Goal: Use online tool/utility: Use online tool/utility

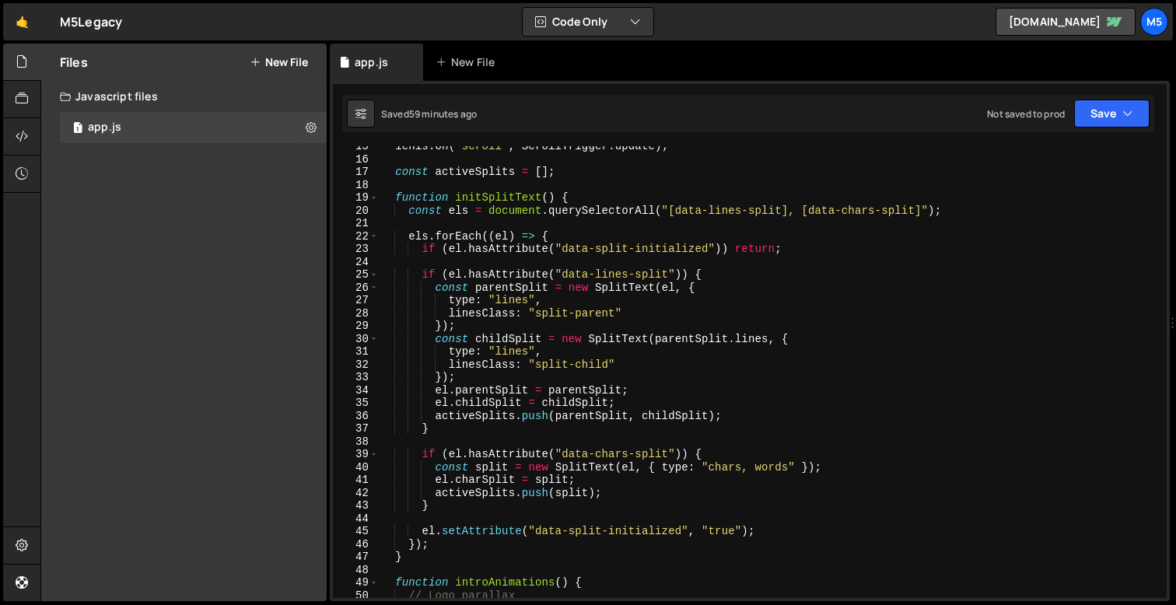
scroll to position [178, 0]
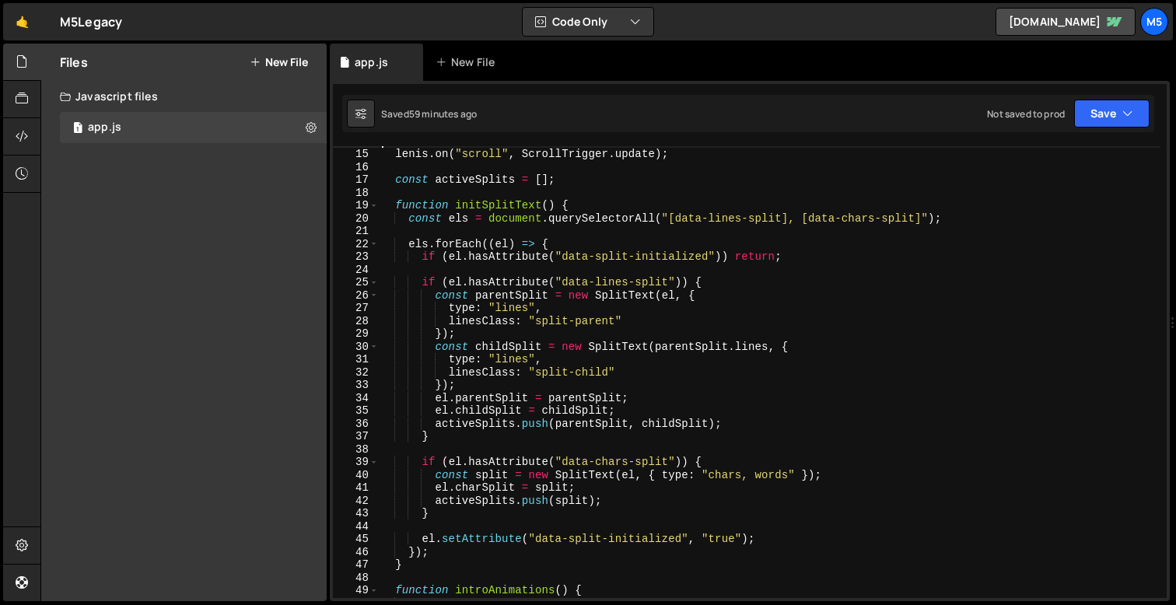
click at [594, 382] on div "[PERSON_NAME] . on ( "scroll" , ScrollTrigger . update ) ; const activeSplits =…" at bounding box center [770, 374] width 782 height 478
click at [499, 376] on div "[PERSON_NAME] . on ( "scroll" , ScrollTrigger . update ) ; const activeSplits =…" at bounding box center [770, 374] width 782 height 478
click at [497, 390] on div "[PERSON_NAME] . on ( "scroll" , ScrollTrigger . update ) ; const activeSplits =…" at bounding box center [770, 374] width 782 height 478
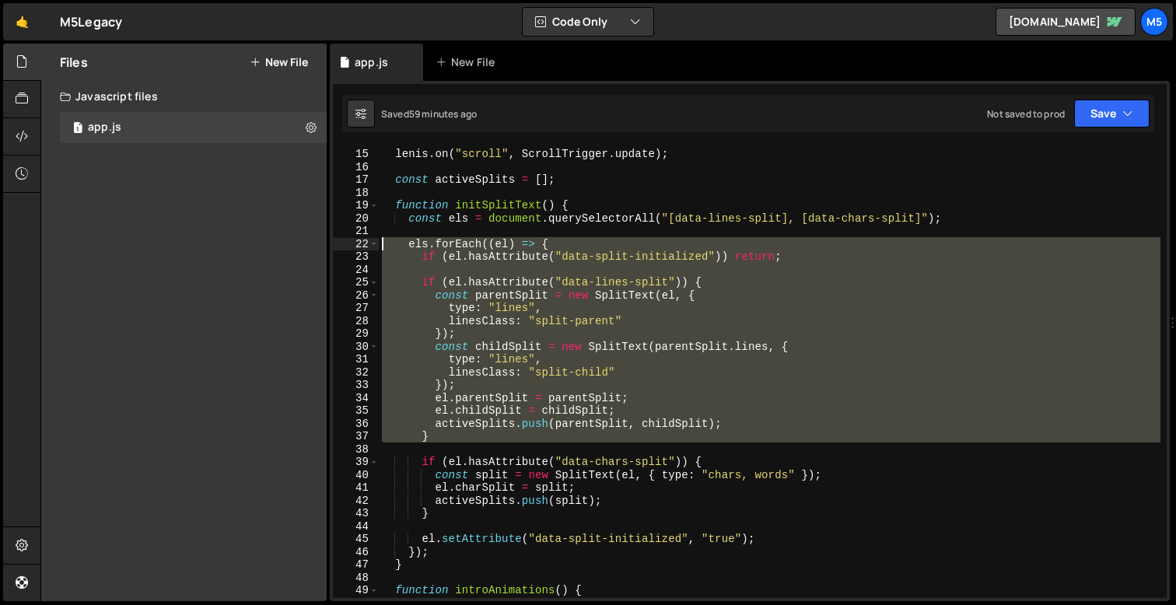
drag, startPoint x: 443, startPoint y: 445, endPoint x: 366, endPoint y: 246, distance: 213.8
click at [366, 246] on div "}); 14 15 16 17 18 19 20 21 22 23 24 25 26 27 28 29 30 31 32 33 34 35 36 37 38 …" at bounding box center [750, 372] width 834 height 452
type textarea "els.forEach((el) => { if (el.hasAttribute("data-split-initialized")) return;"
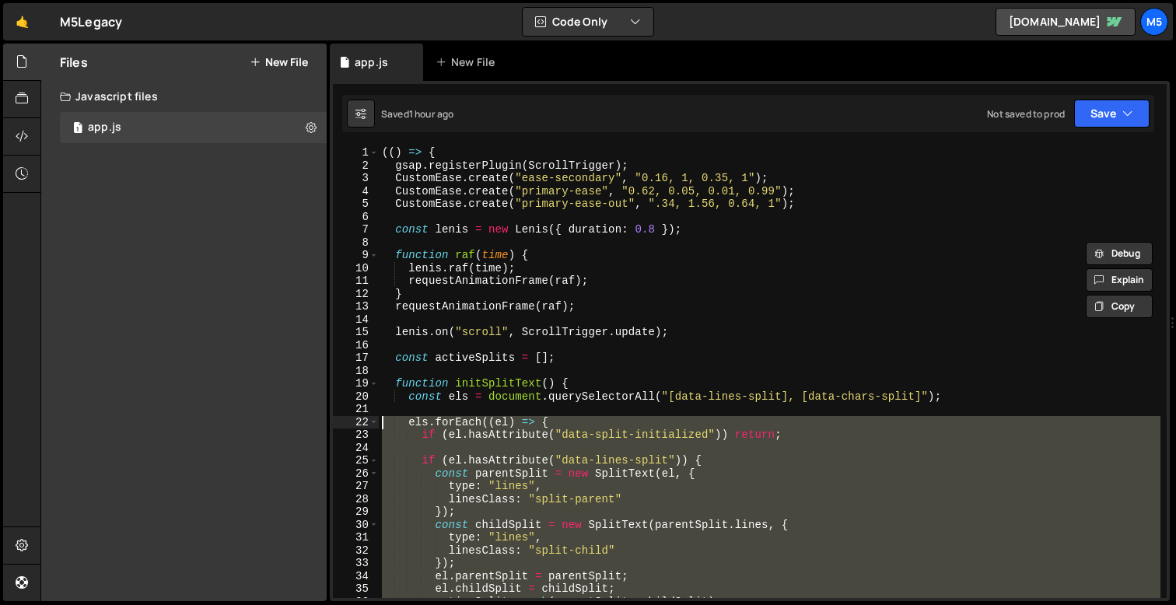
scroll to position [0, 0]
click at [536, 248] on div "(( ) => { gsap . registerPlugin ( ScrollTrigger ) ; CustomEase . create ( "ease…" at bounding box center [770, 385] width 782 height 478
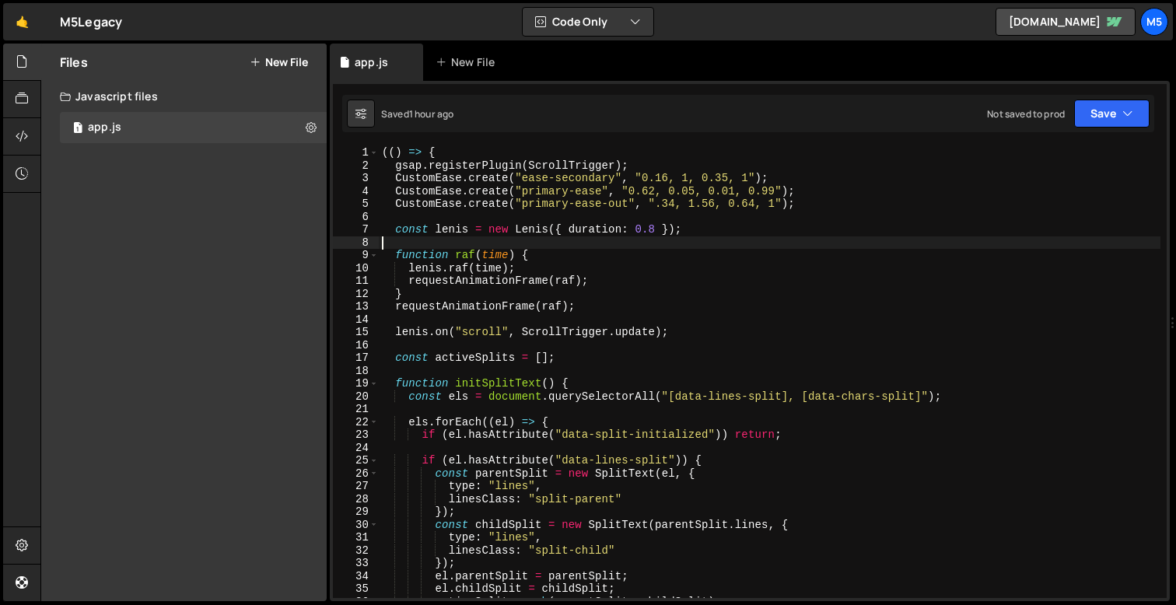
click at [543, 344] on div "(( ) => { gsap . registerPlugin ( ScrollTrigger ) ; CustomEase . create ( "ease…" at bounding box center [770, 385] width 782 height 478
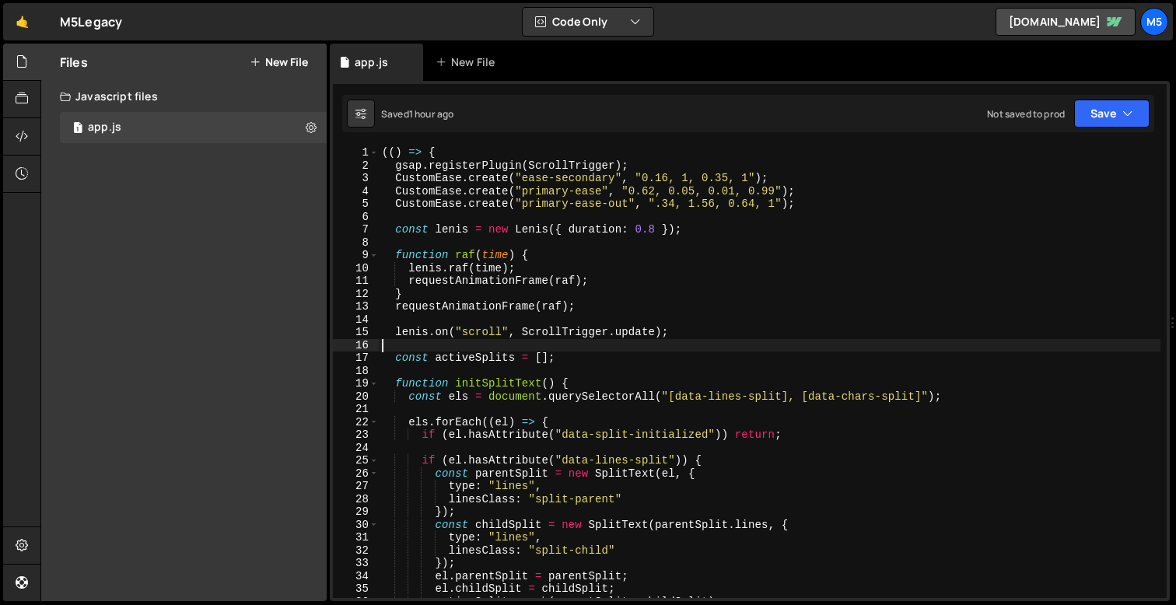
click at [604, 344] on div "(( ) => { gsap . registerPlugin ( ScrollTrigger ) ; CustomEase . create ( "ease…" at bounding box center [770, 385] width 782 height 478
click at [528, 350] on div "(( ) => { gsap . registerPlugin ( ScrollTrigger ) ; CustomEase . create ( "ease…" at bounding box center [770, 385] width 782 height 478
click at [513, 366] on div "(( ) => { gsap . registerPlugin ( ScrollTrigger ) ; CustomEase . create ( "ease…" at bounding box center [770, 385] width 782 height 478
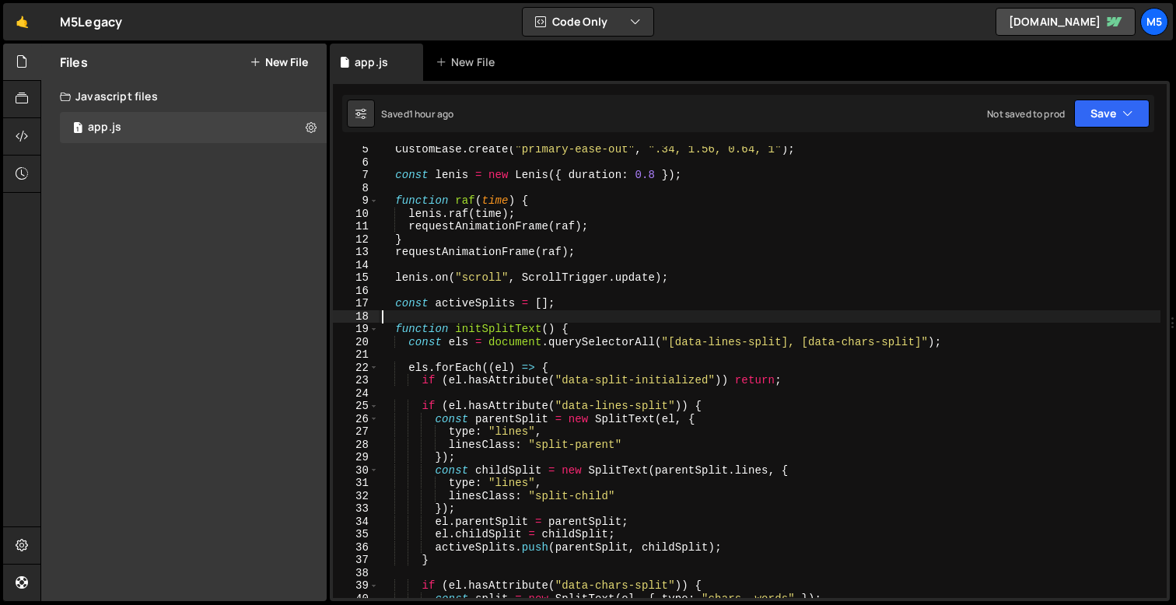
scroll to position [57, 0]
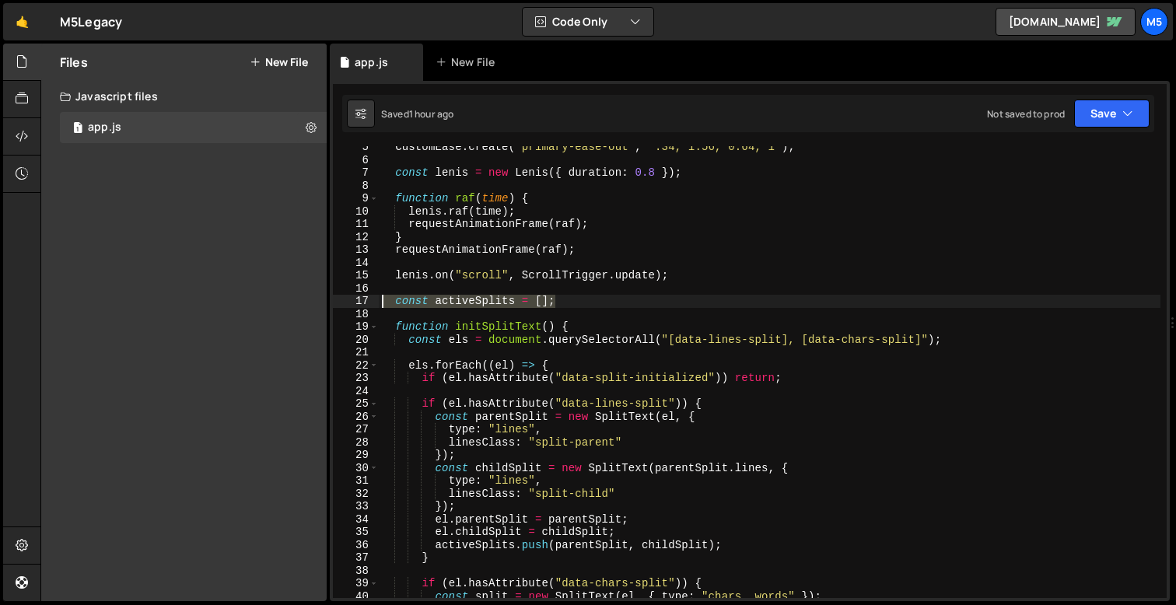
drag, startPoint x: 571, startPoint y: 302, endPoint x: 353, endPoint y: 302, distance: 217.8
click at [353, 302] on div "5 6 7 8 9 10 11 12 13 14 15 16 17 18 19 20 21 22 23 24 25 26 27 28 29 30 31 32 …" at bounding box center [750, 372] width 834 height 452
type textarea "const activeSplits = [];"
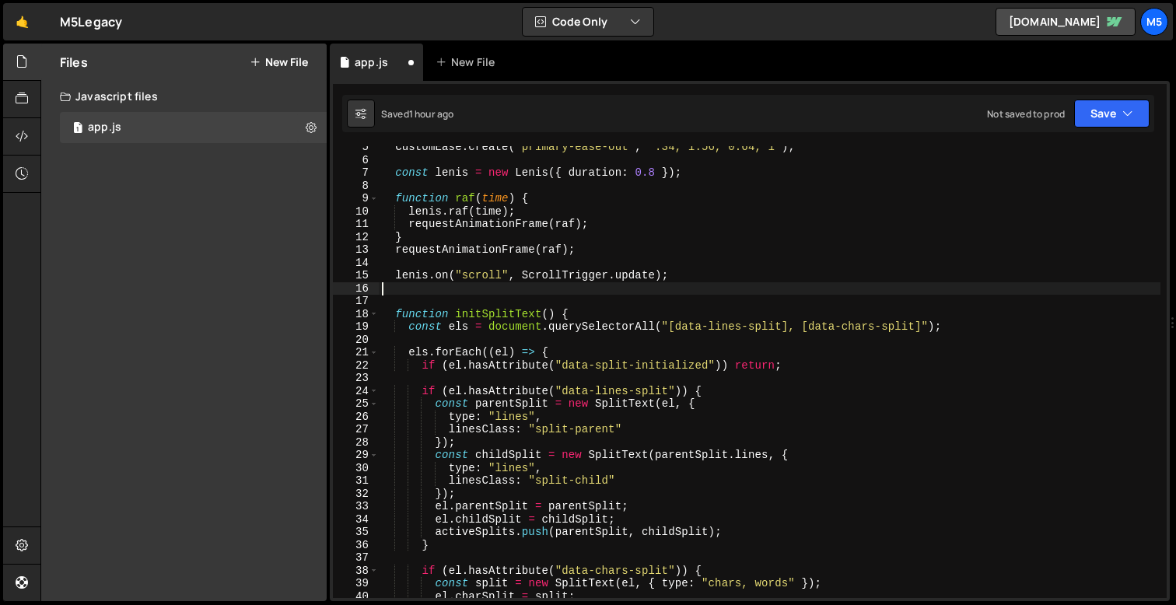
click at [576, 328] on div "CustomEase . create ( "primary-ease-out" , ".34, 1.56, 0.64, 1" ) ; const [PERS…" at bounding box center [770, 380] width 782 height 478
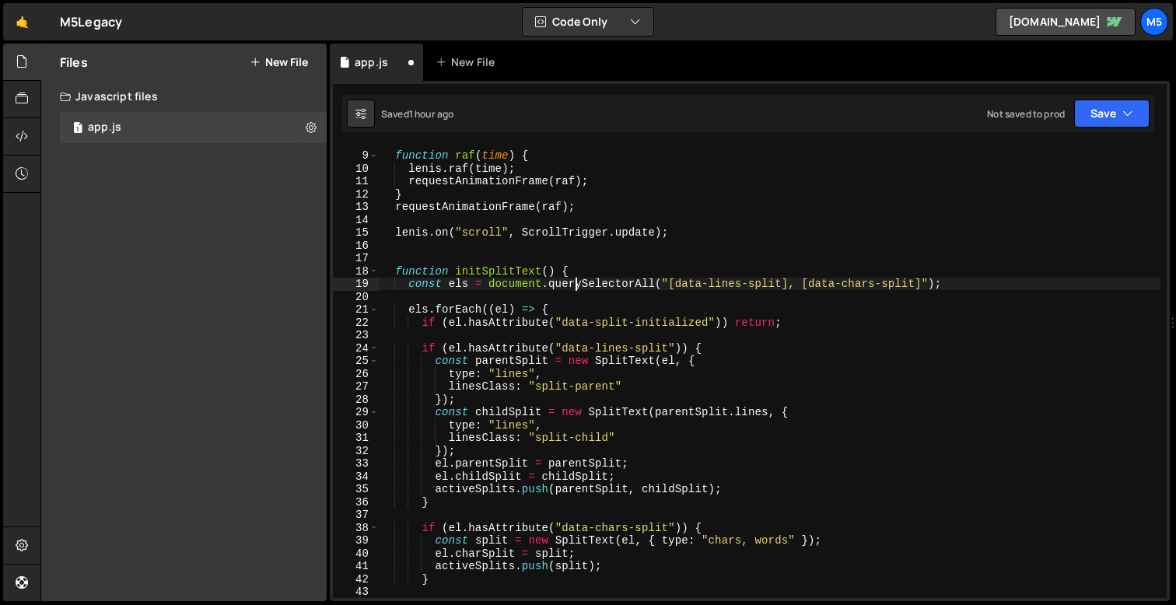
scroll to position [109, 0]
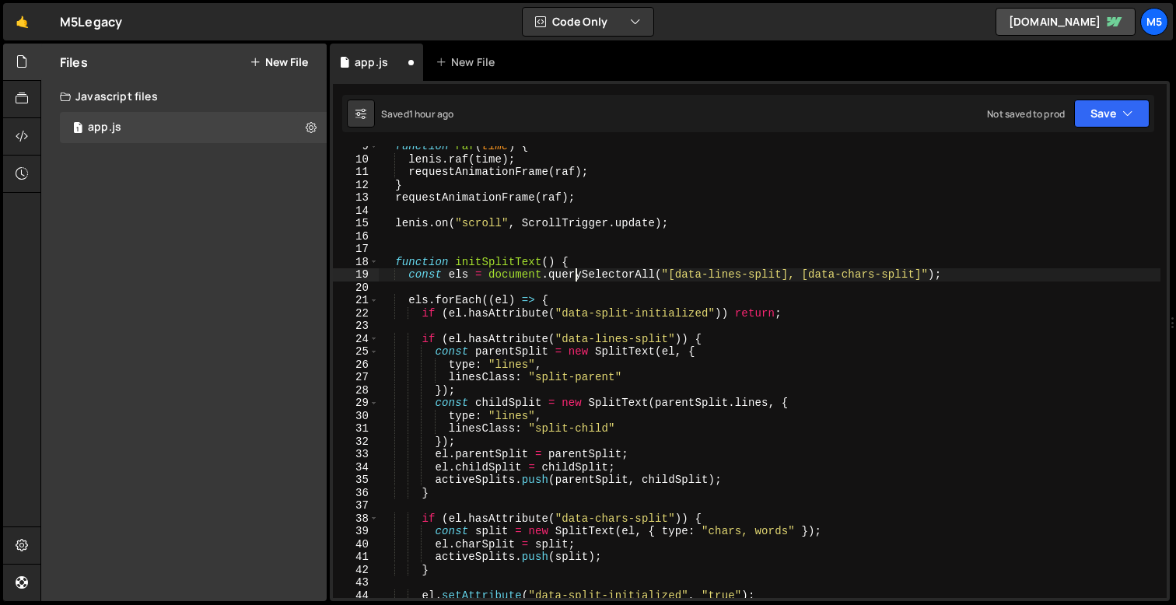
type textarea "const activeSplits = [];"
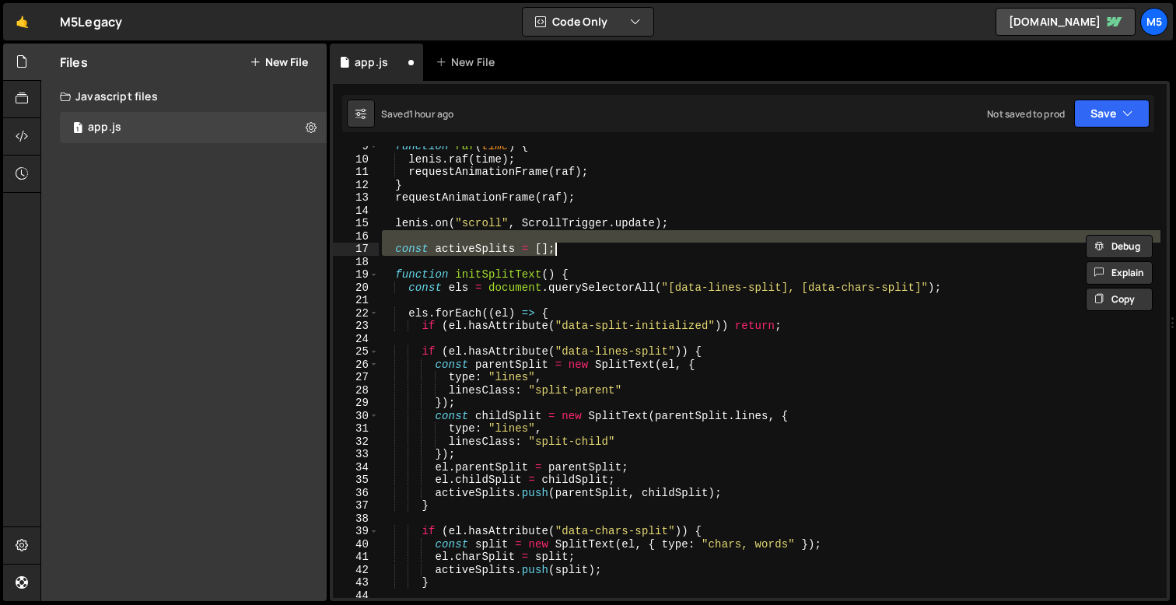
click at [619, 300] on div "function raf ( time ) { [PERSON_NAME] . raf ( time ) ; requestAnimationFrame ( …" at bounding box center [770, 379] width 782 height 478
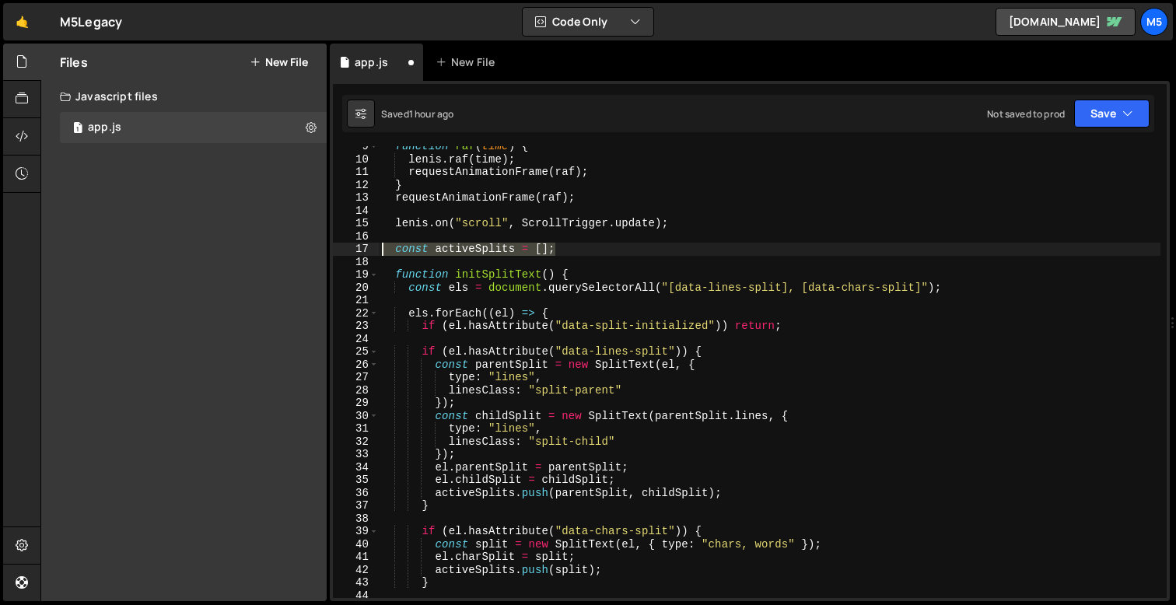
drag, startPoint x: 566, startPoint y: 253, endPoint x: 314, endPoint y: 253, distance: 252.1
click at [314, 253] on div "Files New File Javascript files 1 app.js 0 CSS files Copy share link Edit File …" at bounding box center [608, 323] width 1136 height 559
type textarea "const activeSplits = [];"
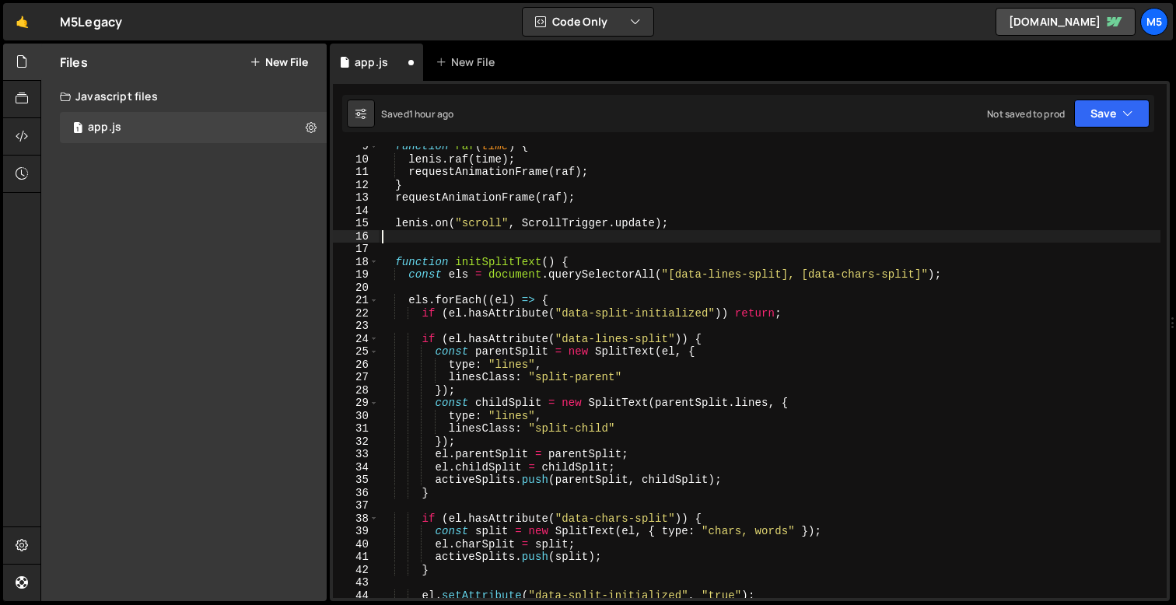
click at [504, 362] on div "function raf ( time ) { [PERSON_NAME] . raf ( time ) ; requestAnimationFrame ( …" at bounding box center [770, 379] width 782 height 478
type textarea "type: "lines","
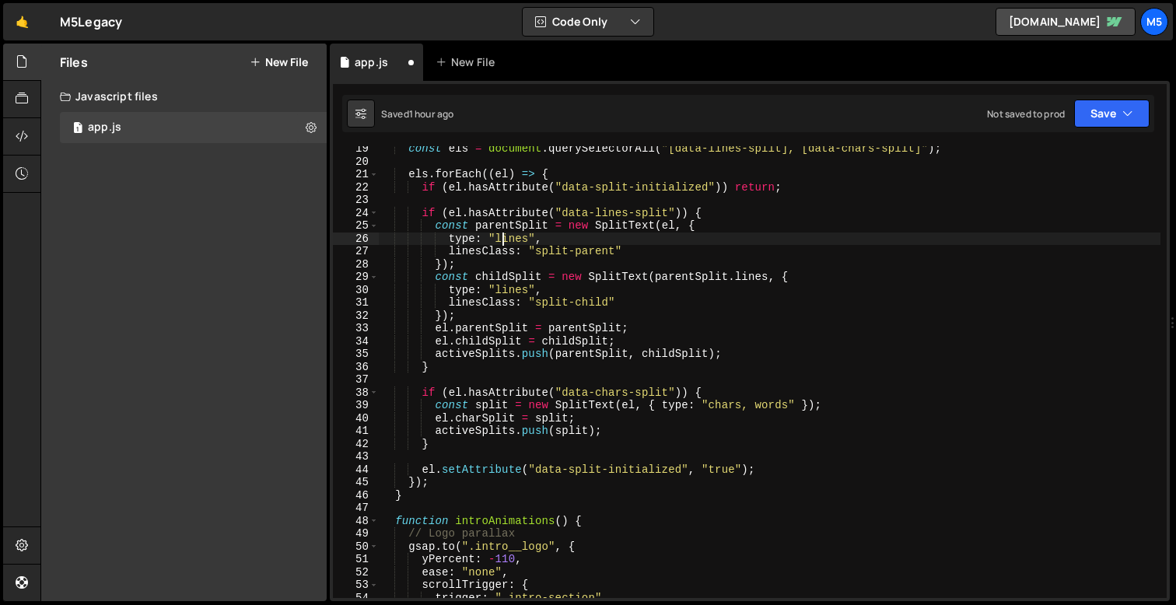
scroll to position [250, 0]
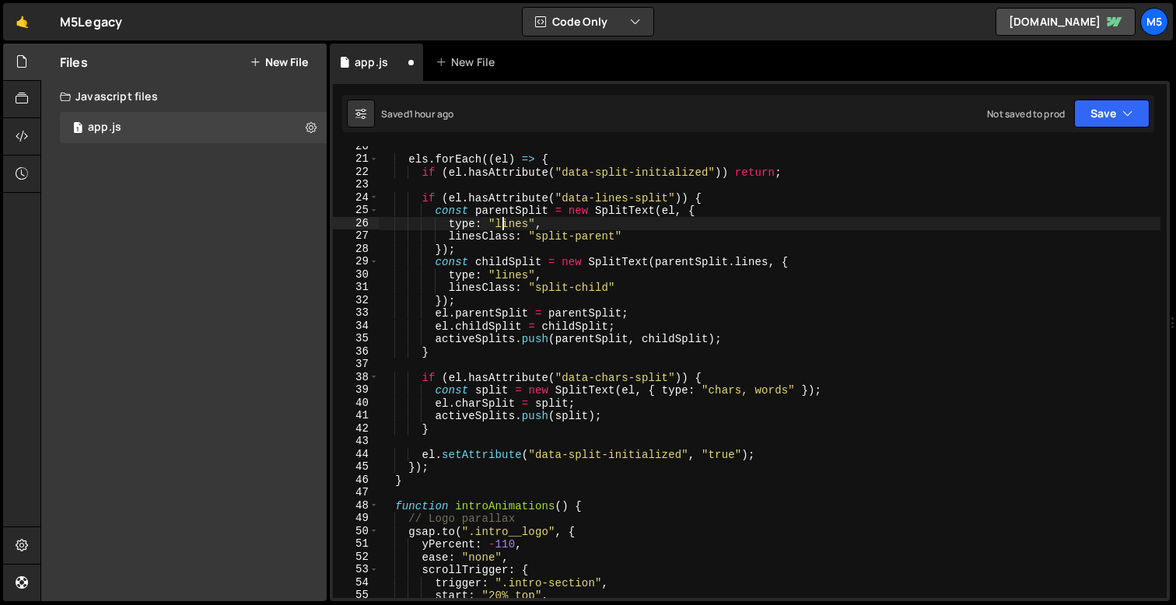
click at [466, 446] on div "els . forEach (( el ) => { if ( el . hasAttribute ( "data-split-initialized" ))…" at bounding box center [770, 379] width 782 height 478
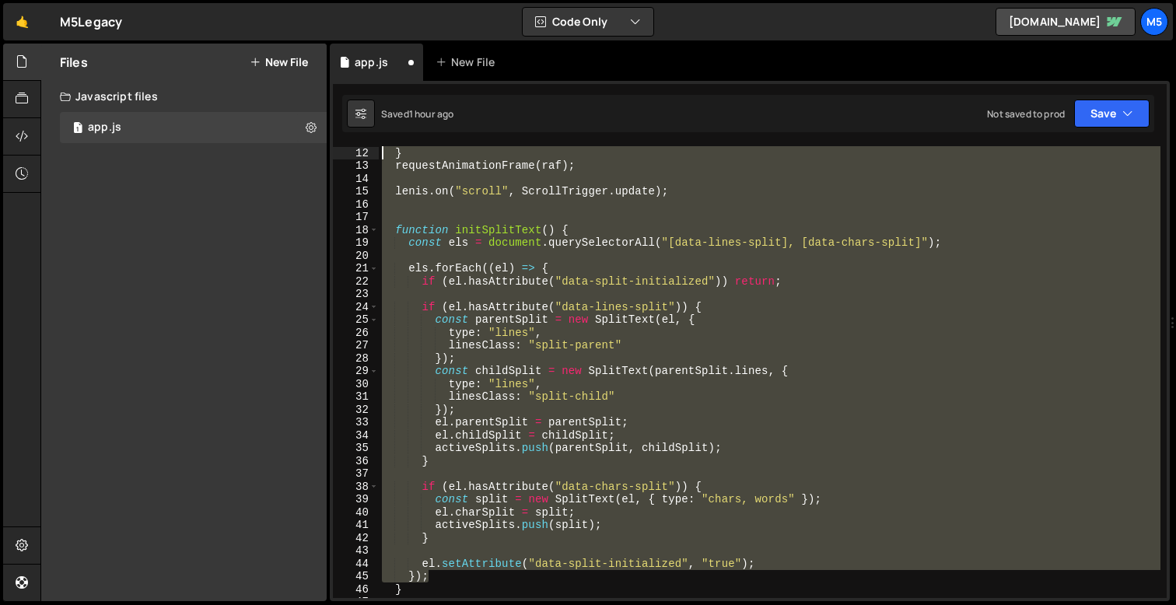
scroll to position [38, 0]
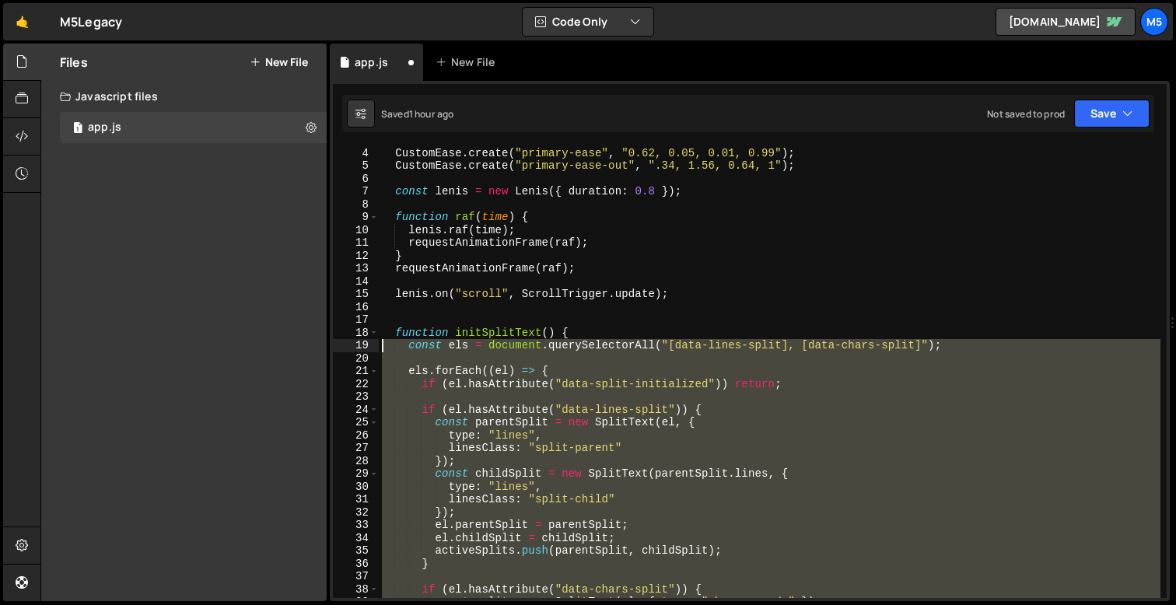
drag, startPoint x: 441, startPoint y: 466, endPoint x: 366, endPoint y: 348, distance: 140.3
click at [366, 348] on div "4 5 6 7 8 9 10 11 12 13 14 15 16 17 18 19 20 21 22 23 24 25 26 27 28 29 30 31 3…" at bounding box center [750, 372] width 834 height 452
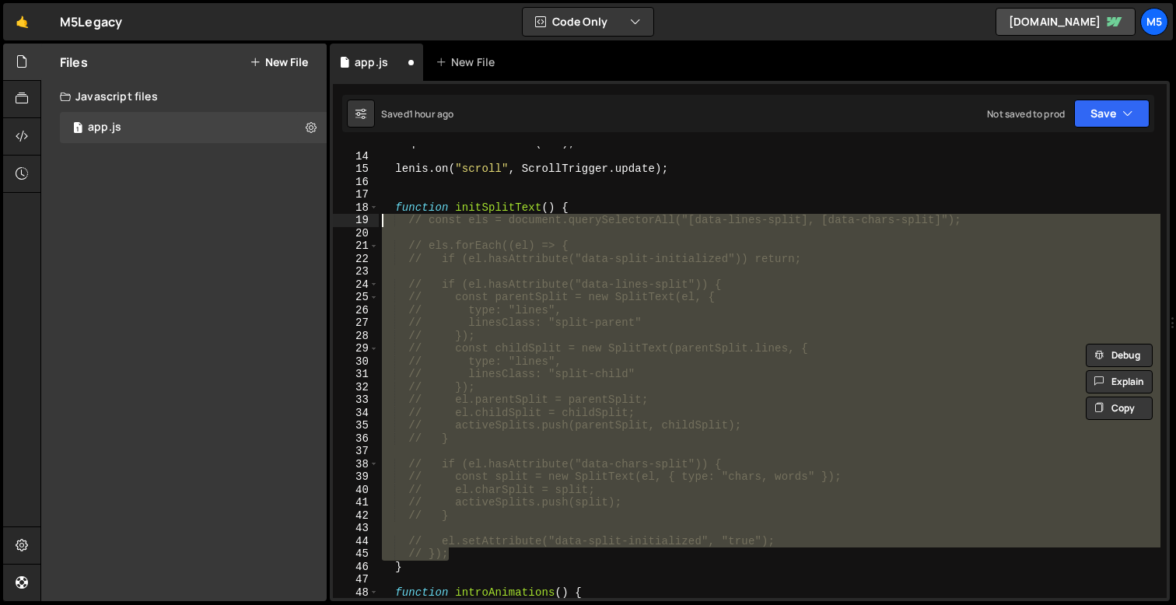
scroll to position [163, 0]
click at [594, 211] on div "requestAnimationFrame ( raf ) ; [PERSON_NAME] . on ( "scroll" , ScrollTrigger .…" at bounding box center [770, 376] width 782 height 478
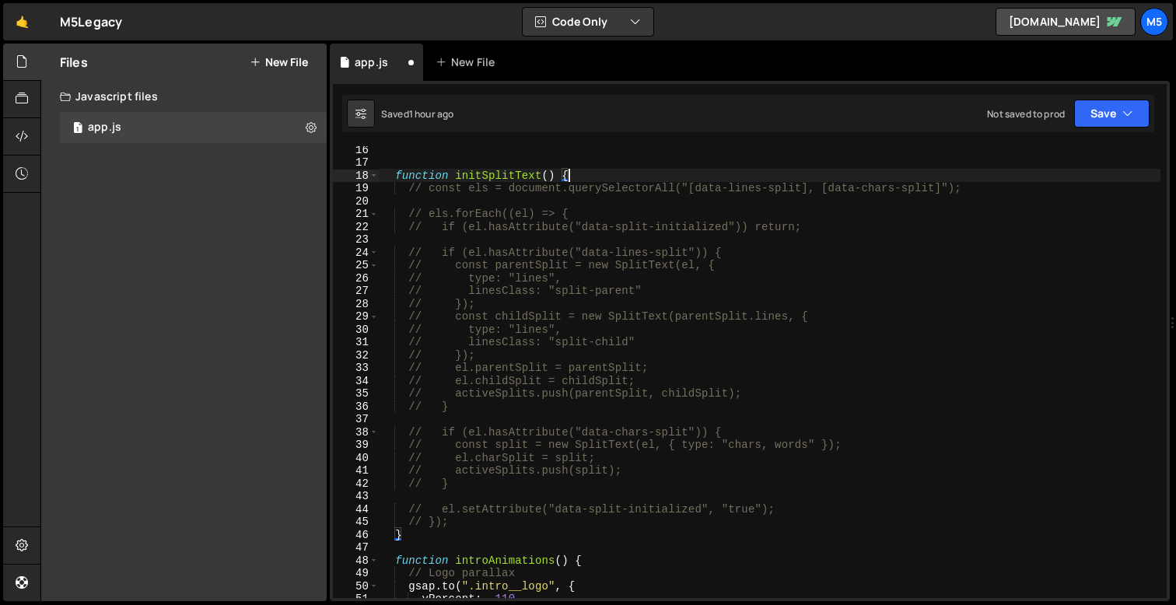
scroll to position [202, 0]
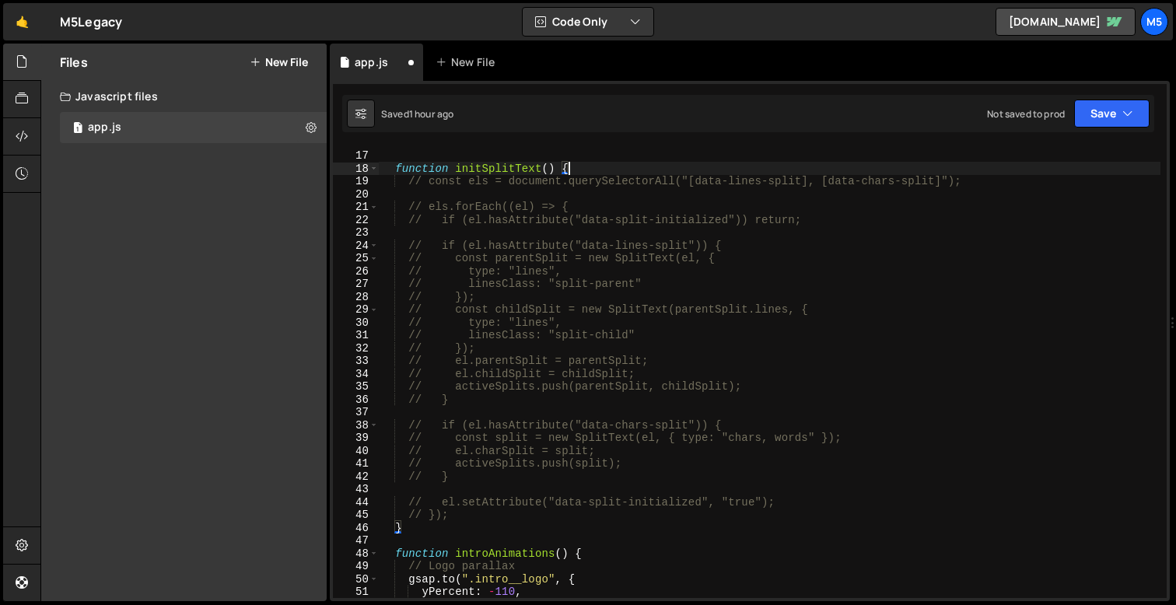
click at [471, 519] on div "function initSplitText ( ) { // const els = document.querySelectorAll("[data-li…" at bounding box center [770, 375] width 782 height 478
type textarea "// });"
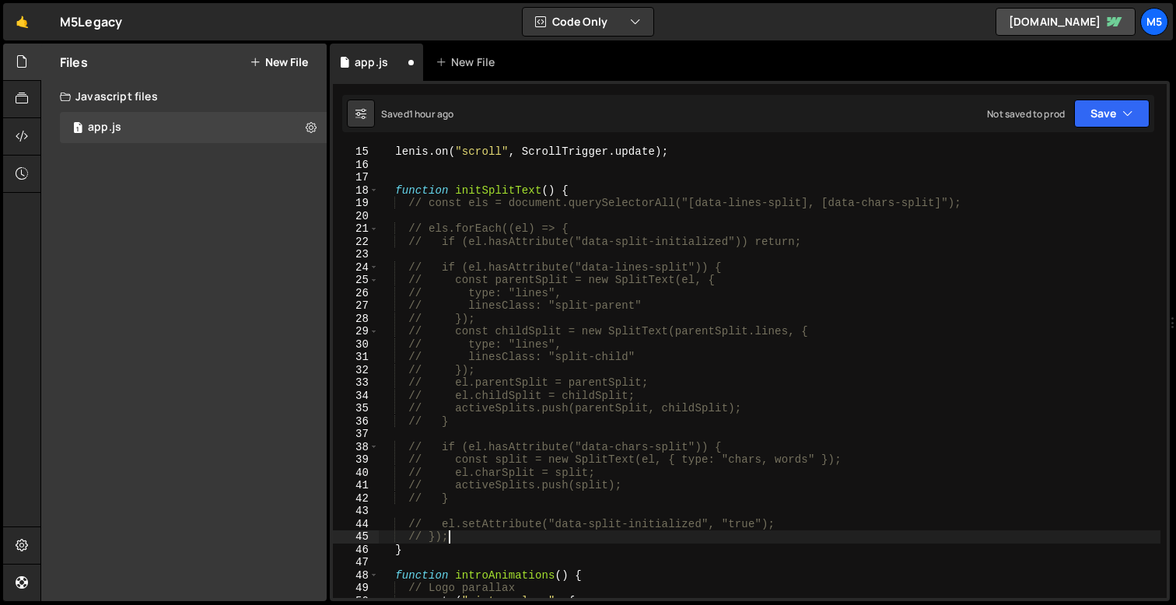
scroll to position [170, 0]
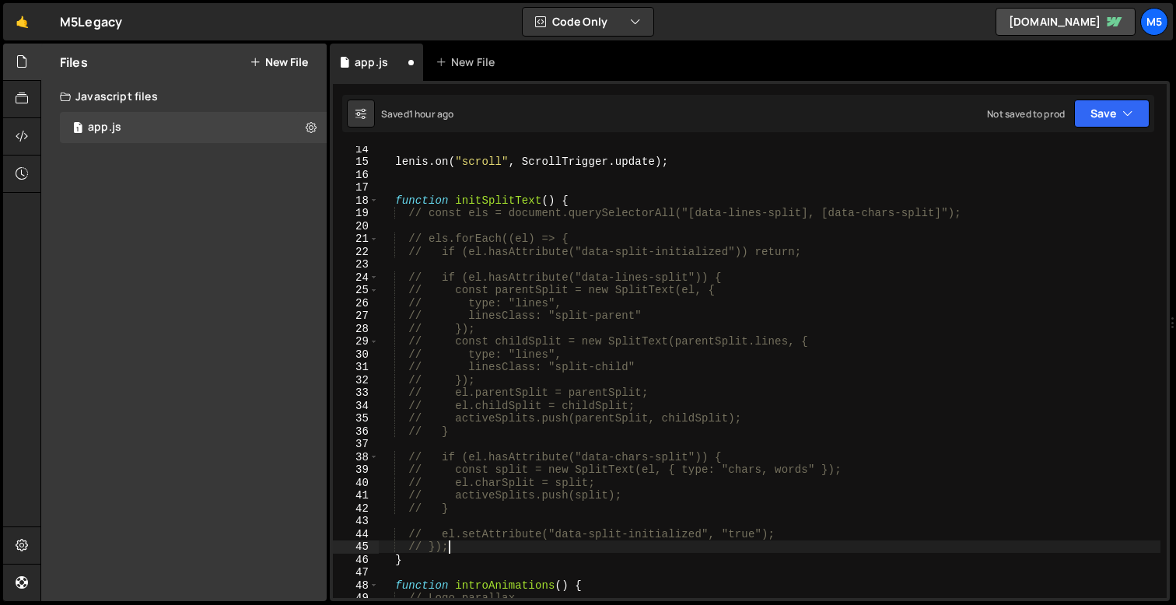
click at [580, 188] on div "[PERSON_NAME] . on ( "scroll" , ScrollTrigger . update ) ; function initSplitTe…" at bounding box center [770, 381] width 782 height 478
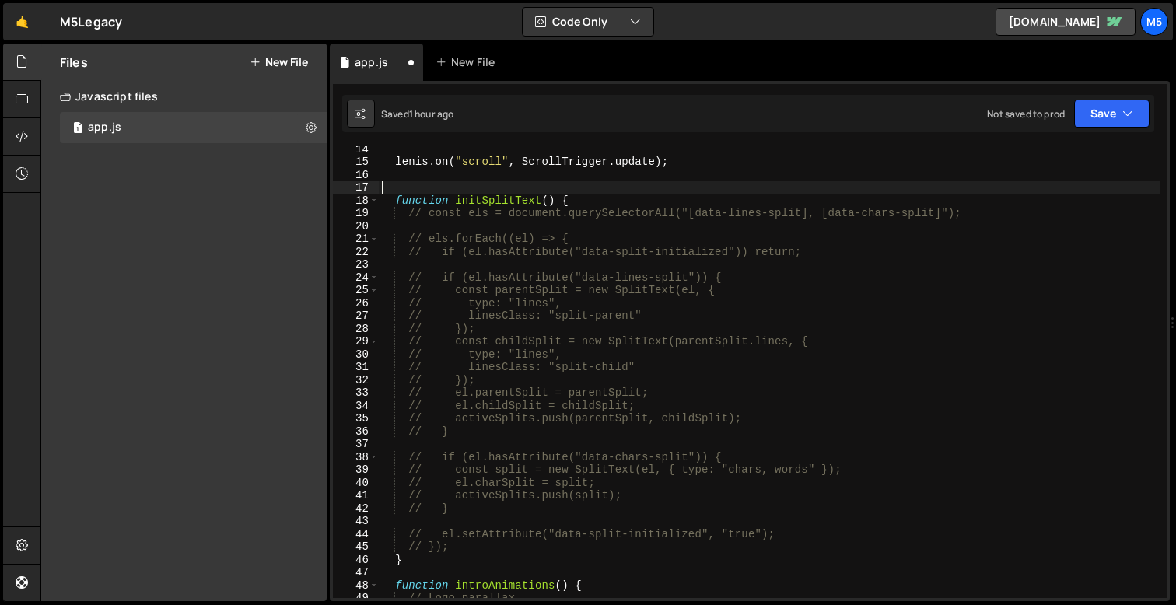
click at [580, 198] on div "[PERSON_NAME] . on ( "scroll" , ScrollTrigger . update ) ; function initSplitTe…" at bounding box center [770, 381] width 782 height 478
type textarea "function initSplitText() {"
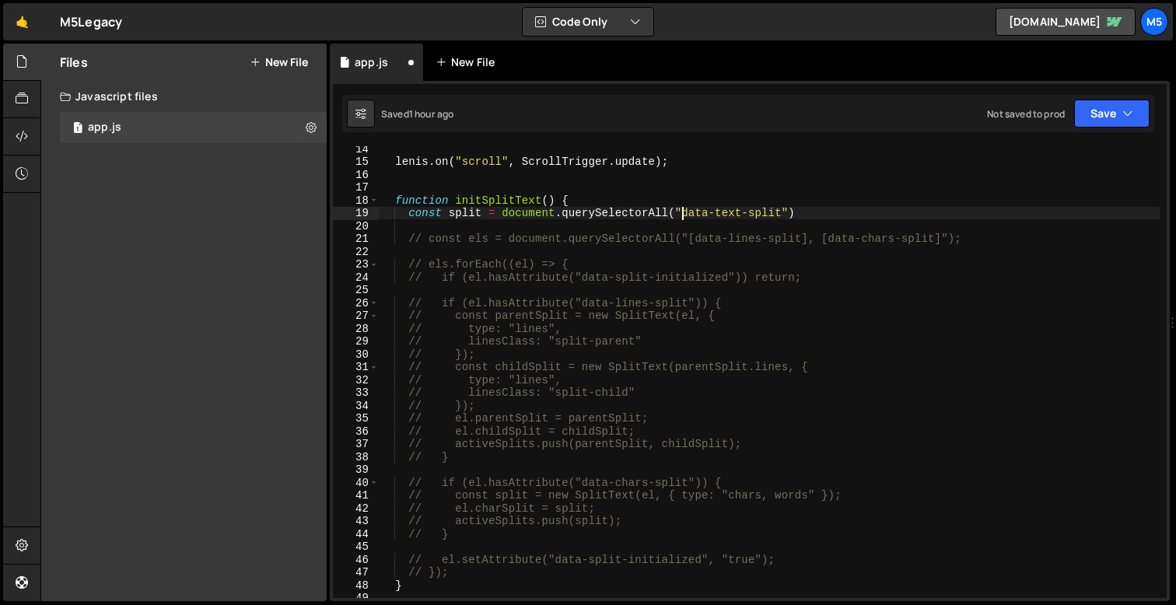
scroll to position [0, 22]
type textarea "const split = document.querySelectorAll("[data-text-split]")"
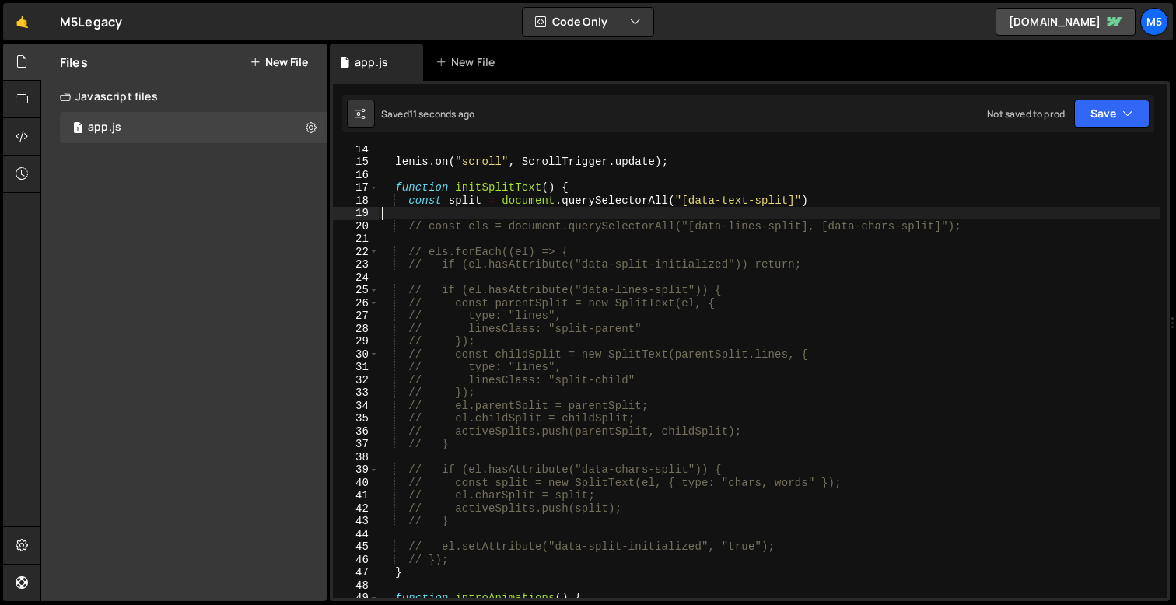
click at [841, 204] on div "[PERSON_NAME] . on ( "scroll" , ScrollTrigger . update ) ; function initSplitTe…" at bounding box center [770, 381] width 782 height 478
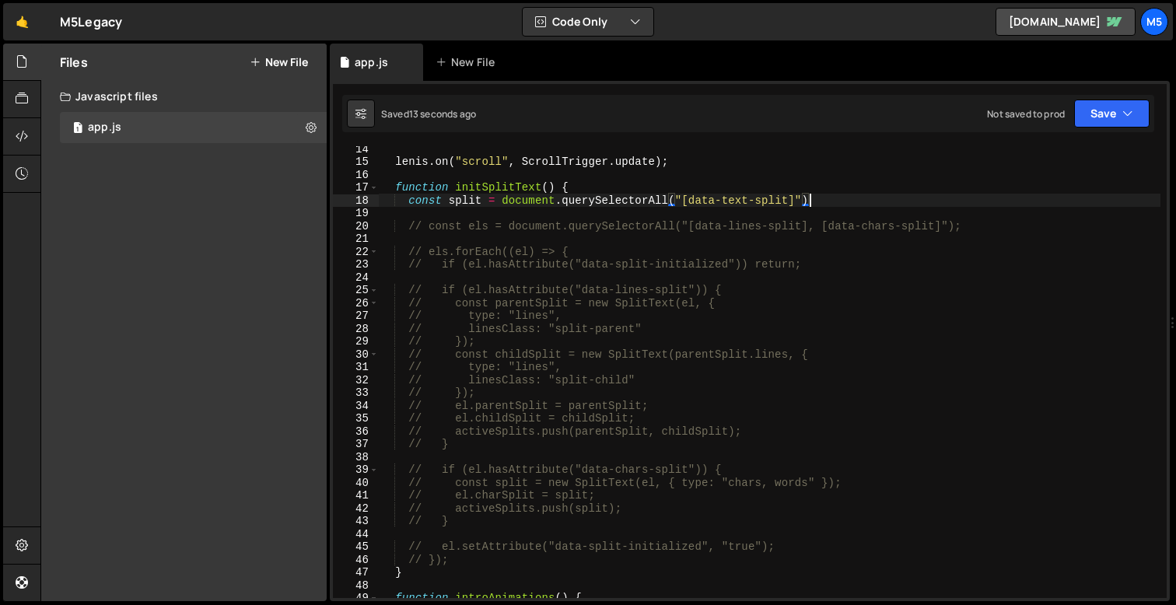
type textarea "const split = document.querySelectorAll("[data-text-split]");"
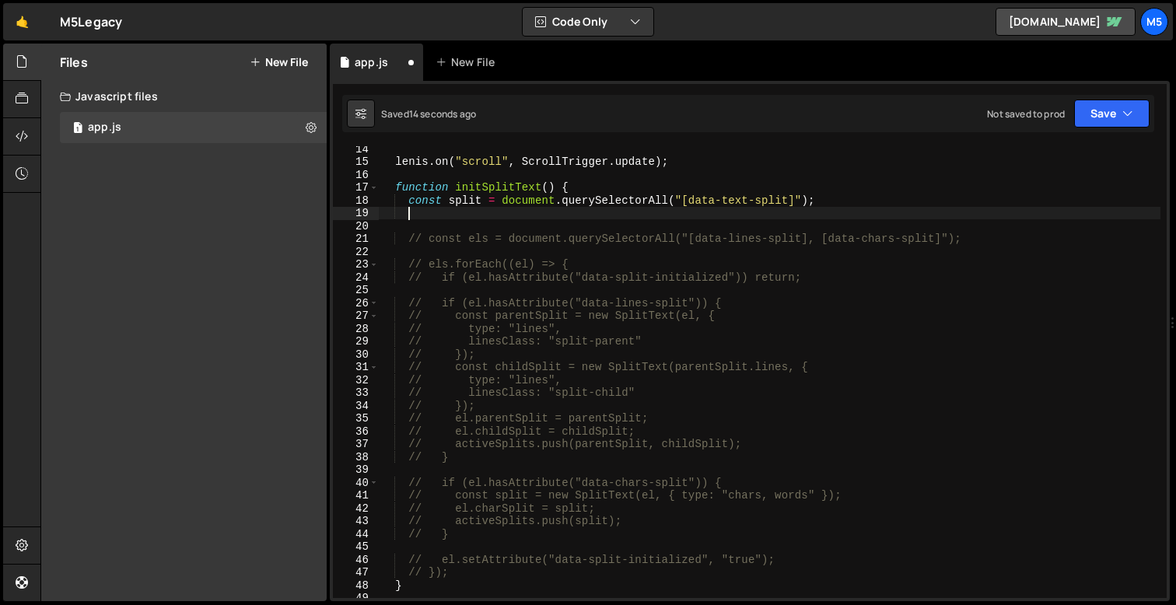
scroll to position [0, 1]
click at [466, 204] on div "[PERSON_NAME] . on ( "scroll" , ScrollTrigger . update ) ; function initSplitTe…" at bounding box center [770, 381] width 782 height 478
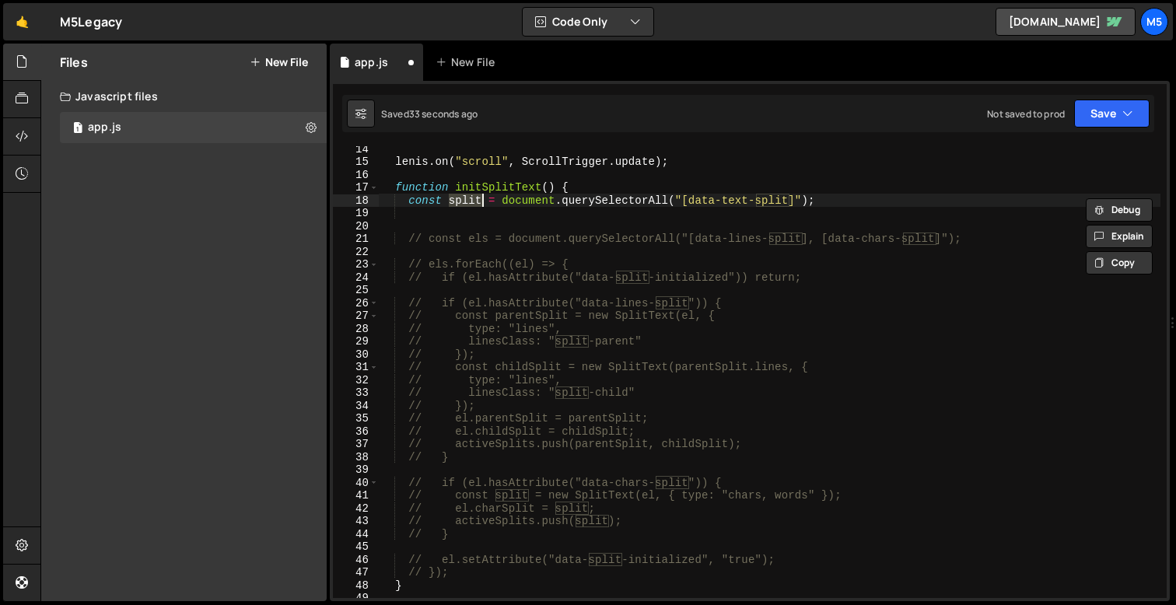
click at [507, 194] on div "[PERSON_NAME] . on ( "scroll" , ScrollTrigger . update ) ; function initSplitTe…" at bounding box center [770, 381] width 782 height 478
drag, startPoint x: 503, startPoint y: 198, endPoint x: 412, endPoint y: 198, distance: 91.0
click at [412, 198] on div "[PERSON_NAME] . on ( "scroll" , ScrollTrigger . update ) ; function initSplitTe…" at bounding box center [770, 381] width 782 height 478
type textarea "document.querySelectorAll("[data-text-split]");"
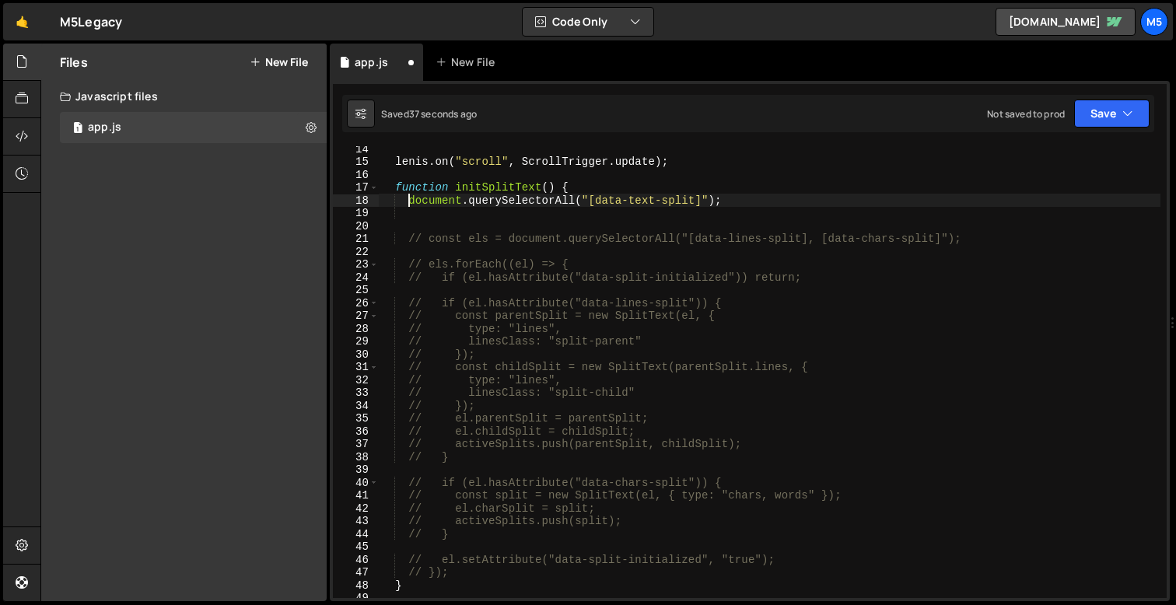
click at [728, 212] on div "[PERSON_NAME] . on ( "scroll" , ScrollTrigger . update ) ; function initSplitTe…" at bounding box center [770, 381] width 782 height 478
click at [739, 206] on div "[PERSON_NAME] . on ( "scroll" , ScrollTrigger . update ) ; function initSplitTe…" at bounding box center [770, 381] width 782 height 478
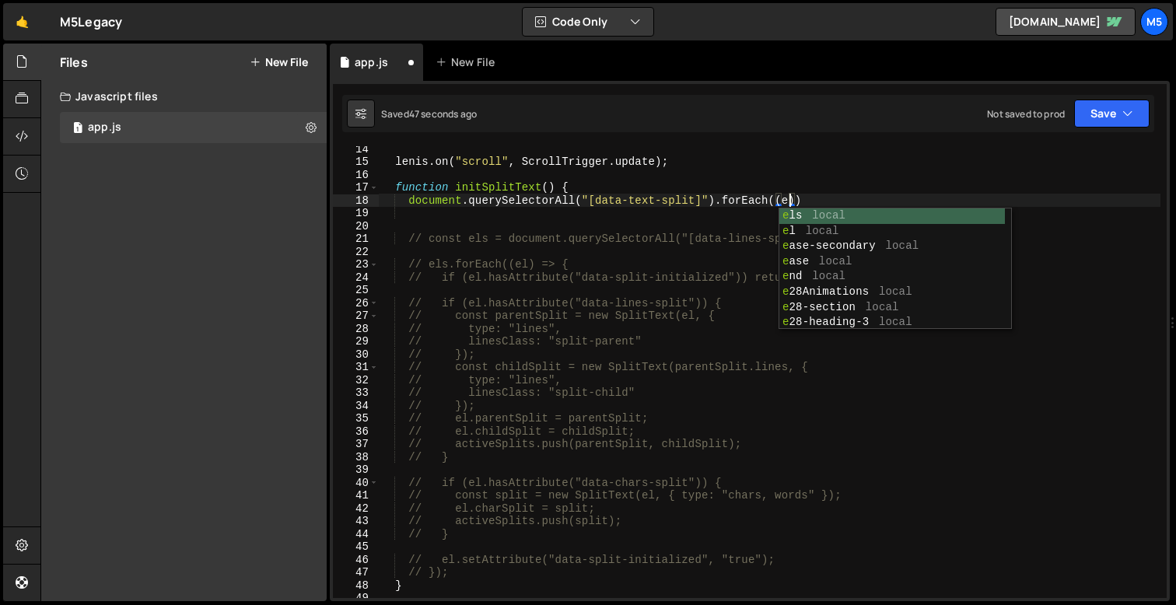
scroll to position [0, 28]
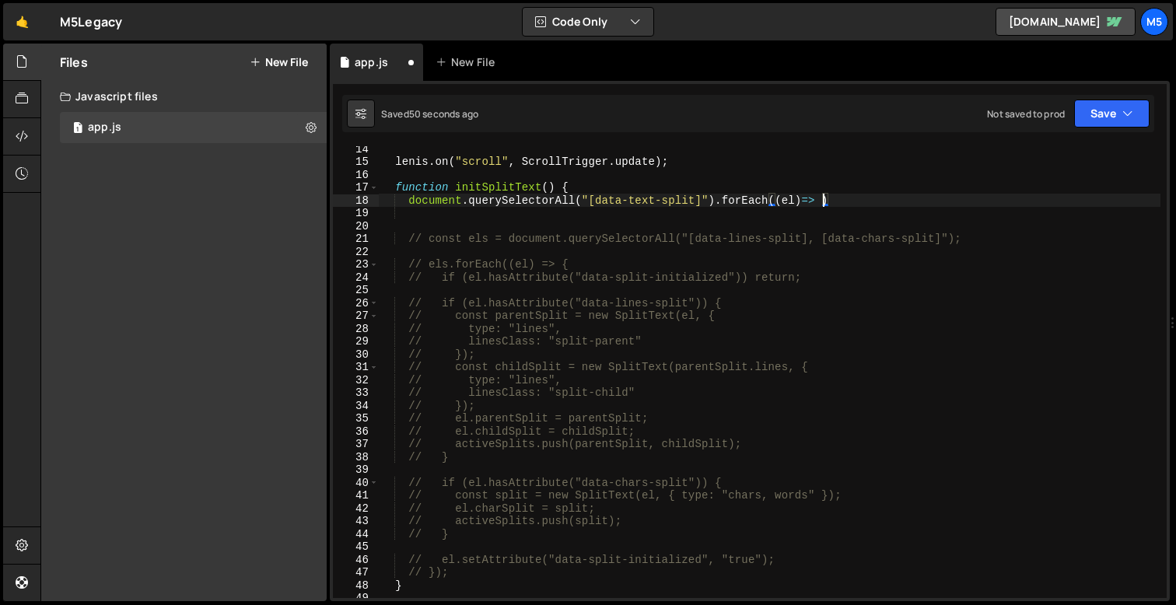
type textarea "document.querySelectorAll("[data-text-split]").forEach((el)=> {)"
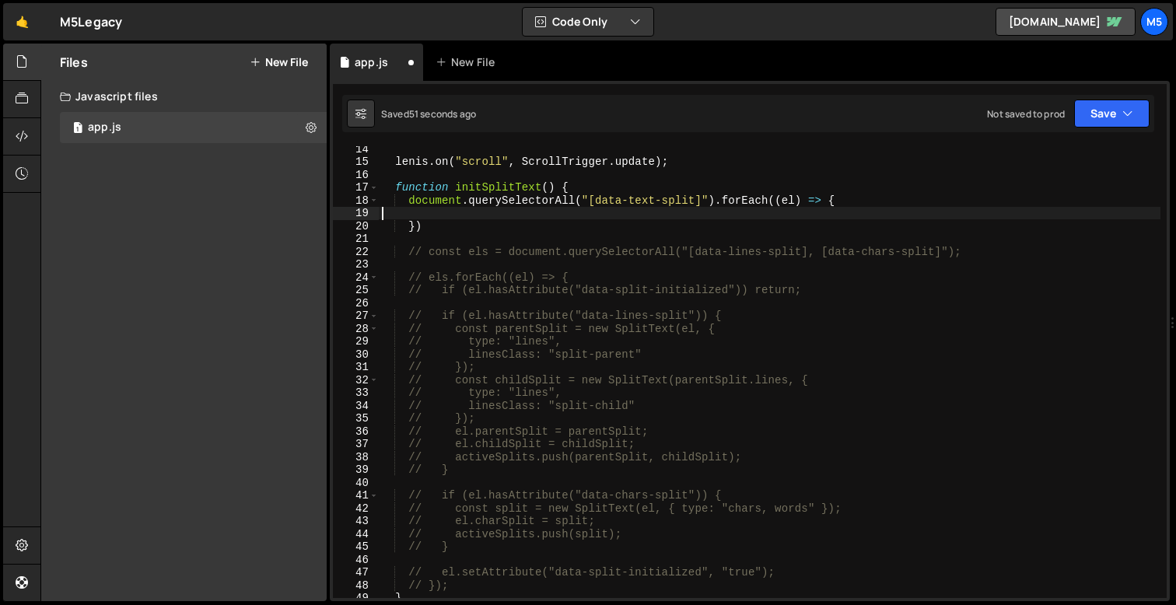
scroll to position [0, 0]
click at [521, 240] on div "[PERSON_NAME] . on ( "scroll" , ScrollTrigger . update ) ; function initSplitTe…" at bounding box center [770, 381] width 782 height 478
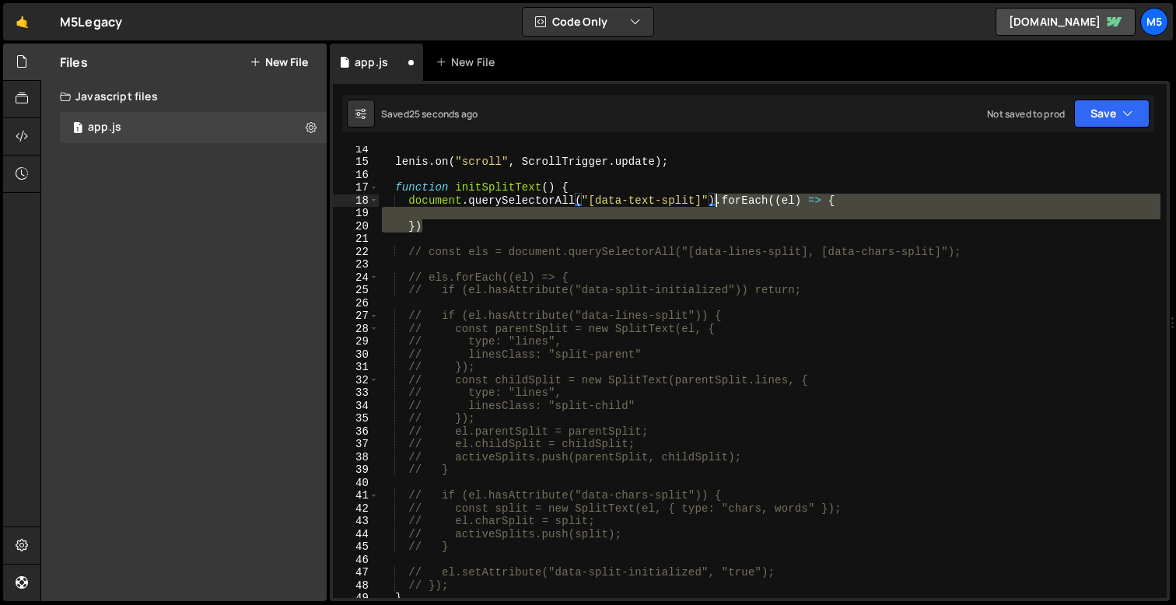
drag, startPoint x: 434, startPoint y: 226, endPoint x: 717, endPoint y: 204, distance: 284.1
click at [718, 204] on div "[PERSON_NAME] . on ( "scroll" , ScrollTrigger . update ) ; function initSplitTe…" at bounding box center [770, 381] width 782 height 478
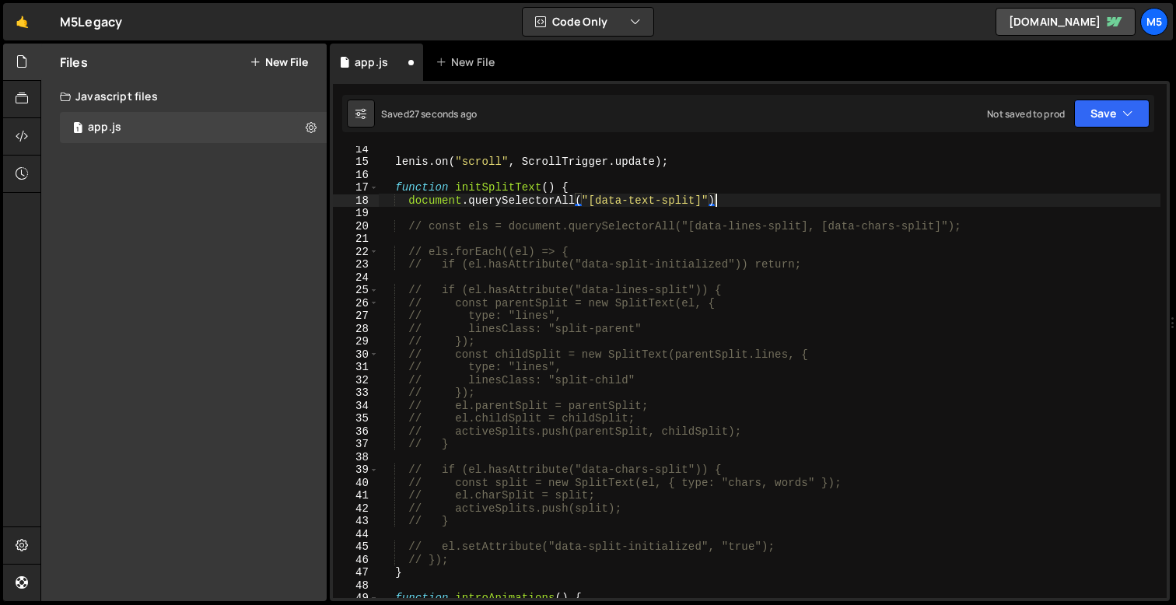
click at [409, 204] on div "[PERSON_NAME] . on ( "scroll" , ScrollTrigger . update ) ; function initSplitTe…" at bounding box center [770, 381] width 782 height 478
type textarea "const target = document.querySelectorAll("[data-text-split]")"
click at [829, 203] on div "[PERSON_NAME] . on ( "scroll" , ScrollTrigger . update ) ; function initSplitTe…" at bounding box center [770, 381] width 782 height 478
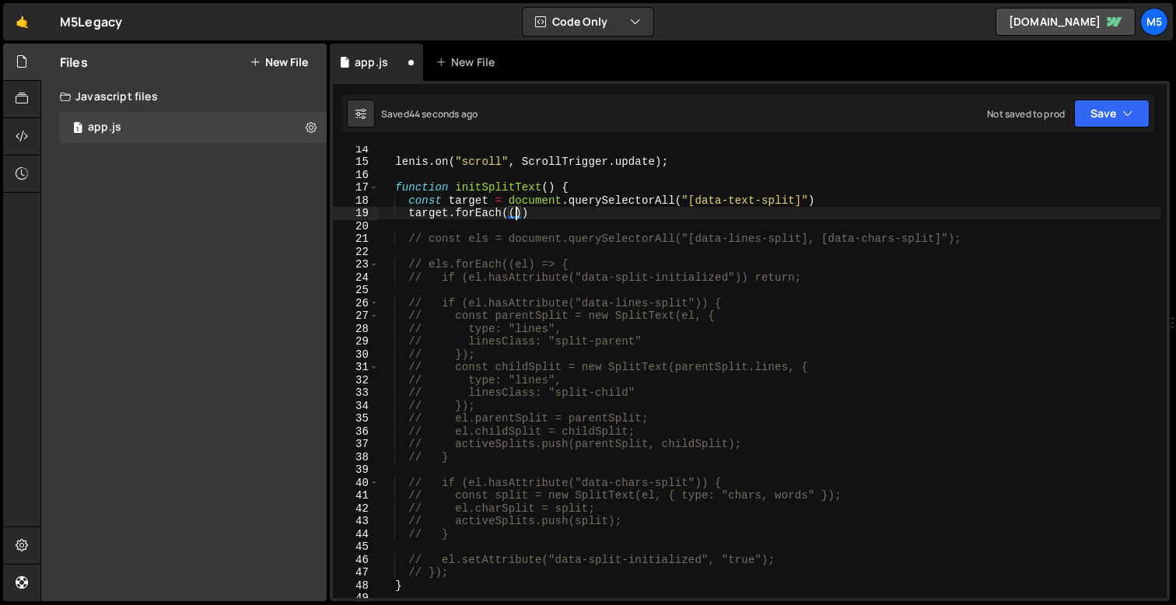
scroll to position [0, 9]
type textarea "target.forEach((el)=>{)"
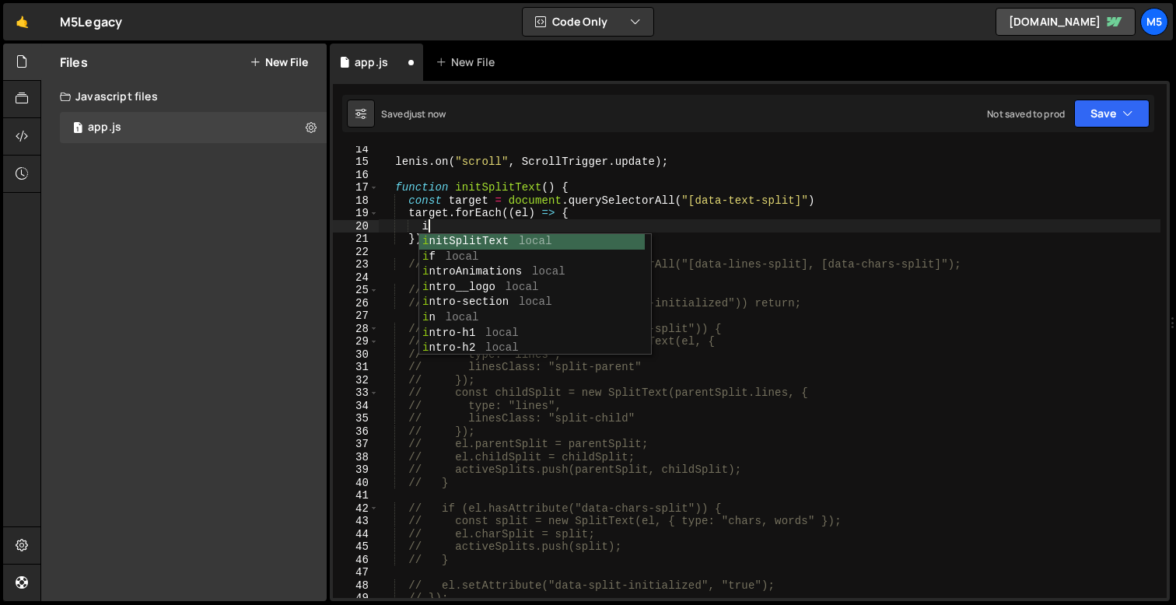
scroll to position [0, 3]
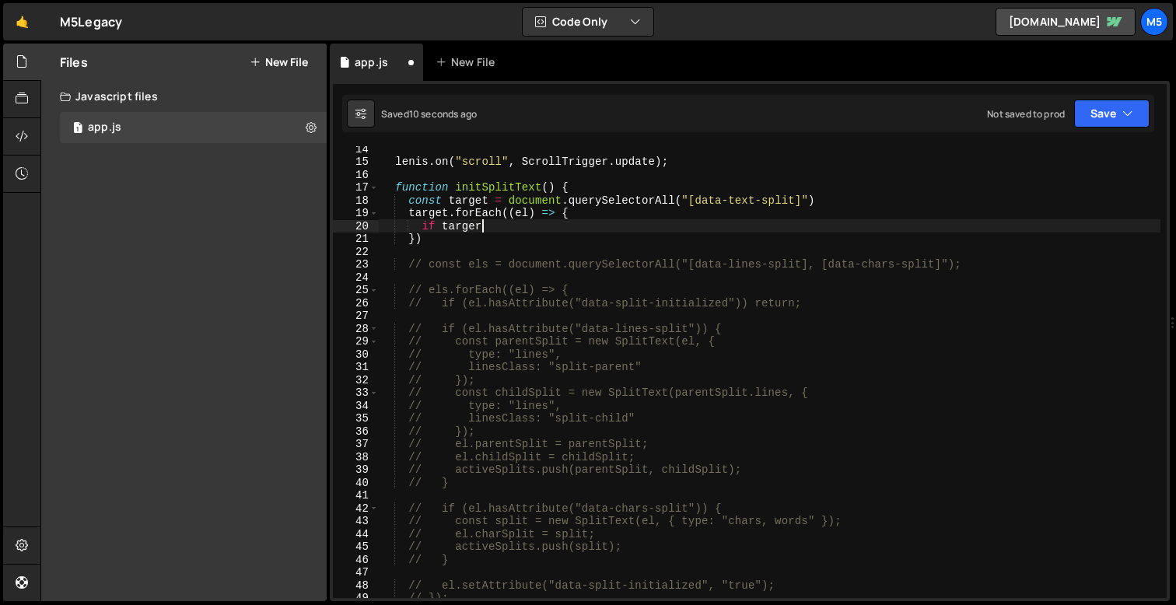
type textarea "if target"
click at [400, 246] on div "[PERSON_NAME] . on ( "scroll" , ScrollTrigger . update ) ; function initSplitTe…" at bounding box center [770, 381] width 782 height 478
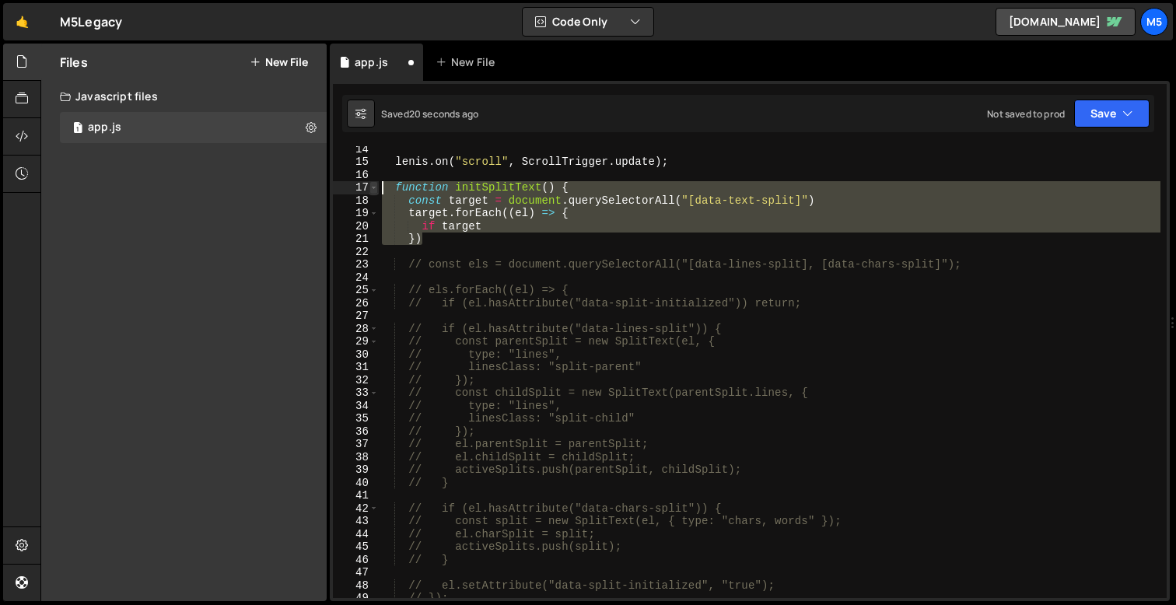
drag, startPoint x: 426, startPoint y: 241, endPoint x: 370, endPoint y: 187, distance: 77.6
click at [370, 188] on div "14 15 16 17 18 19 20 21 22 23 24 25 26 27 28 29 30 31 32 33 34 35 36 37 38 39 4…" at bounding box center [750, 372] width 834 height 452
click at [496, 225] on div "[PERSON_NAME] . on ( "scroll" , ScrollTrigger . update ) ; function initSplitTe…" at bounding box center [770, 381] width 782 height 478
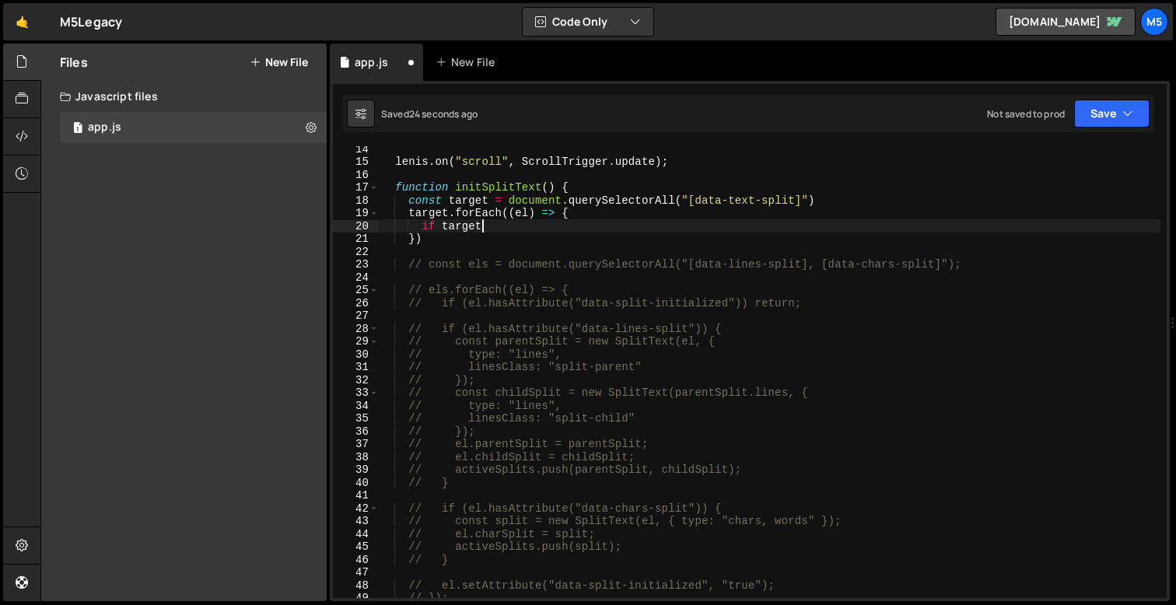
click at [459, 226] on div "[PERSON_NAME] . on ( "scroll" , ScrollTrigger . update ) ; function initSplitTe…" at bounding box center [770, 381] width 782 height 478
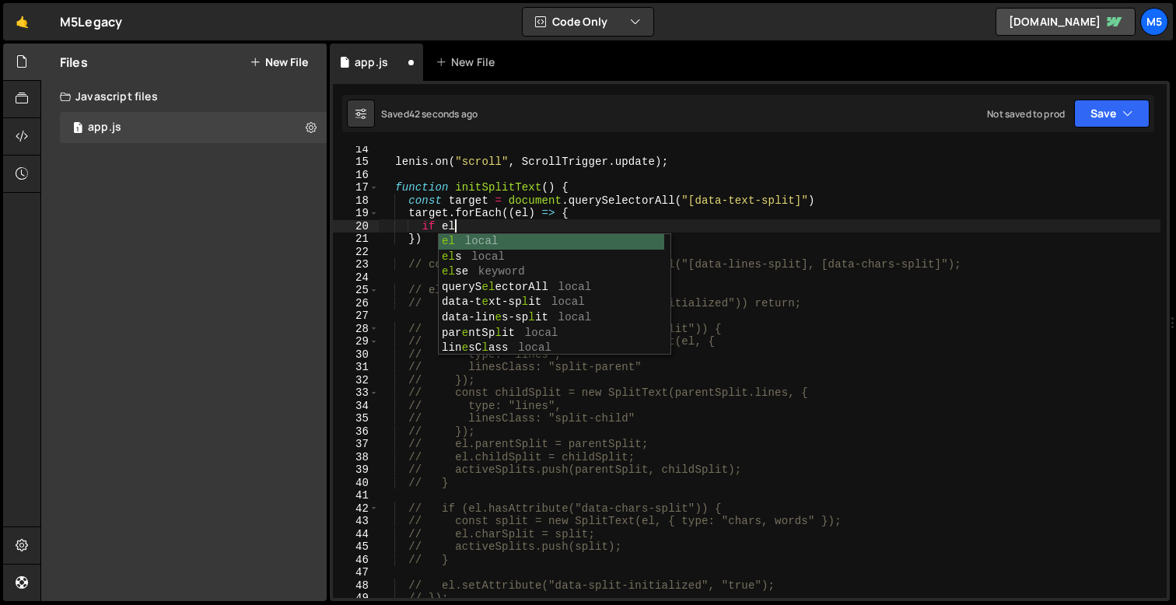
click at [425, 233] on div "[PERSON_NAME] . on ( "scroll" , ScrollTrigger . update ) ; function initSplitTe…" at bounding box center [770, 381] width 782 height 478
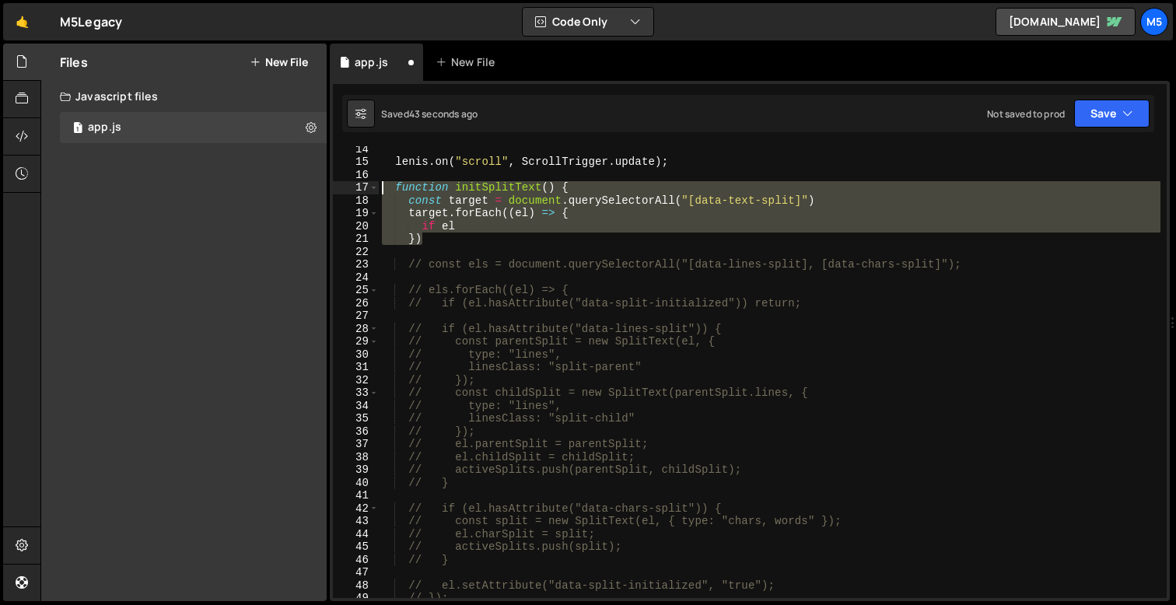
drag, startPoint x: 425, startPoint y: 238, endPoint x: 382, endPoint y: 191, distance: 63.9
click at [382, 191] on div "[PERSON_NAME] . on ( "scroll" , ScrollTrigger . update ) ; function initSplitTe…" at bounding box center [770, 381] width 782 height 478
click at [490, 228] on div "[PERSON_NAME] . on ( "scroll" , ScrollTrigger . update ) ; function initSplitTe…" at bounding box center [770, 381] width 782 height 478
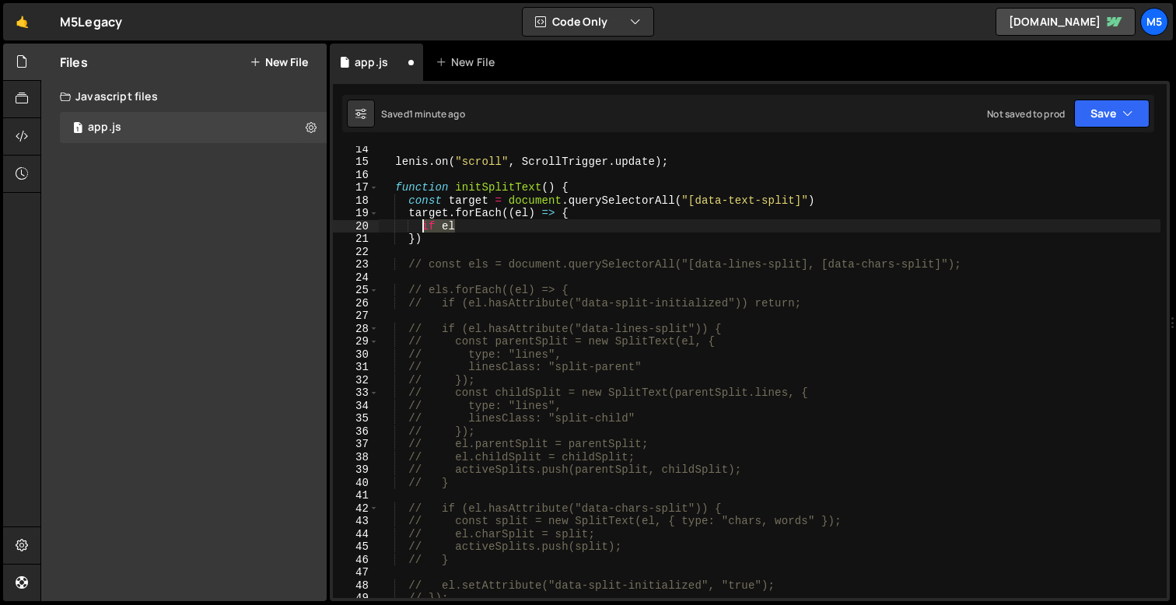
drag, startPoint x: 478, startPoint y: 228, endPoint x: 425, endPoint y: 228, distance: 53.7
click at [424, 228] on div "[PERSON_NAME] . on ( "scroll" , ScrollTrigger . update ) ; function initSplitTe…" at bounding box center [770, 381] width 782 height 478
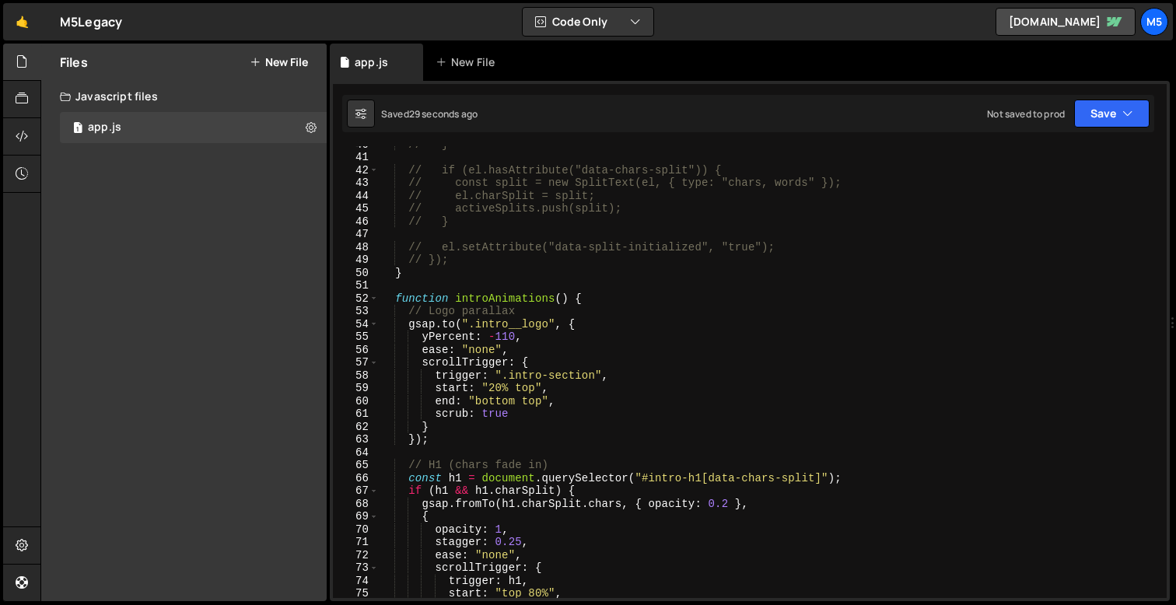
scroll to position [518, 0]
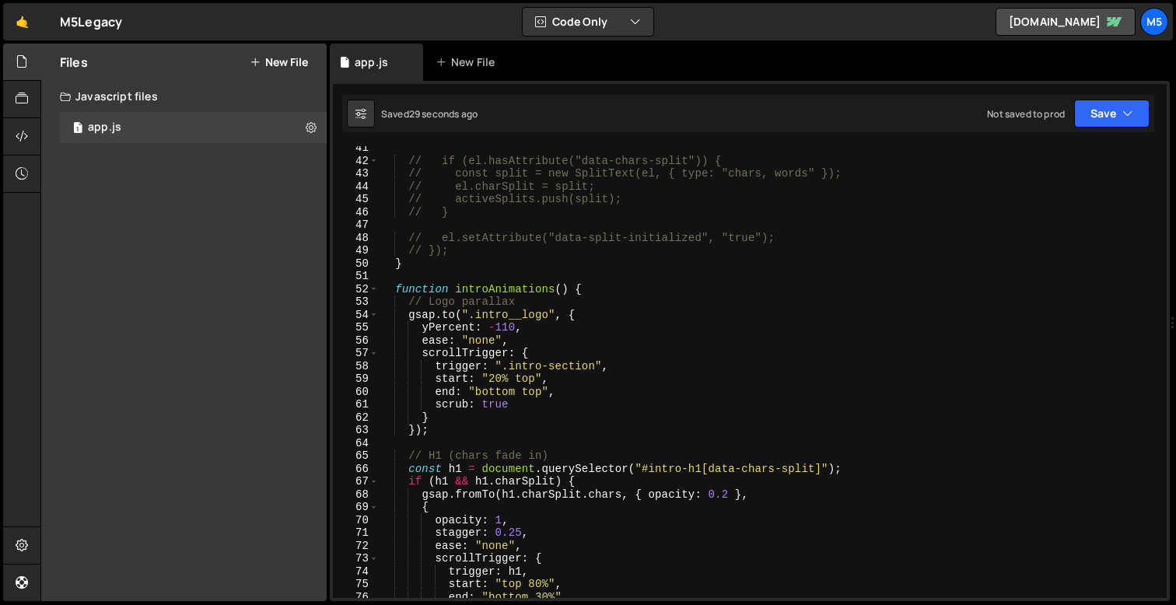
click at [527, 364] on div "// if (el.hasAttribute("data-chars-split")) { // const split = new SplitText(el…" at bounding box center [770, 381] width 782 height 478
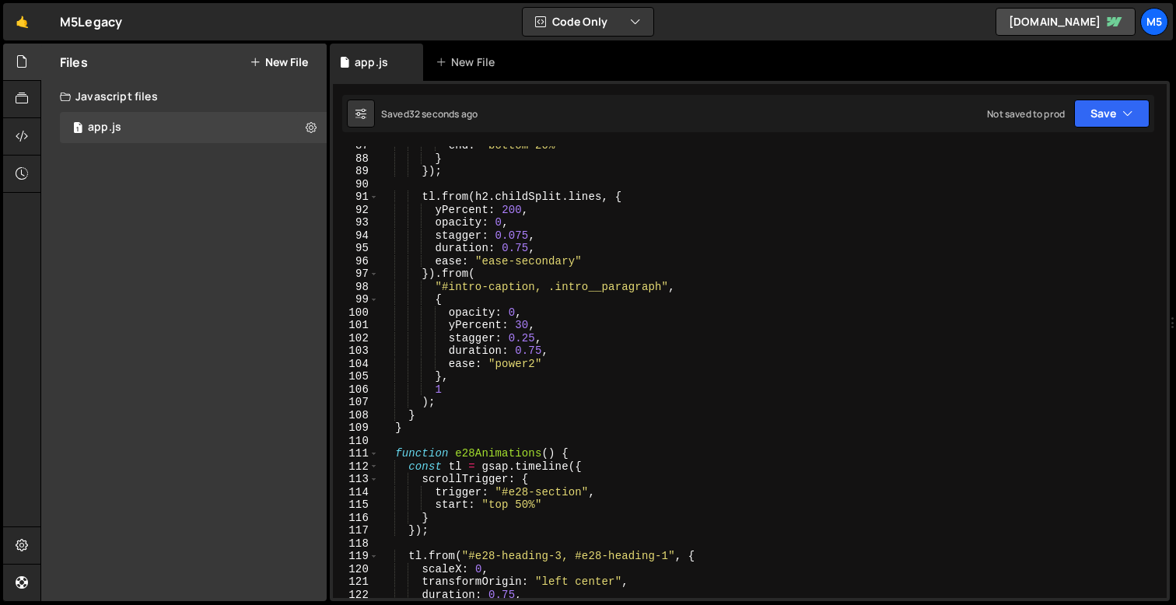
scroll to position [1151, 0]
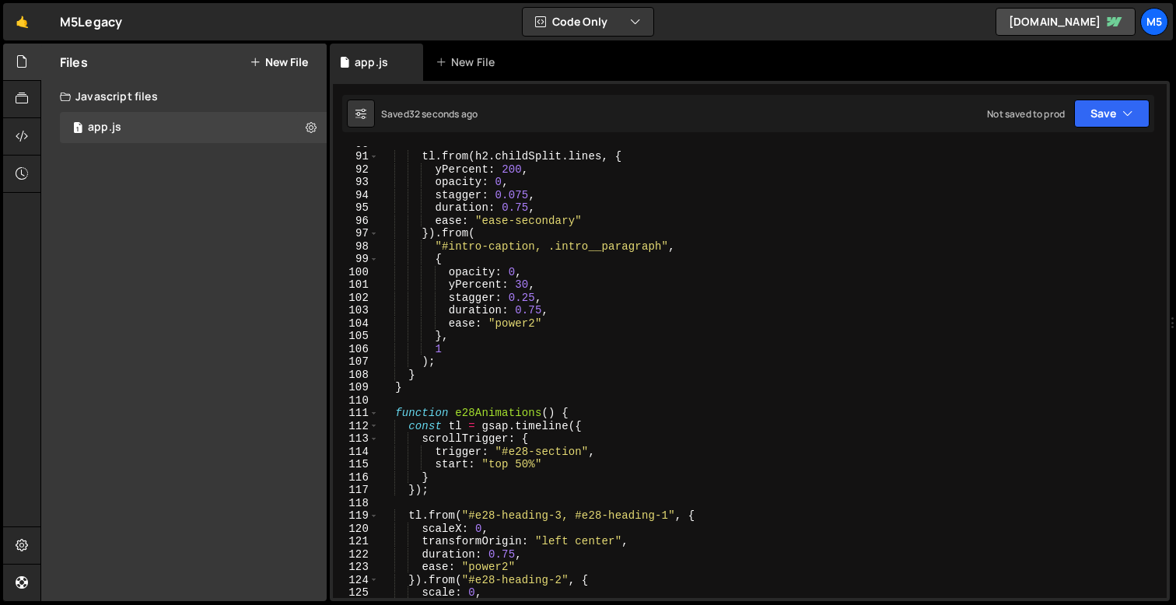
click at [444, 390] on div "tl . from ( h2 . childSplit . lines , { yPercent : 200 , opacity : 0 , stagger …" at bounding box center [770, 376] width 782 height 478
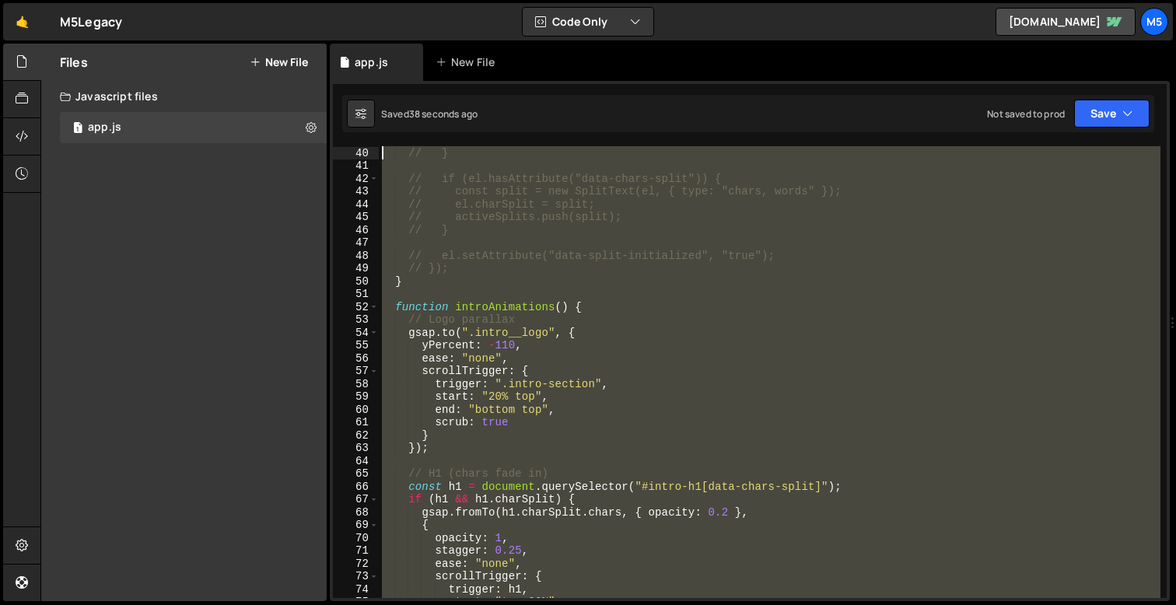
scroll to position [475, 0]
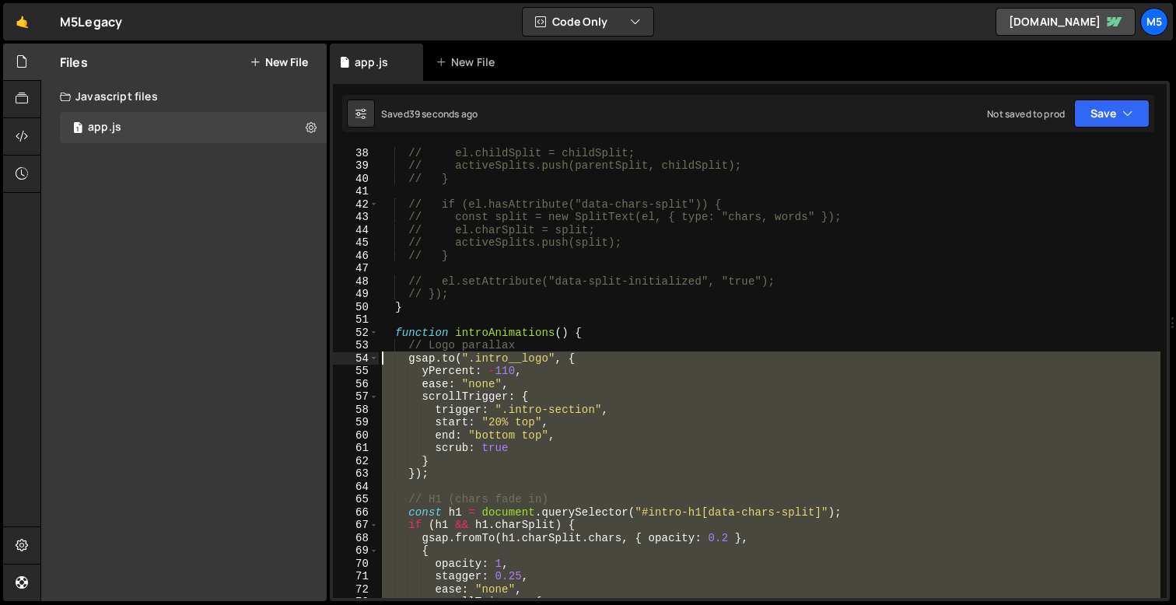
drag, startPoint x: 419, startPoint y: 405, endPoint x: 365, endPoint y: 355, distance: 73.8
click at [365, 355] on div "} 38 39 40 41 42 43 44 45 46 47 48 49 50 51 52 53 54 55 56 57 58 59 60 61 62 63…" at bounding box center [750, 372] width 834 height 452
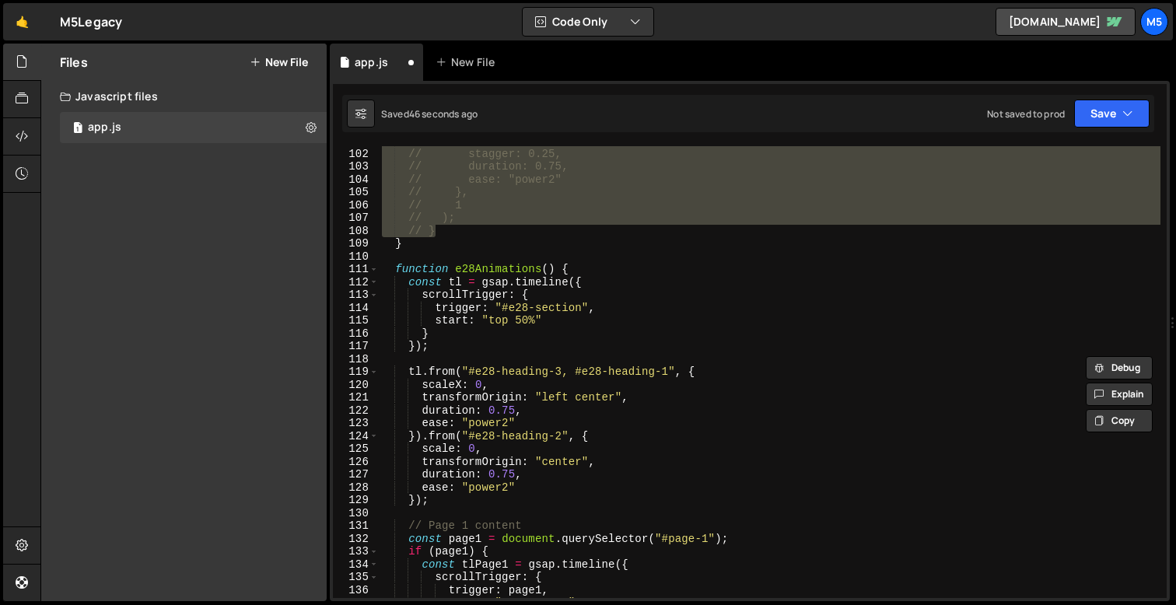
scroll to position [1300, 0]
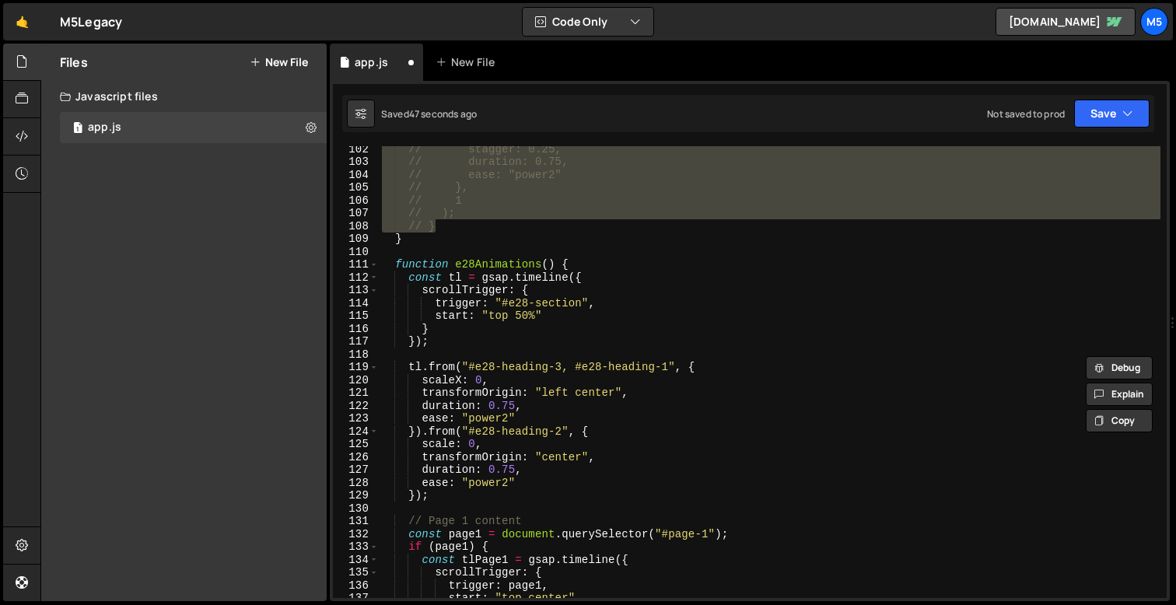
click at [564, 266] on div "// stagger: 0.25, // duration: 0.75, // ease: "power2" // }, // 1 // ); // } } …" at bounding box center [770, 381] width 782 height 478
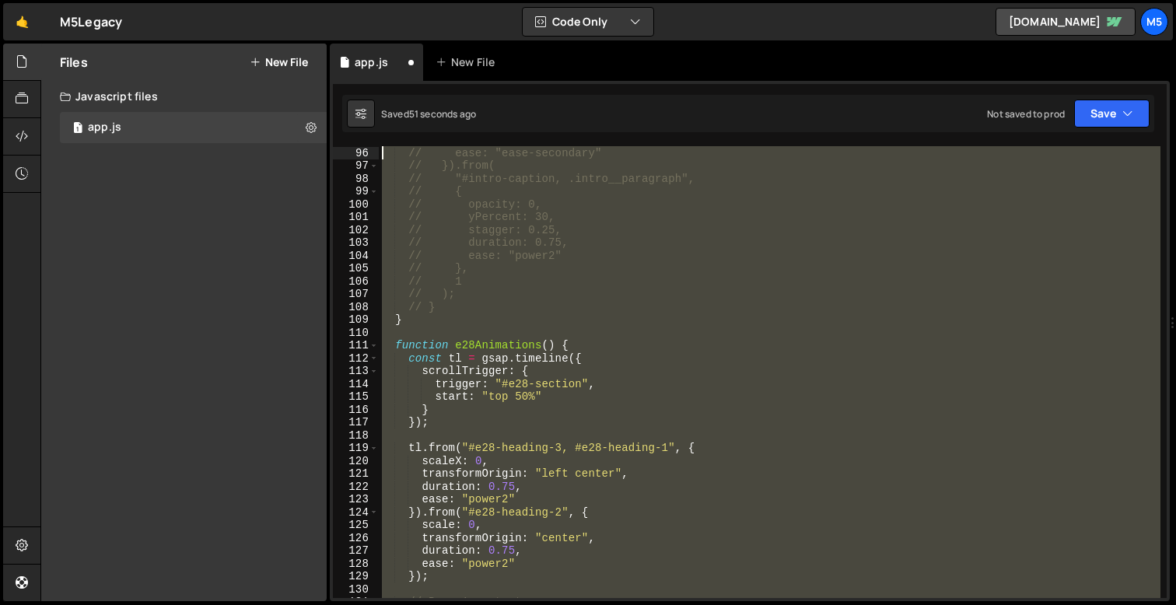
scroll to position [1207, 0]
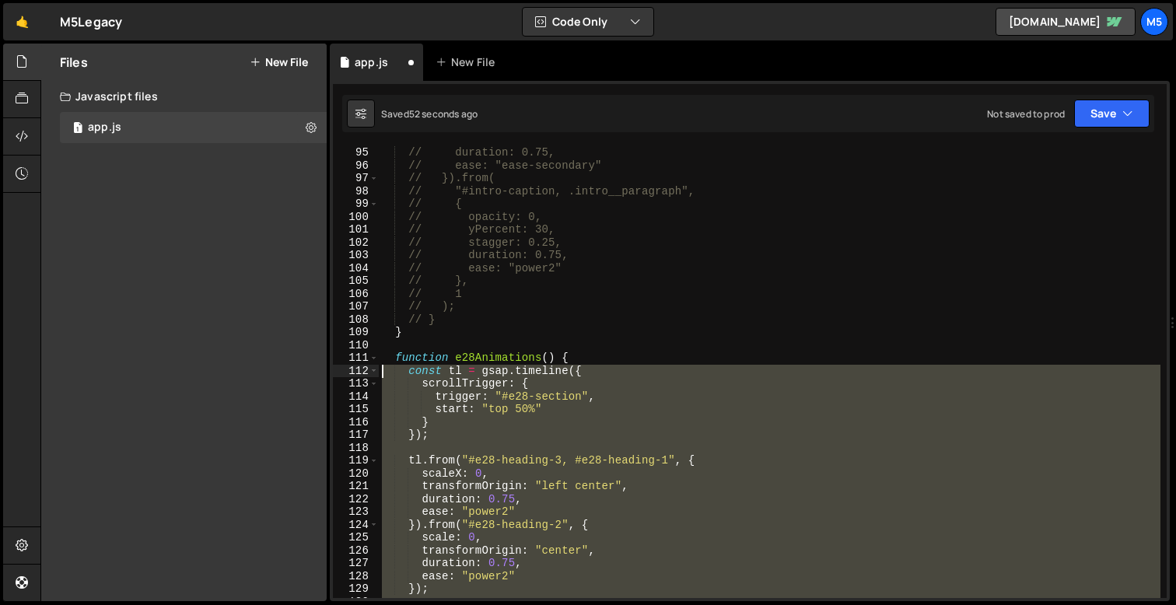
drag, startPoint x: 417, startPoint y: 364, endPoint x: 380, endPoint y: 373, distance: 38.3
click at [380, 373] on div "// duration: 0.75, // ease: "ease-secondary" // }).from( // "#intro-caption, .i…" at bounding box center [770, 385] width 782 height 478
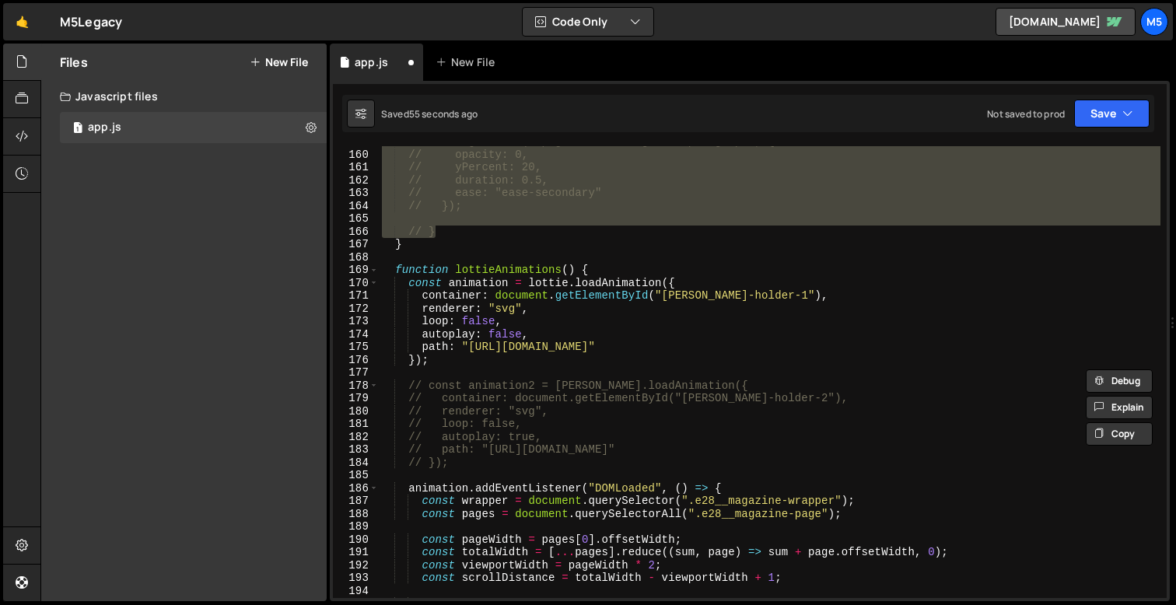
scroll to position [2049, 0]
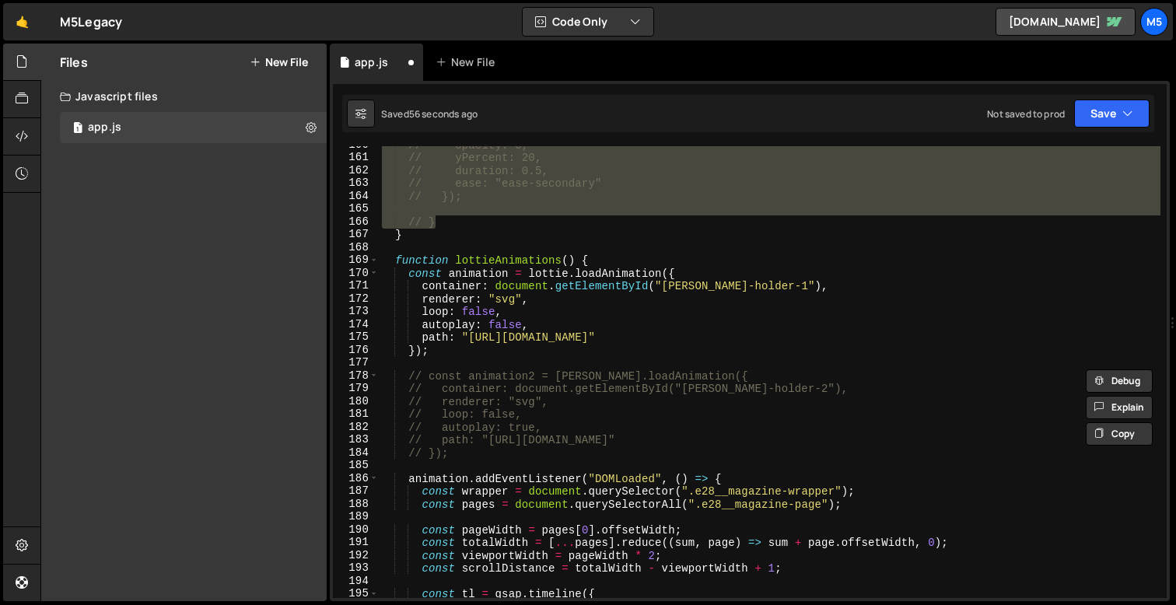
click at [588, 260] on div "// opacity: 0, // yPercent: 20, // duration: 0.5, // ease: "ease-secondary" // …" at bounding box center [770, 377] width 782 height 478
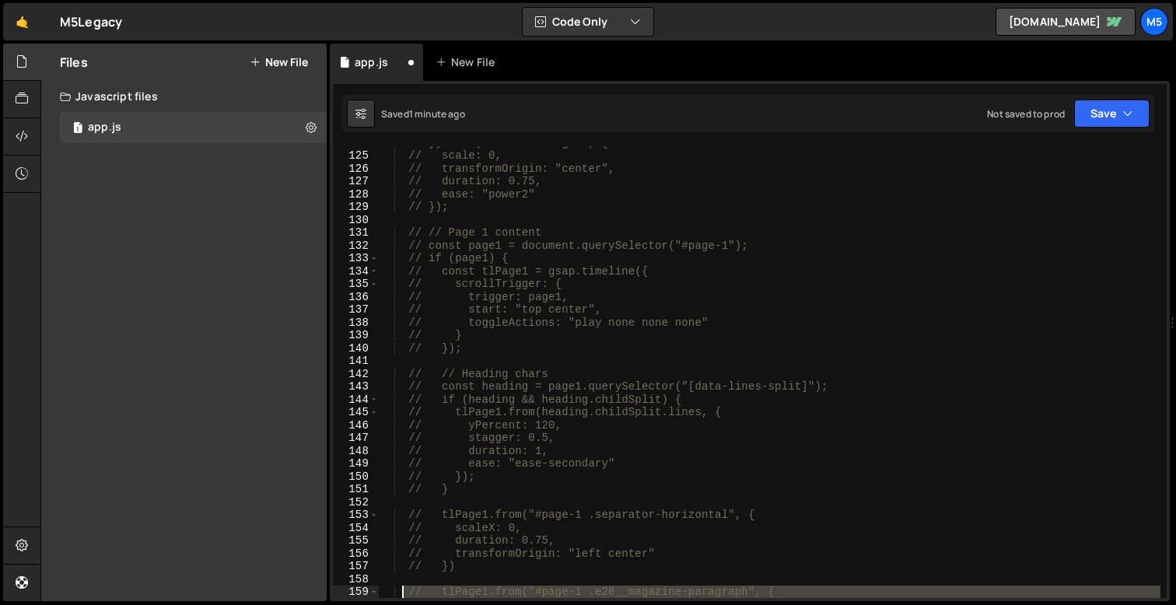
scroll to position [1871, 0]
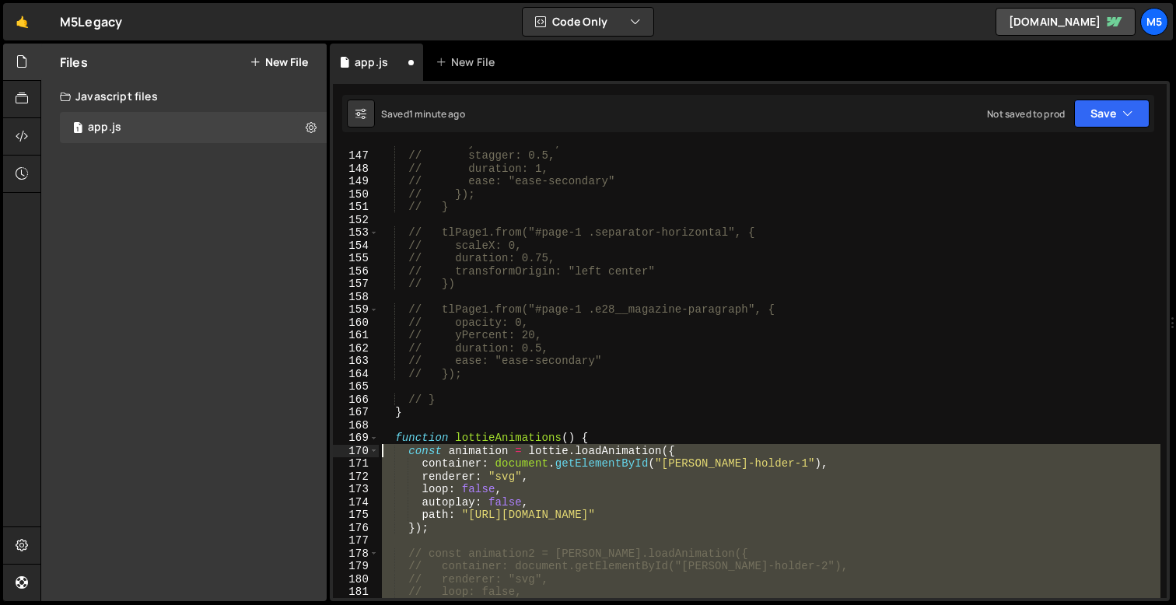
drag, startPoint x: 437, startPoint y: 397, endPoint x: 380, endPoint y: 453, distance: 79.8
click at [380, 453] on div "// yPercent: 120, // stagger: 0.5, // duration: 1, // ease: "ease-secondary" //…" at bounding box center [770, 375] width 782 height 478
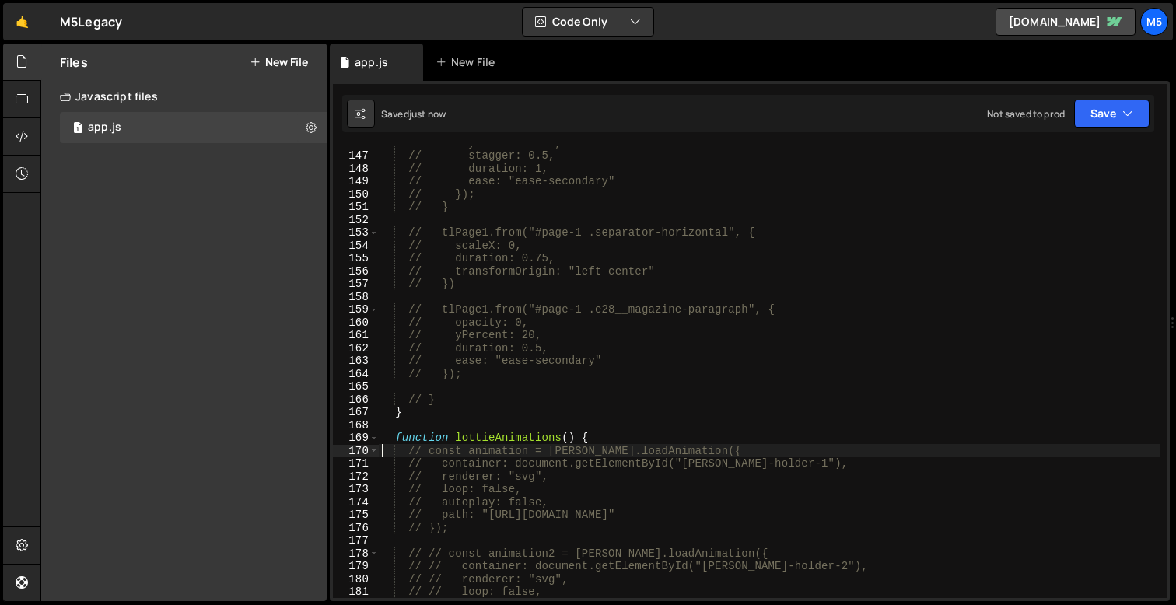
click at [614, 433] on div "// yPercent: 120, // stagger: 0.5, // duration: 1, // ease: "ease-secondary" //…" at bounding box center [770, 375] width 782 height 478
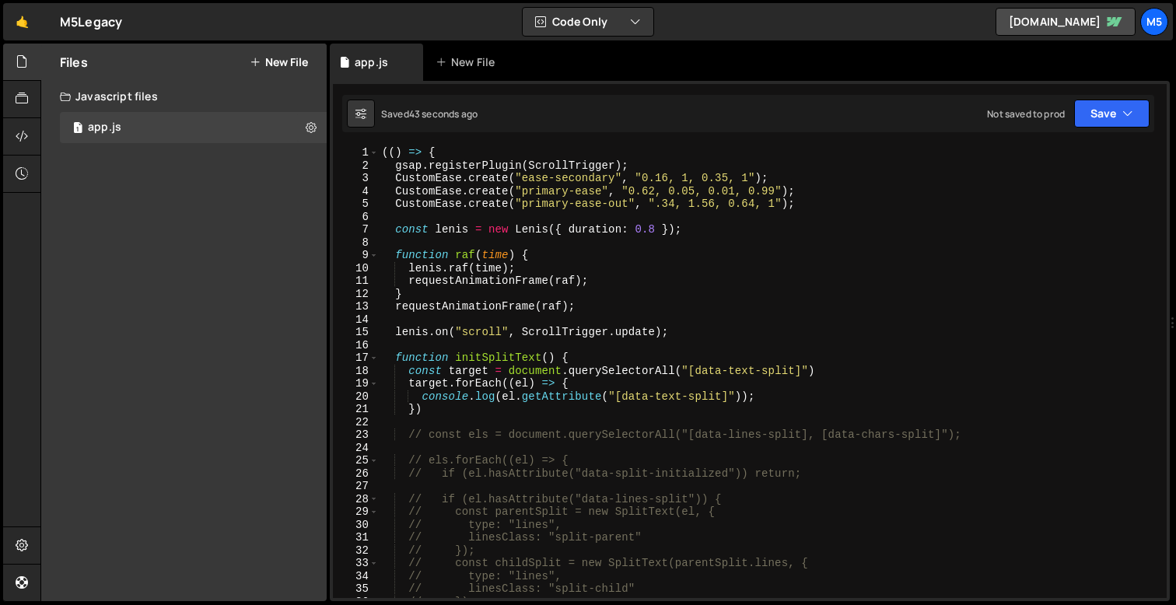
scroll to position [0, 0]
click at [820, 375] on div "(( ) => { gsap . registerPlugin ( ScrollTrigger ) ; CustomEase . create ( "ease…" at bounding box center [770, 385] width 782 height 478
type textarea "const target = document.querySelectorAll("[data-text-split]")"
click at [839, 366] on div "(( ) => { gsap . registerPlugin ( ScrollTrigger ) ; CustomEase . create ( "ease…" at bounding box center [770, 385] width 782 height 478
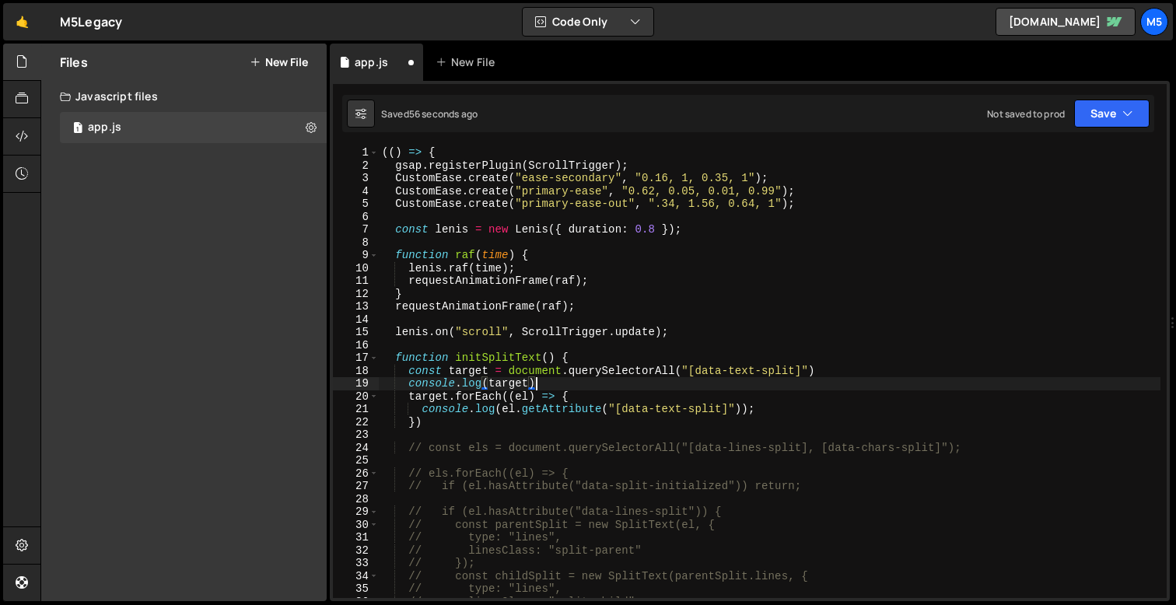
scroll to position [0, 10]
click at [566, 399] on div "(( ) => { gsap . registerPlugin ( ScrollTrigger ) ; CustomEase . create ( "ease…" at bounding box center [770, 385] width 782 height 478
drag, startPoint x: 562, startPoint y: 390, endPoint x: 346, endPoint y: 390, distance: 215.5
click at [346, 390] on div "target.forEach((el) => { 1 2 3 4 5 6 7 8 9 10 11 12 13 14 15 16 17 18 19 20 21 …" at bounding box center [750, 372] width 834 height 452
type textarea "console.log(target);"
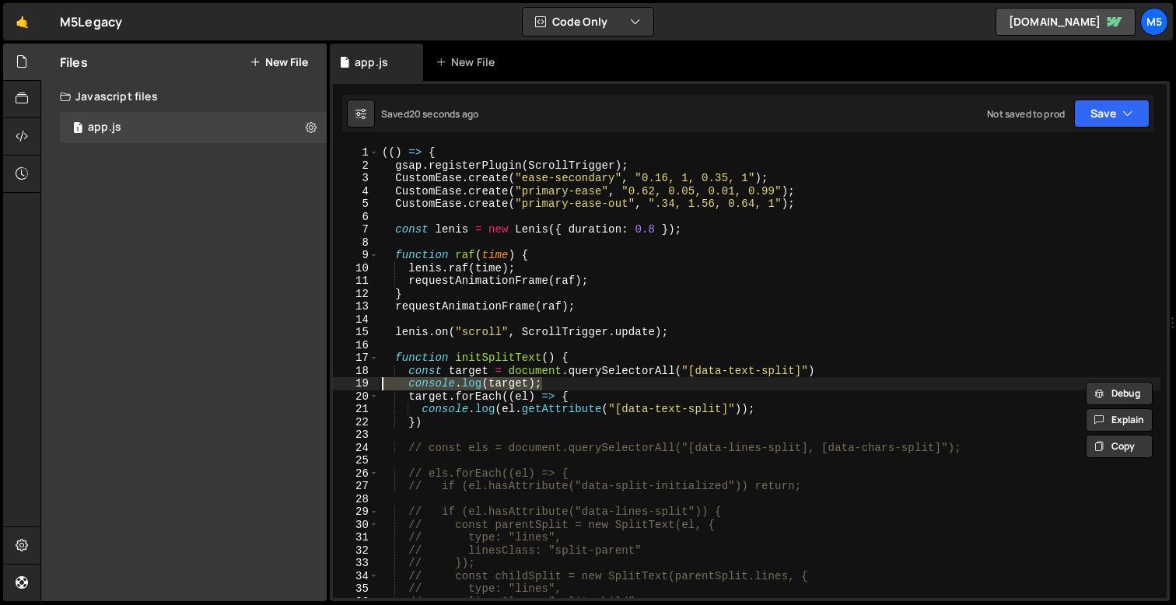
scroll to position [0, 0]
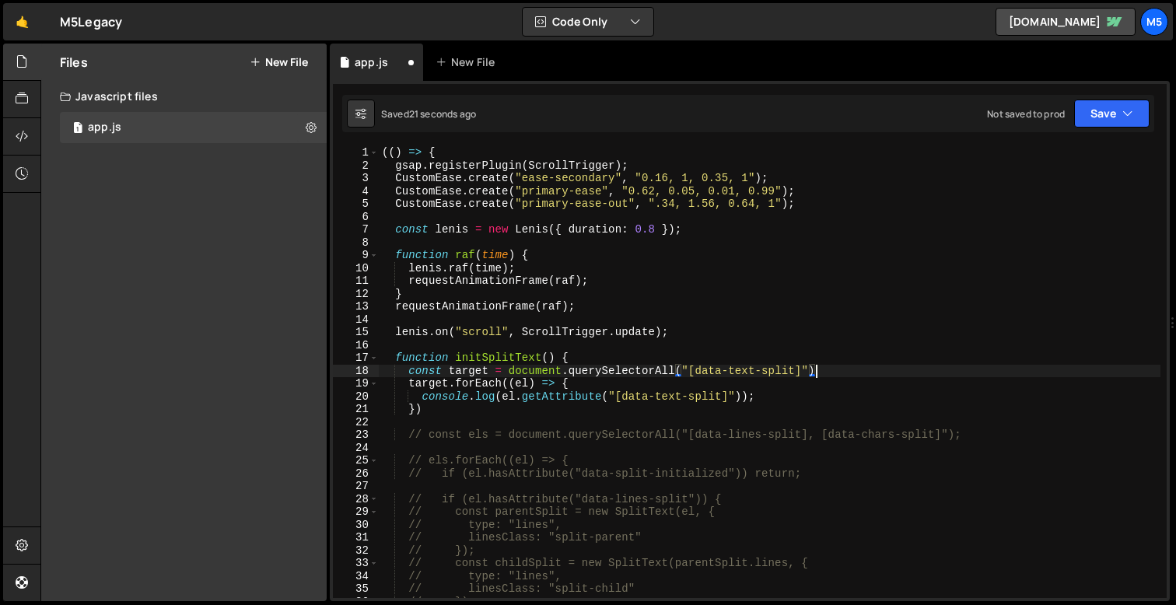
click at [590, 408] on div "(( ) => { gsap . registerPlugin ( ScrollTrigger ) ; CustomEase . create ( "ease…" at bounding box center [770, 385] width 782 height 478
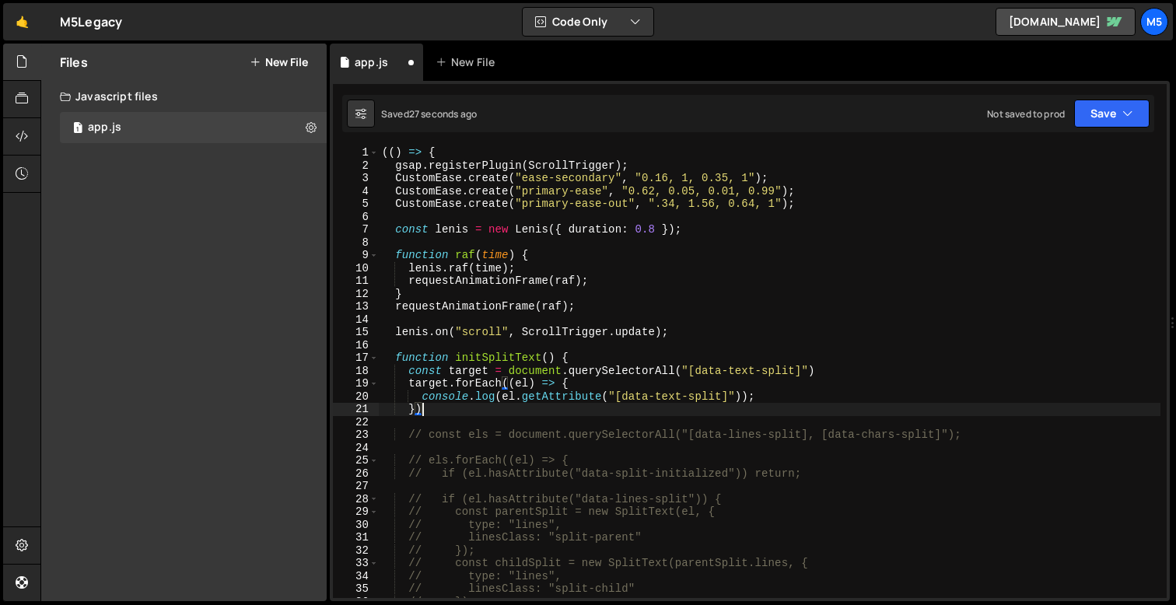
click at [619, 398] on div "(( ) => { gsap . registerPlugin ( ScrollTrigger ) ; CustomEase . create ( "ease…" at bounding box center [770, 385] width 782 height 478
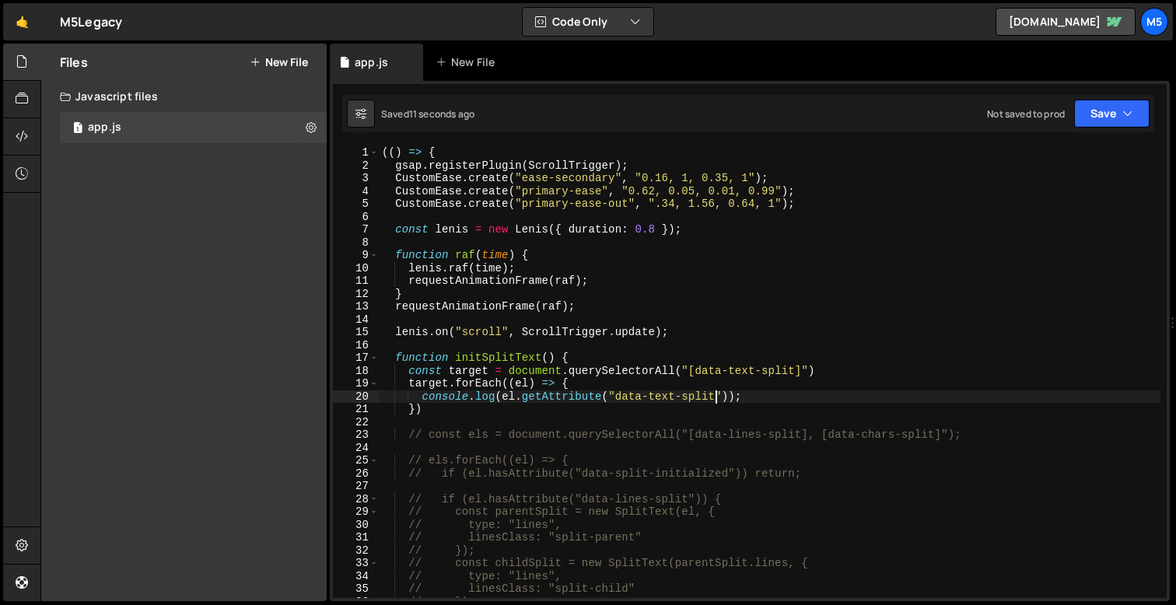
click at [423, 396] on div "(( ) => { gsap . registerPlugin ( ScrollTrigger ) ; CustomEase . create ( "ease…" at bounding box center [770, 385] width 782 height 478
click at [503, 397] on div "(( ) => { gsap . registerPlugin ( ScrollTrigger ) ; CustomEase . create ( "ease…" at bounding box center [770, 385] width 782 height 478
click at [654, 394] on div "(( ) => { gsap . registerPlugin ( ScrollTrigger ) ; CustomEase . create ( "ease…" at bounding box center [770, 385] width 782 height 478
click at [676, 398] on div "(( ) => { gsap . registerPlugin ( ScrollTrigger ) ; CustomEase . create ( "ease…" at bounding box center [770, 385] width 782 height 478
click at [426, 395] on div "(( ) => { gsap . registerPlugin ( ScrollTrigger ) ; CustomEase . create ( "ease…" at bounding box center [770, 385] width 782 height 478
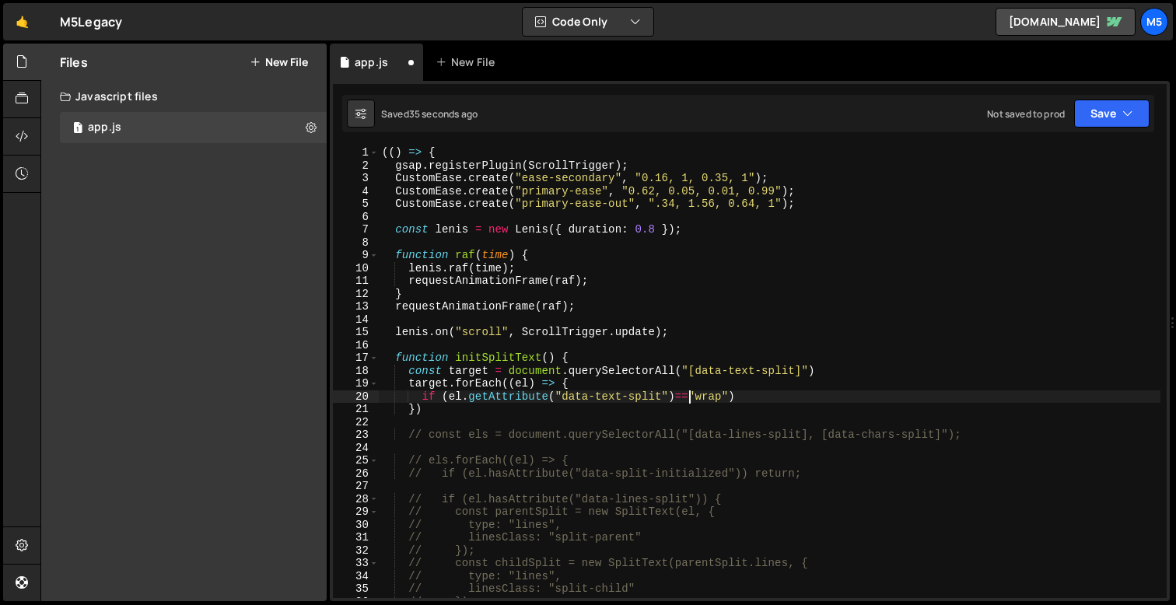
scroll to position [0, 23]
type textarea "if (el.getAttribute("data-text-split")==="wrap") {"
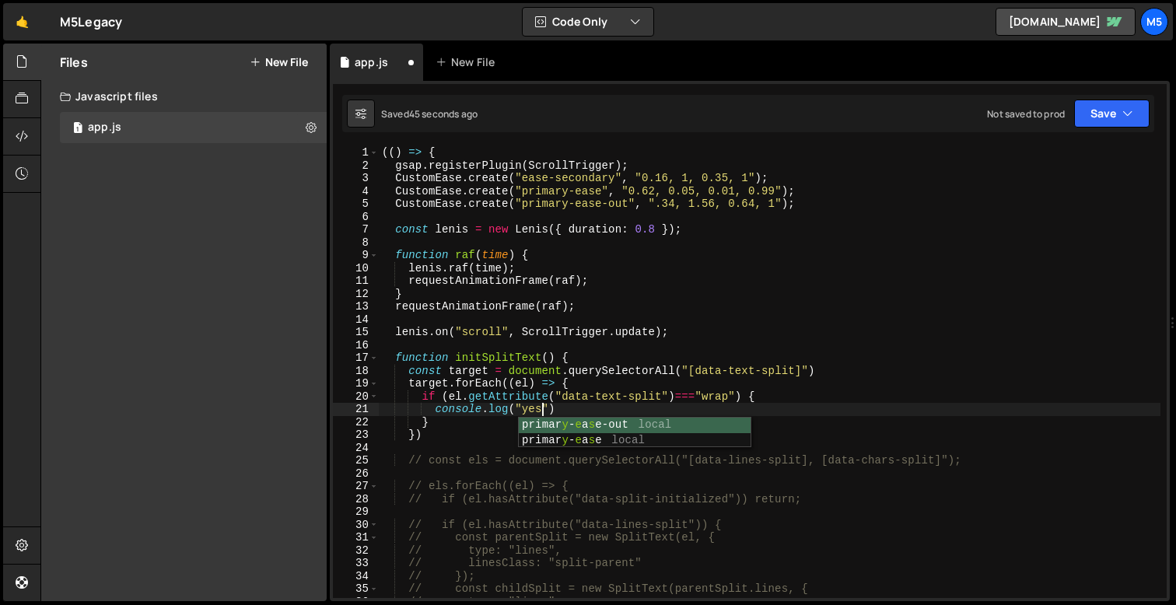
scroll to position [0, 10]
click at [478, 372] on div "(( ) => { gsap . registerPlugin ( ScrollTrigger ) ; CustomEase . create ( "ease…" at bounding box center [770, 385] width 782 height 478
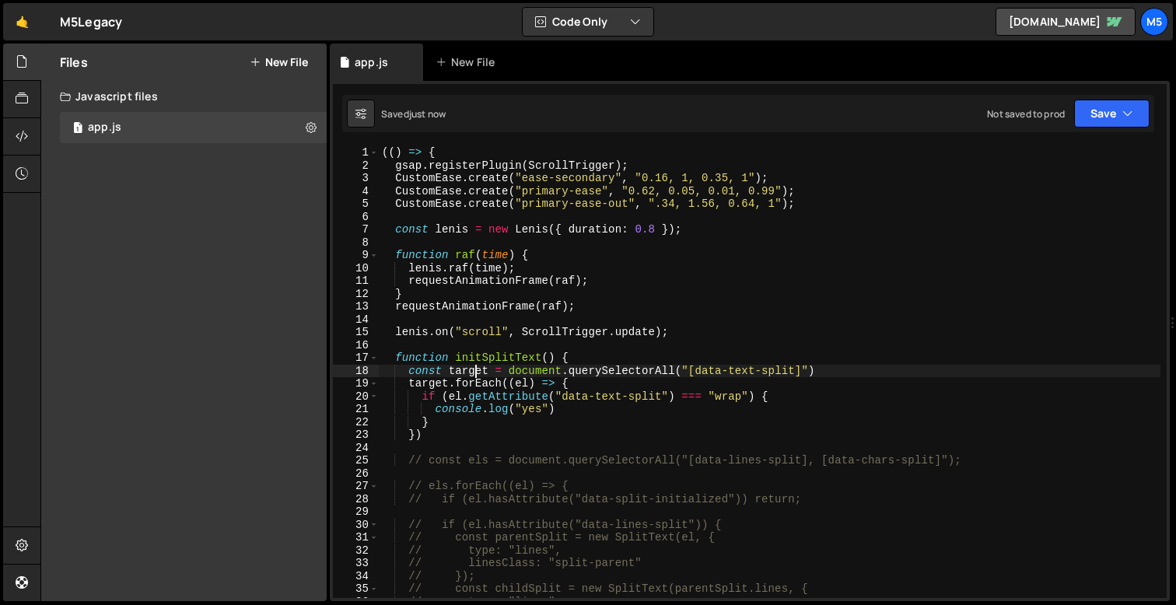
click at [503, 401] on div "(( ) => { gsap . registerPlugin ( ScrollTrigger ) ; CustomEase . create ( "ease…" at bounding box center [770, 385] width 782 height 478
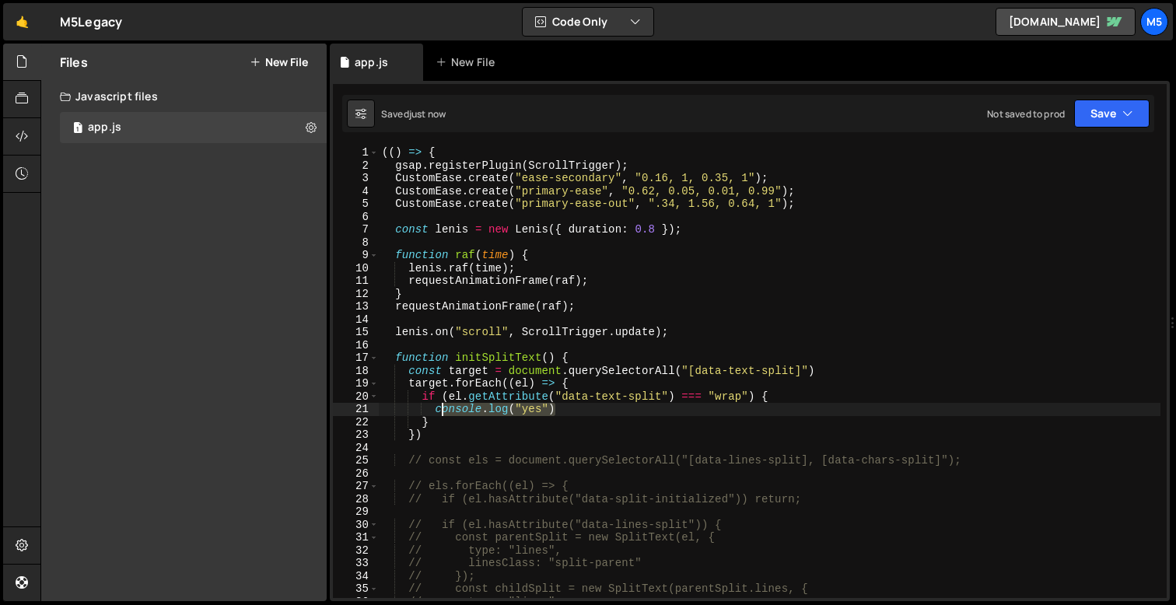
drag, startPoint x: 562, startPoint y: 412, endPoint x: 439, endPoint y: 412, distance: 123.7
click at [437, 412] on div "(( ) => { gsap . registerPlugin ( ScrollTrigger ) ; CustomEase . create ( "ease…" at bounding box center [770, 385] width 782 height 478
type textarea "console.log("yes")"
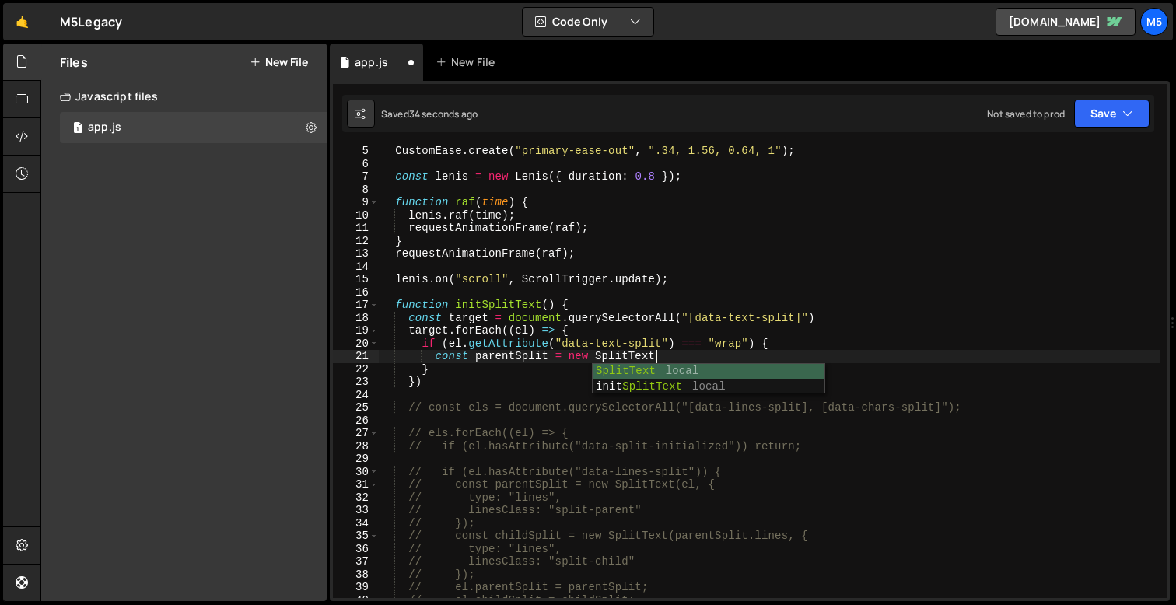
scroll to position [0, 19]
type textarea "const parentSplit = new SplitText(el, {"
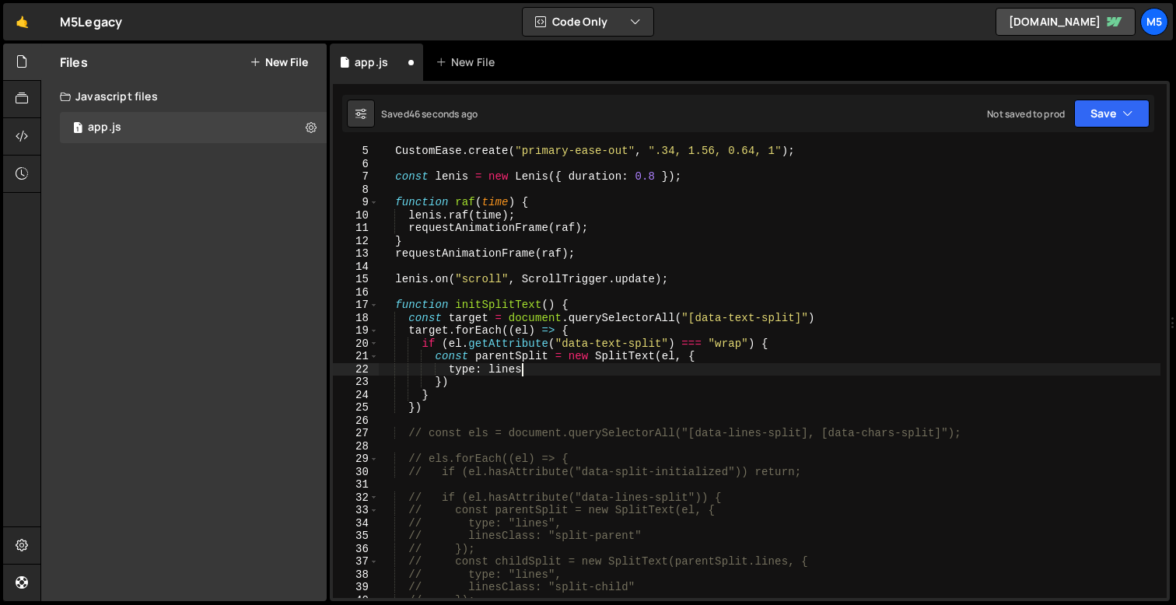
type textarea "type: lines,"
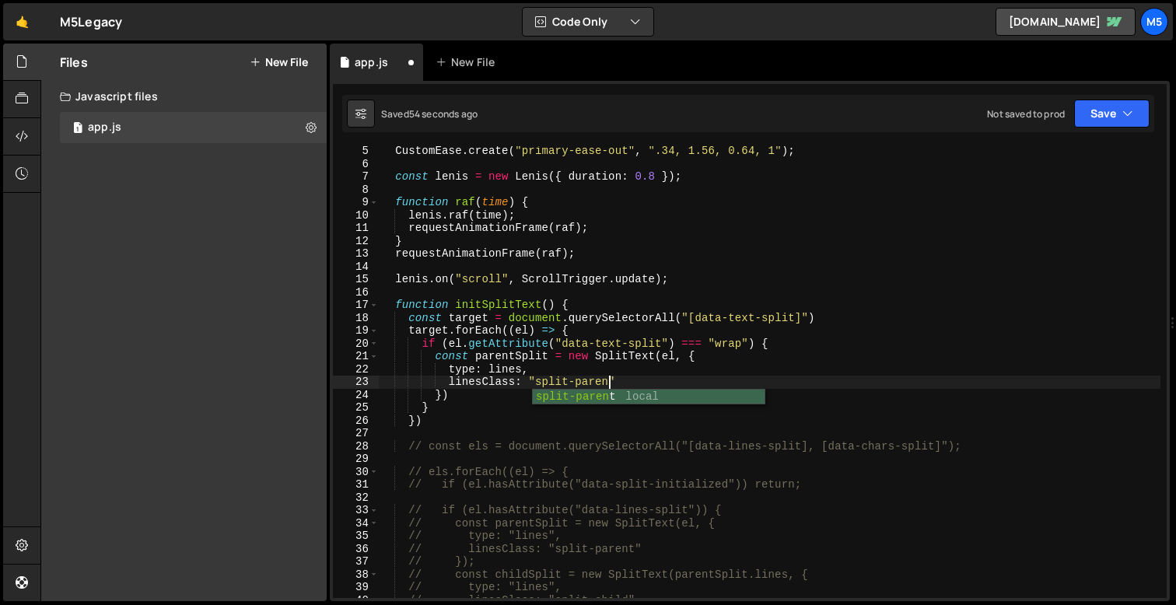
scroll to position [0, 16]
type textarea "})"
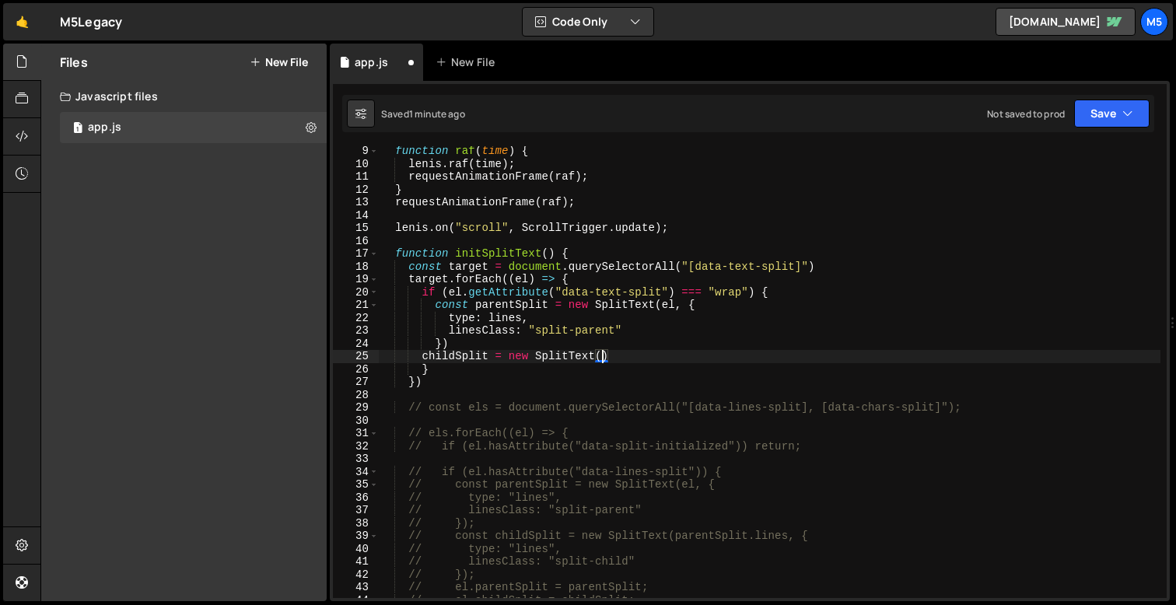
scroll to position [104, 0]
click at [590, 363] on div "function raf ( time ) { [PERSON_NAME] . raf ( time ) ; requestAnimationFrame ( …" at bounding box center [770, 384] width 782 height 478
click at [537, 344] on div "function raf ( time ) { [PERSON_NAME] . raf ( time ) ; requestAnimationFrame ( …" at bounding box center [770, 384] width 782 height 478
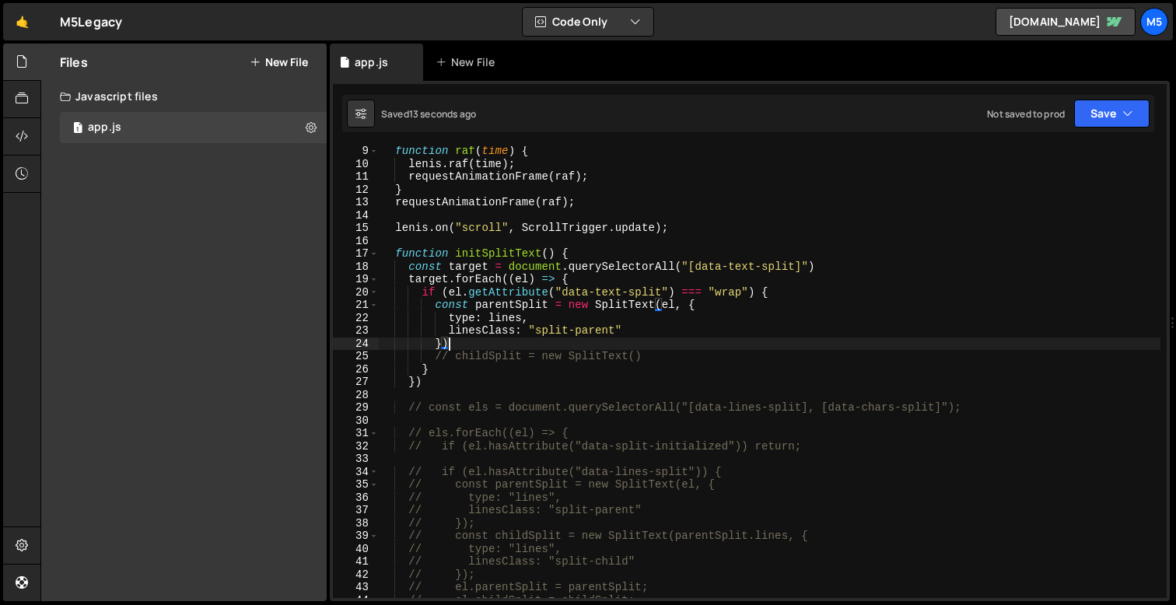
click at [506, 316] on div "function raf ( time ) { [PERSON_NAME] . raf ( time ) ; requestAnimationFrame ( …" at bounding box center [770, 384] width 782 height 478
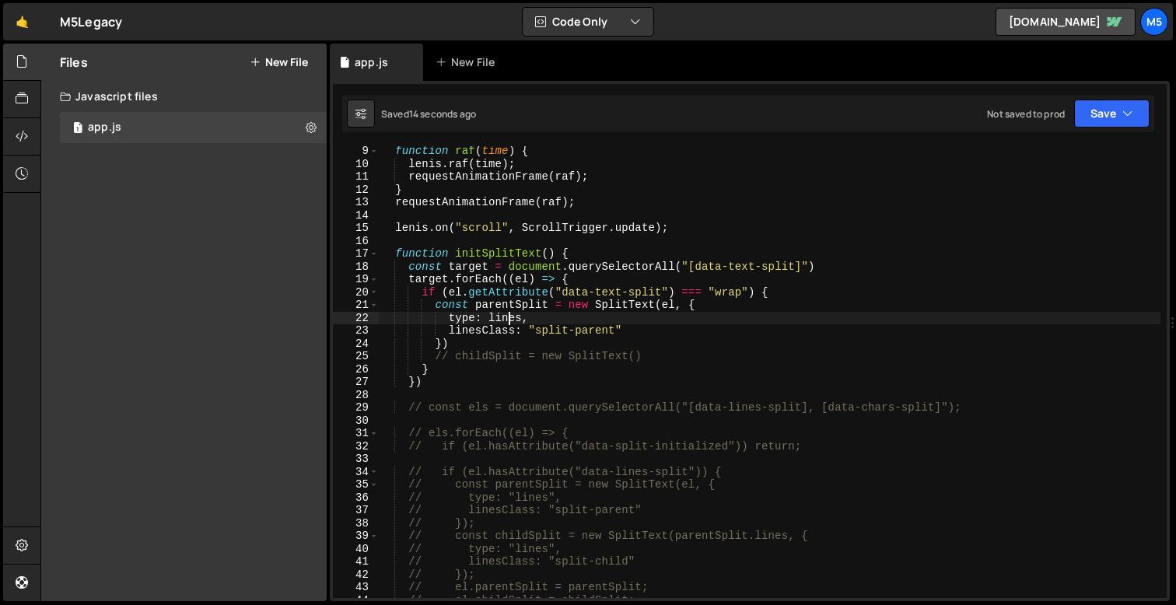
click at [487, 316] on div "function raf ( time ) { [PERSON_NAME] . raf ( time ) ; requestAnimationFrame ( …" at bounding box center [770, 384] width 782 height 478
click at [440, 366] on div "function raf ( time ) { [PERSON_NAME] . raf ( time ) ; requestAnimationFrame ( …" at bounding box center [770, 384] width 782 height 478
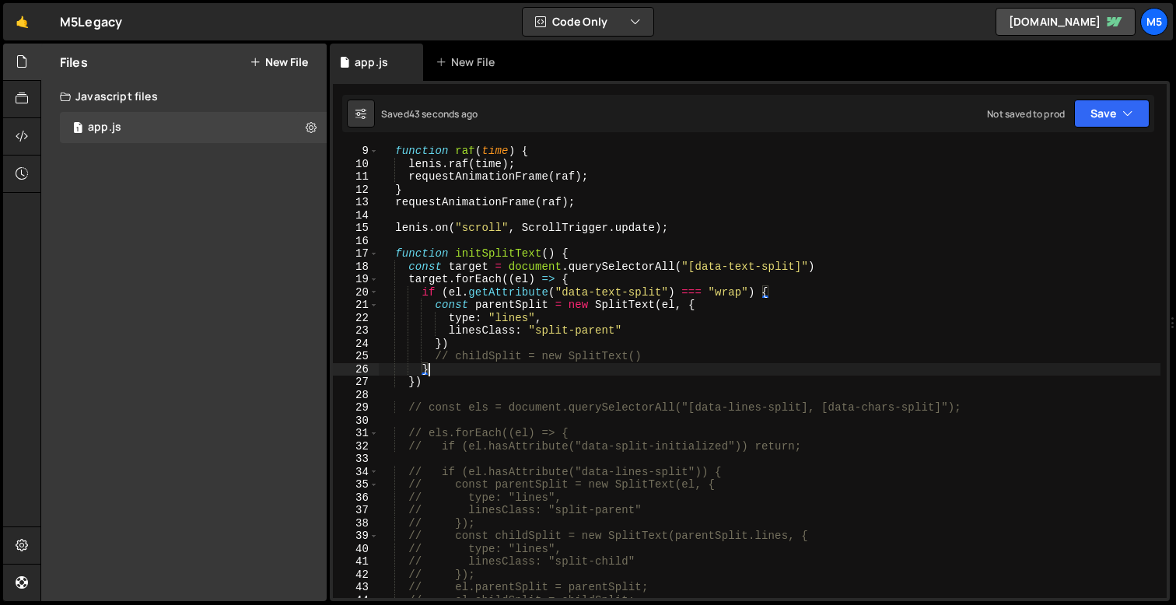
click at [553, 356] on div "function raf ( time ) { [PERSON_NAME] . raf ( time ) ; requestAnimationFrame ( …" at bounding box center [770, 384] width 782 height 478
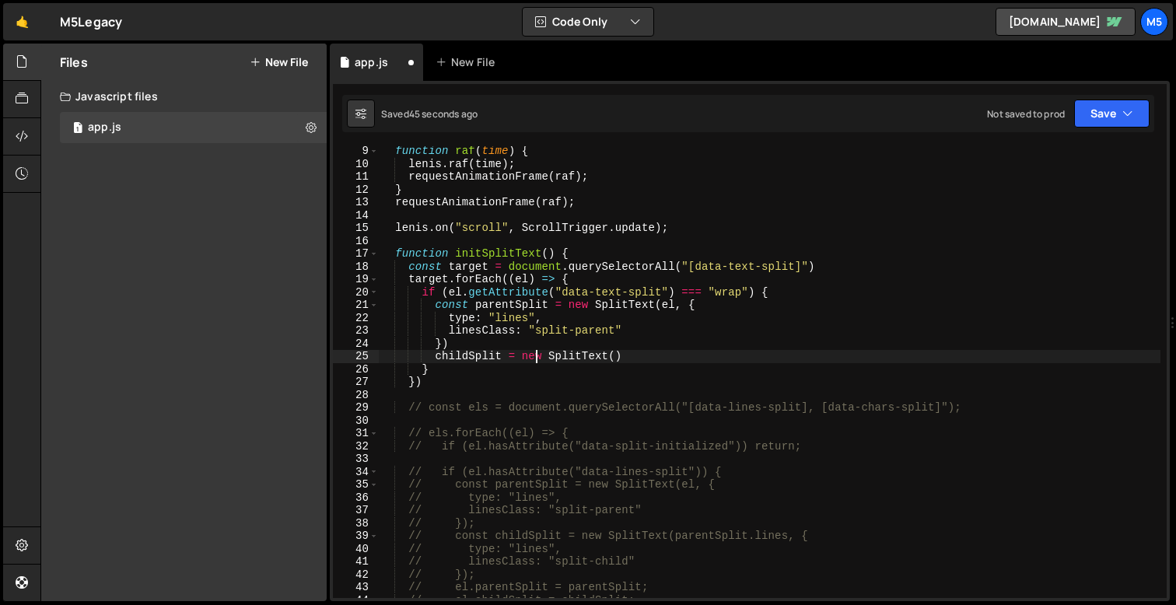
click at [654, 359] on div "function raf ( time ) { [PERSON_NAME] . raf ( time ) ; requestAnimationFrame ( …" at bounding box center [770, 384] width 782 height 478
drag, startPoint x: 639, startPoint y: 353, endPoint x: 370, endPoint y: 363, distance: 268.6
click at [370, 363] on div "childSplit = new SplitText() 9 10 11 12 13 14 15 16 17 18 19 20 21 22 23 24 25 …" at bounding box center [750, 372] width 834 height 452
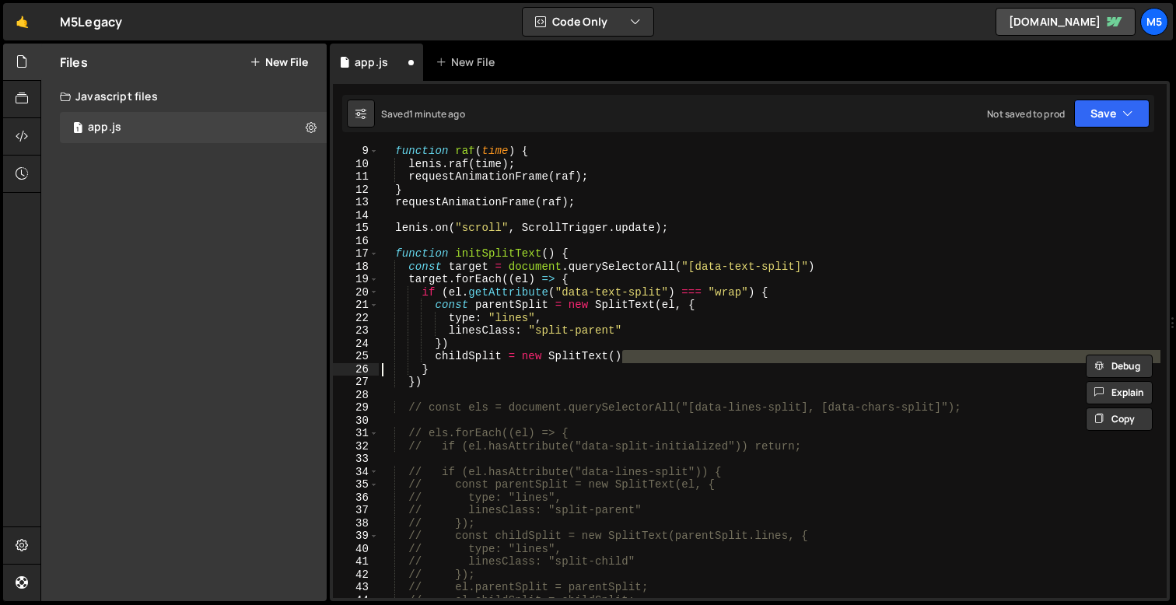
click at [617, 335] on div "function raf ( time ) { [PERSON_NAME] . raf ( time ) ; requestAnimationFrame ( …" at bounding box center [770, 384] width 782 height 478
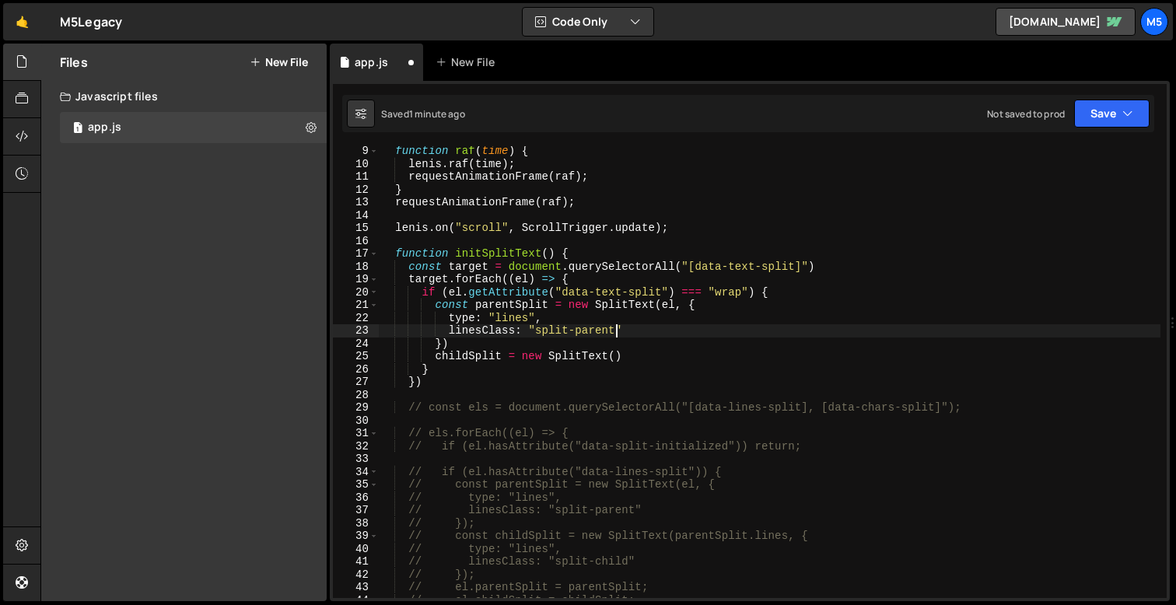
click at [623, 348] on div "function raf ( time ) { [PERSON_NAME] . raf ( time ) ; requestAnimationFrame ( …" at bounding box center [770, 384] width 782 height 478
click at [634, 352] on div "function raf ( time ) { [PERSON_NAME] . raf ( time ) ; requestAnimationFrame ( …" at bounding box center [770, 384] width 782 height 478
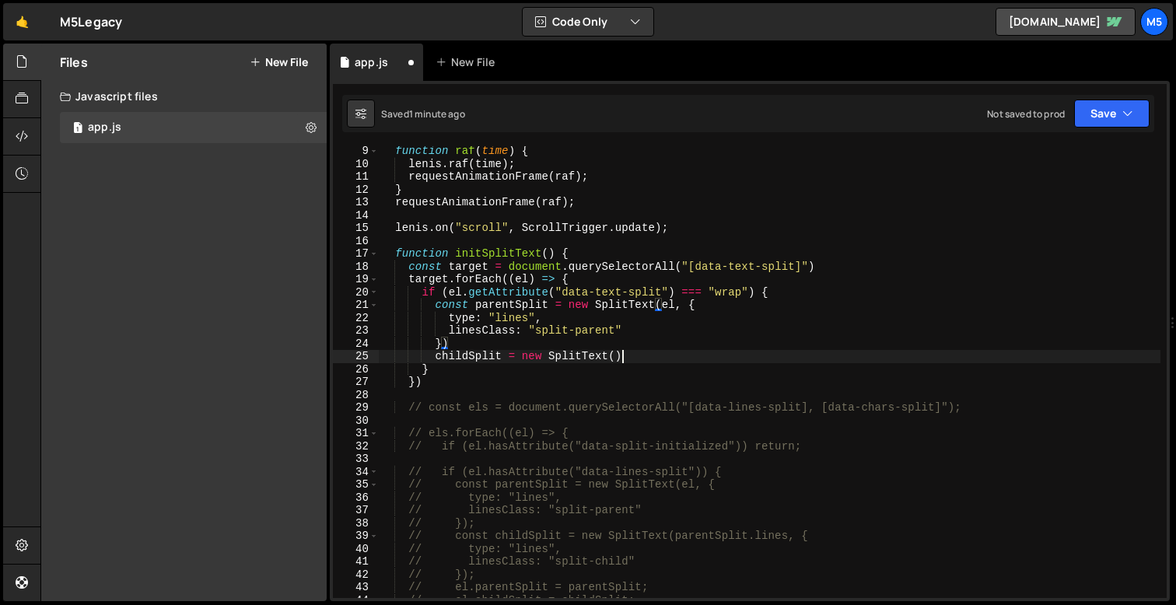
click at [634, 352] on div "function raf ( time ) { [PERSON_NAME] . raf ( time ) ; requestAnimationFrame ( …" at bounding box center [770, 384] width 782 height 478
type textarea "childSplit = new SplitText()"
click at [607, 358] on div "function raf ( time ) { [PERSON_NAME] . raf ( time ) ; requestAnimationFrame ( …" at bounding box center [770, 384] width 782 height 478
click at [646, 356] on div "function raf ( time ) { [PERSON_NAME] . raf ( time ) ; requestAnimationFrame ( …" at bounding box center [770, 384] width 782 height 478
drag, startPoint x: 659, startPoint y: 356, endPoint x: 353, endPoint y: 354, distance: 305.8
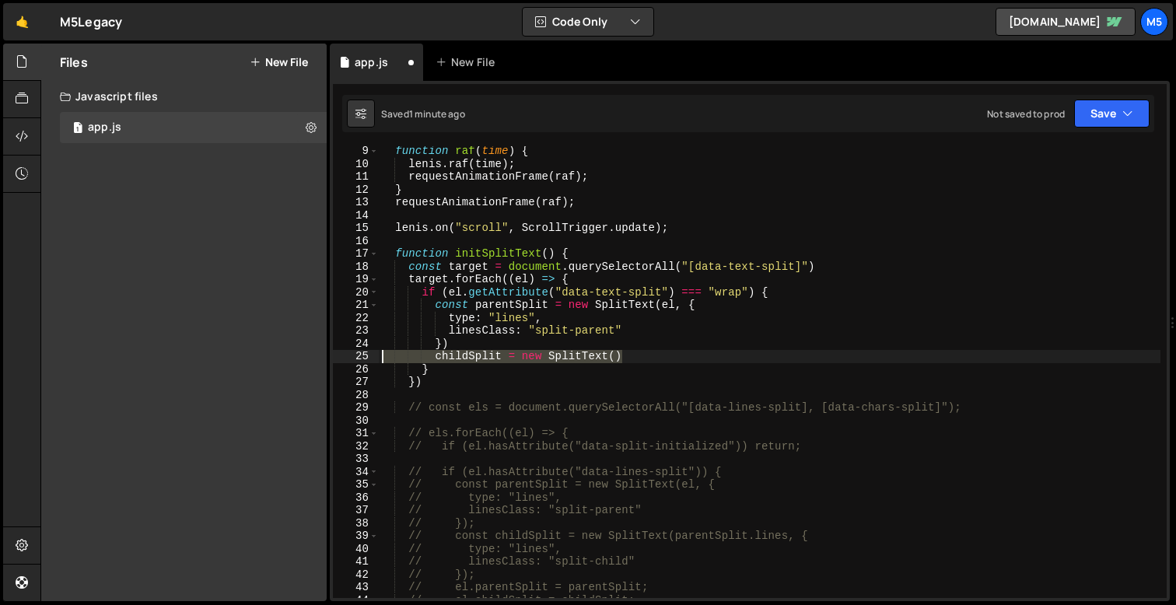
click at [355, 354] on div "childSplit = new SplitText() 9 10 11 12 13 14 15 16 17 18 19 20 21 22 23 24 25 …" at bounding box center [750, 372] width 834 height 452
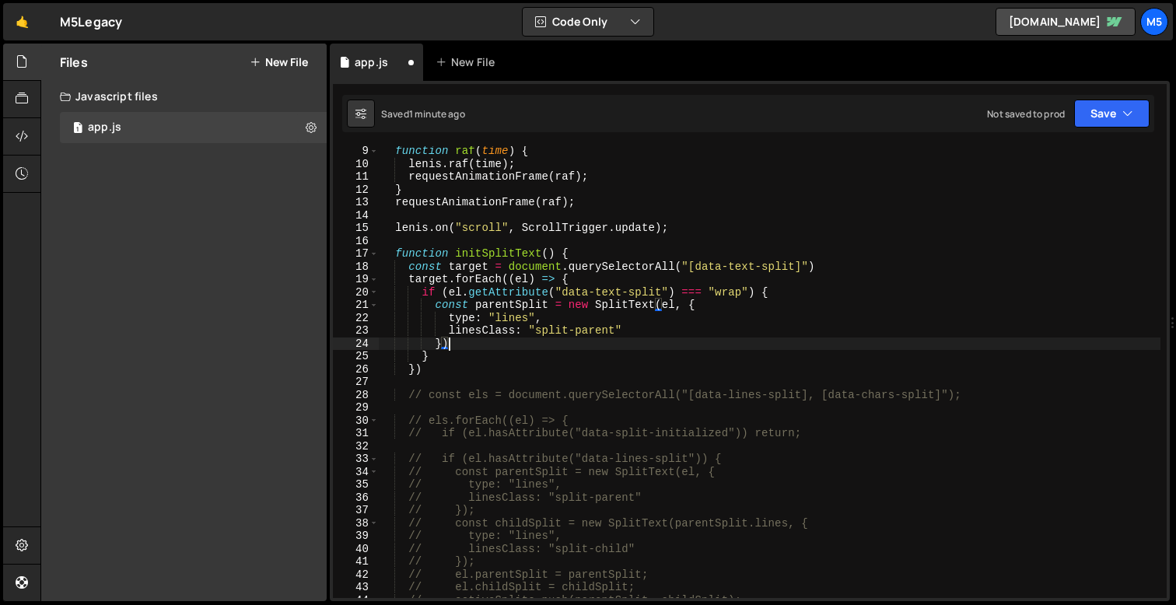
click at [628, 331] on div "function raf ( time ) { [PERSON_NAME] . raf ( time ) ; requestAnimationFrame ( …" at bounding box center [770, 384] width 782 height 478
type textarea "})"
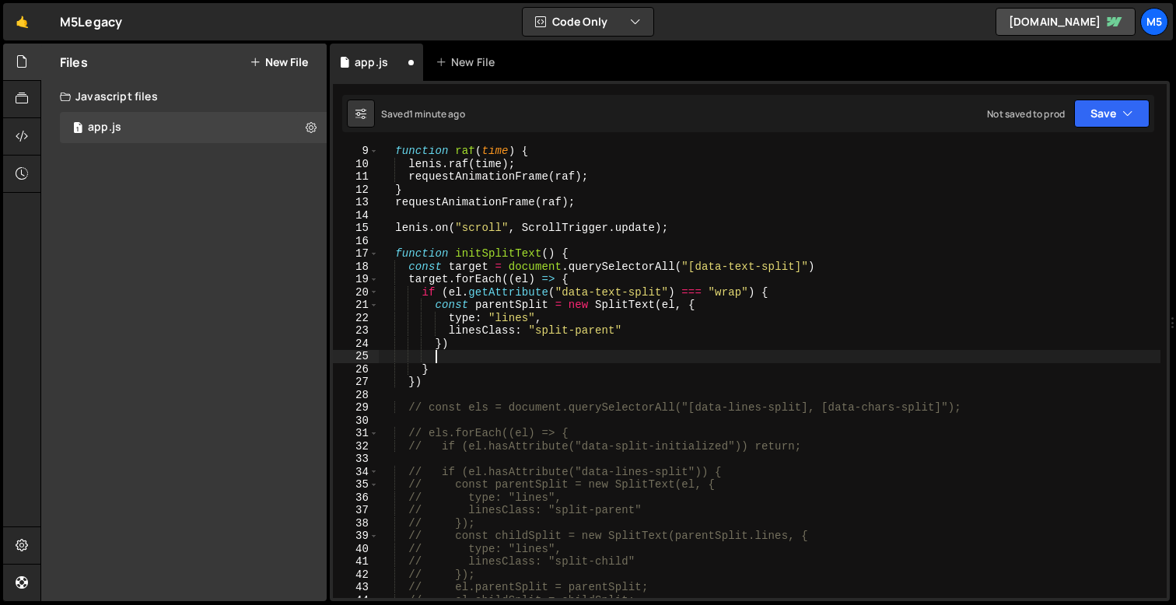
paste textarea "childSplit = new SplitText()"
type textarea "childSplit = new SplitText()"
paste textarea "childSplit = new SplitText()"
click at [524, 356] on div "function raf ( time ) { [PERSON_NAME] . raf ( time ) ; requestAnimationFrame ( …" at bounding box center [770, 384] width 782 height 478
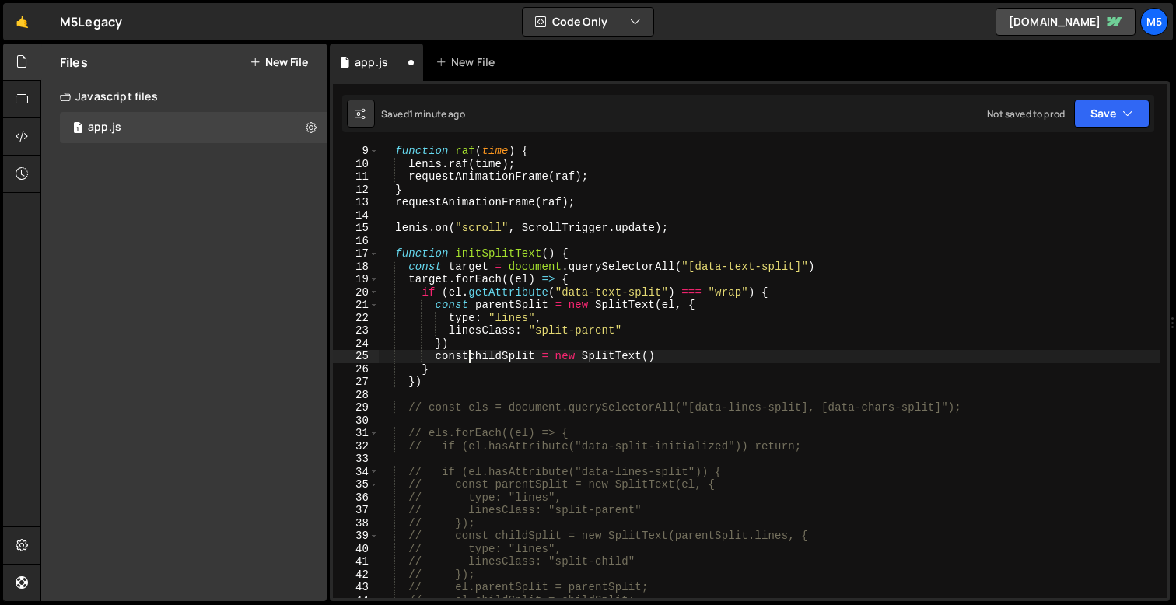
scroll to position [0, 6]
click at [658, 359] on div "function raf ( time ) { [PERSON_NAME] . raf ( time ) ; requestAnimationFrame ( …" at bounding box center [770, 384] width 782 height 478
type textarea "const childSplit = new SplitText(parentSplit, {)"
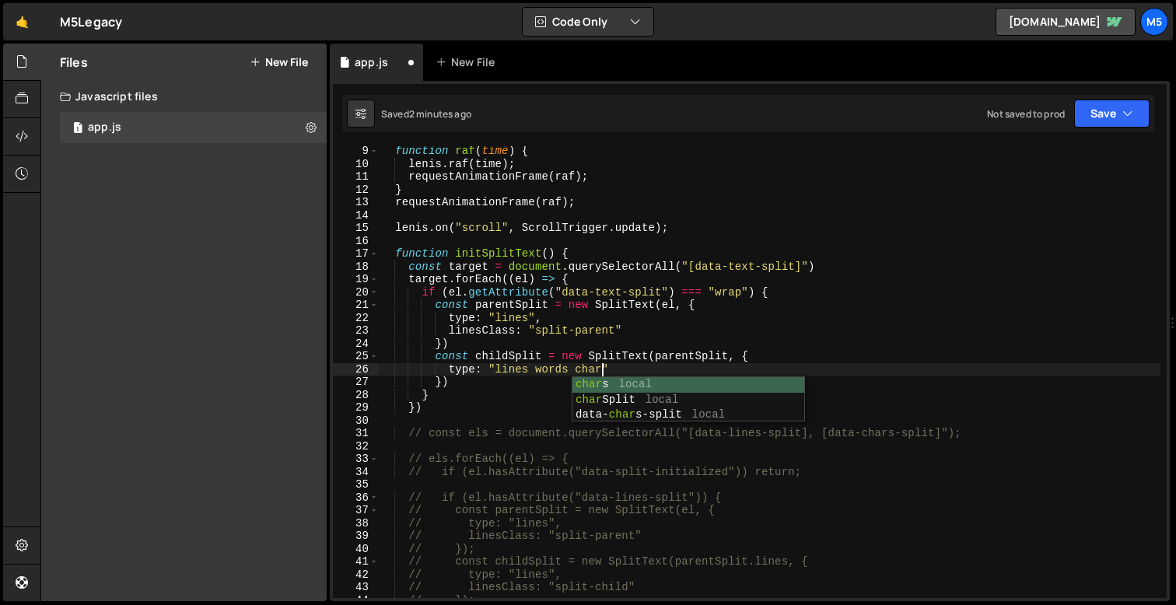
scroll to position [0, 16]
click at [629, 362] on div "function raf ( time ) { [PERSON_NAME] . raf ( time ) ; requestAnimationFrame ( …" at bounding box center [770, 384] width 782 height 478
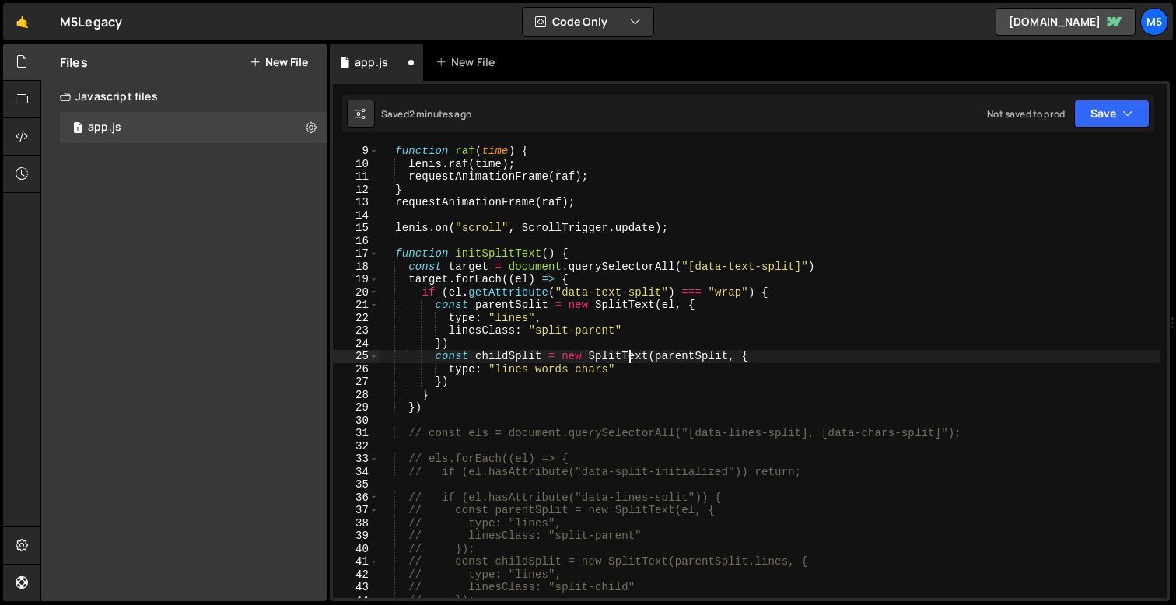
click at [640, 370] on div "function raf ( time ) { [PERSON_NAME] . raf ( time ) ; requestAnimationFrame ( …" at bounding box center [770, 384] width 782 height 478
type textarea "type: "lines words chars","
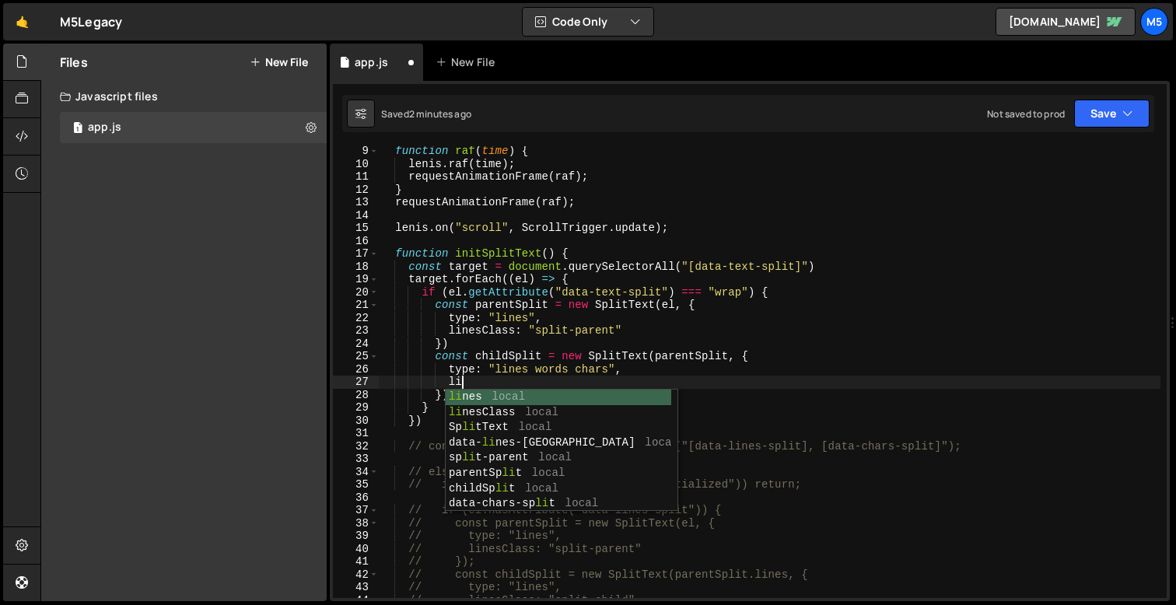
type textarea "l"
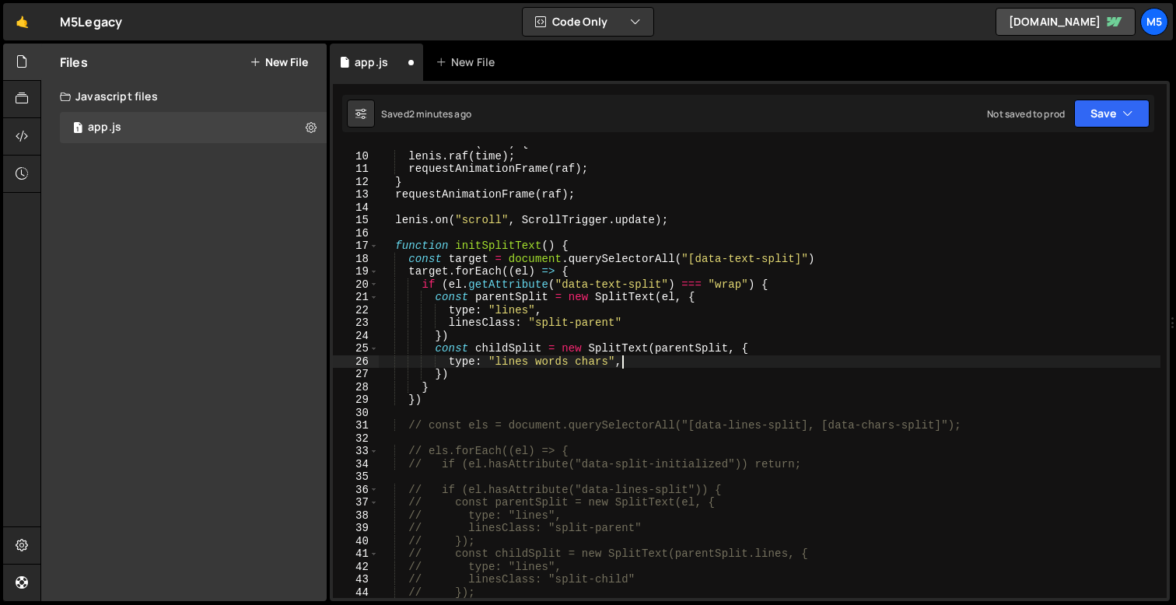
scroll to position [123, 0]
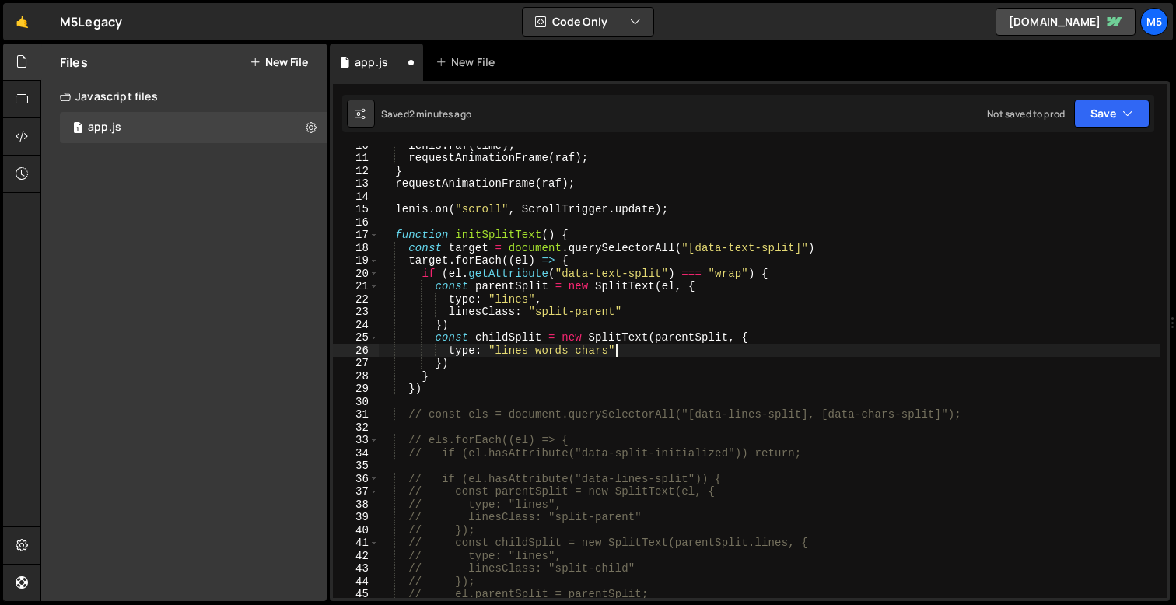
click at [509, 369] on div "[PERSON_NAME] . raf ( time ) ; requestAnimationFrame ( raf ) ; } requestAnimati…" at bounding box center [770, 377] width 782 height 478
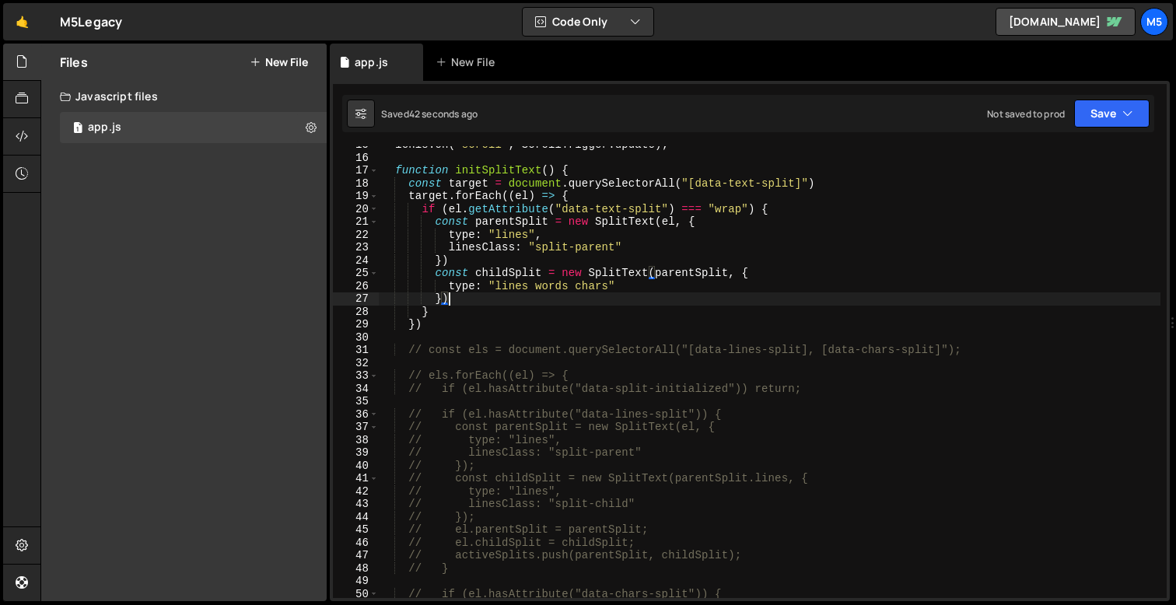
scroll to position [189, 0]
click at [628, 289] on div "[PERSON_NAME] . on ( "scroll" , ScrollTrigger . update ) ; function initSplitTe…" at bounding box center [770, 375] width 782 height 478
type textarea "type: "lines words chars""
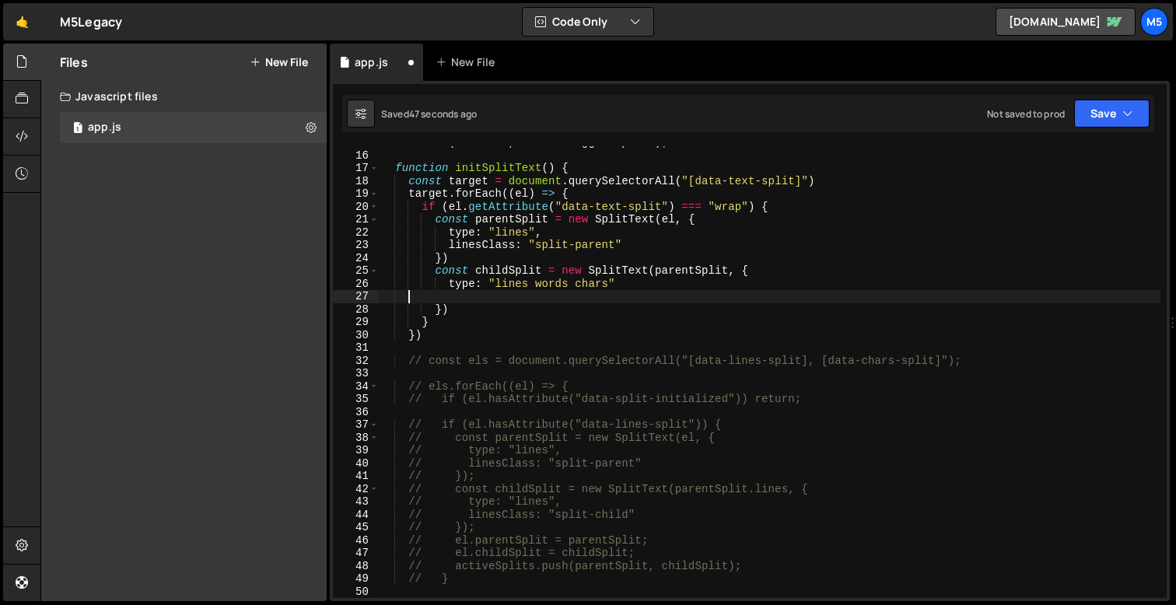
scroll to position [0, 0]
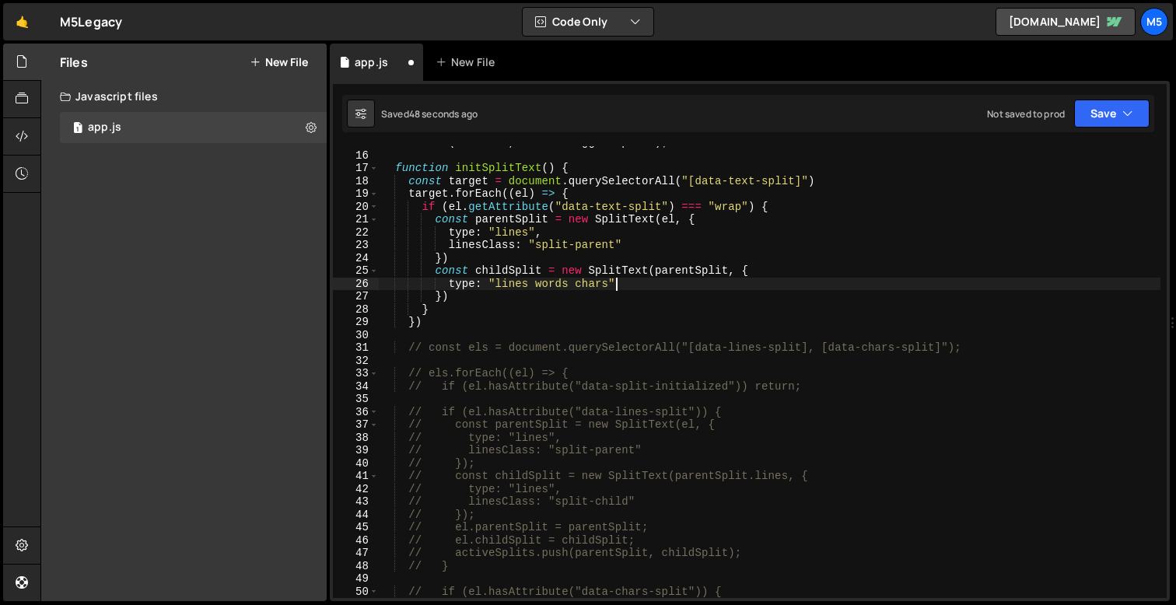
type textarea "type: "lines words chars","
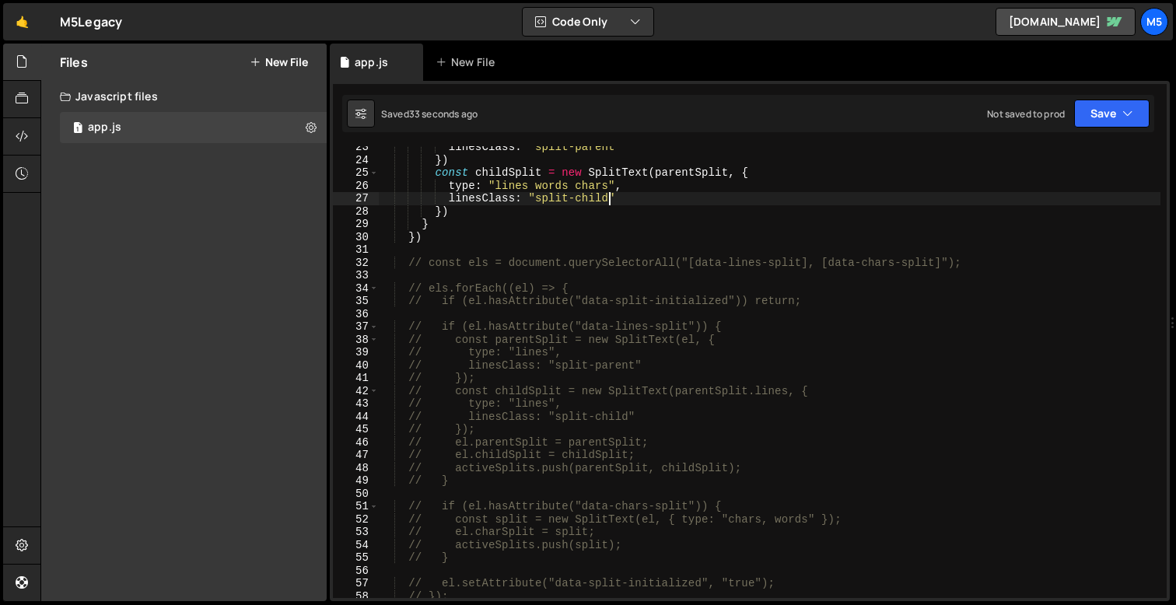
scroll to position [252, 0]
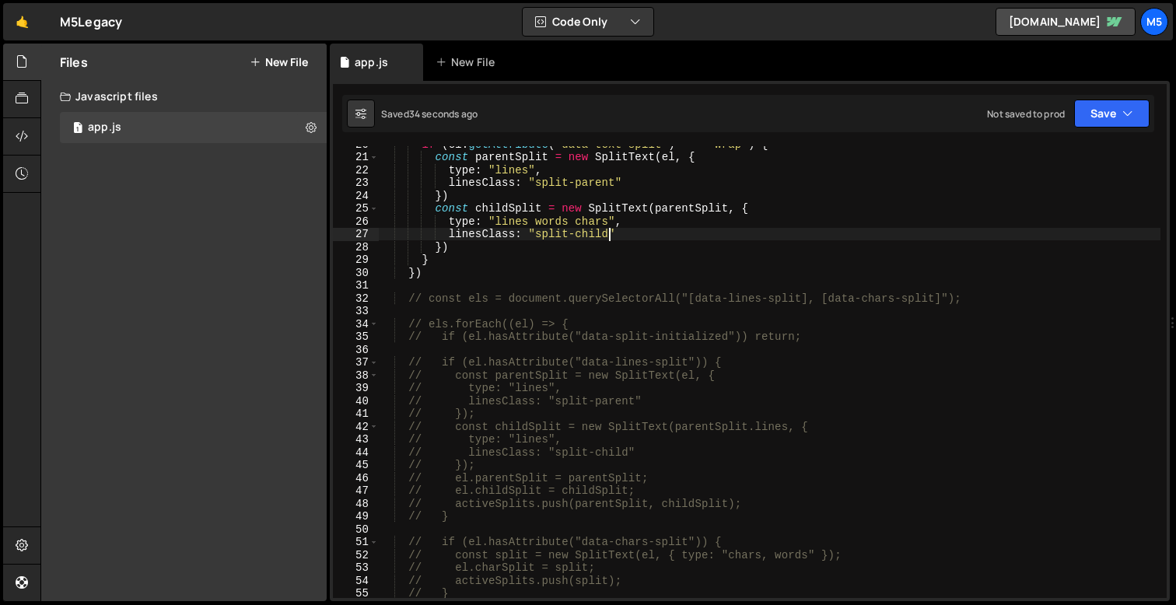
click at [531, 221] on div "if ( el . getAttribute ( "data-text-split" ) === "wrap" ) { const parentSplit =…" at bounding box center [770, 377] width 782 height 478
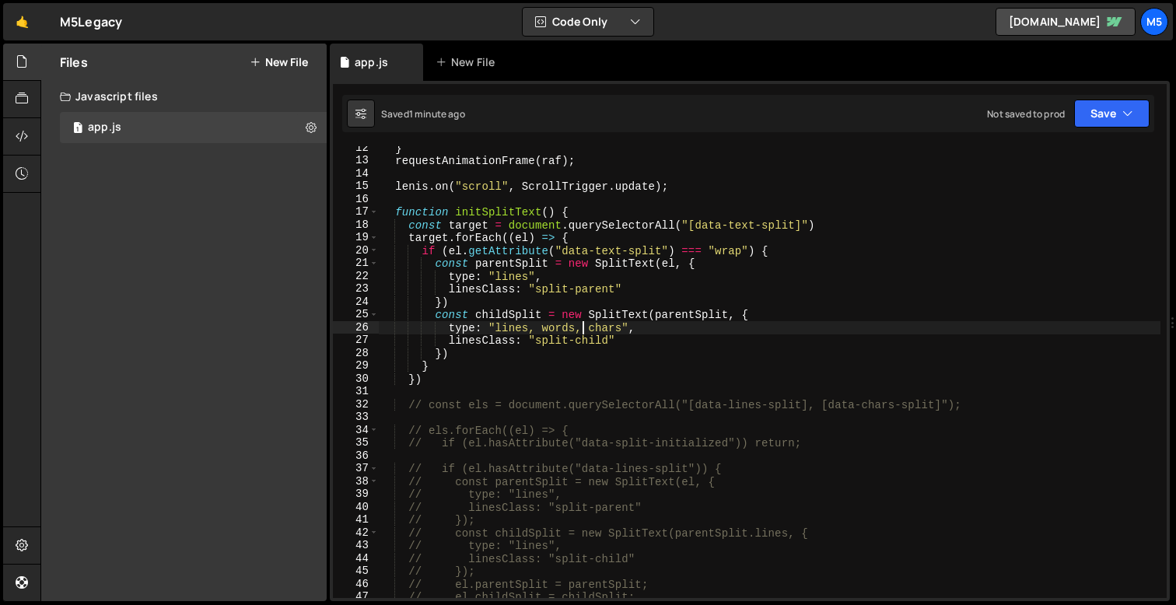
scroll to position [146, 0]
drag, startPoint x: 622, startPoint y: 329, endPoint x: 531, endPoint y: 329, distance: 91.8
click at [531, 329] on div "} requestAnimationFrame ( raf ) ; [PERSON_NAME] . on ( "scroll" , ScrollTrigger…" at bounding box center [770, 381] width 782 height 478
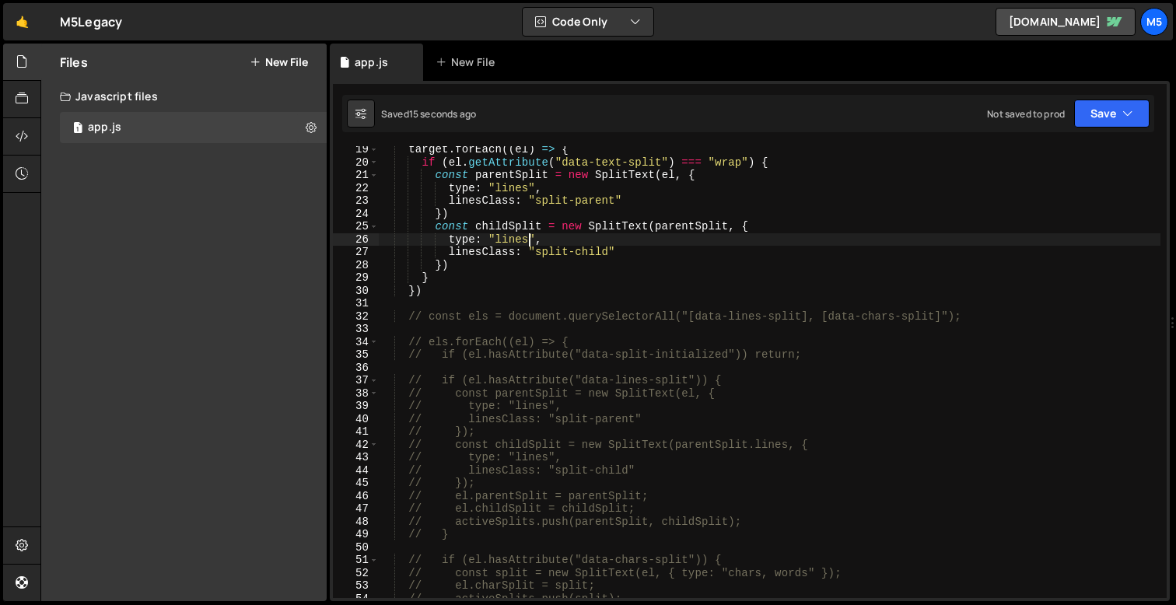
scroll to position [234, 0]
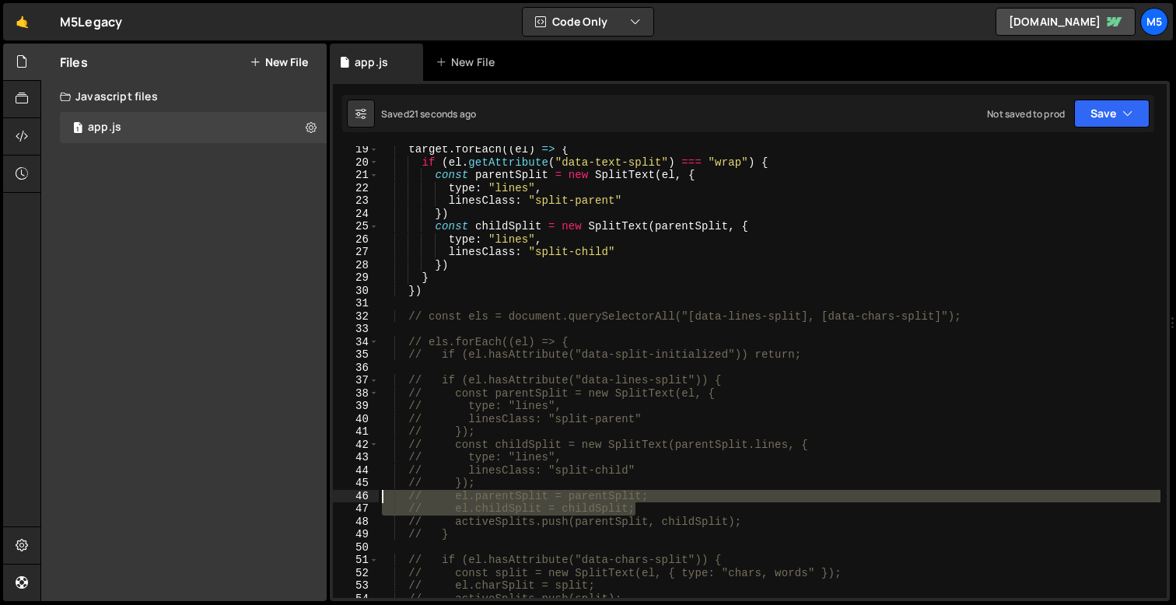
drag, startPoint x: 647, startPoint y: 508, endPoint x: 385, endPoint y: 498, distance: 261.6
click at [385, 498] on div "target . forEach (( el ) => { if ( el . getAttribute ( "data-text-split" ) === …" at bounding box center [770, 382] width 782 height 478
click at [487, 258] on div "target . forEach (( el ) => { if ( el . getAttribute ( "data-text-split" ) === …" at bounding box center [770, 382] width 782 height 478
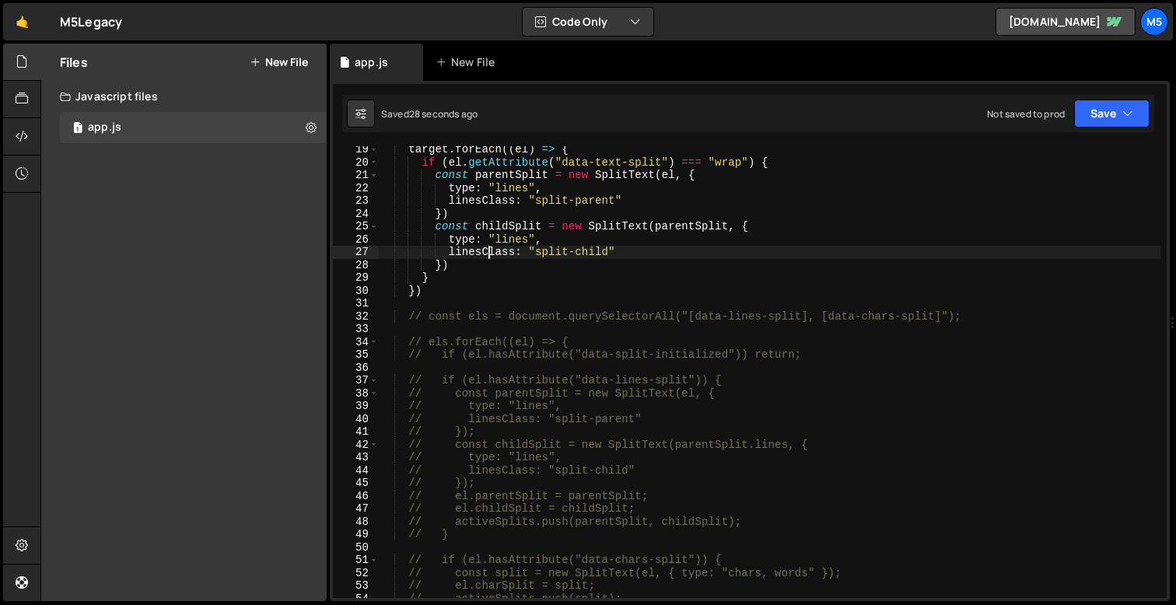
click at [482, 263] on div "target . forEach (( el ) => { if ( el . getAttribute ( "data-text-split" ) === …" at bounding box center [770, 382] width 782 height 478
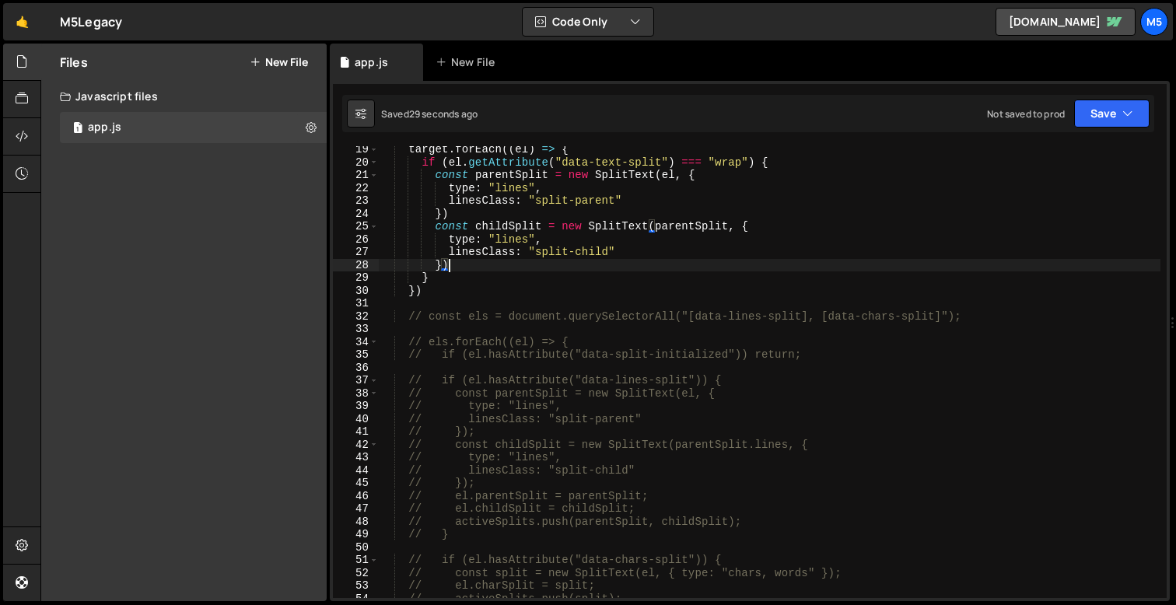
type textarea "});"
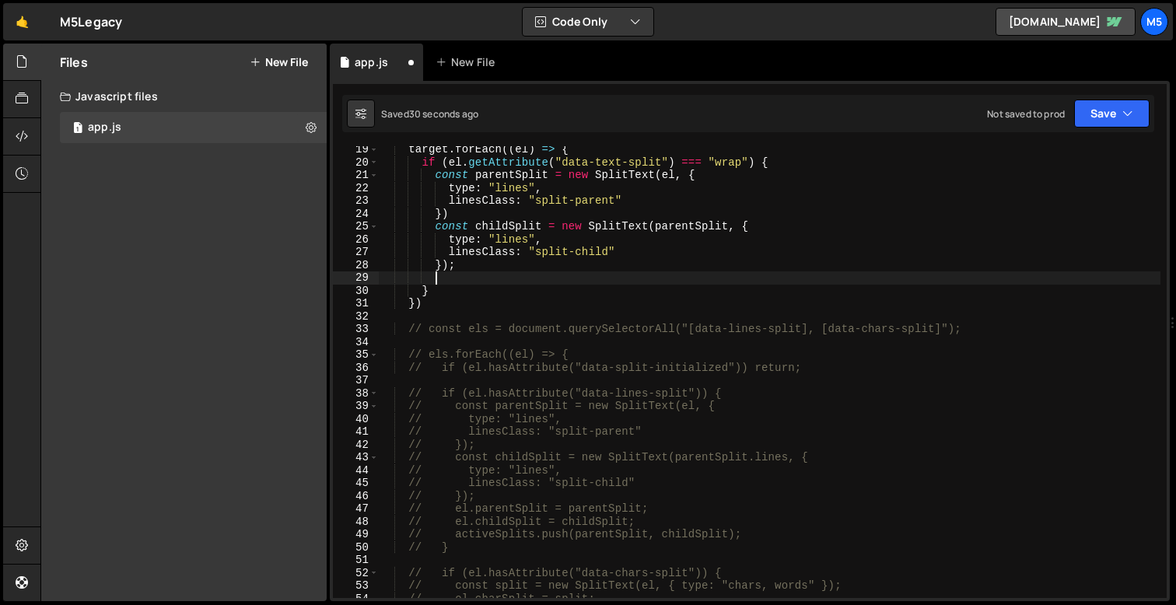
paste textarea "// el.childSplit = childSplit;"
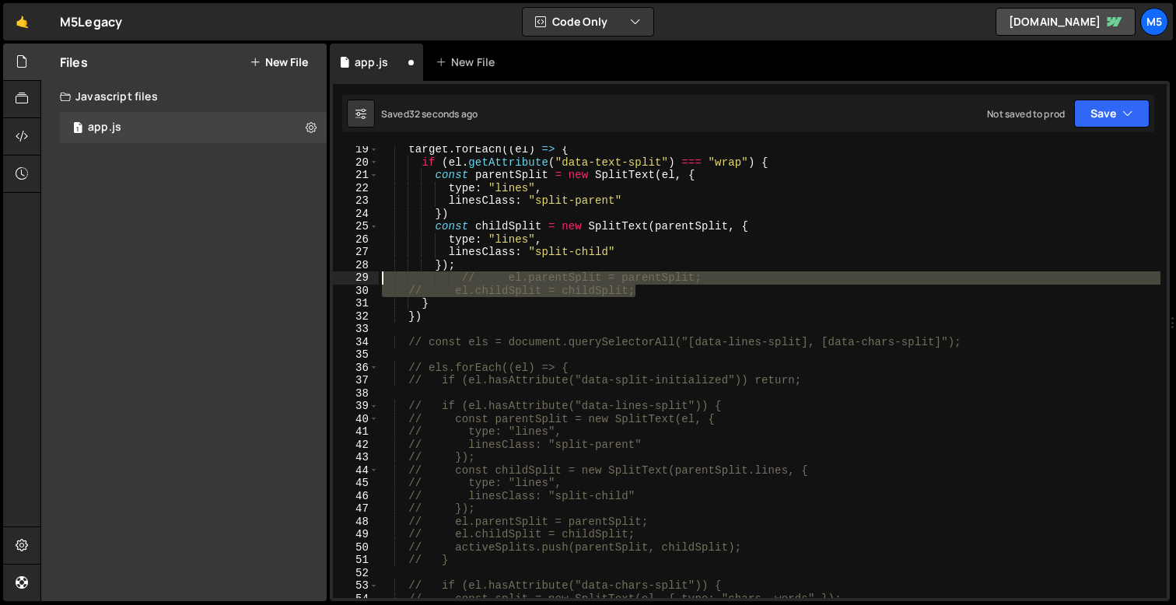
drag, startPoint x: 643, startPoint y: 294, endPoint x: 352, endPoint y: 281, distance: 291.3
click at [352, 281] on div "// el.childSplit = childSplit; 19 20 21 22 23 24 25 26 27 28 29 30 31 32 33 34 …" at bounding box center [750, 372] width 834 height 452
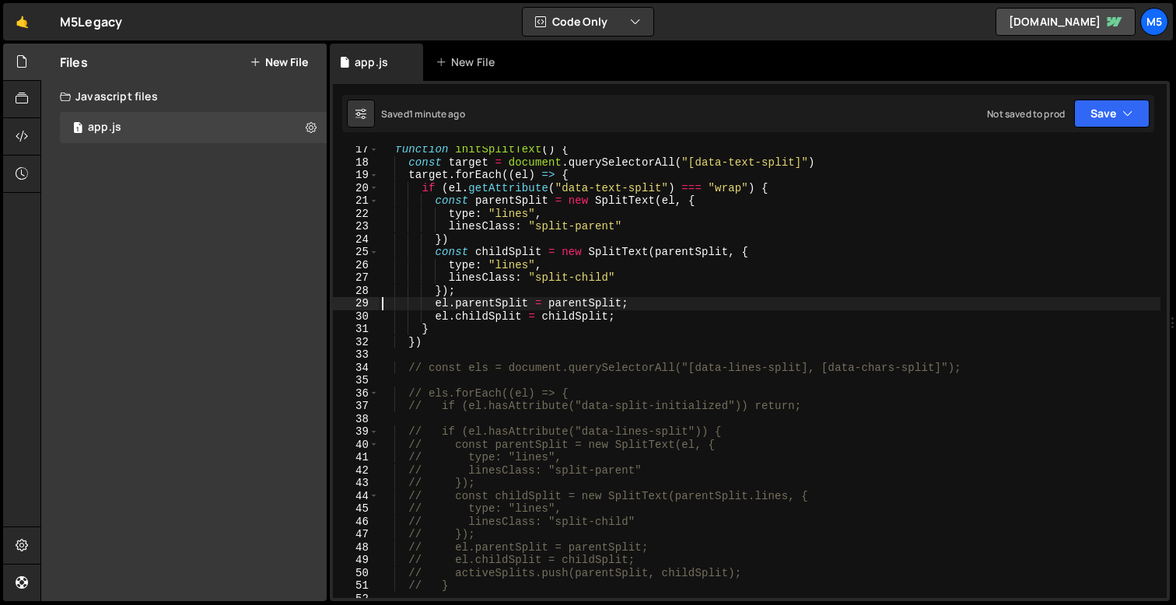
scroll to position [224, 0]
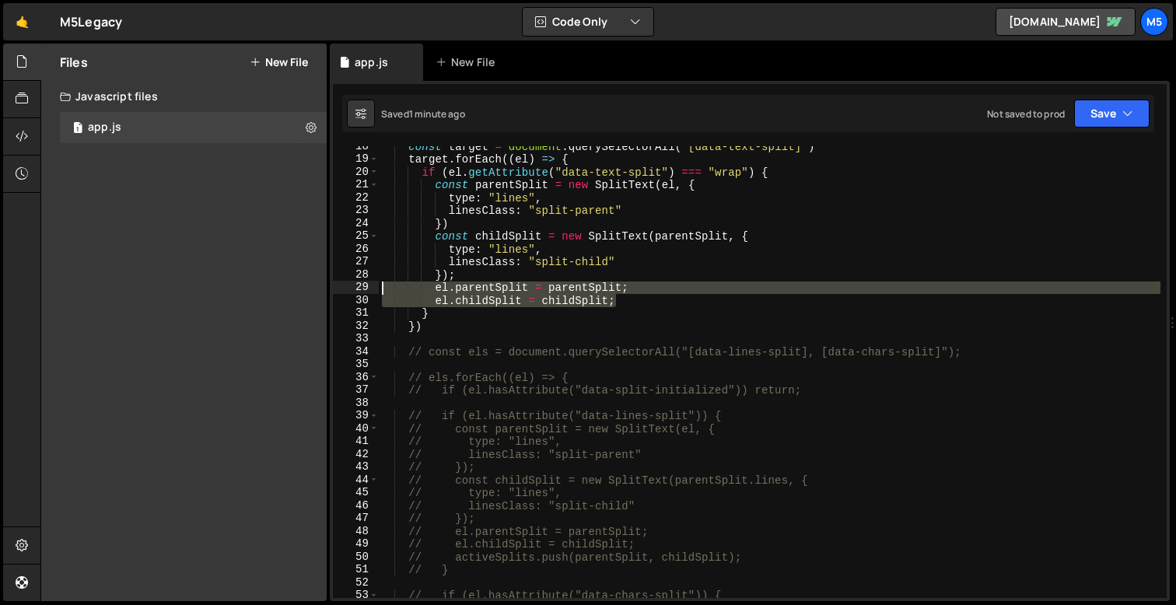
drag, startPoint x: 623, startPoint y: 300, endPoint x: 338, endPoint y: 285, distance: 285.9
click at [338, 285] on div "el.parentSplit = parentSplit; 18 19 20 21 22 23 24 25 26 27 28 29 30 31 32 33 3…" at bounding box center [750, 372] width 834 height 452
type textarea "el.parentSplit = parentSplit; el.childSplit = childSplit;"
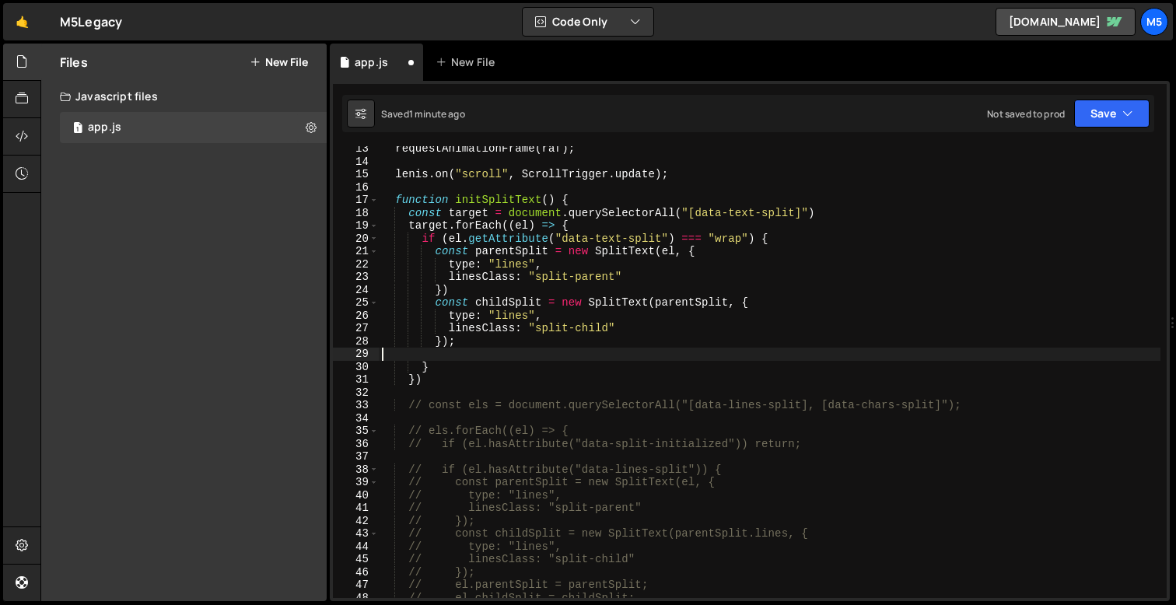
scroll to position [0, 0]
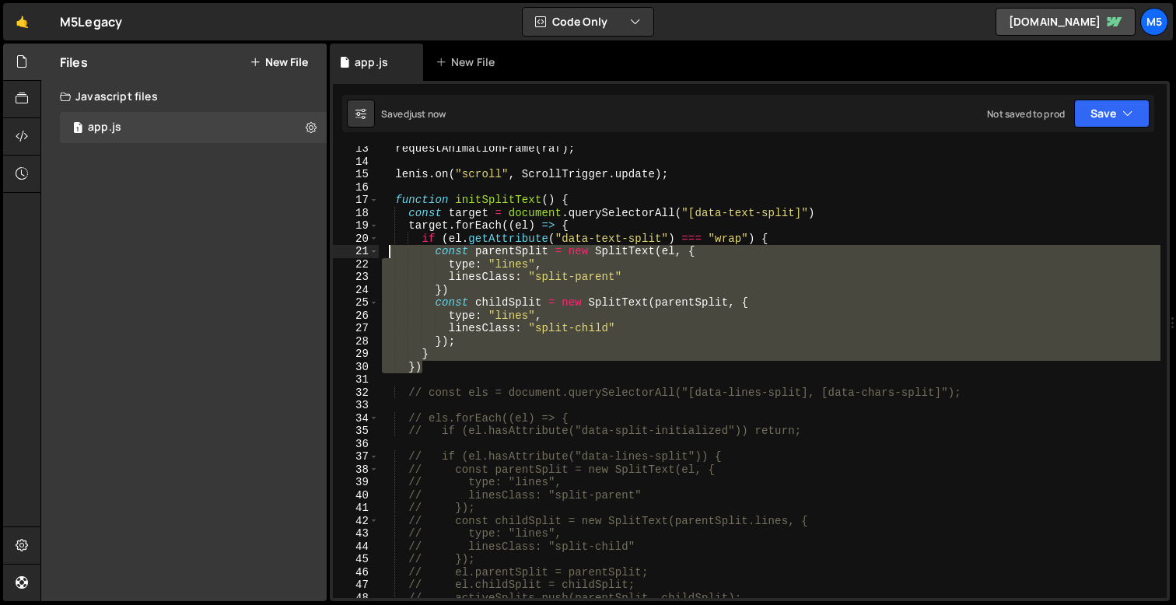
drag, startPoint x: 430, startPoint y: 365, endPoint x: 387, endPoint y: 243, distance: 129.7
click at [387, 243] on div "requestAnimationFrame ( raf ) ; [PERSON_NAME] . on ( "scroll" , ScrollTrigger .…" at bounding box center [770, 381] width 782 height 478
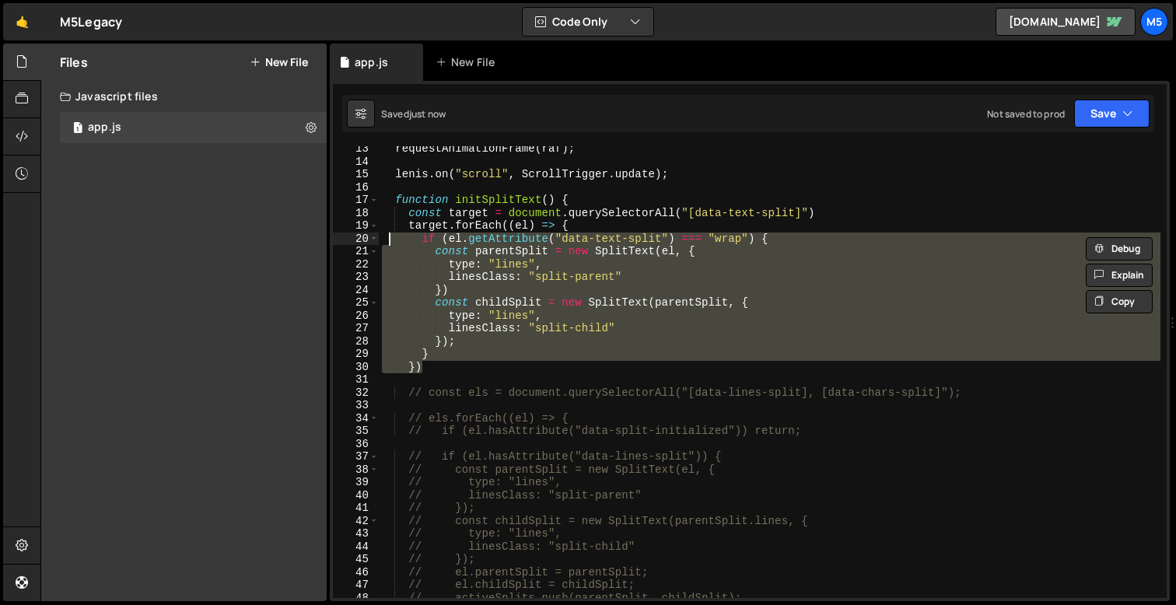
click at [436, 363] on div "requestAnimationFrame ( raf ) ; [PERSON_NAME] . on ( "scroll" , ScrollTrigger .…" at bounding box center [770, 381] width 782 height 478
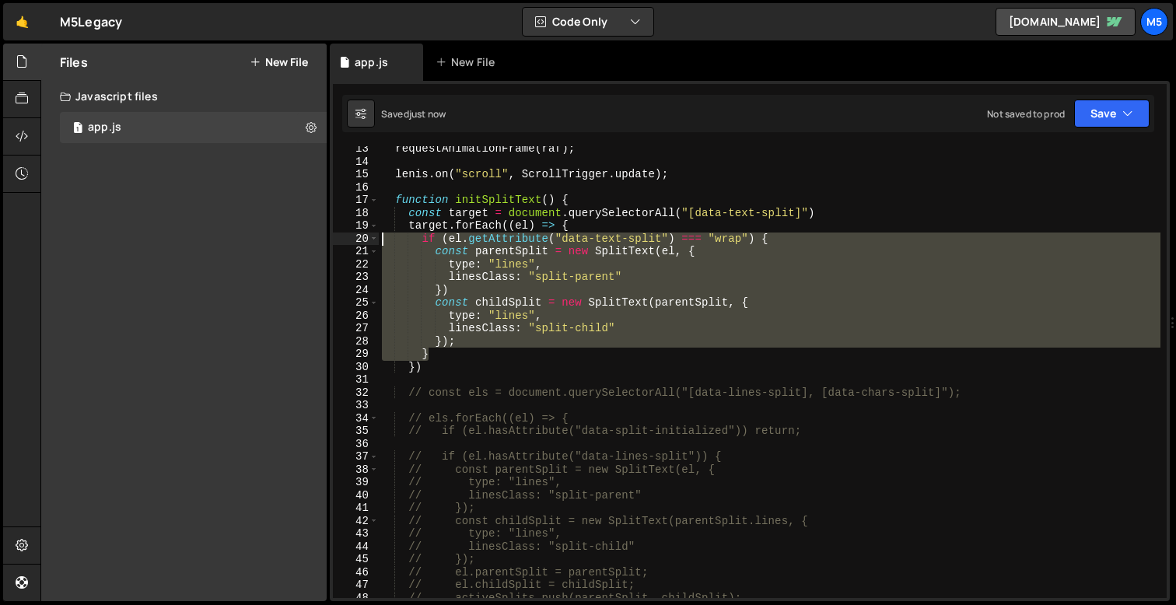
drag, startPoint x: 459, startPoint y: 352, endPoint x: 334, endPoint y: 235, distance: 171.2
click at [334, 235] on div "}) 13 14 15 16 17 18 19 20 21 22 23 24 25 26 27 28 29 30 31 32 33 34 35 36 37 3…" at bounding box center [750, 372] width 834 height 452
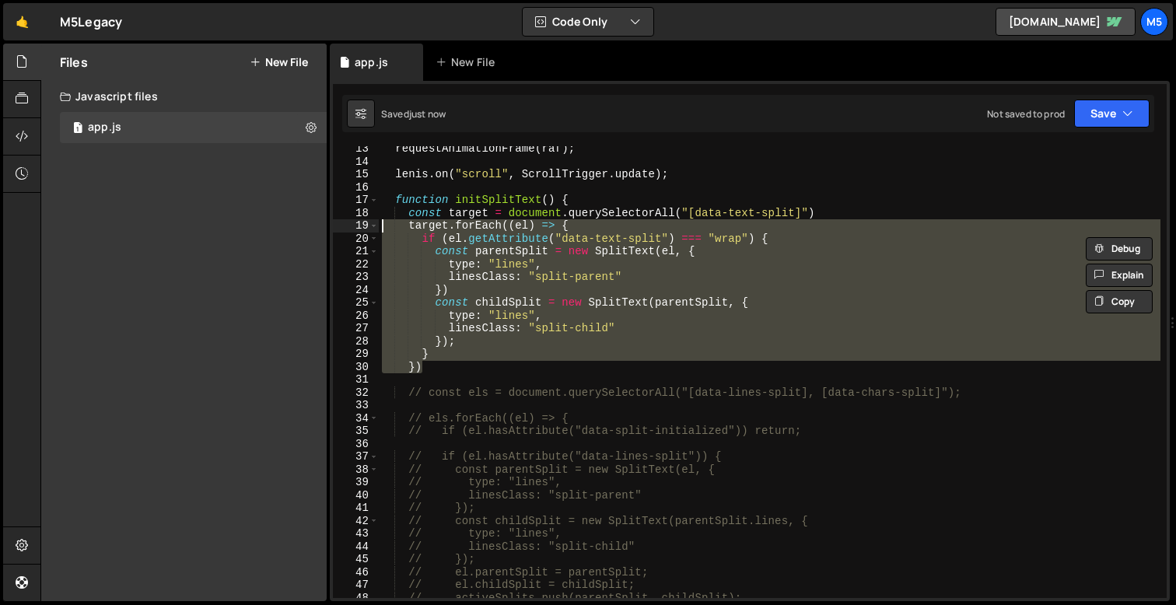
drag, startPoint x: 440, startPoint y: 370, endPoint x: 351, endPoint y: 231, distance: 165.1
click at [351, 231] on div "if (el.getAttribute("data-text-split") === "wrap") { const parentSplit = new Sp…" at bounding box center [750, 372] width 834 height 452
type textarea "target.forEach((el) => { if (el.getAttribute("data-text-split") === "wrap") {"
click at [799, 408] on div "requestAnimationFrame ( raf ) ; [PERSON_NAME] . on ( "scroll" , ScrollTrigger .…" at bounding box center [770, 381] width 782 height 478
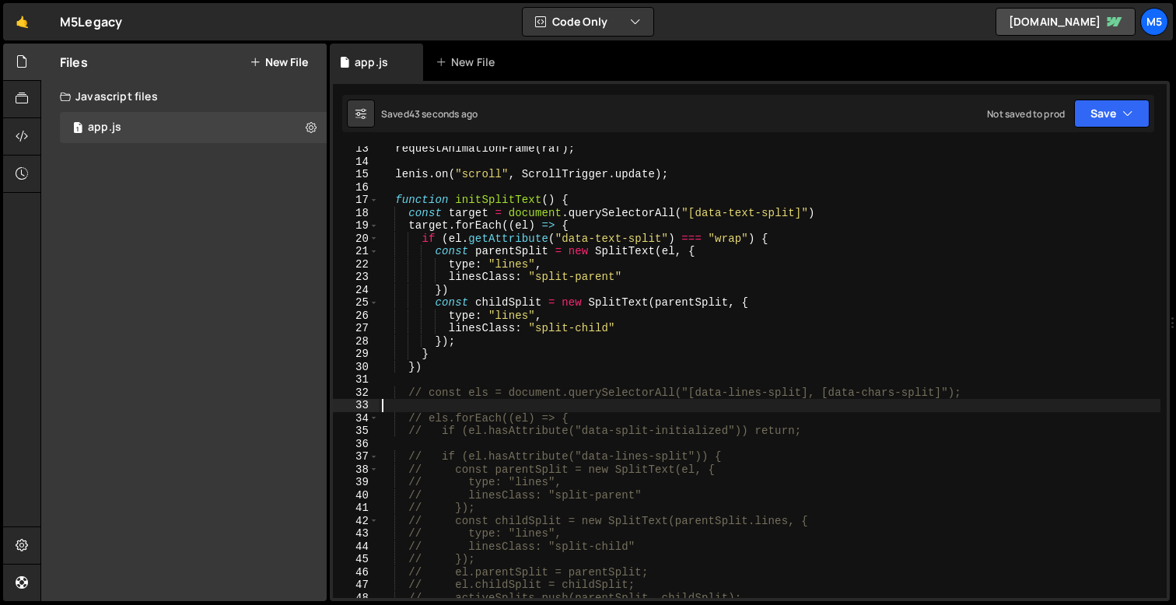
click at [730, 306] on div "requestAnimationFrame ( raf ) ; [PERSON_NAME] . on ( "scroll" , ScrollTrigger .…" at bounding box center [770, 381] width 782 height 478
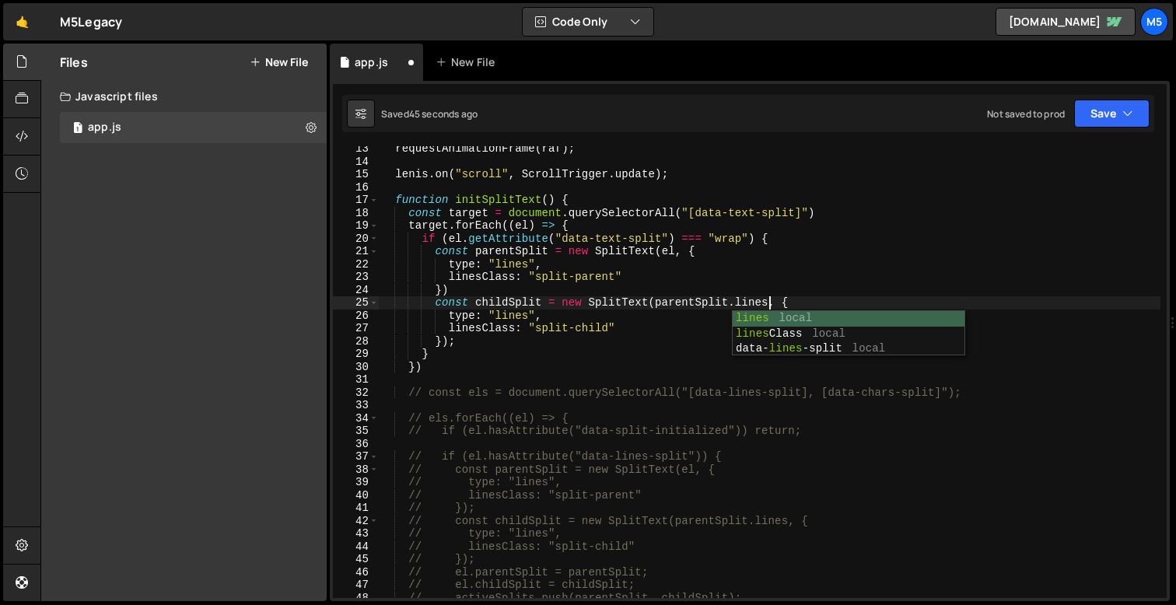
scroll to position [0, 26]
click at [530, 318] on div "requestAnimationFrame ( raf ) ; [PERSON_NAME] . on ( "scroll" , ScrollTrigger .…" at bounding box center [770, 381] width 782 height 478
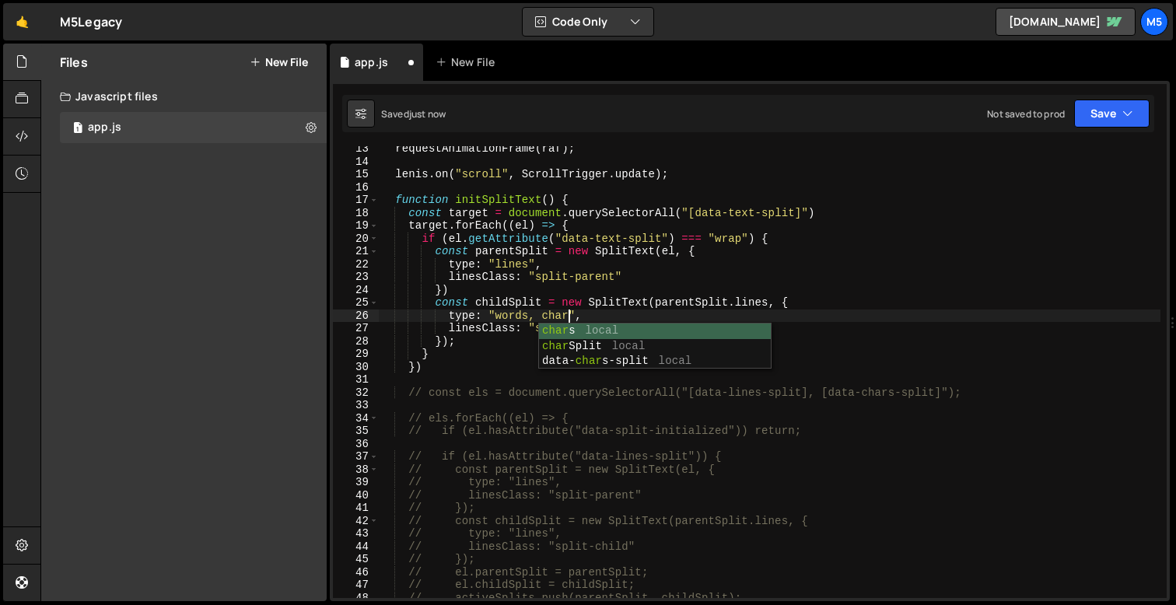
scroll to position [0, 13]
click at [626, 357] on div "requestAnimationFrame ( raf ) ; [PERSON_NAME] . on ( "scroll" , ScrollTrigger .…" at bounding box center [770, 381] width 782 height 478
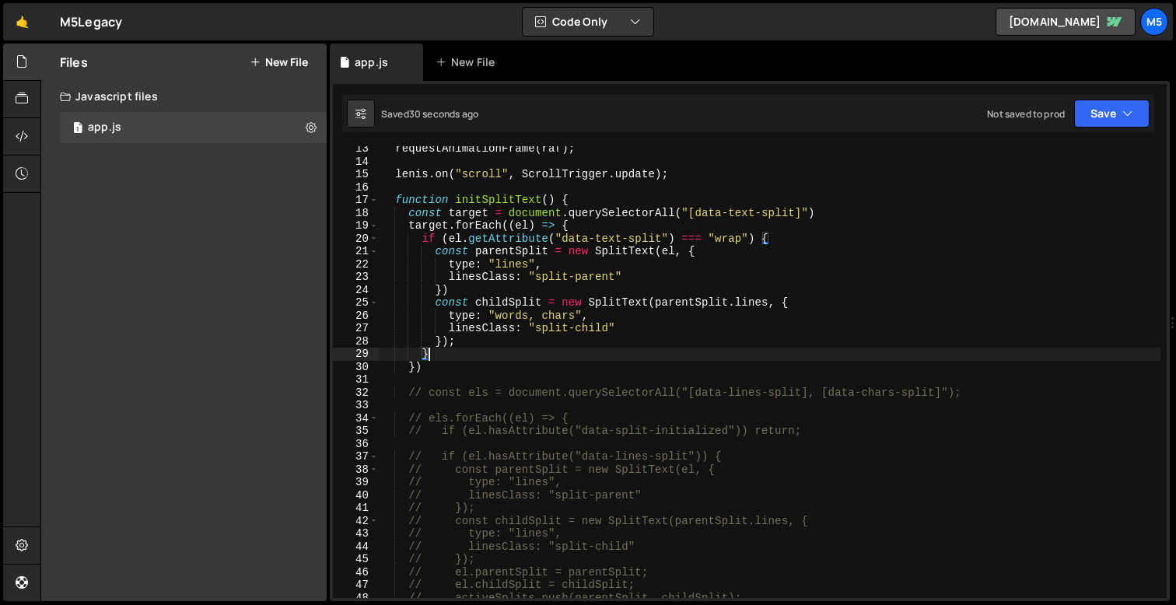
click at [575, 364] on div "requestAnimationFrame ( raf ) ; [PERSON_NAME] . on ( "scroll" , ScrollTrigger .…" at bounding box center [770, 381] width 782 height 478
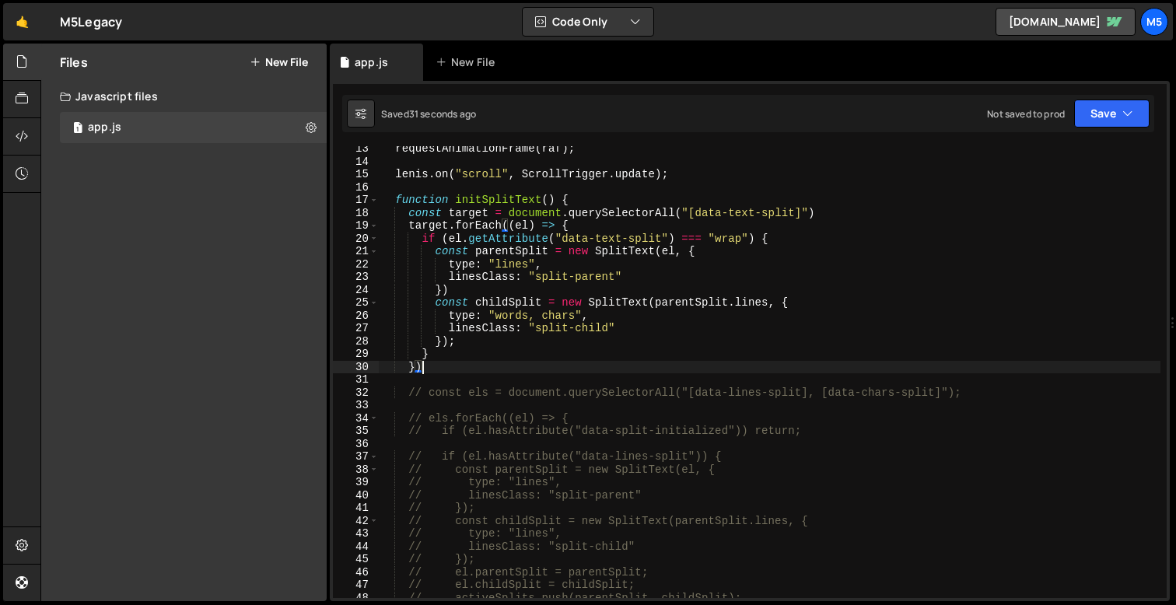
click at [627, 345] on div "requestAnimationFrame ( raf ) ; [PERSON_NAME] . on ( "scroll" , ScrollTrigger .…" at bounding box center [770, 381] width 782 height 478
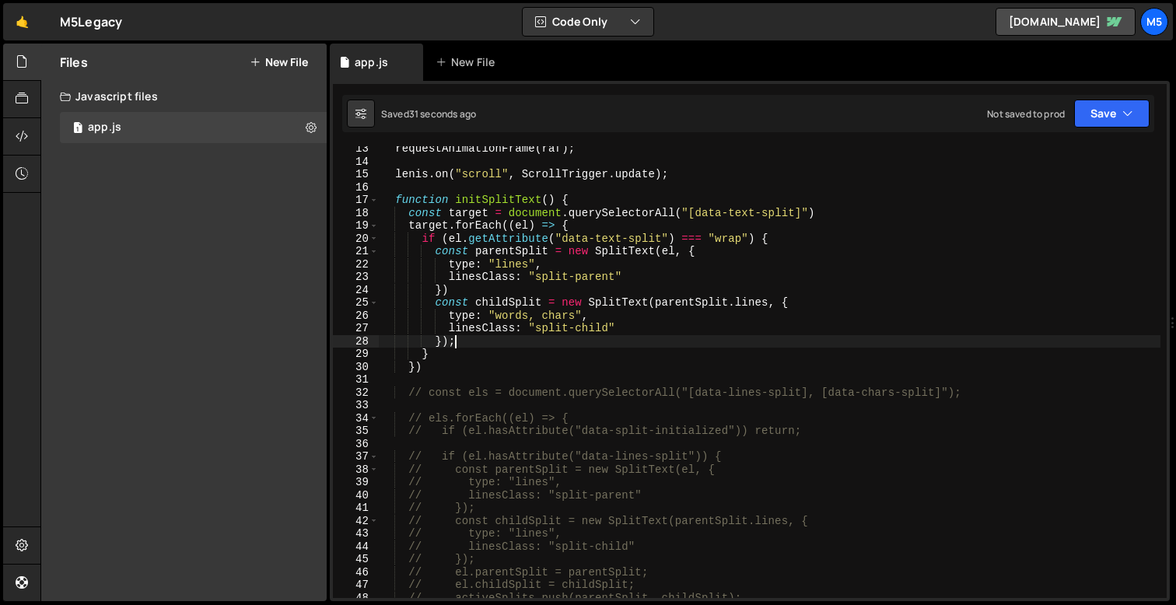
click at [583, 337] on div "requestAnimationFrame ( raf ) ; [PERSON_NAME] . on ( "scroll" , ScrollTrigger .…" at bounding box center [770, 381] width 782 height 478
click at [549, 330] on div "requestAnimationFrame ( raf ) ; [PERSON_NAME] . on ( "scroll" , ScrollTrigger .…" at bounding box center [770, 381] width 782 height 478
type textarea "linesClass: "split-child""
drag, startPoint x: 627, startPoint y: 328, endPoint x: 366, endPoint y: 329, distance: 261.4
click at [366, 329] on div "linesClass: "split-child" 13 14 15 16 17 18 19 20 21 22 23 24 25 26 27 28 29 30…" at bounding box center [750, 372] width 834 height 452
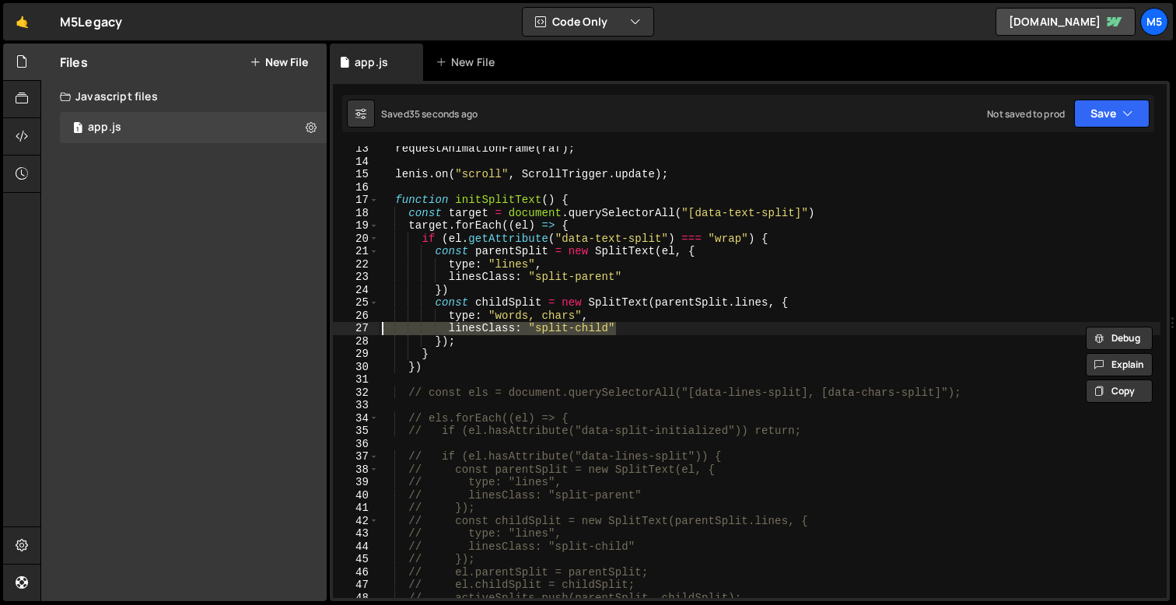
scroll to position [0, 0]
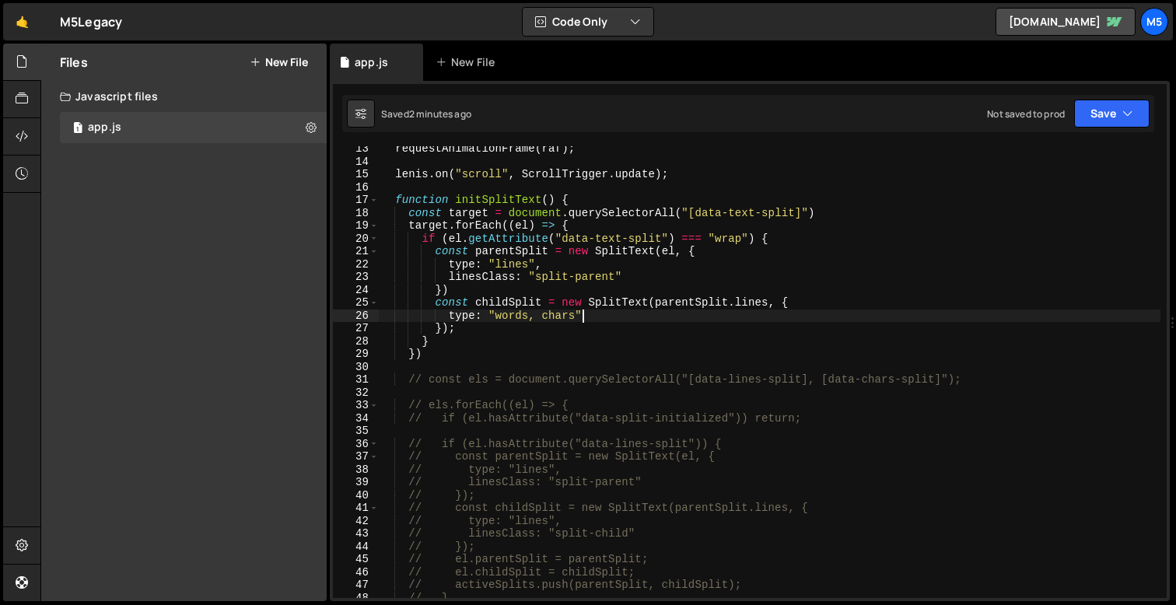
click at [426, 240] on div "requestAnimationFrame ( raf ) ; [PERSON_NAME] . on ( "scroll" , ScrollTrigger .…" at bounding box center [770, 381] width 782 height 478
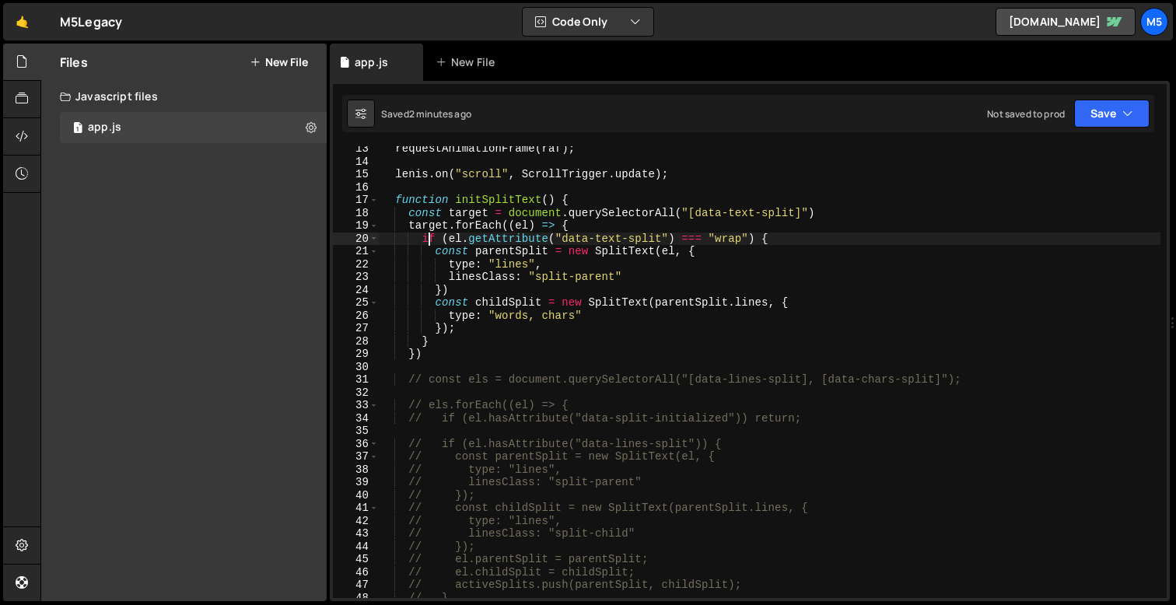
click at [426, 337] on div "requestAnimationFrame ( raf ) ; [PERSON_NAME] . on ( "scroll" , ScrollTrigger .…" at bounding box center [770, 381] width 782 height 478
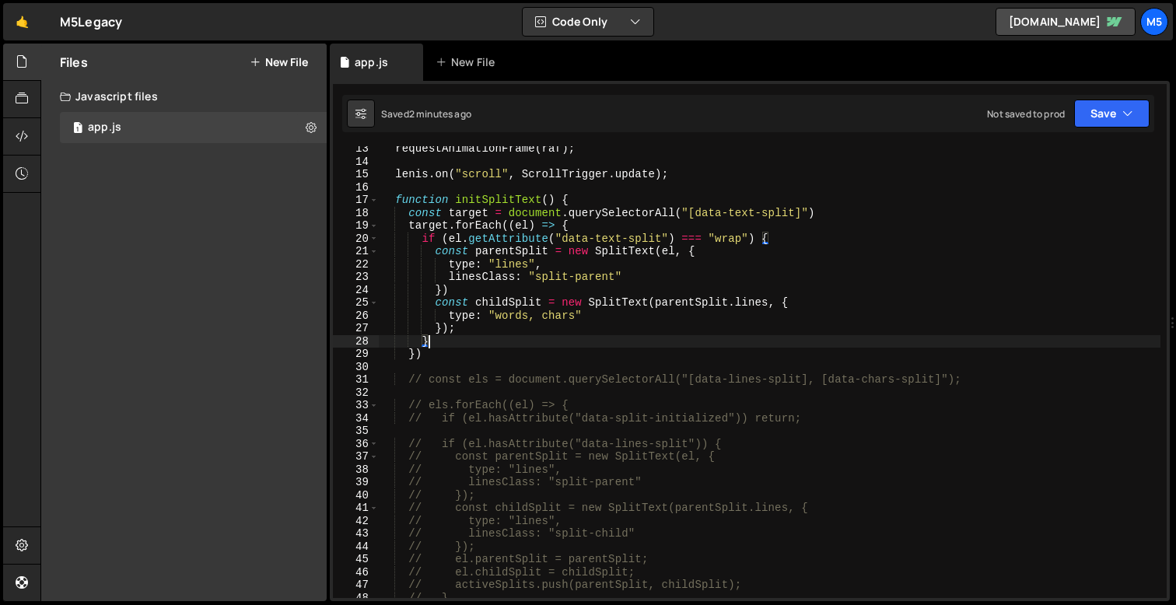
click at [569, 226] on div "requestAnimationFrame ( raf ) ; [PERSON_NAME] . on ( "scroll" , ScrollTrigger .…" at bounding box center [770, 381] width 782 height 478
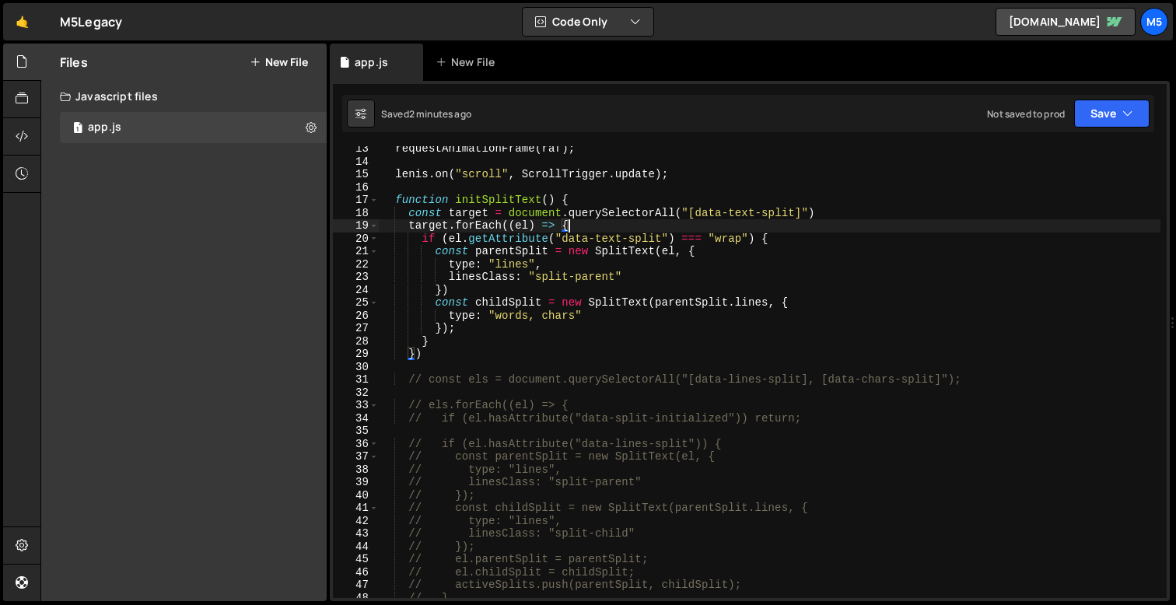
click at [771, 242] on div "requestAnimationFrame ( raf ) ; [PERSON_NAME] . on ( "scroll" , ScrollTrigger .…" at bounding box center [770, 381] width 782 height 478
click at [443, 337] on div "requestAnimationFrame ( raf ) ; [PERSON_NAME] . on ( "scroll" , ScrollTrigger .…" at bounding box center [770, 381] width 782 height 478
type textarea "}"
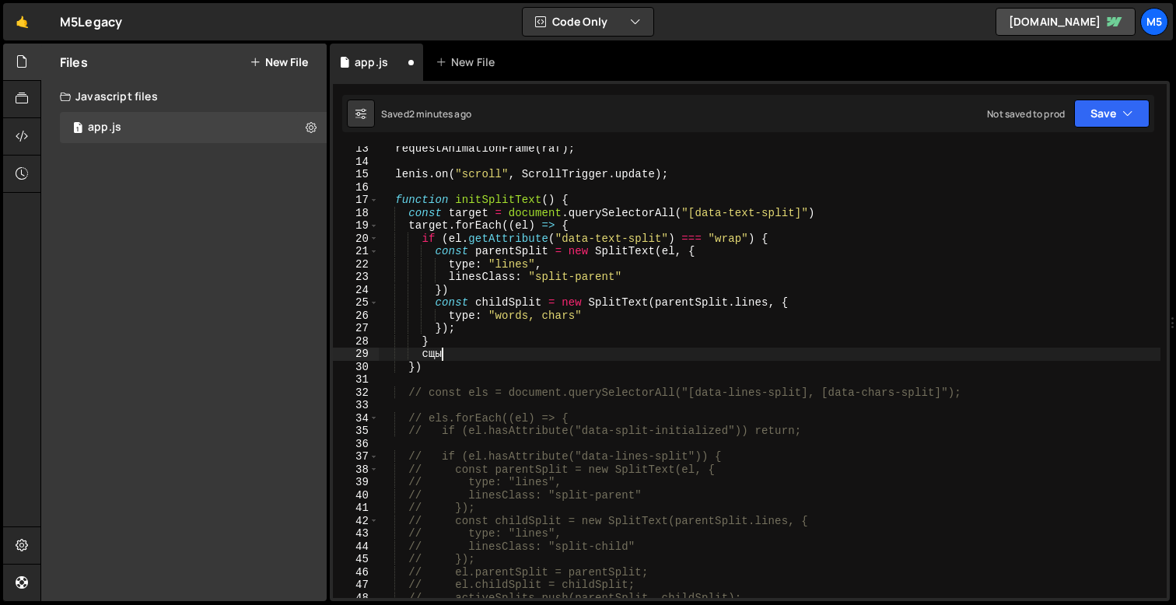
type textarea "с"
click at [636, 349] on div "requestAnimationFrame ( raf ) ; [PERSON_NAME] . on ( "scroll" , ScrollTrigger .…" at bounding box center [770, 381] width 782 height 478
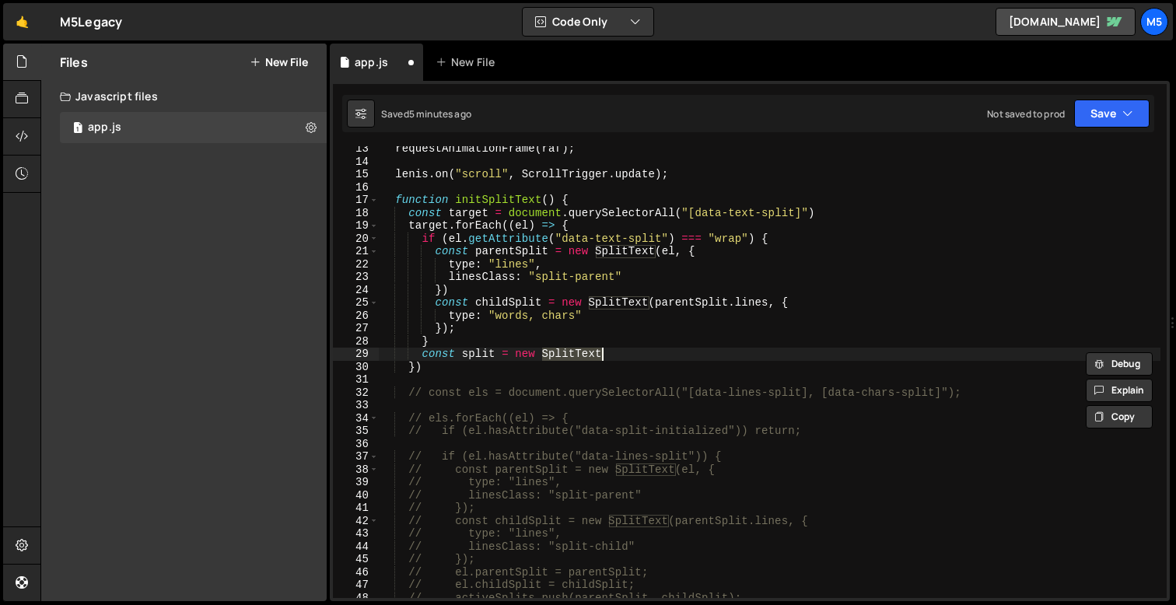
click at [459, 326] on div "requestAnimationFrame ( raf ) ; [PERSON_NAME] . on ( "scroll" , ScrollTrigger .…" at bounding box center [770, 381] width 782 height 478
type textarea "});"
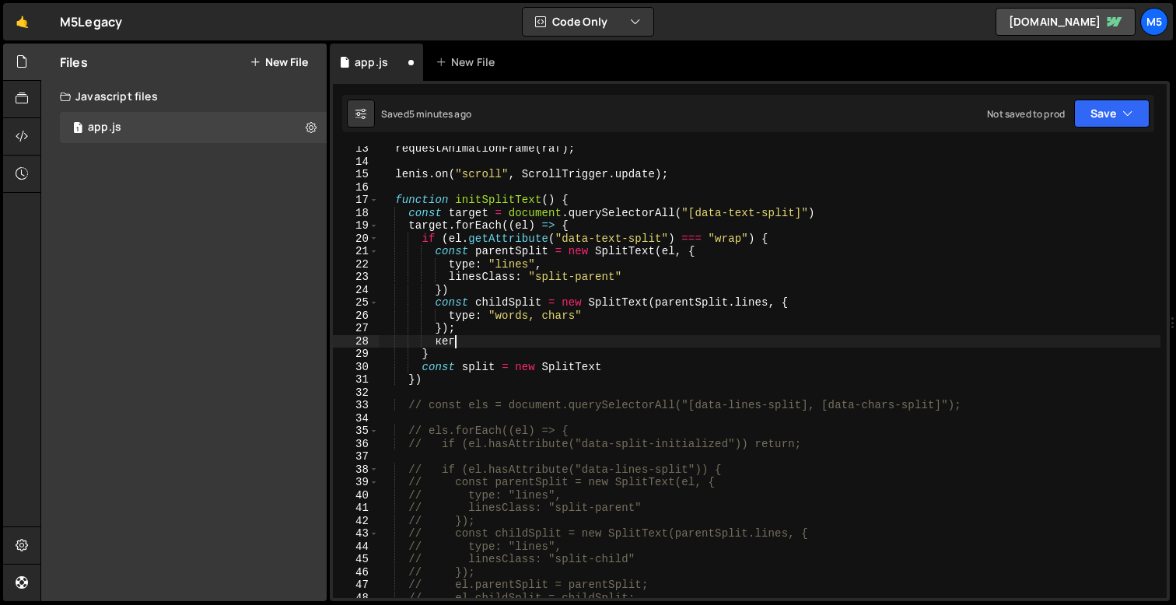
type textarea "к"
click at [618, 366] on div "requestAnimationFrame ( raf ) ; [PERSON_NAME] . on ( "scroll" , ScrollTrigger .…" at bounding box center [770, 381] width 782 height 478
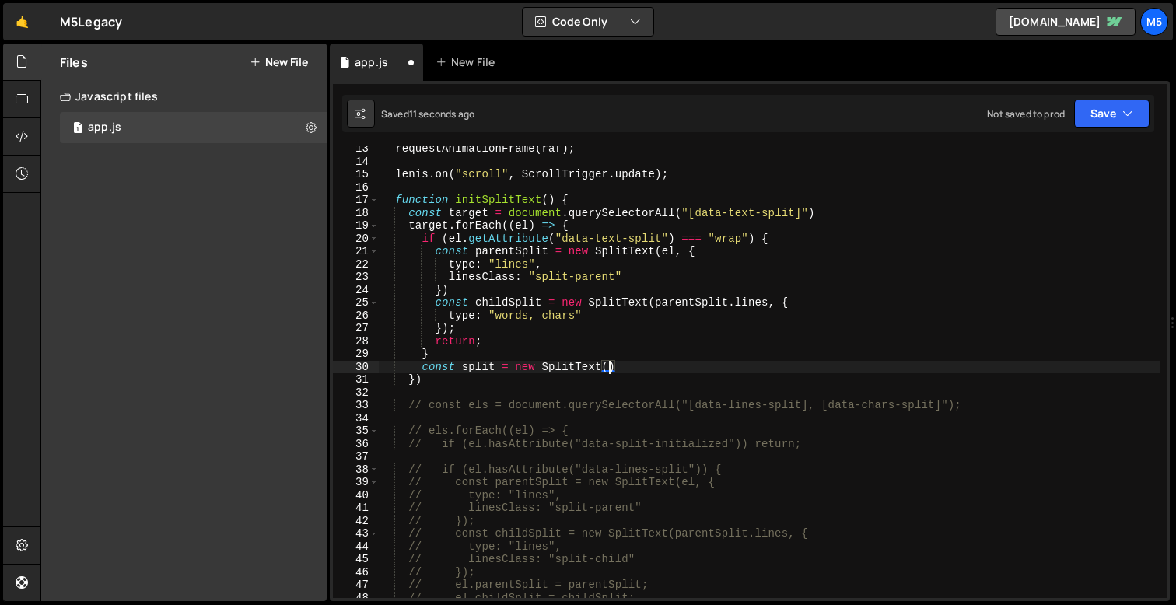
scroll to position [0, 16]
type textarea "const split = new SplitText(el, {"
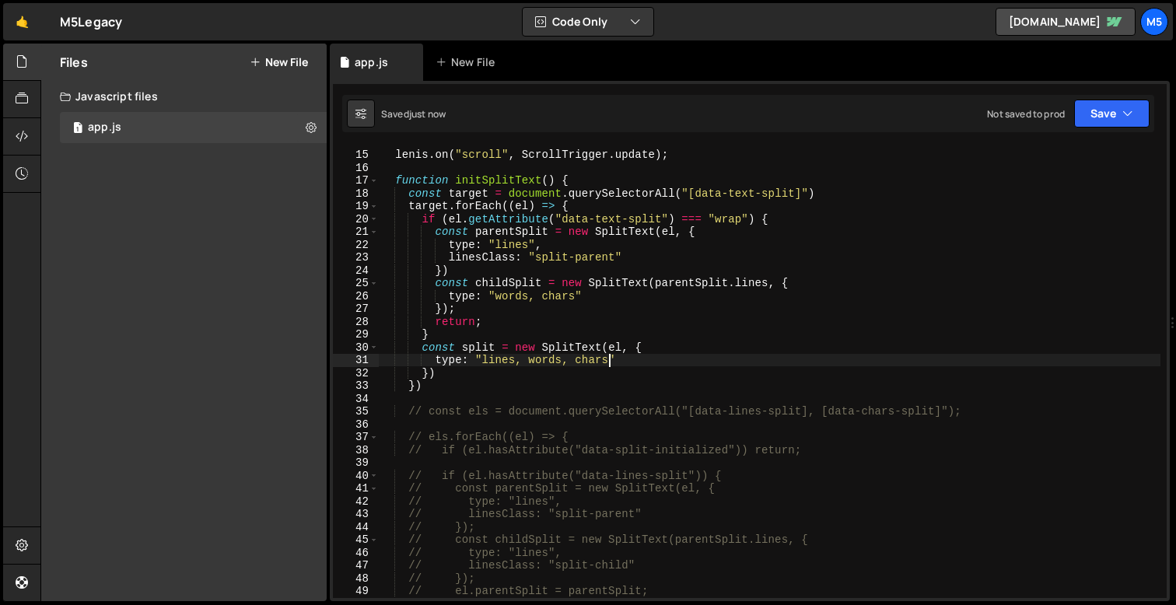
scroll to position [177, 0]
click at [745, 219] on div "[PERSON_NAME] . on ( "scroll" , ScrollTrigger . update ) ; function initSplitTe…" at bounding box center [770, 376] width 782 height 478
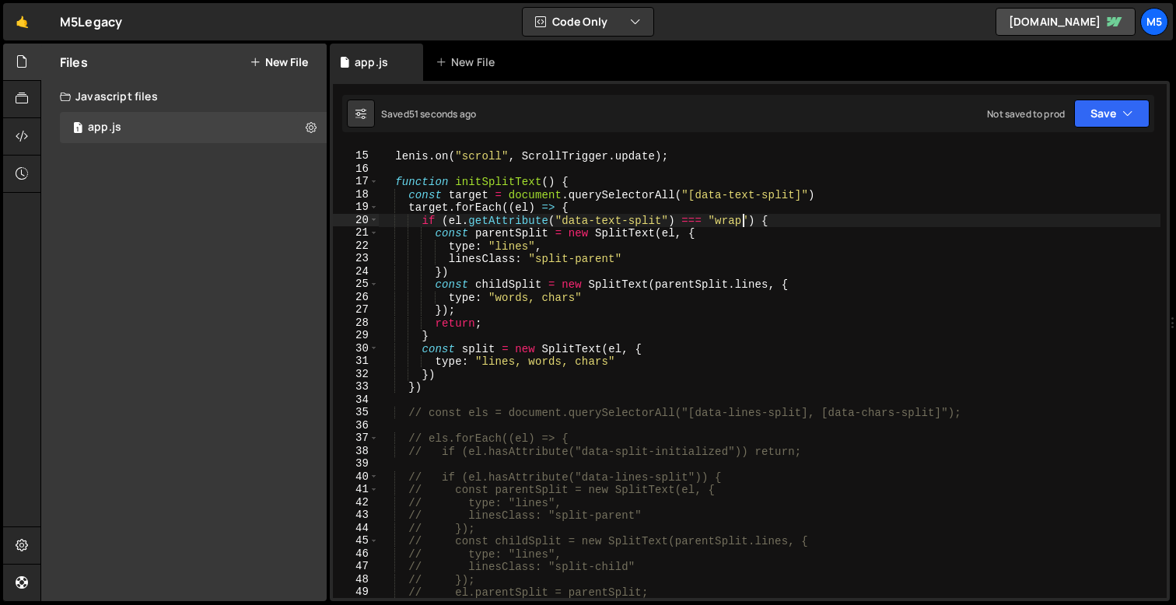
scroll to position [0, 25]
click at [664, 363] on div "[PERSON_NAME] . on ( "scroll" , ScrollTrigger . update ) ; function initSplitTe…" at bounding box center [770, 376] width 782 height 478
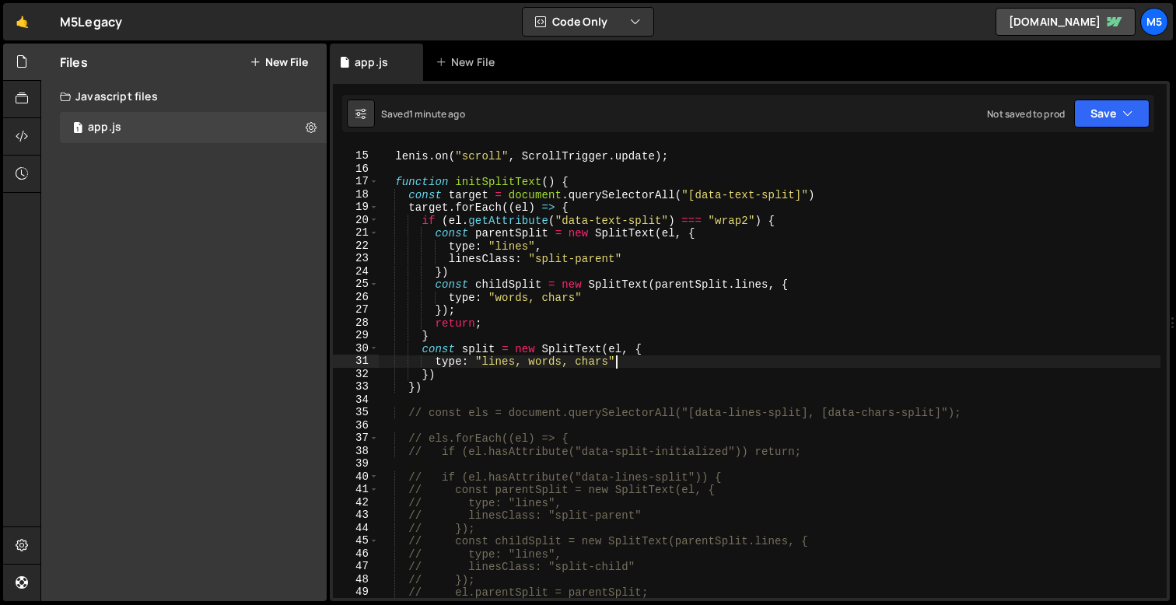
type textarea "type: "lines, words, chars","
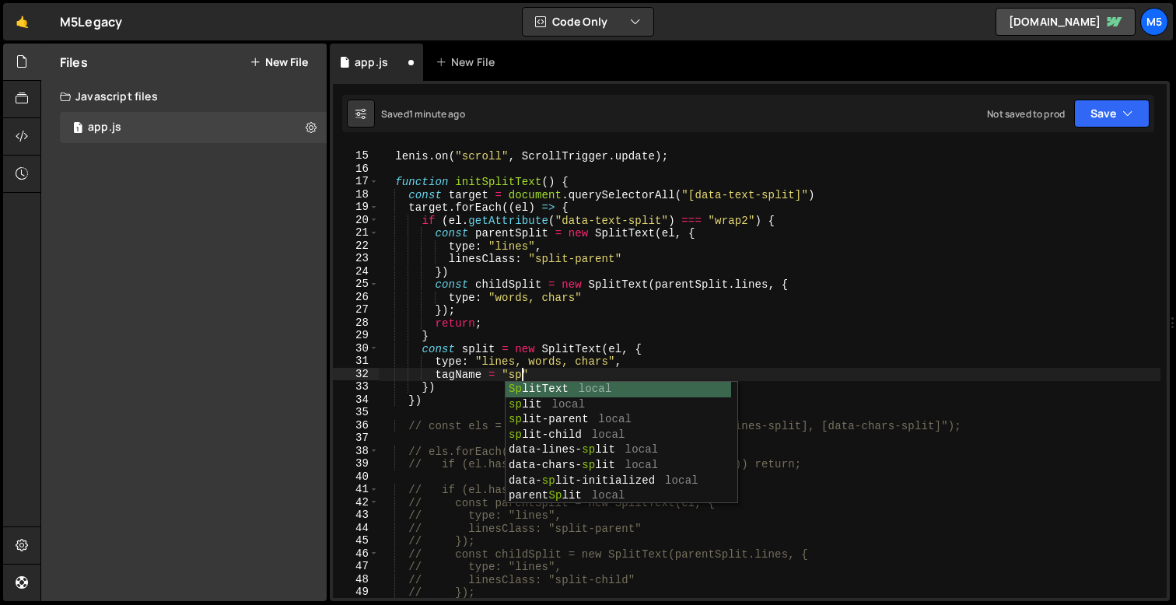
scroll to position [0, 9]
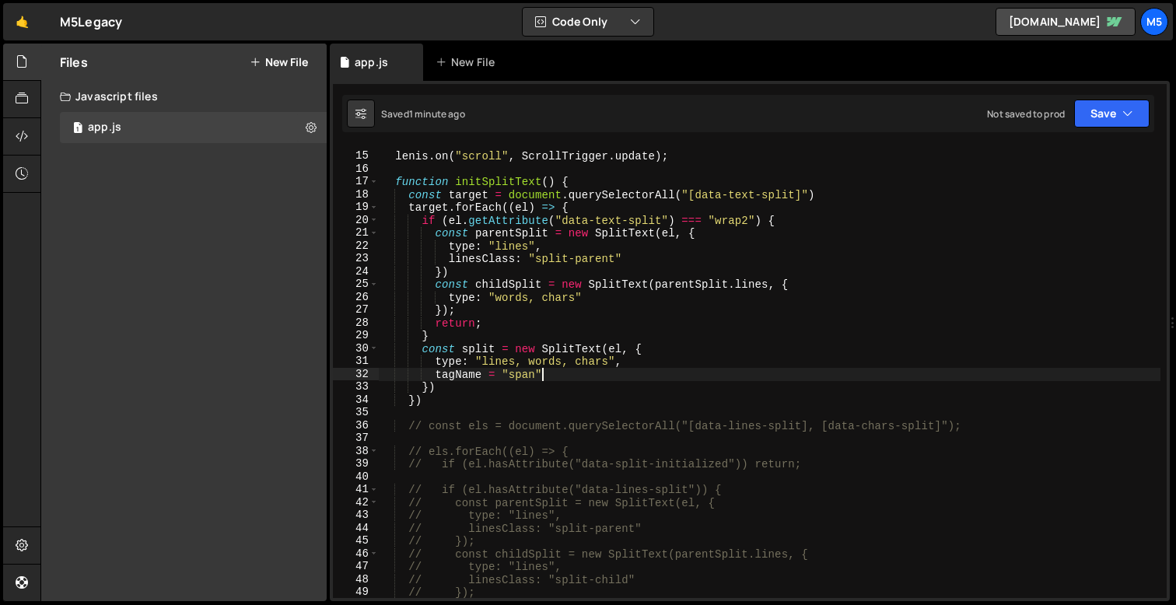
click at [750, 223] on div "[PERSON_NAME] . on ( "scroll" , ScrollTrigger . update ) ; function initSplitTe…" at bounding box center [770, 376] width 782 height 478
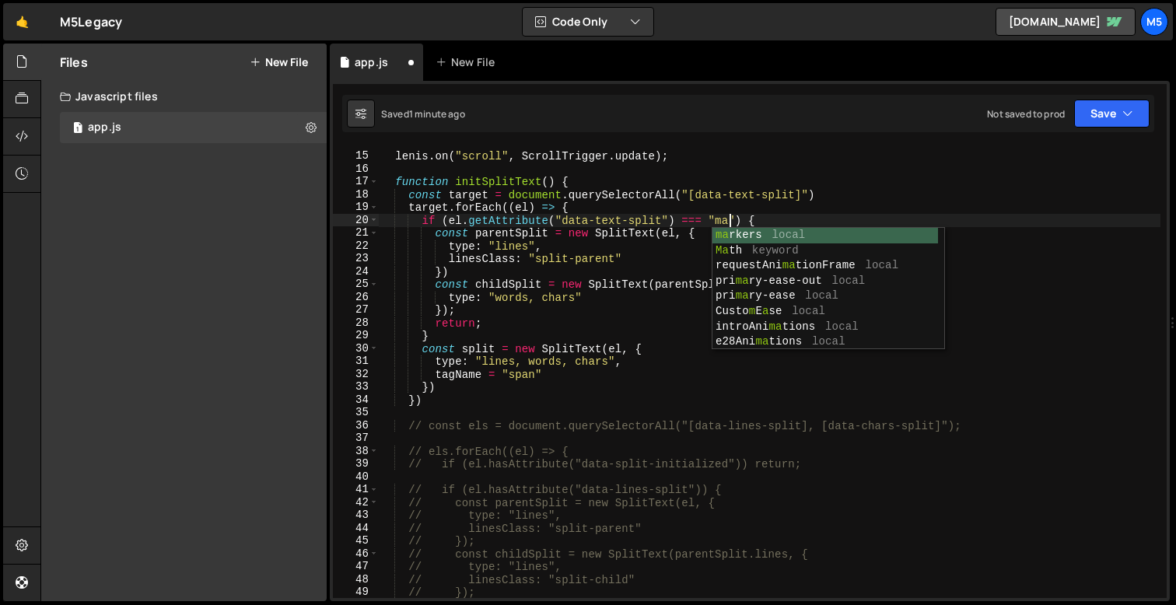
scroll to position [0, 25]
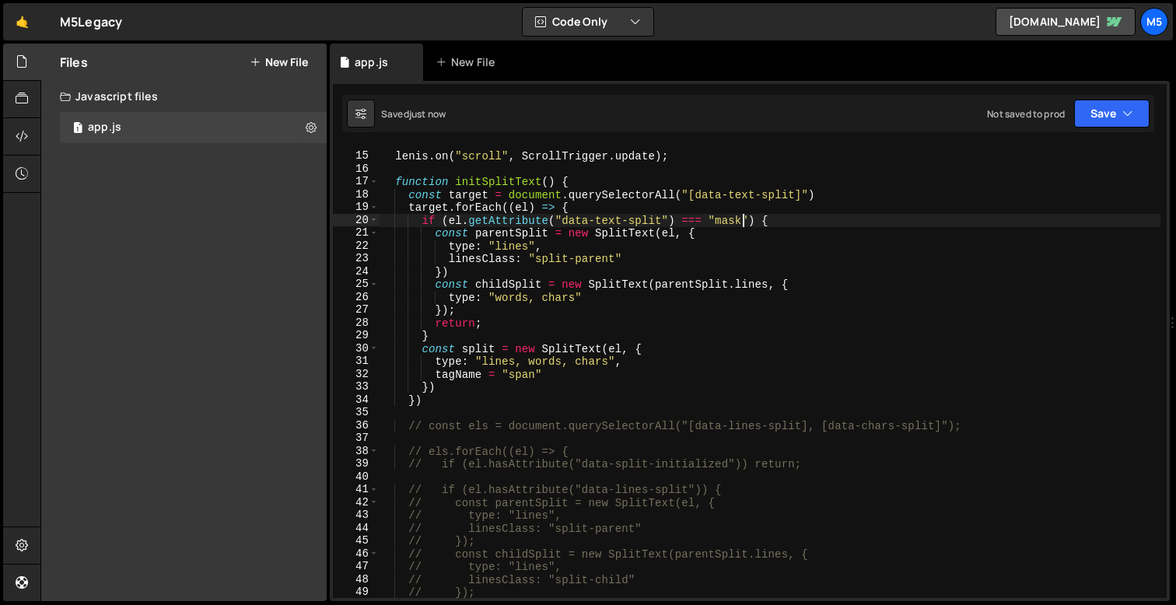
click at [456, 310] on div "[PERSON_NAME] . on ( "scroll" , ScrollTrigger . update ) ; function initSplitTe…" at bounding box center [770, 376] width 782 height 478
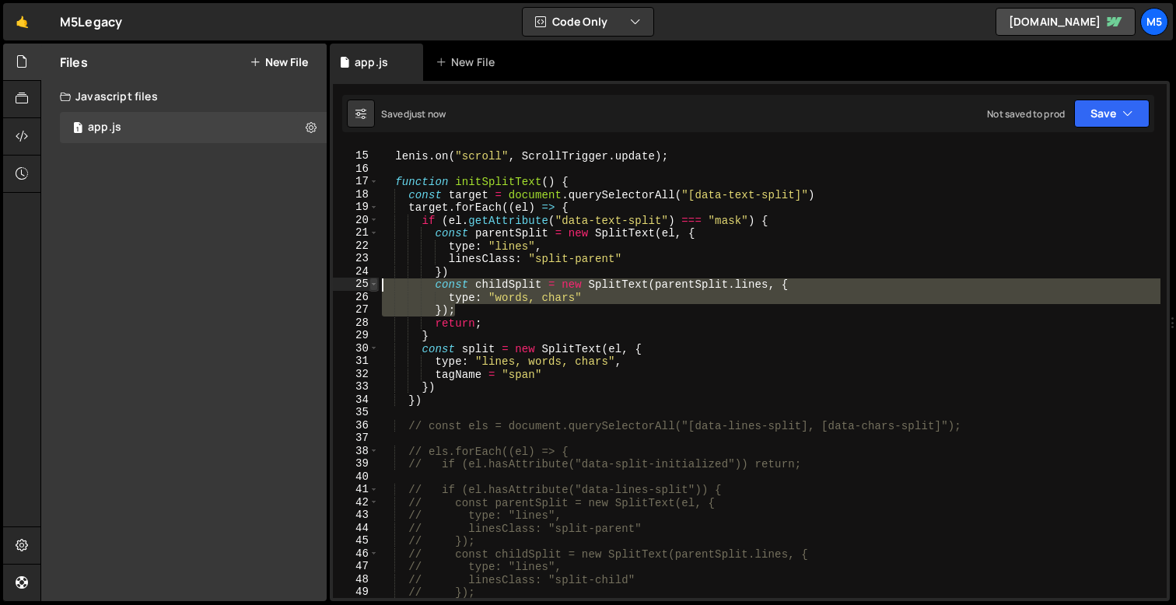
drag, startPoint x: 468, startPoint y: 309, endPoint x: 373, endPoint y: 286, distance: 97.6
click at [373, 286] on div "}); 14 15 16 17 18 19 20 21 22 23 24 25 26 27 28 29 30 31 32 33 34 35 36 37 38 …" at bounding box center [750, 372] width 834 height 452
type textarea "const childSplit = new SplitText(parentSplit.lines, { type: "words, chars""
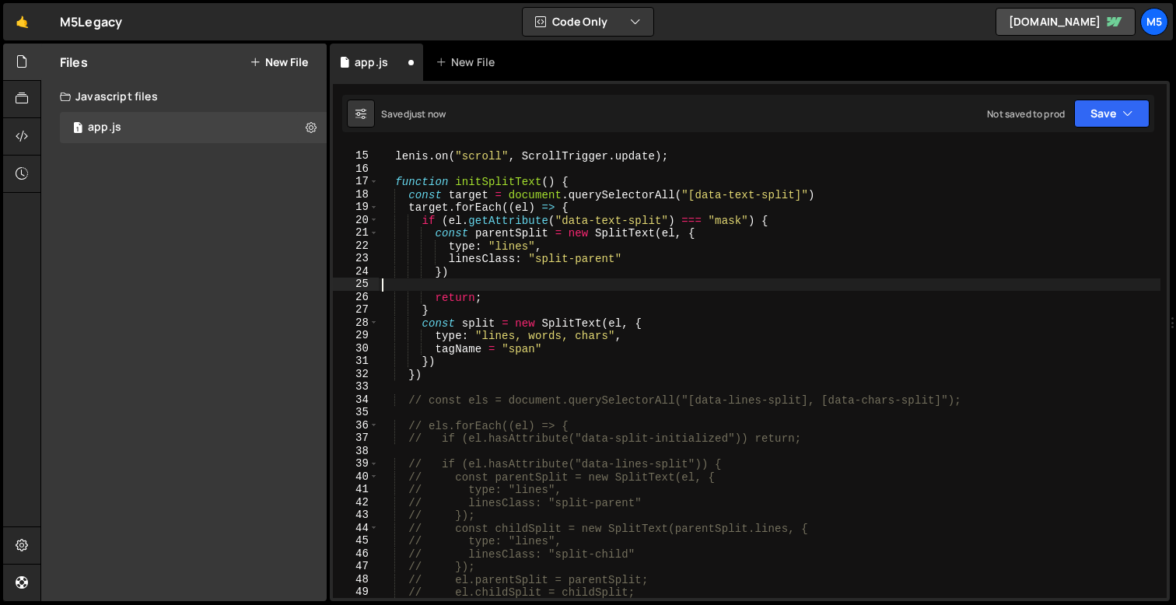
scroll to position [0, 0]
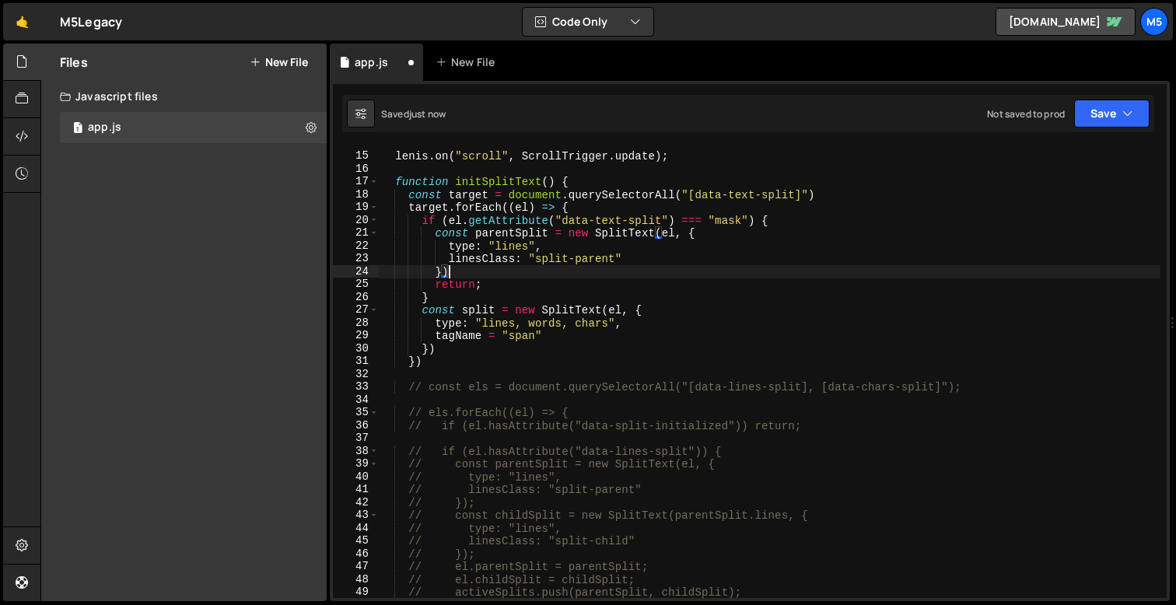
click at [632, 270] on div "[PERSON_NAME] . on ( "scroll" , ScrollTrigger . update ) ; function initSplitTe…" at bounding box center [770, 376] width 782 height 478
click at [517, 251] on div "[PERSON_NAME] . on ( "scroll" , ScrollTrigger . update ) ; function initSplitTe…" at bounding box center [770, 376] width 782 height 478
click at [527, 245] on div "[PERSON_NAME] . on ( "scroll" , ScrollTrigger . update ) ; function initSplitTe…" at bounding box center [770, 376] width 782 height 478
type textarea "type: "lines","
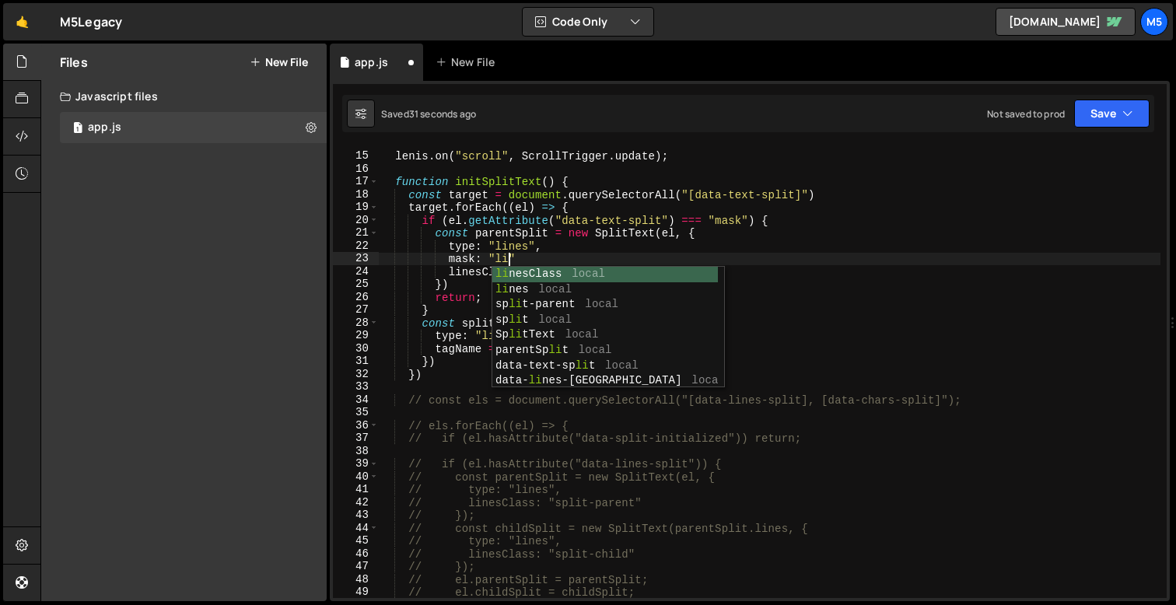
scroll to position [0, 9]
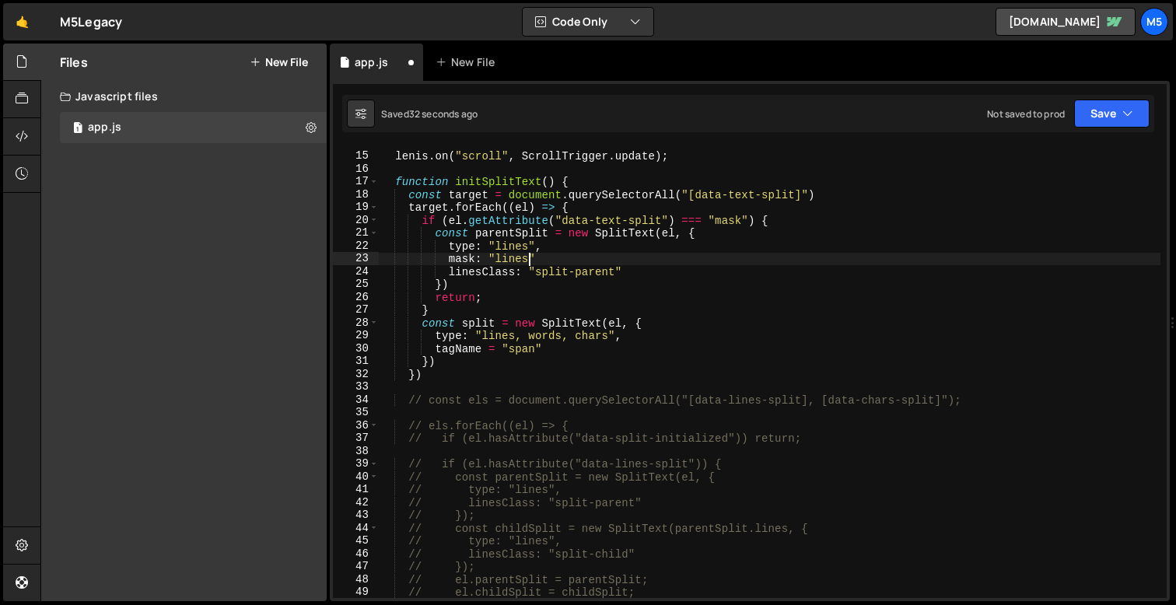
click at [527, 242] on div "[PERSON_NAME] . on ( "scroll" , ScrollTrigger . update ) ; function initSplitTe…" at bounding box center [770, 376] width 782 height 478
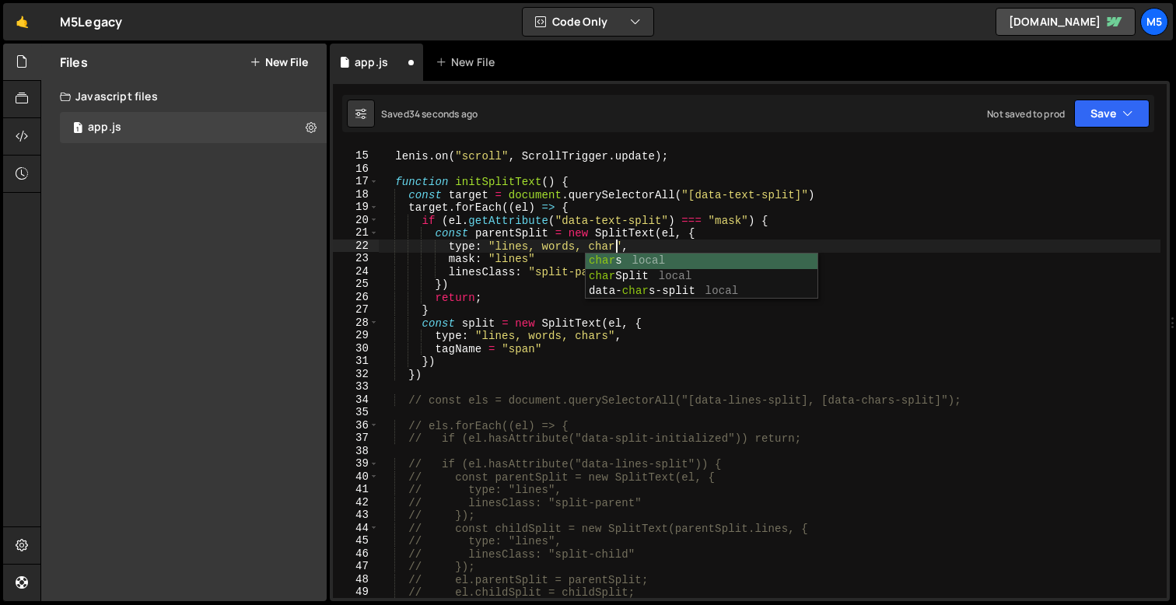
scroll to position [0, 16]
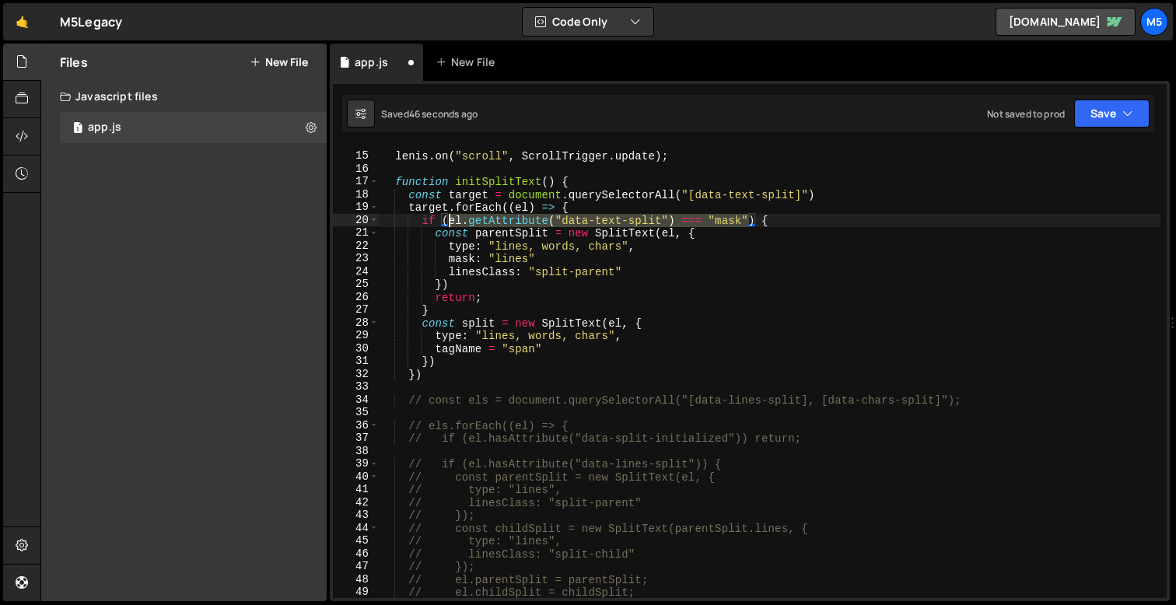
drag, startPoint x: 751, startPoint y: 219, endPoint x: 450, endPoint y: 220, distance: 300.3
click at [450, 220] on div "[PERSON_NAME] . on ( "scroll" , ScrollTrigger . update ) ; function initSplitTe…" at bounding box center [770, 376] width 782 height 478
click at [488, 259] on div "[PERSON_NAME] . on ( "scroll" , ScrollTrigger . update ) ; function initSplitTe…" at bounding box center [770, 376] width 782 height 478
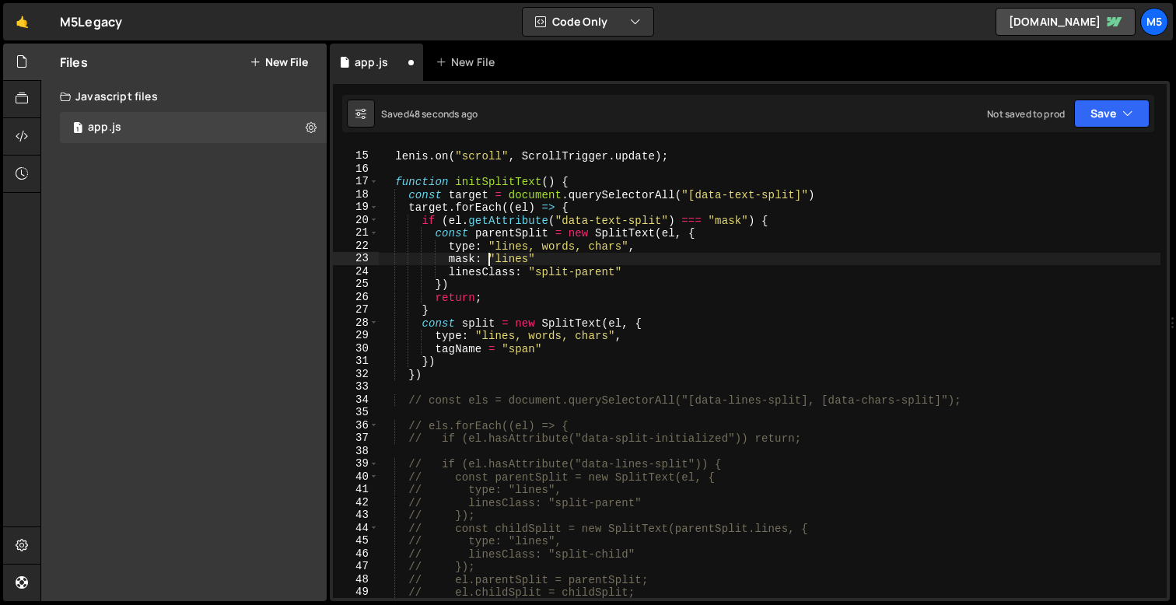
paste textarea "el.getAttribute("data-text-split") === "mask""
click at [613, 271] on div "[PERSON_NAME] . on ( "scroll" , ScrollTrigger . update ) ; function initSplitTe…" at bounding box center [770, 376] width 782 height 478
click at [563, 272] on div "[PERSON_NAME] . on ( "scroll" , ScrollTrigger . update ) ; function initSplitTe…" at bounding box center [770, 376] width 782 height 478
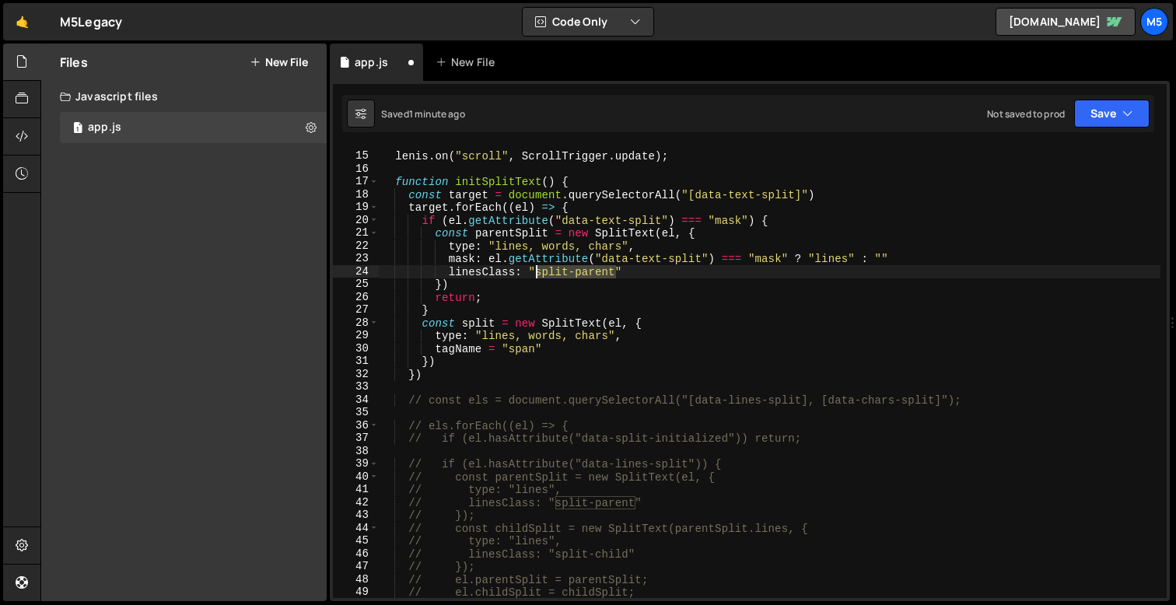
drag, startPoint x: 614, startPoint y: 272, endPoint x: 538, endPoint y: 272, distance: 75.5
click at [538, 272] on div "[PERSON_NAME] . on ( "scroll" , ScrollTrigger . update ) ; function initSplitTe…" at bounding box center [770, 376] width 782 height 478
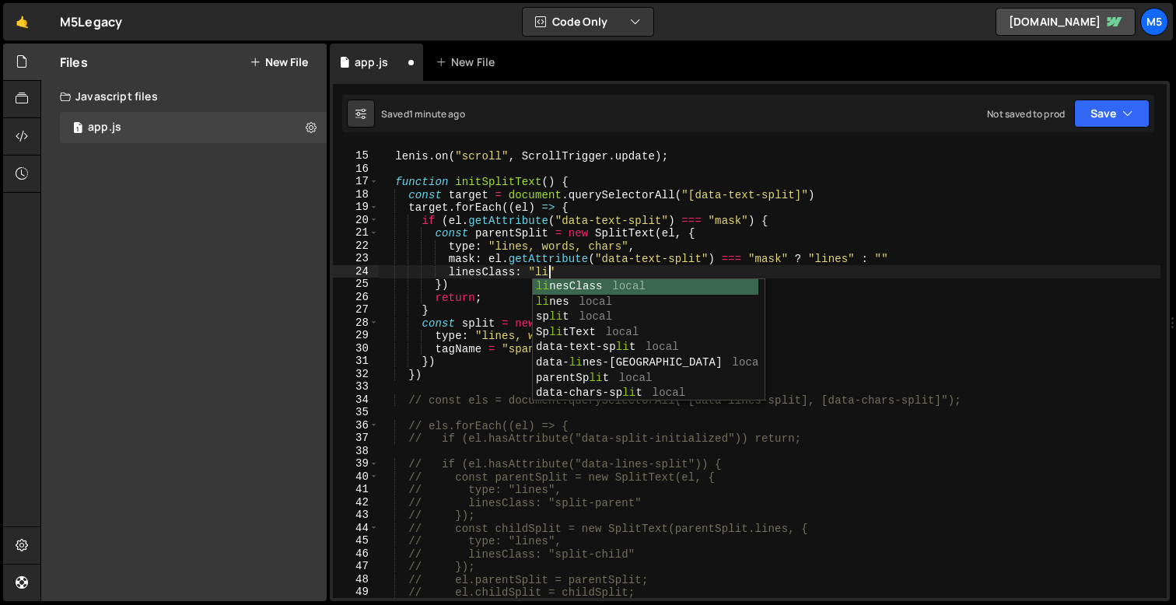
scroll to position [0, 12]
type textarea "linesClass: "line""
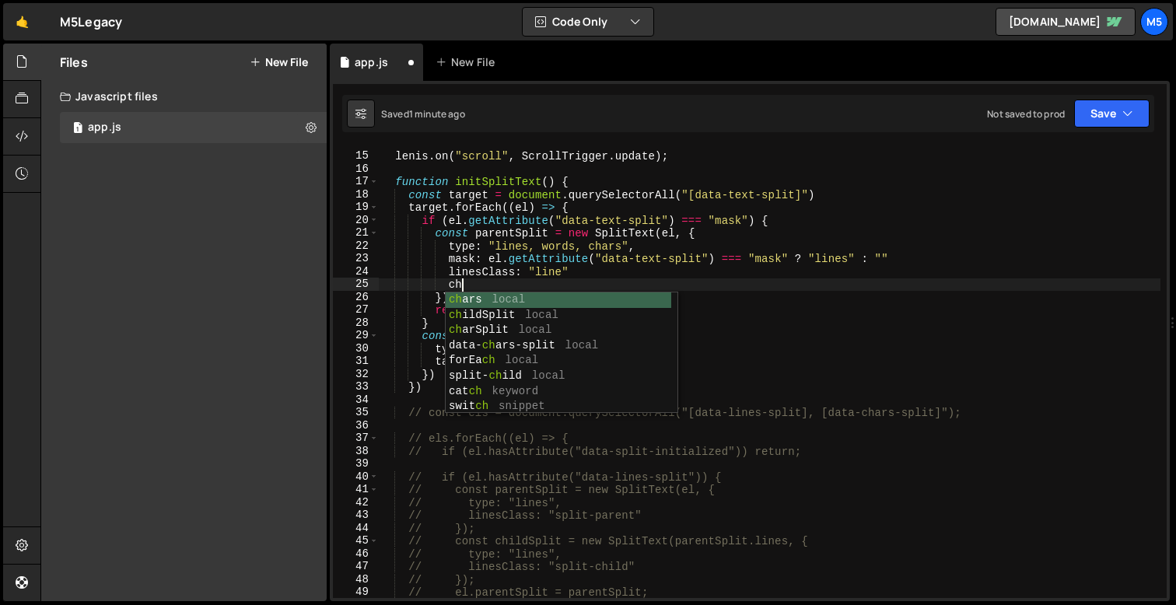
type textarea "c"
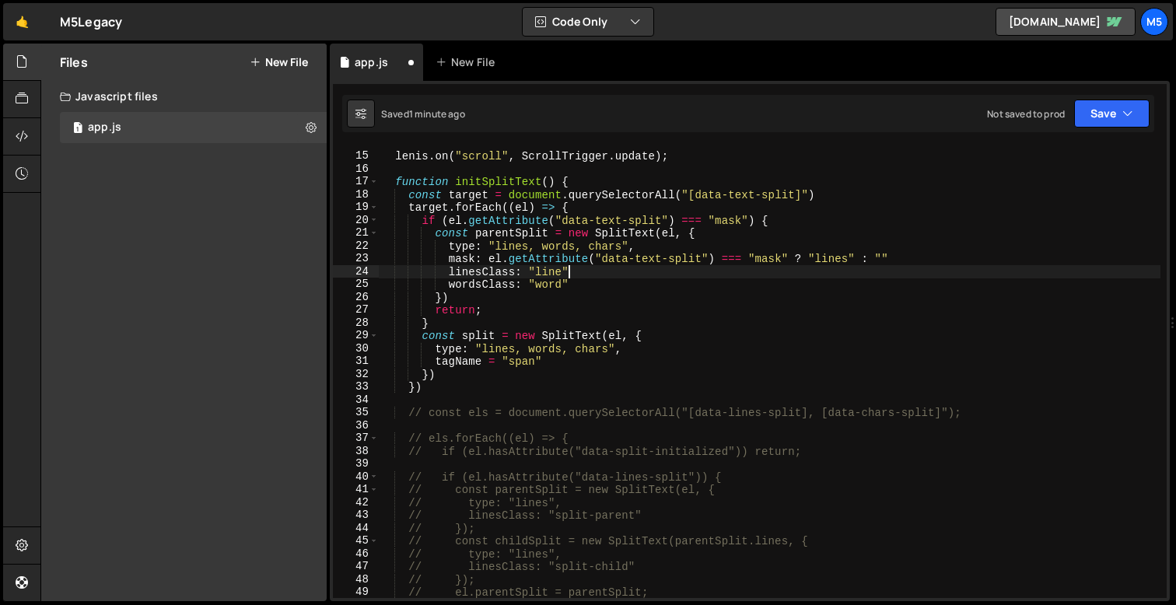
scroll to position [0, 12]
click at [916, 250] on div "[PERSON_NAME] . on ( "scroll" , ScrollTrigger . update ) ; function initSplitTe…" at bounding box center [770, 376] width 782 height 478
click at [895, 256] on div "[PERSON_NAME] . on ( "scroll" , ScrollTrigger . update ) ; function initSplitTe…" at bounding box center [770, 376] width 782 height 478
click at [604, 270] on div "[PERSON_NAME] . on ( "scroll" , ScrollTrigger . update ) ; function initSplitTe…" at bounding box center [770, 376] width 782 height 478
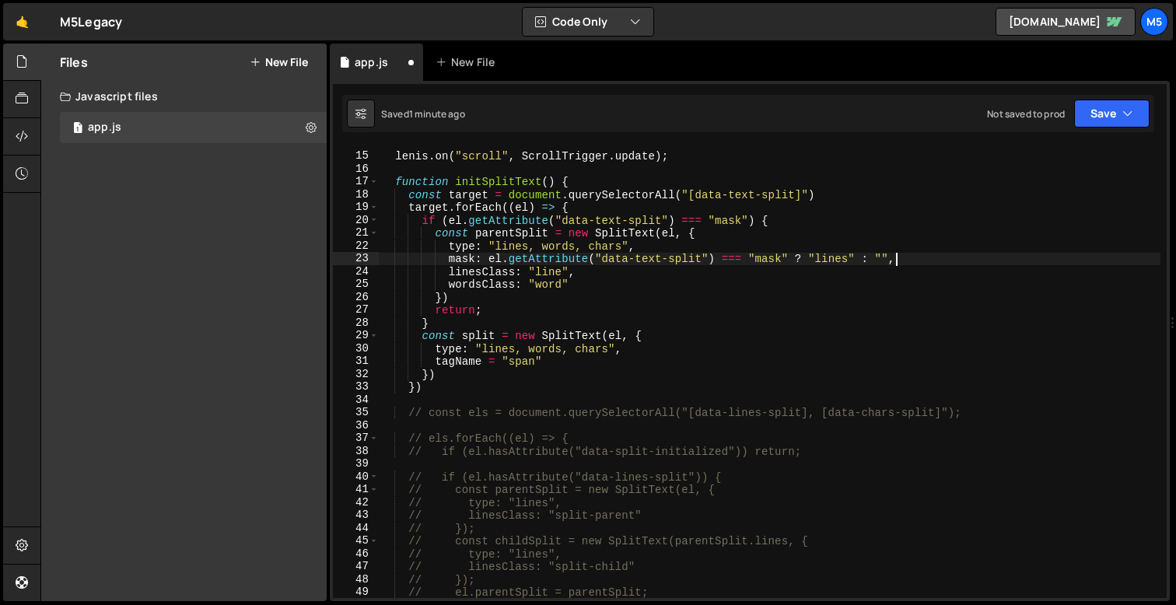
scroll to position [0, 12]
type textarea "wordsClass: "word","
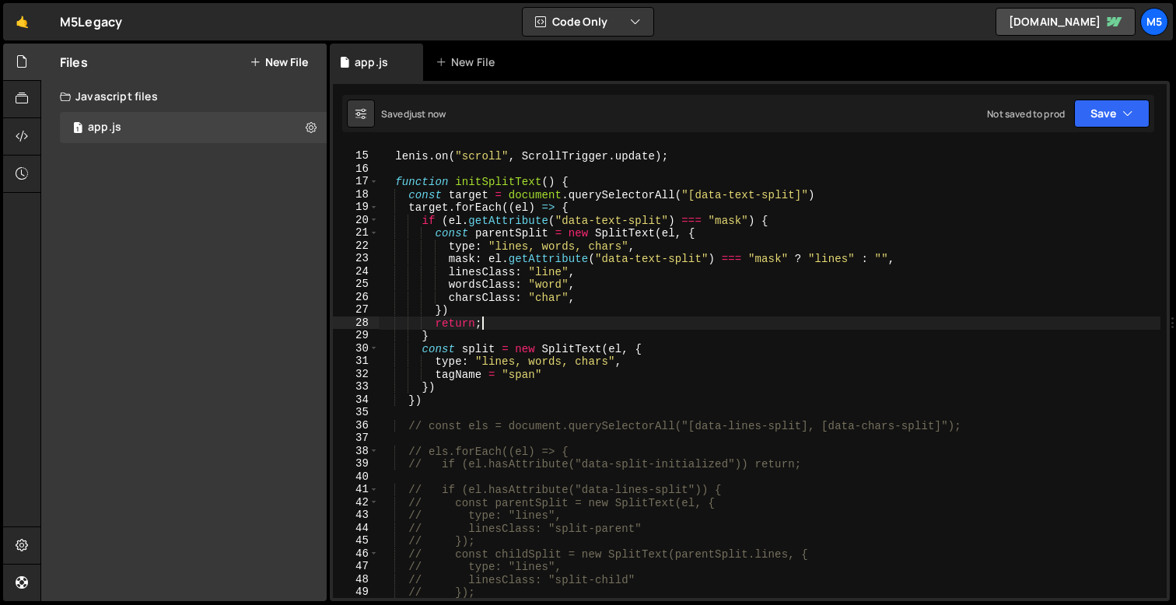
drag, startPoint x: 490, startPoint y: 324, endPoint x: 349, endPoint y: 324, distance: 140.8
click at [351, 324] on div "charsClass: "char", 14 15 16 17 18 19 20 21 22 23 24 25 26 27 28 29 30 31 32 33…" at bounding box center [750, 372] width 834 height 452
type textarea "return;"
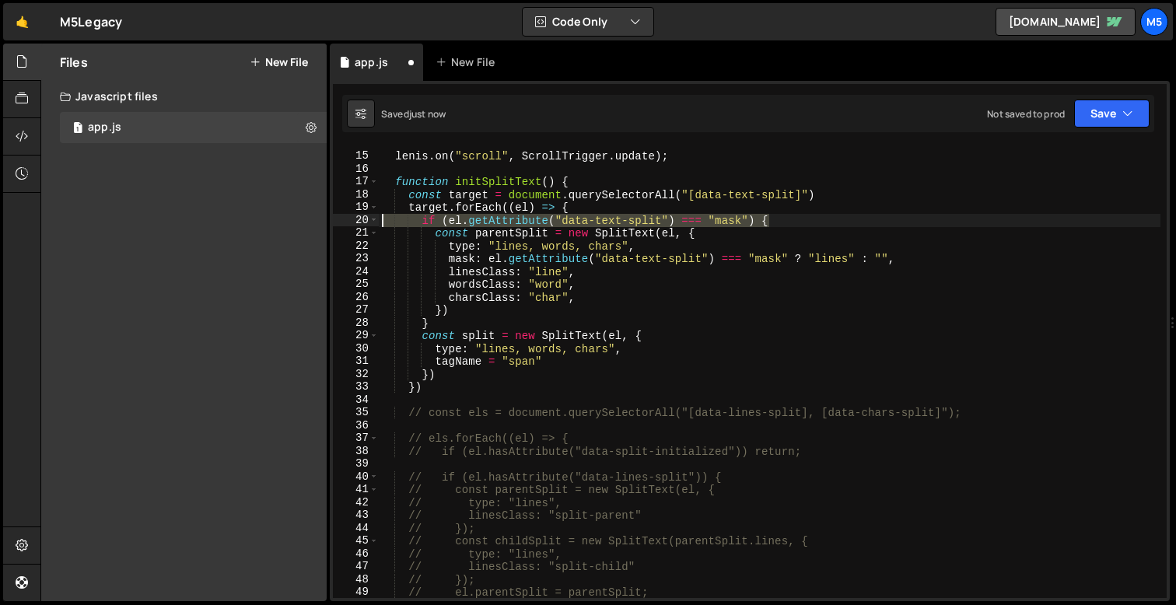
drag, startPoint x: 774, startPoint y: 220, endPoint x: 348, endPoint y: 218, distance: 426.3
click at [348, 220] on div "}) 14 15 16 17 18 19 20 21 22 23 24 25 26 27 28 29 30 31 32 33 34 35 36 37 38 3…" at bounding box center [750, 372] width 834 height 452
type textarea "if (el.getAttribute("data-text-split") === "mask") {"
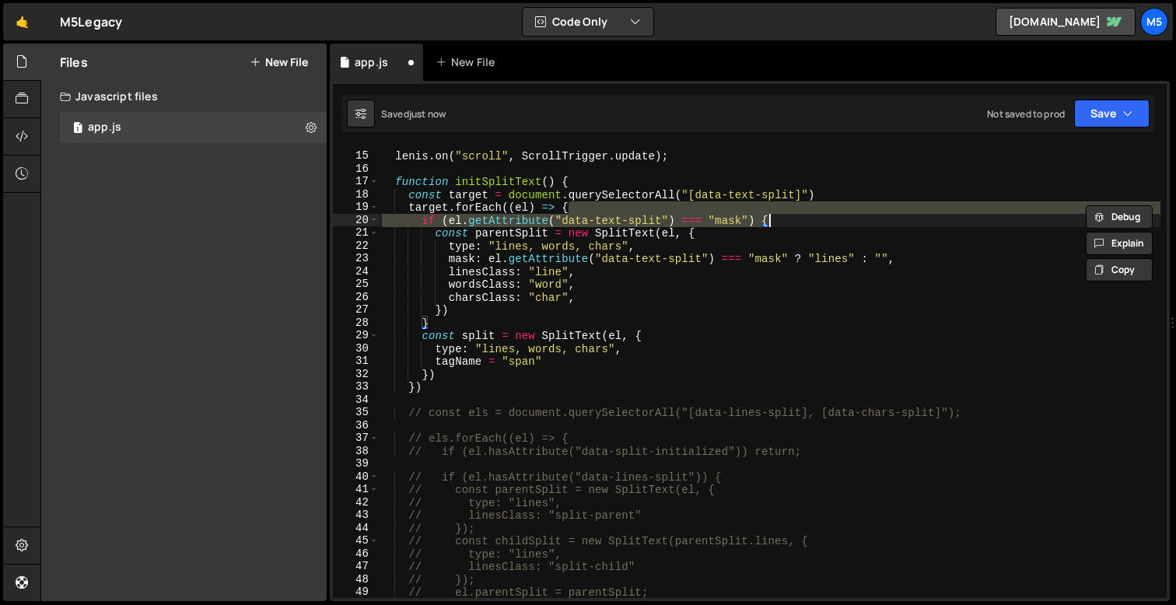
click at [564, 201] on div "[PERSON_NAME] . on ( "scroll" , ScrollTrigger . update ) ; function initSplitTe…" at bounding box center [770, 376] width 782 height 478
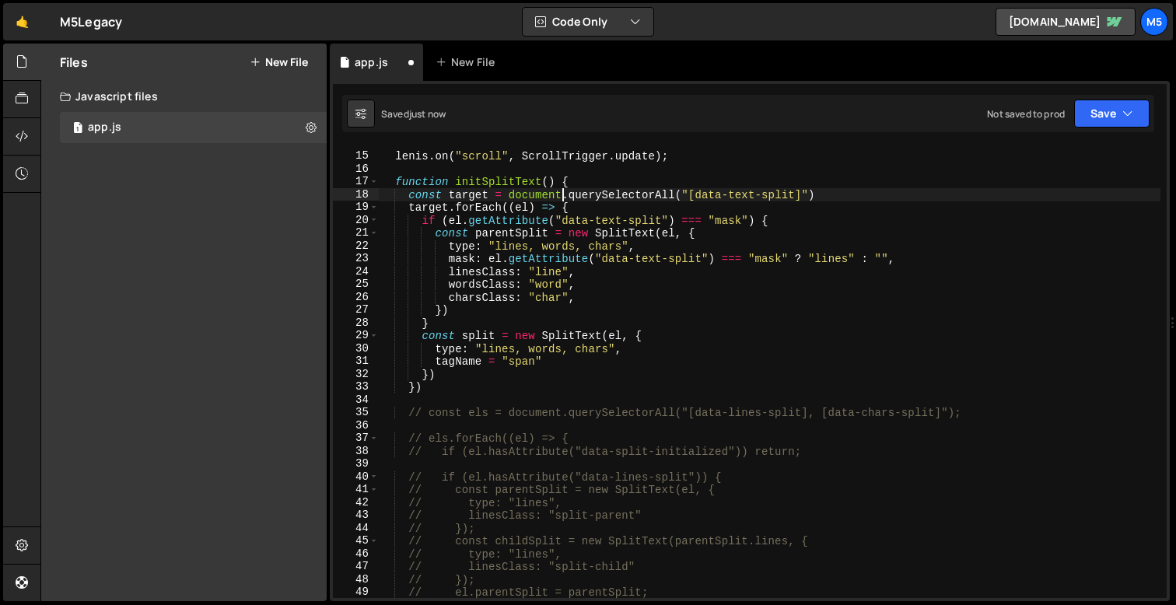
click at [565, 210] on div "[PERSON_NAME] . on ( "scroll" , ScrollTrigger . update ) ; function initSplitTe…" at bounding box center [770, 376] width 782 height 478
click at [449, 388] on div "[PERSON_NAME] . on ( "scroll" , ScrollTrigger . update ) ; function initSplitTe…" at bounding box center [770, 376] width 782 height 478
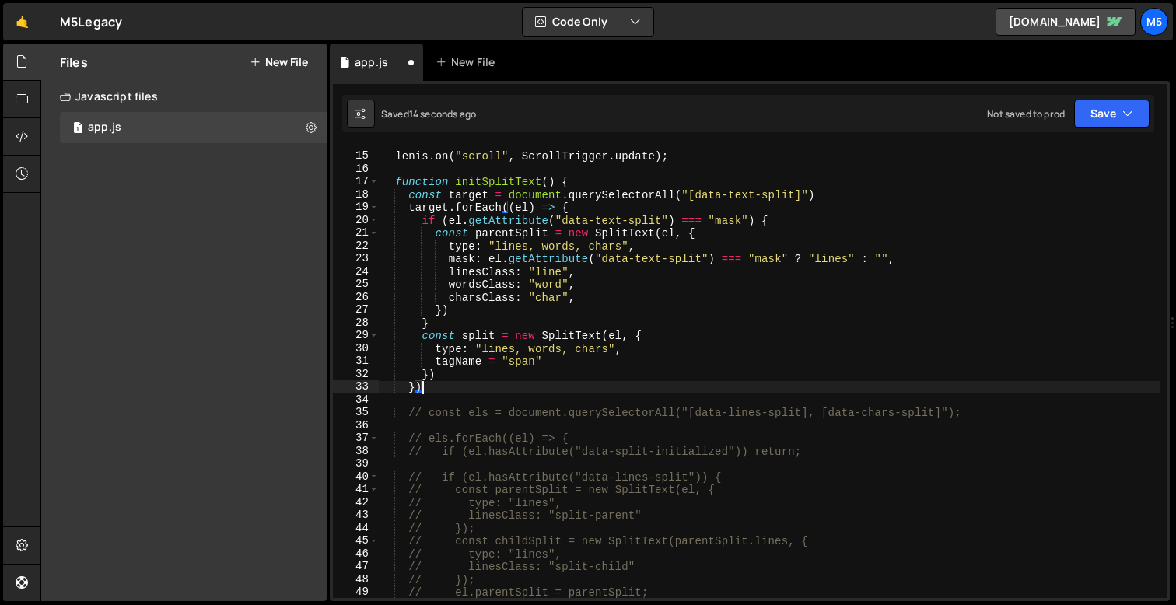
click at [565, 181] on div "[PERSON_NAME] . on ( "scroll" , ScrollTrigger . update ) ; function initSplitTe…" at bounding box center [770, 376] width 782 height 478
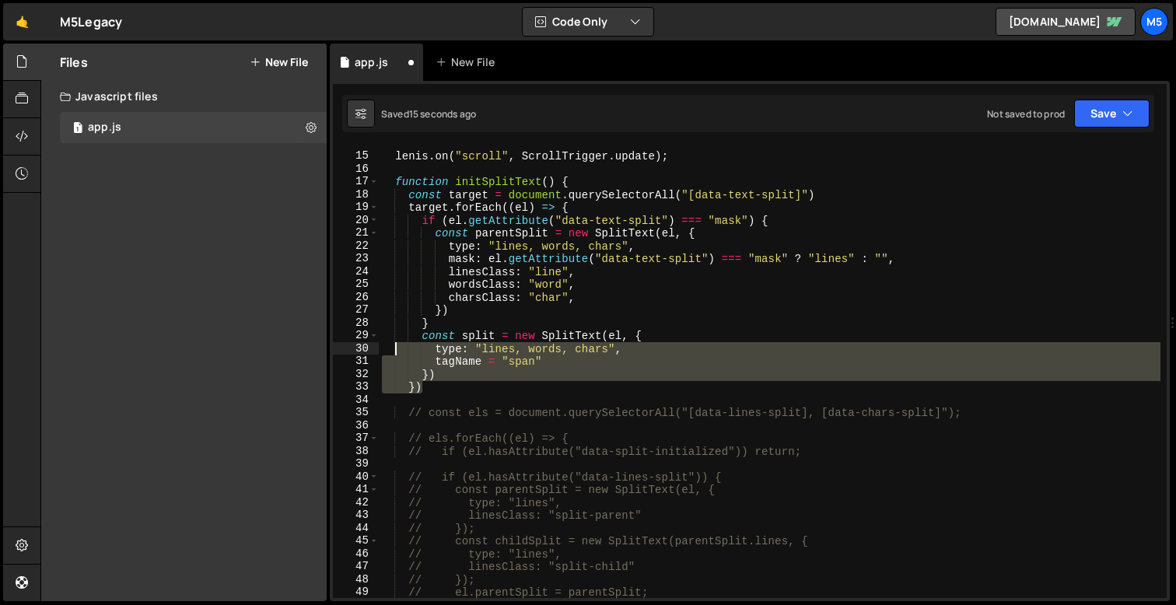
drag, startPoint x: 428, startPoint y: 385, endPoint x: 387, endPoint y: 339, distance: 61.7
click at [387, 339] on div "[PERSON_NAME] . on ( "scroll" , ScrollTrigger . update ) ; function initSplitTe…" at bounding box center [770, 376] width 782 height 478
type textarea "const split = new SplitText(el, { type: "lines, words, chars","
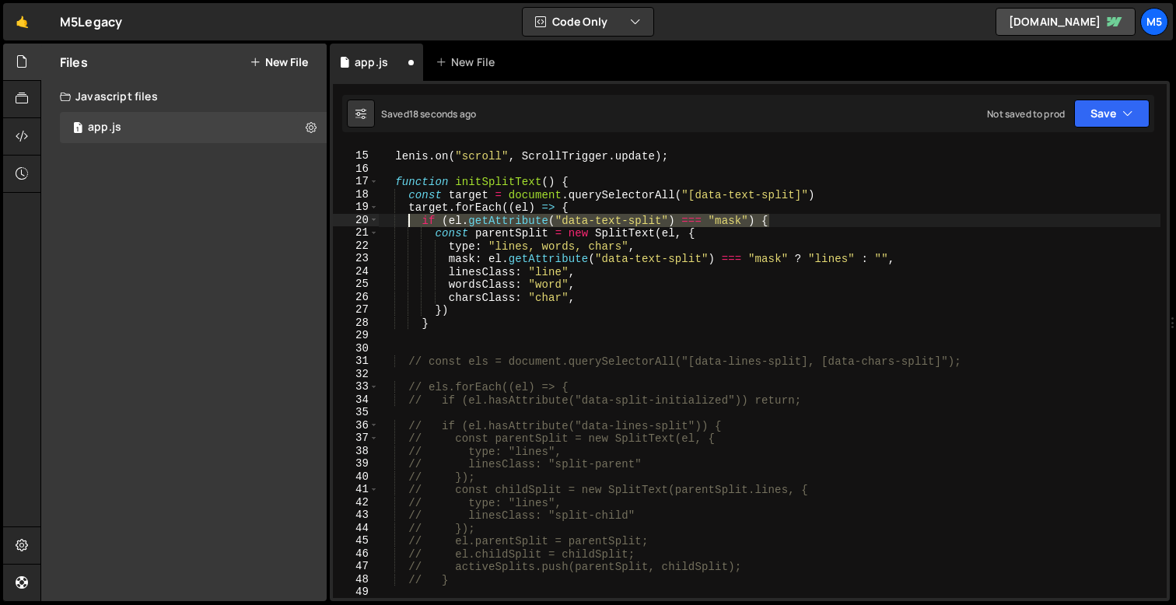
drag, startPoint x: 790, startPoint y: 219, endPoint x: 409, endPoint y: 217, distance: 381.2
click at [409, 217] on div "[PERSON_NAME] . on ( "scroll" , ScrollTrigger . update ) ; function initSplitTe…" at bounding box center [770, 376] width 782 height 478
type textarea "if (el.getAttribute("data-text-split") === "mask") {"
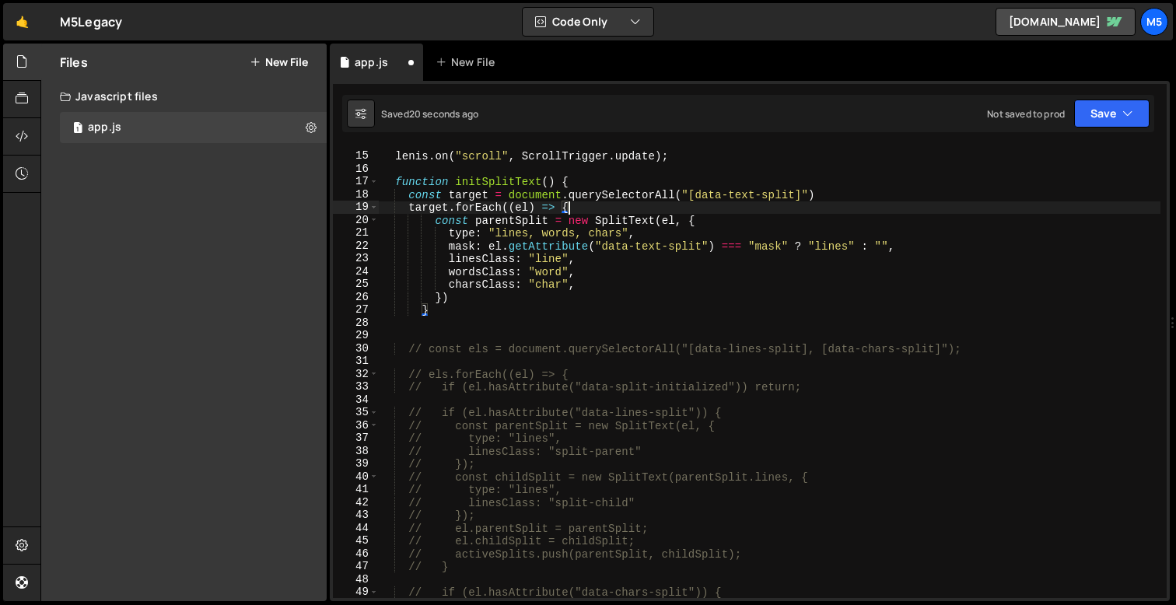
click at [423, 308] on div "[PERSON_NAME] . on ( "scroll" , ScrollTrigger . update ) ; function initSplitTe…" at bounding box center [770, 376] width 782 height 478
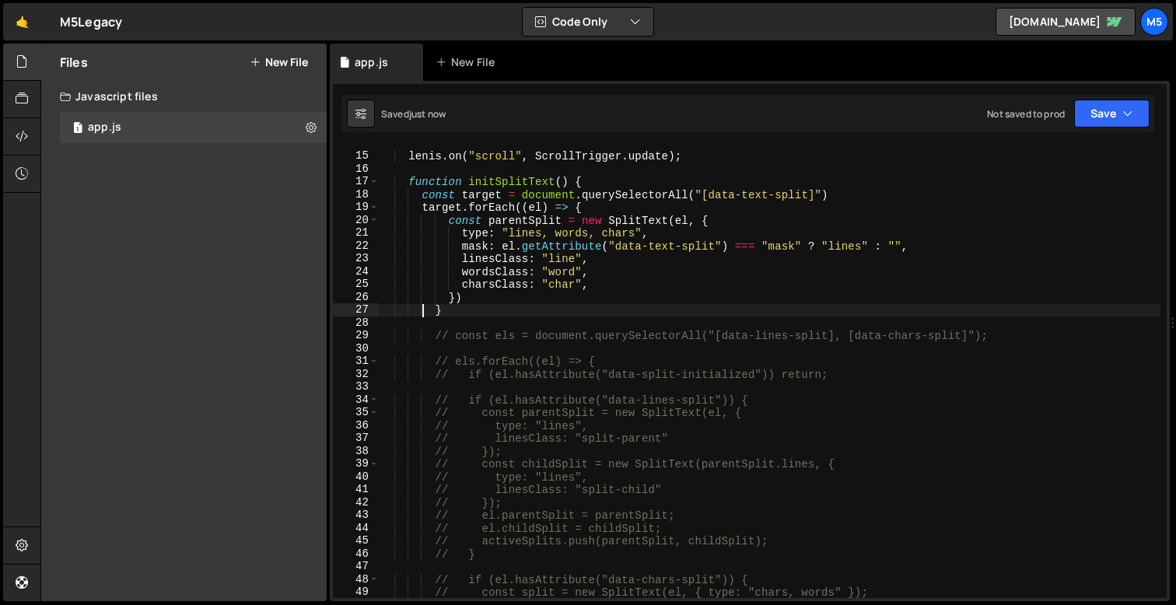
click at [468, 293] on div "[PERSON_NAME] . on ( "scroll" , ScrollTrigger . update ) ; function initSplitTe…" at bounding box center [770, 376] width 782 height 478
click at [451, 296] on div "[PERSON_NAME] . on ( "scroll" , ScrollTrigger . update ) ; function initSplitTe…" at bounding box center [770, 376] width 782 height 478
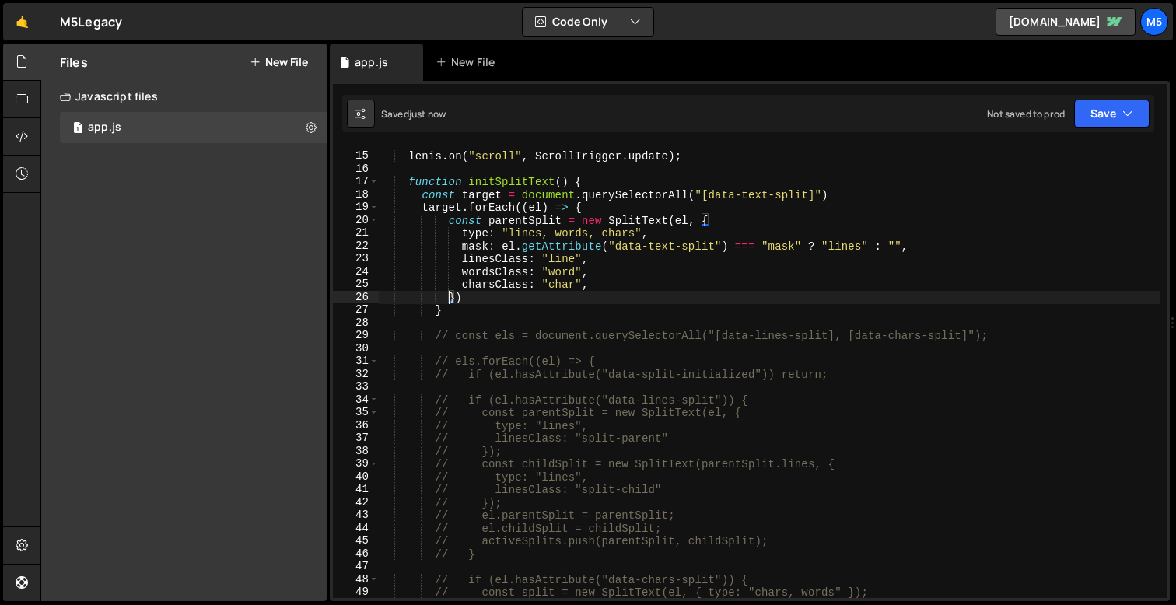
click at [565, 300] on div "[PERSON_NAME] . on ( "scroll" , ScrollTrigger . update ) ; function initSplitTe…" at bounding box center [770, 376] width 782 height 478
click at [496, 245] on div "[PERSON_NAME] . on ( "scroll" , ScrollTrigger . update ) ; function initSplitTe…" at bounding box center [770, 376] width 782 height 478
click at [490, 279] on div "[PERSON_NAME] . on ( "scroll" , ScrollTrigger . update ) ; function initSplitTe…" at bounding box center [770, 376] width 782 height 478
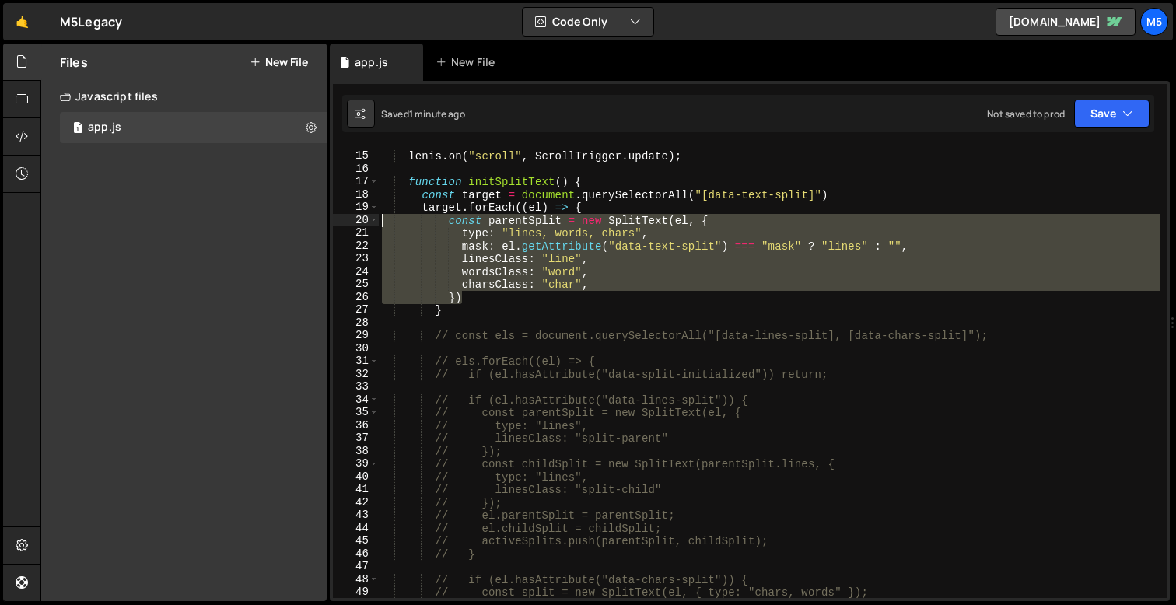
drag, startPoint x: 483, startPoint y: 295, endPoint x: 348, endPoint y: 216, distance: 156.5
click at [348, 216] on div "charsClass: "char", 14 15 16 17 18 19 20 21 22 23 24 25 26 27 28 29 30 31 32 33…" at bounding box center [750, 372] width 834 height 452
click at [534, 226] on div "[PERSON_NAME] . on ( "scroll" , ScrollTrigger . update ) ; function initSplitTe…" at bounding box center [770, 376] width 782 height 478
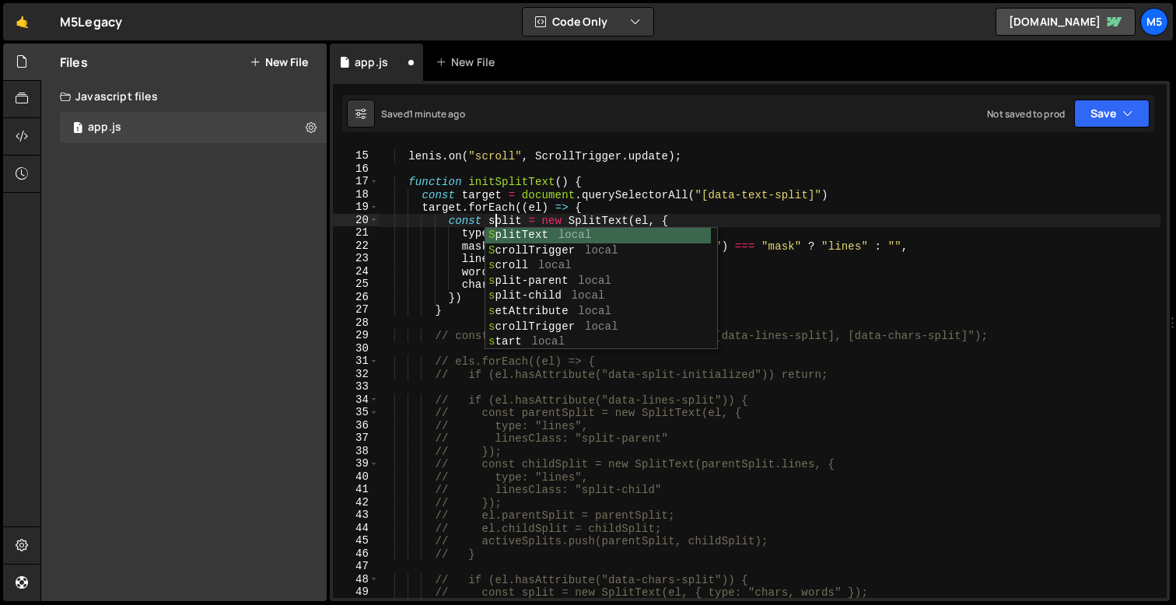
scroll to position [0, 7]
click at [447, 308] on div "[PERSON_NAME] . on ( "scroll" , ScrollTrigger . update ) ; function initSplitTe…" at bounding box center [770, 376] width 782 height 478
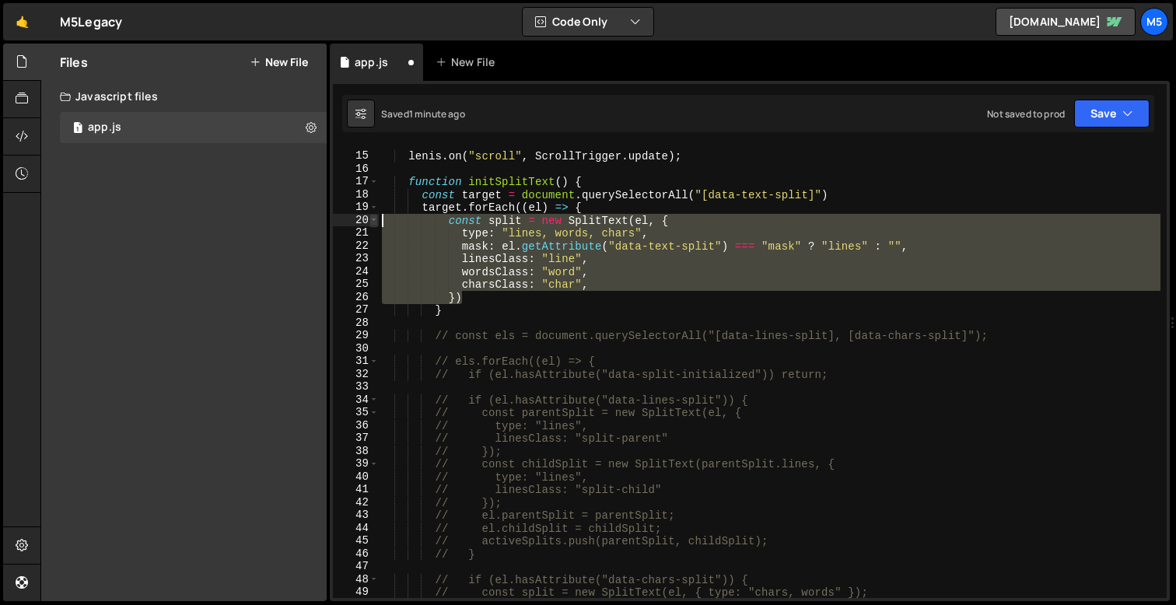
drag, startPoint x: 475, startPoint y: 301, endPoint x: 376, endPoint y: 223, distance: 125.8
click at [376, 223] on div "} 14 15 16 17 18 19 20 21 22 23 24 25 26 27 28 29 30 31 32 33 34 35 36 37 38 39…" at bounding box center [750, 372] width 834 height 452
click at [773, 306] on div "[PERSON_NAME] . on ( "scroll" , ScrollTrigger . update ) ; function initSplitTe…" at bounding box center [770, 376] width 782 height 478
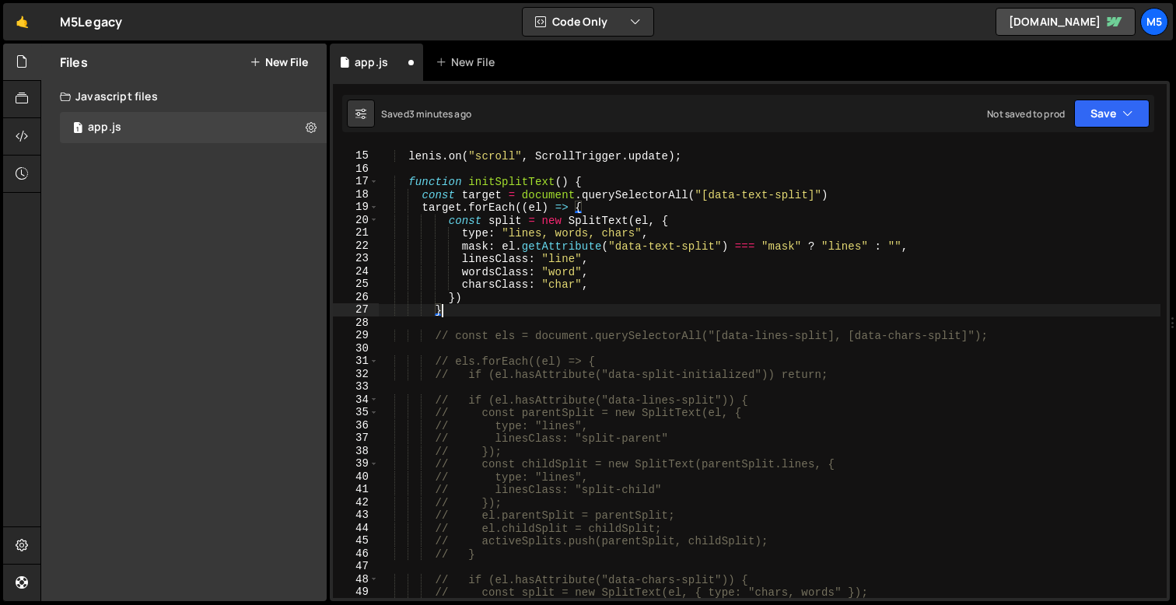
click at [899, 247] on div "[PERSON_NAME] . on ( "scroll" , ScrollTrigger . update ) ; function initSplitTe…" at bounding box center [770, 376] width 782 height 478
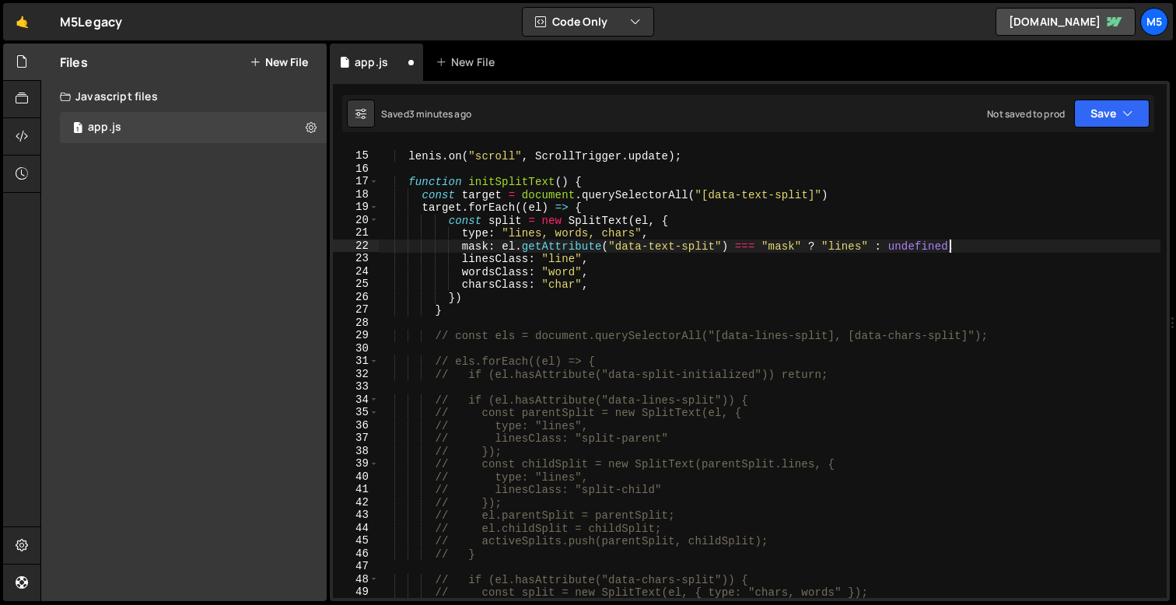
scroll to position [0, 39]
click at [440, 314] on div "[PERSON_NAME] . on ( "scroll" , ScrollTrigger . update ) ; function initSplitTe…" at bounding box center [770, 376] width 782 height 478
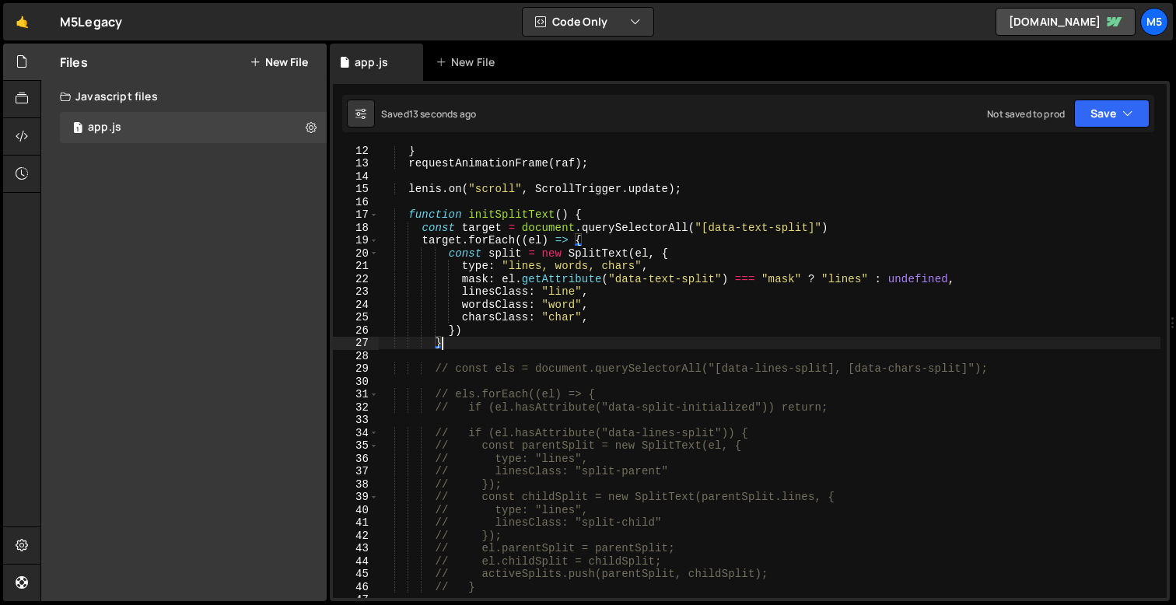
scroll to position [131, 0]
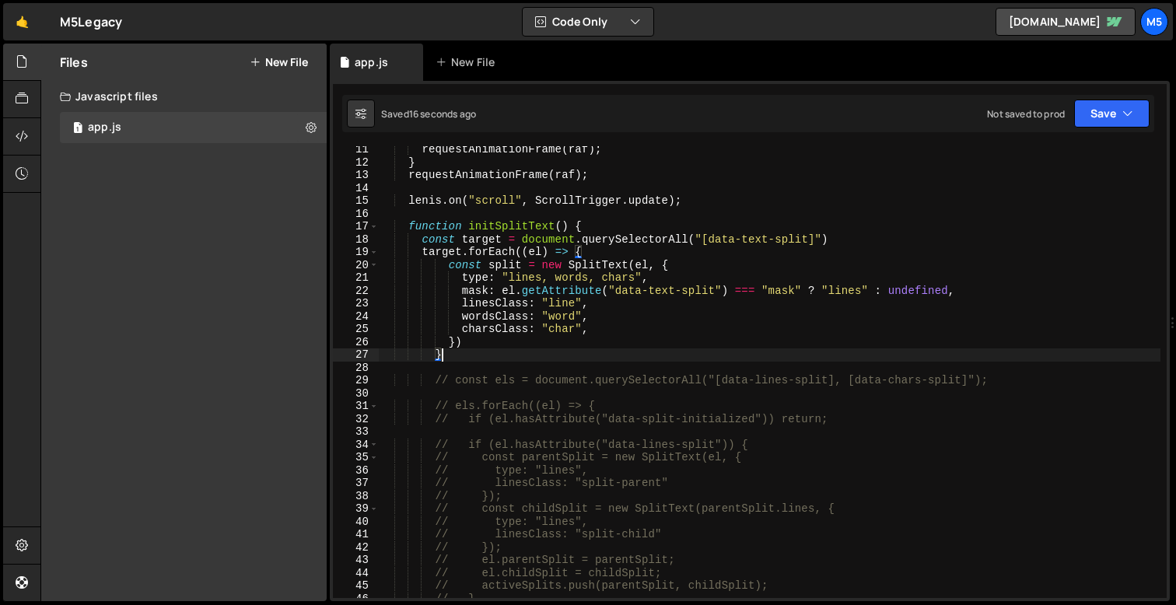
click at [860, 240] on div "requestAnimationFrame ( raf ) ; } requestAnimationFrame ( raf ) ; [PERSON_NAME]…" at bounding box center [770, 382] width 782 height 478
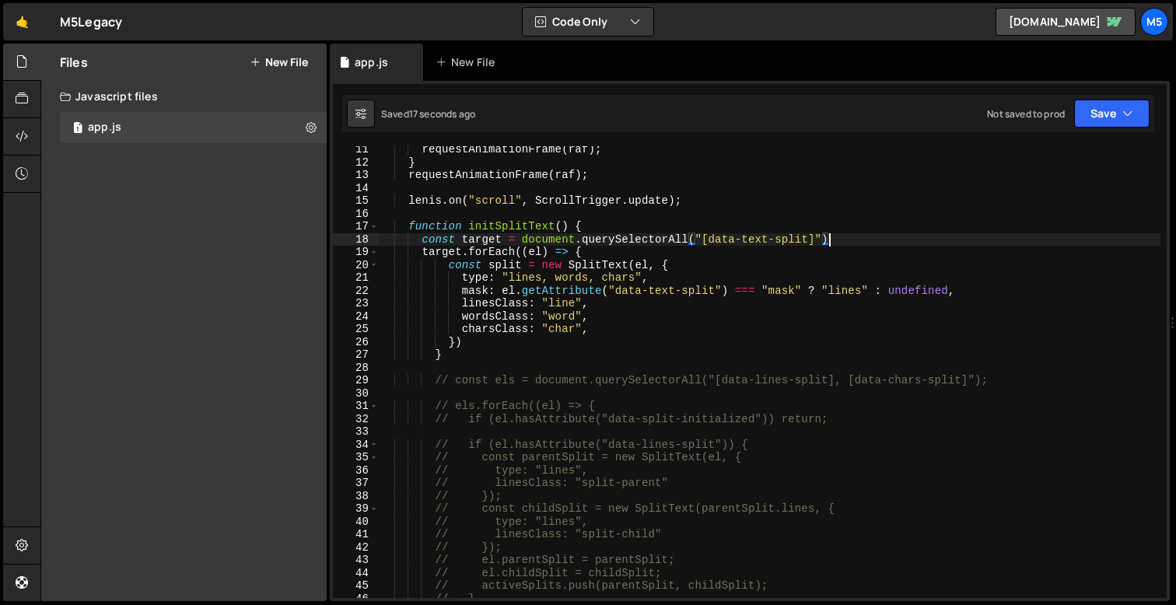
scroll to position [0, 30]
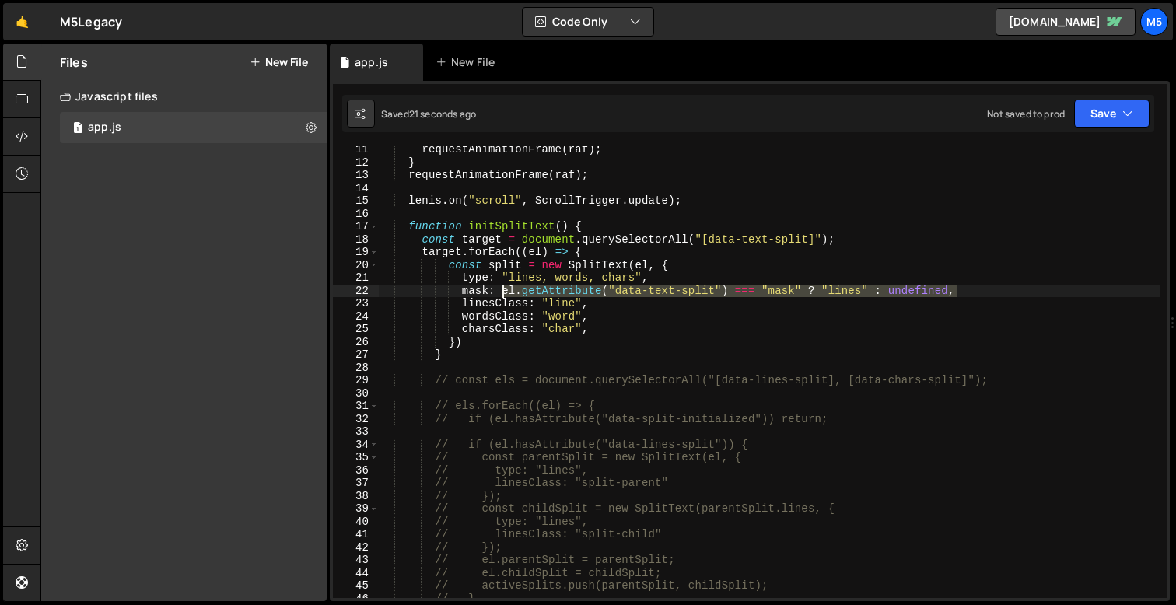
drag, startPoint x: 967, startPoint y: 293, endPoint x: 503, endPoint y: 289, distance: 463.7
click at [503, 289] on div "requestAnimationFrame ( raf ) ; } requestAnimationFrame ( raf ) ; [PERSON_NAME]…" at bounding box center [770, 382] width 782 height 478
type textarea "mask: undefined,"
drag, startPoint x: 579, startPoint y: 293, endPoint x: 349, endPoint y: 288, distance: 229.6
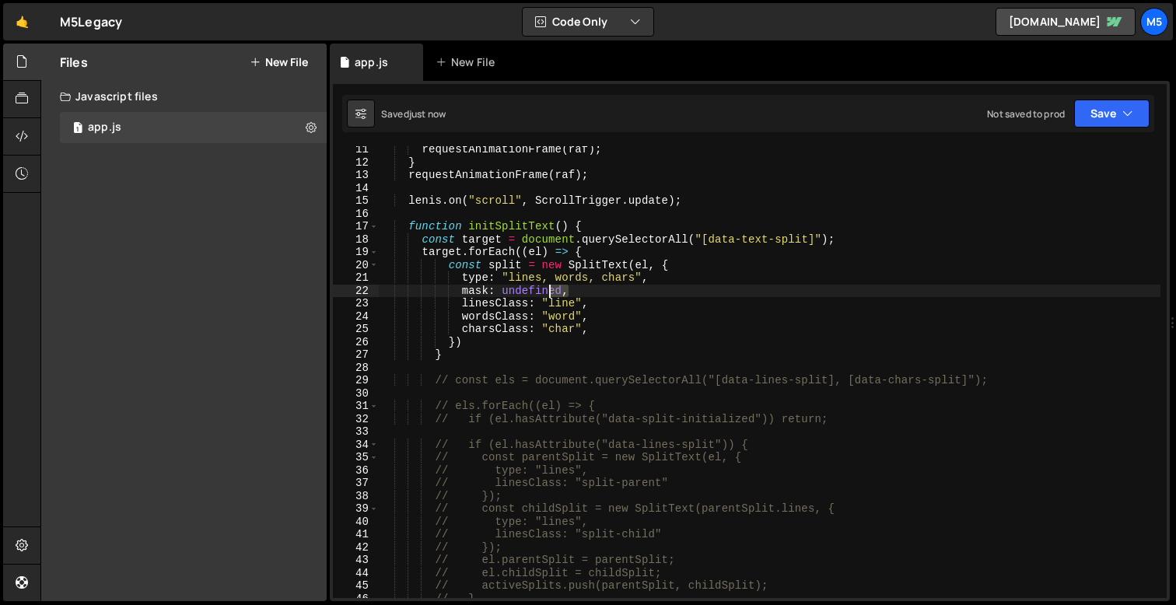
click at [356, 289] on div "mask: undefined, 11 12 13 14 15 16 17 18 19 20 21 22 23 24 25 26 27 28 29 30 31…" at bounding box center [750, 372] width 834 height 452
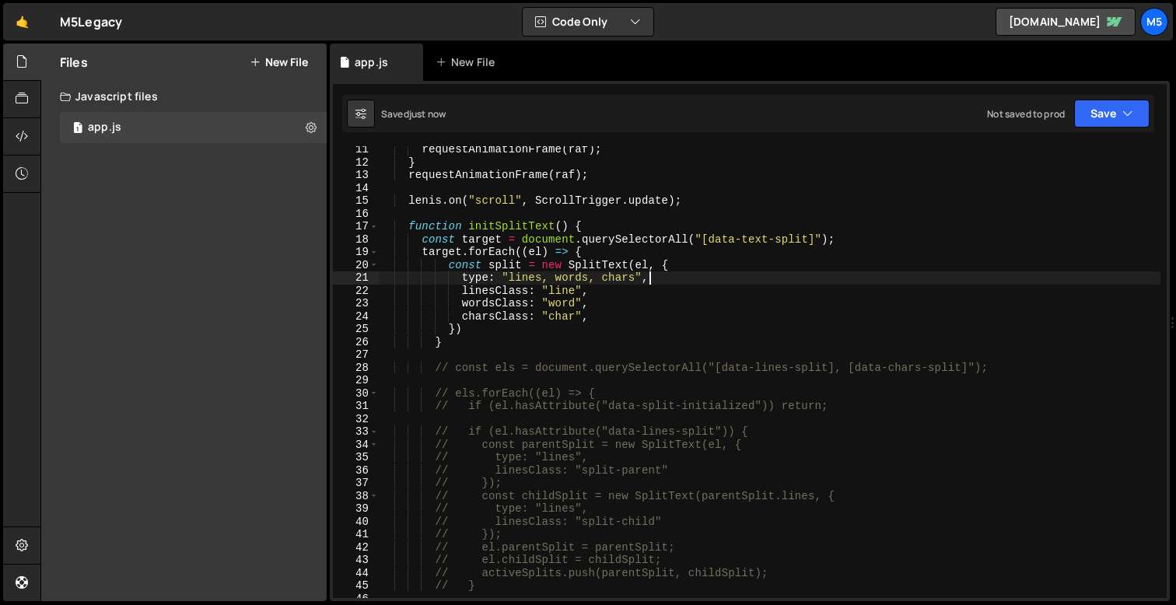
click at [485, 317] on div "requestAnimationFrame ( raf ) ; } requestAnimationFrame ( raf ) ; [PERSON_NAME]…" at bounding box center [770, 382] width 782 height 478
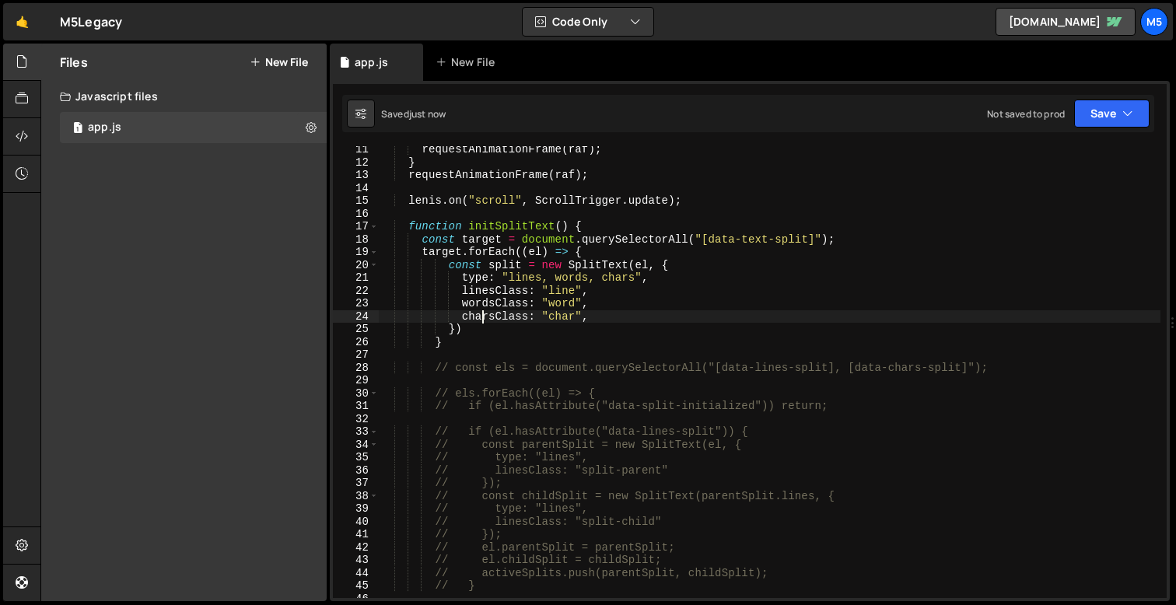
click at [447, 258] on div "requestAnimationFrame ( raf ) ; } requestAnimationFrame ( raf ) ; [PERSON_NAME]…" at bounding box center [770, 382] width 782 height 478
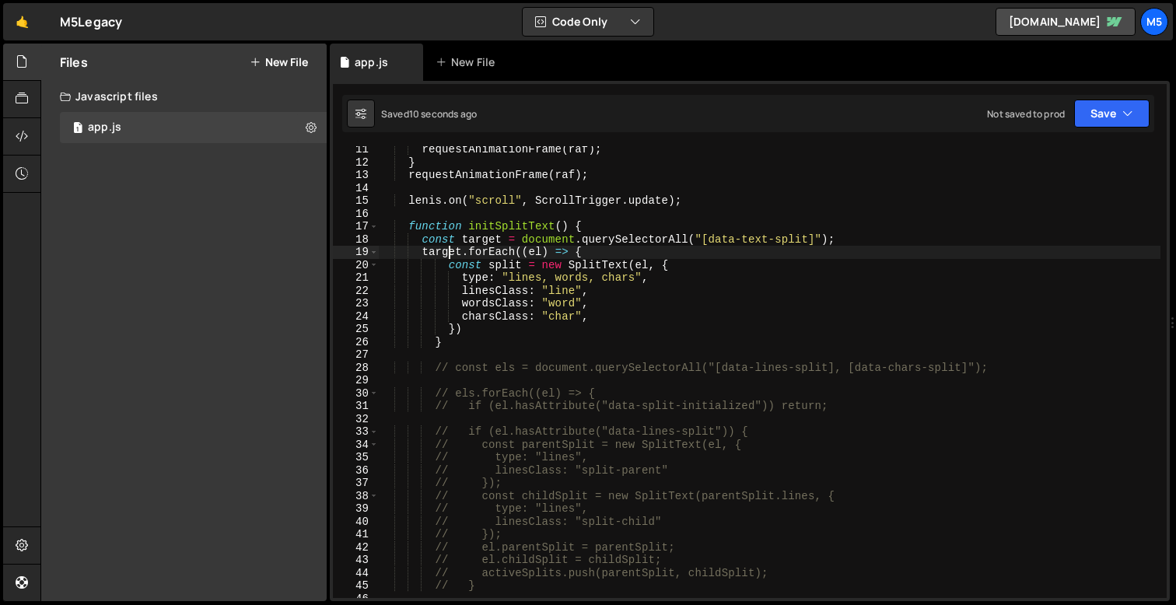
click at [580, 255] on div "requestAnimationFrame ( raf ) ; } requestAnimationFrame ( raf ) ; [PERSON_NAME]…" at bounding box center [770, 382] width 782 height 478
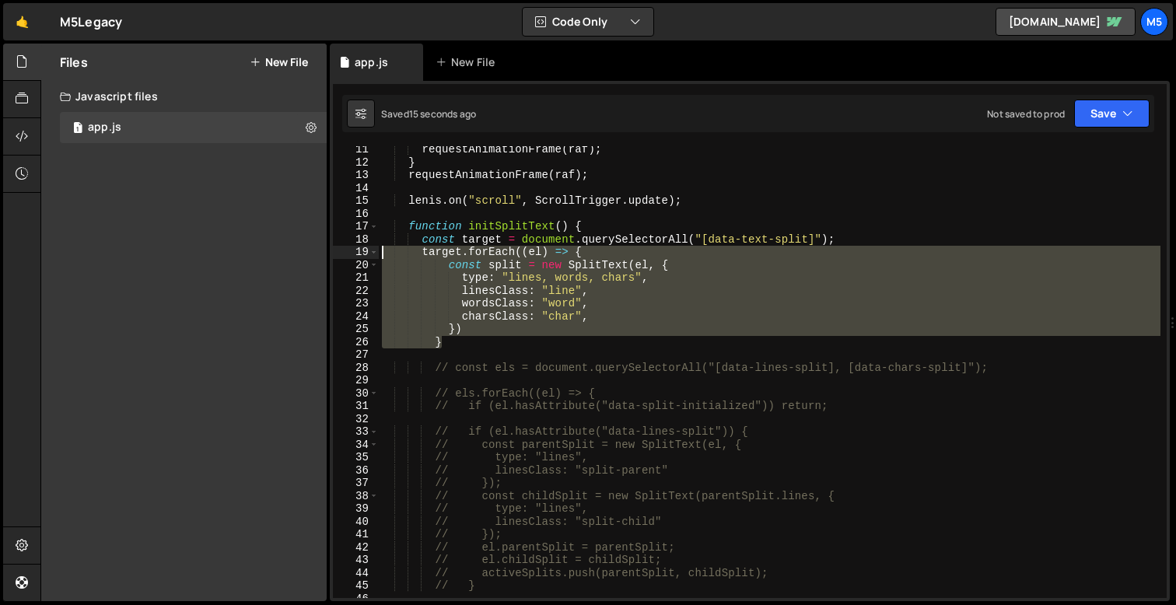
drag, startPoint x: 461, startPoint y: 343, endPoint x: 359, endPoint y: 251, distance: 137.2
click at [359, 251] on div "target.forEach((el) => { 11 12 13 14 15 16 17 18 19 20 21 22 23 24 25 26 27 28 …" at bounding box center [750, 372] width 834 height 452
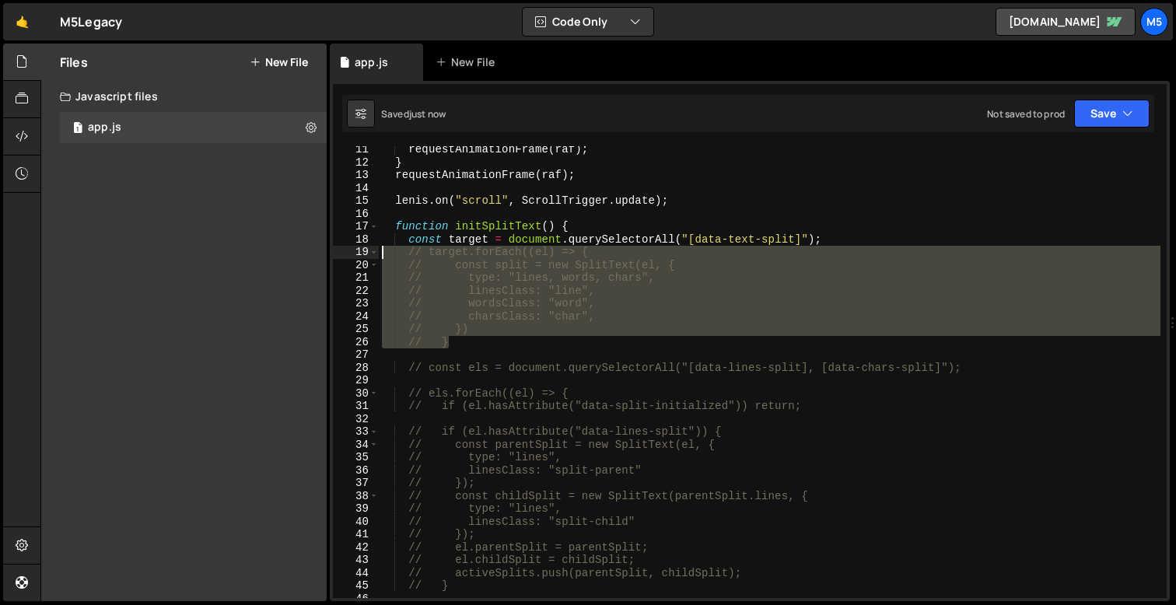
drag, startPoint x: 453, startPoint y: 342, endPoint x: 366, endPoint y: 251, distance: 125.5
click at [366, 253] on div "// target.forEach((el) => { 11 12 13 14 15 16 17 18 19 20 21 22 23 24 25 26 27 …" at bounding box center [750, 372] width 834 height 452
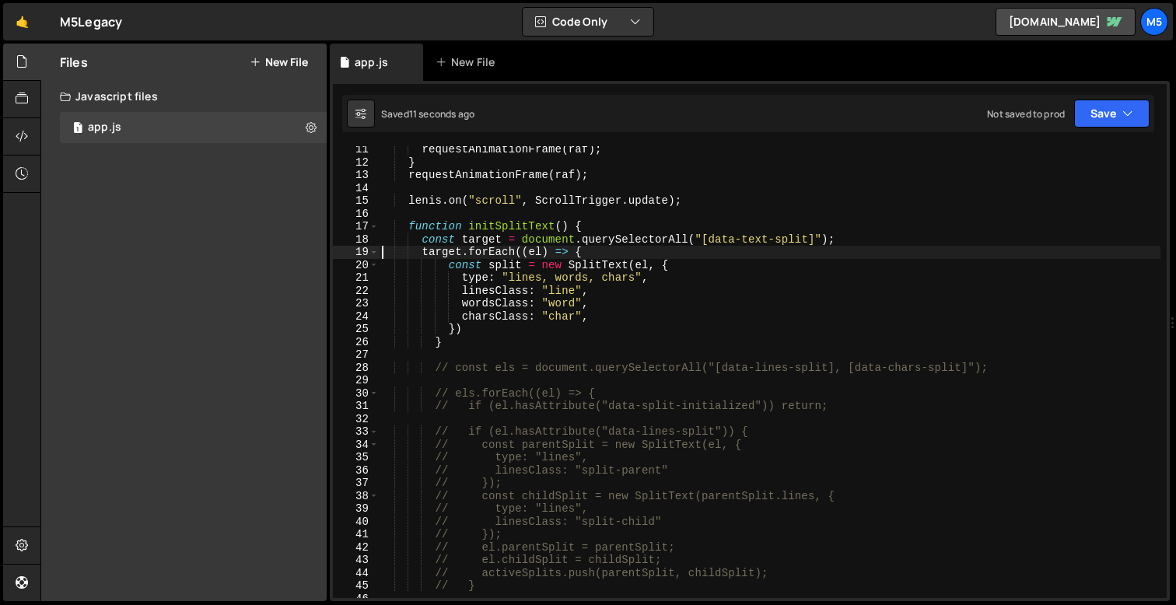
click at [461, 265] on div "requestAnimationFrame ( raf ) ; } requestAnimationFrame ( raf ) ; [PERSON_NAME]…" at bounding box center [770, 382] width 782 height 478
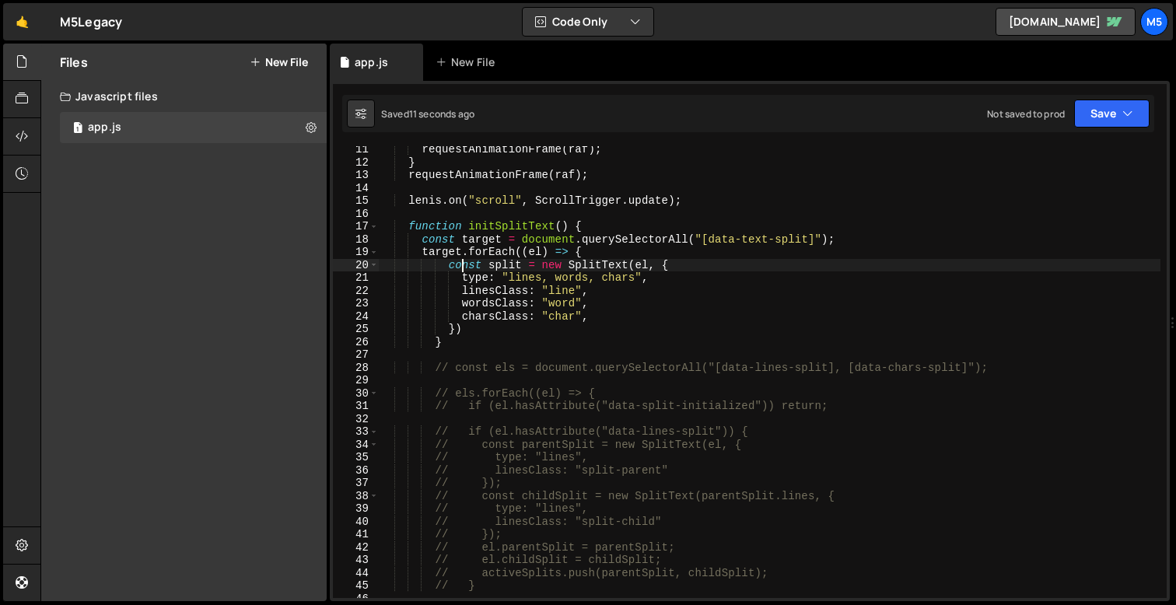
click at [461, 265] on div "requestAnimationFrame ( raf ) ; } requestAnimationFrame ( raf ) ; [PERSON_NAME]…" at bounding box center [770, 382] width 782 height 478
click at [611, 317] on div "requestAnimationFrame ( raf ) ; } requestAnimationFrame ( raf ) ; [PERSON_NAME]…" at bounding box center [770, 382] width 782 height 478
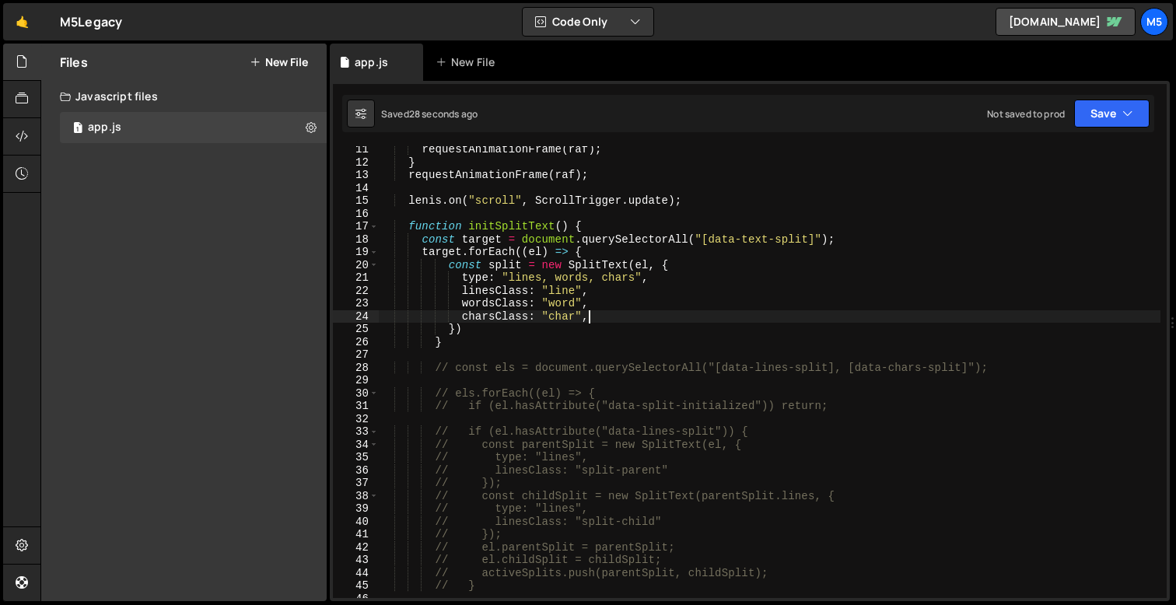
click at [458, 326] on div "requestAnimationFrame ( raf ) ; } requestAnimationFrame ( raf ) ; [PERSON_NAME]…" at bounding box center [770, 382] width 782 height 478
click at [461, 328] on div "requestAnimationFrame ( raf ) ; } requestAnimationFrame ( raf ) ; [PERSON_NAME]…" at bounding box center [770, 382] width 782 height 478
click at [573, 335] on div "requestAnimationFrame ( raf ) ; } requestAnimationFrame ( raf ) ; [PERSON_NAME]…" at bounding box center [770, 382] width 782 height 478
click at [476, 338] on div "requestAnimationFrame ( raf ) ; } requestAnimationFrame ( raf ) ; [PERSON_NAME]…" at bounding box center [770, 382] width 782 height 478
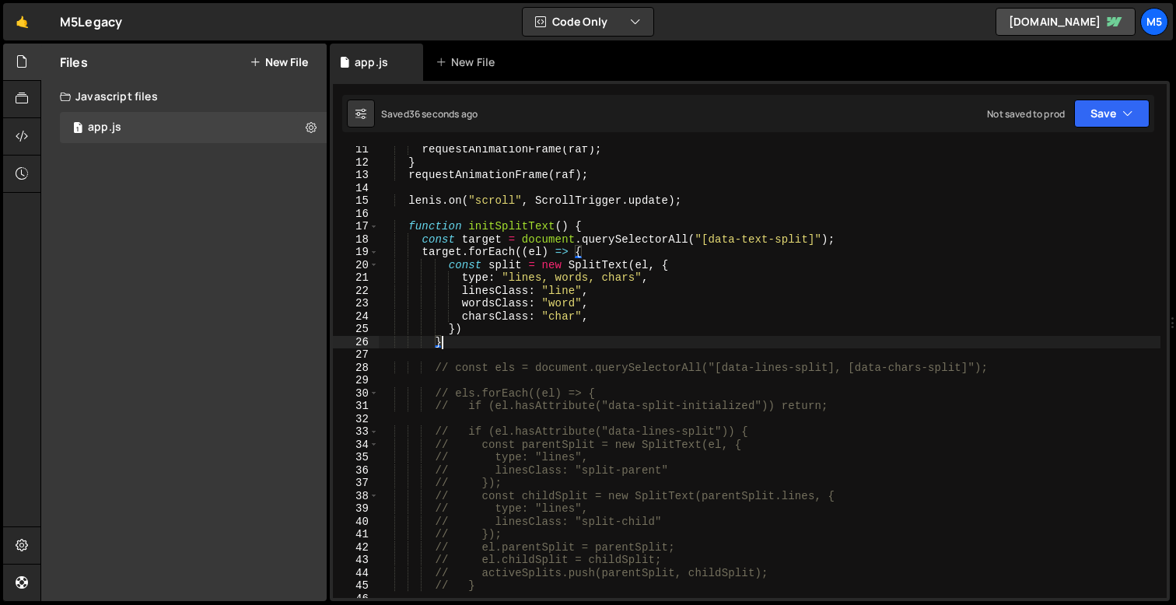
click at [476, 338] on div "requestAnimationFrame ( raf ) ; } requestAnimationFrame ( raf ) ; [PERSON_NAME]…" at bounding box center [770, 382] width 782 height 478
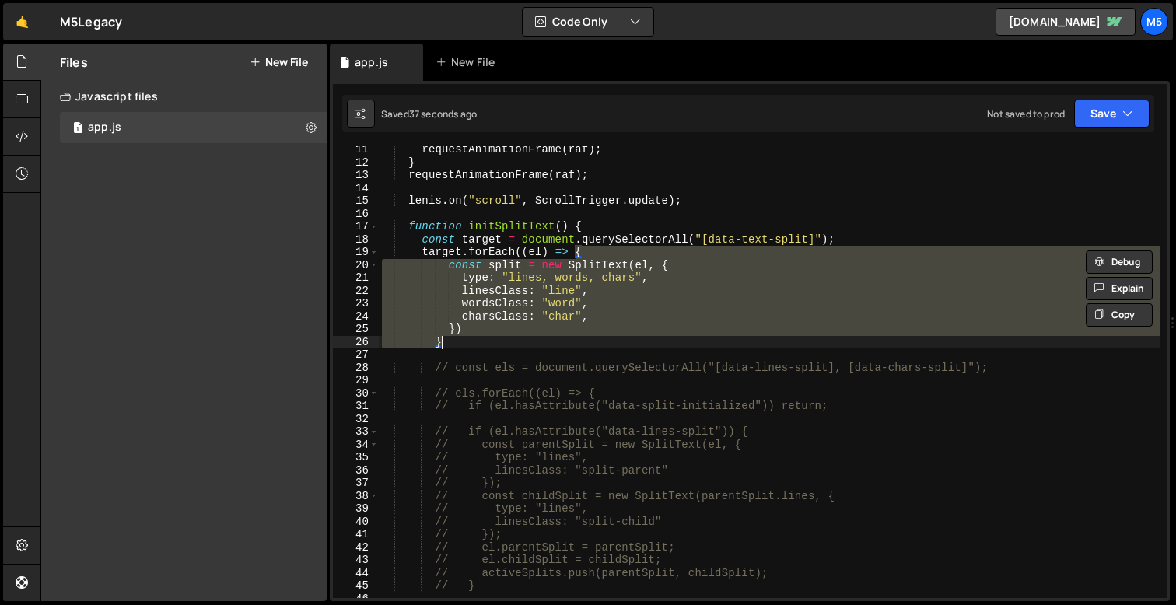
click at [508, 338] on div "requestAnimationFrame ( raf ) ; } requestAnimationFrame ( raf ) ; [PERSON_NAME]…" at bounding box center [770, 382] width 782 height 478
type textarea "}"
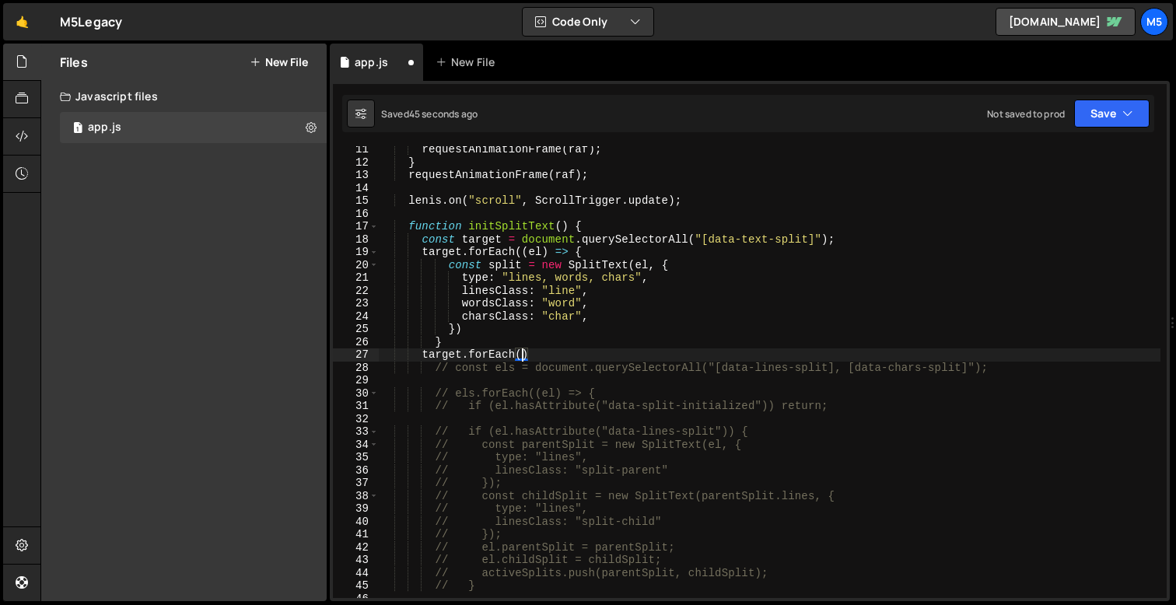
scroll to position [0, 9]
type textarea "target.forEach((el)=>{)"
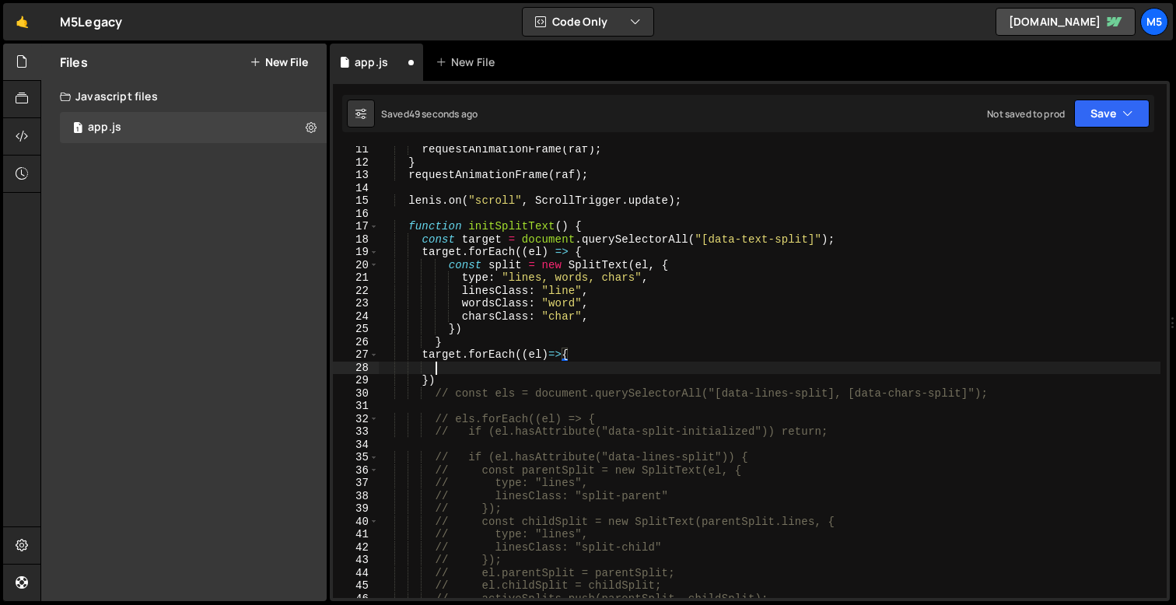
scroll to position [0, 3]
type textarea "const split = new SplitText(el, {})"
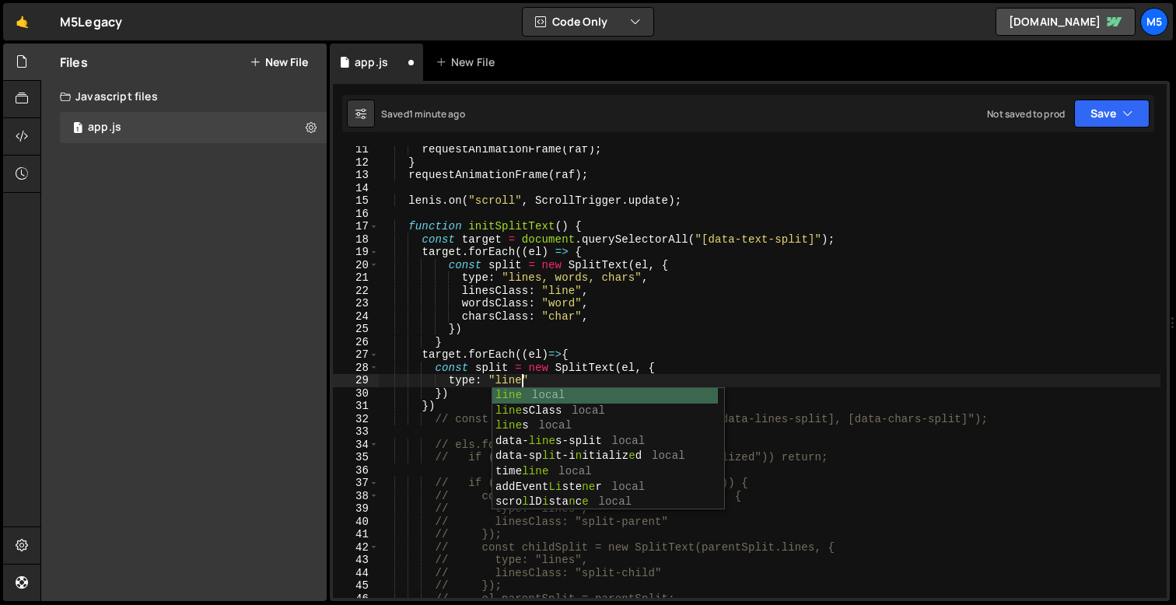
scroll to position [0, 9]
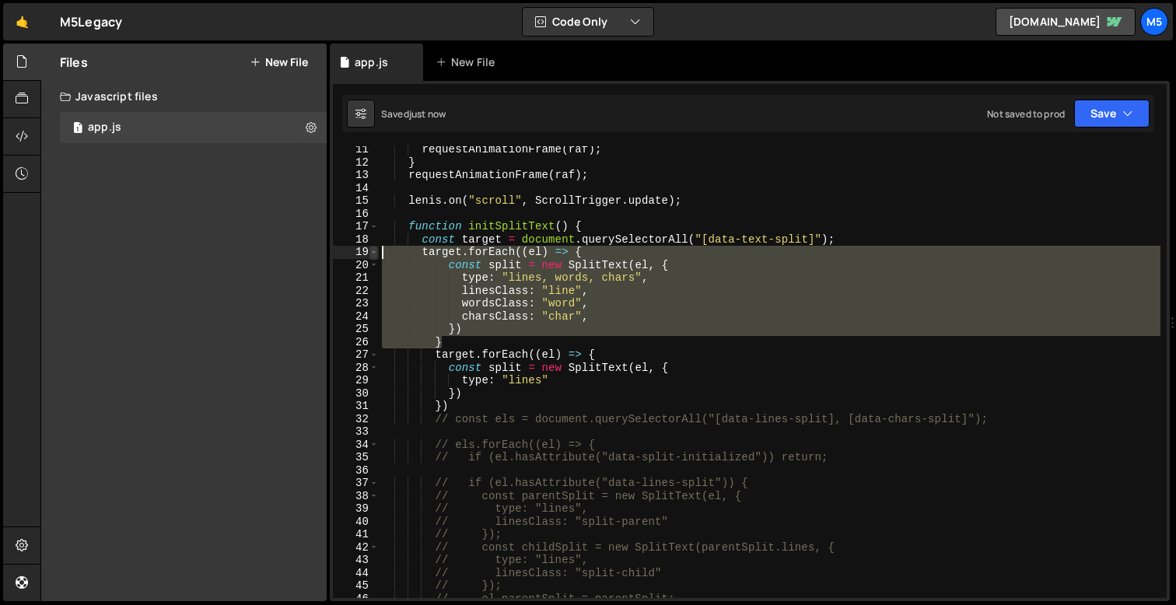
drag, startPoint x: 451, startPoint y: 342, endPoint x: 372, endPoint y: 246, distance: 124.9
click at [372, 246] on div "type: "lines" 11 12 13 14 15 16 17 18 19 20 21 22 23 24 25 26 27 28 29 30 31 32…" at bounding box center [750, 372] width 834 height 452
type textarea "target.forEach((el) => { const split = new SplitText(el, {"
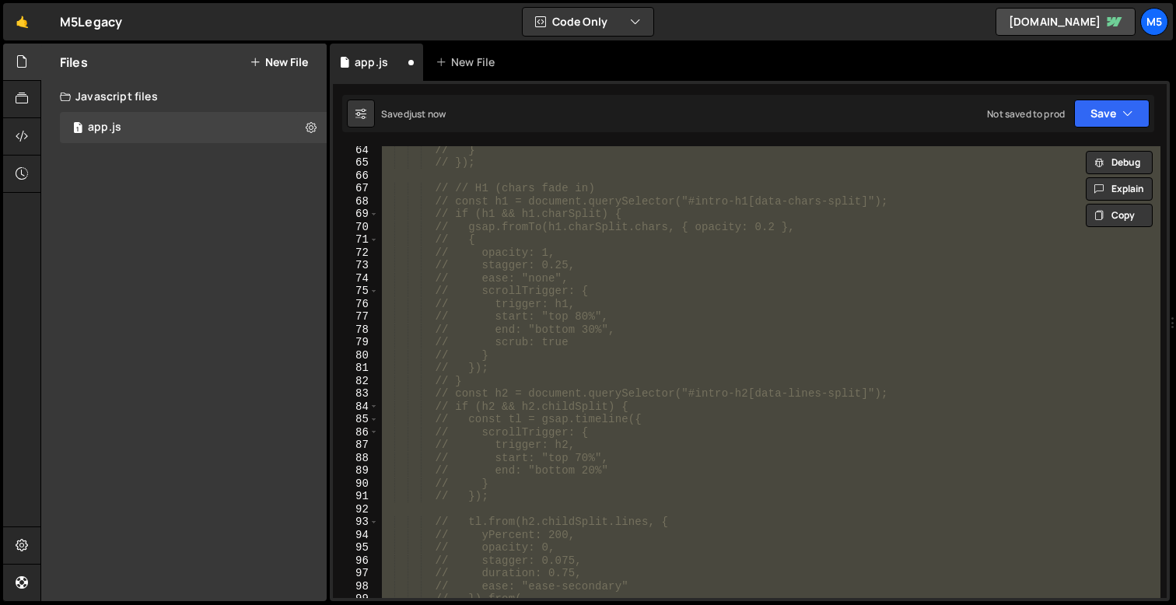
scroll to position [0, 0]
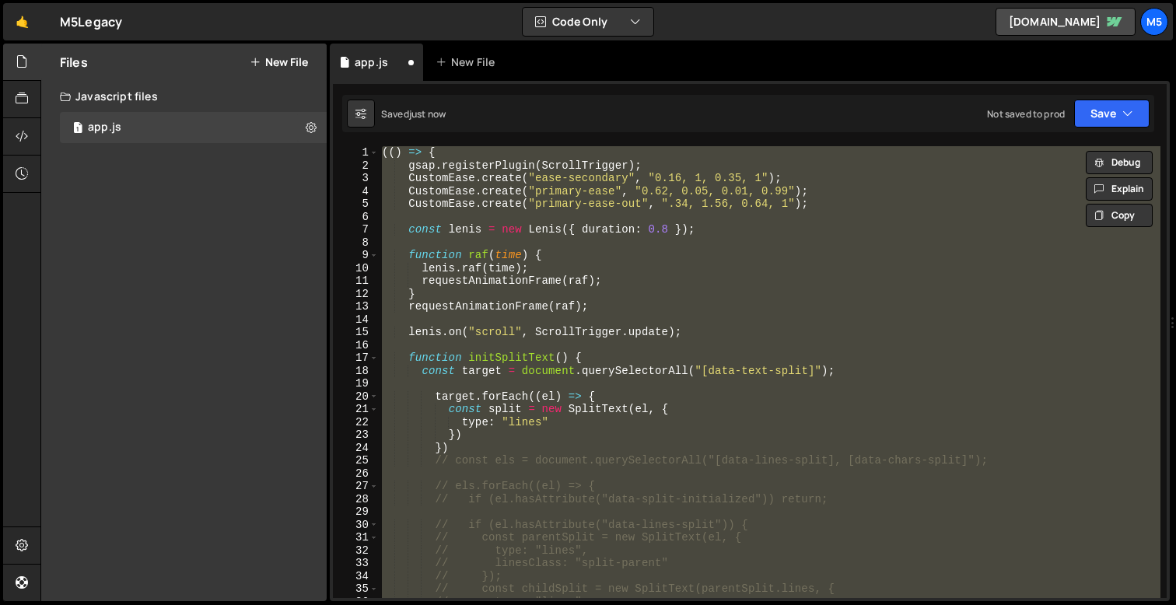
click at [571, 412] on div "(( ) => { gsap . registerPlugin ( ScrollTrigger ) ; CustomEase . create ( "ease…" at bounding box center [770, 385] width 782 height 478
type textarea "const split = new SplitText(el, {"
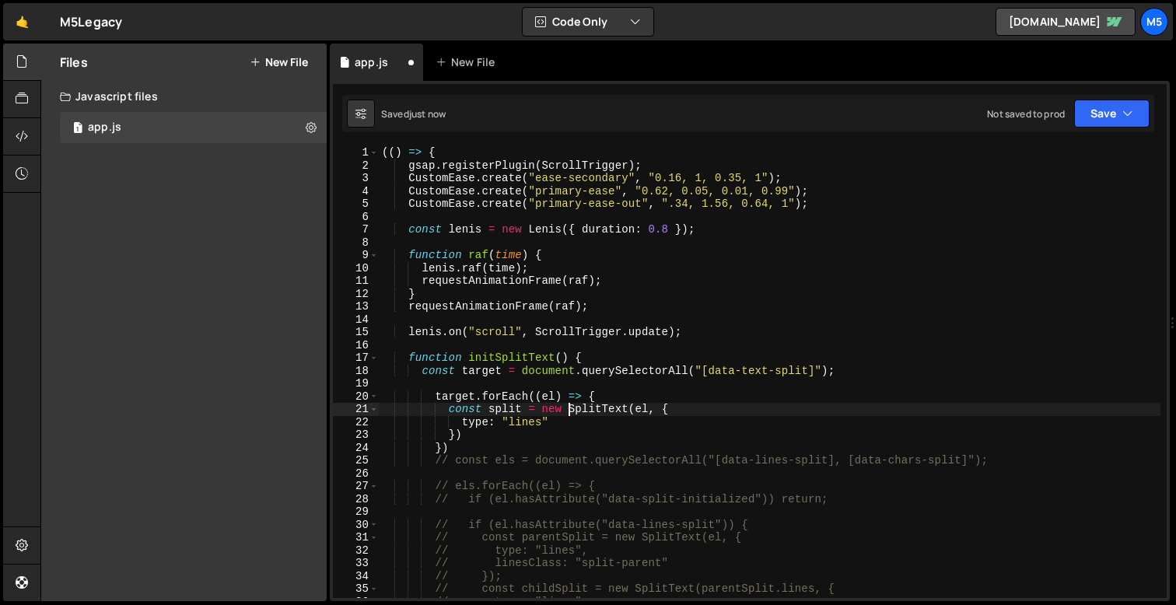
click at [527, 385] on div "(( ) => { gsap . registerPlugin ( ScrollTrigger ) ; CustomEase . create ( "ease…" at bounding box center [770, 385] width 782 height 478
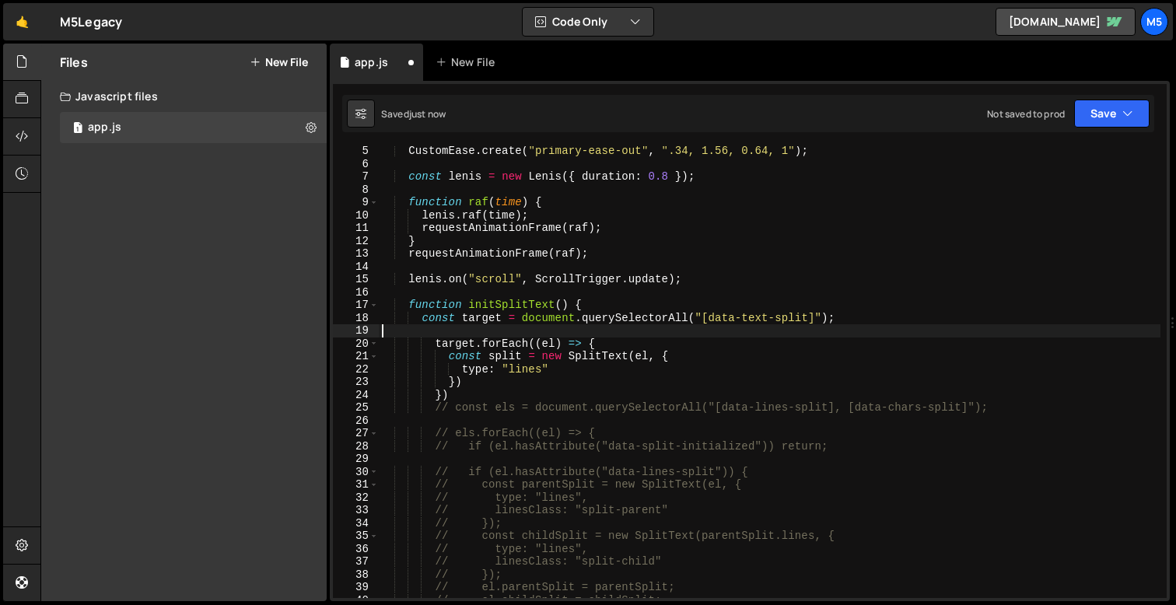
scroll to position [61, 0]
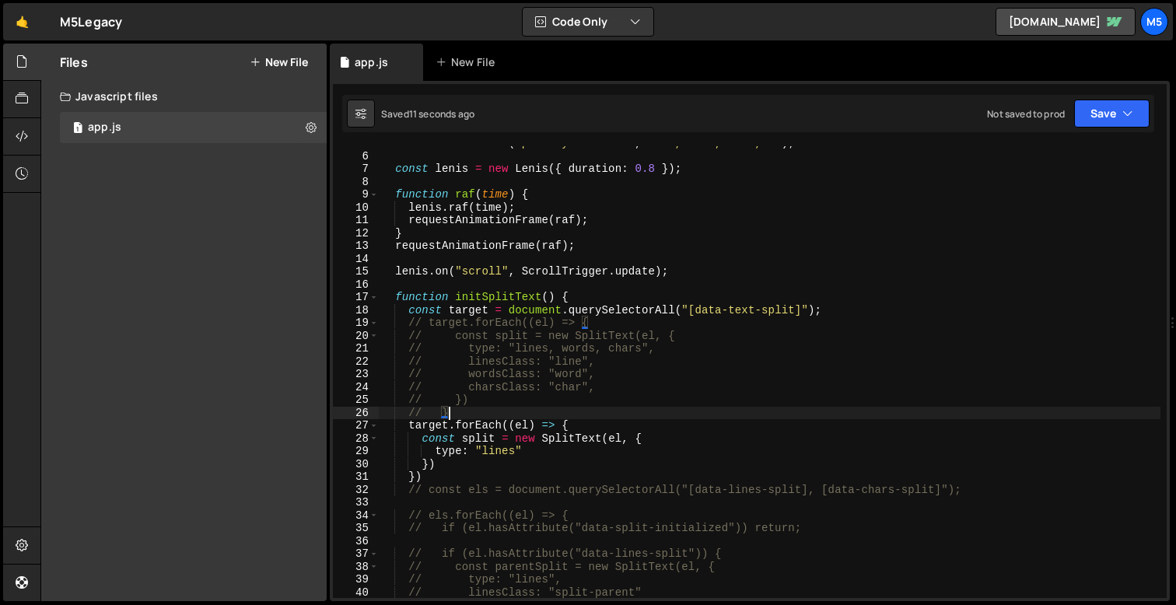
click at [526, 452] on div "CustomEase . create ( "primary-ease-out" , ".34, 1.56, 0.64, 1" ) ; const [PERS…" at bounding box center [770, 376] width 782 height 478
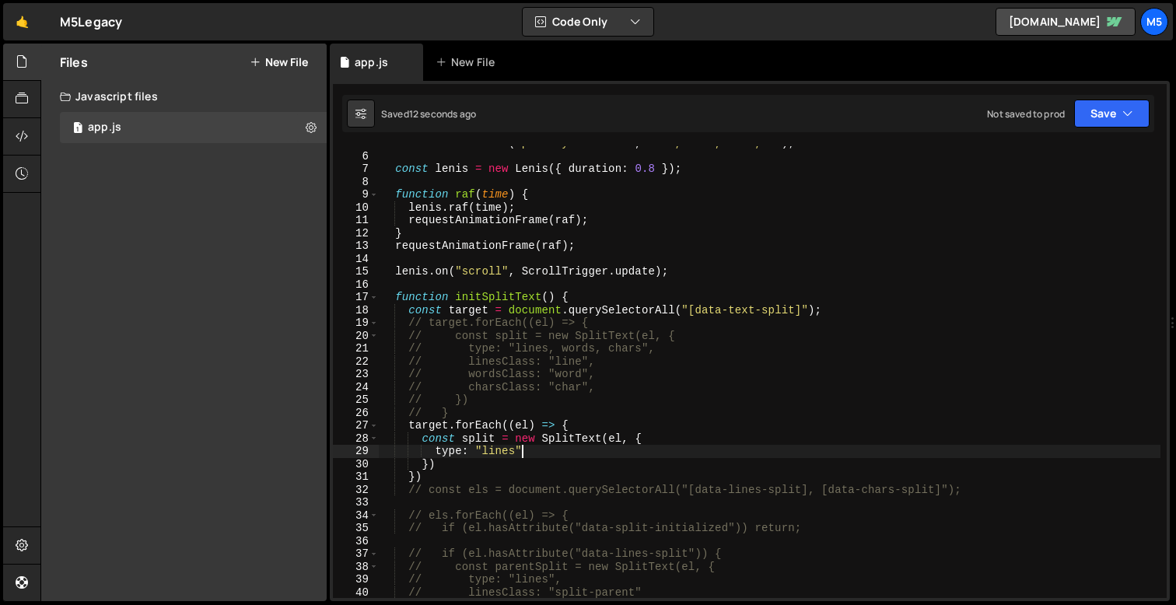
type textarea "type: "lines","
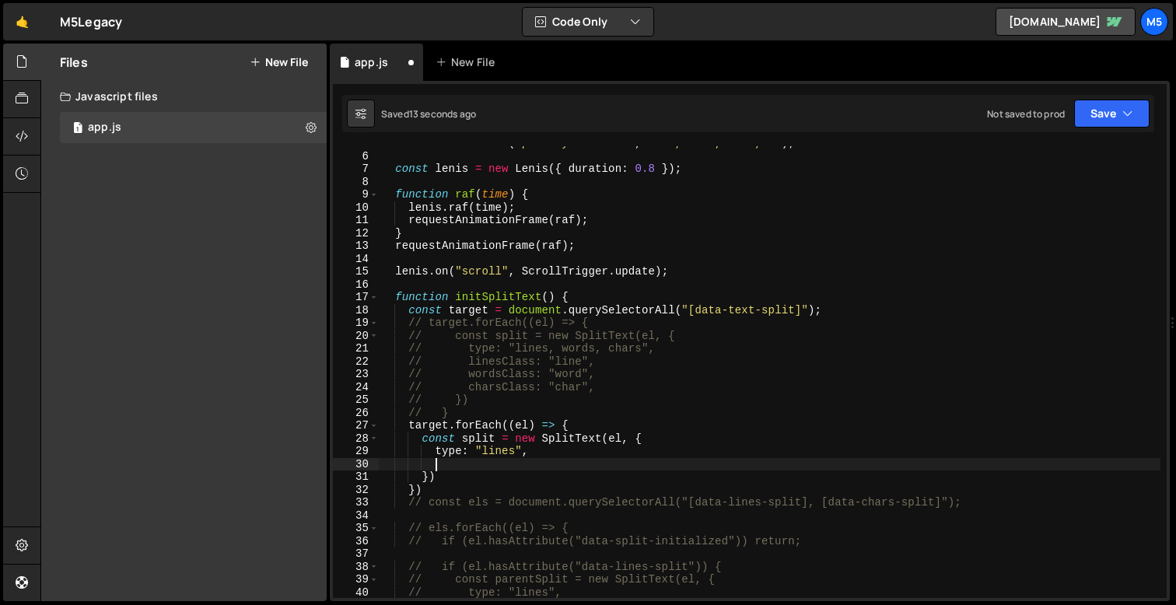
scroll to position [0, 3]
click at [514, 450] on div "CustomEase . create ( "primary-ease-out" , ".34, 1.56, 0.64, 1" ) ; const [PERS…" at bounding box center [770, 376] width 782 height 478
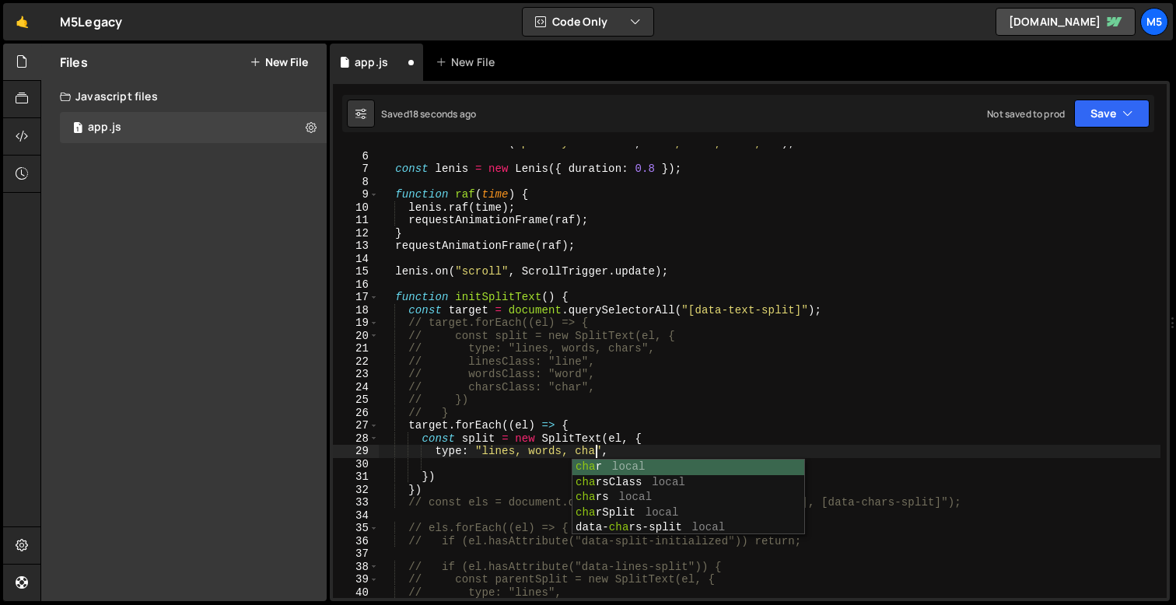
scroll to position [0, 16]
type textarea "type: "lines, words, chars","
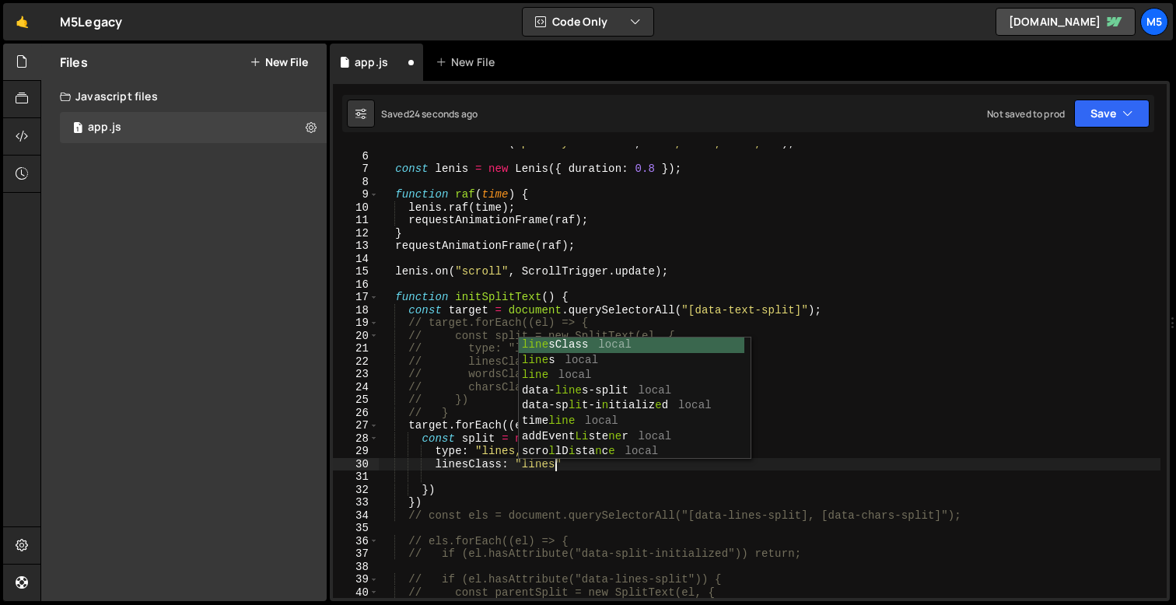
scroll to position [0, 11]
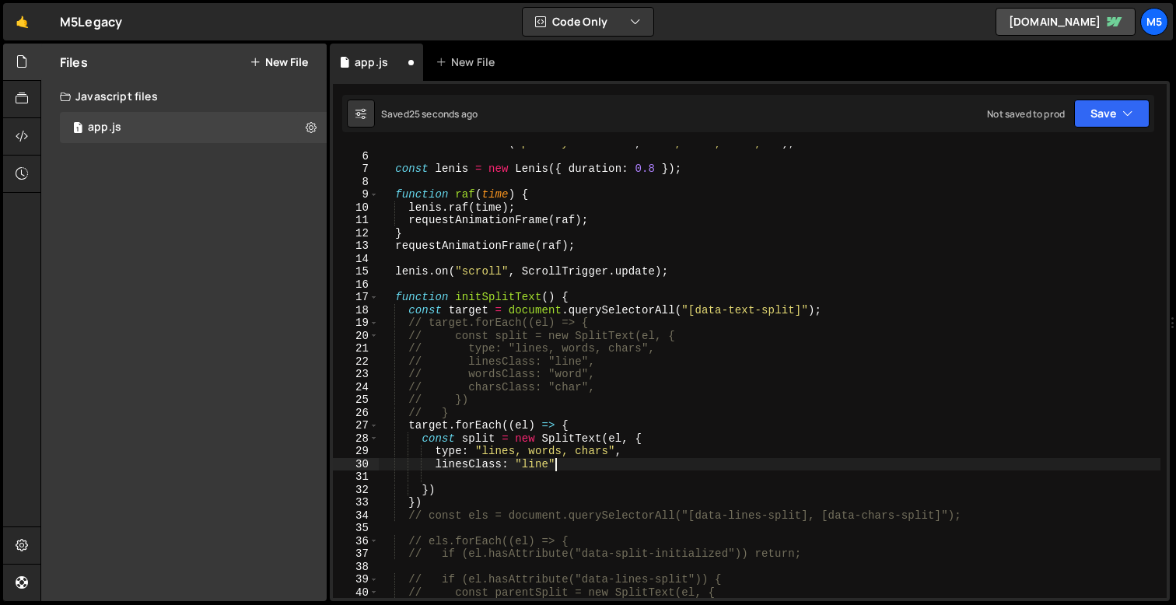
type textarea "linesClass: "line","
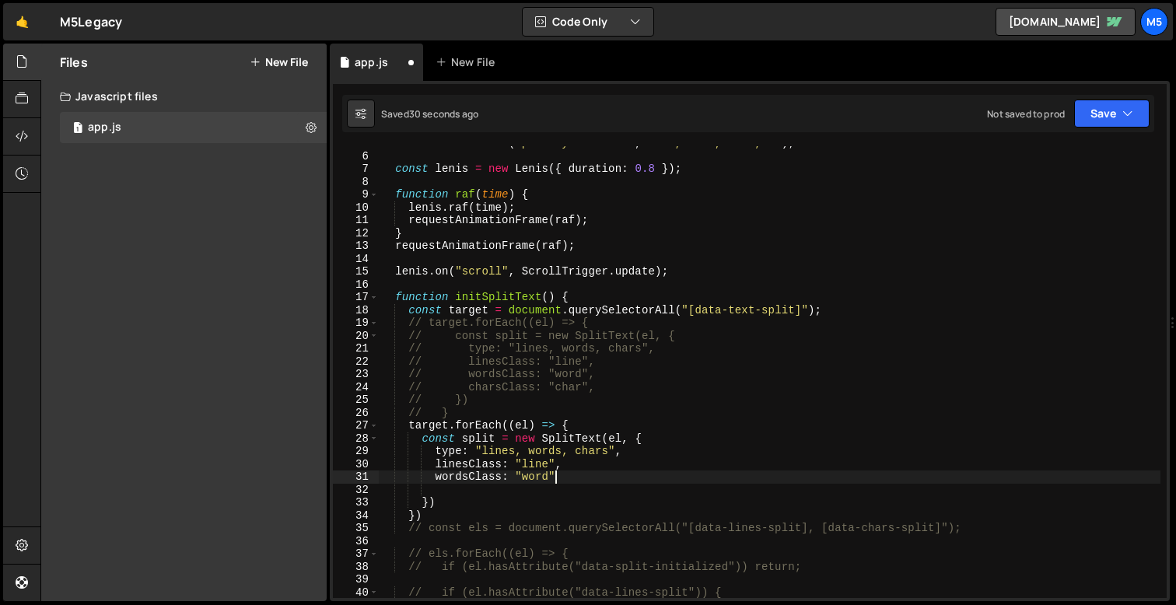
type textarea "wordsClass: "word","
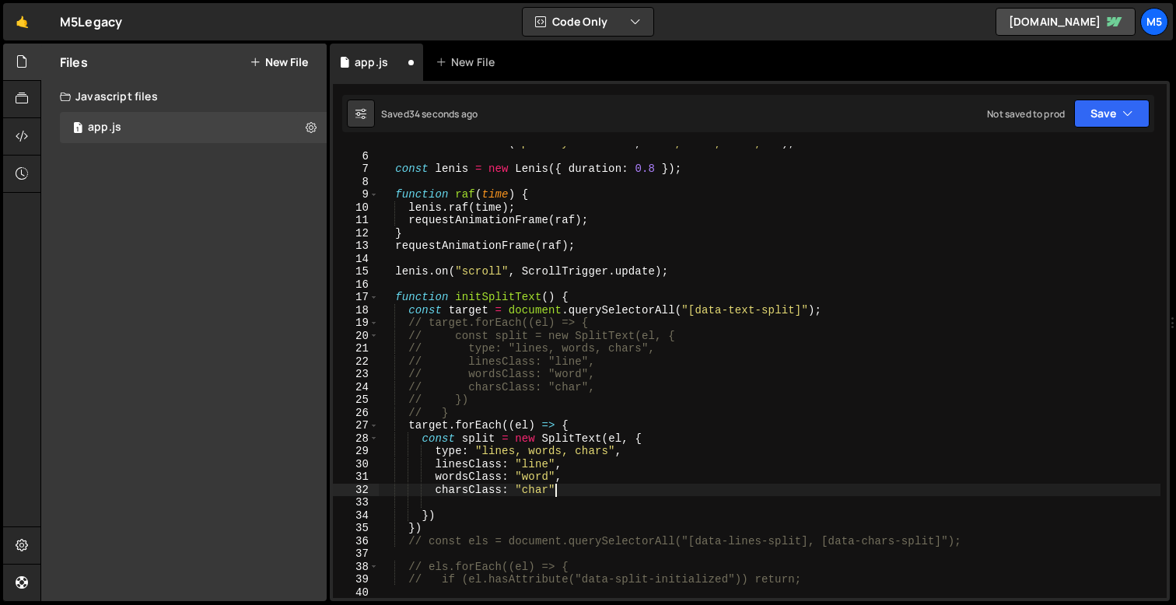
scroll to position [0, 12]
click at [612, 469] on div "CustomEase . create ( "primary-ease-out" , ".34, 1.56, 0.64, 1" ) ; const [PERS…" at bounding box center [770, 376] width 782 height 478
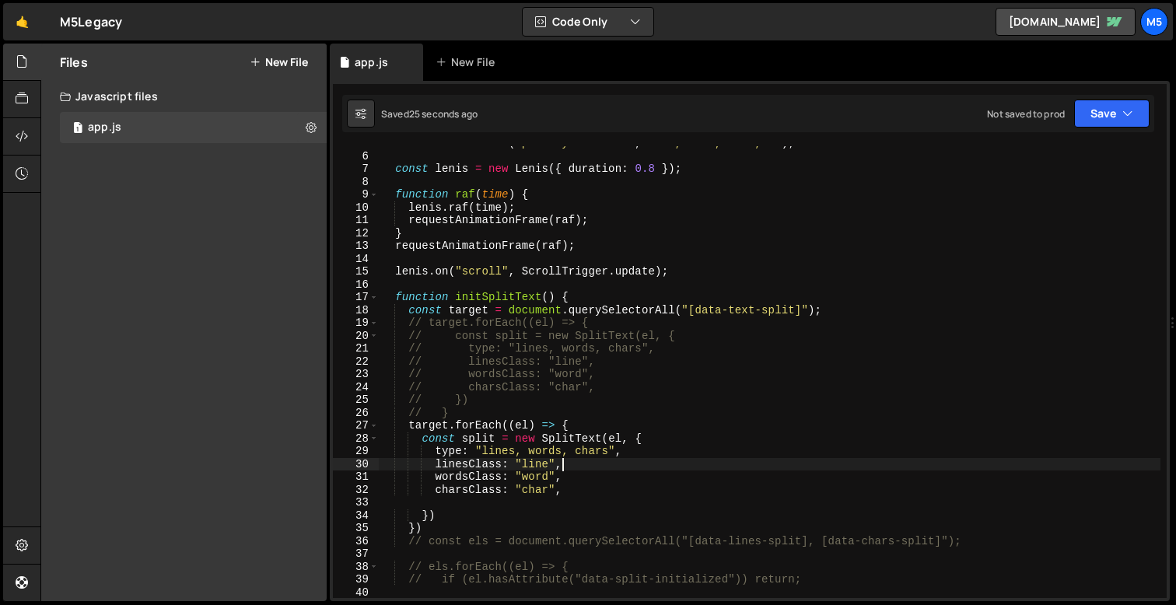
click at [659, 449] on div "CustomEase . create ( "primary-ease-out" , ".34, 1.56, 0.64, 1" ) ; const [PERS…" at bounding box center [770, 376] width 782 height 478
type textarea "type: "lines, words, chars","
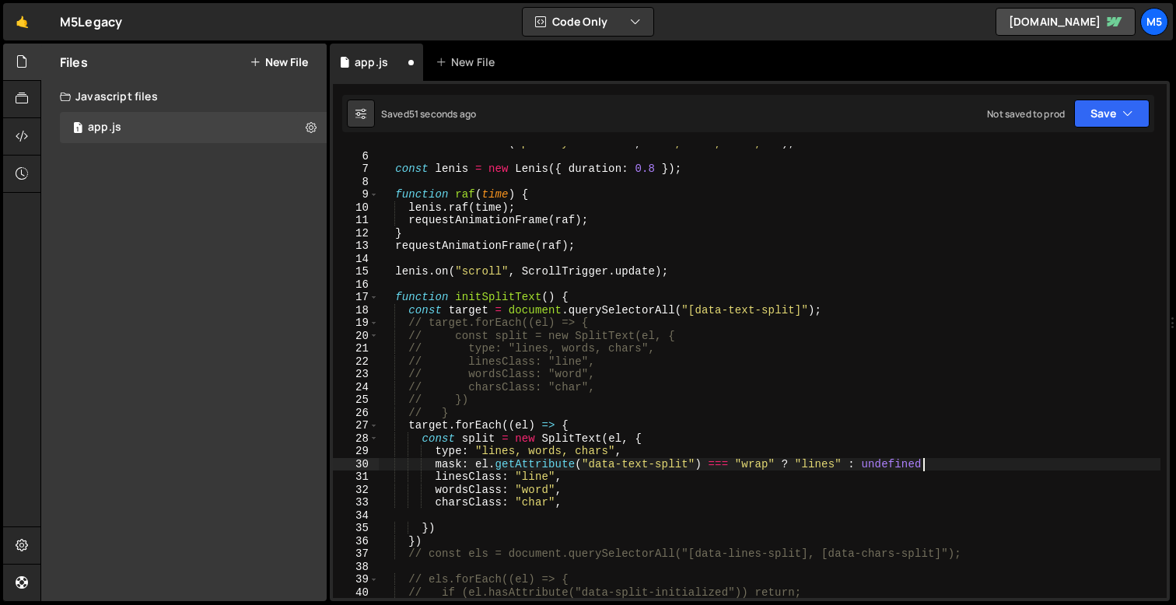
scroll to position [0, 37]
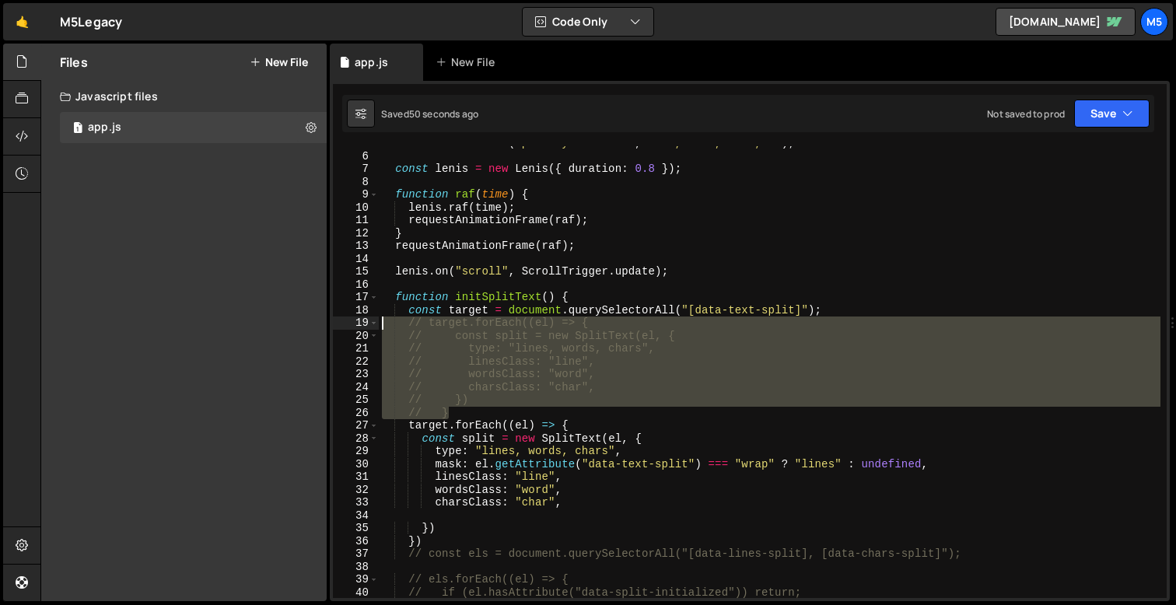
drag, startPoint x: 457, startPoint y: 417, endPoint x: 355, endPoint y: 320, distance: 140.9
click at [355, 320] on div "mask: el.getAttribute("data-text-split") === "wrap" ? "lines" : undefined, 5 6 …" at bounding box center [750, 372] width 834 height 452
type textarea "// target.forEach((el) => { // const split = new SplitText(el, {"
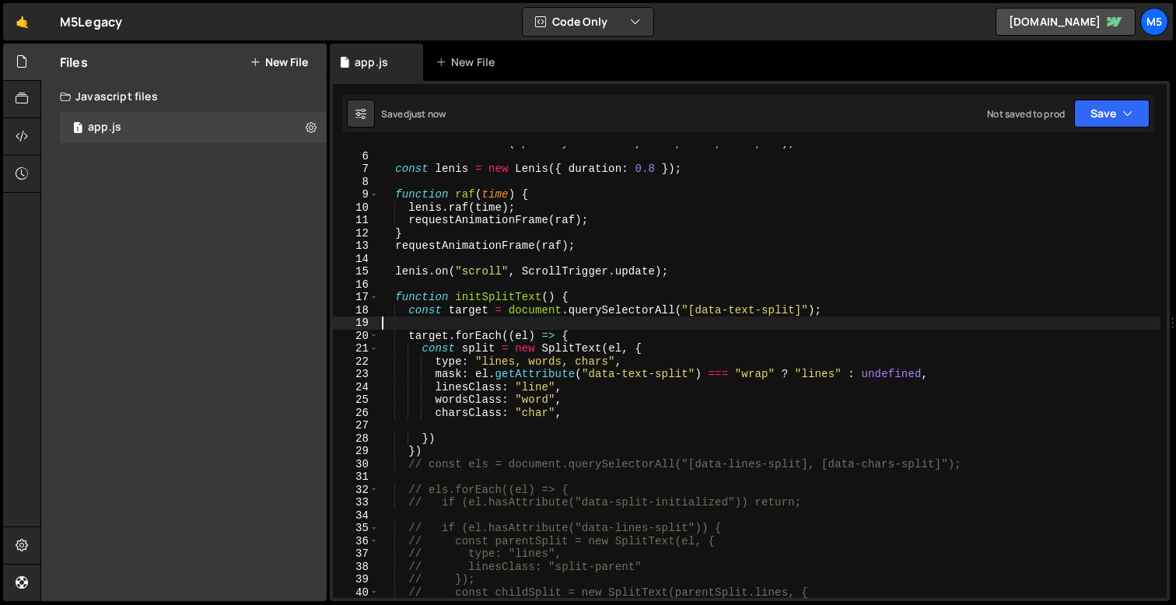
type textarea "const target = document.querySelectorAll("[data-text-split]");"
click at [478, 419] on div "CustomEase . create ( "primary-ease-out" , ".34, 1.56, 0.64, 1" ) ; const [PERS…" at bounding box center [770, 376] width 782 height 478
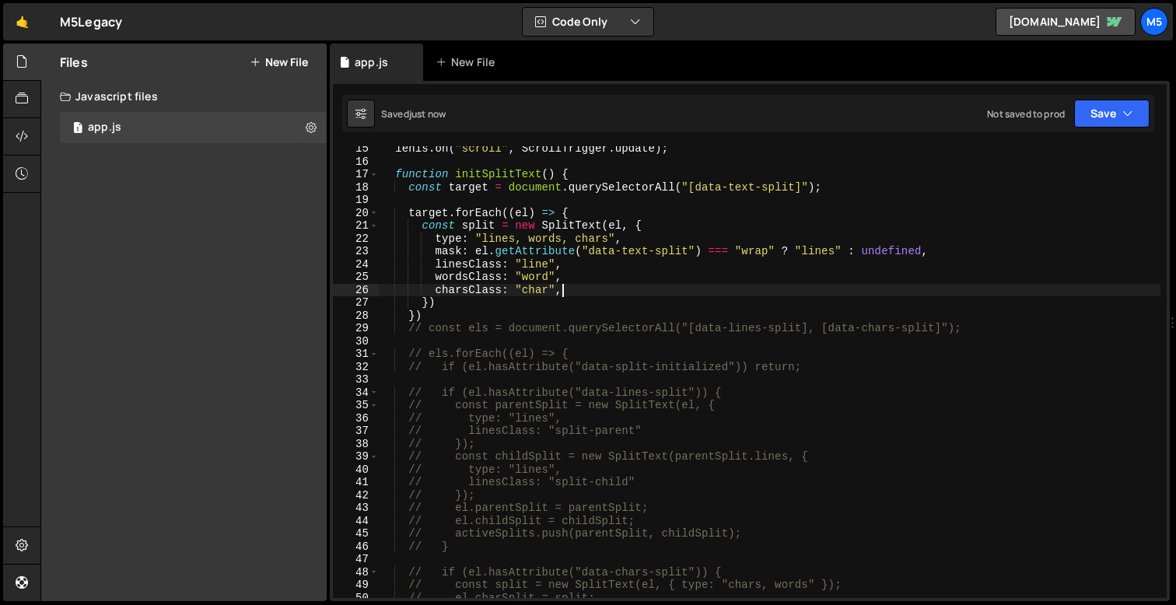
scroll to position [152, 0]
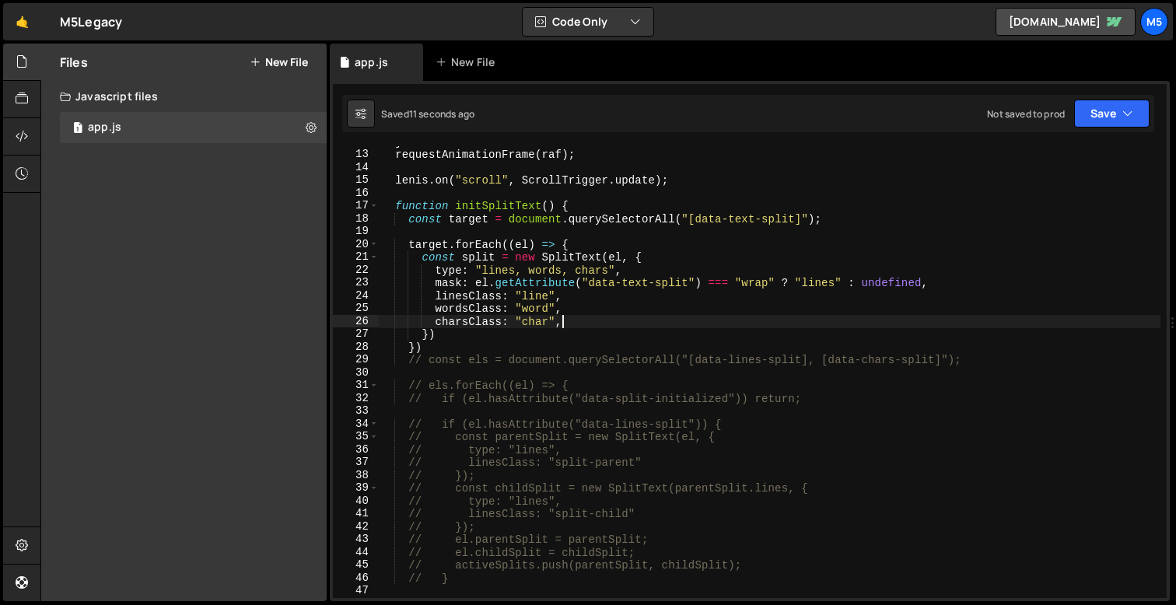
click at [758, 280] on div "} requestAnimationFrame ( raf ) ; [PERSON_NAME] . on ( "scroll" , ScrollTrigger…" at bounding box center [770, 374] width 782 height 478
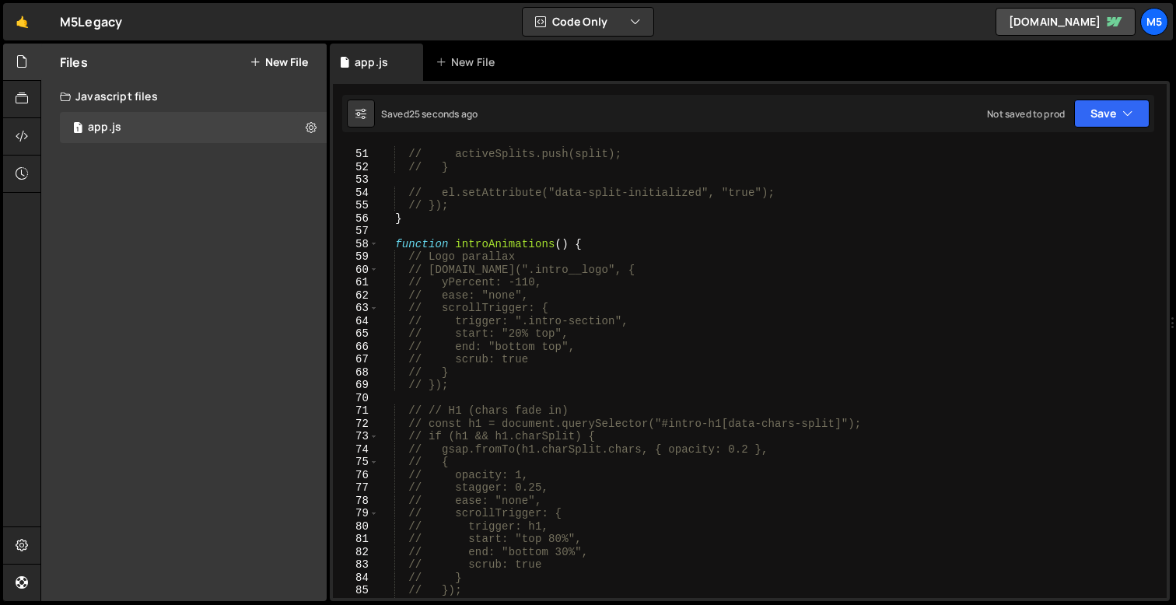
scroll to position [667, 0]
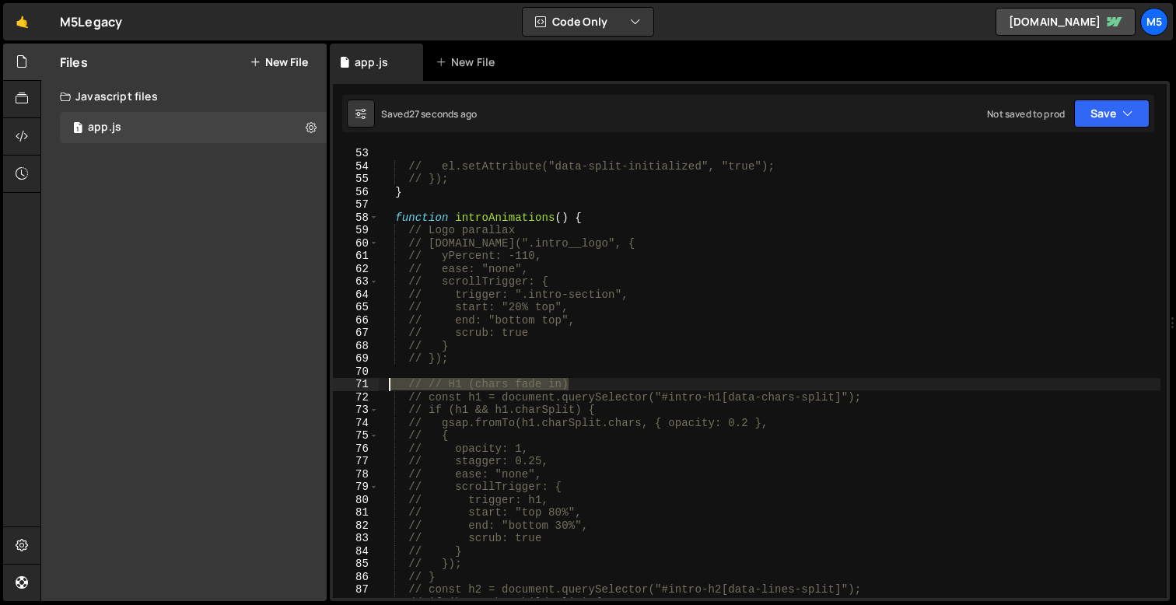
drag, startPoint x: 578, startPoint y: 385, endPoint x: 390, endPoint y: 385, distance: 188.3
click at [390, 385] on div "// } // el.setAttribute("data-split-initialized", "true"); // }); } function in…" at bounding box center [770, 373] width 782 height 478
type textarea "// // H1 (chars fade in)"
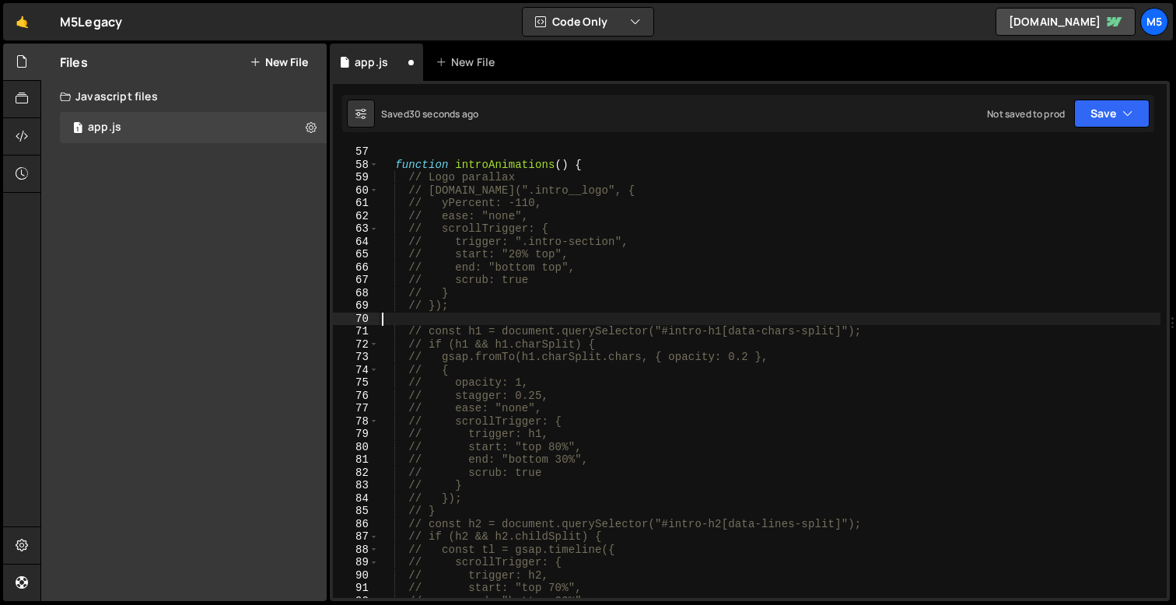
scroll to position [737, 0]
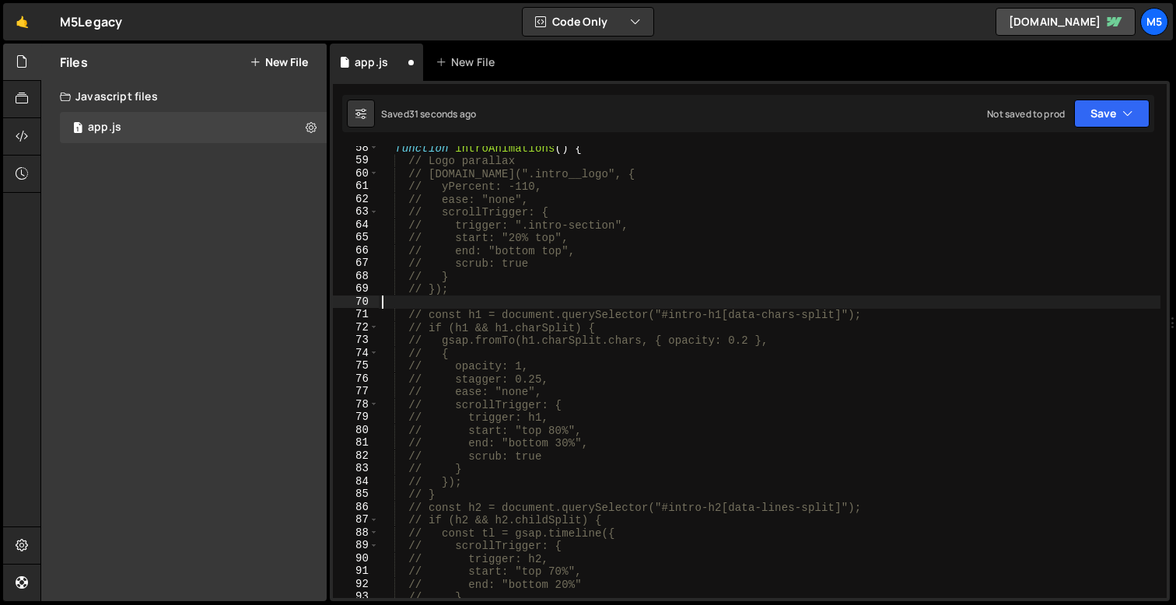
click at [463, 496] on div "function introAnimations ( ) { // Logo parallax // [DOMAIN_NAME](".intro__logo"…" at bounding box center [770, 381] width 782 height 478
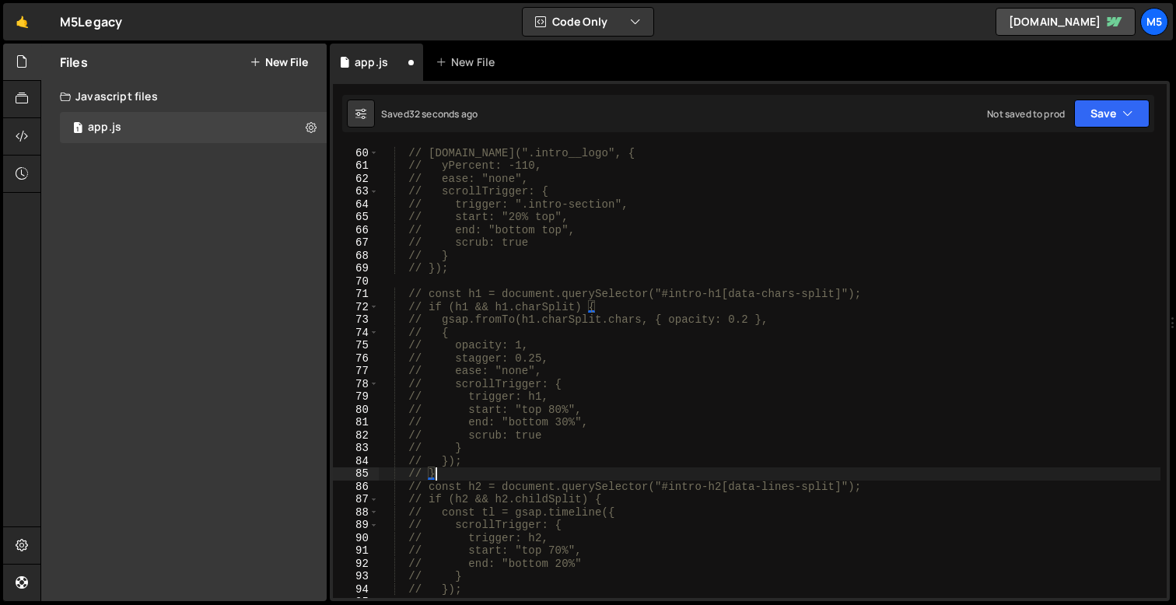
scroll to position [755, 0]
click at [477, 268] on div "// Logo parallax // [DOMAIN_NAME](".intro__logo", { // yPercent: -110, // ease:…" at bounding box center [770, 374] width 782 height 478
type textarea "// });"
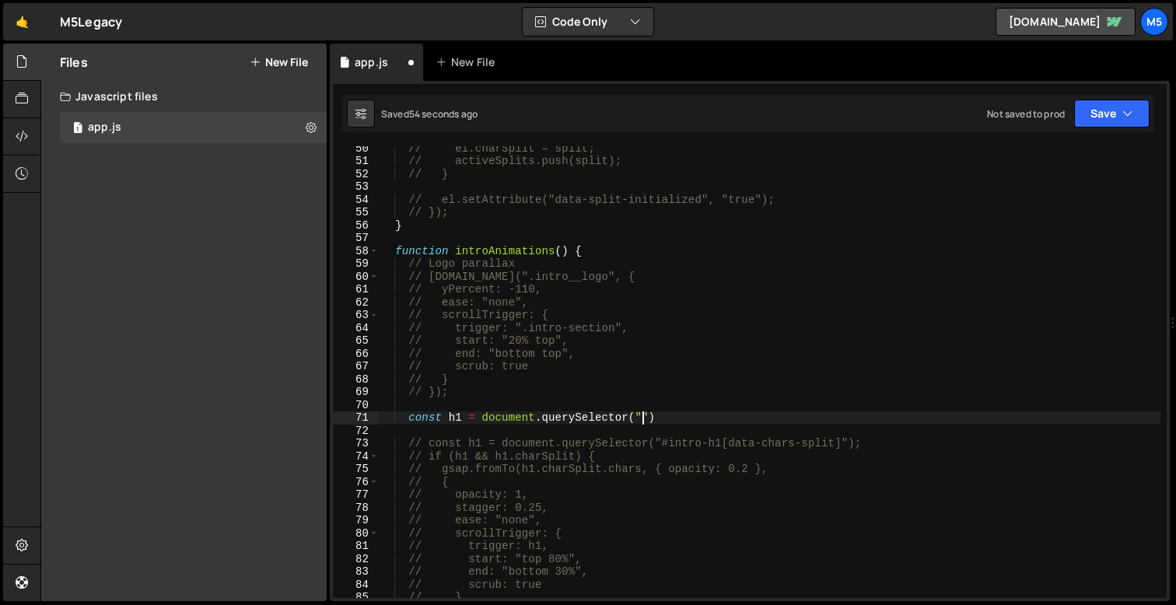
scroll to position [0, 18]
paste textarea "intro-h1"
type textarea "const h1 = document.querySelector("#intro-h1");"
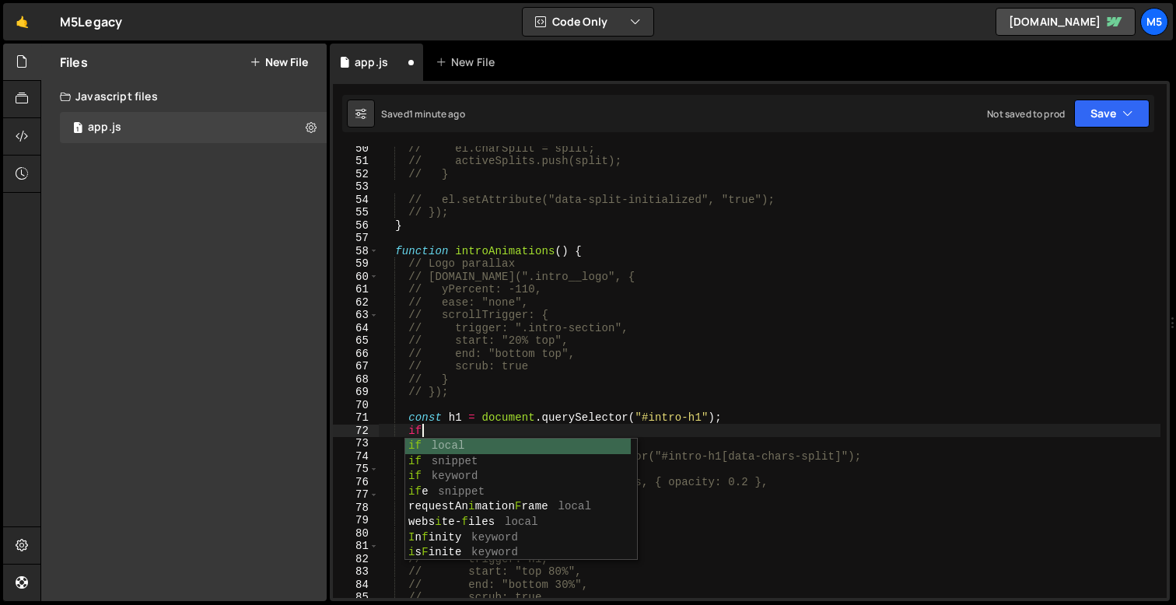
scroll to position [0, 2]
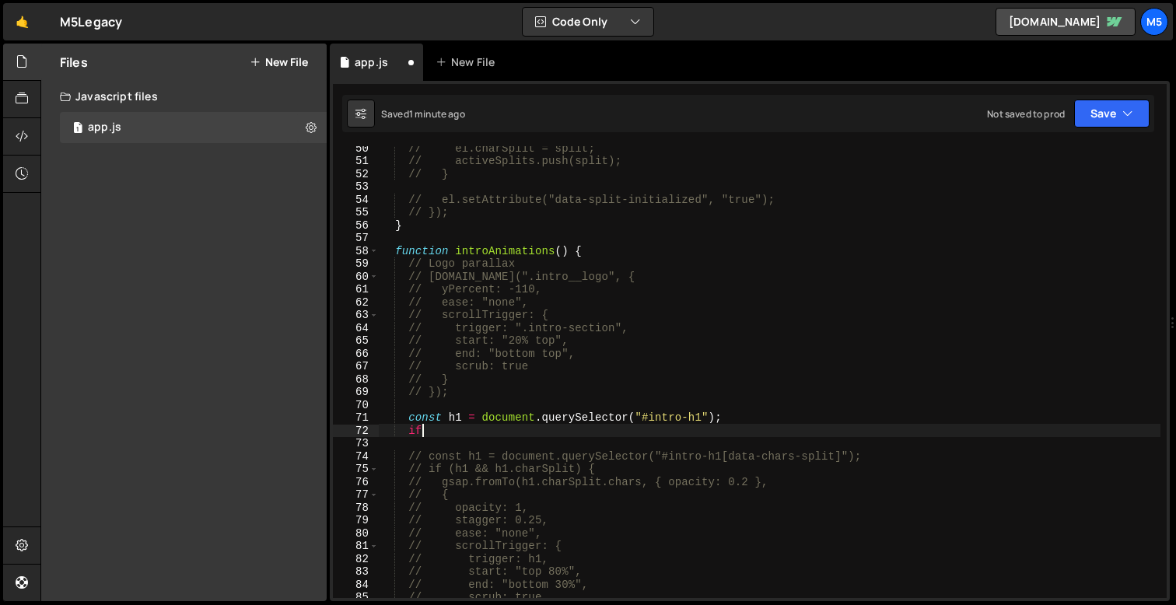
type textarea "i"
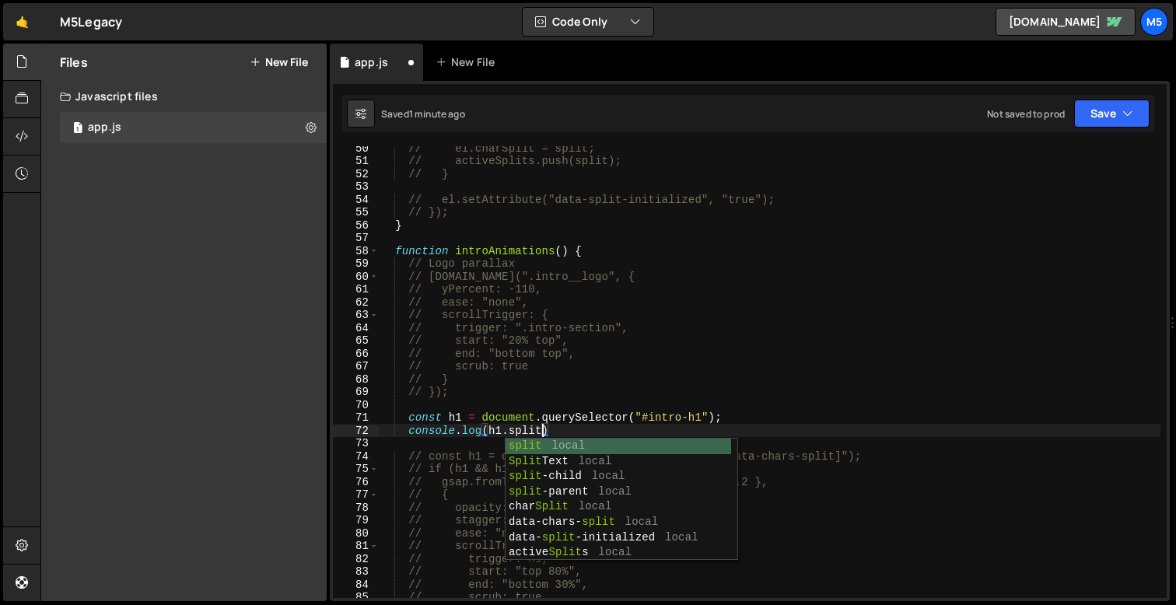
scroll to position [0, 10]
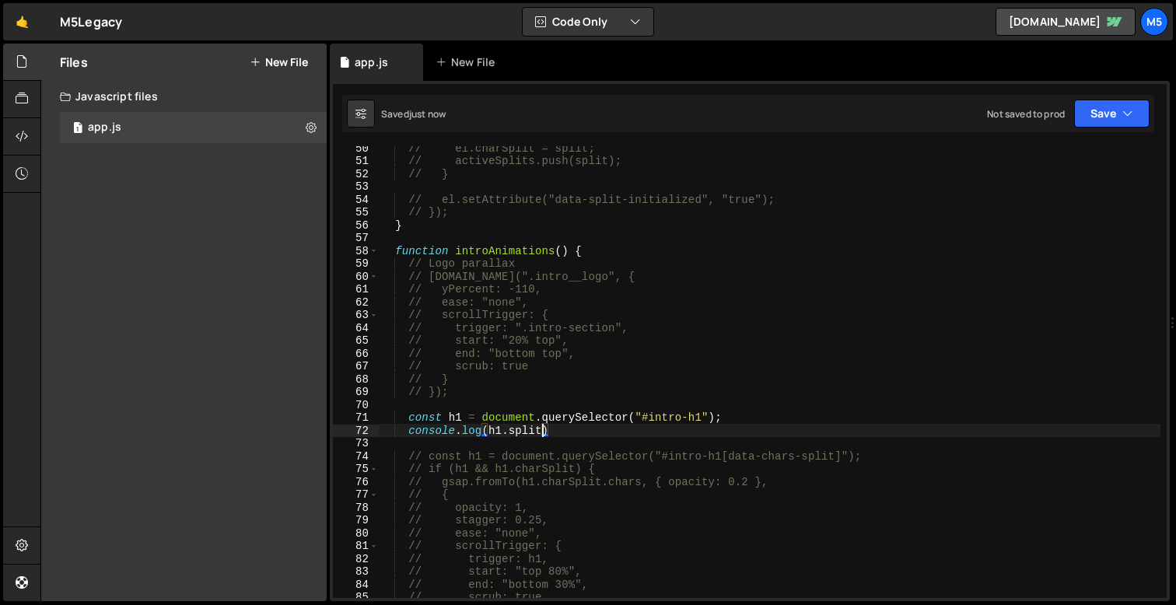
type textarea "console.log(h1.split)"
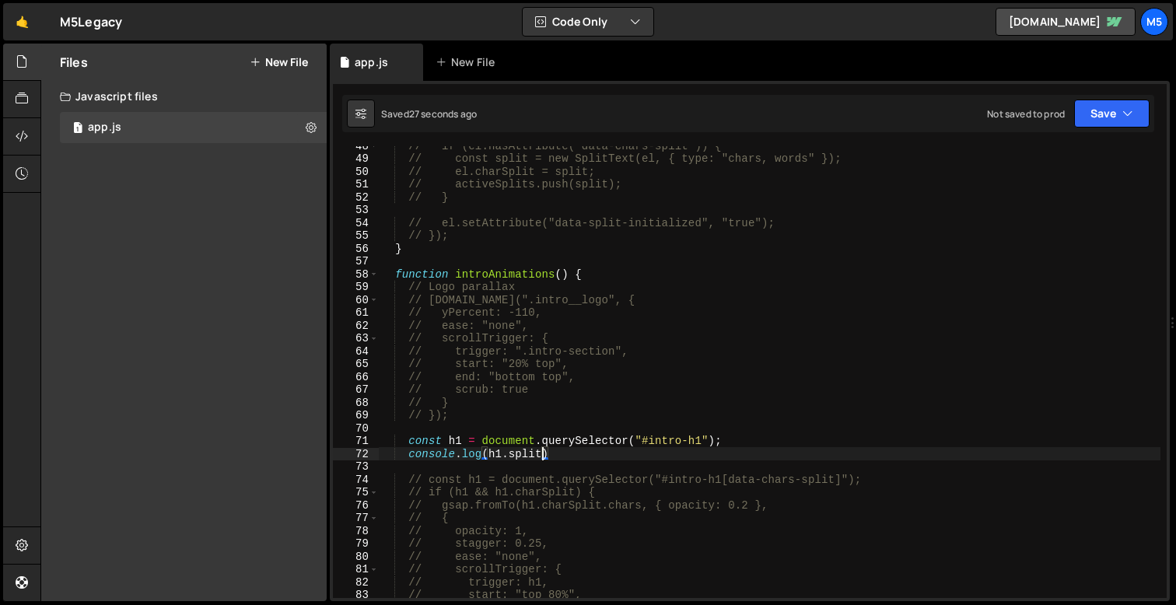
scroll to position [632, 0]
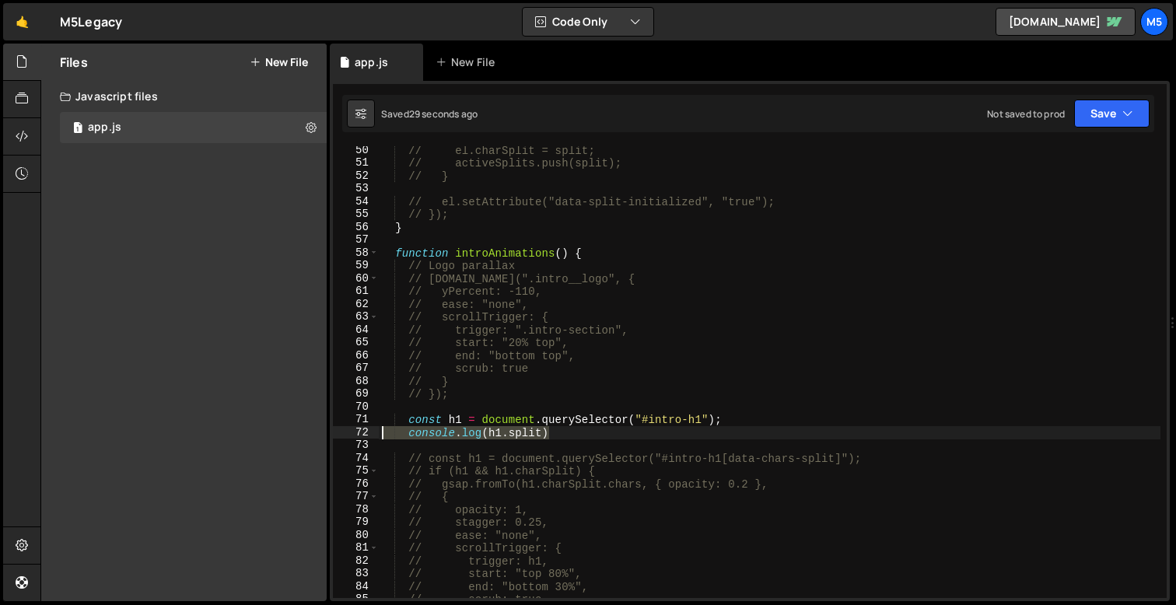
drag, startPoint x: 564, startPoint y: 436, endPoint x: 349, endPoint y: 436, distance: 214.7
click at [349, 436] on div "console.log(h1.split) 50 51 52 53 54 55 56 57 58 59 60 61 62 63 64 65 66 67 68 …" at bounding box center [750, 372] width 834 height 452
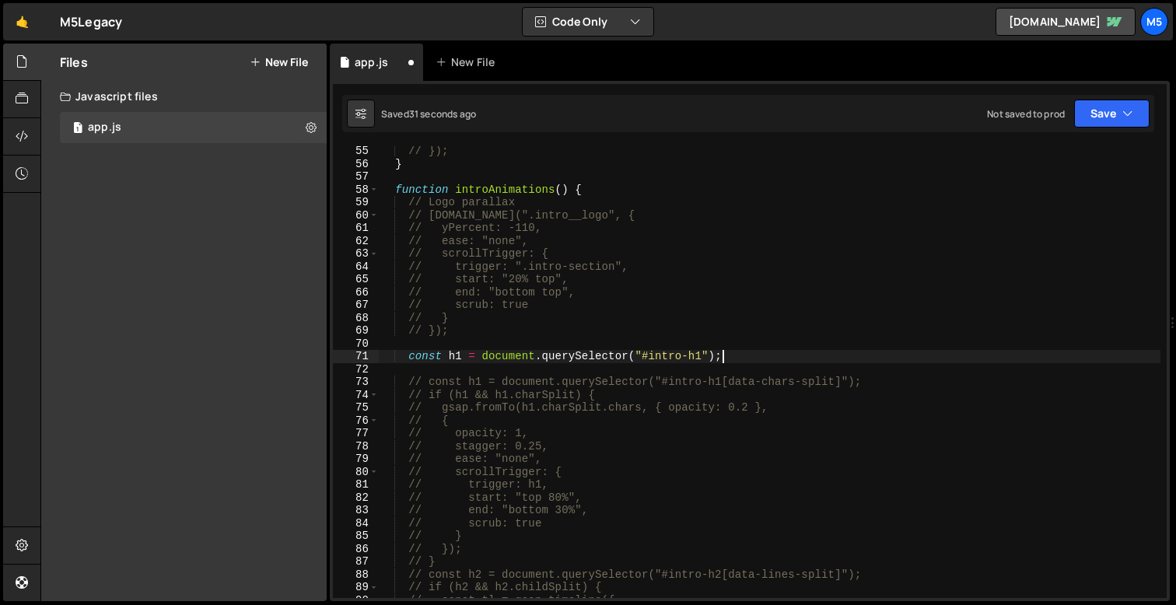
scroll to position [699, 0]
click at [444, 553] on div "// }); } function introAnimations ( ) { // Logo parallax // [DOMAIN_NAME](".int…" at bounding box center [770, 379] width 782 height 478
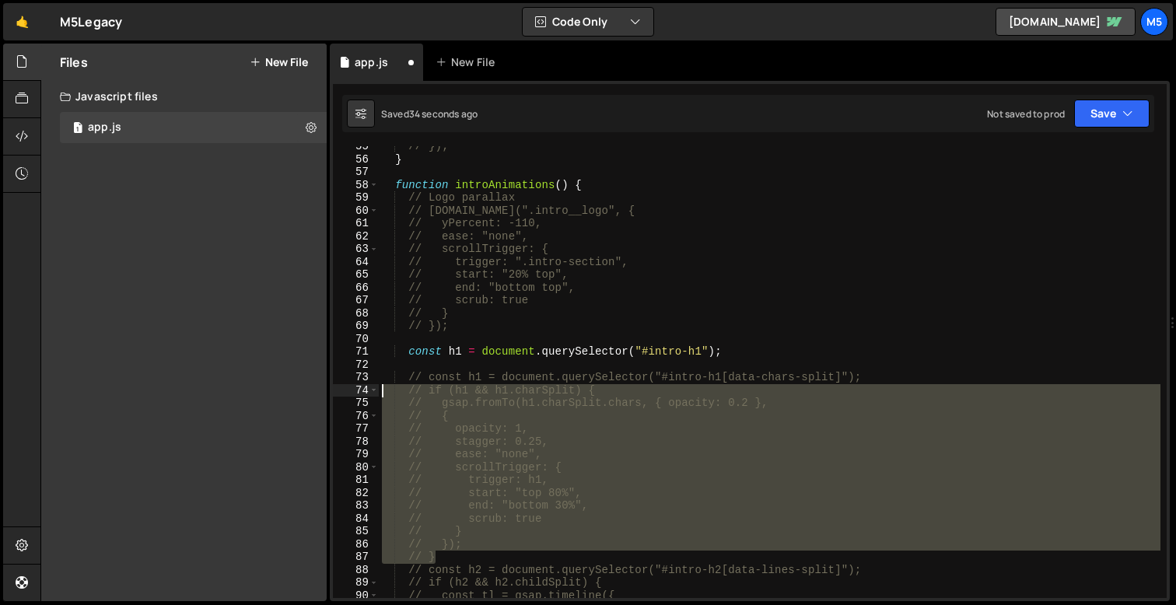
drag, startPoint x: 454, startPoint y: 552, endPoint x: 326, endPoint y: 367, distance: 224.9
click at [327, 367] on div "Files New File Javascript files 1 app.js 0 CSS files Copy share link Edit File …" at bounding box center [608, 323] width 1136 height 559
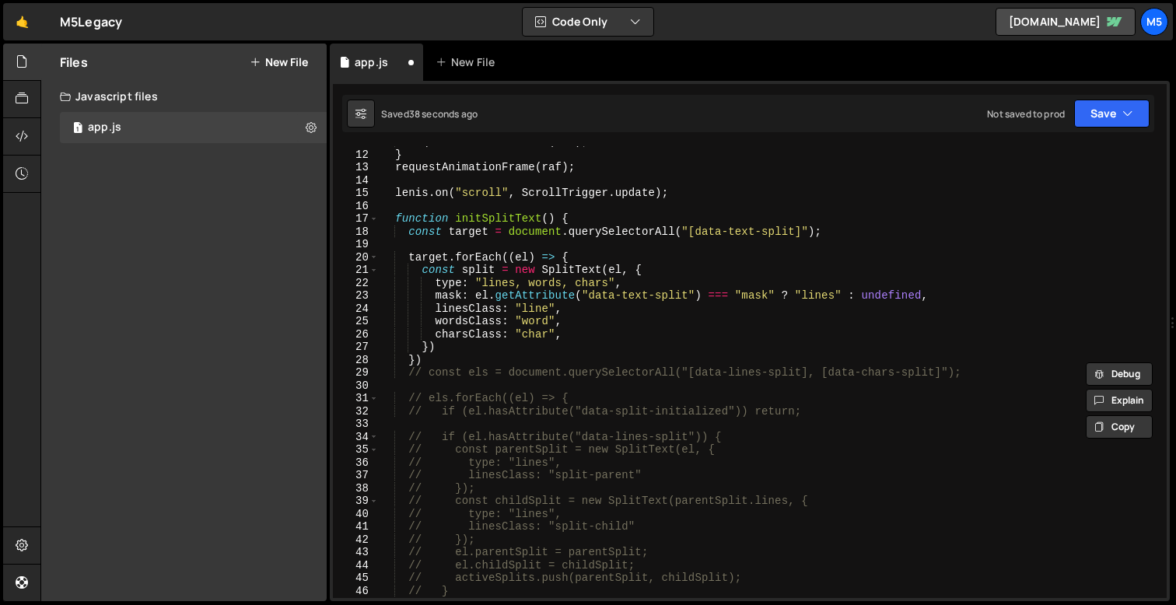
scroll to position [114, 0]
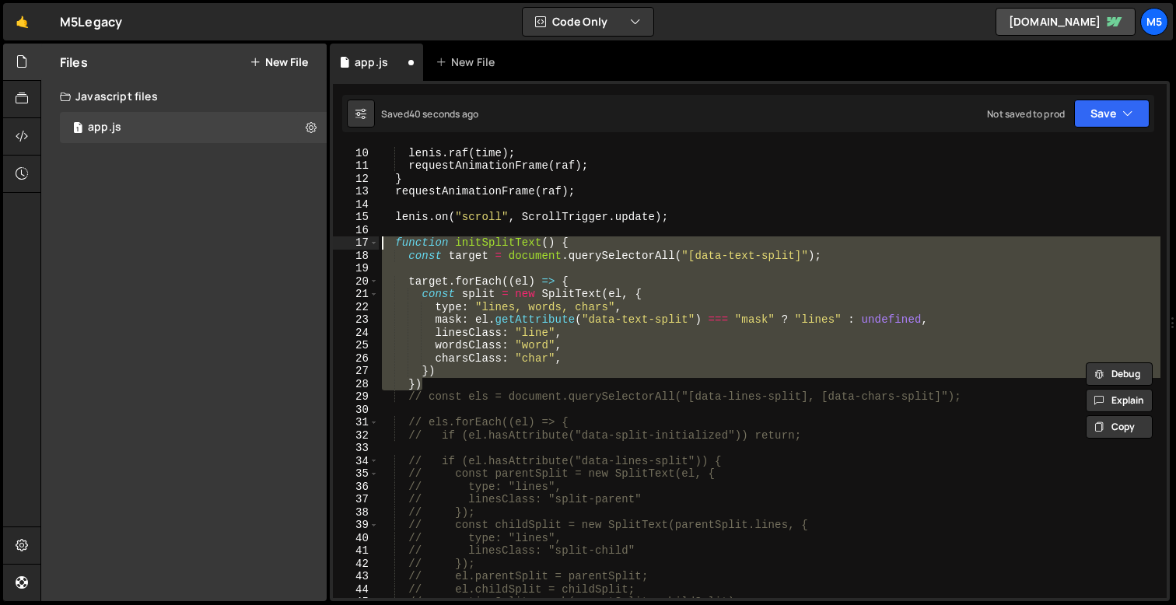
drag, startPoint x: 425, startPoint y: 387, endPoint x: 366, endPoint y: 246, distance: 152.4
click at [366, 246] on div "const h1 = document.querySelector("#intro-h1[data-chars-split]"); 9 10 11 12 13…" at bounding box center [750, 372] width 834 height 452
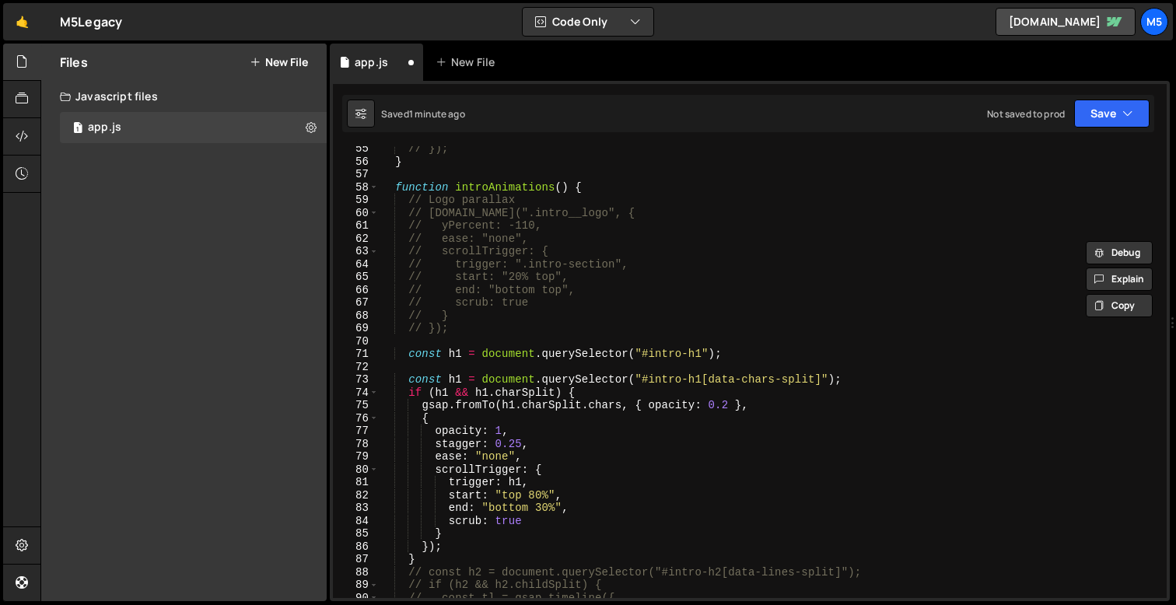
scroll to position [717, 0]
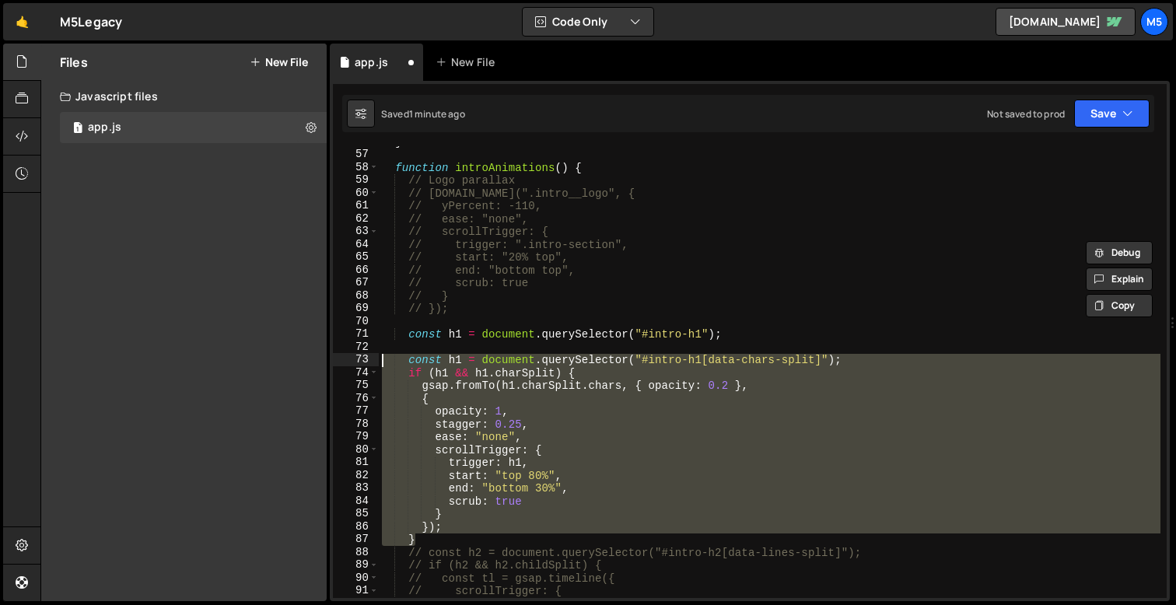
drag, startPoint x: 420, startPoint y: 540, endPoint x: 359, endPoint y: 362, distance: 188.2
click at [359, 362] on div "function initSplitText() { const target = document.querySelectorAll("[data-text…" at bounding box center [750, 372] width 834 height 452
click at [461, 384] on div "} function introAnimations ( ) { // Logo parallax // [DOMAIN_NAME](".intro__log…" at bounding box center [770, 374] width 782 height 478
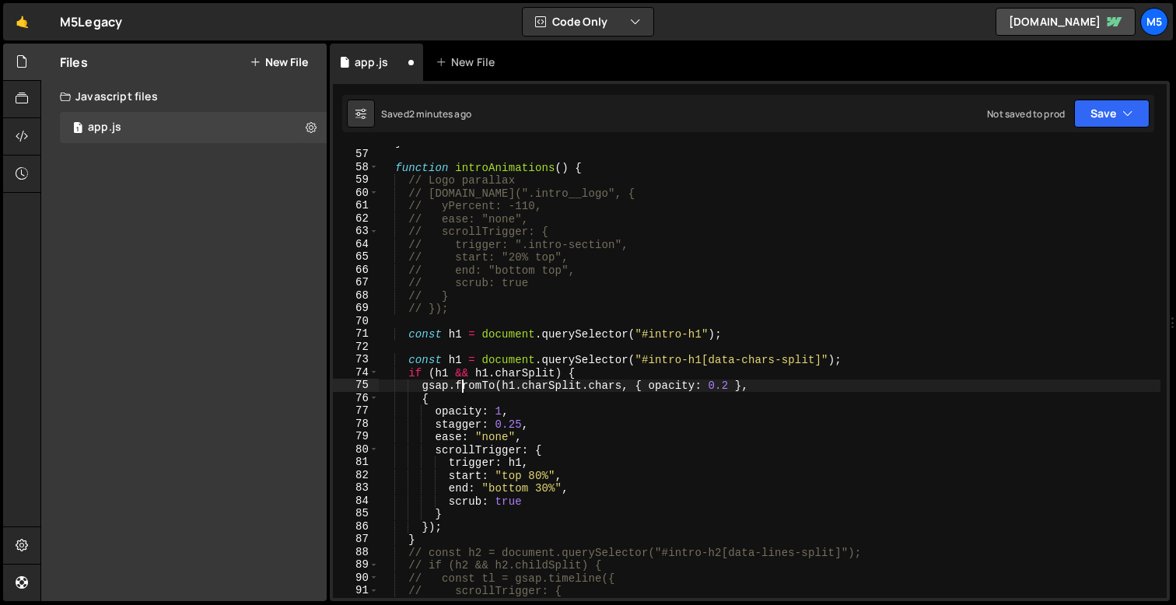
click at [429, 380] on div "} function introAnimations ( ) { // Logo parallax // [DOMAIN_NAME](".intro__log…" at bounding box center [770, 374] width 782 height 478
click at [424, 383] on div "} function introAnimations ( ) { // Logo parallax // [DOMAIN_NAME](".intro__log…" at bounding box center [770, 374] width 782 height 478
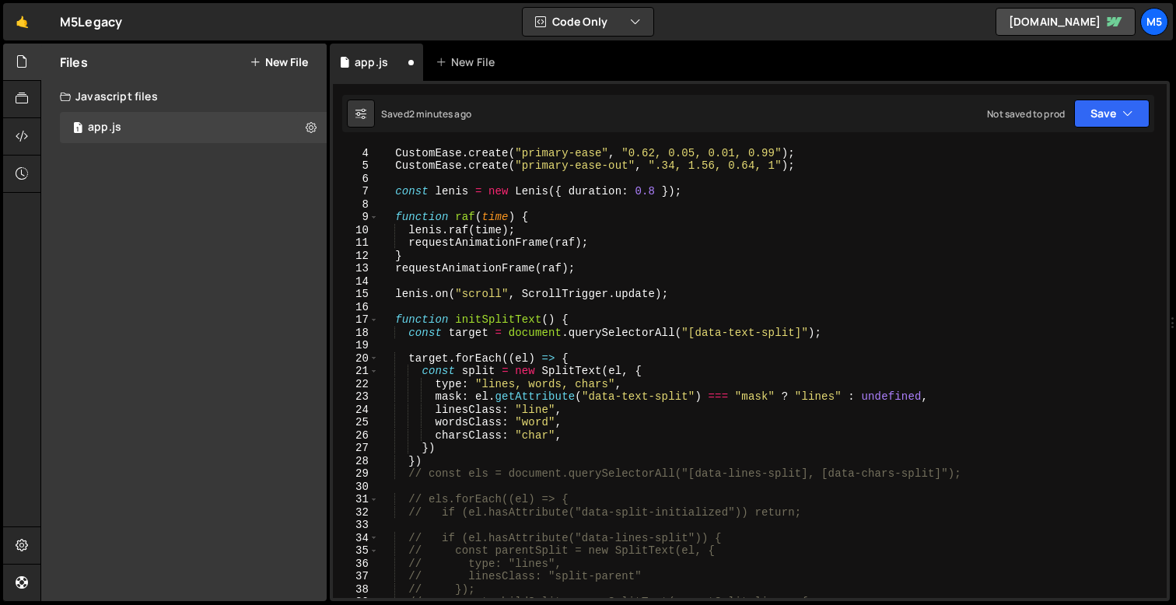
scroll to position [38, 0]
click at [462, 371] on div "CustomEase . create ( "ease-secondary" , "0.16, 1, 0.35, 1" ) ; CustomEase . cr…" at bounding box center [770, 373] width 782 height 478
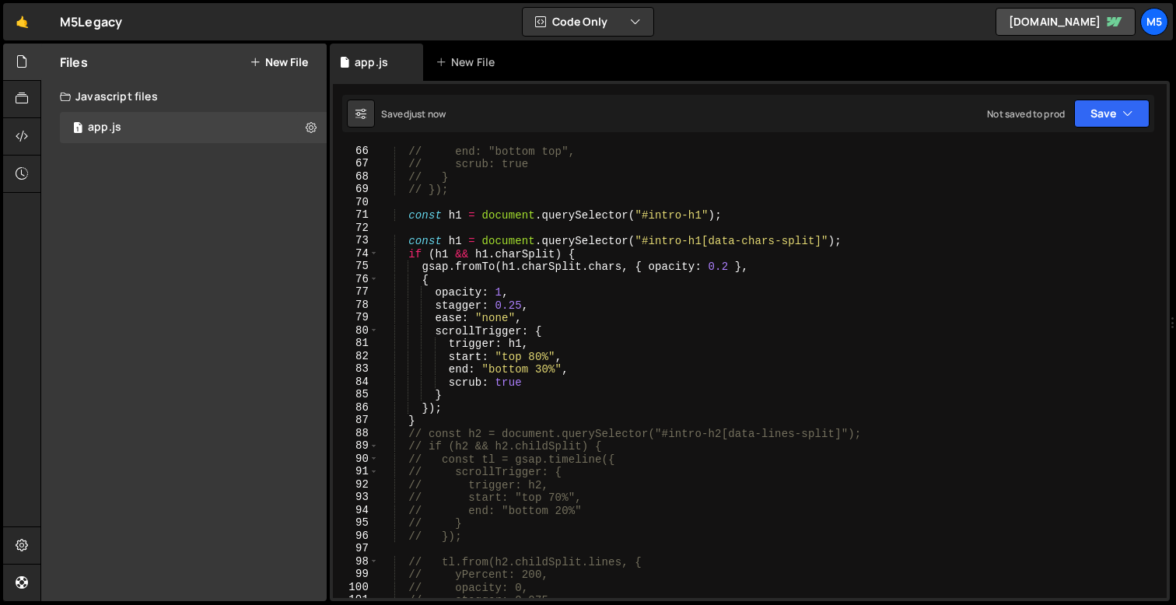
scroll to position [836, 0]
click at [571, 255] on div "// end: "bottom top", // scrub: true // } // }); const h1 = document . querySel…" at bounding box center [770, 384] width 782 height 478
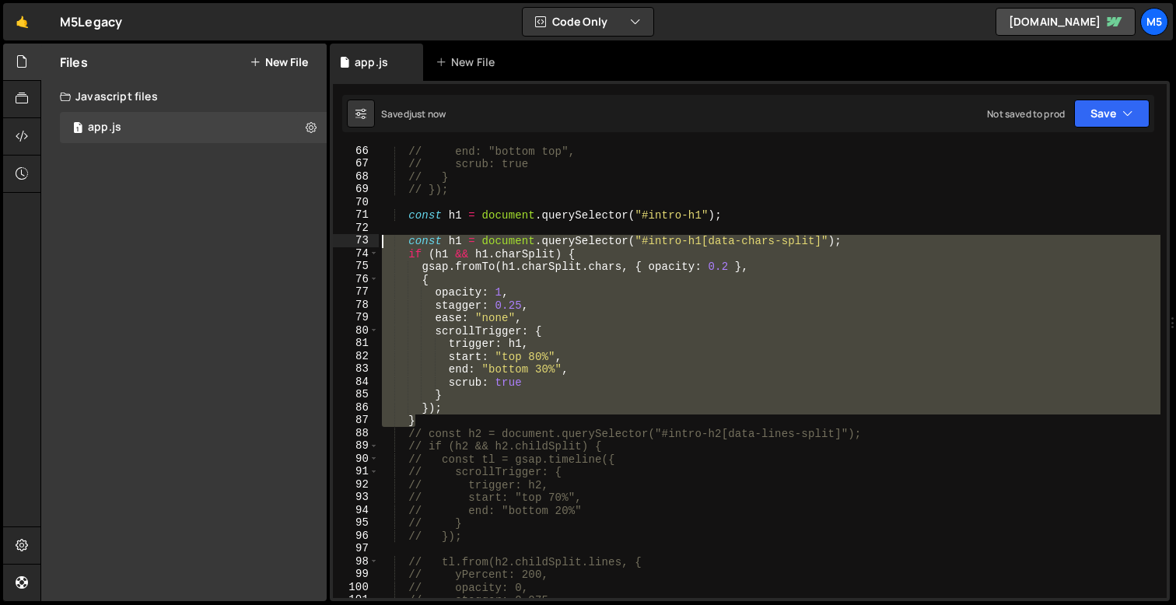
drag, startPoint x: 418, startPoint y: 418, endPoint x: 366, endPoint y: 243, distance: 182.4
click at [366, 244] on div "if (h1 && h1.charSplit) { 66 67 68 69 70 71 72 73 74 75 76 77 78 79 80 81 82 83…" at bounding box center [750, 372] width 834 height 452
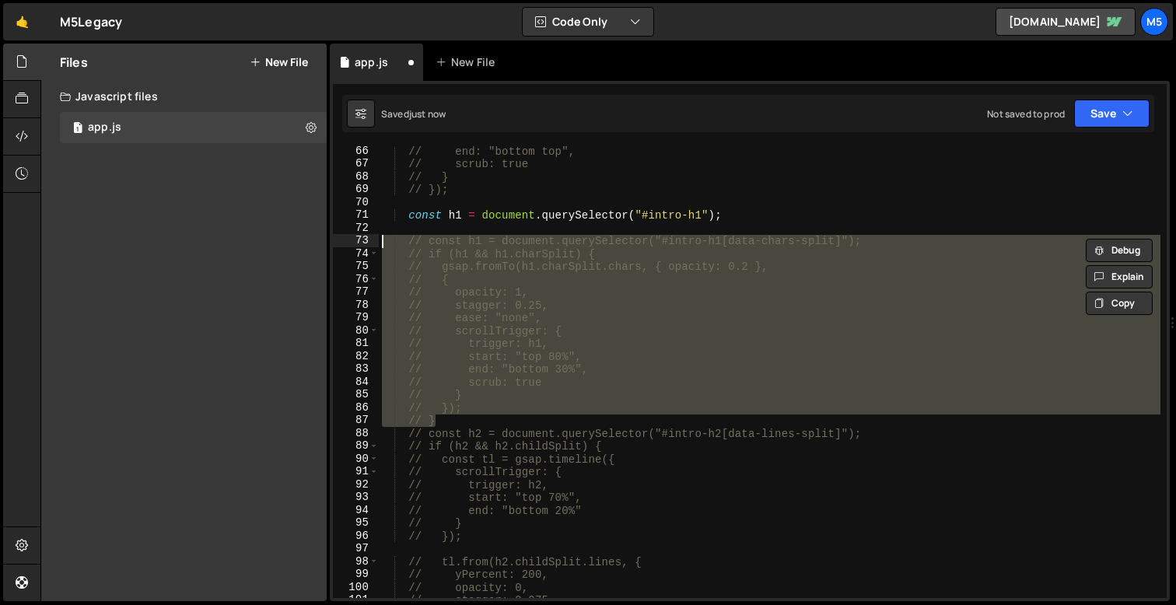
click at [772, 212] on div "// end: "bottom top", // scrub: true // } // }); const h1 = document . querySel…" at bounding box center [770, 384] width 782 height 478
type textarea "const h1 = document.querySelector("#intro-h1");"
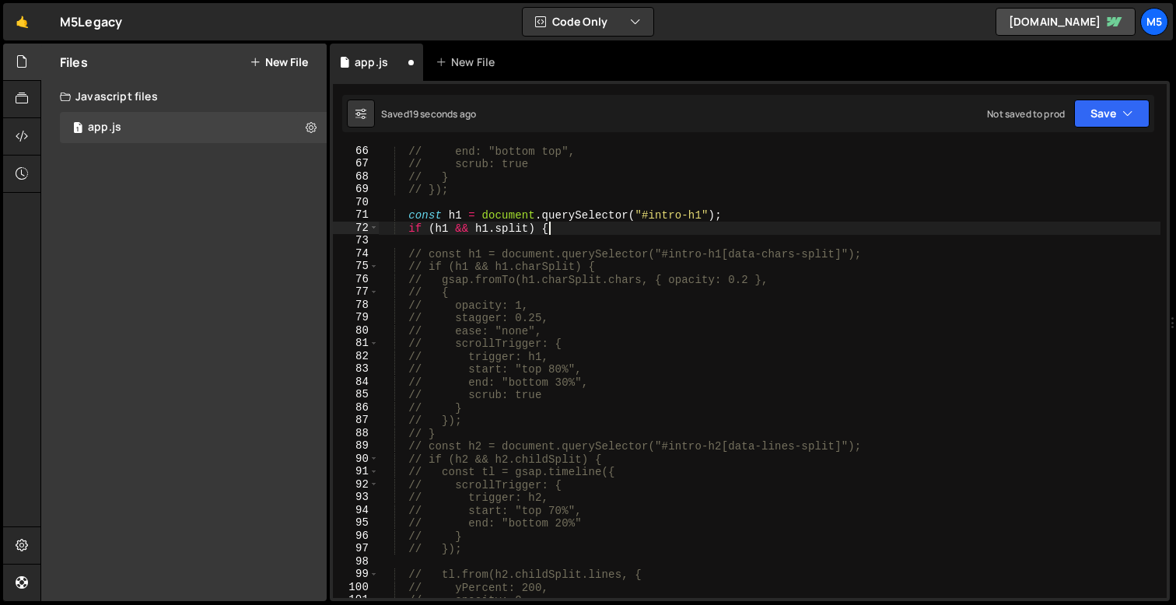
scroll to position [0, 11]
type textarea "if (h1 && h1.split) {}"
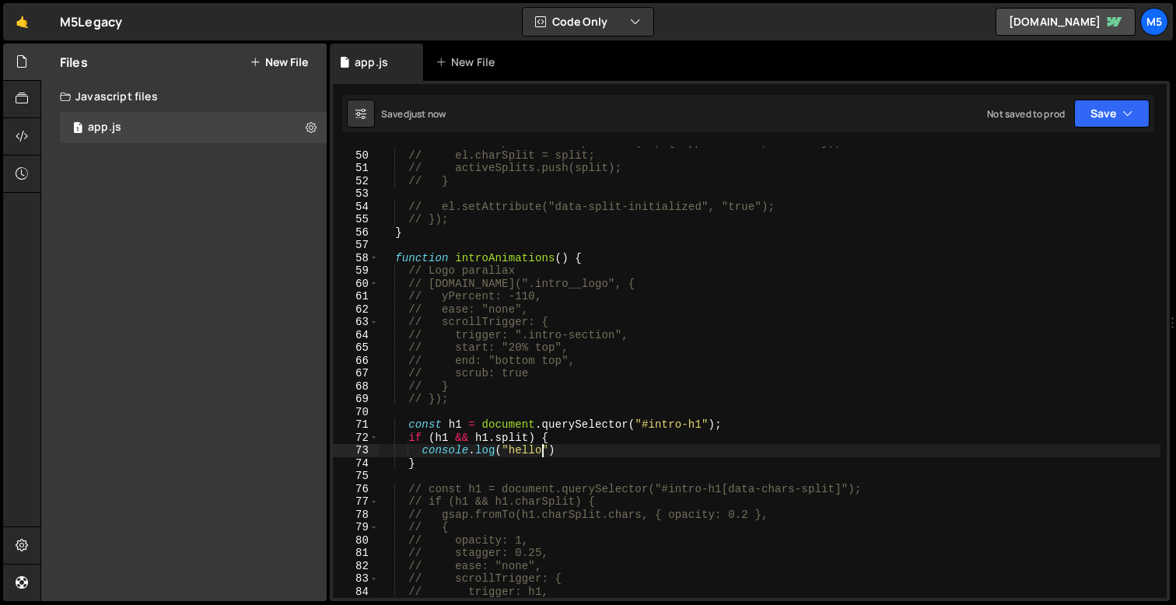
scroll to position [638, 0]
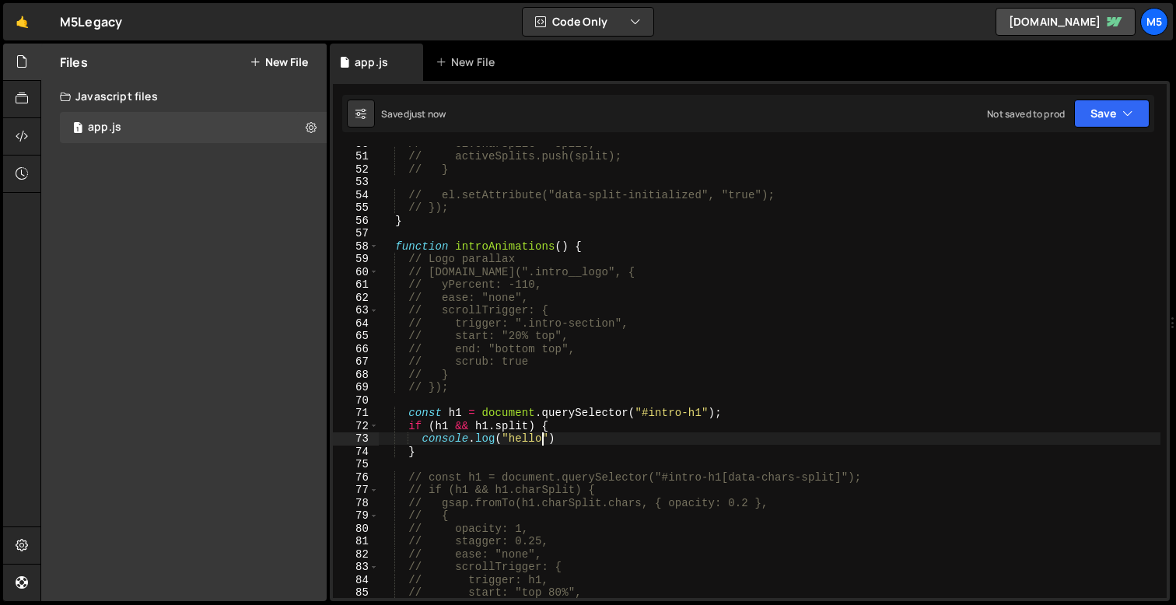
type textarea "console.log("hello")"
drag, startPoint x: 557, startPoint y: 444, endPoint x: 423, endPoint y: 442, distance: 133.8
click at [423, 442] on div "// el.charSplit = split; // activeSplits.push(split); // } // el.setAttribute("…" at bounding box center [770, 376] width 782 height 478
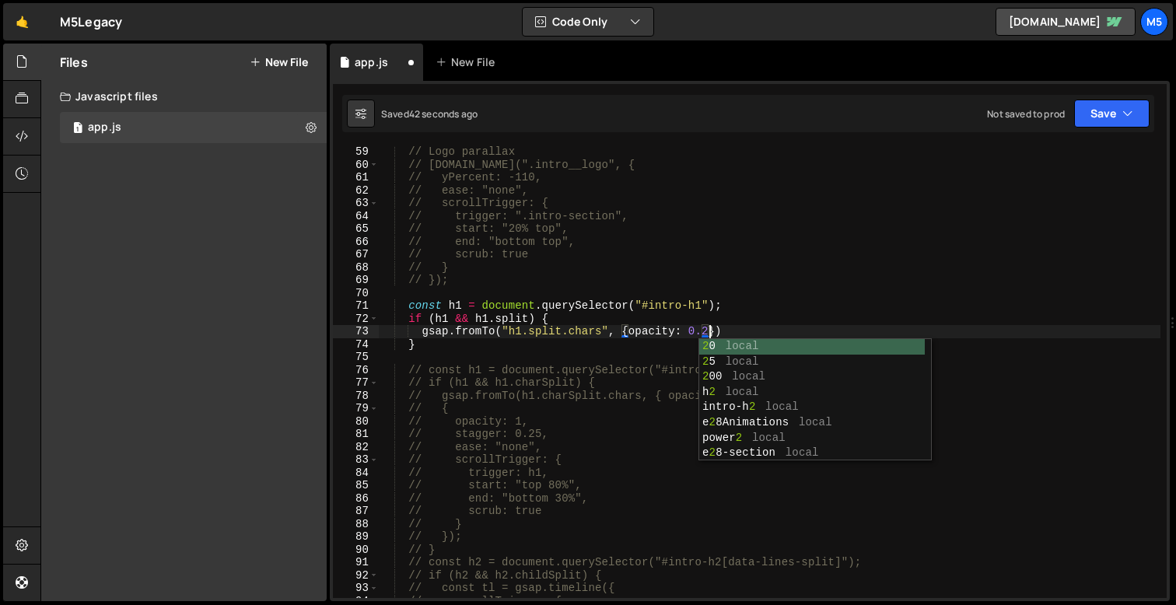
scroll to position [0, 23]
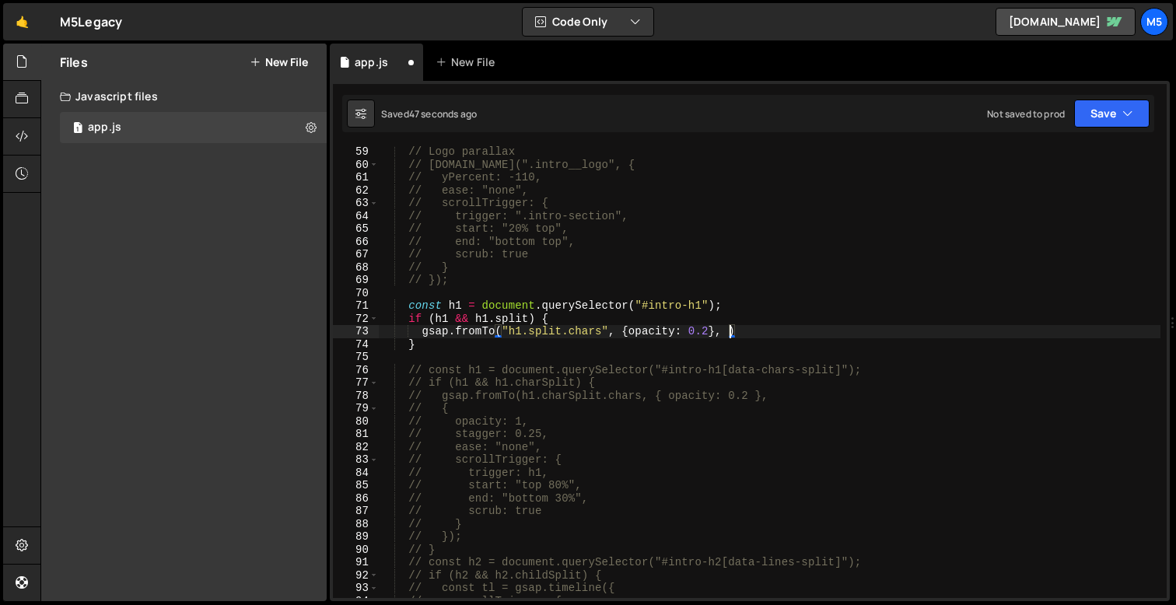
type textarea "gsap.fromTo("h1.split.chars", {opacity: 0.2}, {)"
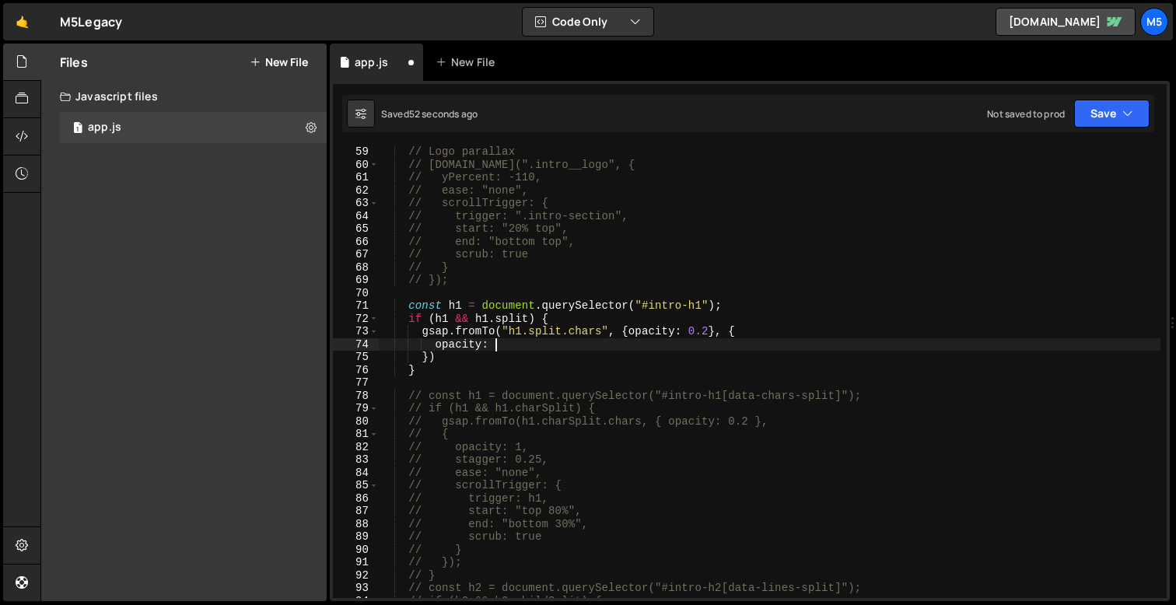
scroll to position [0, 7]
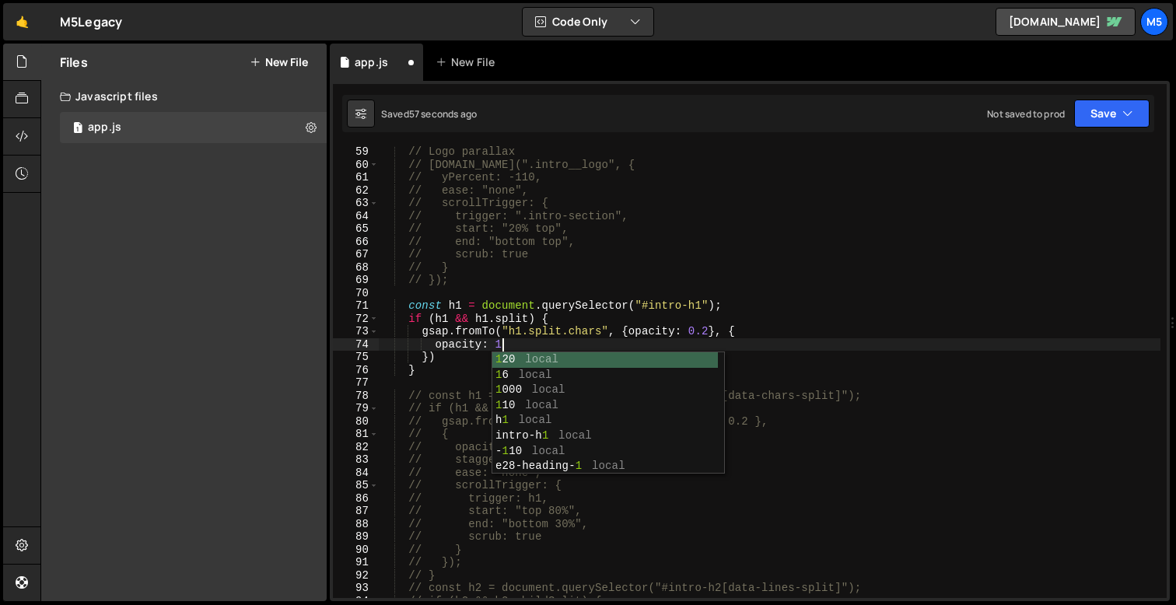
type textarea "opacity: 1,"
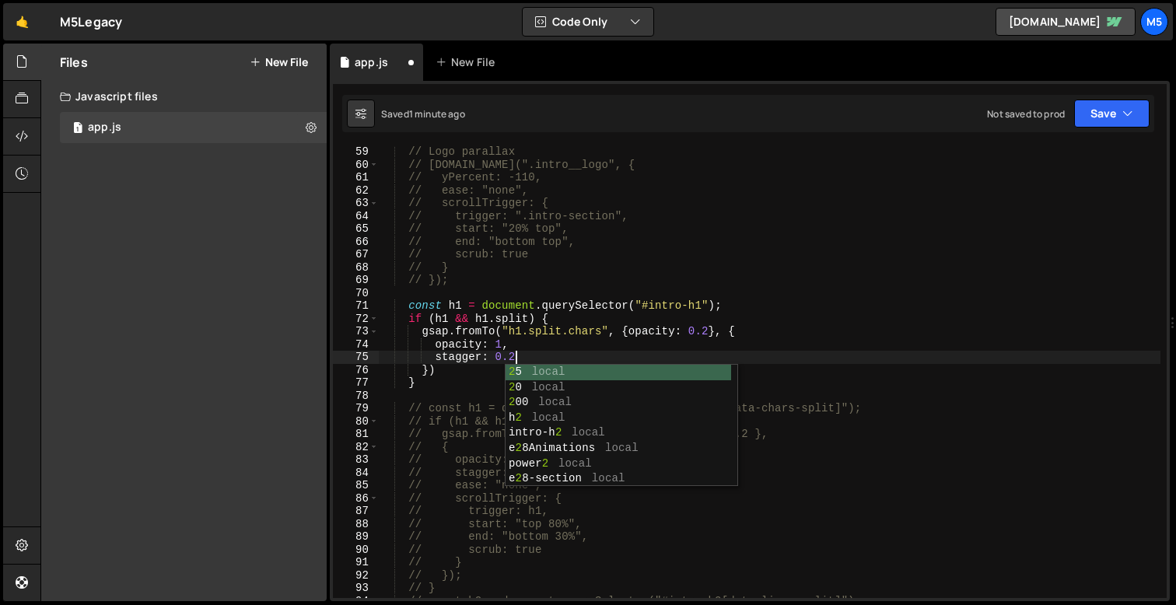
scroll to position [0, 9]
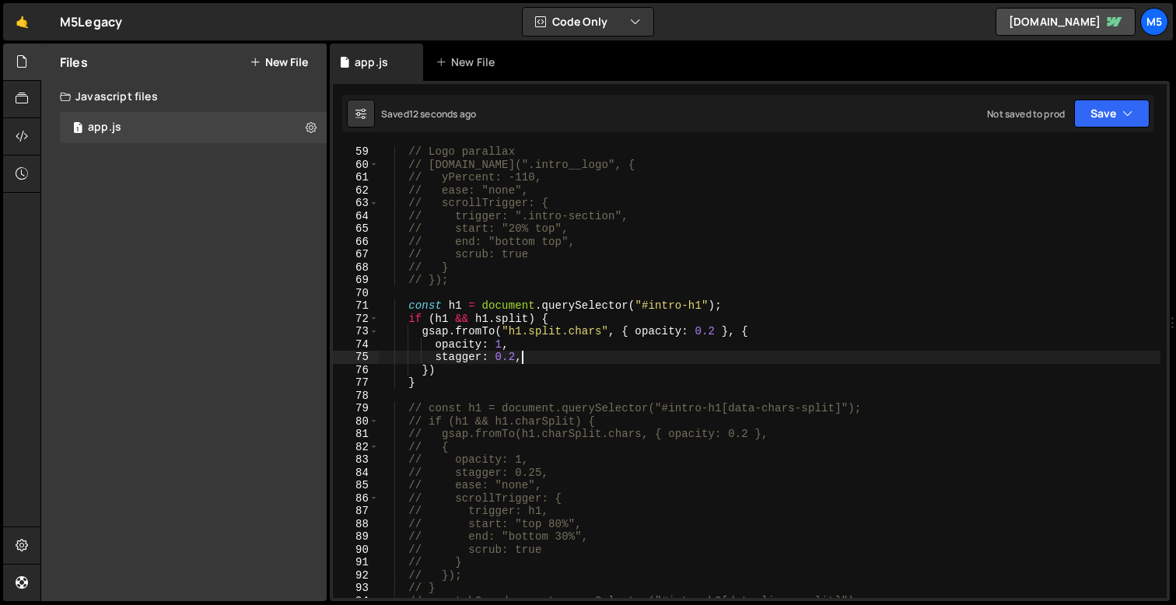
click at [511, 329] on div "// Logo parallax // [DOMAIN_NAME](".intro__logo", { // yPercent: -110, // ease:…" at bounding box center [770, 384] width 782 height 478
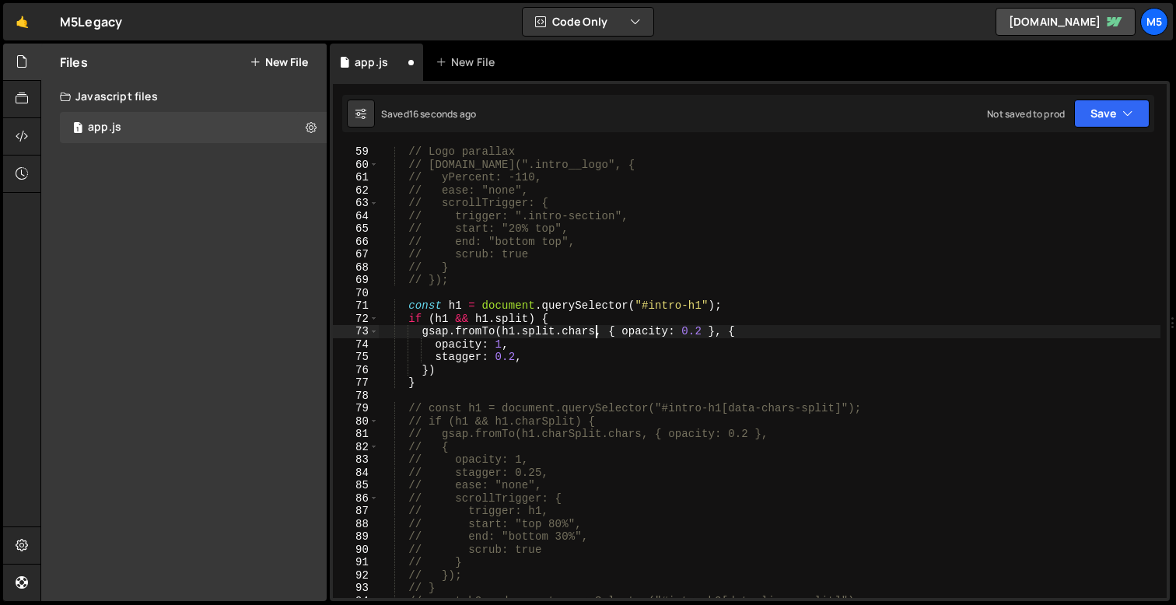
click at [567, 380] on div "// Logo parallax // [DOMAIN_NAME](".intro__logo", { // yPercent: -110, // ease:…" at bounding box center [770, 384] width 782 height 478
click at [513, 353] on div "// Logo parallax // [DOMAIN_NAME](".intro__logo", { // yPercent: -110, // ease:…" at bounding box center [770, 384] width 782 height 478
type textarea "stagger: 0.2,"
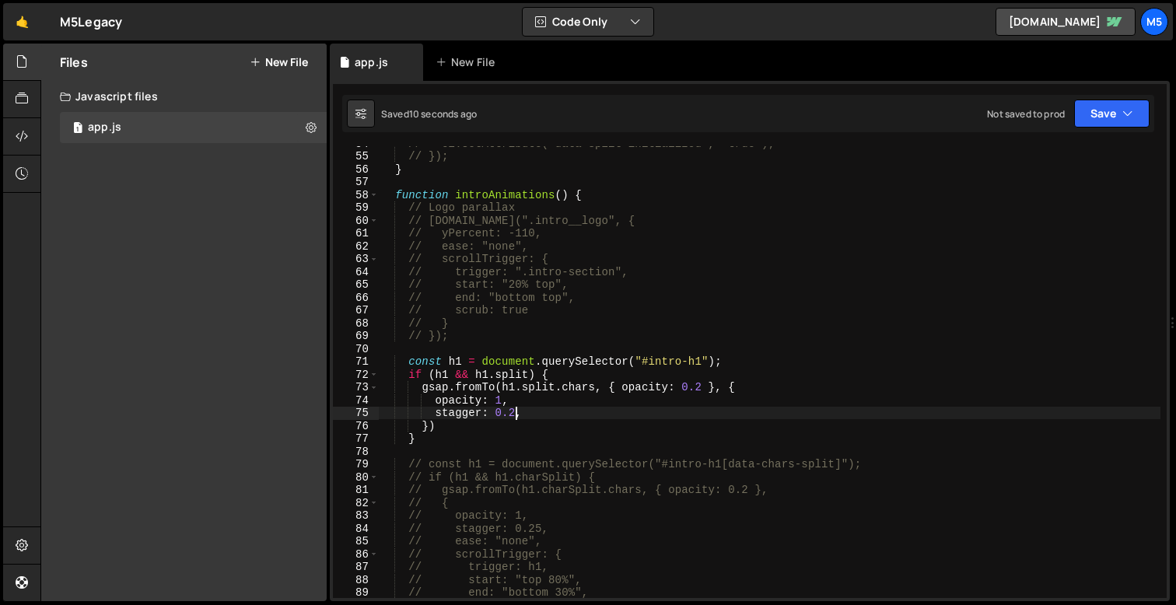
scroll to position [685, 0]
drag, startPoint x: 530, startPoint y: 419, endPoint x: 436, endPoint y: 420, distance: 93.4
click at [436, 420] on div "// el.setAttribute("data-split-initialized", "true"); // }); } function introAn…" at bounding box center [770, 381] width 782 height 478
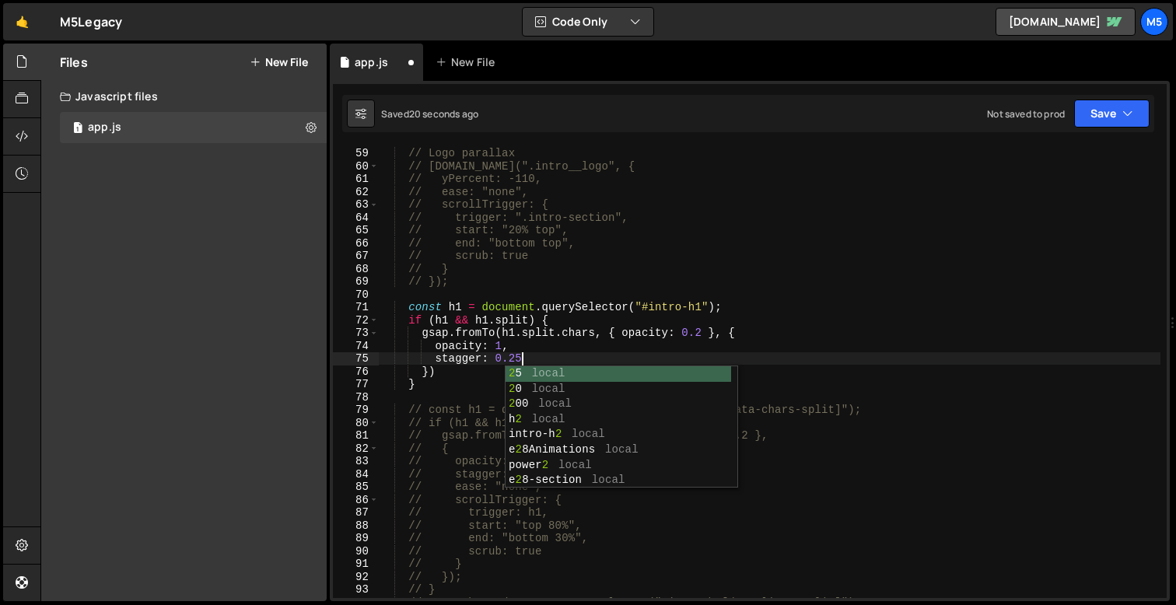
scroll to position [0, 9]
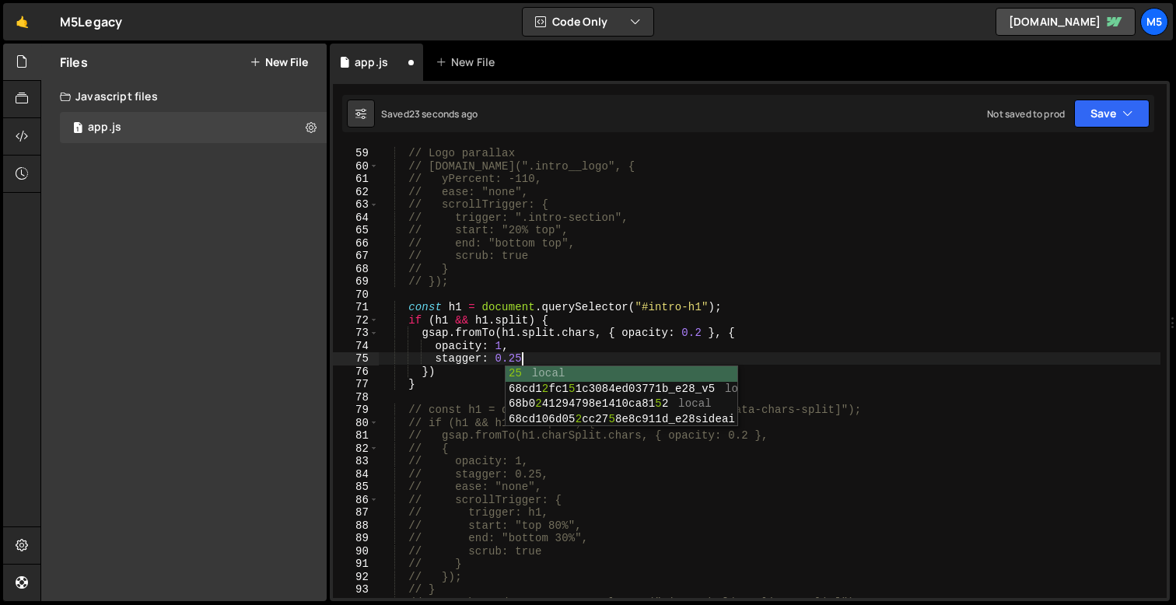
type textarea "stagger: 0.25,"
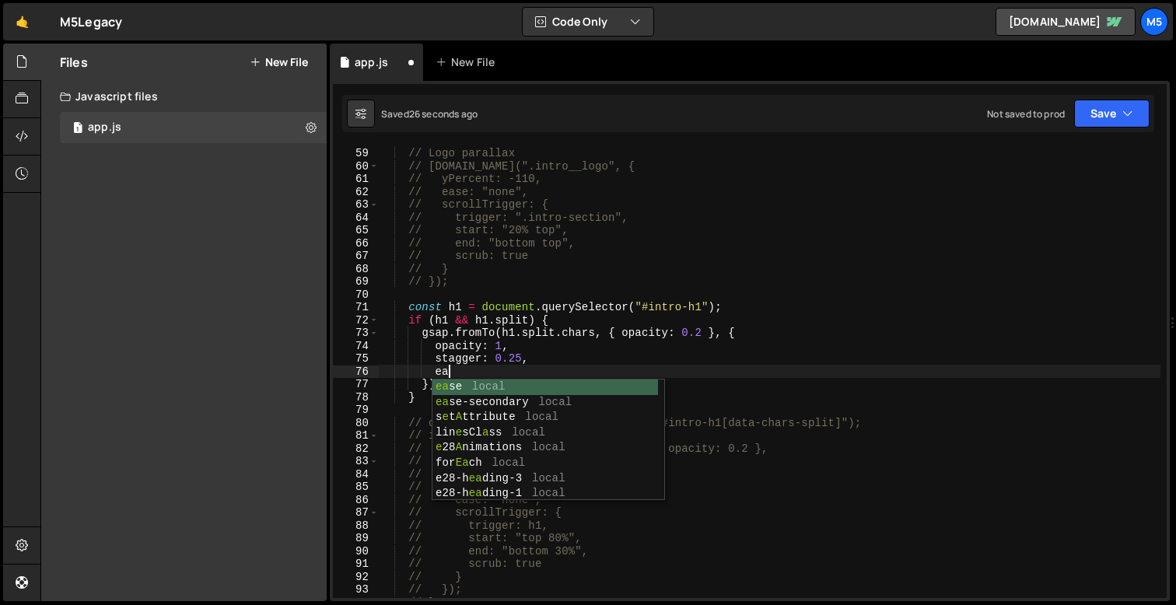
type textarea "e"
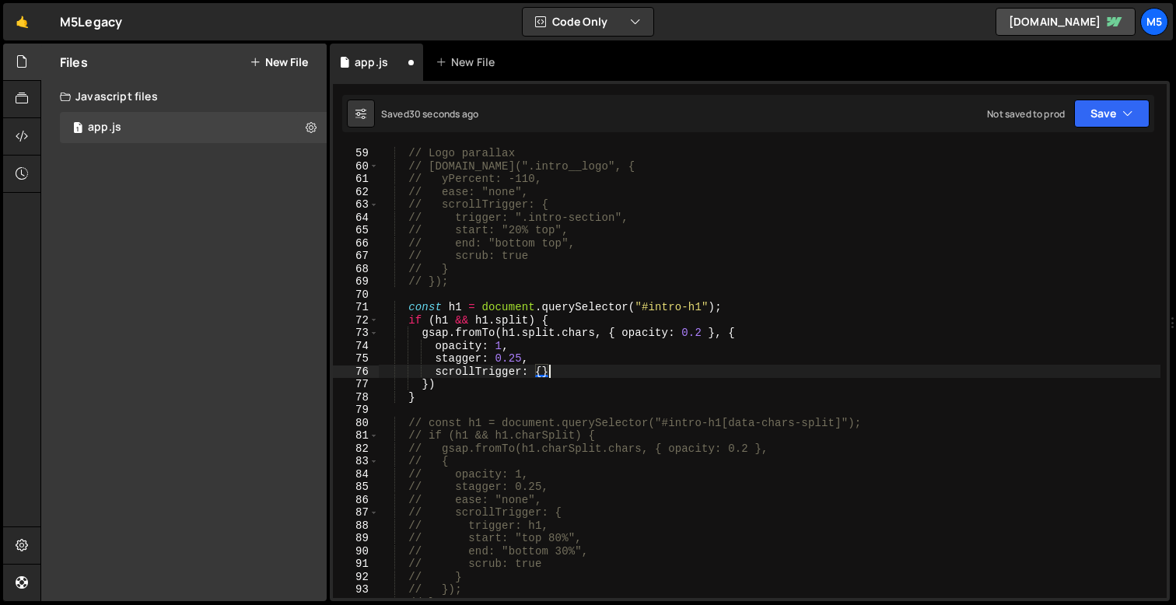
scroll to position [0, 3]
click at [545, 373] on div "function introAnimations ( ) { // Logo parallax // [DOMAIN_NAME](".intro__logo"…" at bounding box center [770, 373] width 782 height 478
type textarea "scrollTrigger: {}"
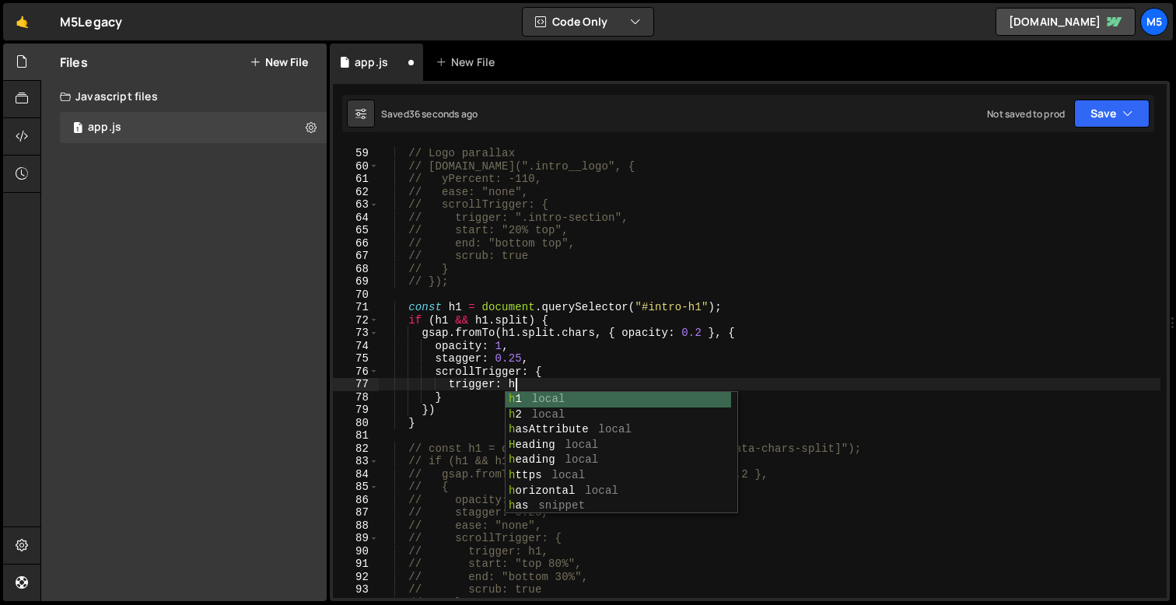
scroll to position [0, 9]
type textarea "trigger: h1,"
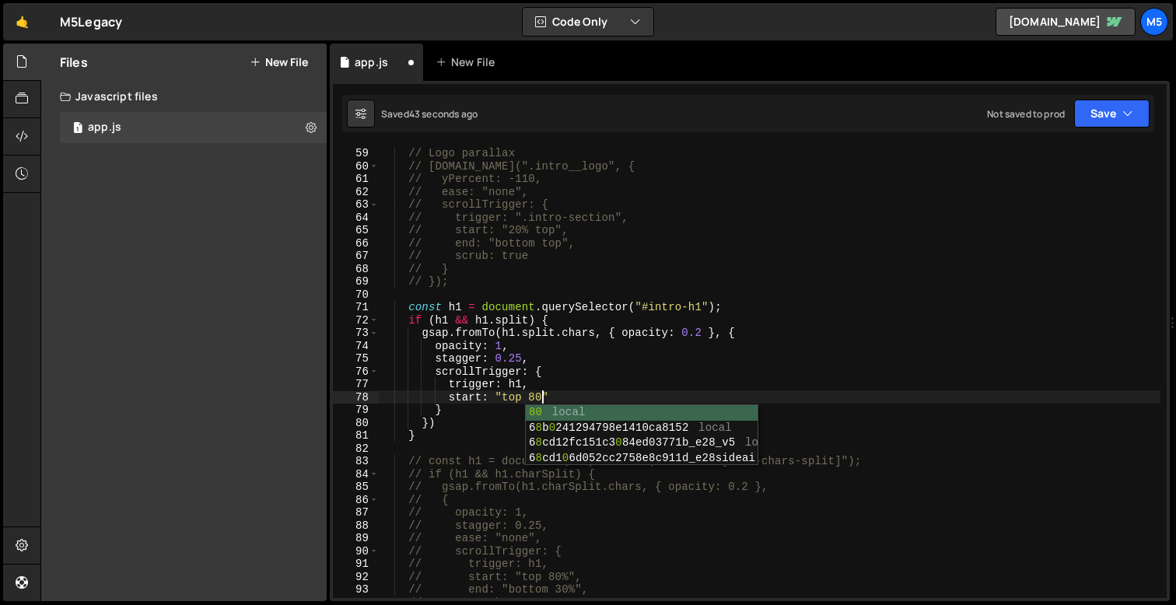
scroll to position [0, 11]
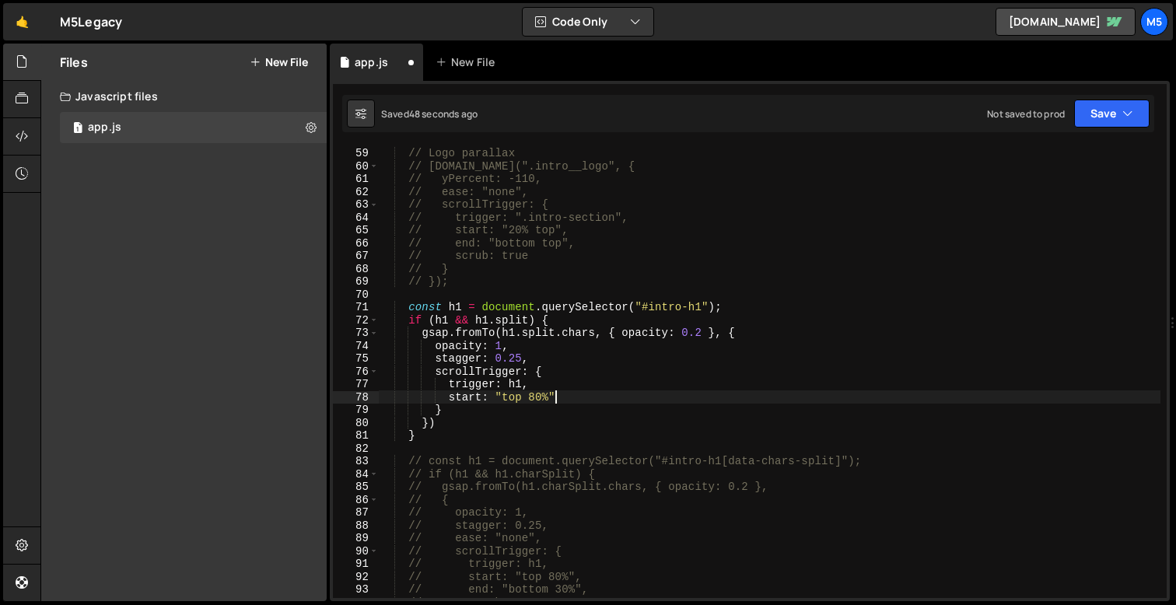
type textarea "start: "top 80%","
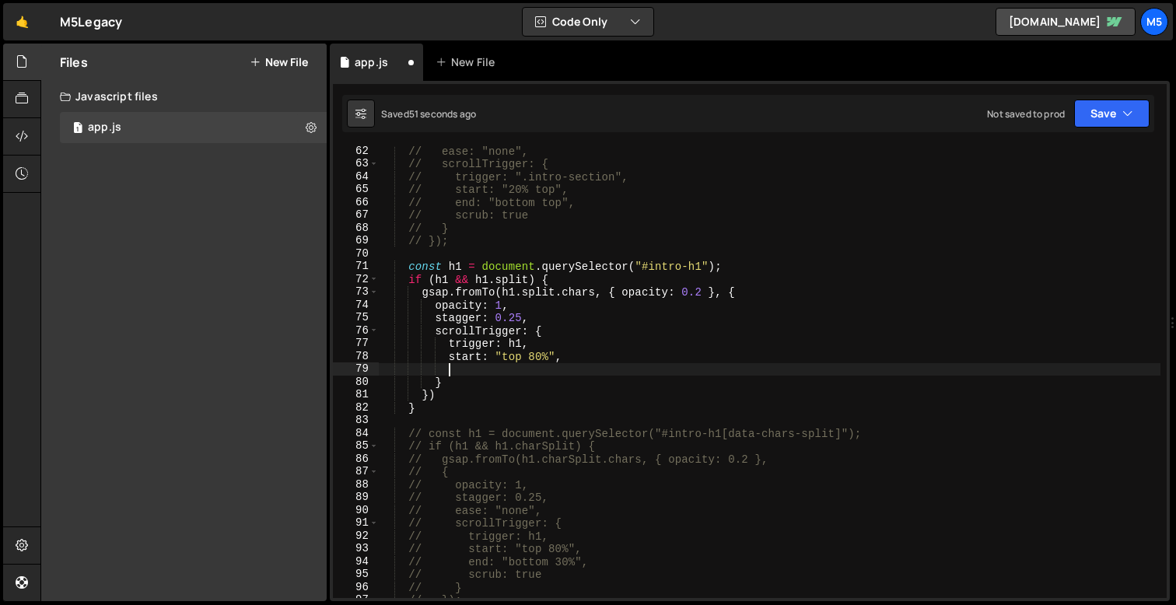
scroll to position [784, 0]
type textarea "end: "bottom 30%","
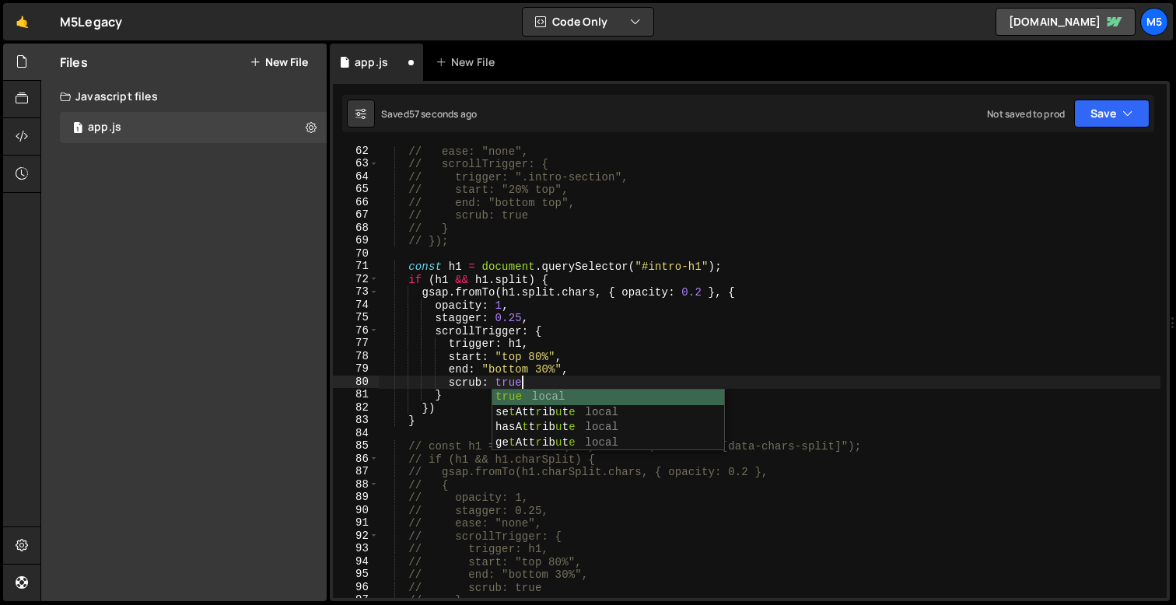
type textarea "scrub: true,"
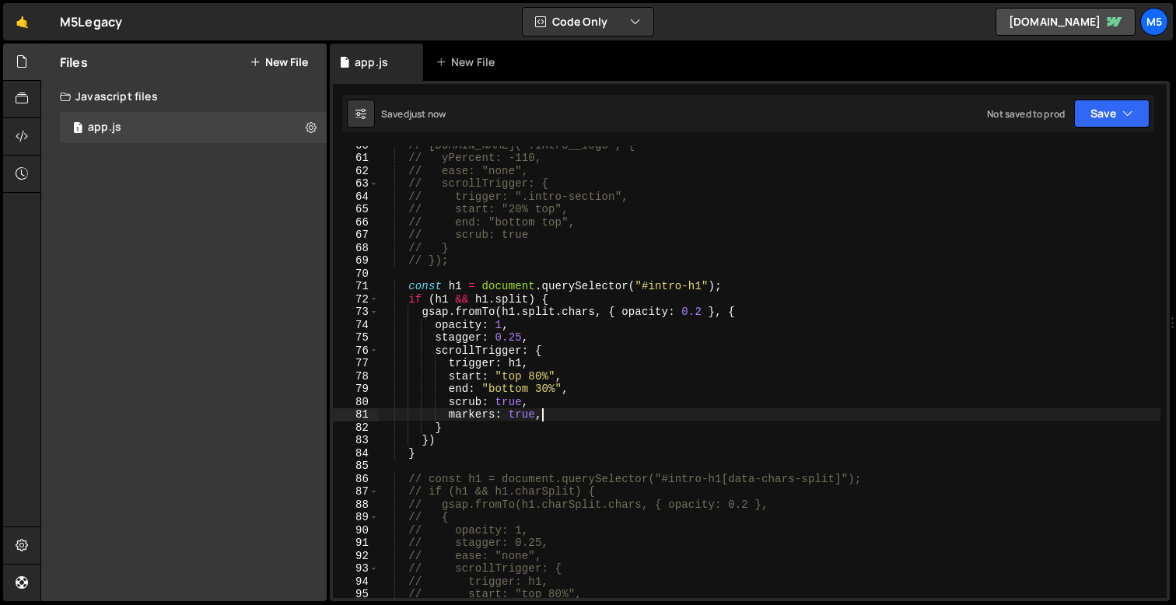
scroll to position [773, 0]
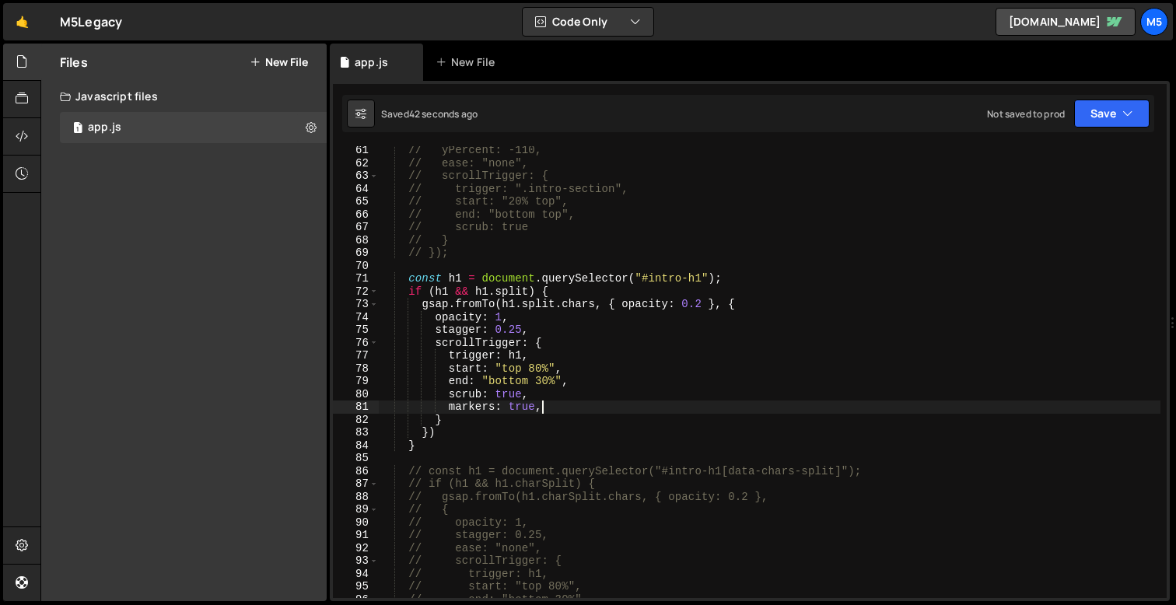
click at [542, 379] on div "// yPercent: -110, // ease: "none", // scrollTrigger: { // trigger: ".intro-sec…" at bounding box center [770, 383] width 782 height 478
drag, startPoint x: 544, startPoint y: 406, endPoint x: 368, endPoint y: 406, distance: 175.8
click at [368, 406] on div "end: "bottom 40%", 61 62 63 64 65 66 67 68 69 70 71 72 73 74 75 76 77 78 79 80 …" at bounding box center [750, 372] width 834 height 452
type textarea "markers: true,"
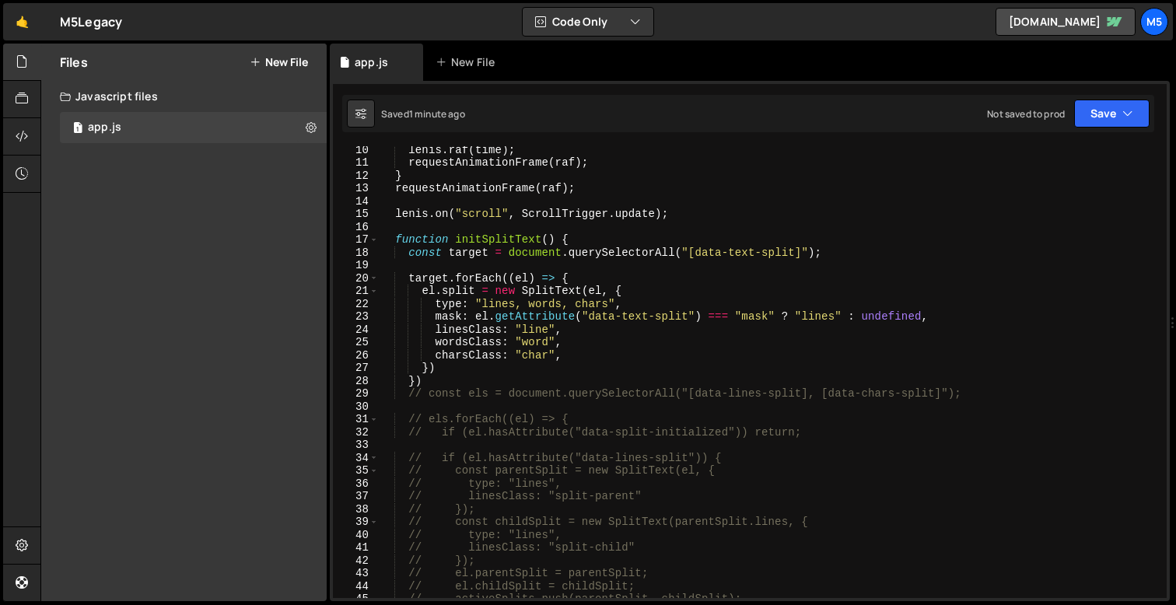
scroll to position [118, 0]
click at [441, 386] on div "[PERSON_NAME] . raf ( time ) ; requestAnimationFrame ( raf ) ; } requestAnimati…" at bounding box center [770, 383] width 782 height 478
click at [571, 243] on div "[PERSON_NAME] . raf ( time ) ; requestAnimationFrame ( raf ) ; } requestAnimati…" at bounding box center [770, 383] width 782 height 478
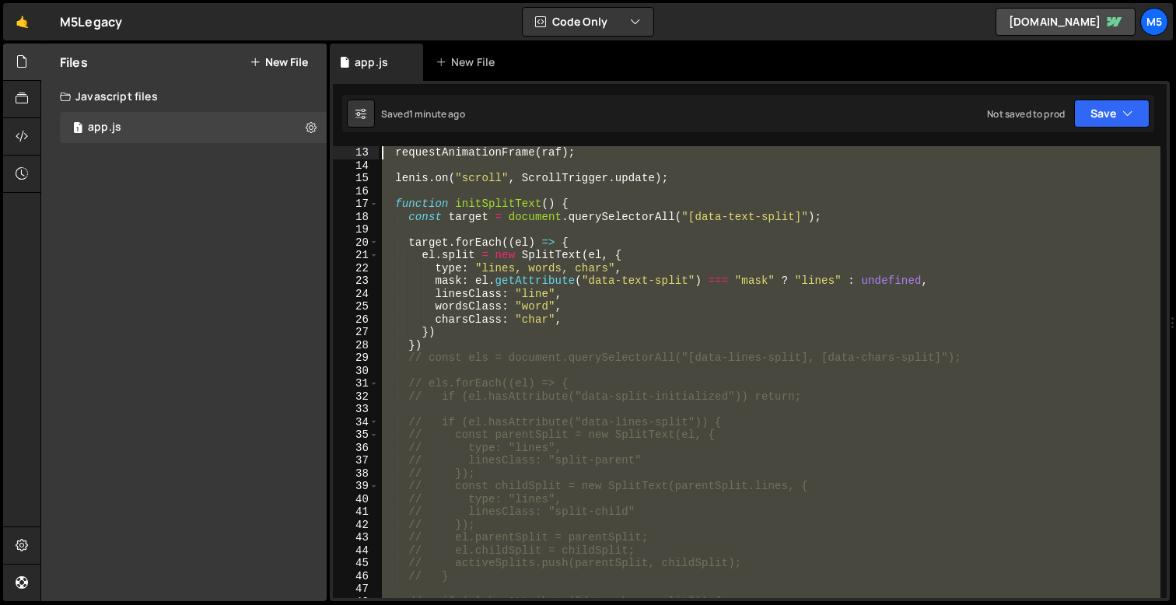
scroll to position [128, 0]
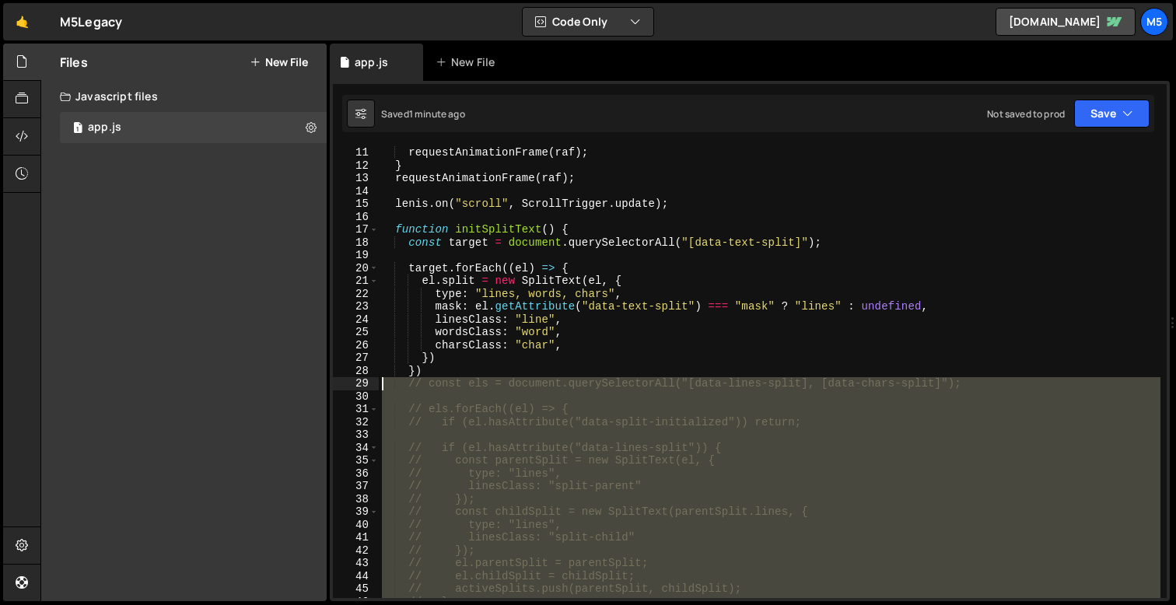
drag, startPoint x: 454, startPoint y: 489, endPoint x: 381, endPoint y: 386, distance: 126.3
click at [381, 386] on div "requestAnimationFrame ( raf ) ; } requestAnimationFrame ( raf ) ; [PERSON_NAME]…" at bounding box center [770, 385] width 782 height 478
type textarea "// const els = document.querySelectorAll("[data-lines-split], [data-chars-split…"
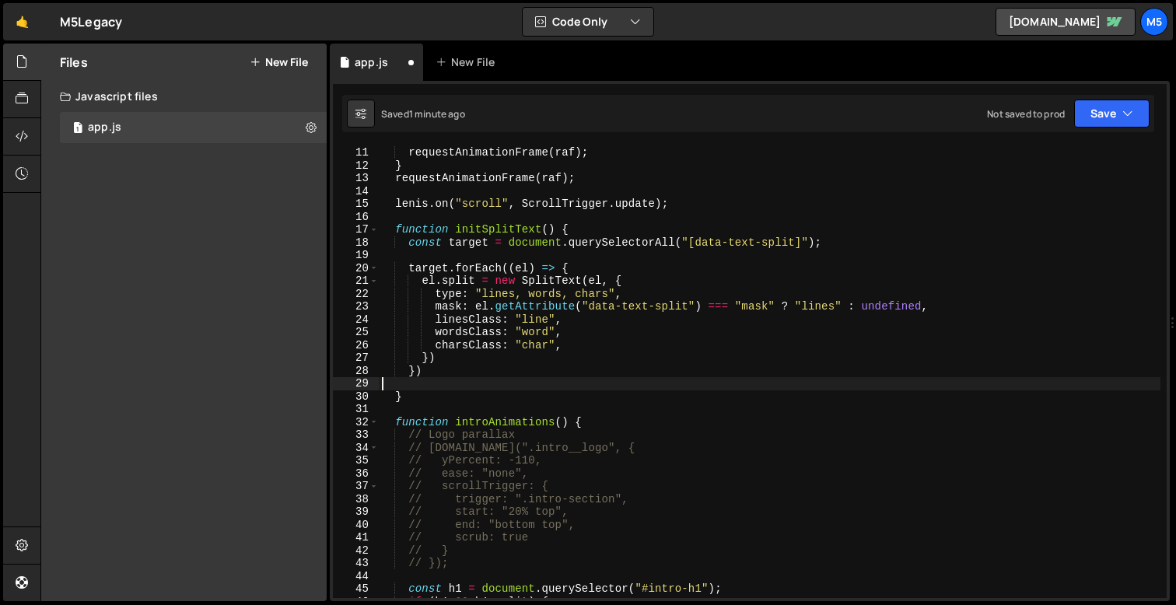
type textarea "})"
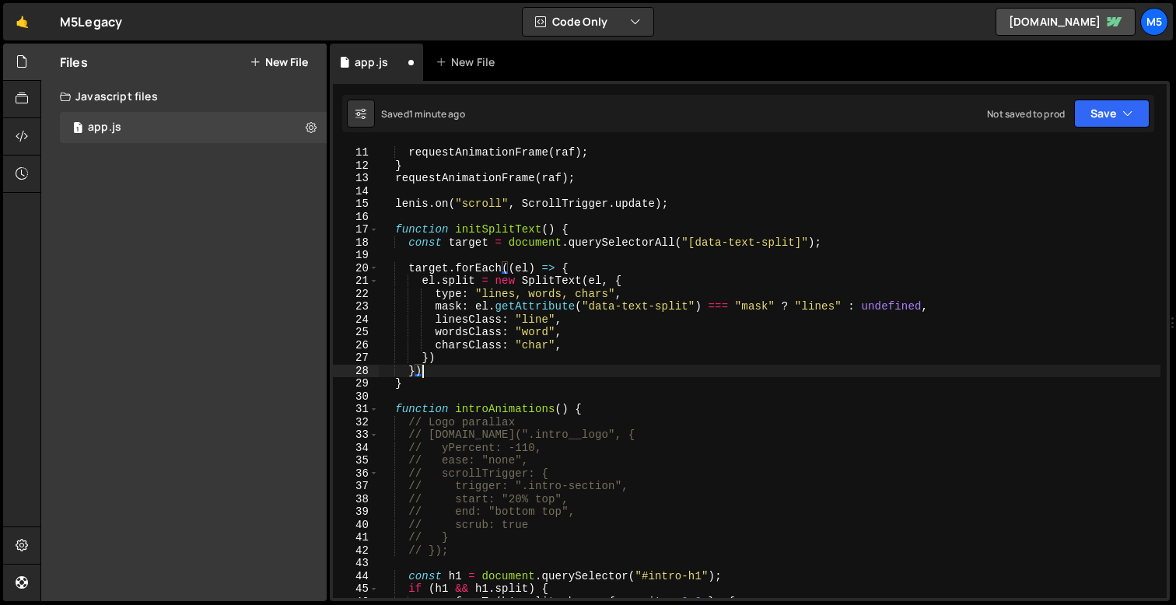
click at [438, 397] on div "requestAnimationFrame ( raf ) ; } requestAnimationFrame ( raf ) ; [PERSON_NAME]…" at bounding box center [770, 385] width 782 height 478
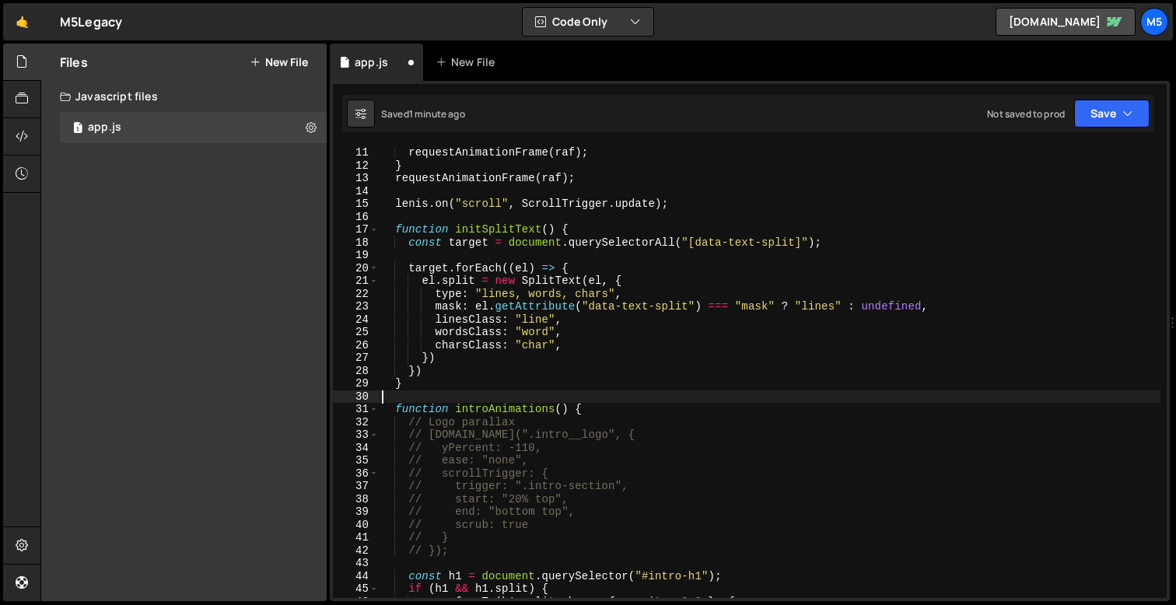
click at [404, 384] on div "requestAnimationFrame ( raf ) ; } requestAnimationFrame ( raf ) ; [PERSON_NAME]…" at bounding box center [770, 385] width 782 height 478
type textarea "}"
click at [450, 387] on div "requestAnimationFrame ( raf ) ; } requestAnimationFrame ( raf ) ; [PERSON_NAME]…" at bounding box center [770, 385] width 782 height 478
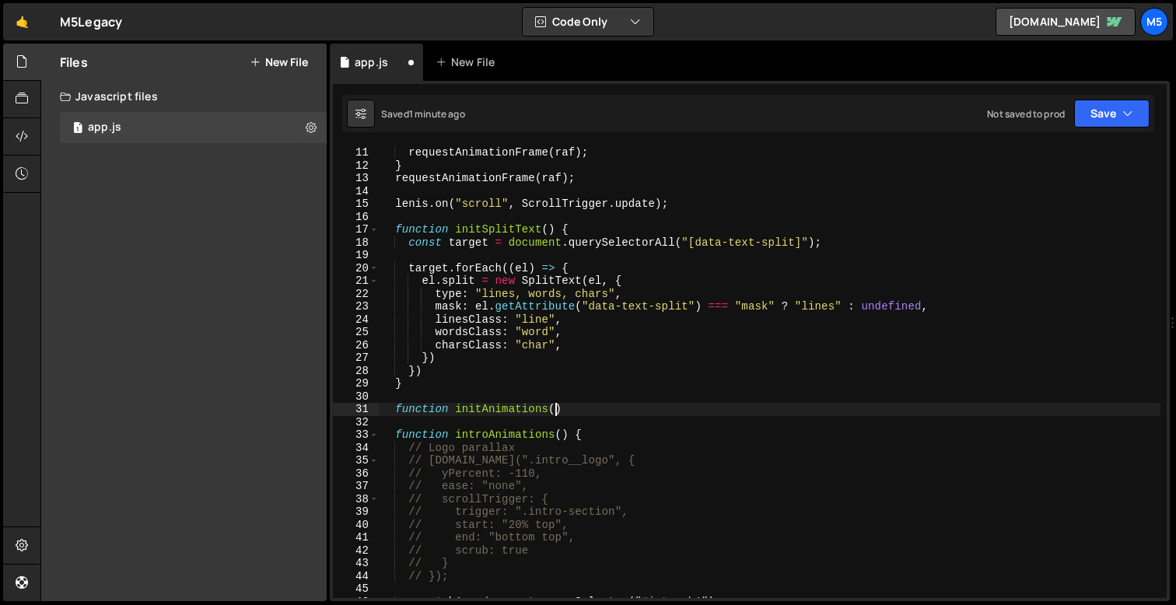
scroll to position [0, 11]
type textarea "function initAnimations() {"
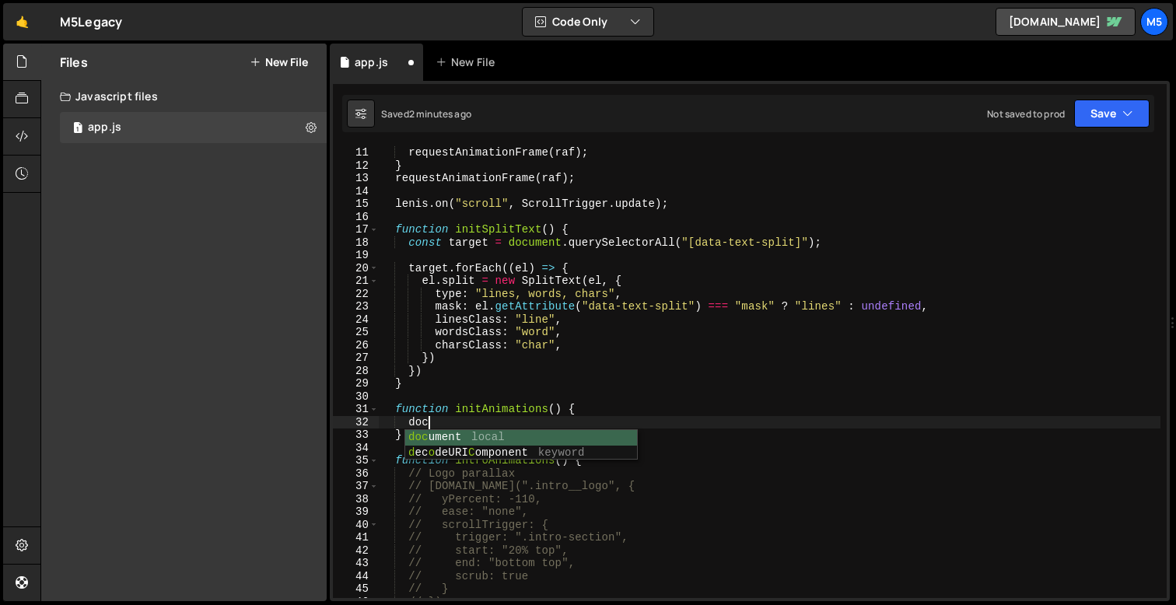
type textarea "d"
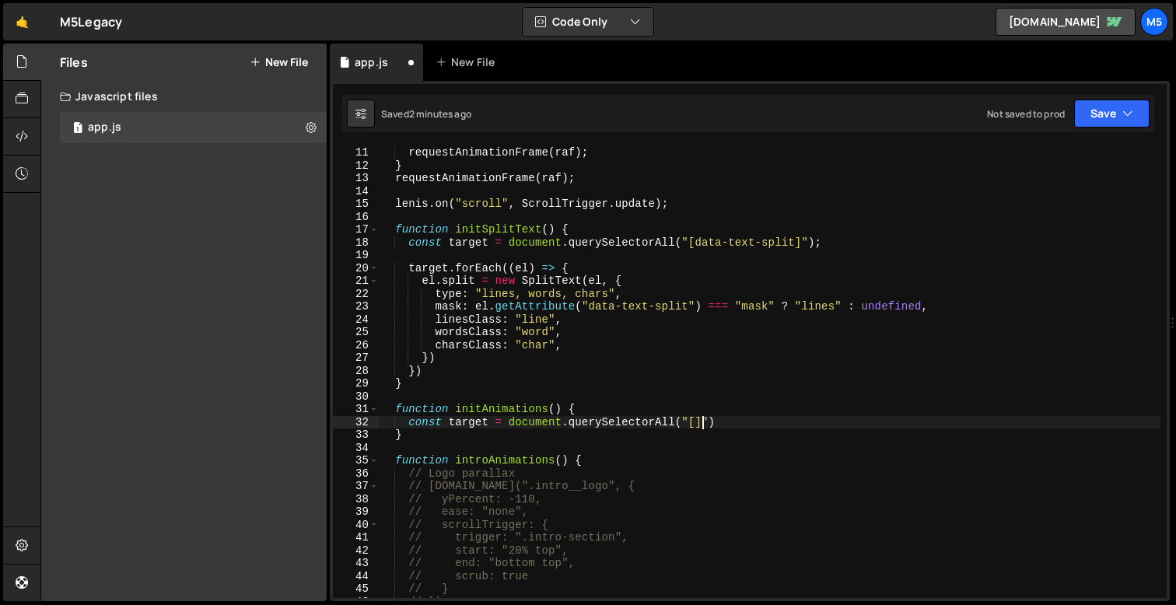
scroll to position [0, 21]
type textarea "const target = document.querySelectorAll("[data-lines-slide-up]")"
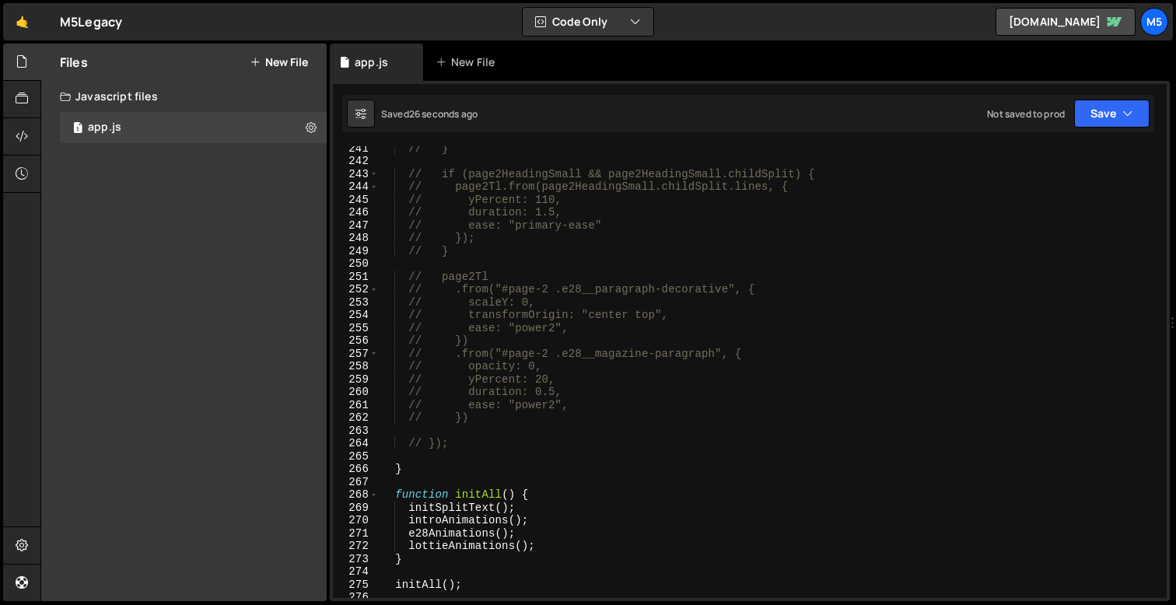
scroll to position [3212, 0]
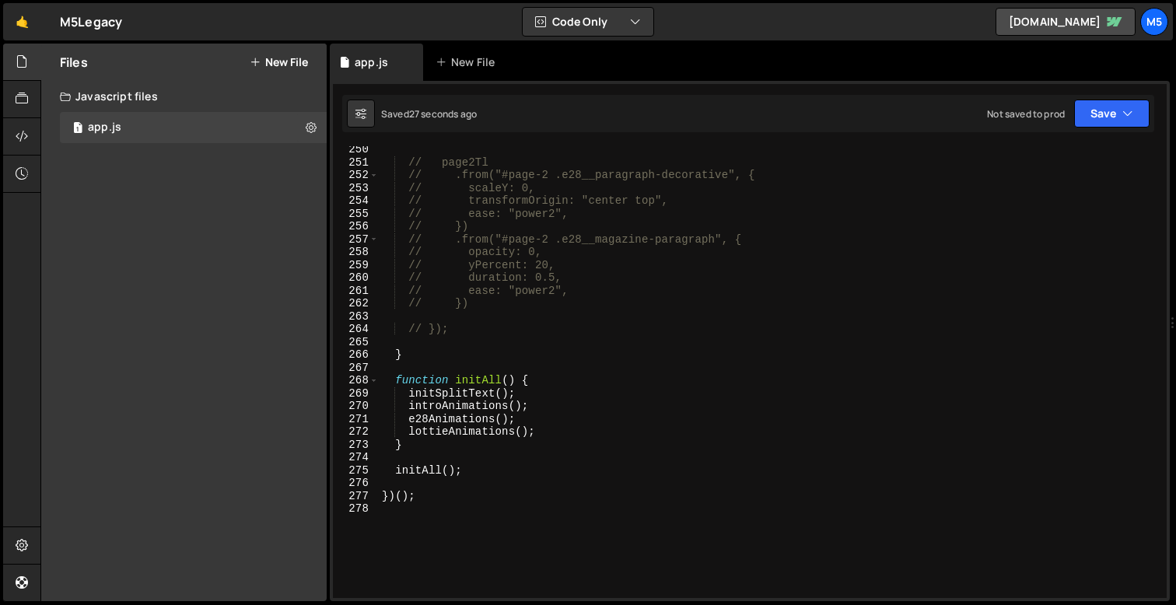
click at [518, 392] on div "// page2Tl // .from("#page-2 .e28__paragraph-decorative", { // scaleY: 0, // tr…" at bounding box center [770, 382] width 782 height 478
type textarea "initSplitText();"
type textarea "initAnimations();"
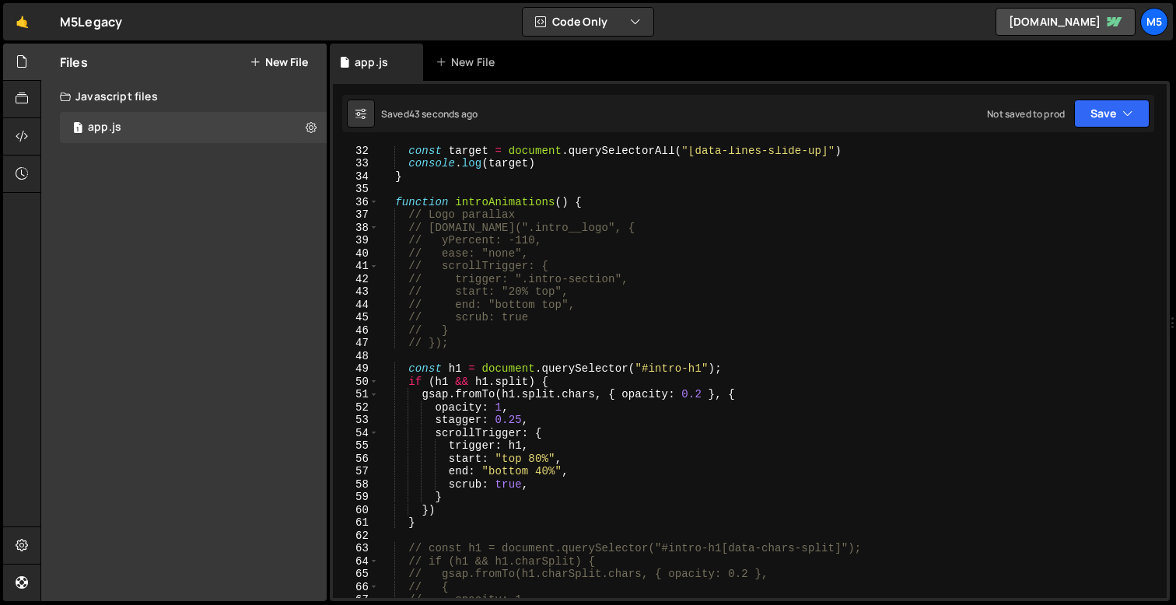
scroll to position [450, 0]
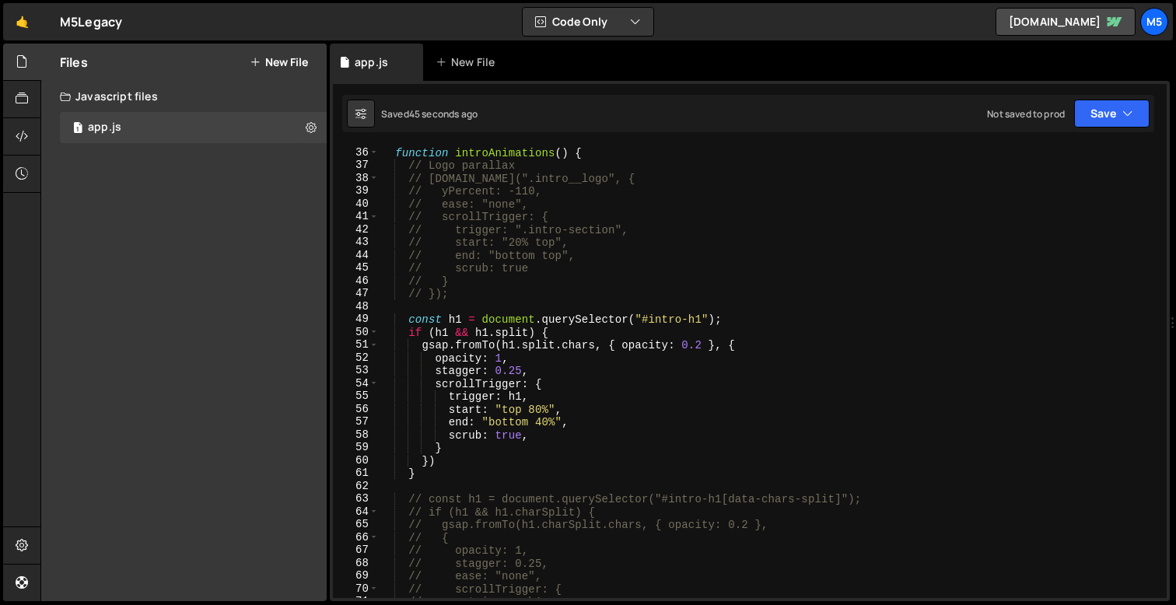
click at [446, 303] on div "function introAnimations ( ) { // Logo parallax // [DOMAIN_NAME](".intro__logo"…" at bounding box center [770, 385] width 782 height 478
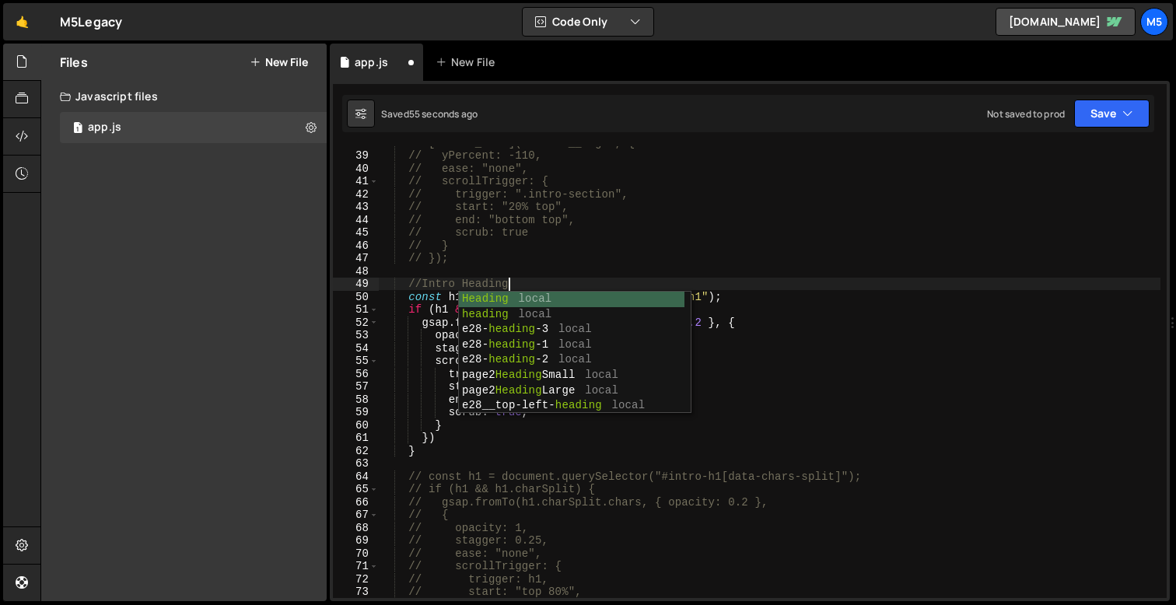
scroll to position [0, 8]
click at [414, 282] on div "// [DOMAIN_NAME](".intro__logo", { // yPercent: -110, // ease: "none", // scrol…" at bounding box center [770, 375] width 782 height 478
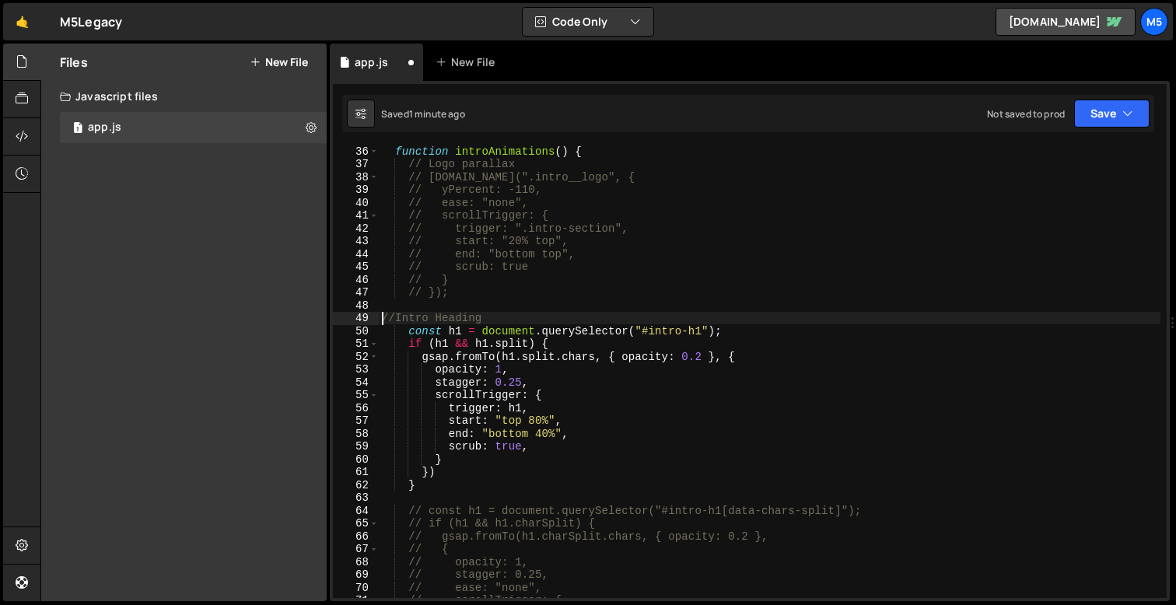
scroll to position [426, 0]
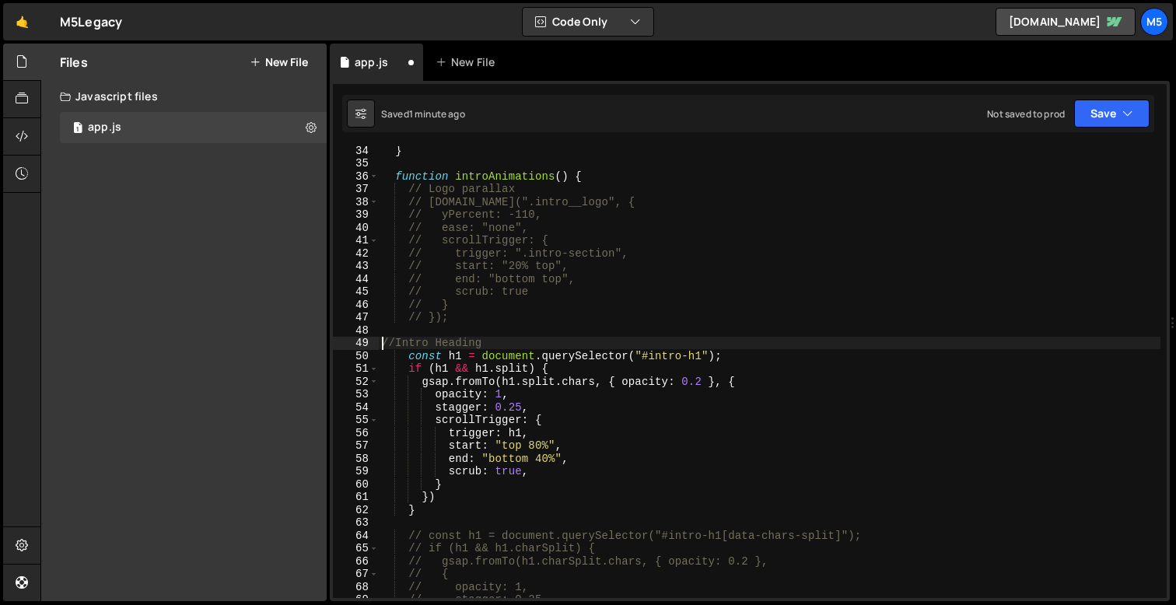
click at [501, 348] on div "} function introAnimations ( ) { // Logo parallax // [DOMAIN_NAME](".intro__log…" at bounding box center [770, 383] width 782 height 478
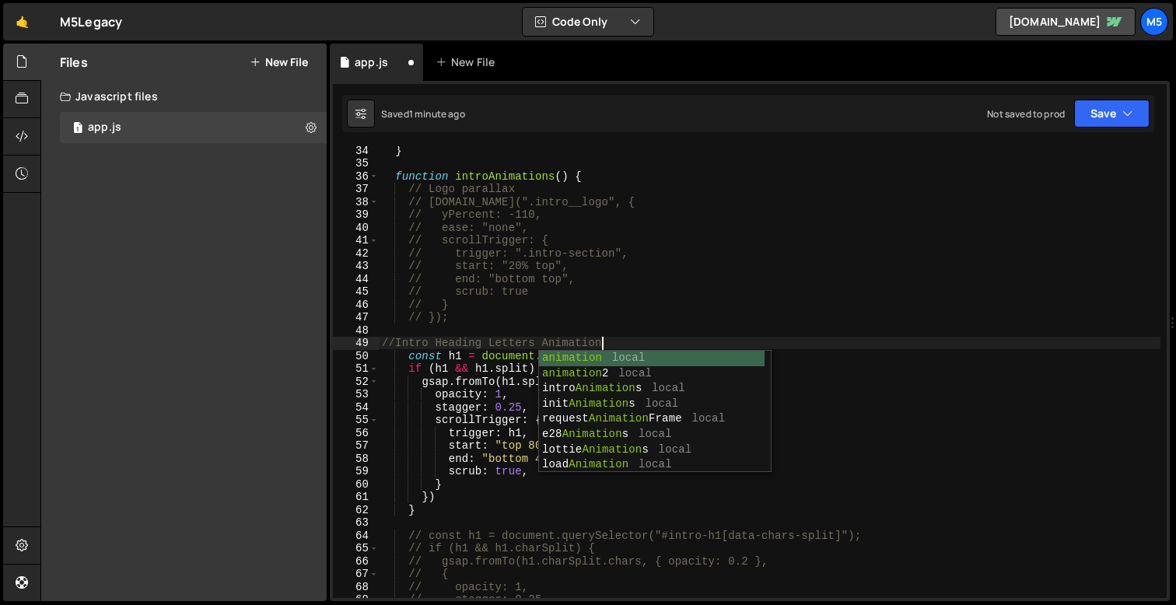
click at [576, 308] on div "} function introAnimations ( ) { // Logo parallax // [DOMAIN_NAME](".intro__log…" at bounding box center [770, 383] width 782 height 478
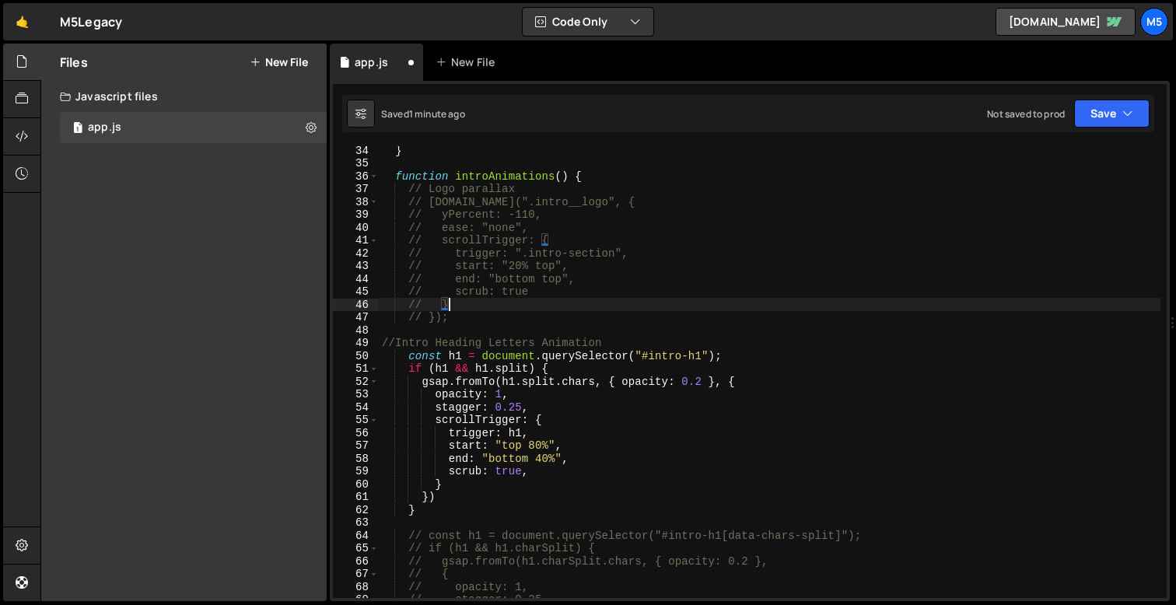
click at [616, 345] on div "} function introAnimations ( ) { // Logo parallax // [DOMAIN_NAME](".intro__log…" at bounding box center [770, 383] width 782 height 478
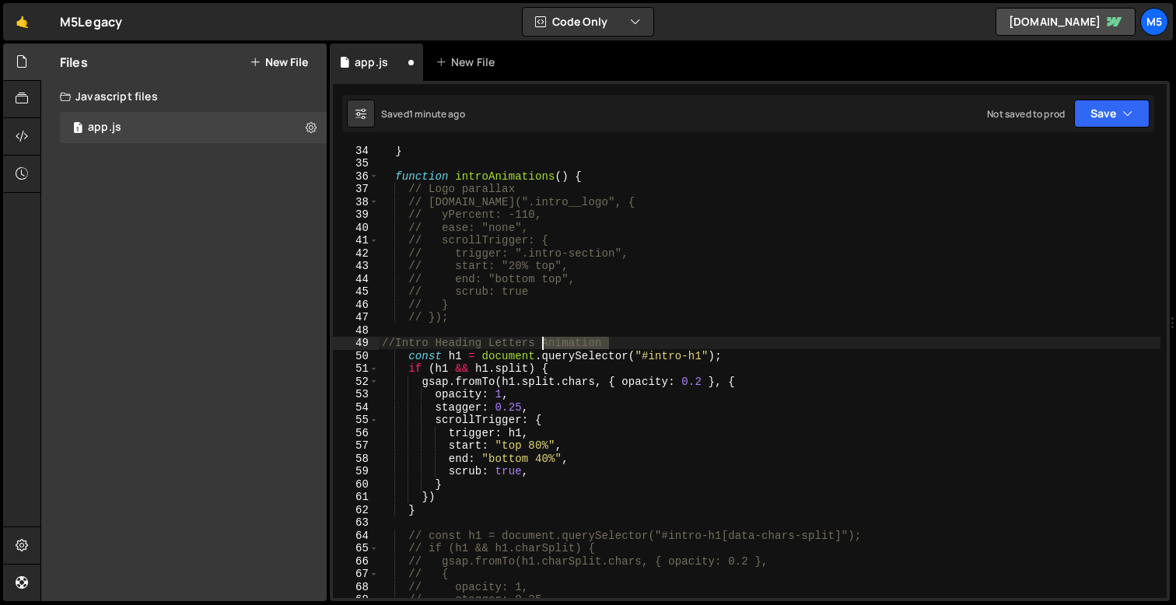
drag, startPoint x: 637, startPoint y: 346, endPoint x: 544, endPoint y: 345, distance: 93.4
click at [544, 345] on div "} function introAnimations ( ) { // Logo parallax // [DOMAIN_NAME](".intro__log…" at bounding box center [770, 383] width 782 height 478
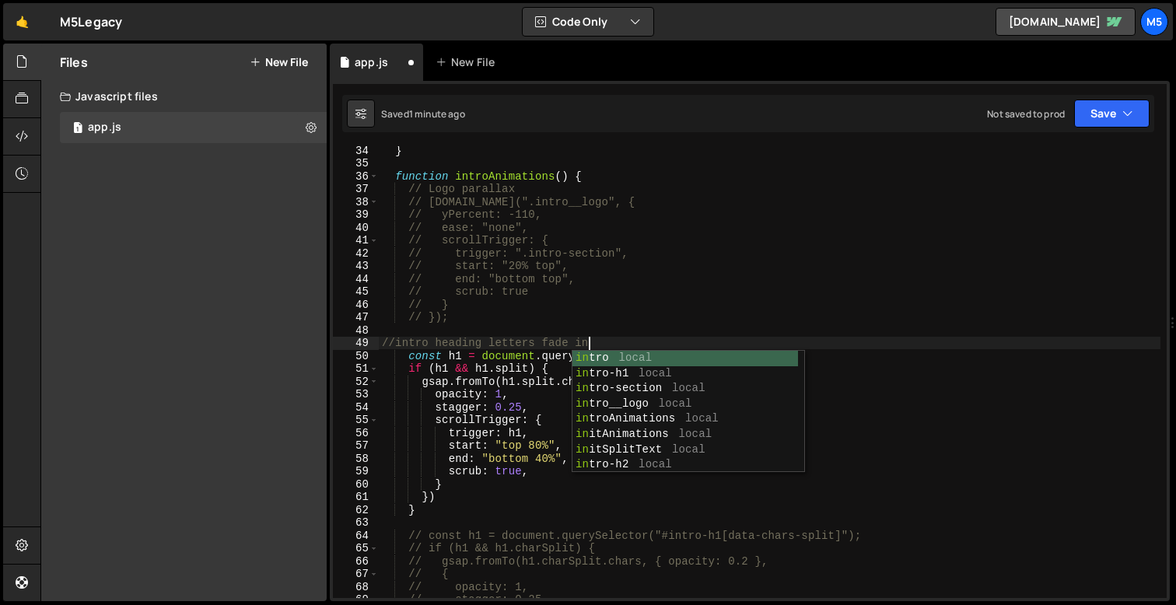
click at [531, 441] on div "} function introAnimations ( ) { // Logo parallax // [DOMAIN_NAME](".intro__log…" at bounding box center [770, 383] width 782 height 478
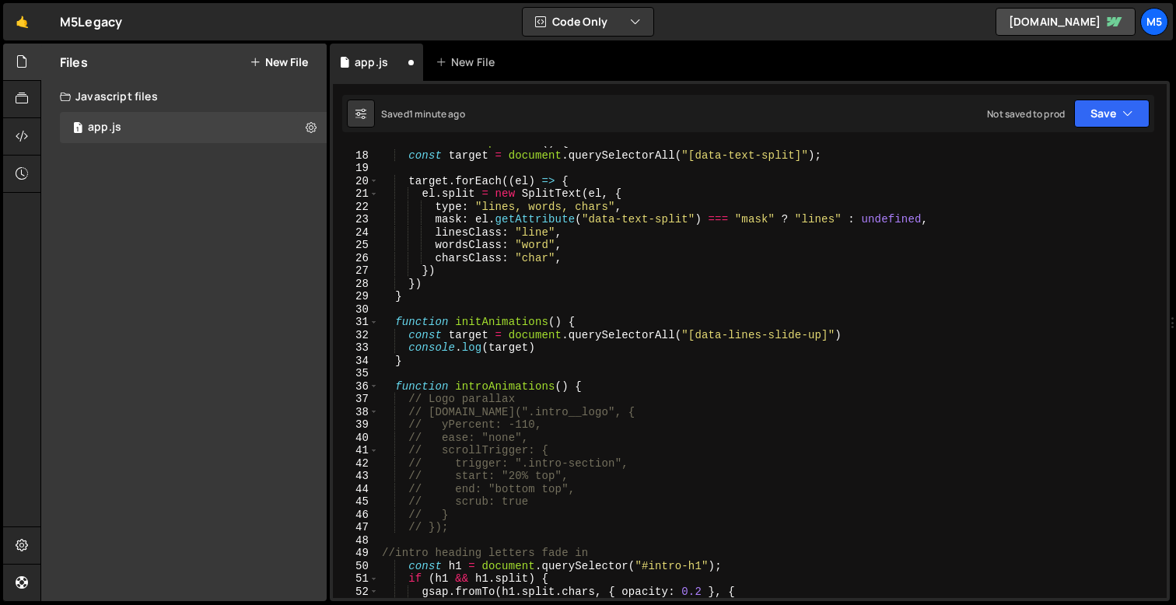
scroll to position [209, 0]
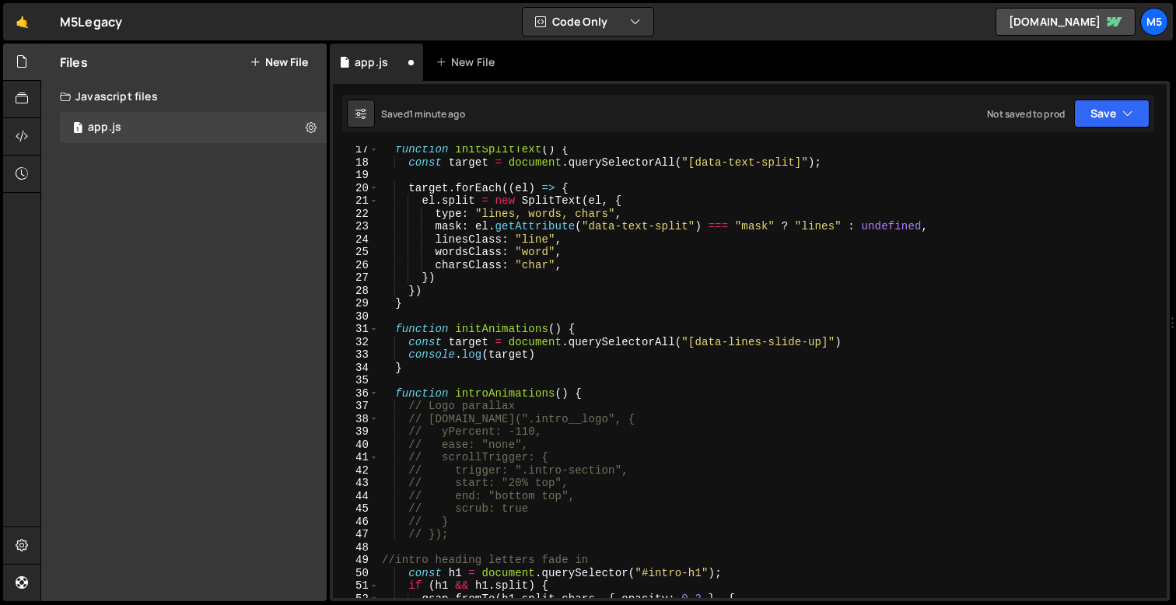
click at [553, 349] on div "function initSplitText ( ) { const target = document . querySelectorAll ( "[dat…" at bounding box center [770, 382] width 782 height 478
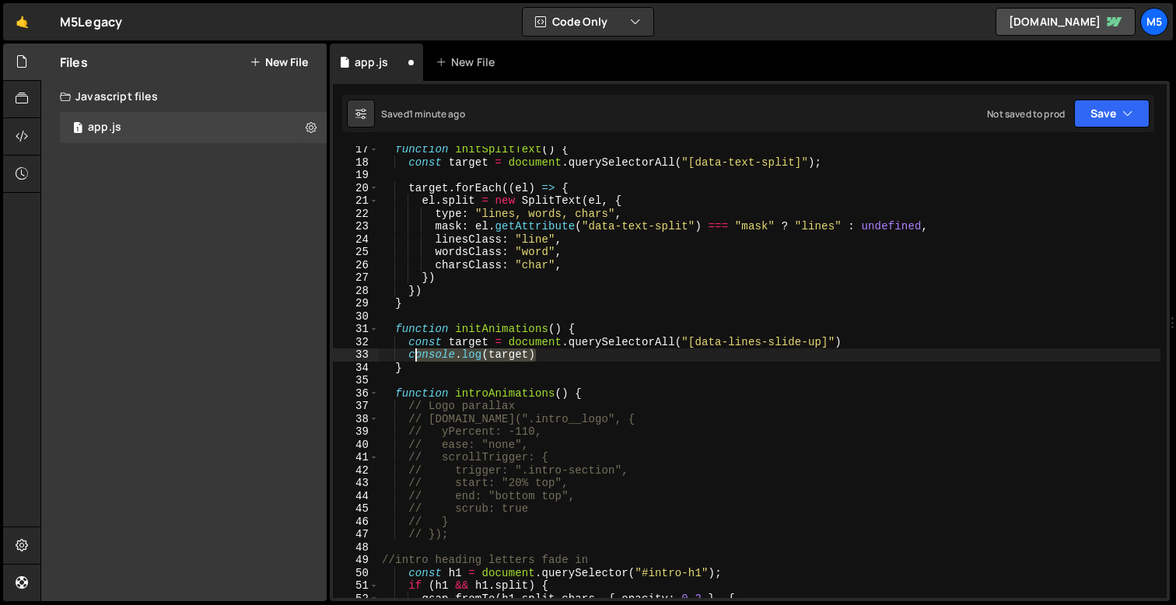
drag, startPoint x: 545, startPoint y: 357, endPoint x: 415, endPoint y: 356, distance: 129.1
click at [415, 356] on div "function initSplitText ( ) { const target = document . querySelectorAll ( "[dat…" at bounding box center [770, 382] width 782 height 478
type textarea "c"
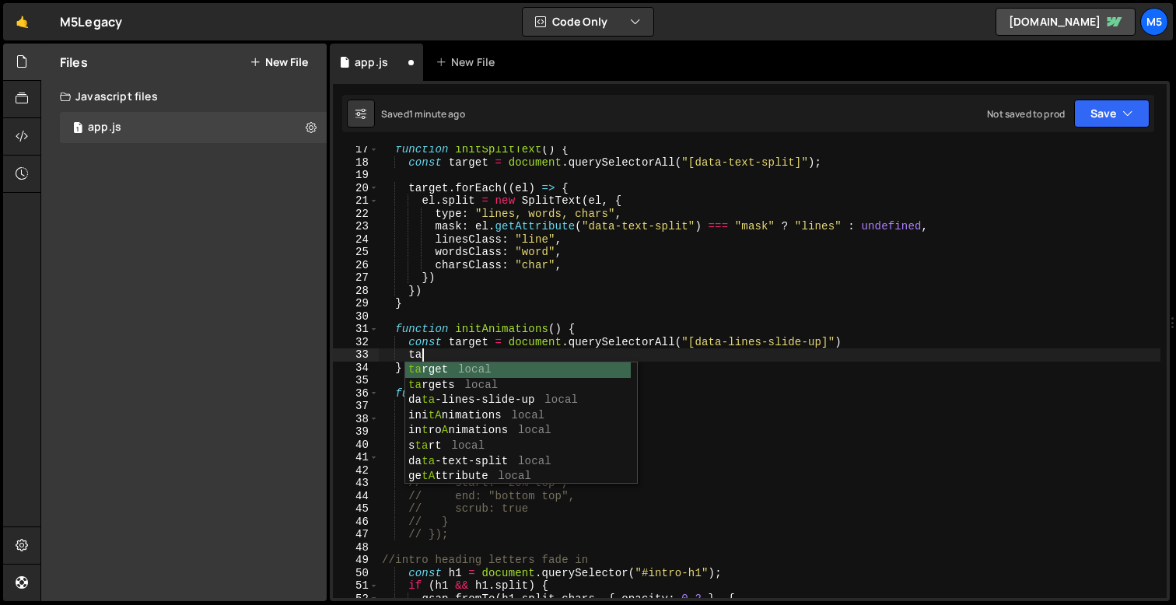
type textarea "t"
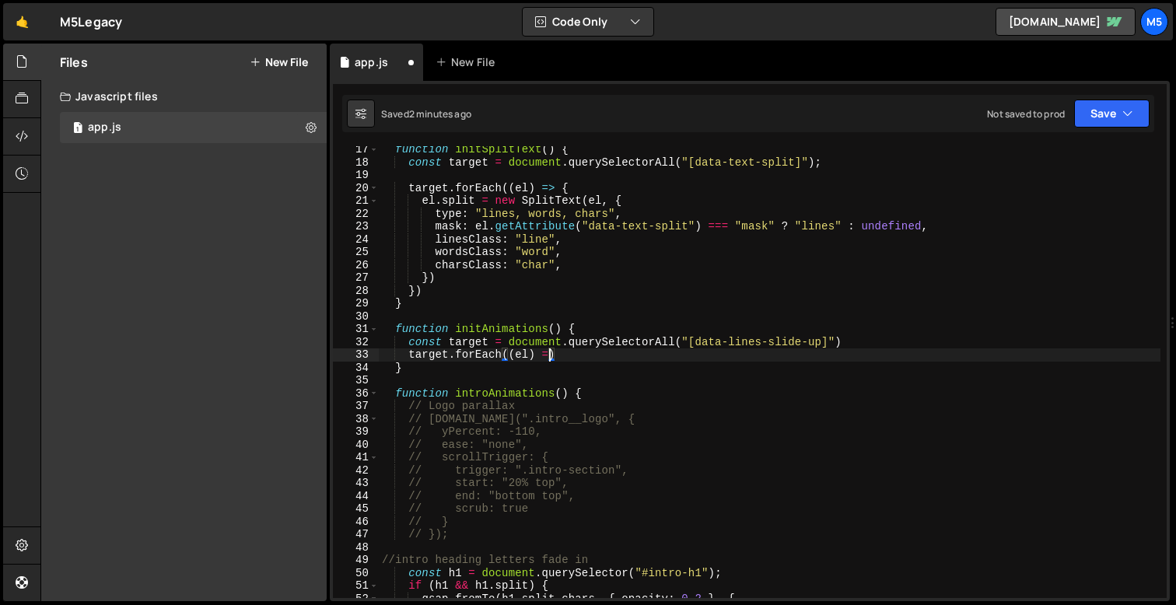
scroll to position [0, 12]
type textarea "target.forEach((el) => {)"
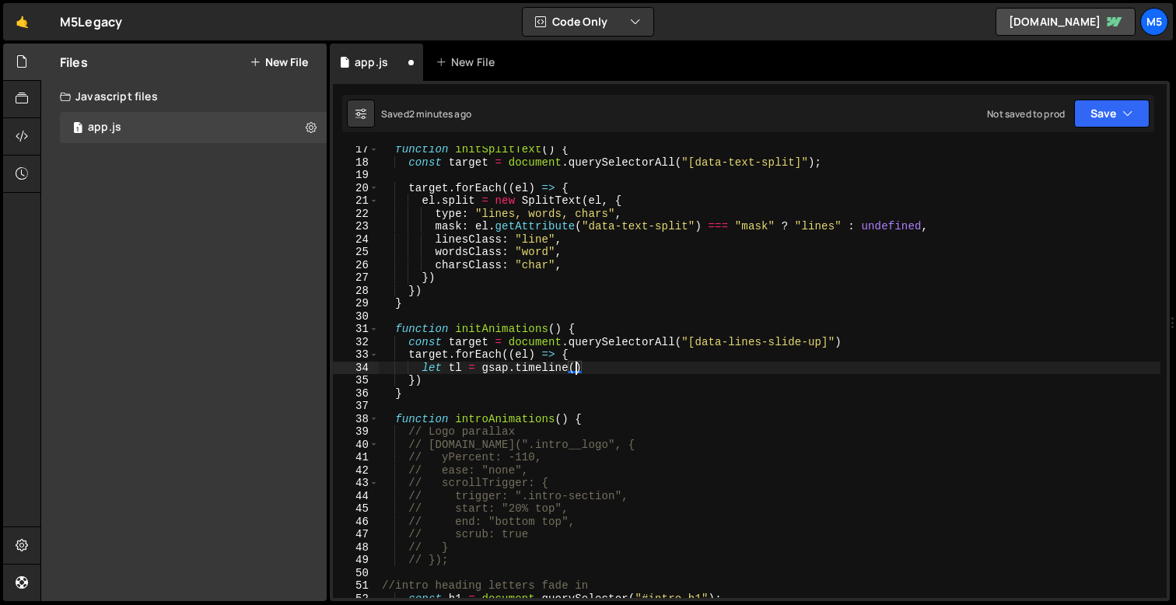
type textarea "let tl = gsap.timeline({"
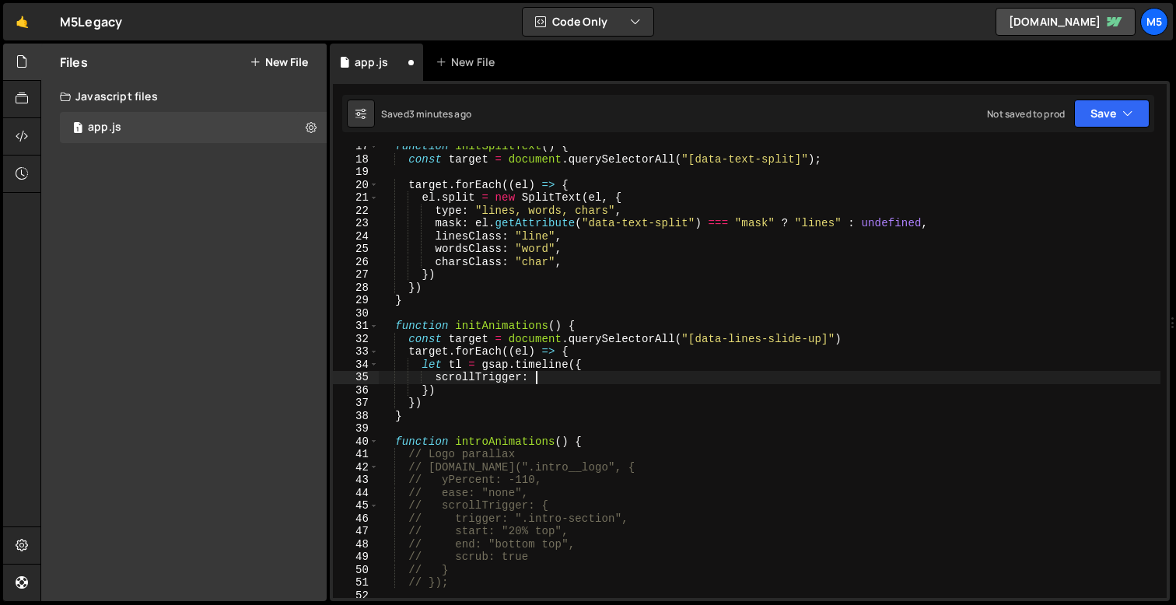
scroll to position [0, 10]
type textarea "scrollTrigger: {}"
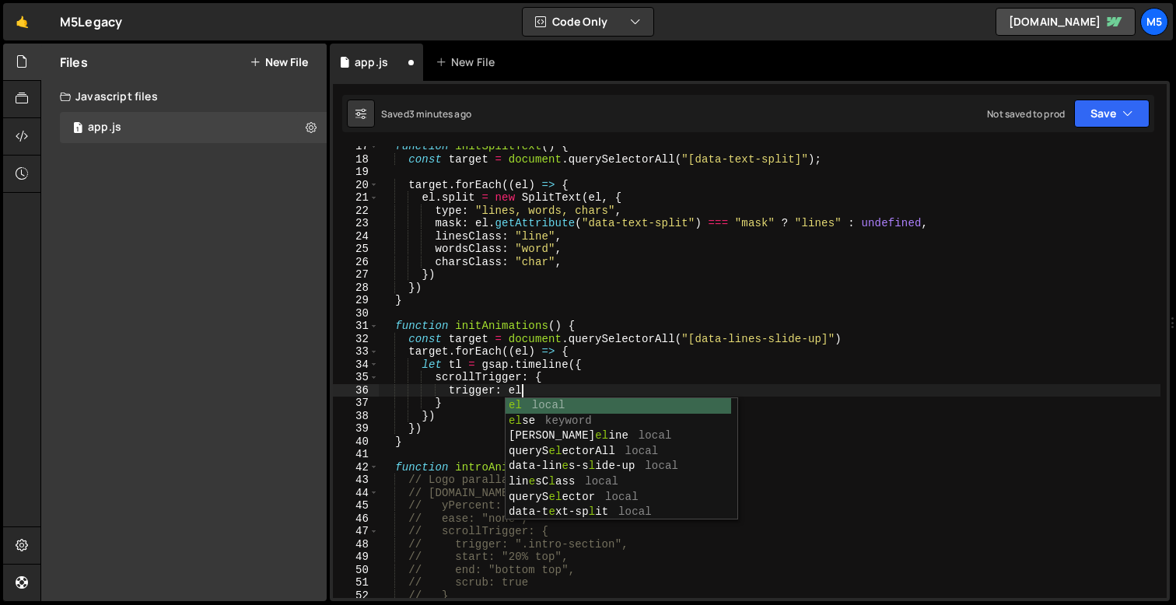
type textarea "trigger: el,"
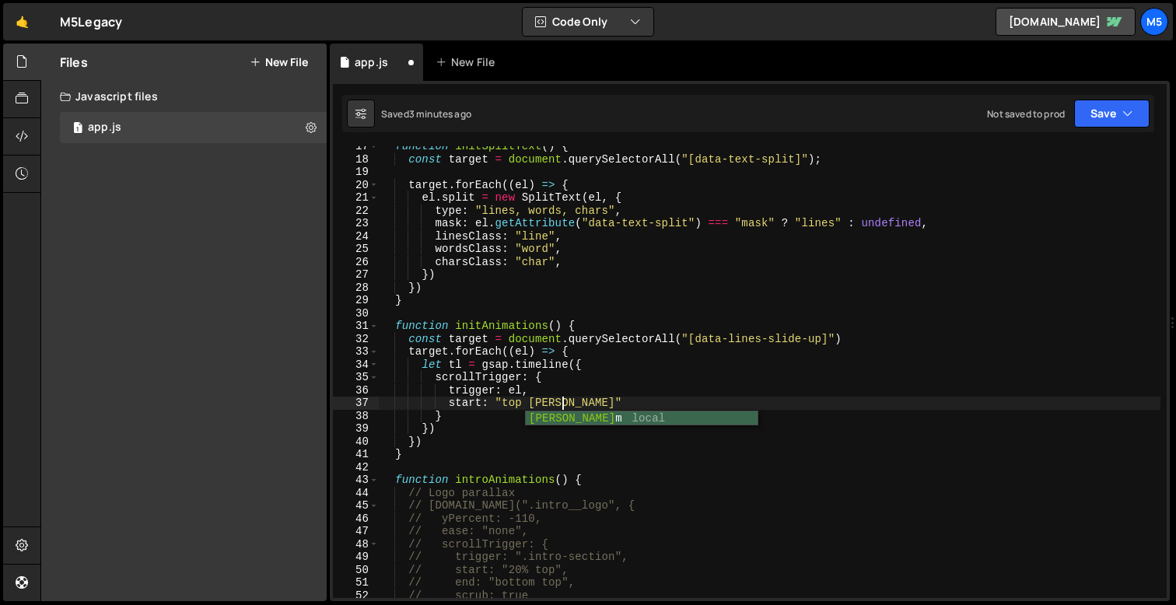
scroll to position [0, 12]
type textarea "start: "top bottom","
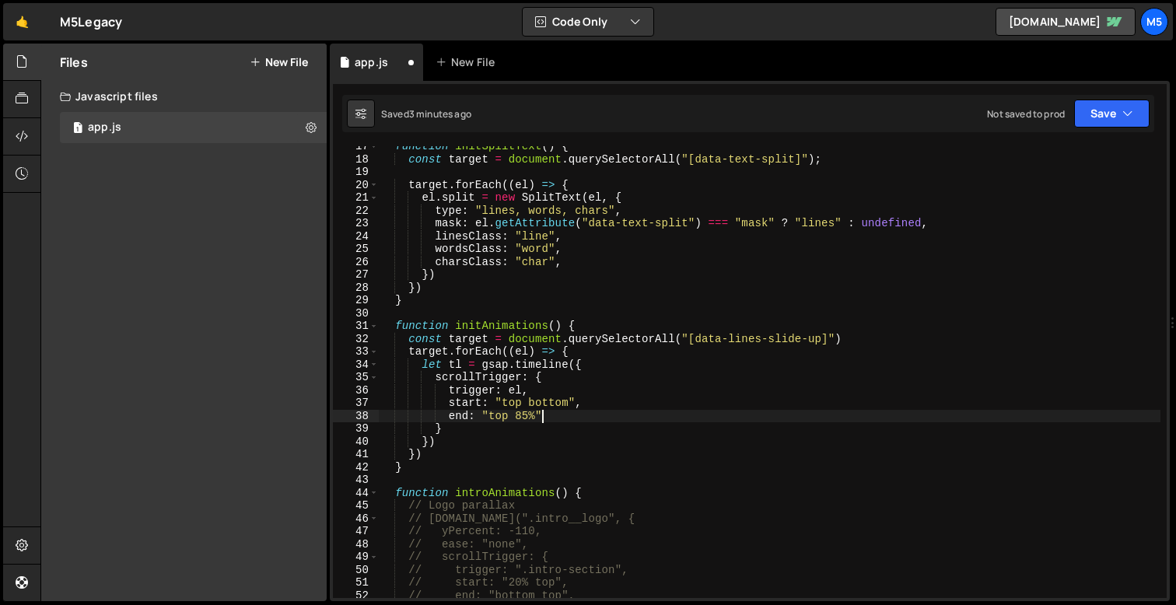
scroll to position [0, 11]
type textarea "end: "top 85%","
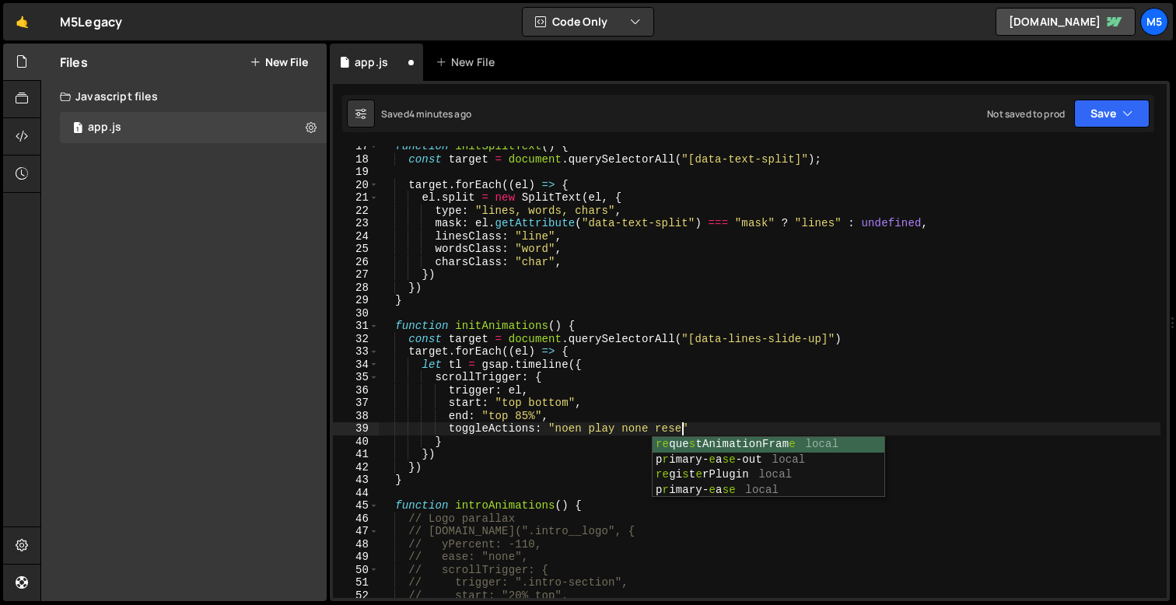
scroll to position [0, 21]
click at [577, 415] on div "function initSplitText ( ) { const target = document . querySelectorAll ( "[dat…" at bounding box center [770, 379] width 782 height 478
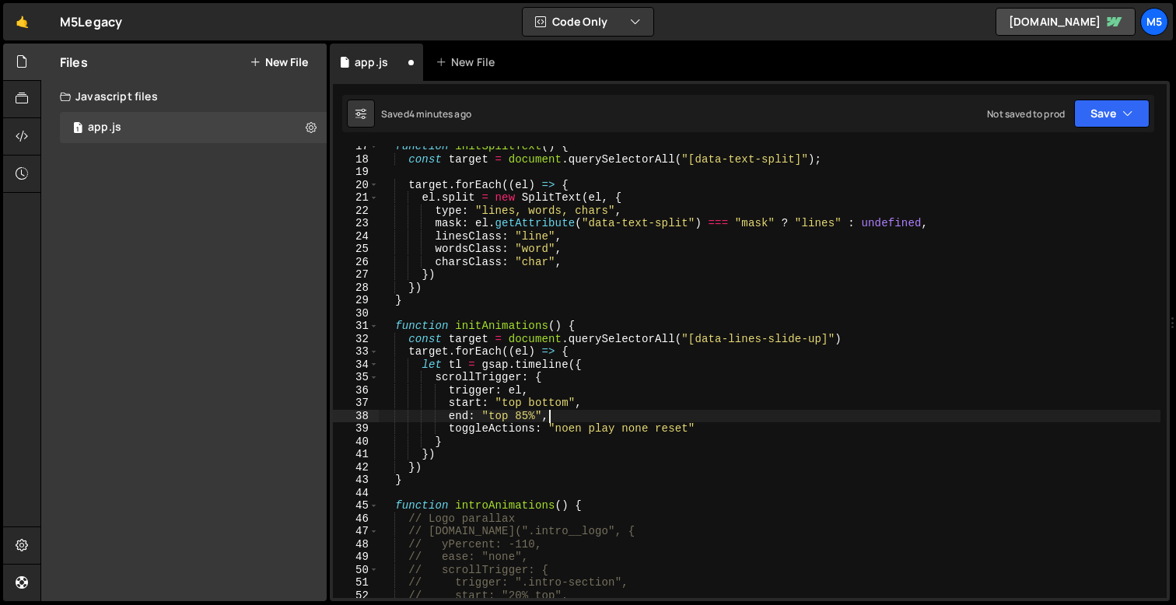
click at [577, 439] on div "function initSplitText ( ) { const target = document . querySelectorAll ( "[dat…" at bounding box center [770, 379] width 782 height 478
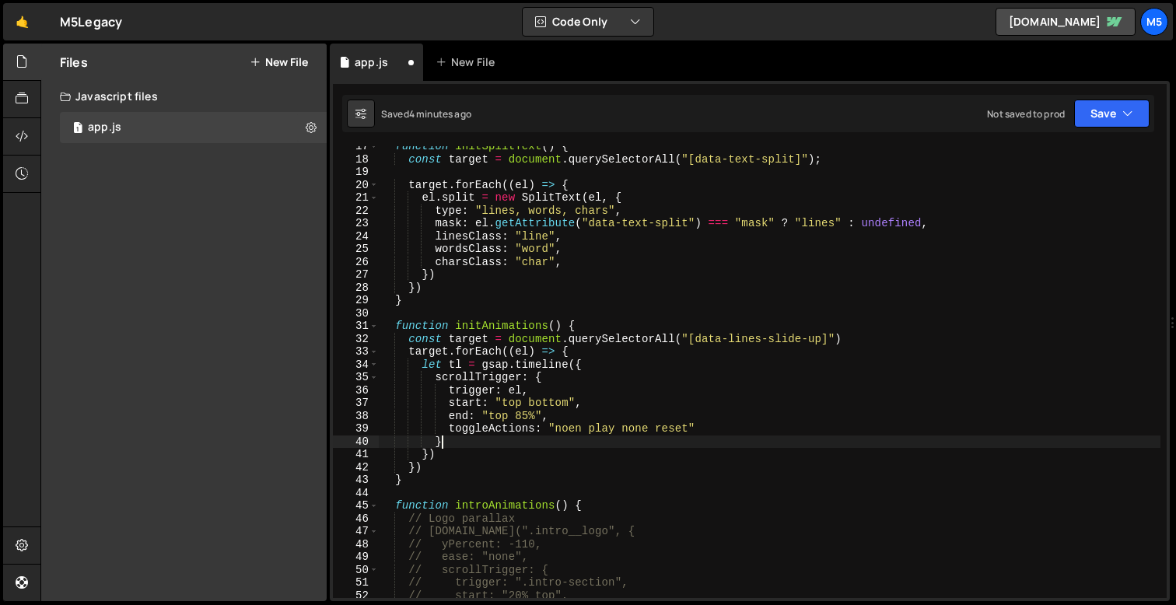
scroll to position [0, 3]
click at [579, 433] on div "function initSplitText ( ) { const target = document . querySelectorAll ( "[dat…" at bounding box center [770, 379] width 782 height 478
click at [471, 446] on div "function initSplitText ( ) { const target = document . querySelectorAll ( "[dat…" at bounding box center [770, 379] width 782 height 478
click at [432, 459] on div "function initSplitText ( ) { const target = document . querySelectorAll ( "[dat…" at bounding box center [770, 379] width 782 height 478
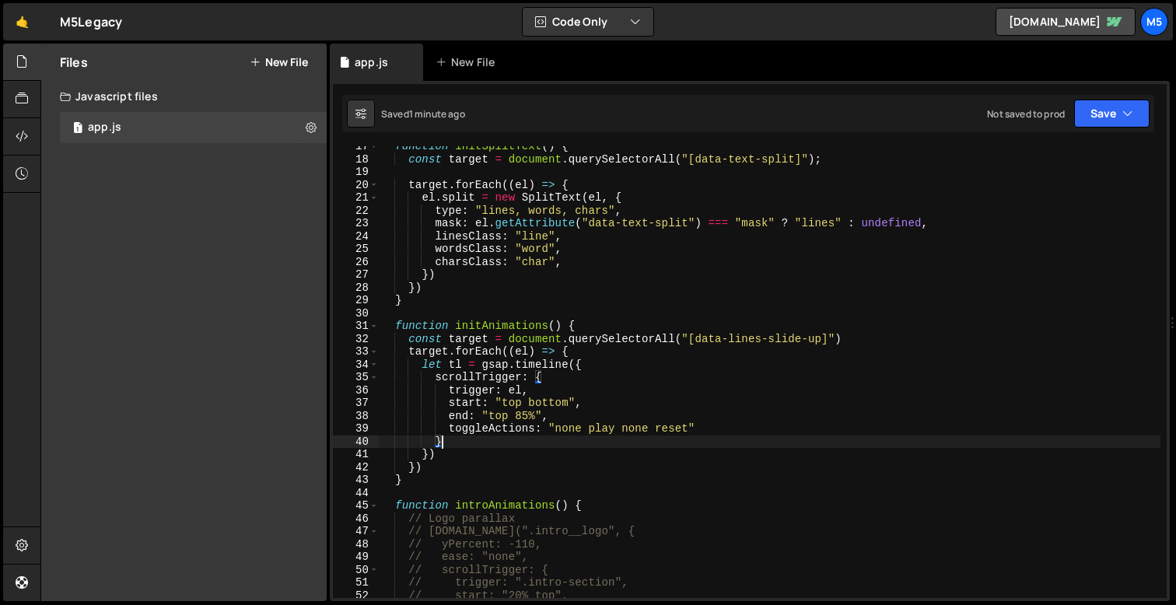
scroll to position [0, 3]
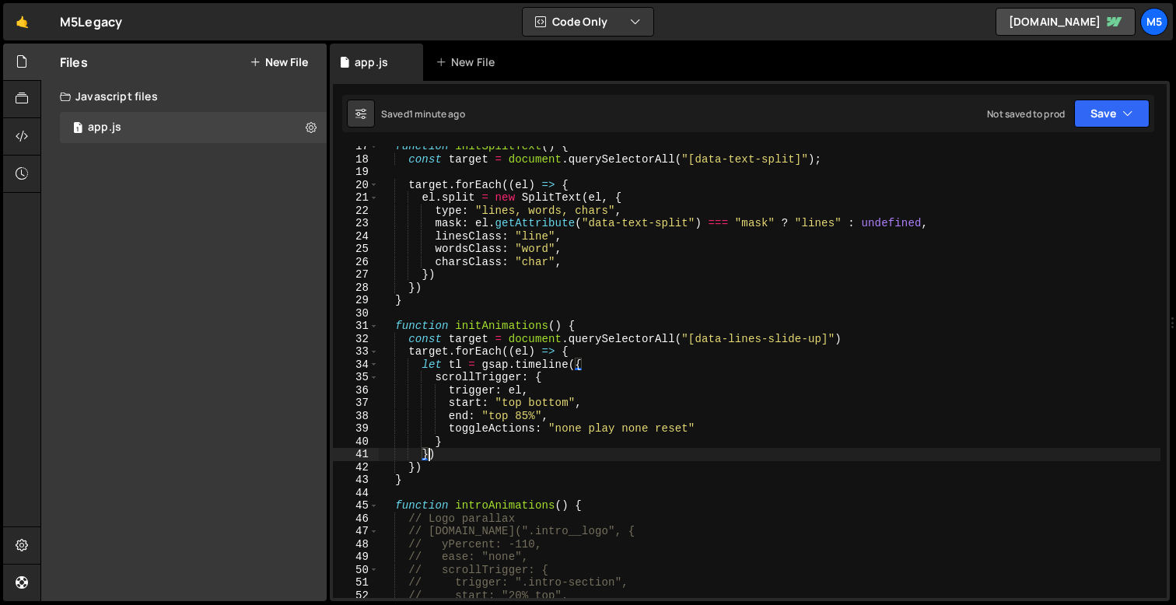
click at [571, 365] on div "function initSplitText ( ) { const target = document . querySelectorAll ( "[dat…" at bounding box center [770, 379] width 782 height 478
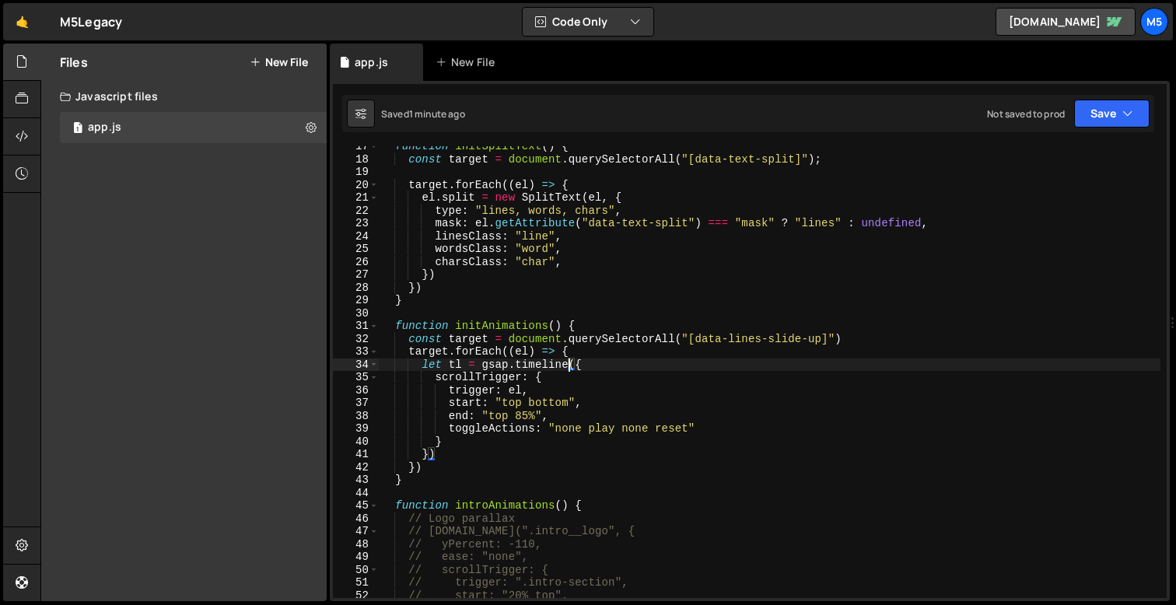
click at [441, 451] on div "function initSplitText ( ) { const target = document . querySelectorAll ( "[dat…" at bounding box center [770, 379] width 782 height 478
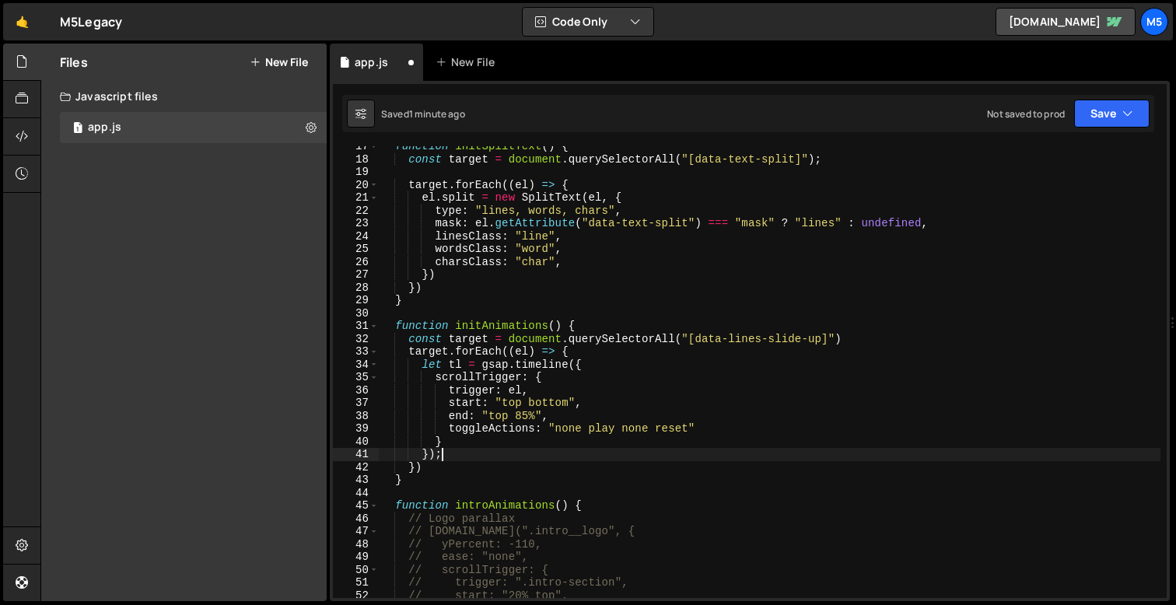
click at [418, 465] on div "function initSplitText ( ) { const target = document . querySelectorAll ( "[dat…" at bounding box center [770, 379] width 782 height 478
click at [424, 465] on div "function initSplitText ( ) { const target = document . querySelectorAll ( "[dat…" at bounding box center [770, 379] width 782 height 478
click at [466, 466] on div "function initSplitText ( ) { const target = document . querySelectorAll ( "[dat…" at bounding box center [770, 379] width 782 height 478
click at [466, 456] on div "function initSplitText ( ) { const target = document . querySelectorAll ( "[dat…" at bounding box center [770, 379] width 782 height 478
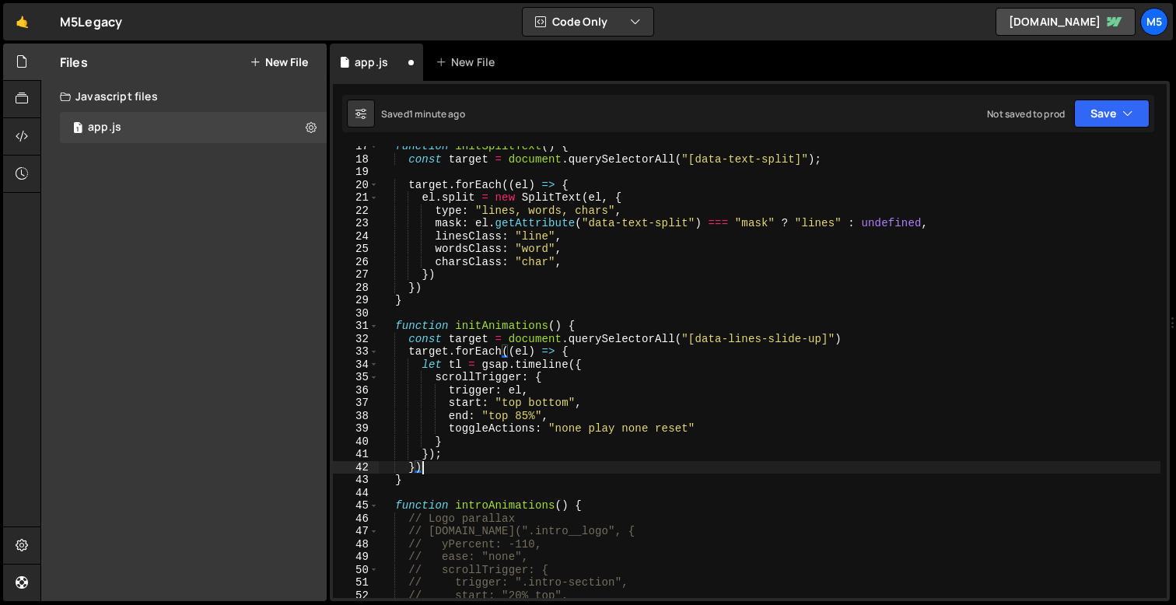
type textarea "});"
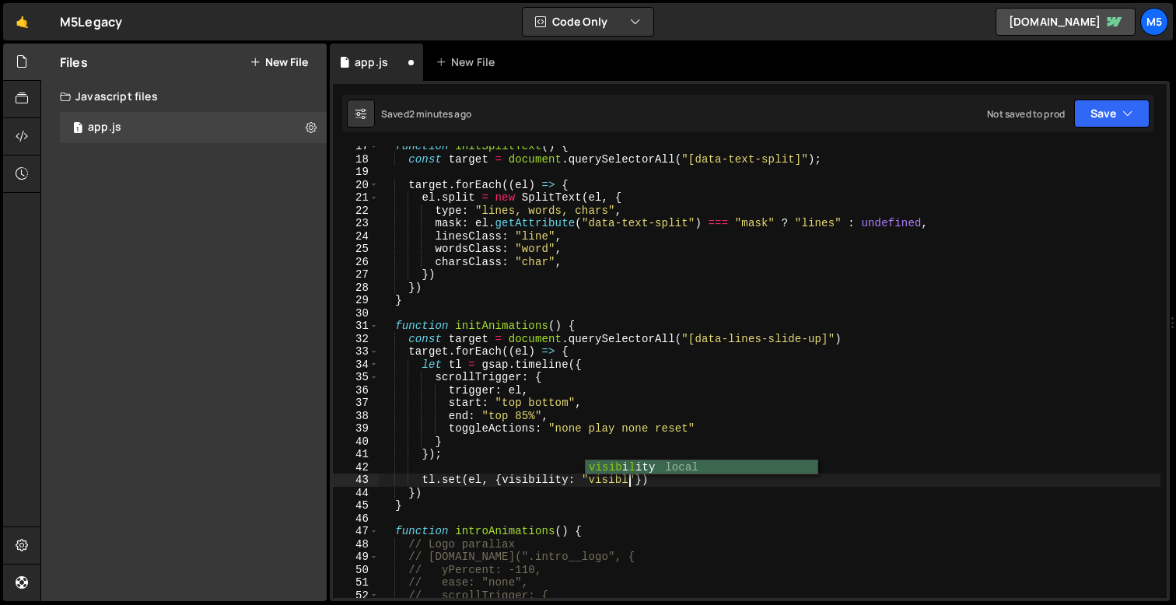
scroll to position [0, 17]
type textarea "tl.set(el, {visibility: "visible"});"
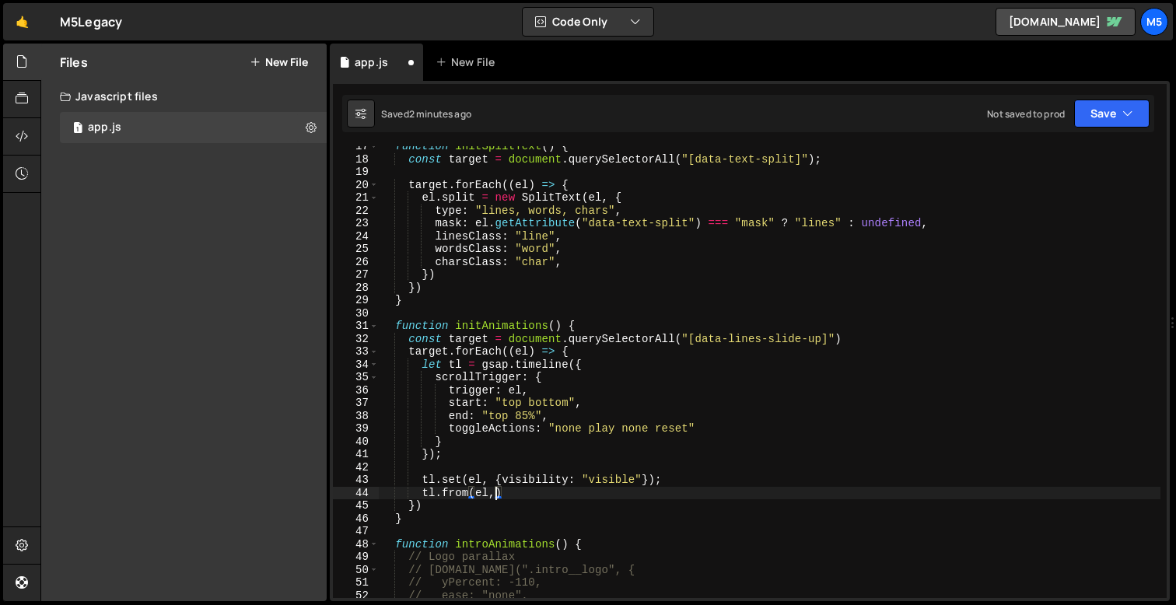
scroll to position [0, 7]
type textarea "tl.from(el, {"
click at [488, 496] on div "function initSplitText ( ) { const target = document . querySelectorAll ( "[dat…" at bounding box center [770, 379] width 782 height 478
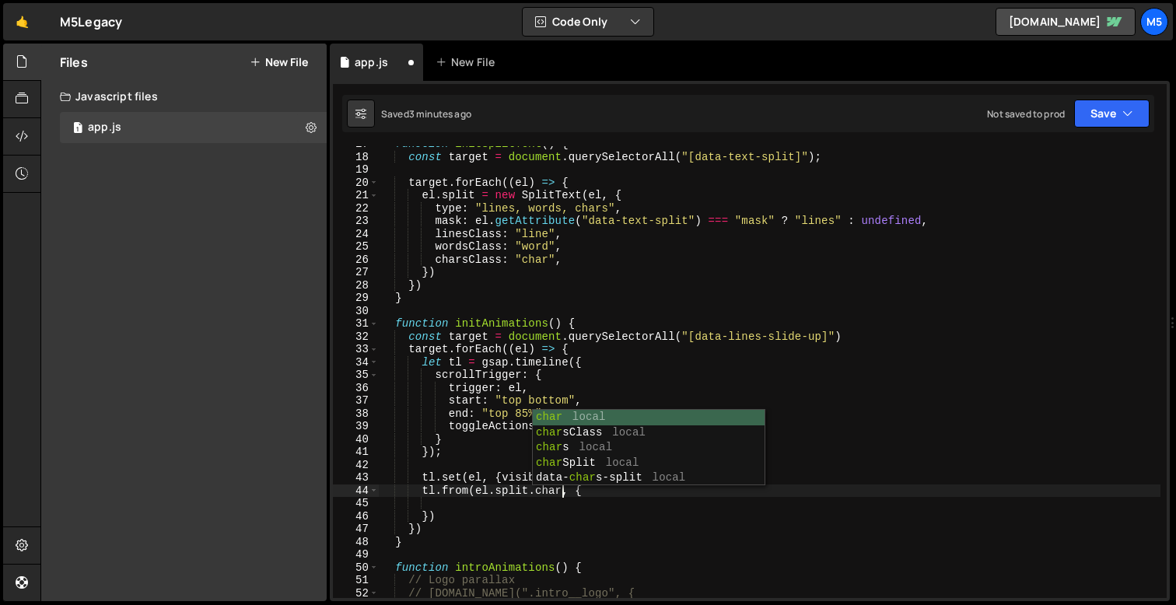
scroll to position [0, 12]
click at [495, 516] on div "function initSplitText ( ) { const target = document . querySelectorAll ( "[dat…" at bounding box center [770, 377] width 782 height 478
type textarea "})"
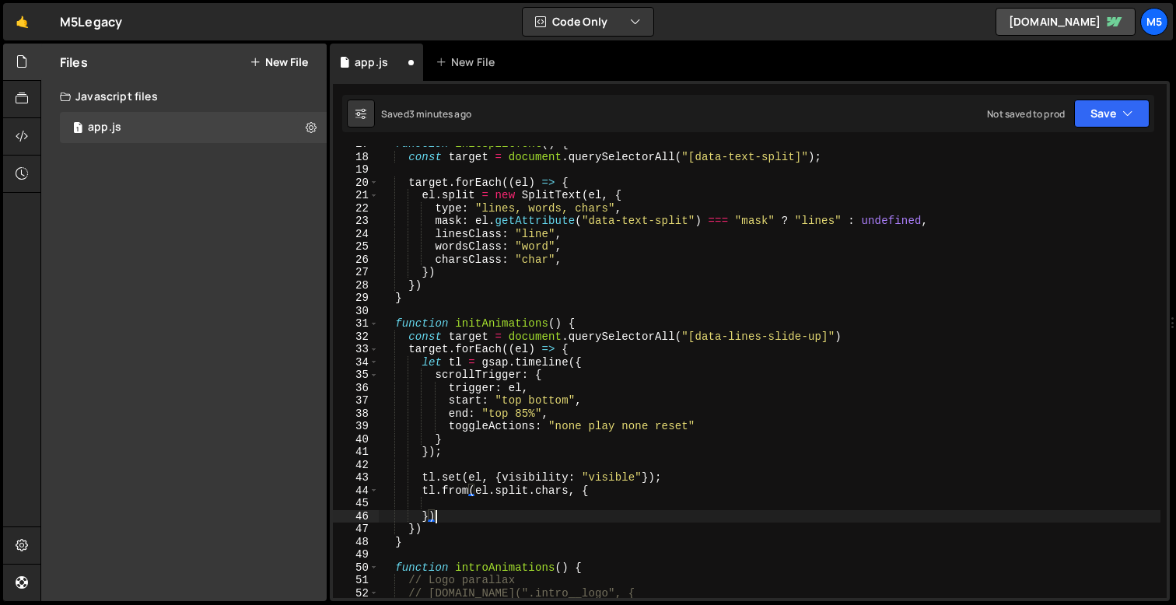
click at [559, 504] on div "function initSplitText ( ) { const target = document . querySelectorAll ( "[dat…" at bounding box center [770, 377] width 782 height 478
click at [617, 495] on div "function initSplitText ( ) { const target = document . querySelectorAll ( "[dat…" at bounding box center [770, 377] width 782 height 478
type textarea "tl.from(el.split.chars, {"
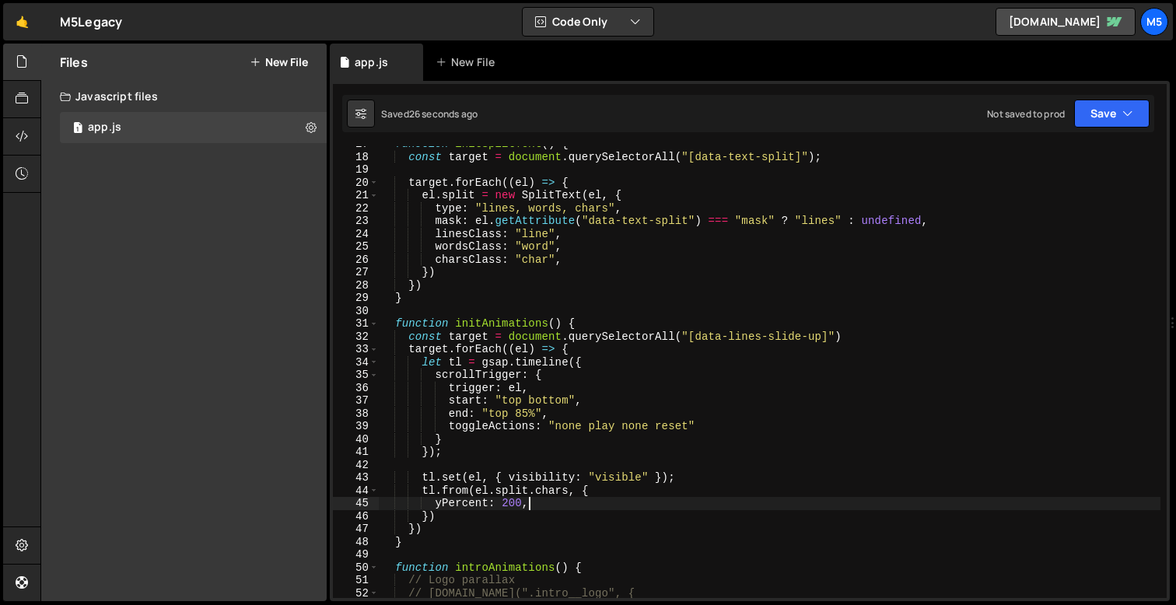
click at [712, 429] on div "function initSplitText ( ) { const target = document . querySelectorAll ( "[dat…" at bounding box center [770, 377] width 782 height 478
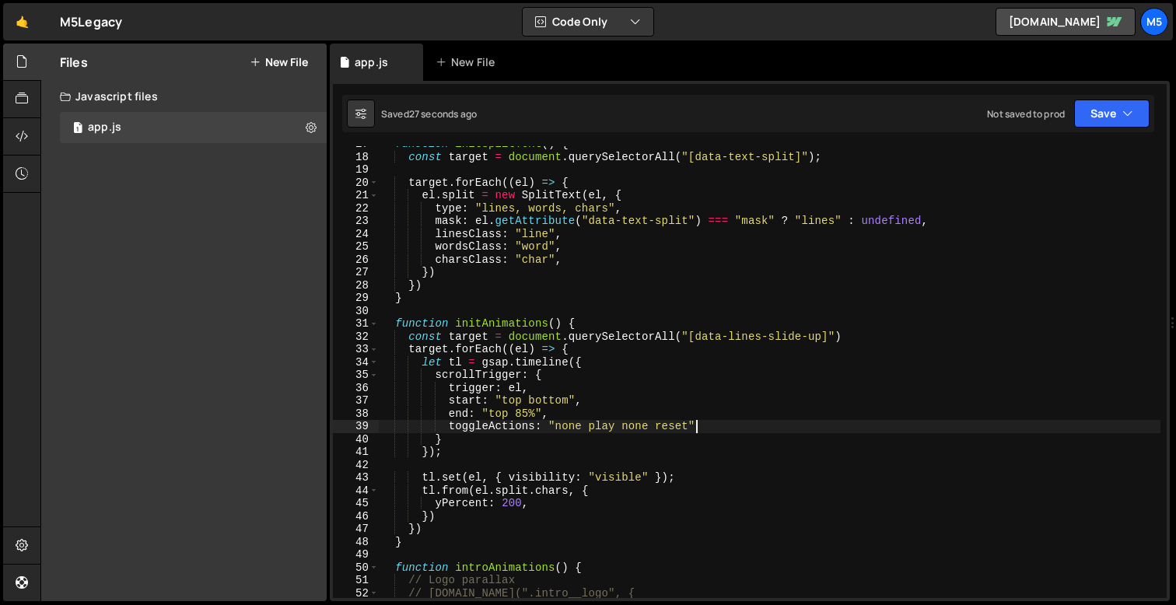
type textarea "toggleActions: "none play none reset","
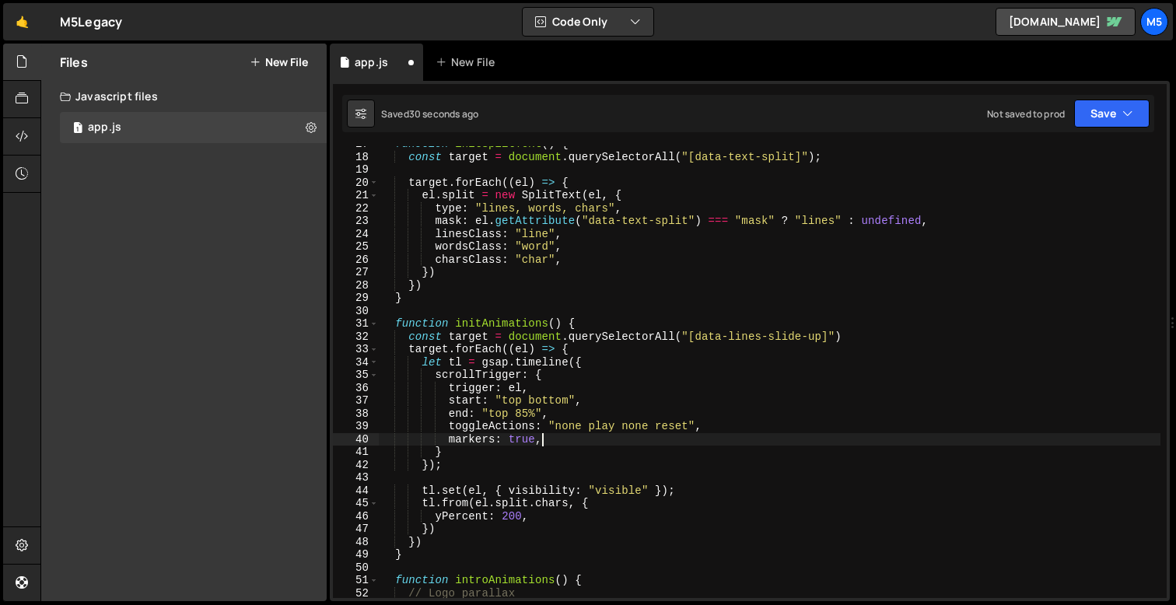
scroll to position [0, 10]
click at [478, 413] on div "function initSplitText ( ) { const target = document . querySelectorAll ( "[dat…" at bounding box center [770, 377] width 782 height 478
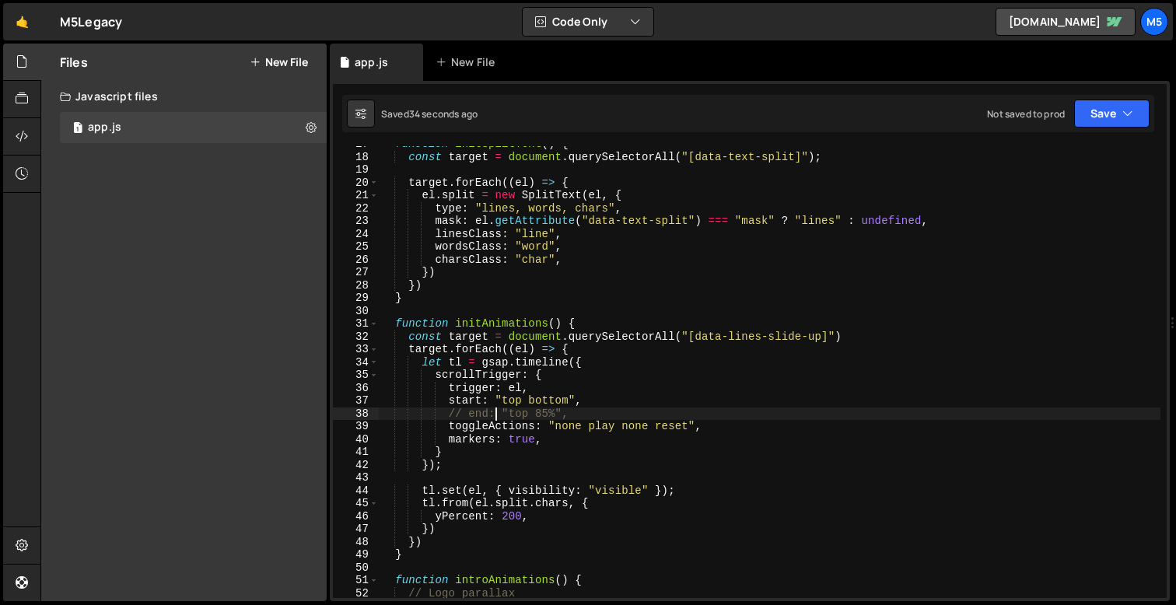
click at [545, 400] on div "function initSplitText ( ) { const target = document . querySelectorAll ( "[dat…" at bounding box center [770, 377] width 782 height 478
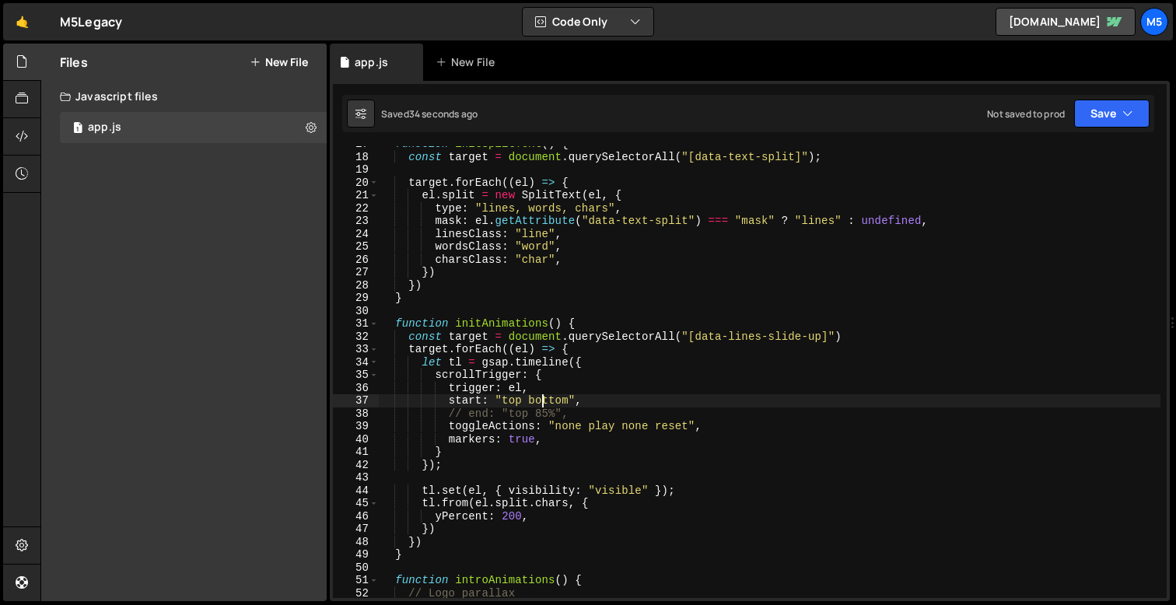
click at [545, 400] on div "function initSplitText ( ) { const target = document . querySelectorAll ( "[dat…" at bounding box center [770, 377] width 782 height 478
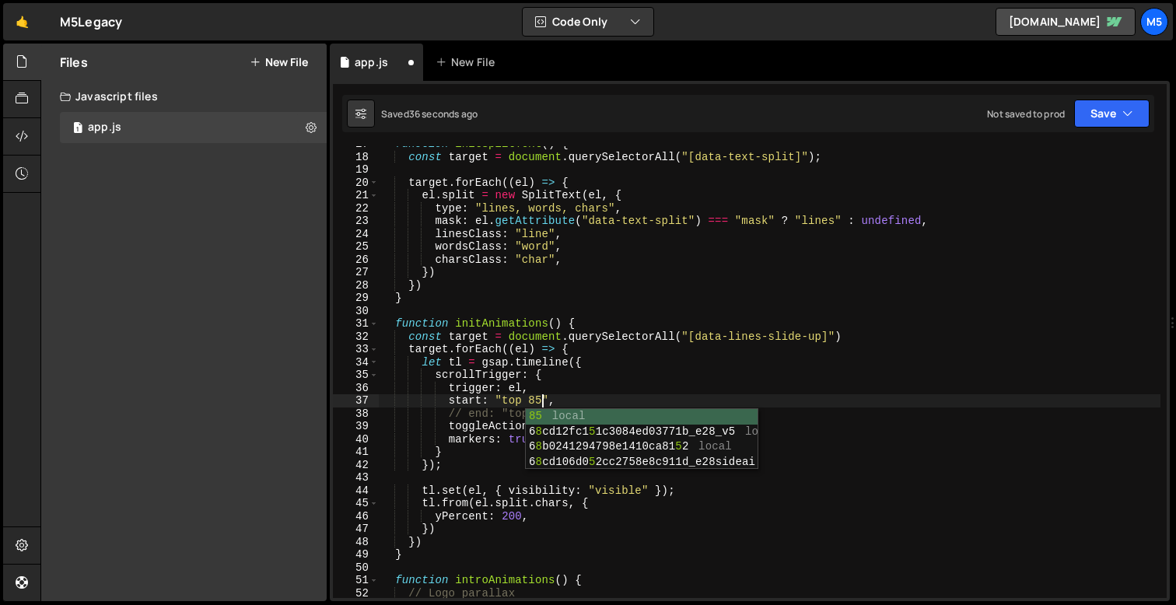
scroll to position [0, 11]
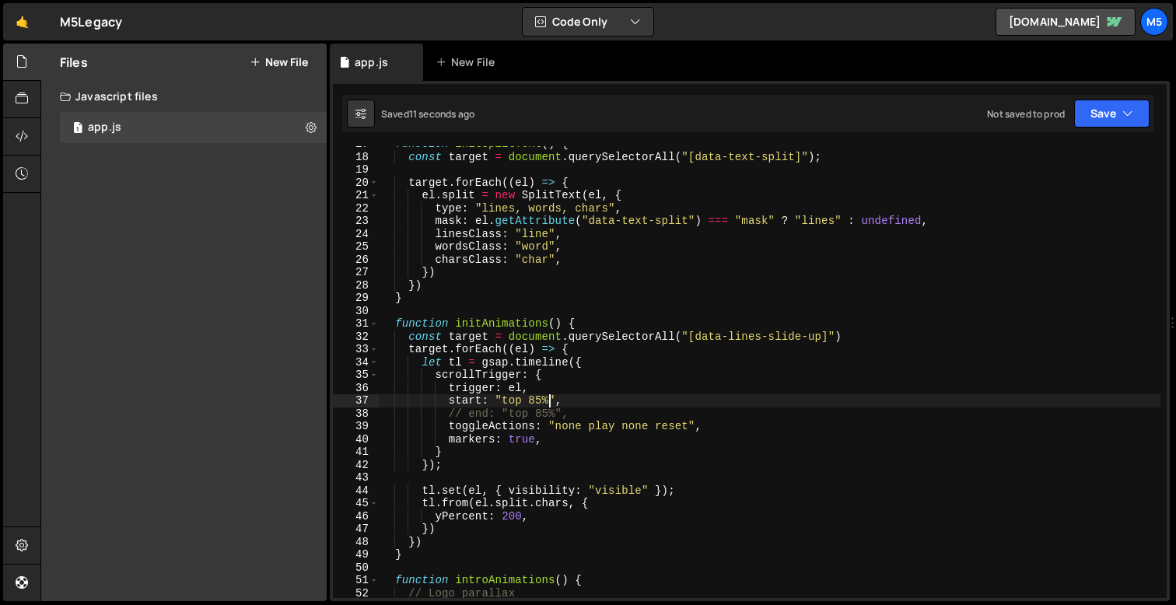
click at [601, 419] on div "function initSplitText ( ) { const target = document . querySelectorAll ( "[dat…" at bounding box center [770, 377] width 782 height 478
type textarea "// end: "top 85%","
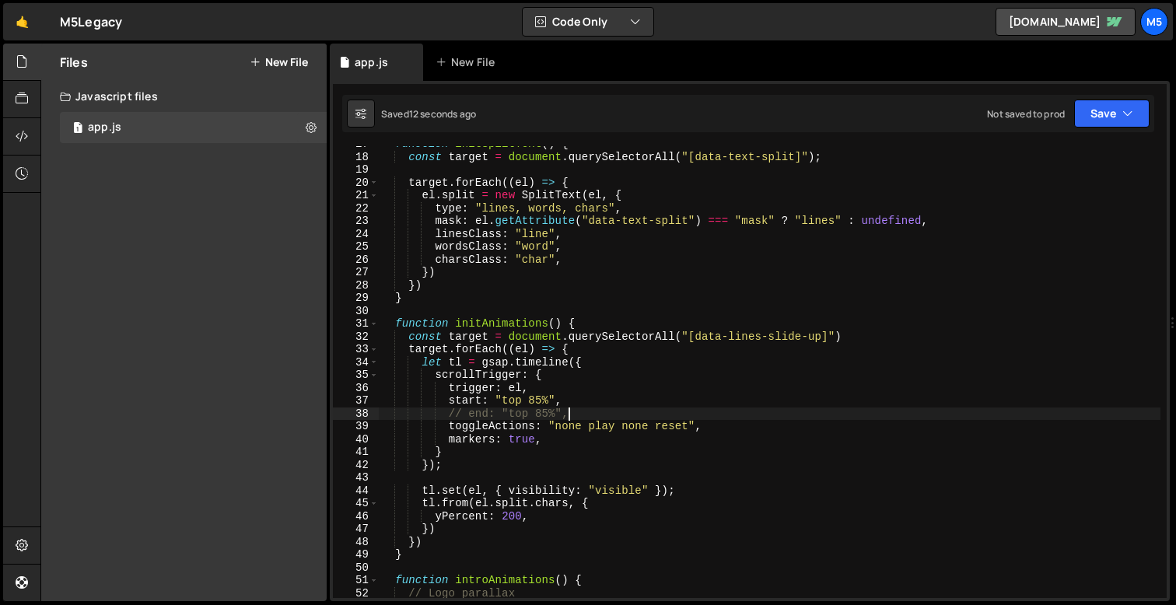
click at [635, 420] on div "function initSplitText ( ) { const target = document . querySelectorAll ( "[dat…" at bounding box center [770, 377] width 782 height 478
drag, startPoint x: 581, startPoint y: 416, endPoint x: 335, endPoint y: 415, distance: 245.8
click at [335, 415] on div "// end: "top 85%", 17 18 19 20 21 22 23 24 25 26 27 28 29 30 31 32 33 34 35 36 …" at bounding box center [750, 372] width 834 height 452
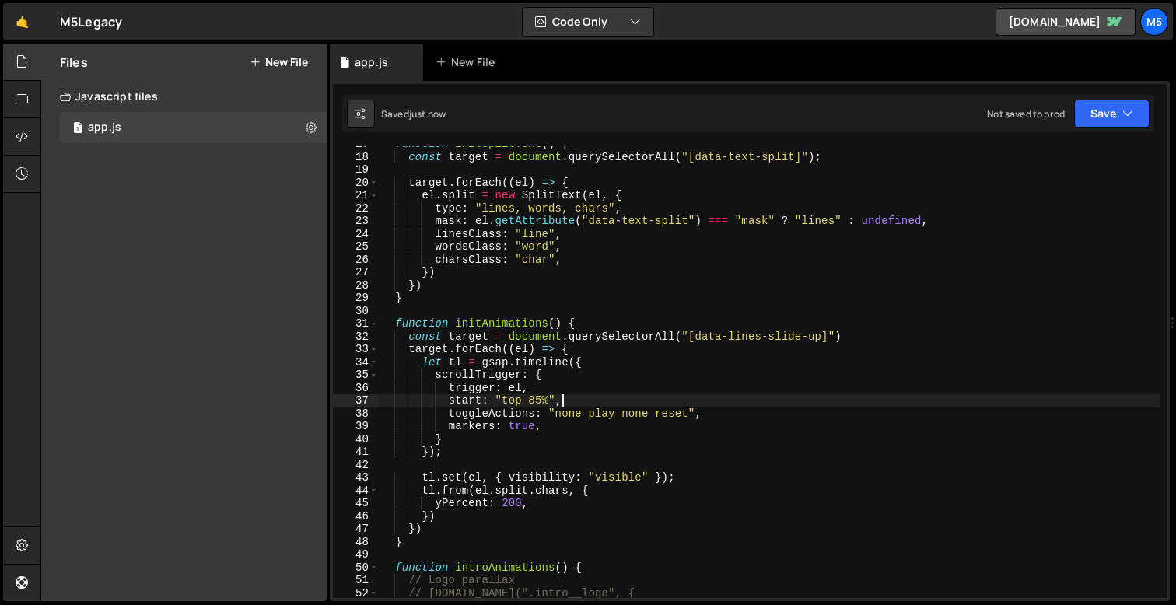
click at [668, 415] on div "function initSplitText ( ) { const target = document . querySelectorAll ( "[dat…" at bounding box center [770, 377] width 782 height 478
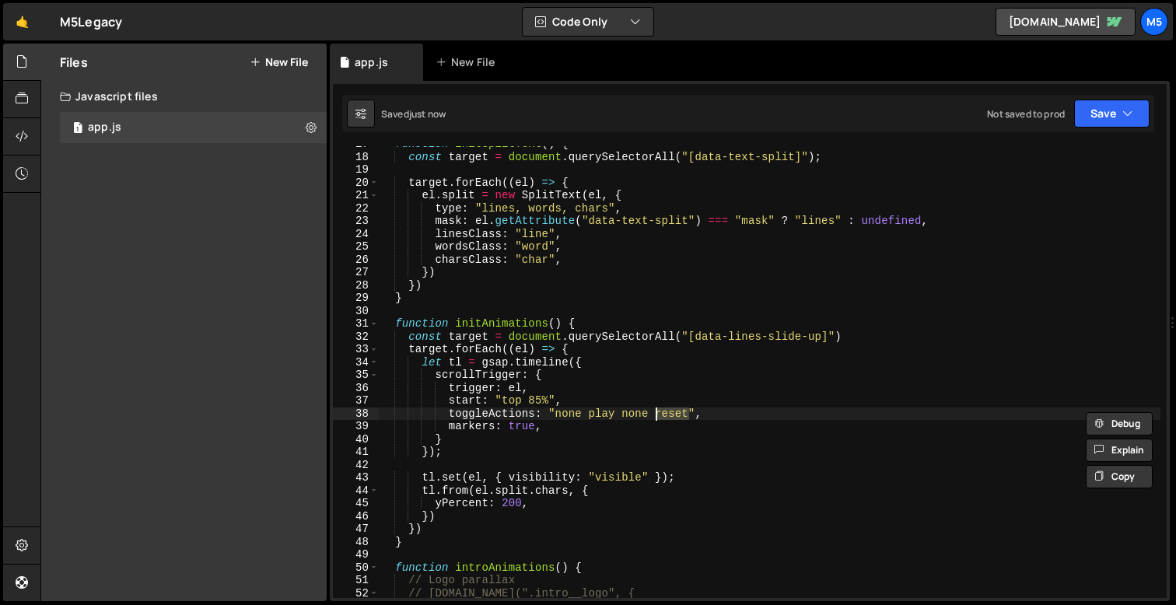
click at [722, 416] on div "function initSplitText ( ) { const target = document . querySelectorAll ( "[dat…" at bounding box center [770, 377] width 782 height 478
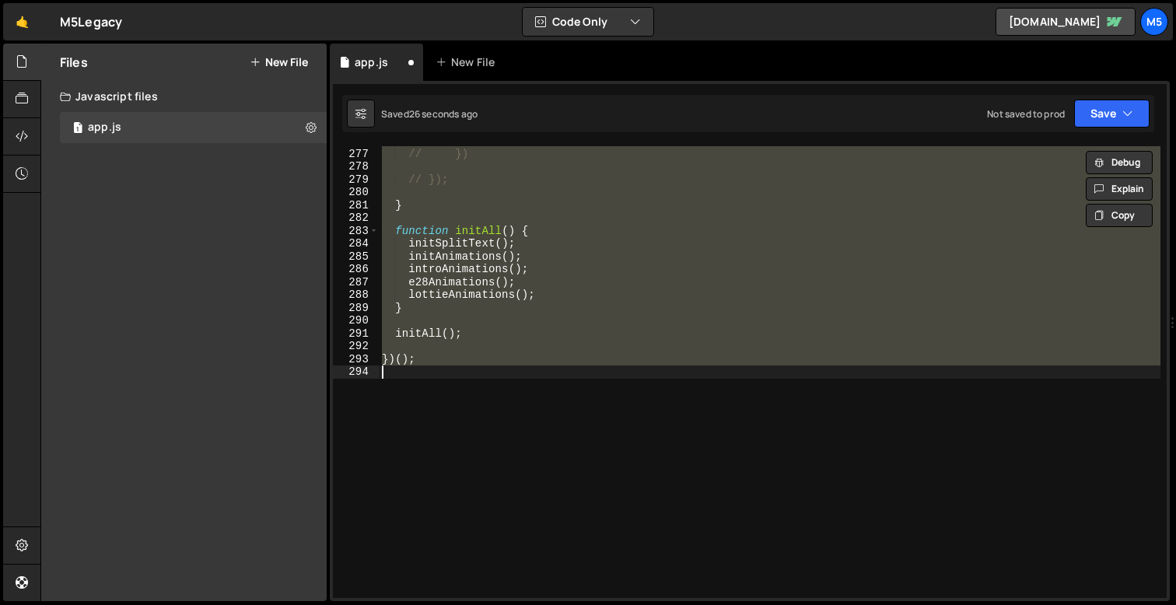
scroll to position [249, 0]
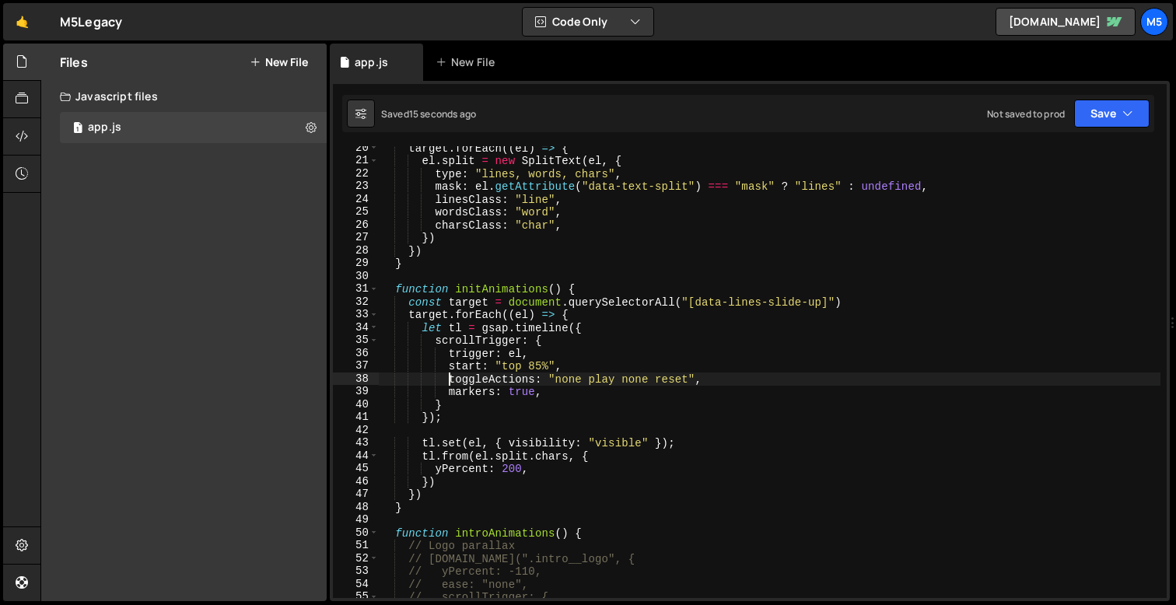
click at [673, 384] on div "target . forEach (( el ) => { el . split = new SplitText ( el , { type : "lines…" at bounding box center [770, 381] width 782 height 478
click at [562, 366] on div "target . forEach (( el ) => { el . split = new SplitText ( el , { type : "lines…" at bounding box center [770, 381] width 782 height 478
type textarea "start: "top 85%","
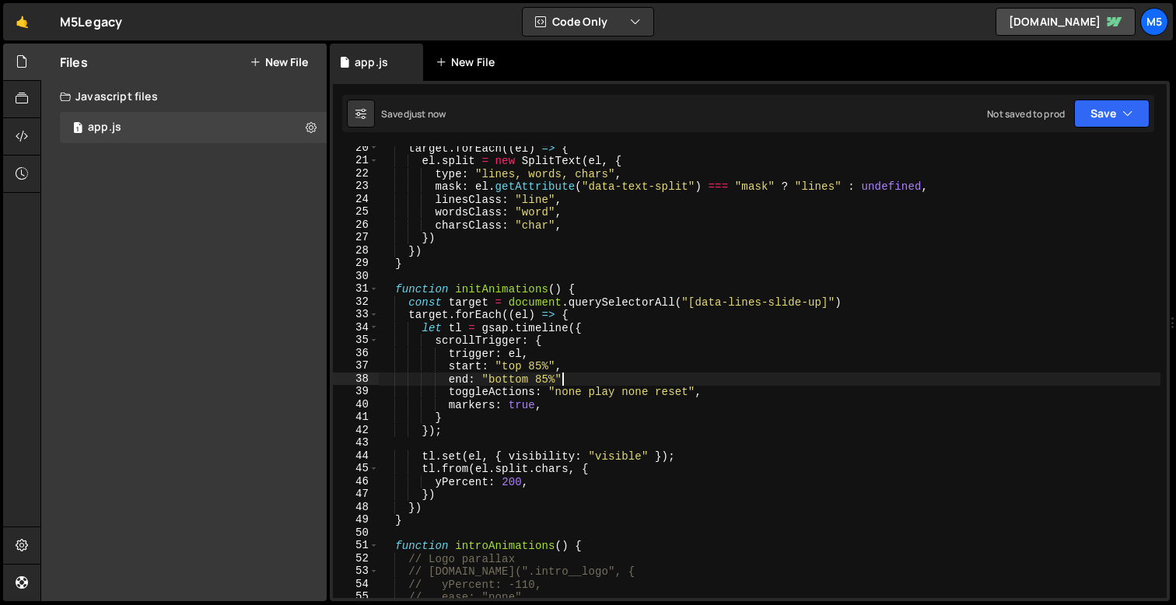
scroll to position [0, 12]
click at [568, 400] on div "target . forEach (( el ) => { el . split = new SplitText ( el , { type : "lines…" at bounding box center [770, 381] width 782 height 478
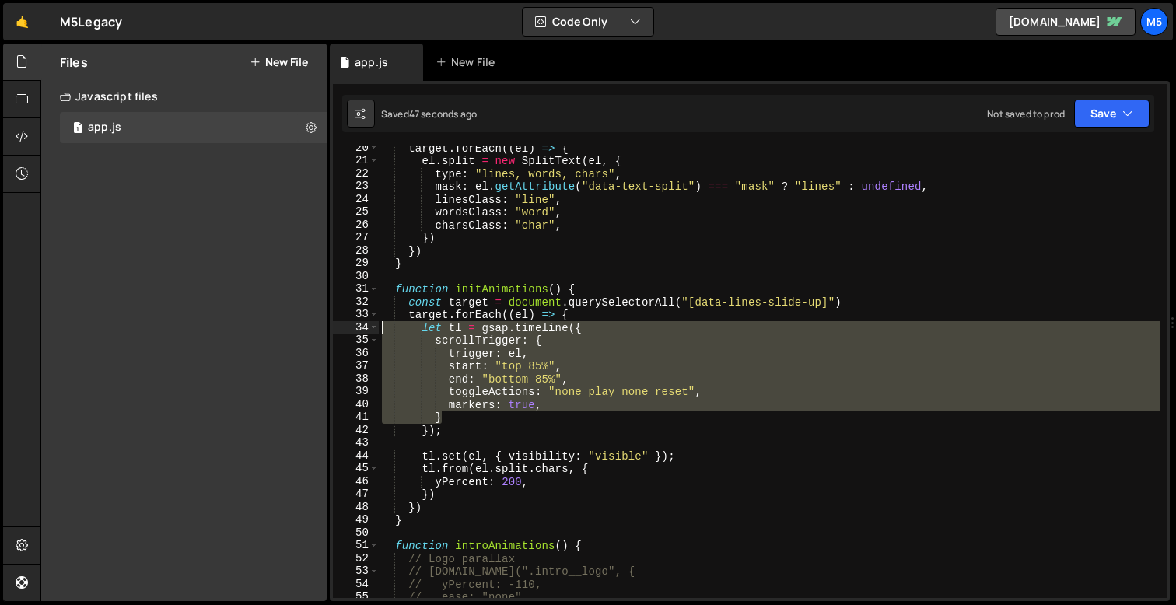
drag, startPoint x: 471, startPoint y: 415, endPoint x: 334, endPoint y: 325, distance: 163.6
click at [334, 325] on div "markers: true, 20 21 22 23 24 25 26 27 28 29 30 31 32 33 34 35 36 37 38 39 40 4…" at bounding box center [750, 372] width 834 height 452
click at [554, 402] on div "target . forEach (( el ) => { el . split = new SplitText ( el , { type : "lines…" at bounding box center [770, 381] width 782 height 478
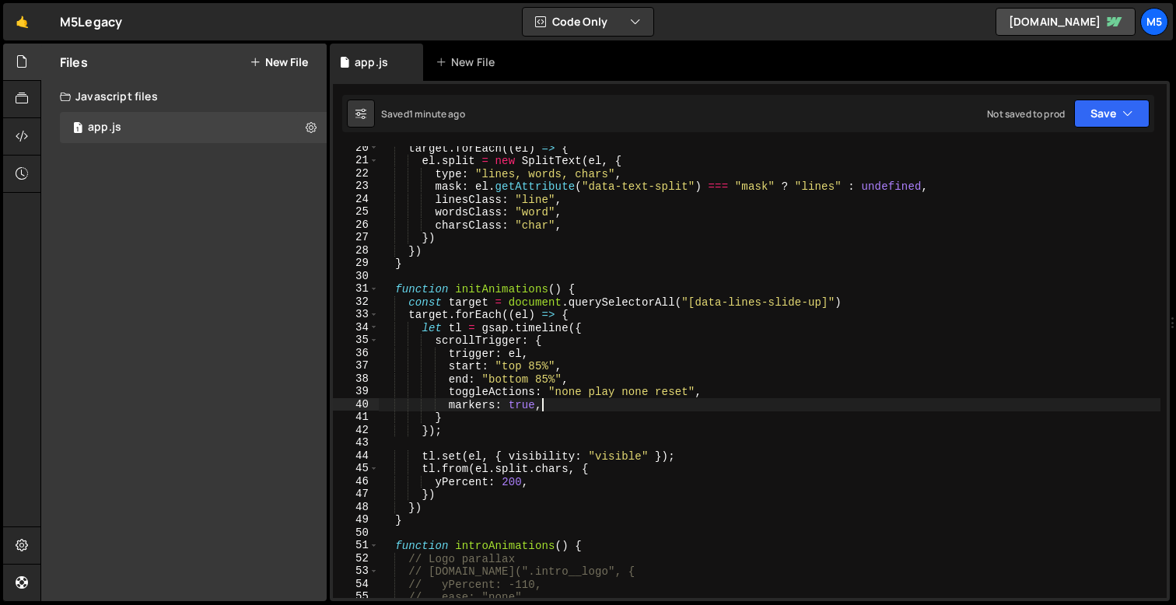
click at [548, 376] on div "target . forEach (( el ) => { el . split = new SplitText ( el , { type : "lines…" at bounding box center [770, 381] width 782 height 478
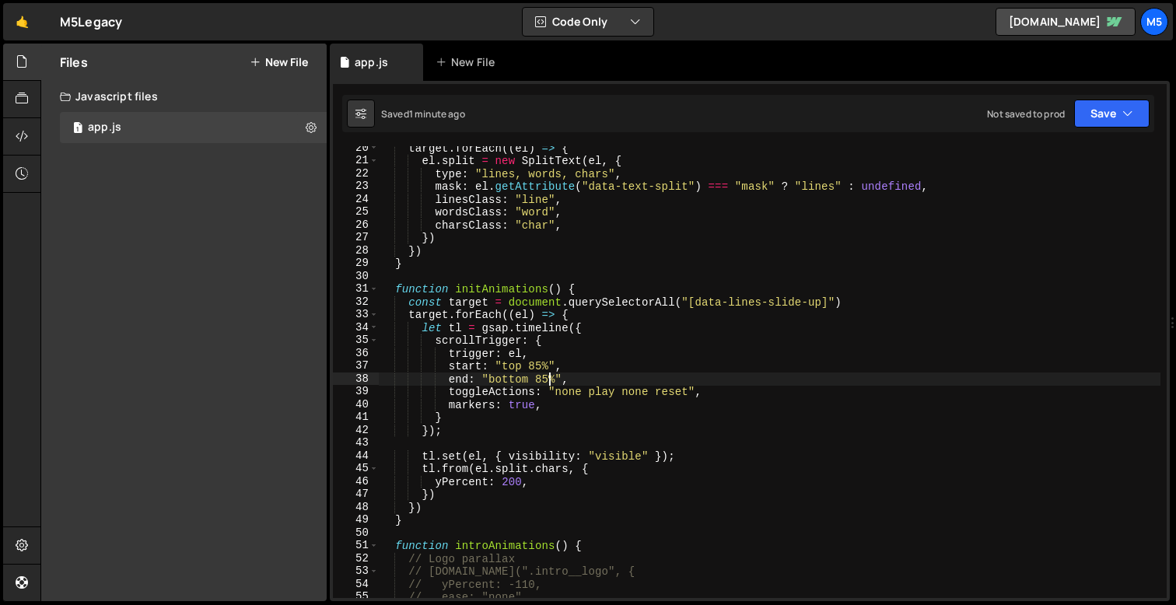
click at [548, 376] on div "target . forEach (( el ) => { el . split = new SplitText ( el , { type : "lines…" at bounding box center [770, 381] width 782 height 478
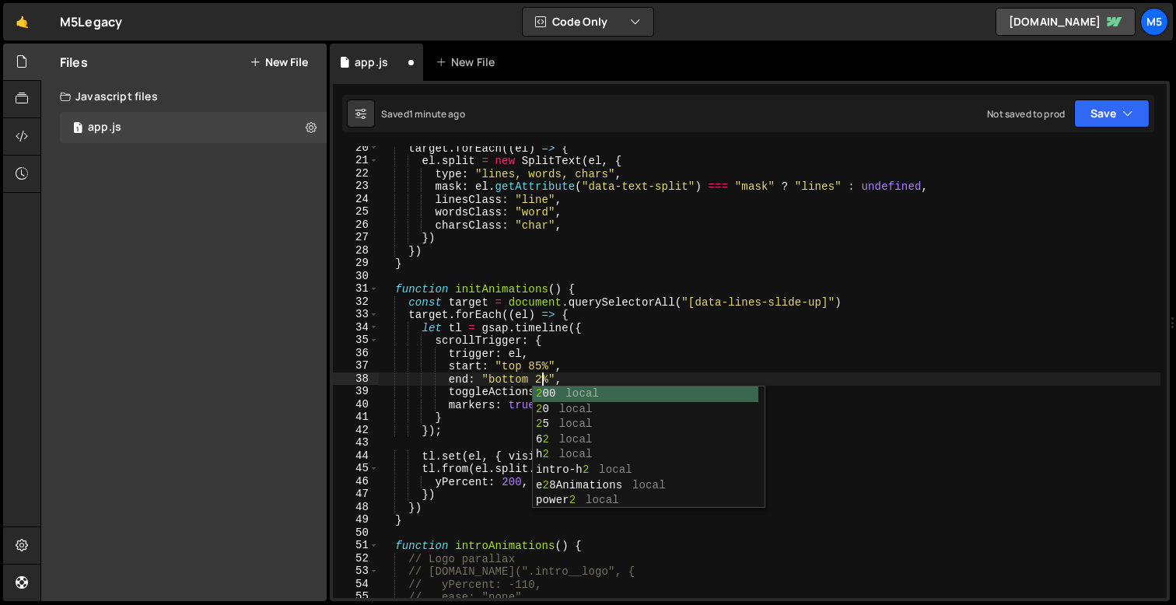
scroll to position [0, 11]
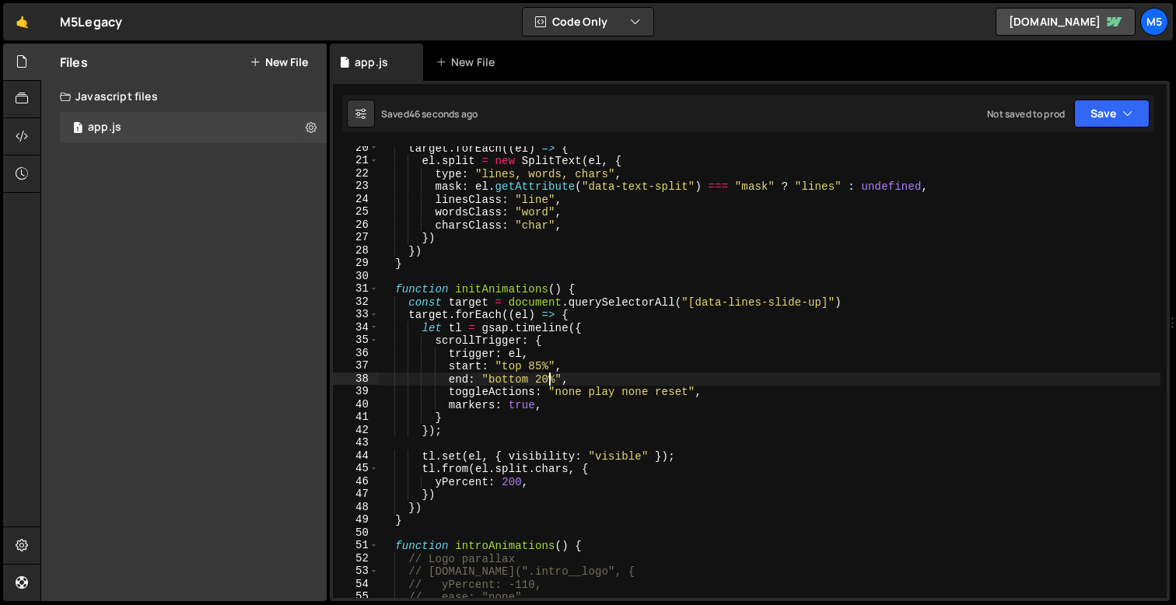
click at [530, 402] on div "target . forEach (( el ) => { el . split = new SplitText ( el , { type : "lines…" at bounding box center [770, 381] width 782 height 478
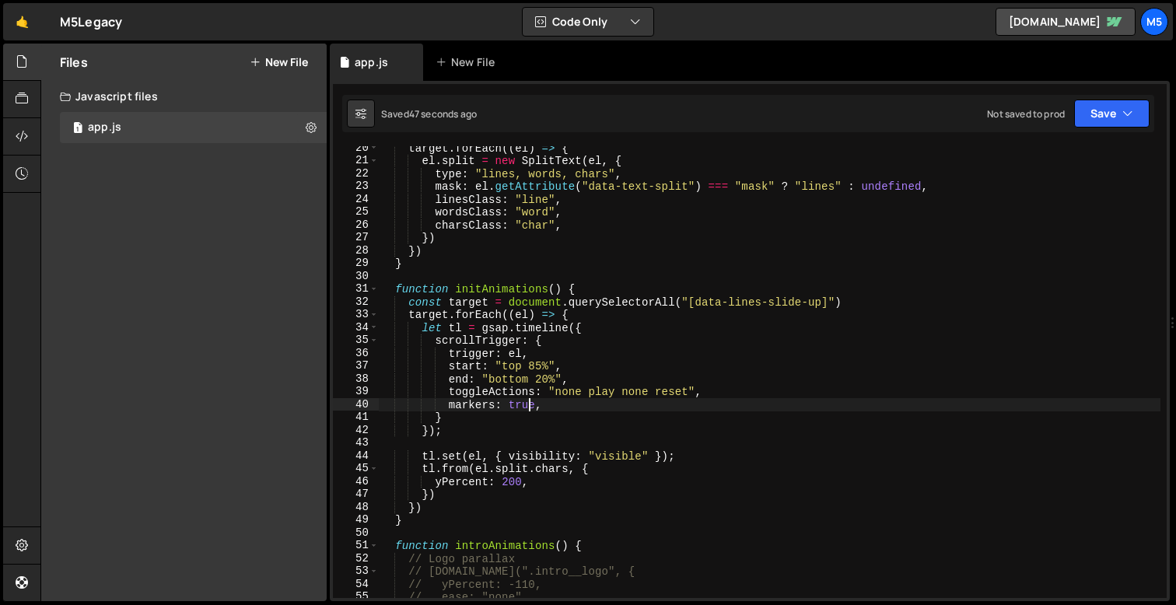
click at [643, 387] on div "target . forEach (( el ) => { el . split = new SplitText ( el , { type : "lines…" at bounding box center [770, 381] width 782 height 478
click at [635, 391] on div "target . forEach (( el ) => { el . split = new SplitText ( el , { type : "lines…" at bounding box center [770, 381] width 782 height 478
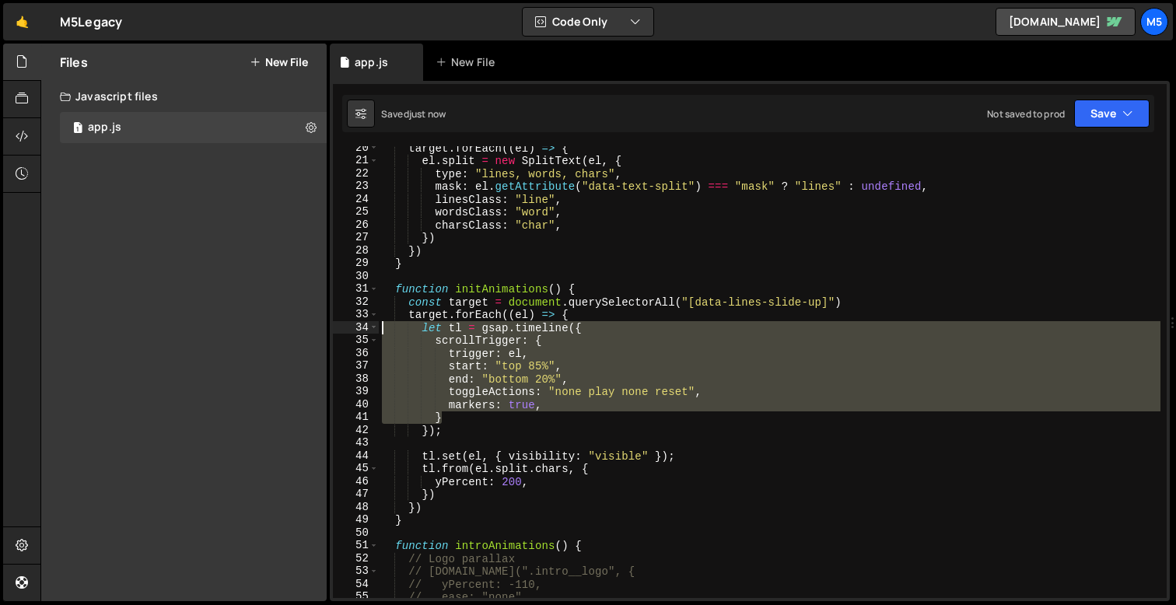
drag, startPoint x: 461, startPoint y: 414, endPoint x: 358, endPoint y: 327, distance: 134.7
click at [358, 327] on div "toggleActions: "none play none reset", 20 21 22 23 24 25 26 27 28 29 30 31 32 3…" at bounding box center [750, 372] width 834 height 452
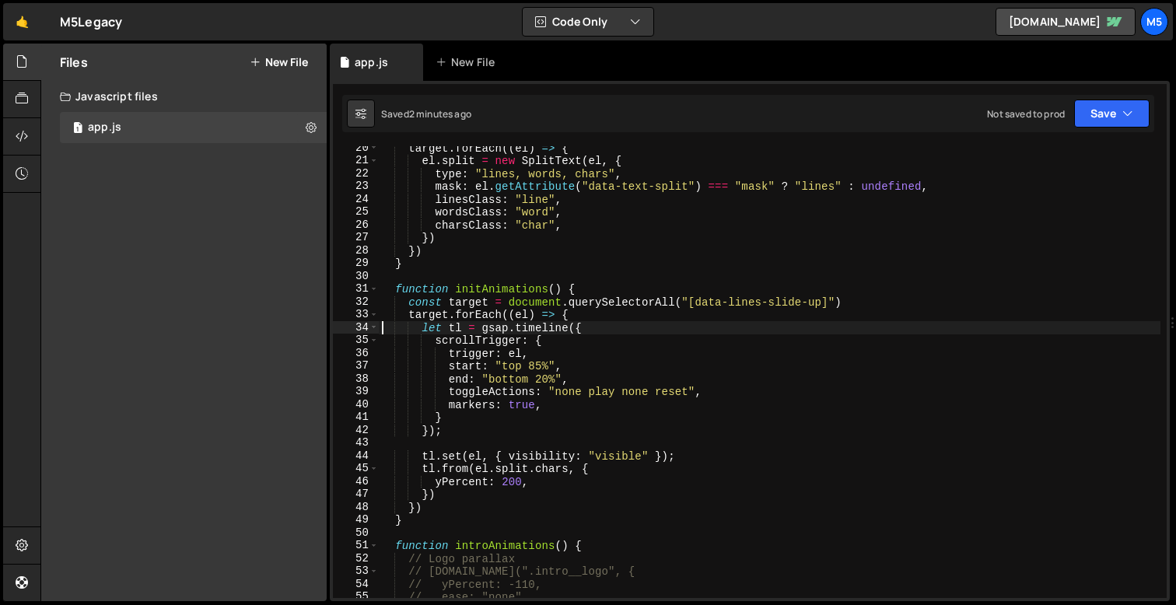
click at [538, 370] on div "target . forEach (( el ) => { el . split = new SplitText ( el , { type : "lines…" at bounding box center [770, 381] width 782 height 478
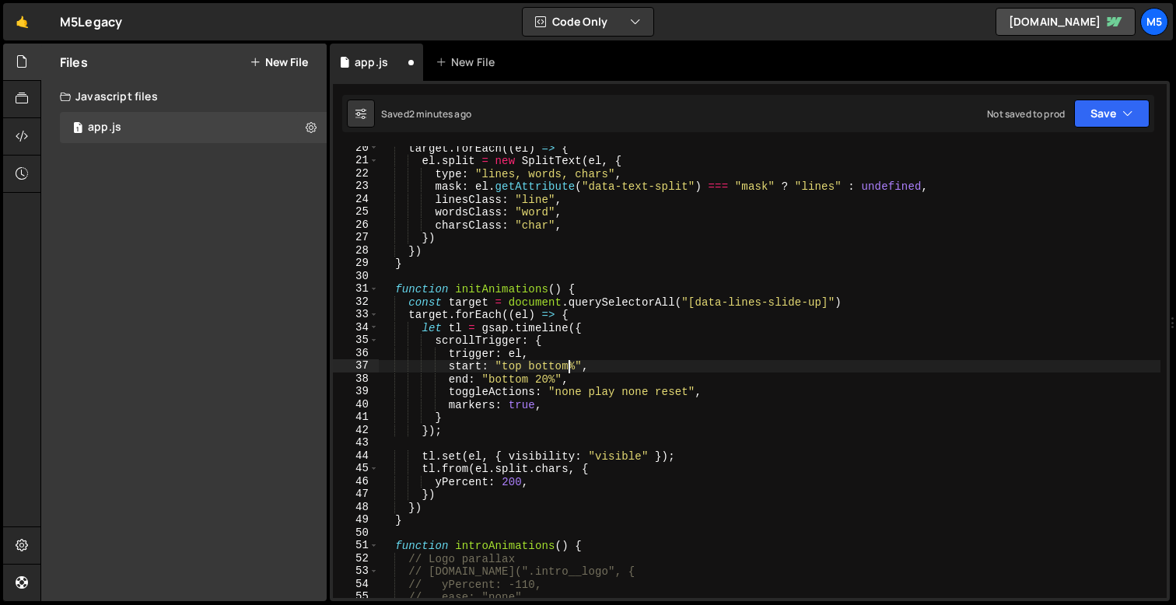
scroll to position [0, 12]
click at [610, 393] on div "target . forEach (( el ) => { el . split = new SplitText ( el , { type : "lines…" at bounding box center [770, 381] width 782 height 478
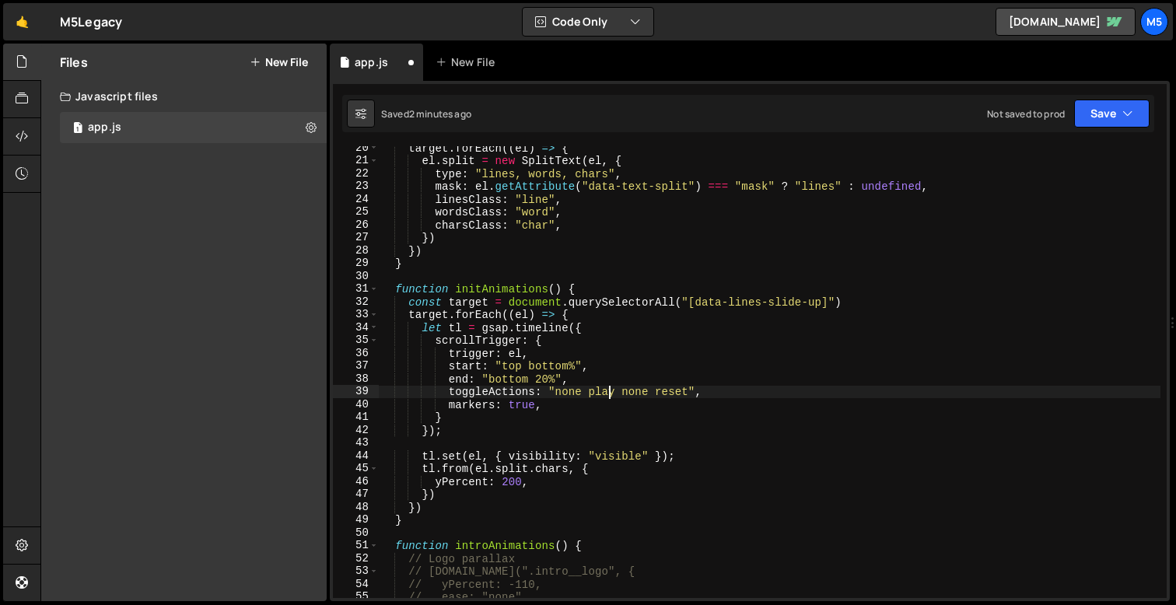
click at [540, 380] on div "target . forEach (( el ) => { el . split = new SplitText ( el , { type : "lines…" at bounding box center [770, 381] width 782 height 478
click at [551, 380] on div "target . forEach (( el ) => { el . split = new SplitText ( el , { type : "lines…" at bounding box center [770, 381] width 782 height 478
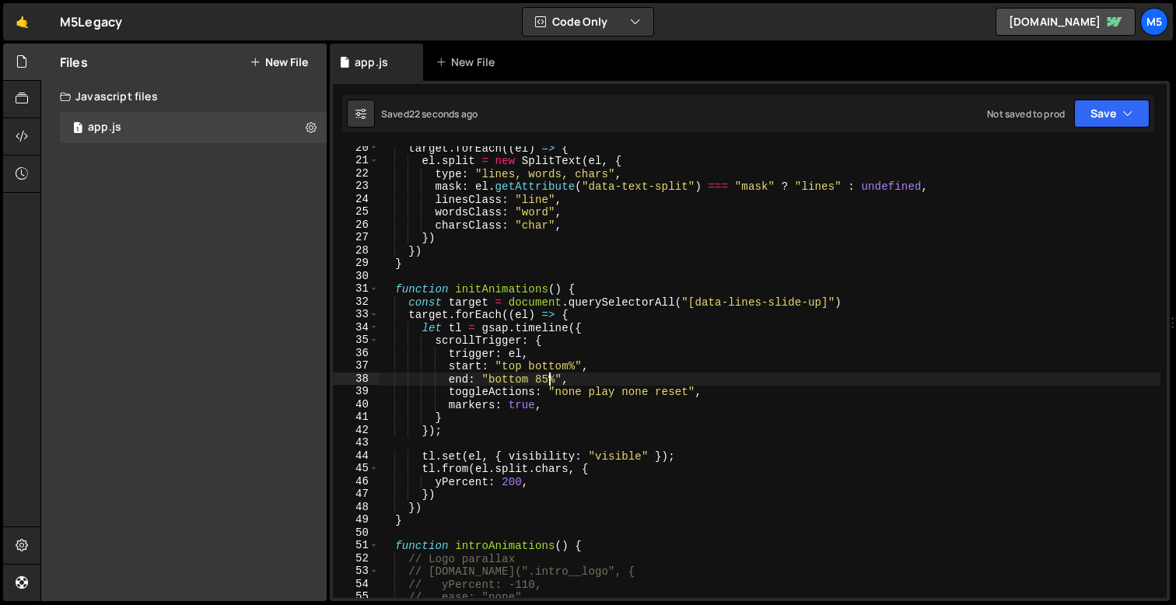
click at [521, 386] on div "target . forEach (( el ) => { el . split = new SplitText ( el , { type : "lines…" at bounding box center [770, 381] width 782 height 478
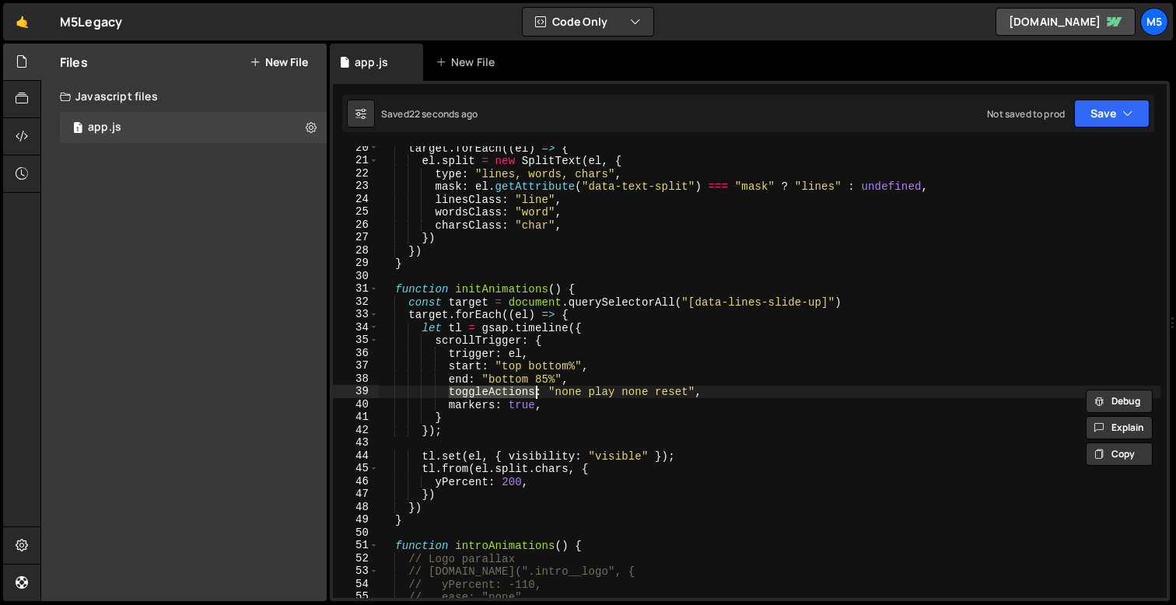
click at [521, 386] on div "target . forEach (( el ) => { el . split = new SplitText ( el , { type : "lines…" at bounding box center [770, 381] width 782 height 478
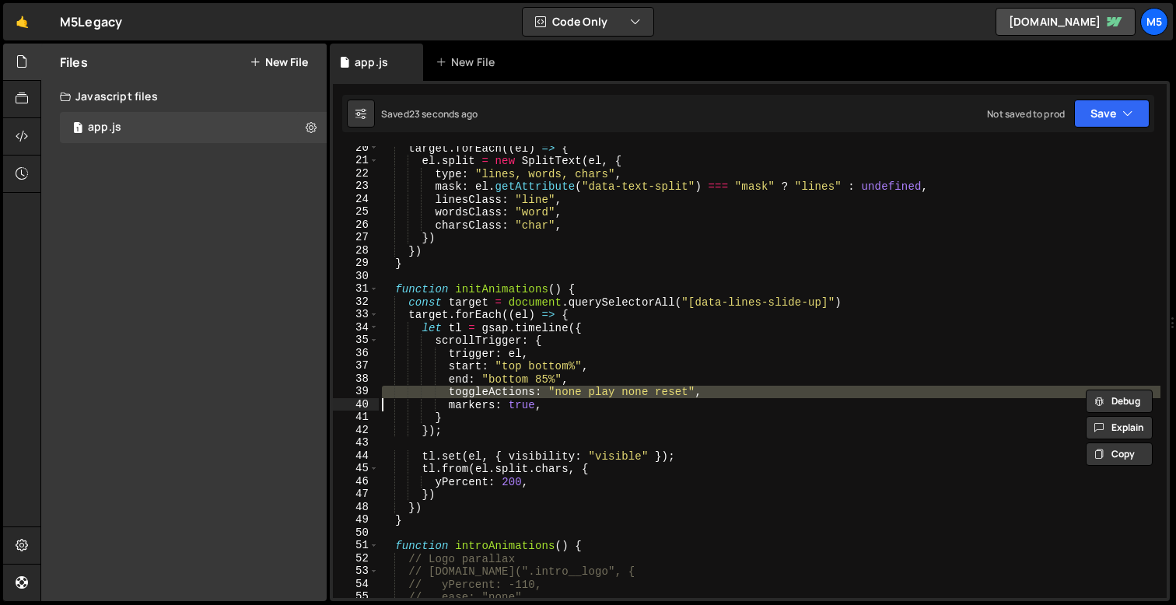
click at [520, 380] on div "target . forEach (( el ) => { el . split = new SplitText ( el , { type : "lines…" at bounding box center [770, 381] width 782 height 478
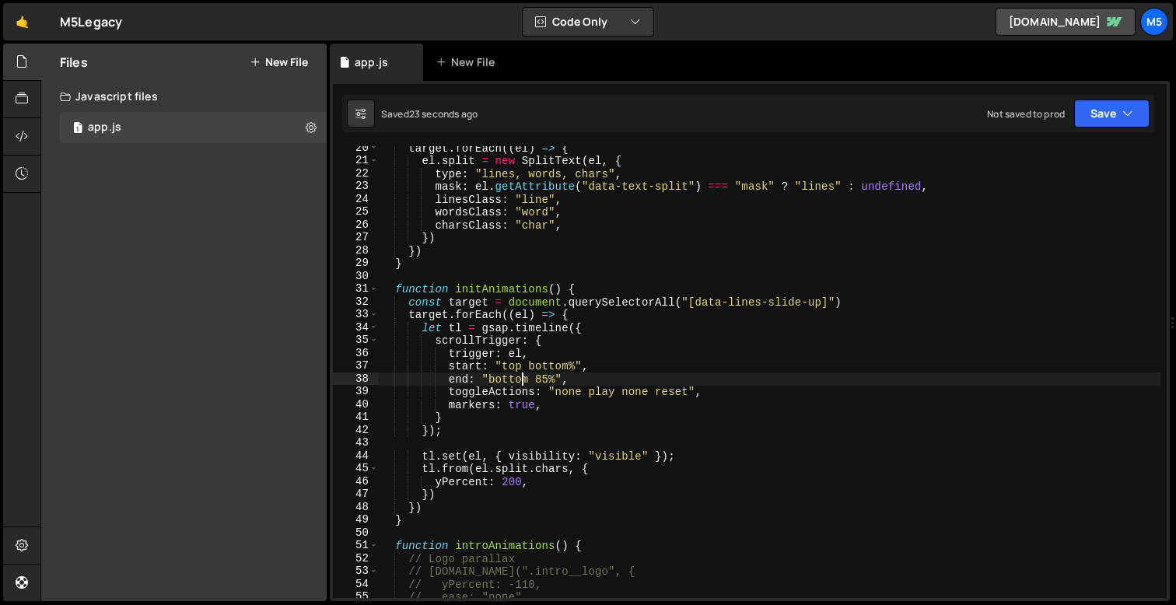
click at [520, 380] on div "target . forEach (( el ) => { el . split = new SplitText ( el , { type : "lines…" at bounding box center [770, 381] width 782 height 478
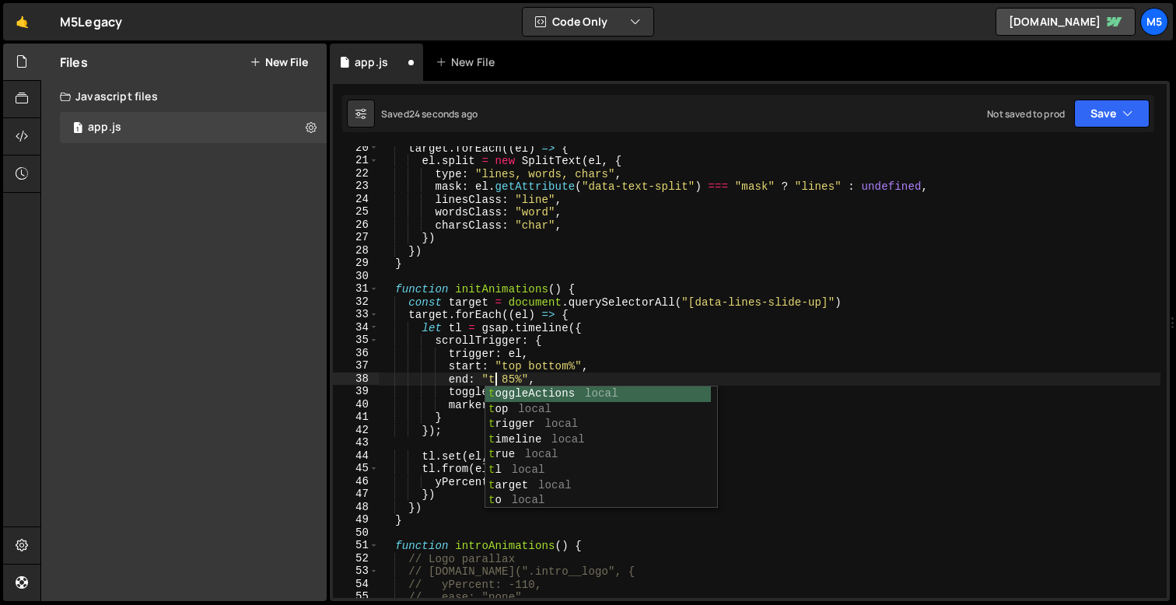
scroll to position [0, 9]
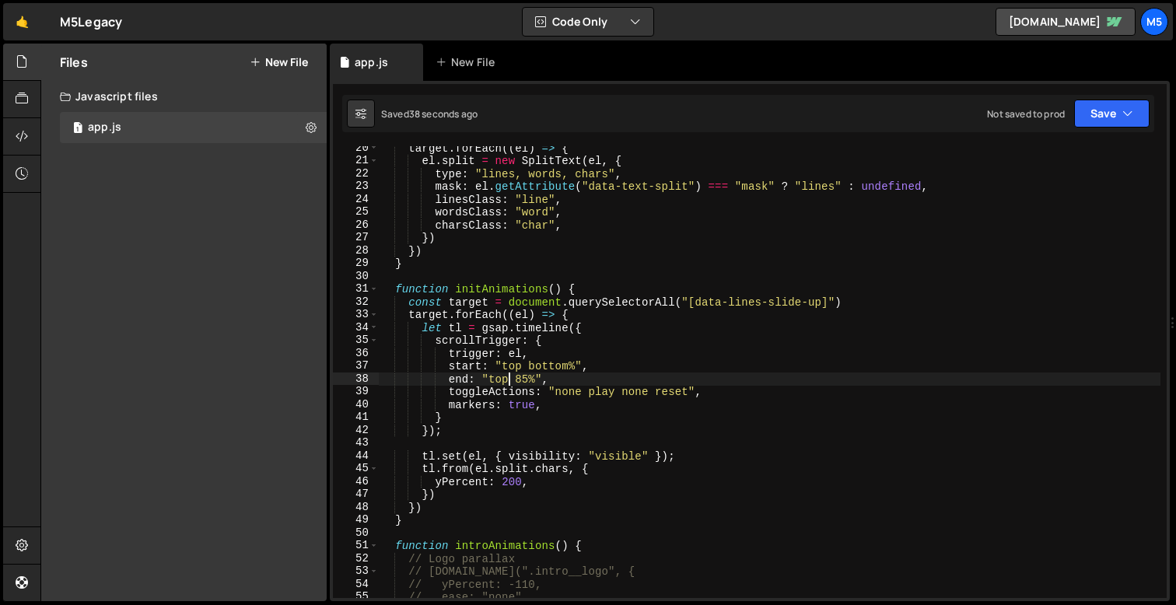
click at [574, 401] on div "target . forEach (( el ) => { el . split = new SplitText ( el , { type : "lines…" at bounding box center [770, 381] width 782 height 478
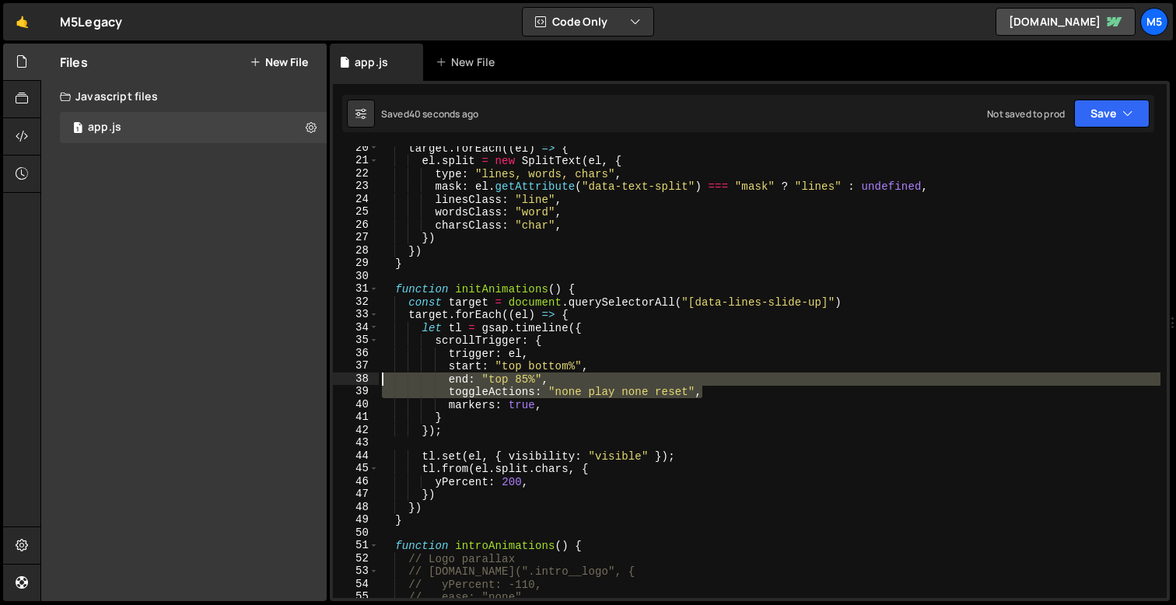
drag, startPoint x: 722, startPoint y: 390, endPoint x: 359, endPoint y: 382, distance: 362.6
click at [359, 382] on div "markers: true, 20 21 22 23 24 25 26 27 28 29 30 31 32 33 34 35 36 37 38 39 40 4…" at bounding box center [750, 372] width 834 height 452
type textarea "end: "top 85%", toggleActions: "none play none reset","
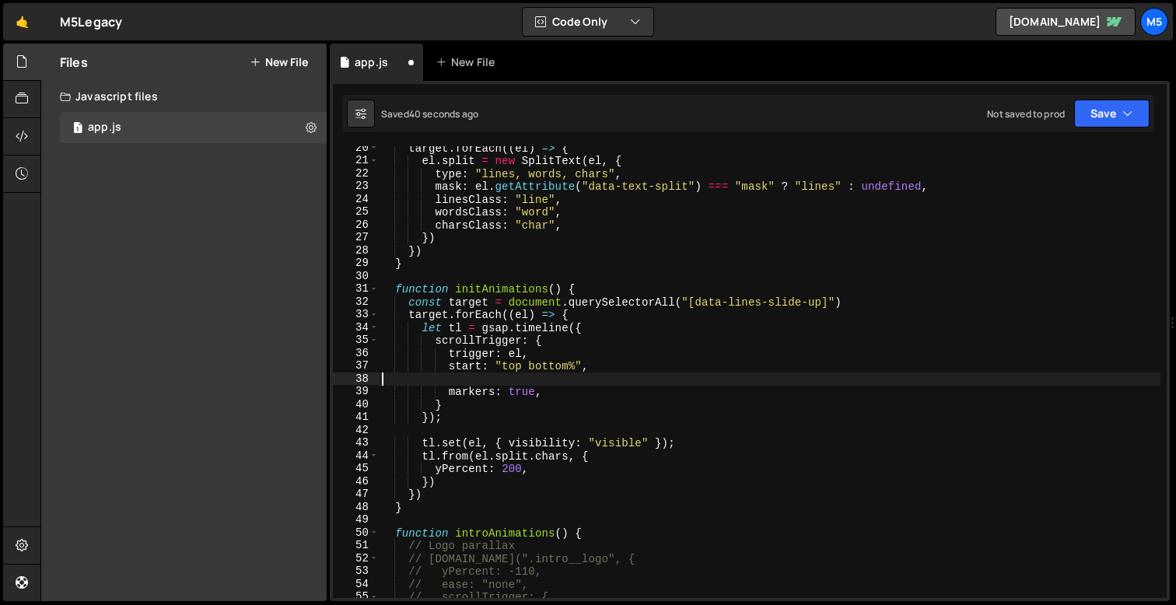
scroll to position [0, 0]
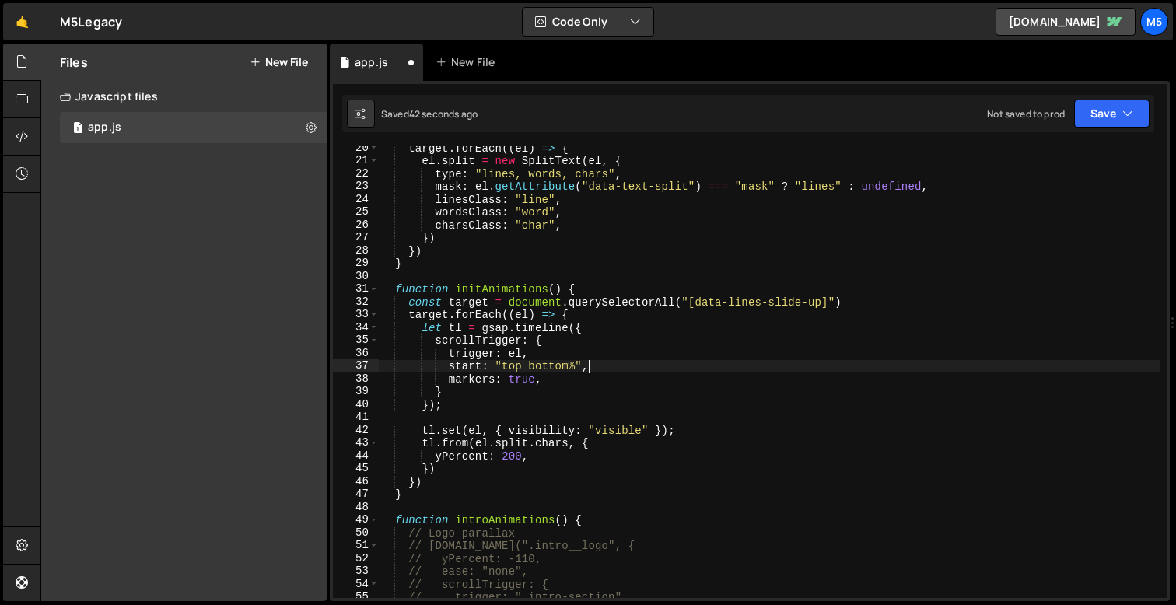
click at [574, 367] on div "target . forEach (( el ) => { el . split = new SplitText ( el , { type : "lines…" at bounding box center [770, 381] width 782 height 478
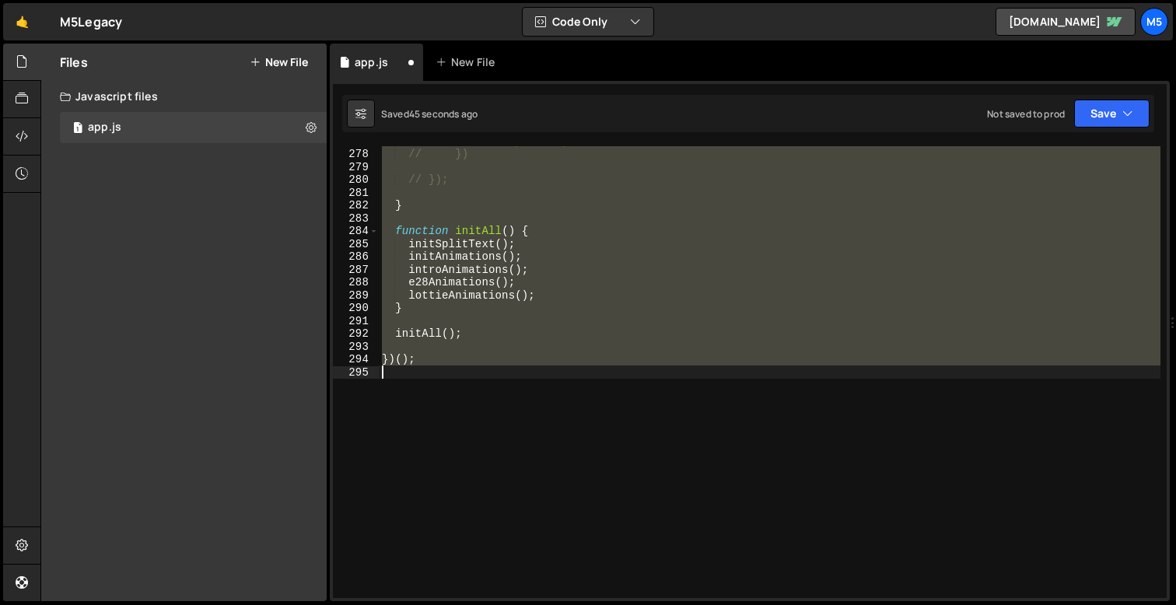
scroll to position [236, 0]
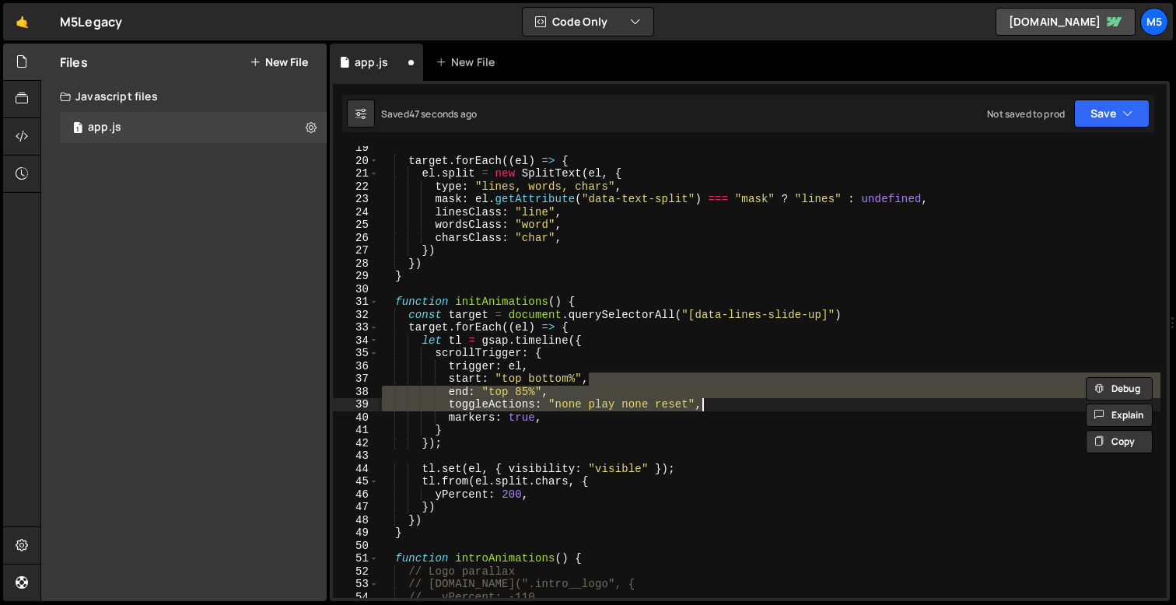
click at [576, 377] on div "target . forEach (( el ) => { el . split = new SplitText ( el , { type : "lines…" at bounding box center [770, 381] width 782 height 478
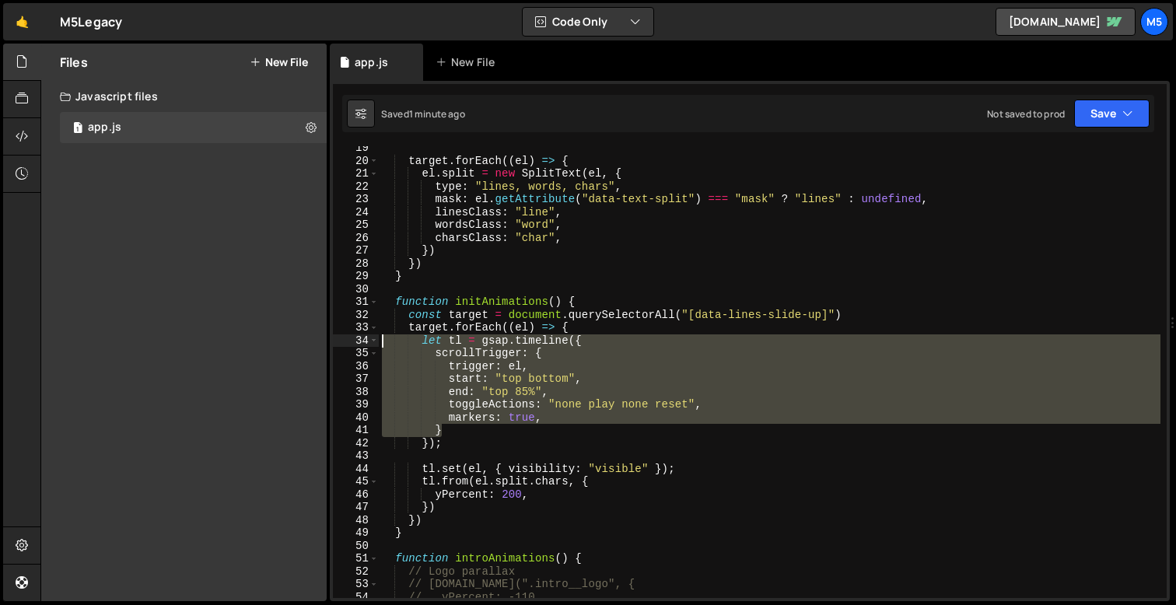
drag, startPoint x: 450, startPoint y: 432, endPoint x: 360, endPoint y: 342, distance: 126.5
click at [360, 343] on div "start: "top bottom", 19 20 21 22 23 24 25 26 27 28 29 30 31 32 33 34 35 36 37 3…" at bounding box center [750, 372] width 834 height 452
click at [578, 402] on div "target . forEach (( el ) => { el . split = new SplitText ( el , { type : "lines…" at bounding box center [770, 381] width 782 height 478
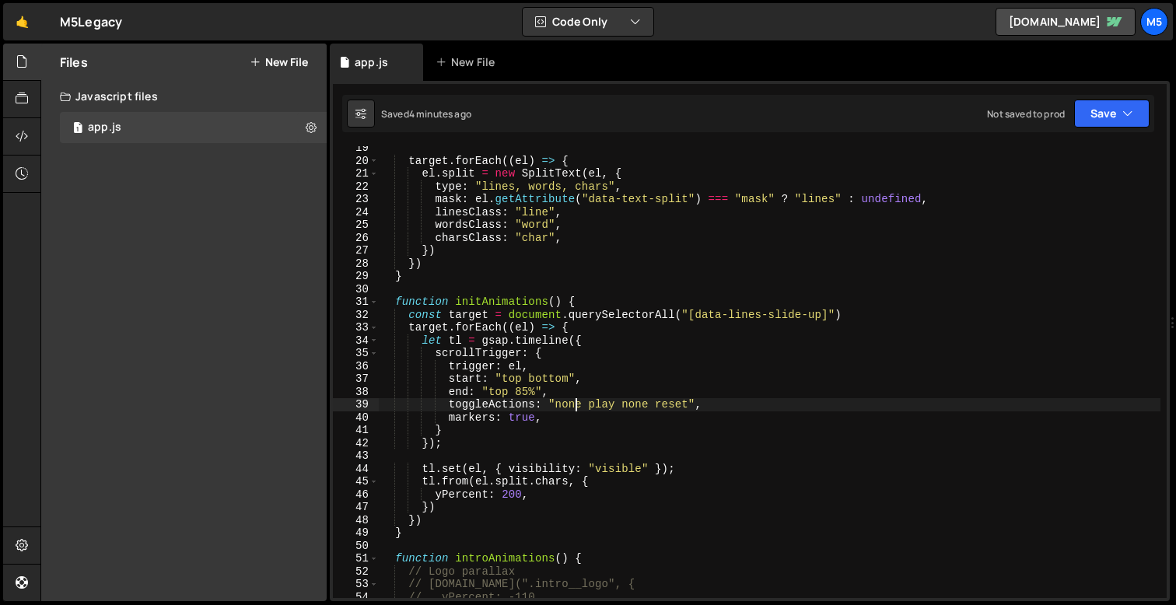
click at [578, 402] on div "target . forEach (( el ) => { el . split = new SplitText ( el , { type : "lines…" at bounding box center [770, 381] width 782 height 478
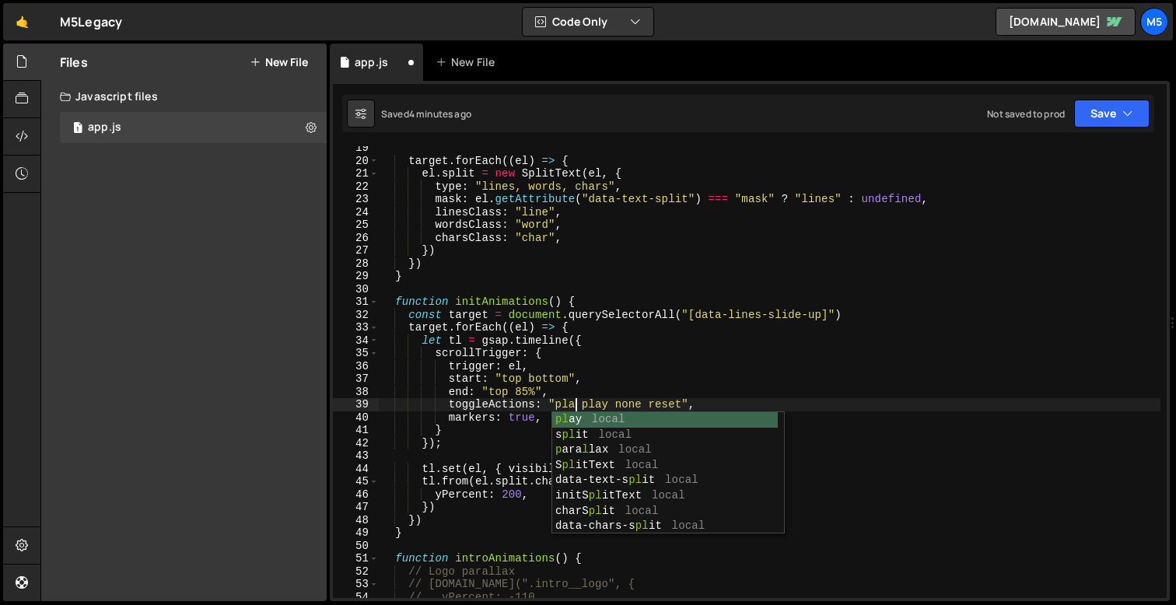
scroll to position [0, 13]
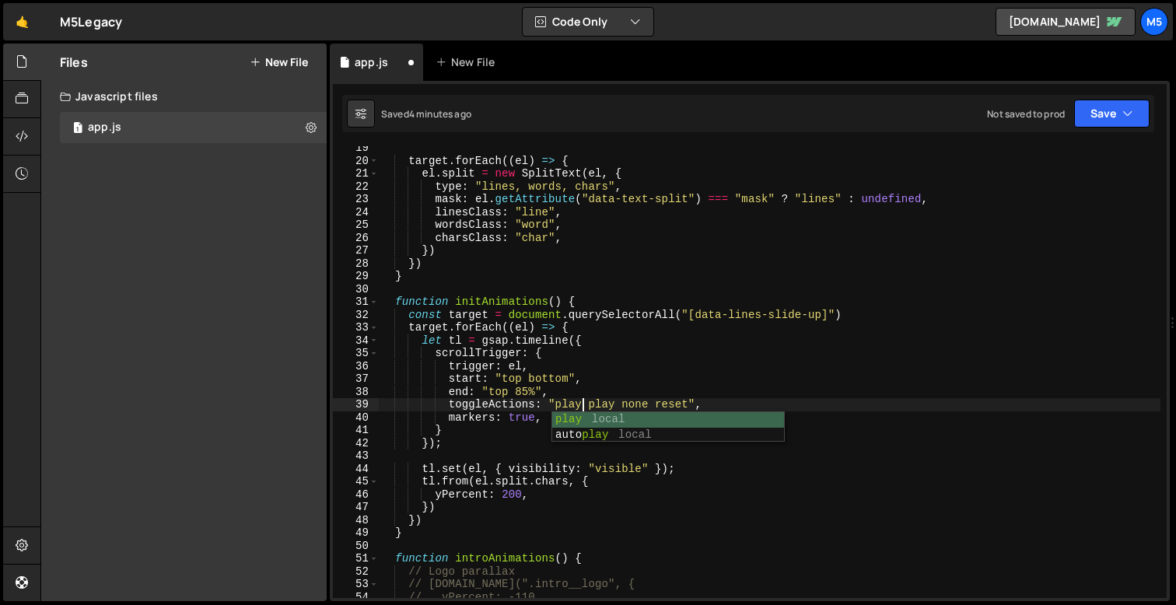
click at [604, 401] on div "target . forEach (( el ) => { el . split = new SplitText ( el , { type : "lines…" at bounding box center [770, 381] width 782 height 478
click at [501, 377] on div "target . forEach (( el ) => { el . split = new SplitText ( el , { type : "lines…" at bounding box center [770, 381] width 782 height 478
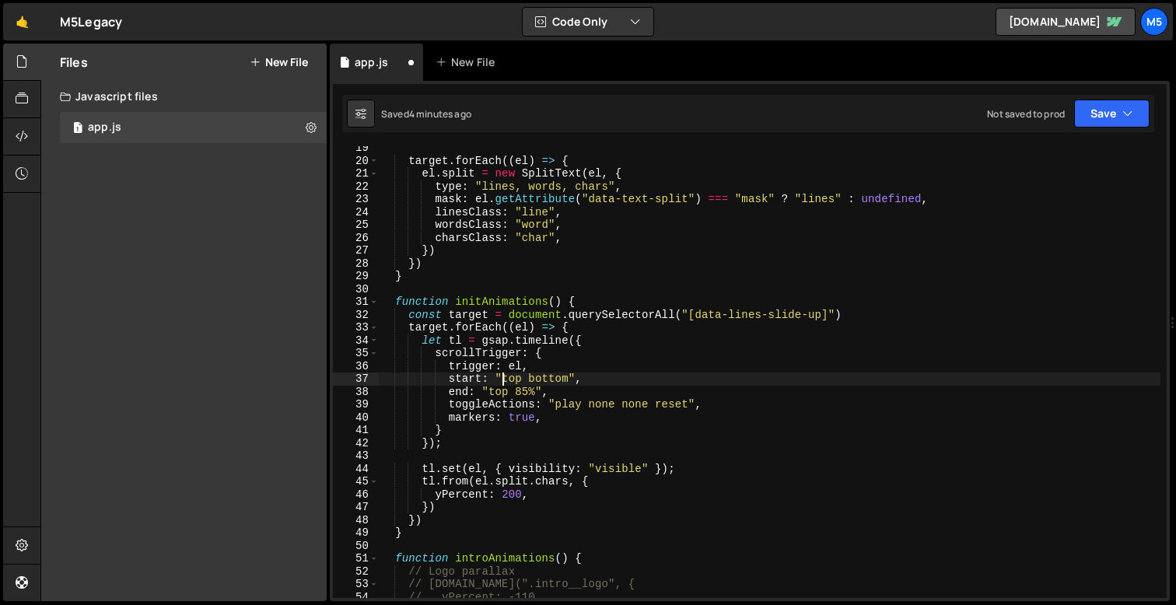
click at [552, 378] on div "target . forEach (( el ) => { el . split = new SplitText ( el , { type : "lines…" at bounding box center [770, 381] width 782 height 478
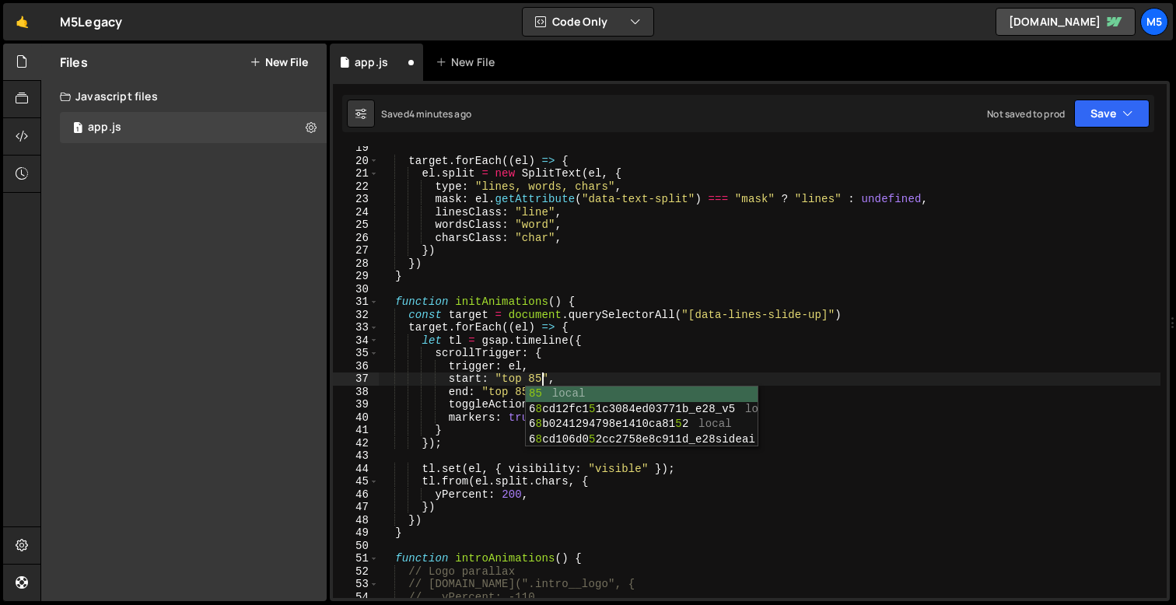
scroll to position [0, 11]
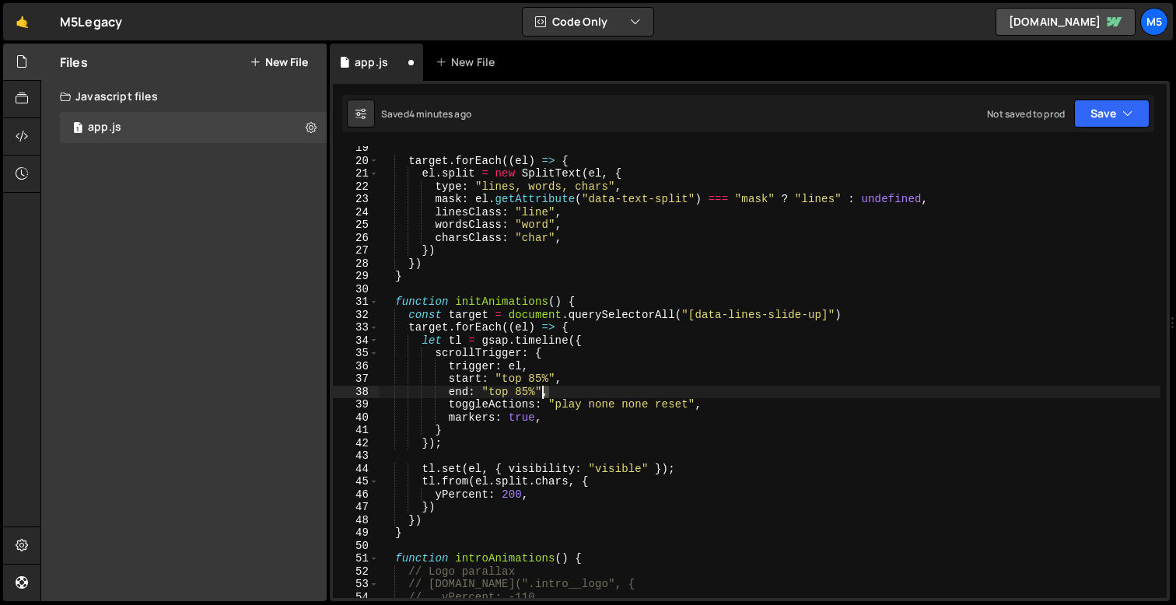
drag, startPoint x: 555, startPoint y: 394, endPoint x: 301, endPoint y: 394, distance: 253.6
click at [303, 394] on div "Files New File Javascript files 1 app.js 0 CSS files Copy share link Edit File …" at bounding box center [608, 323] width 1136 height 559
type textarea "end: "top 85%","
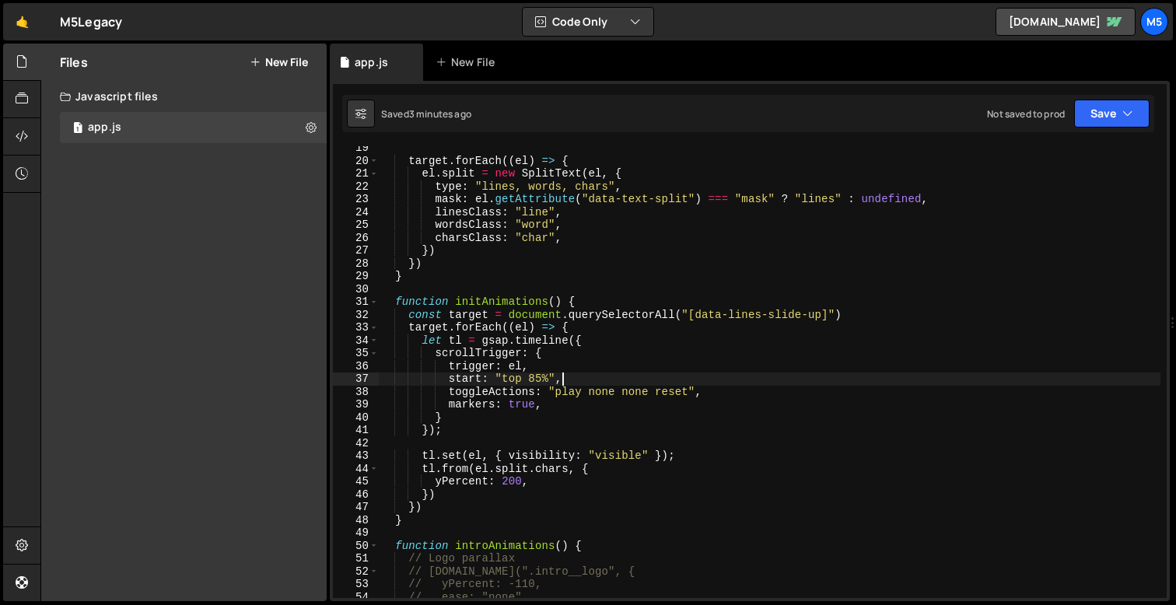
click at [572, 398] on div "target . forEach (( el ) => { el . split = new SplitText ( el , { type : "lines…" at bounding box center [770, 381] width 782 height 478
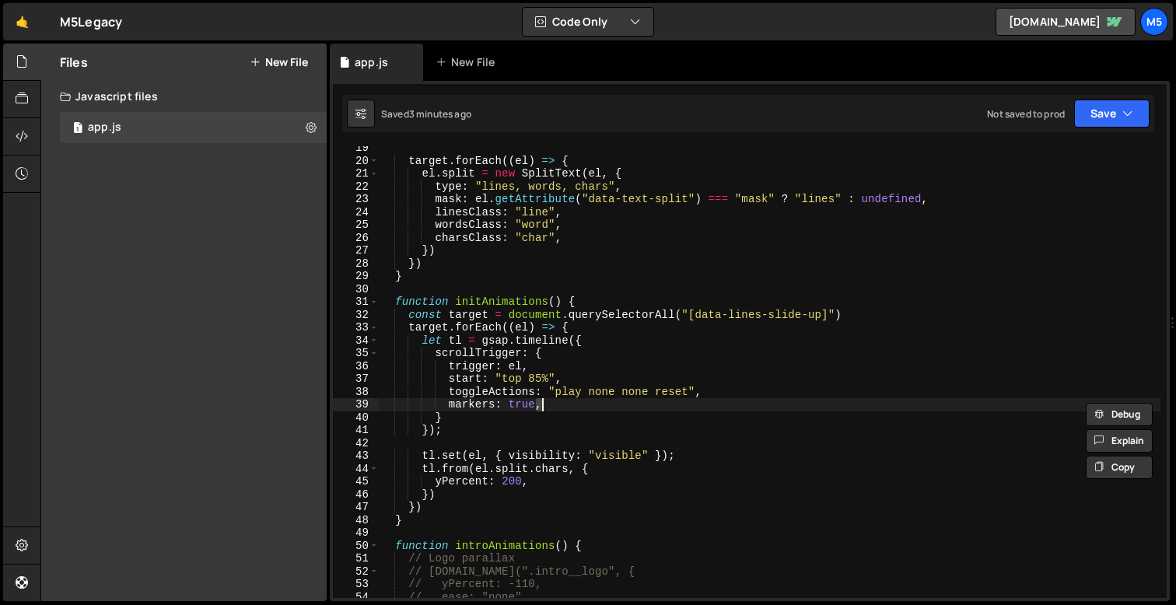
click at [576, 394] on div "target . forEach (( el ) => { el . split = new SplitText ( el , { type : "lines…" at bounding box center [770, 381] width 782 height 478
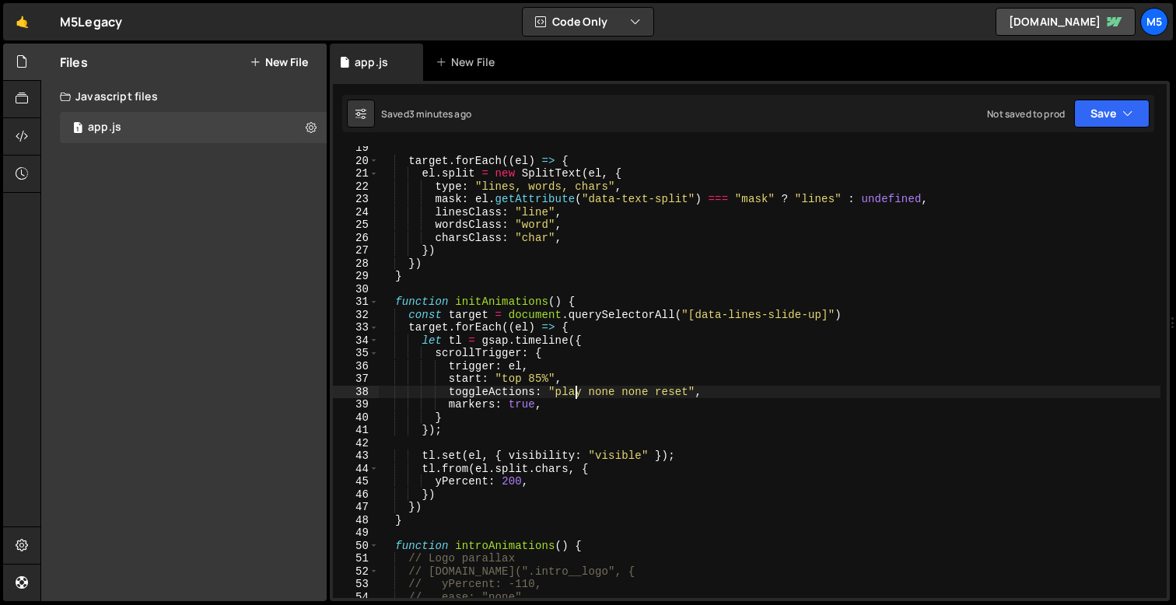
click at [576, 394] on div "target . forEach (( el ) => { el . split = new SplitText ( el , { type : "lines…" at bounding box center [770, 381] width 782 height 478
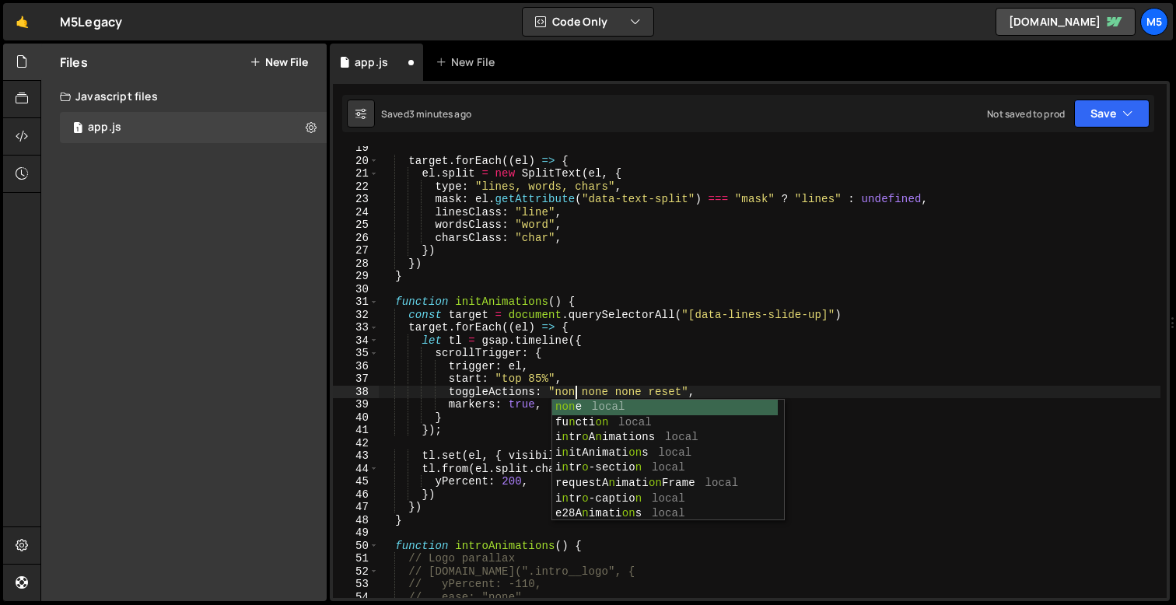
scroll to position [0, 13]
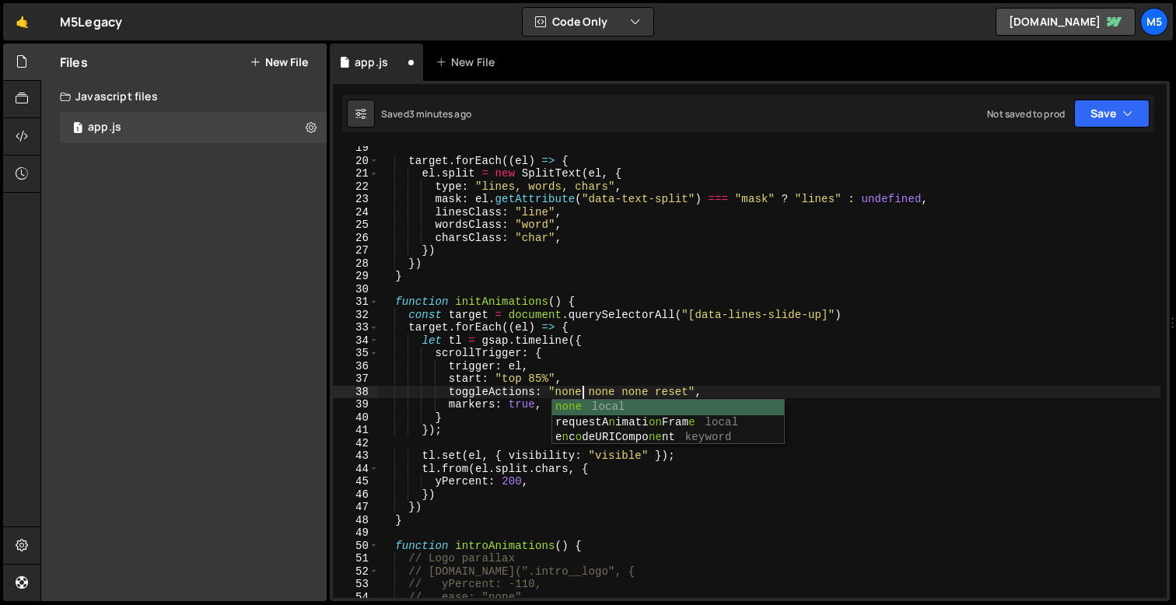
click at [601, 394] on div "target . forEach (( el ) => { el . split = new SplitText ( el , { type : "lines…" at bounding box center [770, 381] width 782 height 478
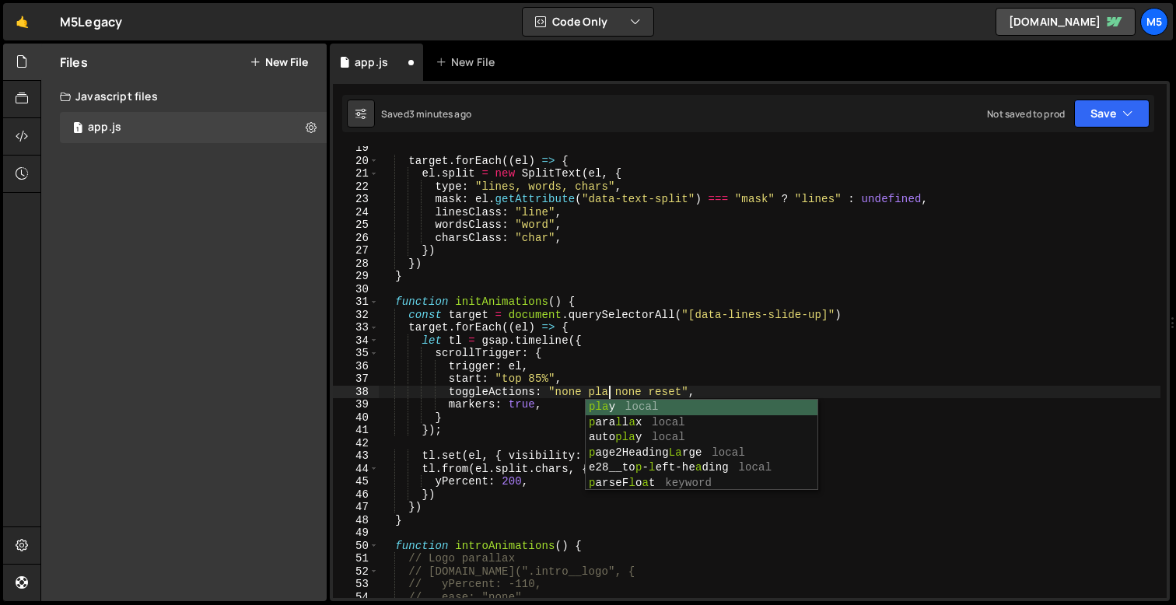
scroll to position [0, 16]
click at [548, 378] on div "target . forEach (( el ) => { el . split = new SplitText ( el , { type : "lines…" at bounding box center [770, 381] width 782 height 478
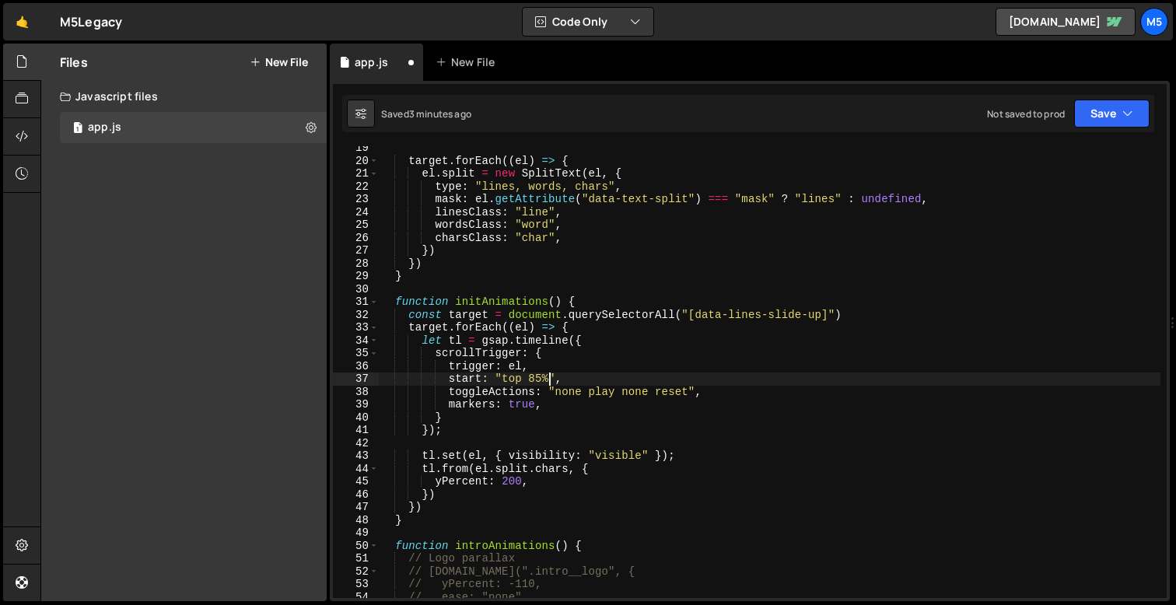
click at [568, 379] on div "target . forEach (( el ) => { el . split = new SplitText ( el , { type : "lines…" at bounding box center [770, 381] width 782 height 478
click at [541, 379] on div "target . forEach (( el ) => { el . split = new SplitText ( el , { type : "lines…" at bounding box center [770, 381] width 782 height 478
click at [531, 379] on div "target . forEach (( el ) => { el . split = new SplitText ( el , { type : "lines…" at bounding box center [770, 381] width 782 height 478
click at [536, 378] on div "target . forEach (( el ) => { el . split = new SplitText ( el , { type : "lines…" at bounding box center [770, 381] width 782 height 478
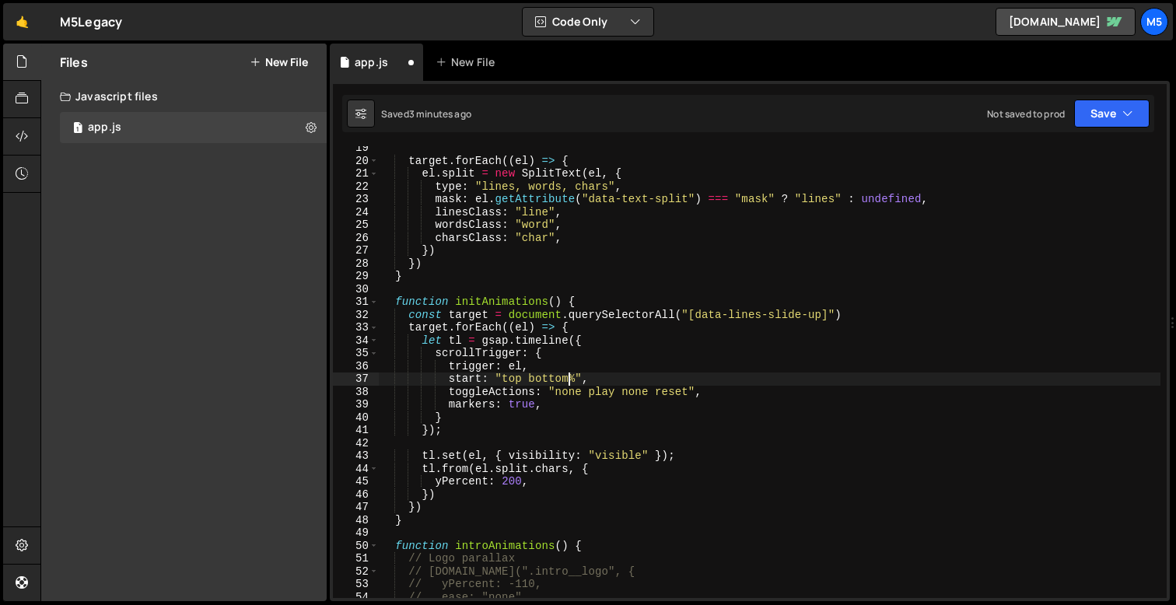
scroll to position [0, 12]
type textarea "start: "top bottom","
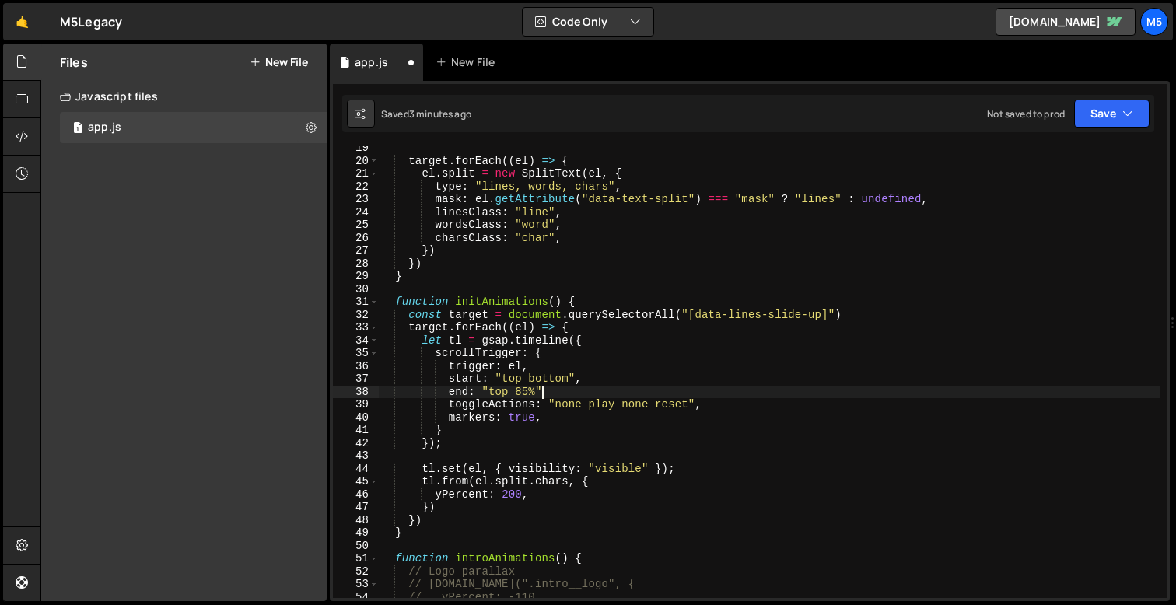
scroll to position [0, 11]
click at [524, 391] on div "target . forEach (( el ) => { el . split = new SplitText ( el , { type : "lines…" at bounding box center [770, 381] width 782 height 478
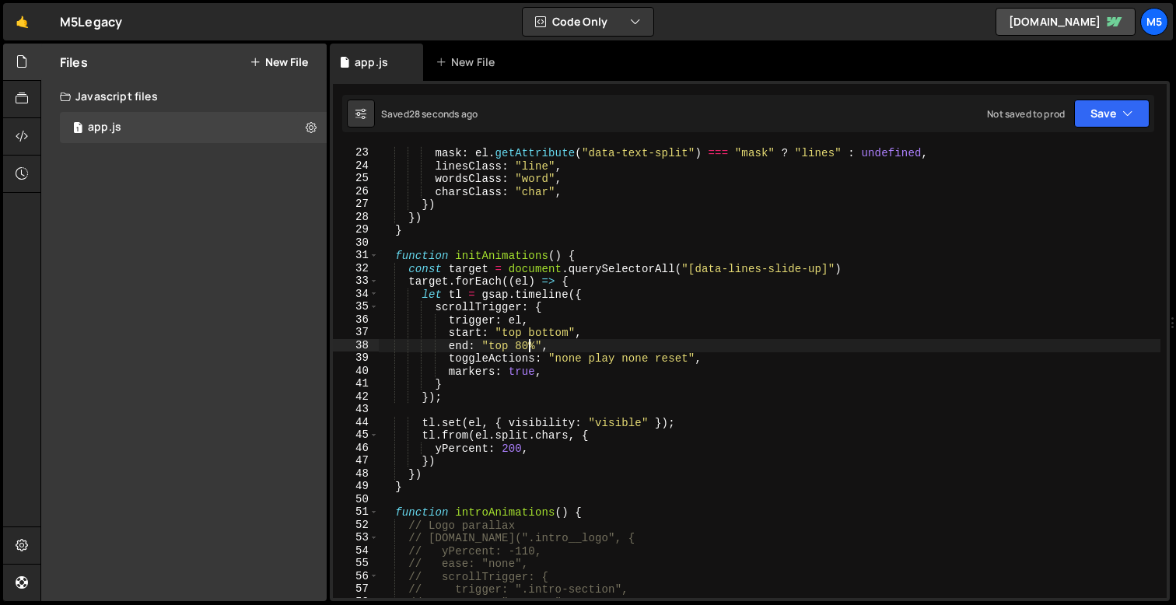
scroll to position [285, 0]
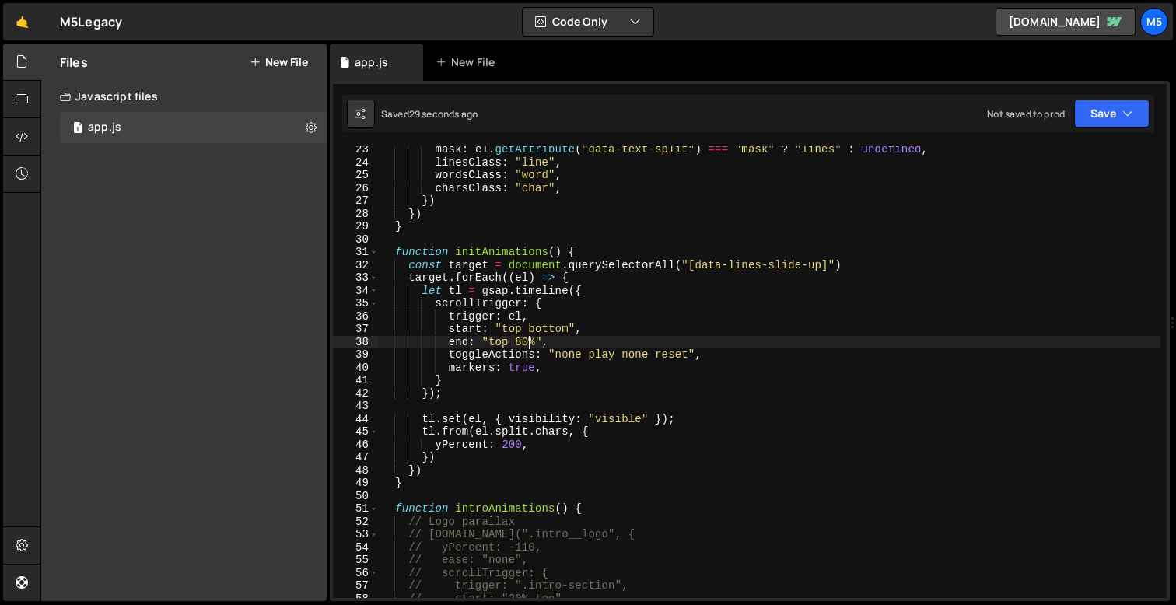
click at [512, 447] on div "mask : el . getAttribute ( "data-text-split" ) === "mask" ? "lines" : undefined…" at bounding box center [770, 382] width 782 height 478
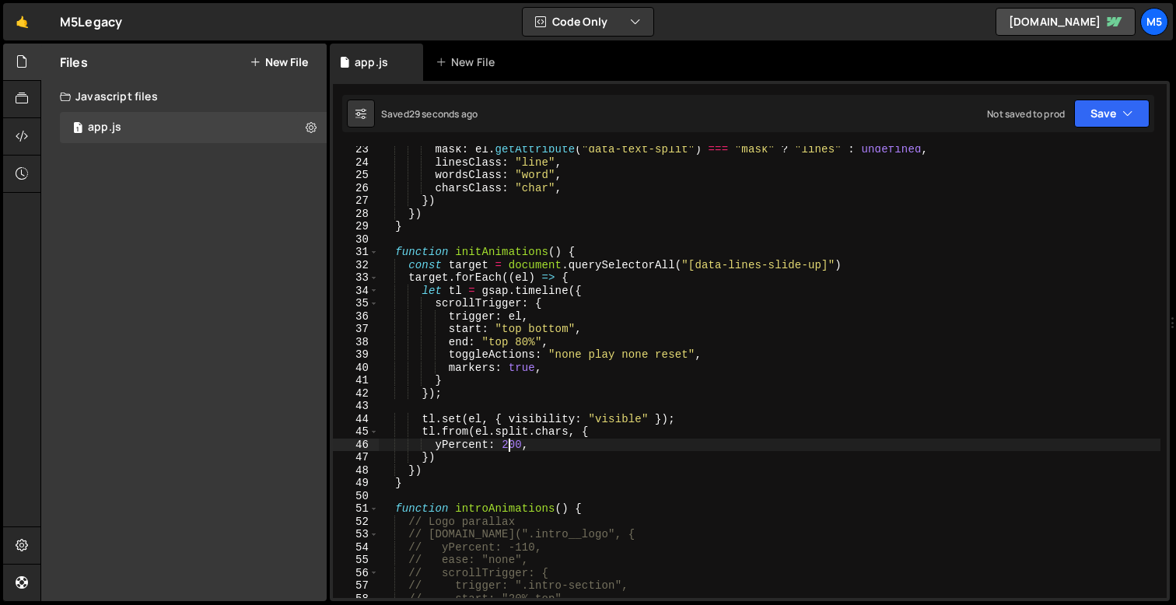
scroll to position [0, 9]
click at [510, 447] on div "mask : el . getAttribute ( "data-text-split" ) === "mask" ? "lines" : undefined…" at bounding box center [770, 382] width 782 height 478
type textarea "yPercent: 100,"
click at [548, 442] on div "mask : el . getAttribute ( "data-text-split" ) === "mask" ? "lines" : undefined…" at bounding box center [770, 382] width 782 height 478
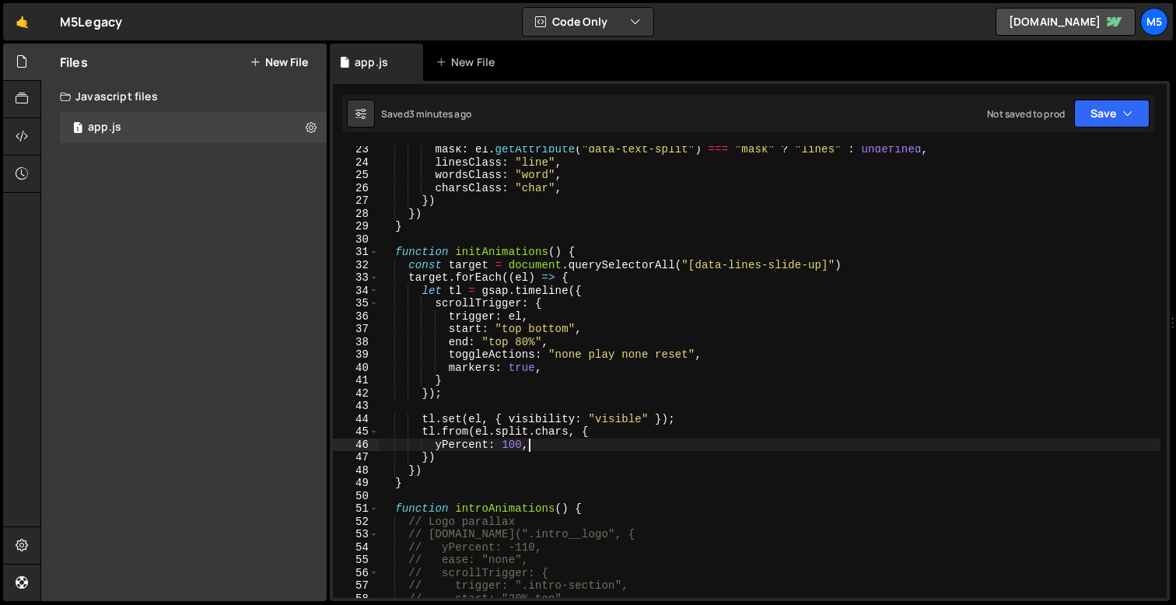
scroll to position [0, 3]
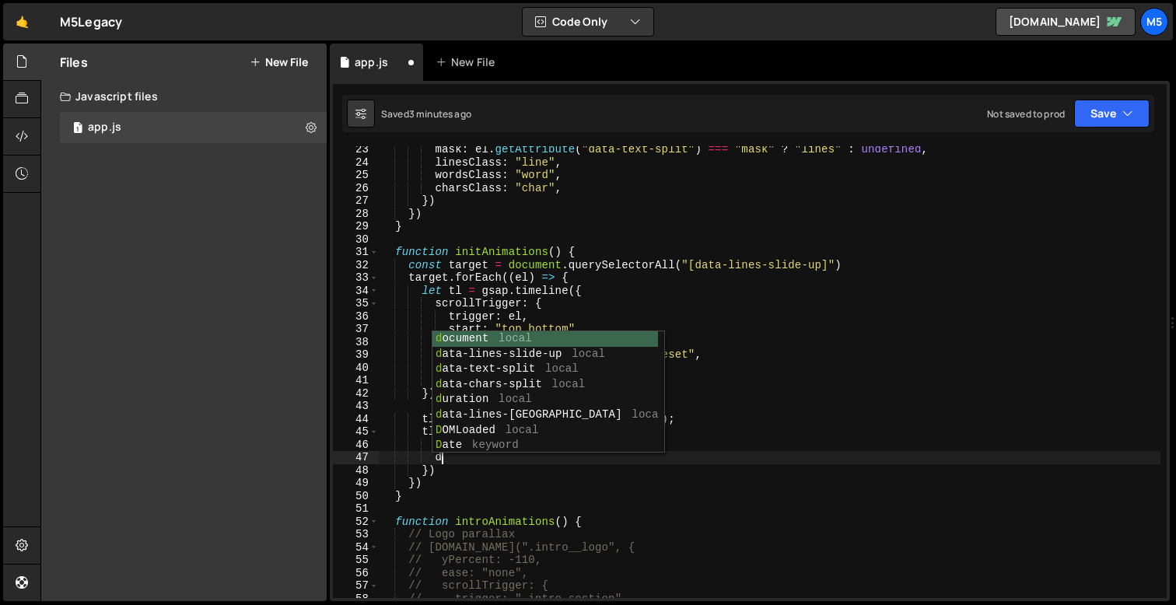
click at [1007, 100] on div "Not saved to prod Upgrade to Edit Save Save to Staging S Saved 3 minutes ago Sa…" at bounding box center [1068, 114] width 163 height 28
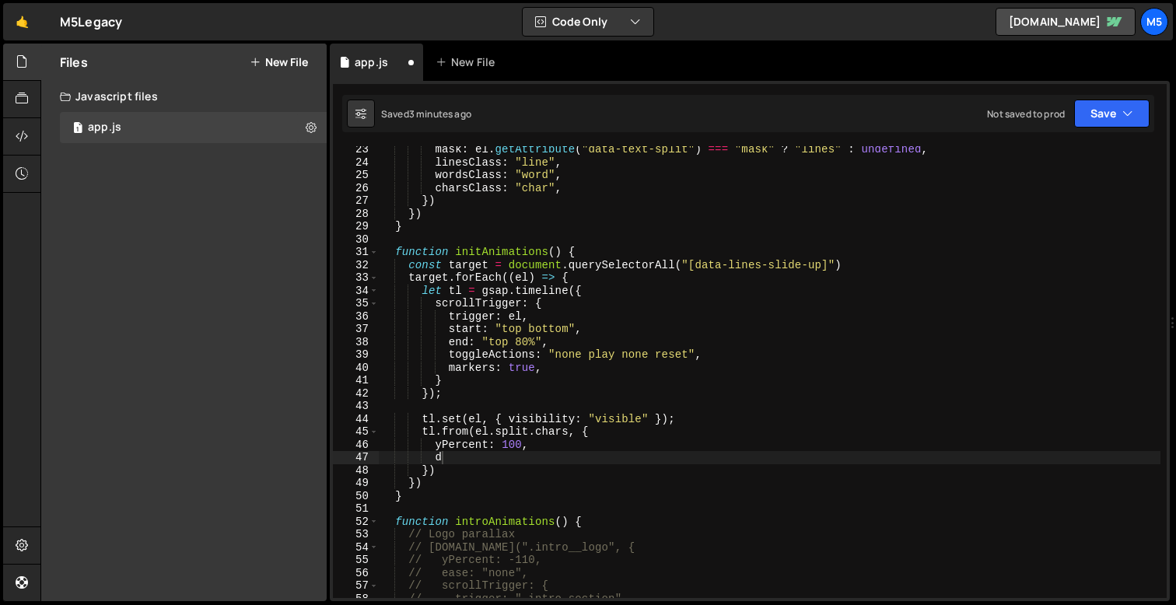
click at [478, 464] on div "mask : el . getAttribute ( "data-text-split" ) === "mask" ? "lines" : undefined…" at bounding box center [770, 382] width 782 height 478
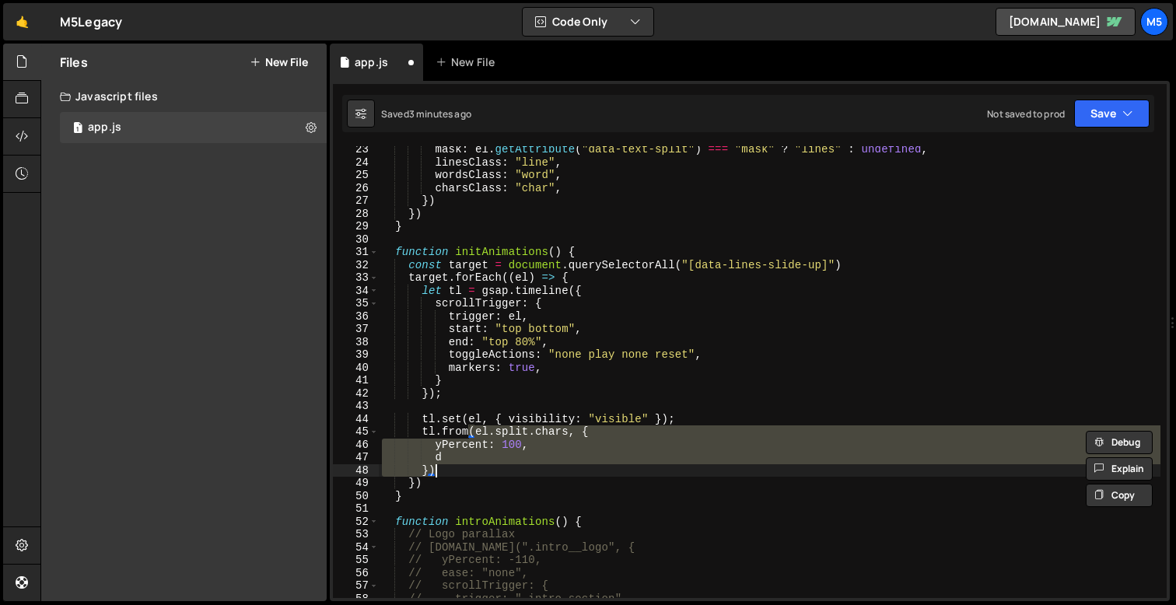
click at [477, 450] on div "mask : el . getAttribute ( "data-text-split" ) === "mask" ? "lines" : undefined…" at bounding box center [770, 382] width 782 height 478
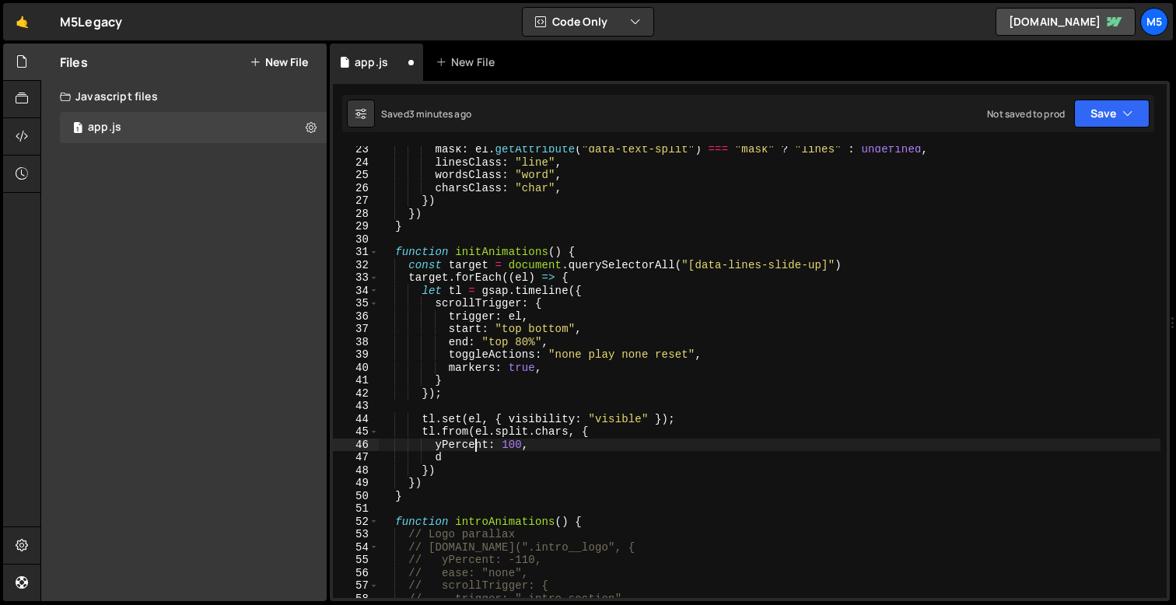
click at [475, 461] on div "mask : el . getAttribute ( "data-text-split" ) === "mask" ? "lines" : undefined…" at bounding box center [770, 382] width 782 height 478
click at [514, 450] on div "mask : el . getAttribute ( "data-text-split" ) === "mask" ? "lines" : undefined…" at bounding box center [770, 382] width 782 height 478
type textarea "duration: ,"
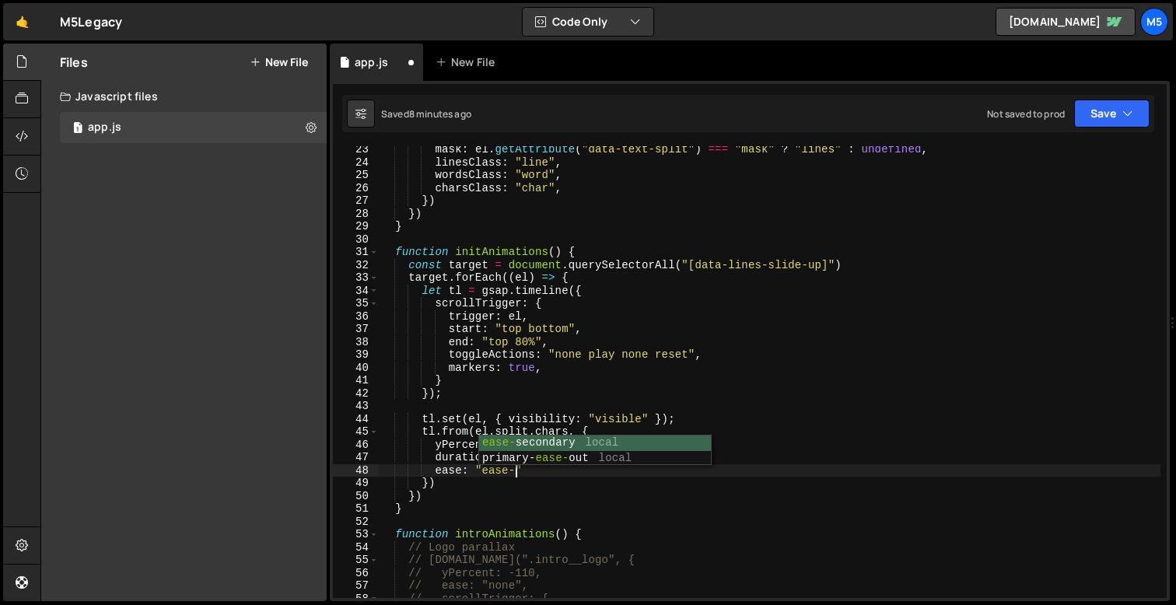
scroll to position [0, 9]
type textarea "ease: "ease-secondary","
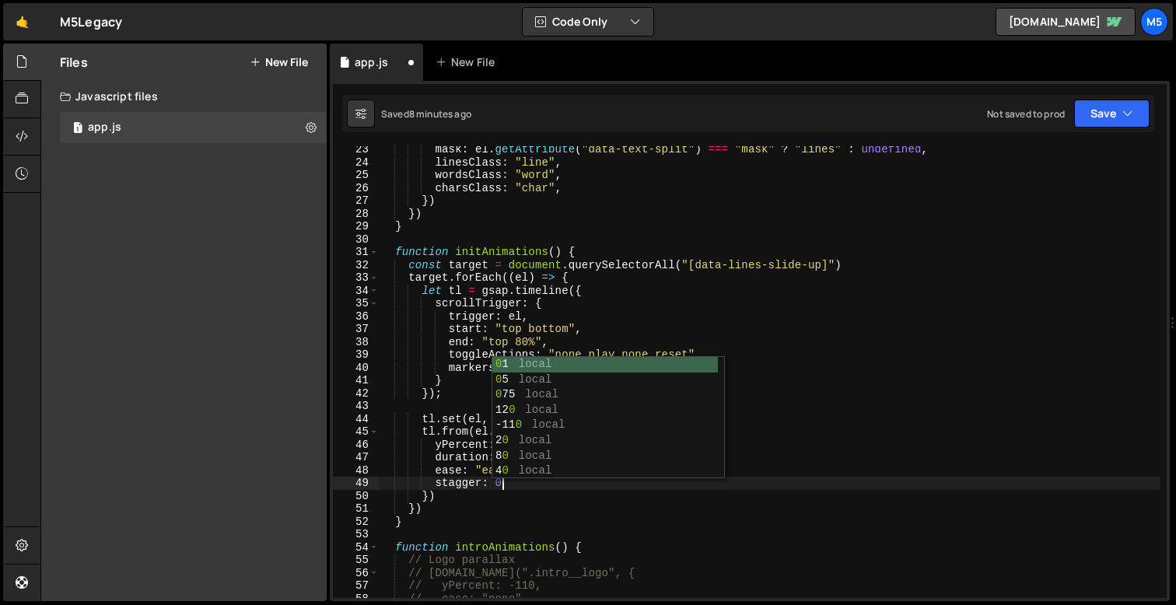
scroll to position [0, 8]
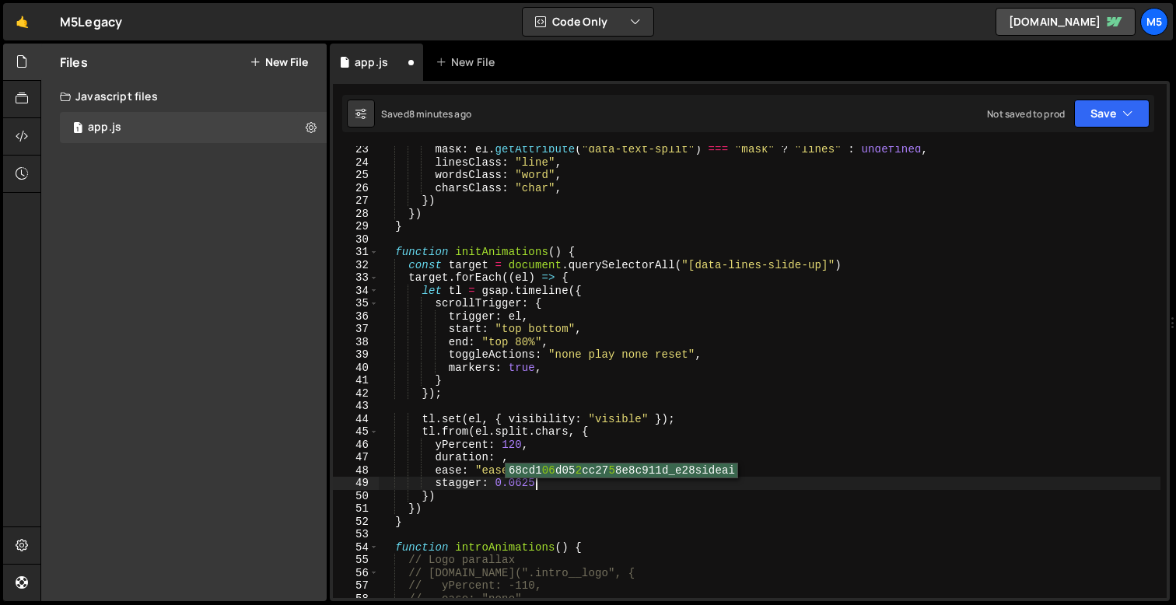
type textarea "stagger: 0.0625,"
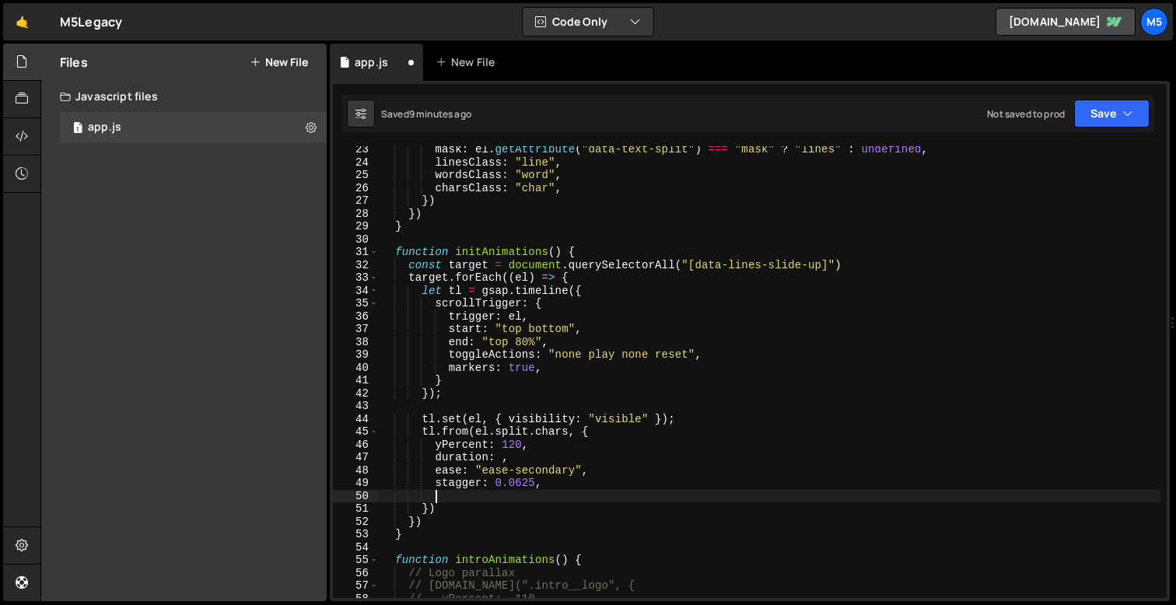
click at [500, 454] on div "mask : el . getAttribute ( "data-text-split" ) === "mask" ? "lines" : undefined…" at bounding box center [770, 382] width 782 height 478
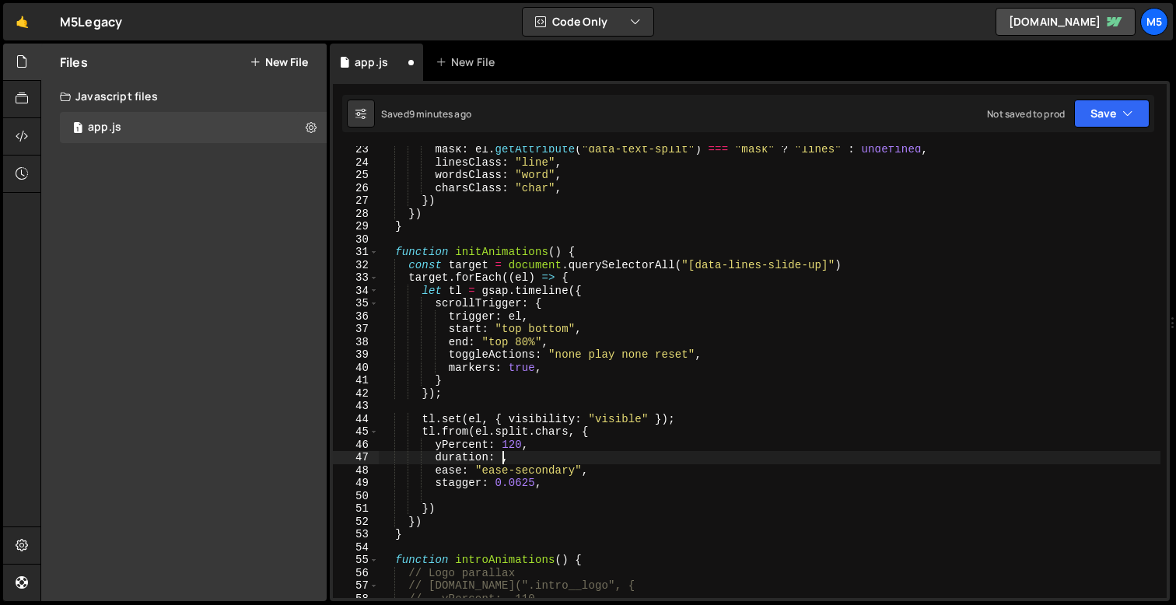
type textarea "duration: 1,"
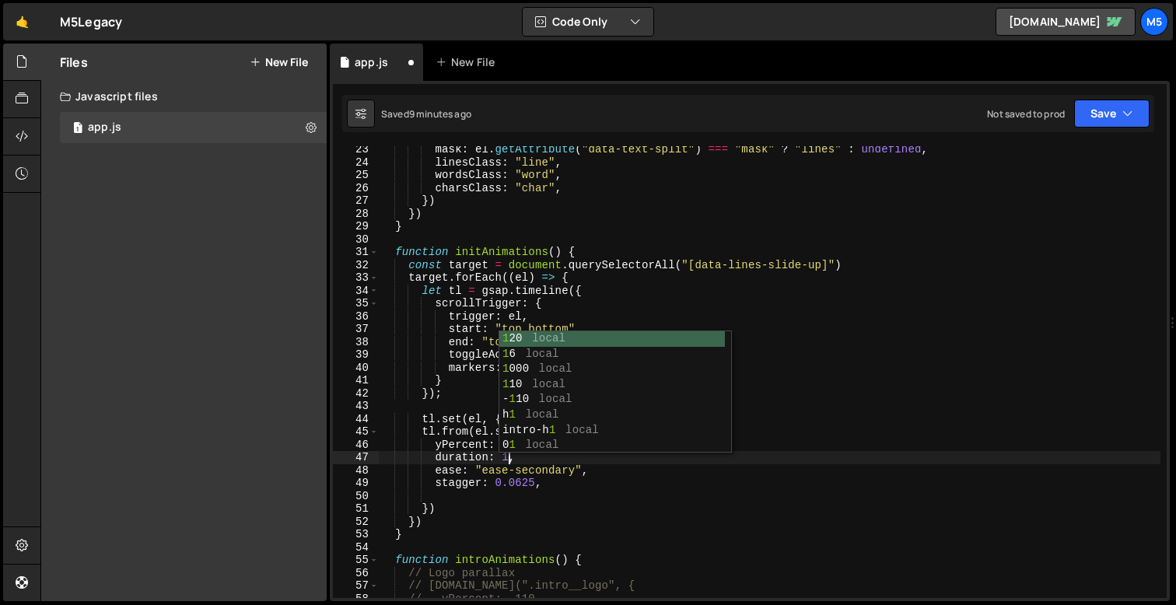
click at [452, 502] on div "mask : el . getAttribute ( "data-text-split" ) === "mask" ? "lines" : undefined…" at bounding box center [770, 382] width 782 height 478
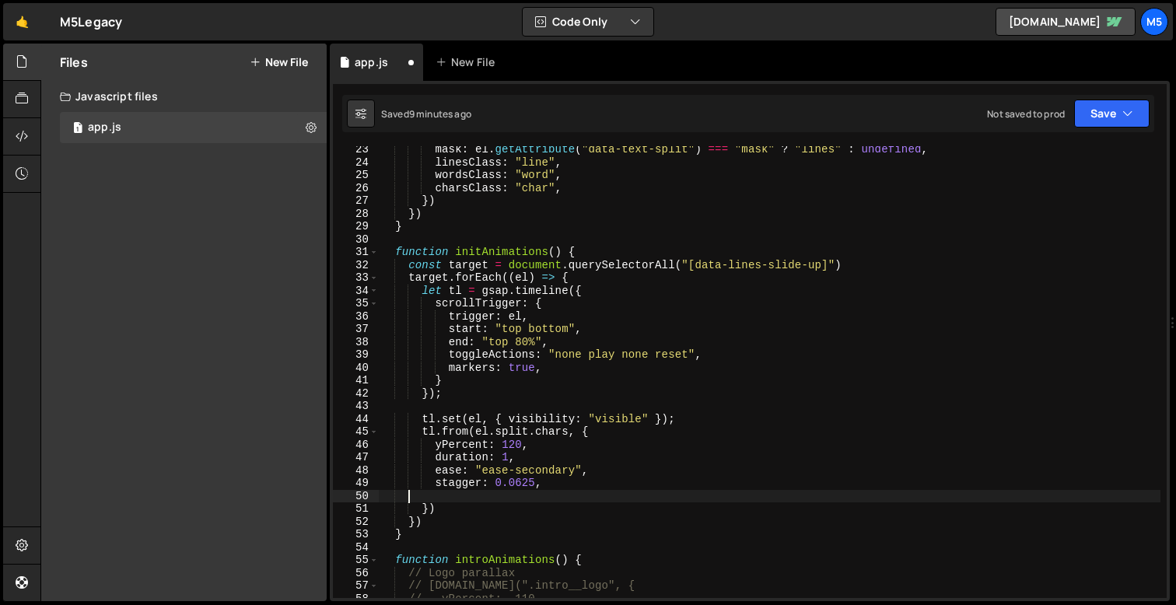
scroll to position [0, 0]
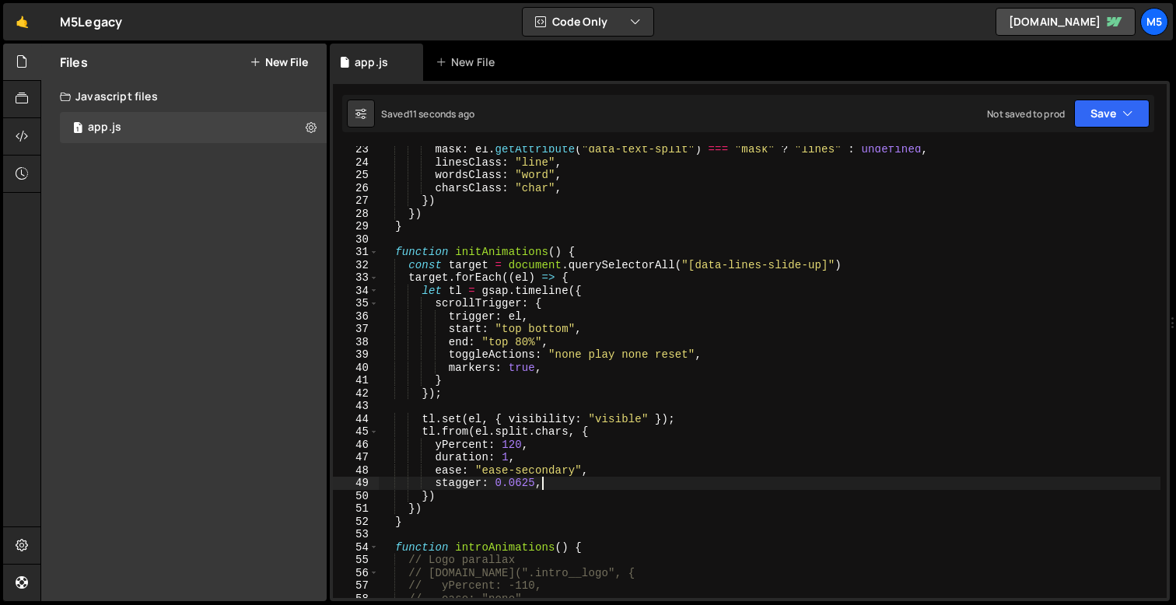
click at [543, 440] on div "mask : el . getAttribute ( "data-text-split" ) === "mask" ? "lines" : undefined…" at bounding box center [770, 382] width 782 height 478
click at [557, 433] on div "mask : el . getAttribute ( "data-text-split" ) === "mask" ? "lines" : undefined…" at bounding box center [770, 382] width 782 height 478
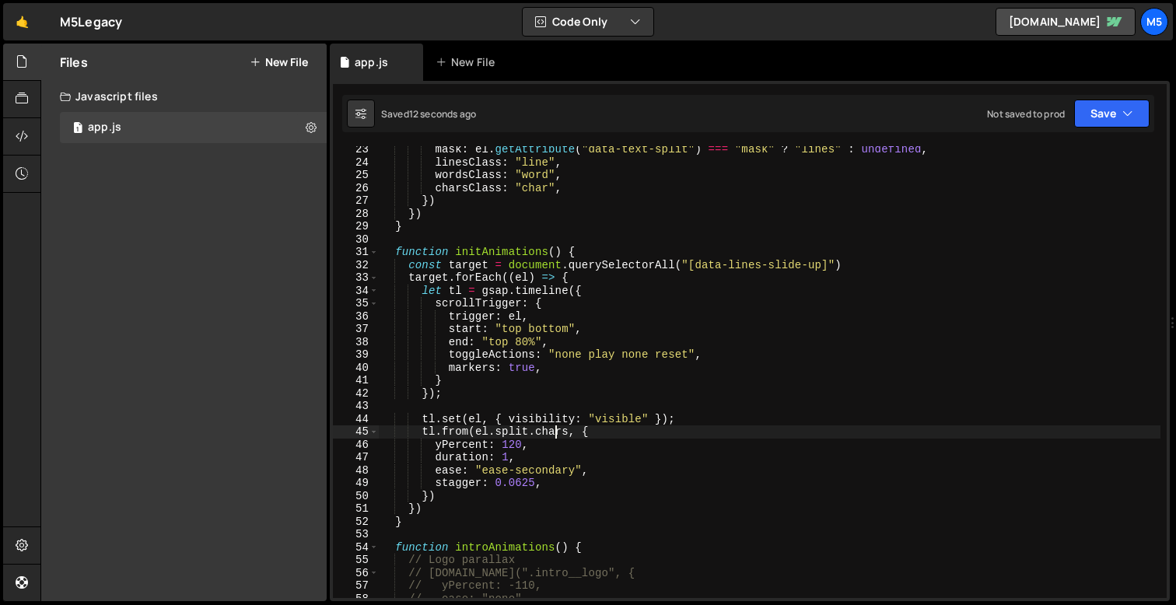
click at [557, 433] on div "mask : el . getAttribute ( "data-text-split" ) === "mask" ? "lines" : undefined…" at bounding box center [770, 382] width 782 height 478
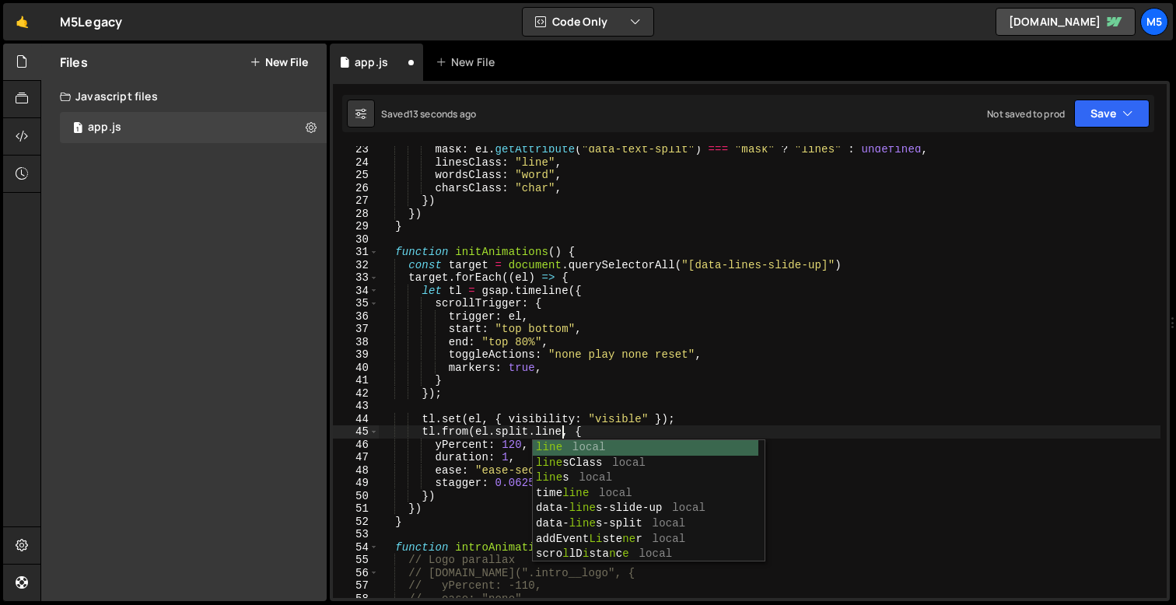
scroll to position [0, 12]
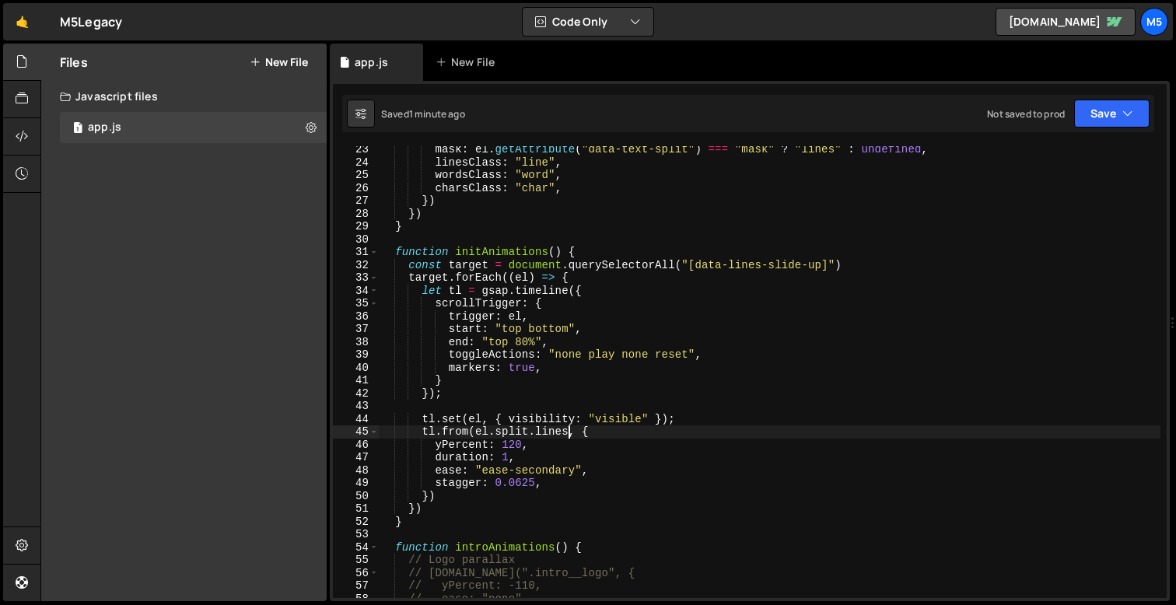
click at [500, 461] on div "mask : el . getAttribute ( "data-text-split" ) === "mask" ? "lines" : undefined…" at bounding box center [770, 382] width 782 height 478
click at [505, 461] on div "mask : el . getAttribute ( "data-text-split" ) === "mask" ? "lines" : undefined…" at bounding box center [770, 382] width 782 height 478
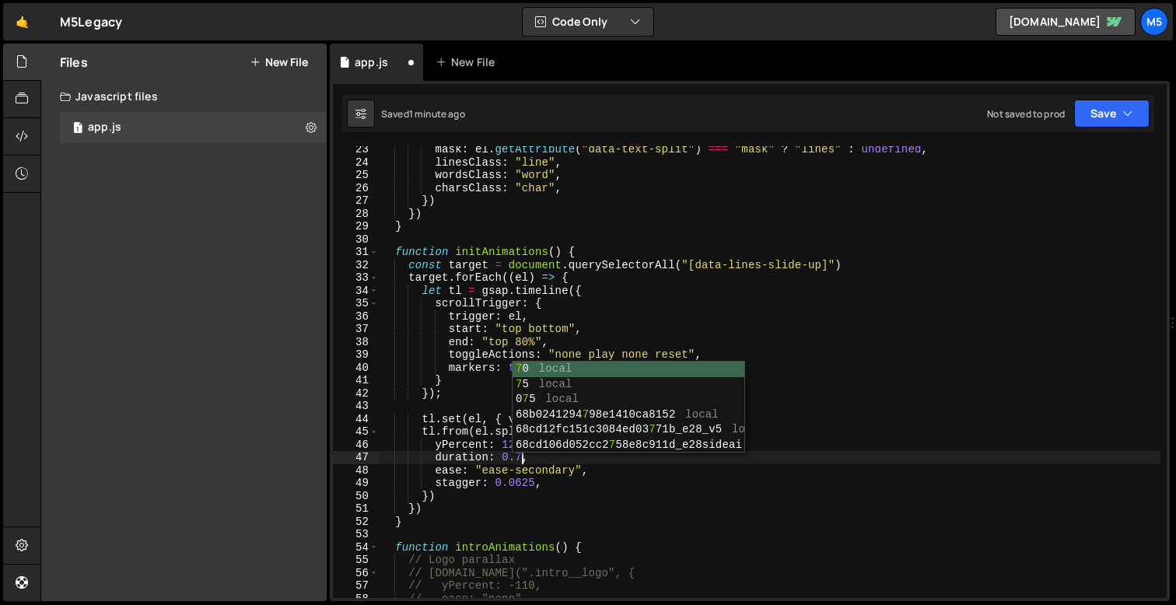
scroll to position [0, 9]
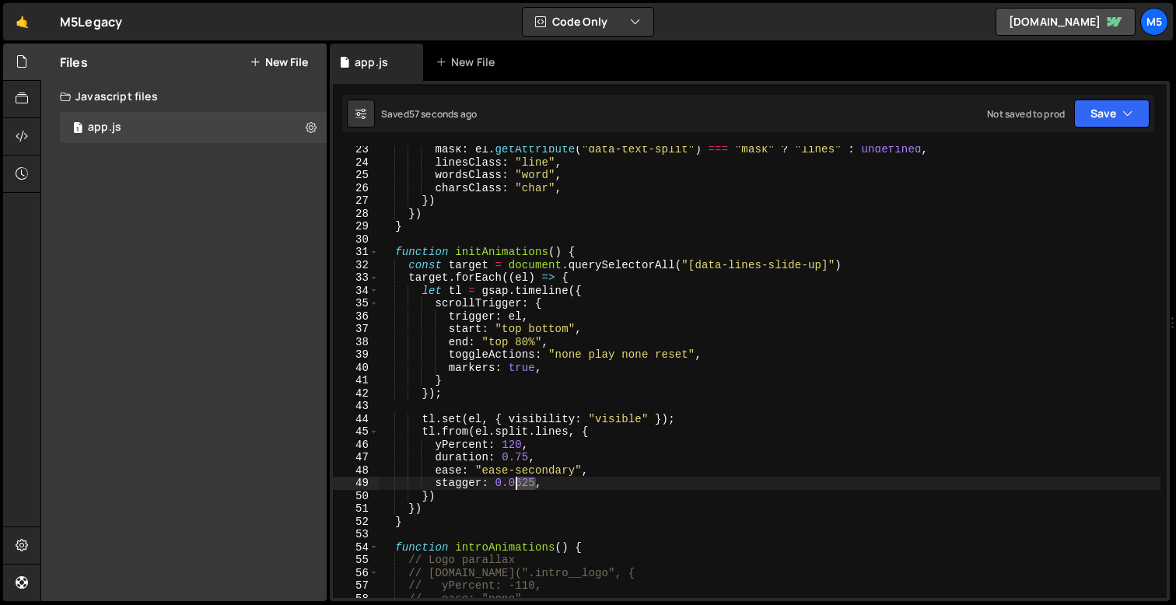
drag, startPoint x: 534, startPoint y: 487, endPoint x: 513, endPoint y: 486, distance: 21.0
click at [513, 486] on div "mask : el . getAttribute ( "data-text-split" ) === "mask" ? "lines" : undefined…" at bounding box center [770, 382] width 782 height 478
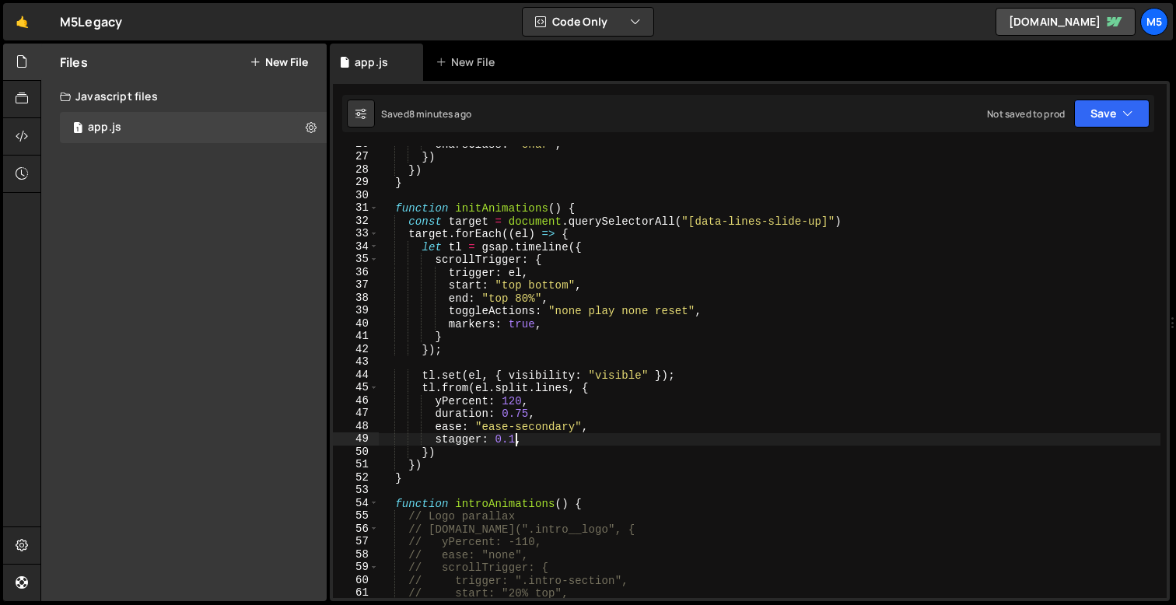
scroll to position [332, 0]
click at [545, 410] on div "charsClass : "char" , }) }) } function initAnimations ( ) { const target = docu…" at bounding box center [770, 374] width 782 height 478
type textarea "duration: 0.75,"
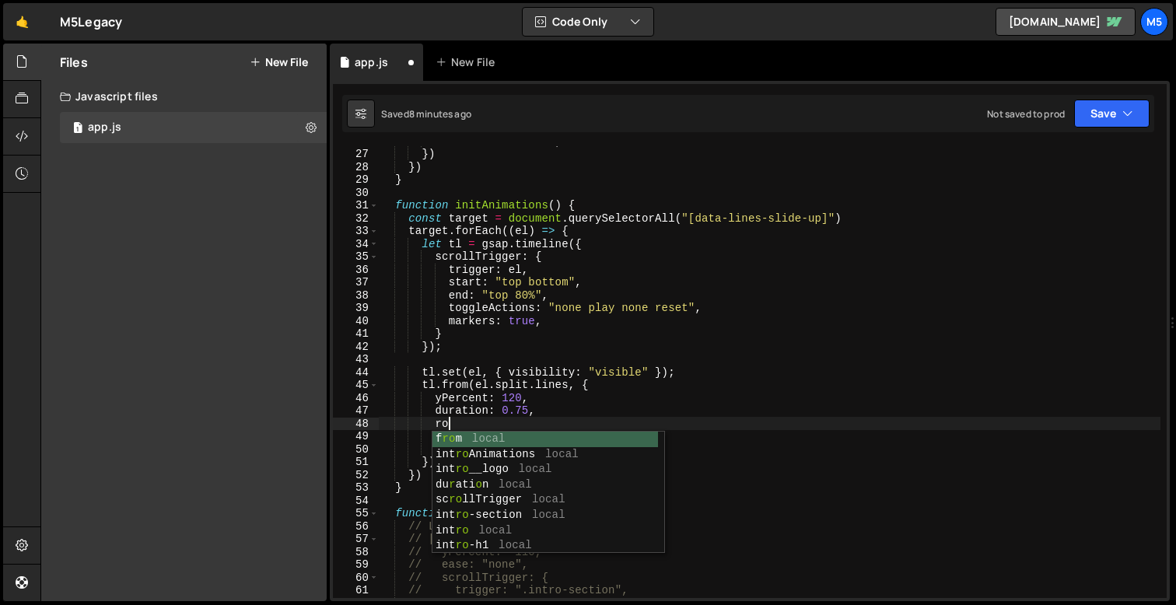
type textarea "r"
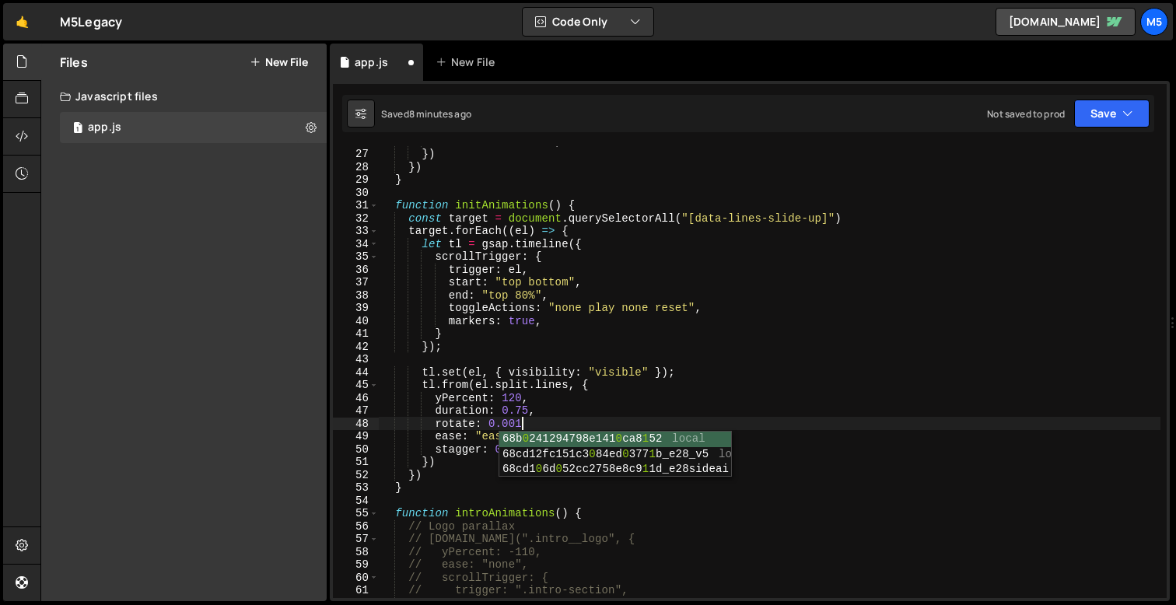
scroll to position [0, 9]
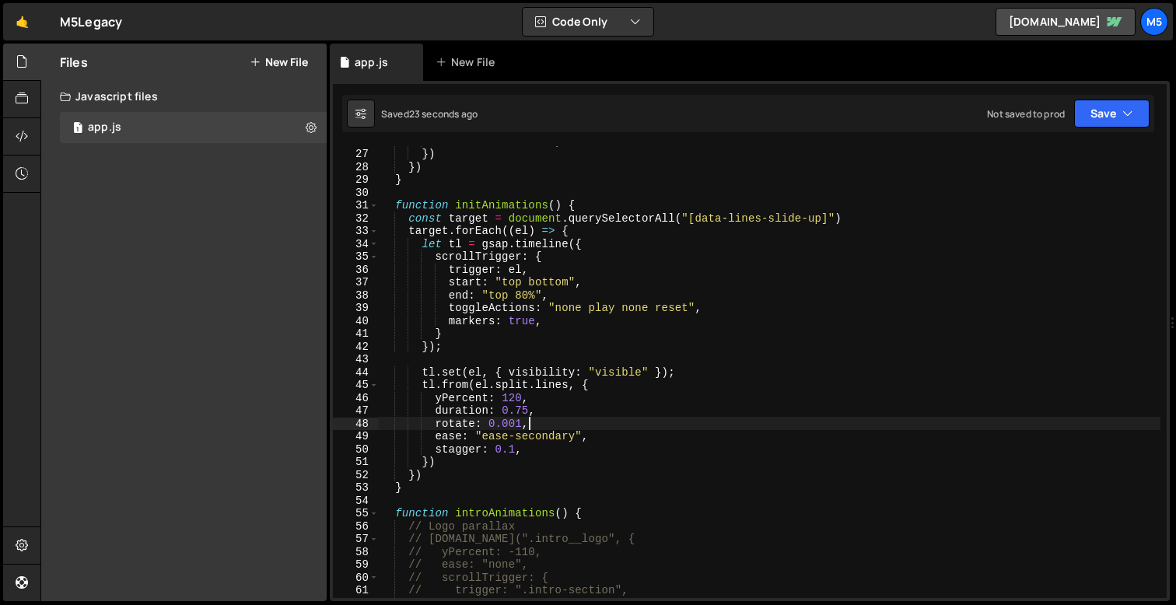
click at [547, 436] on div "charsClass : "char" , }) }) } function initAnimations ( ) { const target = docu…" at bounding box center [770, 374] width 782 height 478
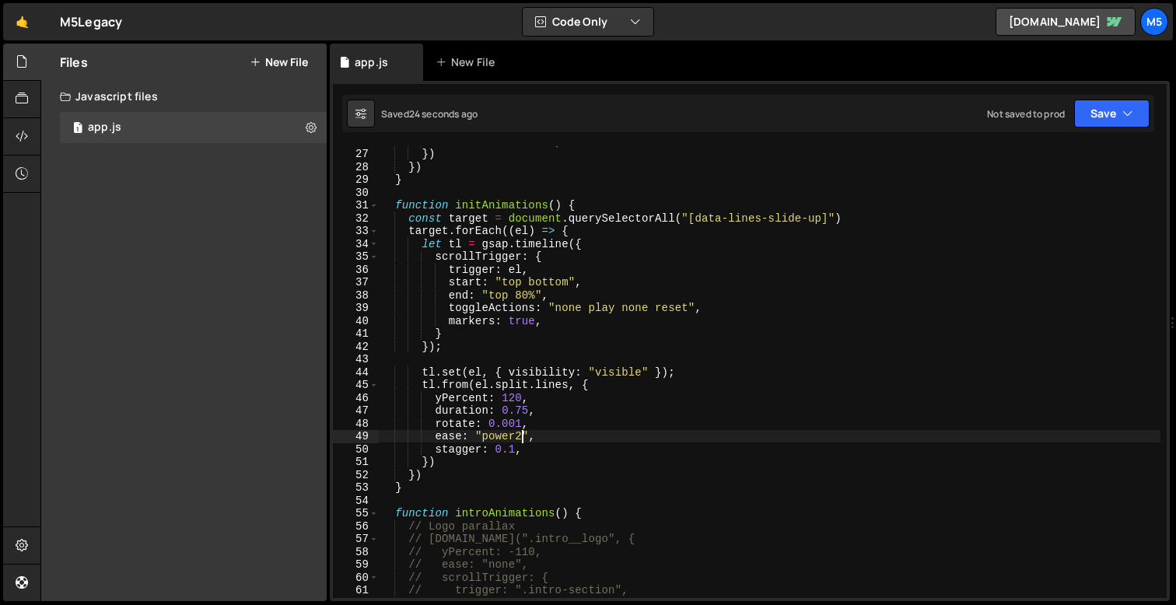
click at [513, 446] on div "charsClass : "char" , }) }) } function initAnimations ( ) { const target = docu…" at bounding box center [770, 374] width 782 height 478
click at [524, 433] on div "charsClass : "char" , }) }) } function initAnimations ( ) { const target = docu…" at bounding box center [770, 374] width 782 height 478
type textarea "ease: "power4","
click at [526, 412] on div "charsClass : "char" , }) }) } function initAnimations ( ) { const target = docu…" at bounding box center [770, 374] width 782 height 478
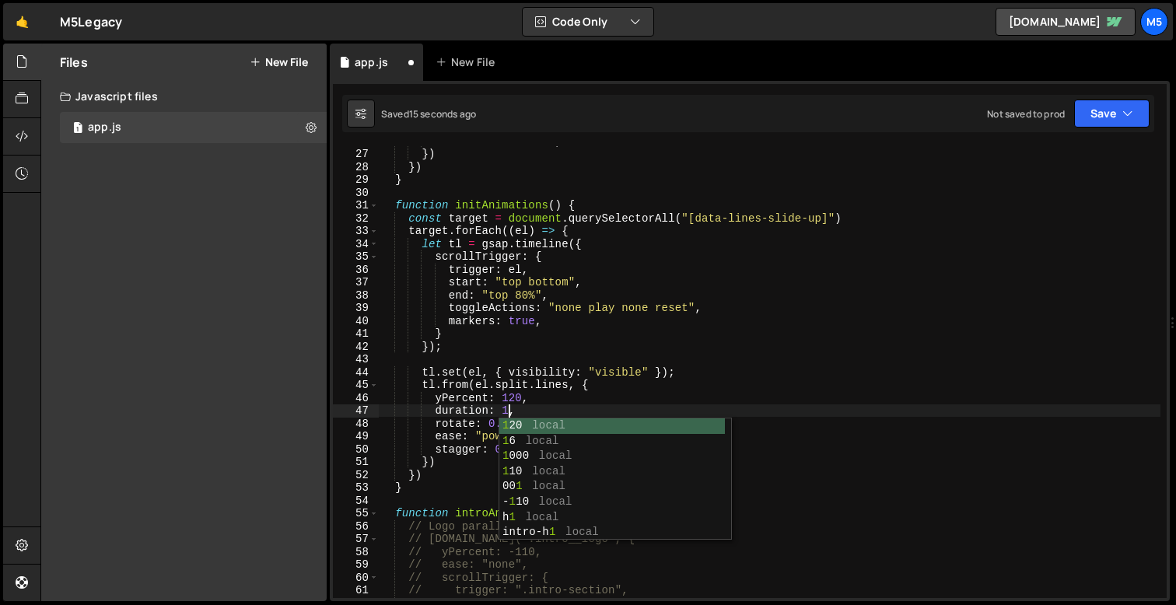
scroll to position [0, 9]
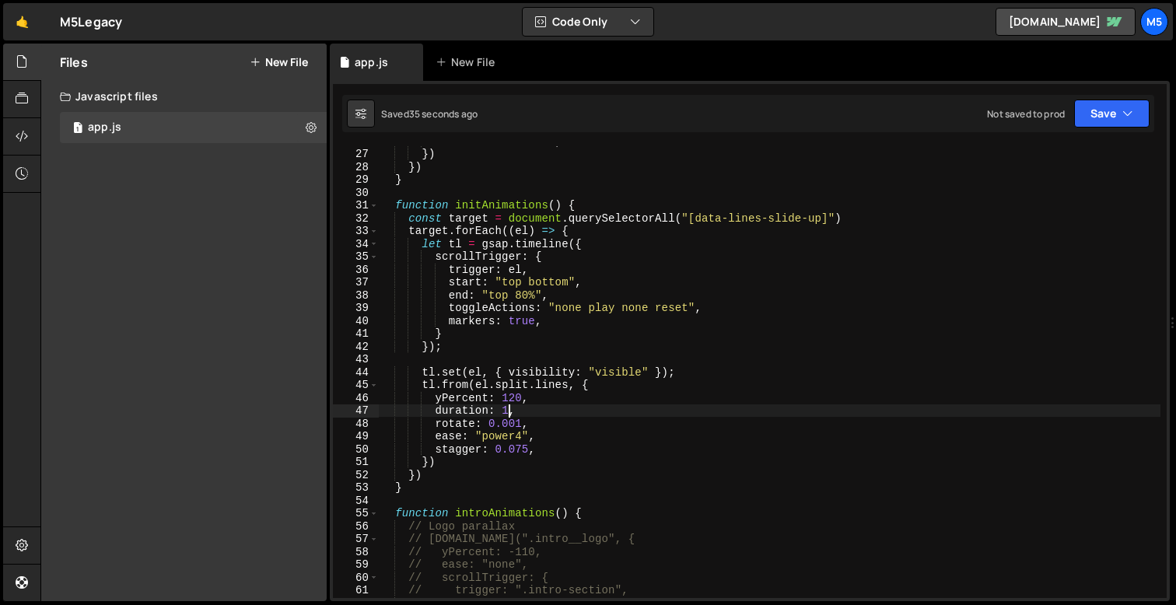
click at [524, 438] on div "charsClass : "char" , }) }) } function initAnimations ( ) { const target = docu…" at bounding box center [770, 374] width 782 height 478
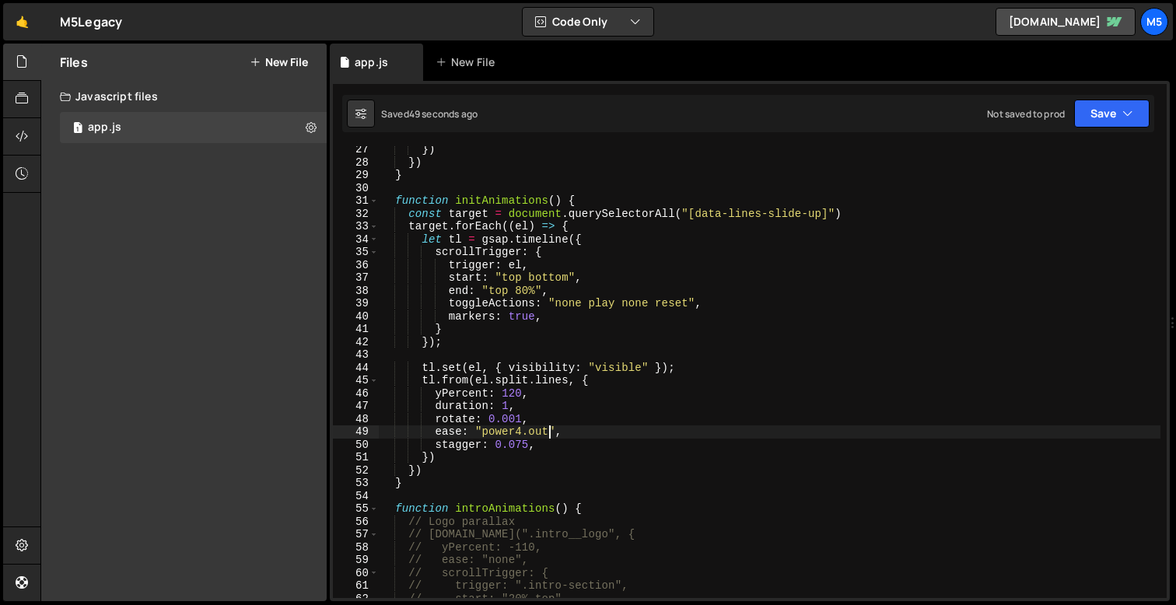
scroll to position [352, 0]
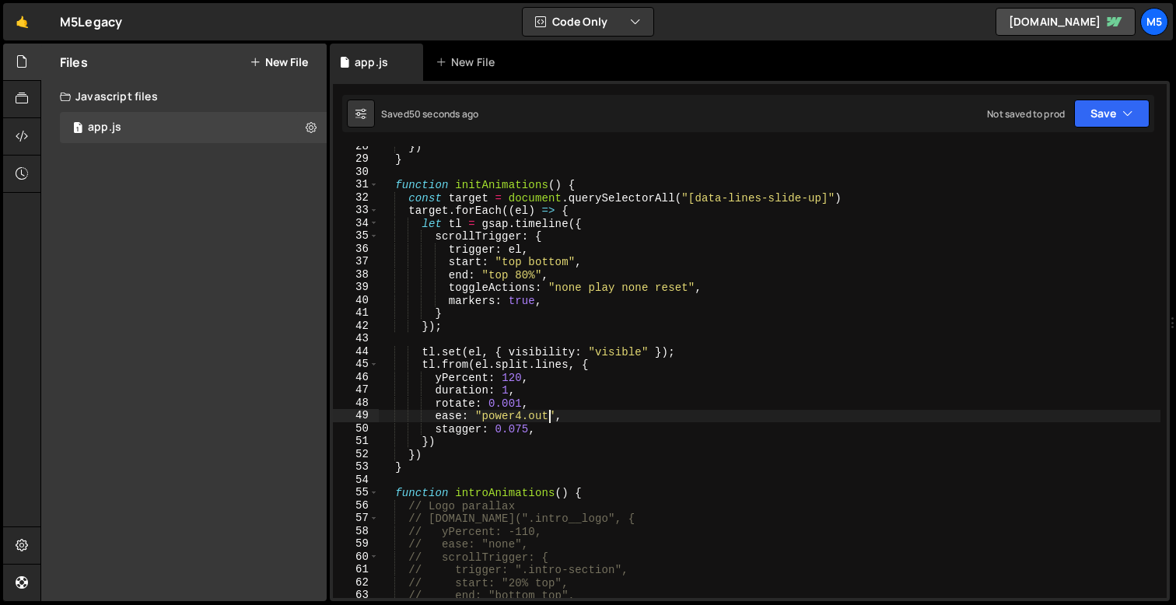
click at [573, 197] on div "}) } function initAnimations ( ) { const target = document . querySelectorAll (…" at bounding box center [770, 379] width 782 height 478
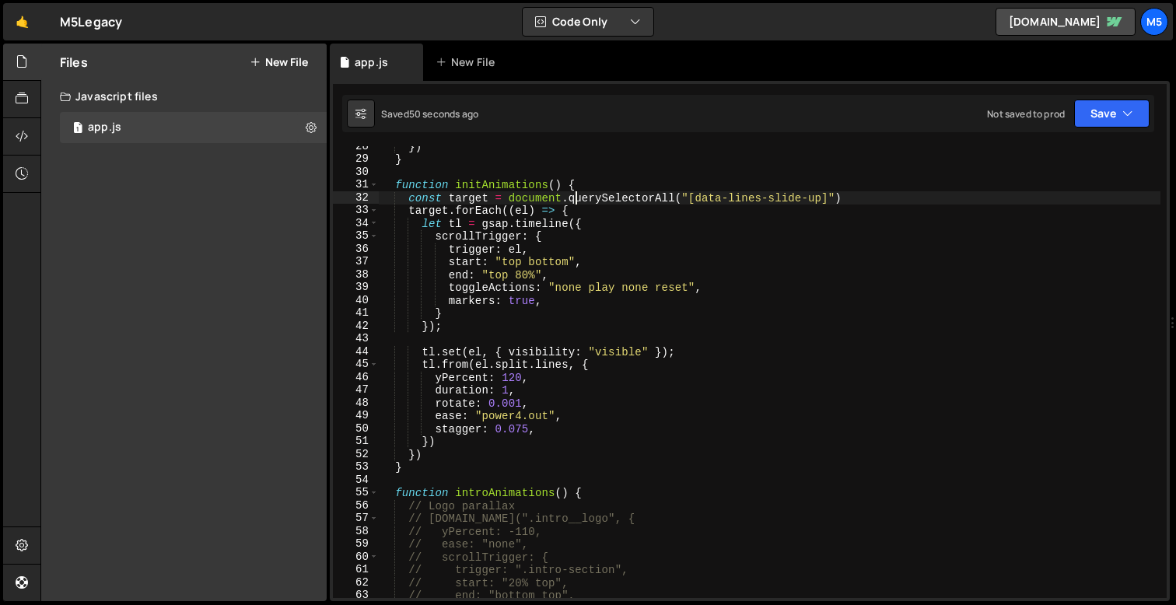
click at [449, 230] on div "}) } function initAnimations ( ) { const target = document . querySelectorAll (…" at bounding box center [770, 379] width 782 height 478
click at [442, 203] on div "}) } function initAnimations ( ) { const target = document . querySelectorAll (…" at bounding box center [770, 379] width 782 height 478
click at [453, 384] on div "}) } function initAnimations ( ) { const target = document . querySelectorAll (…" at bounding box center [770, 379] width 782 height 478
type textarea "duration: 1,"
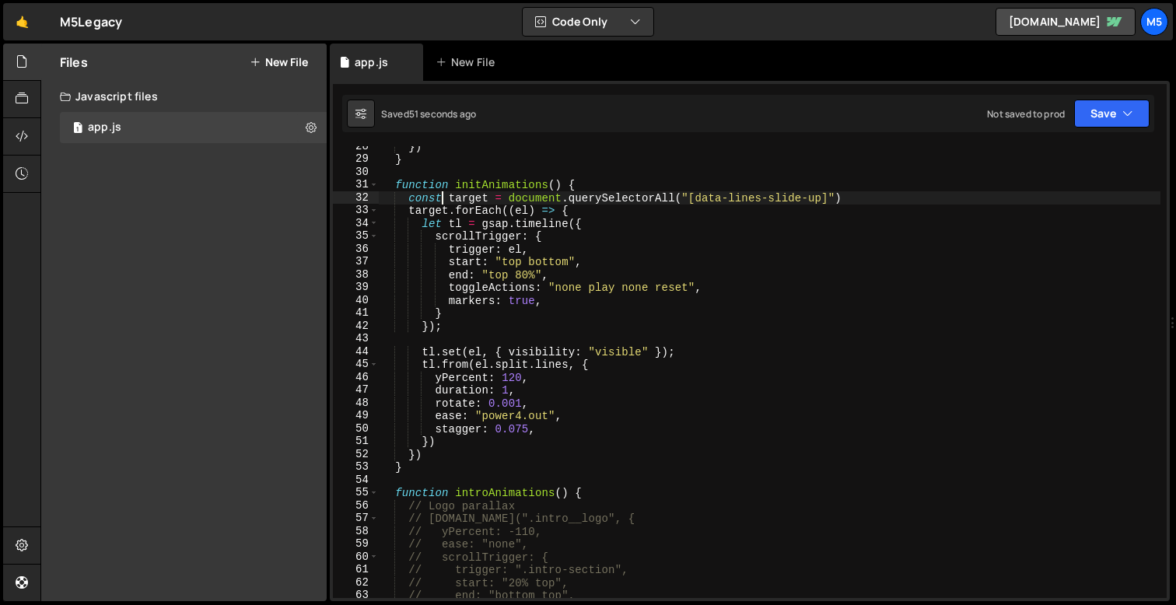
scroll to position [0, 9]
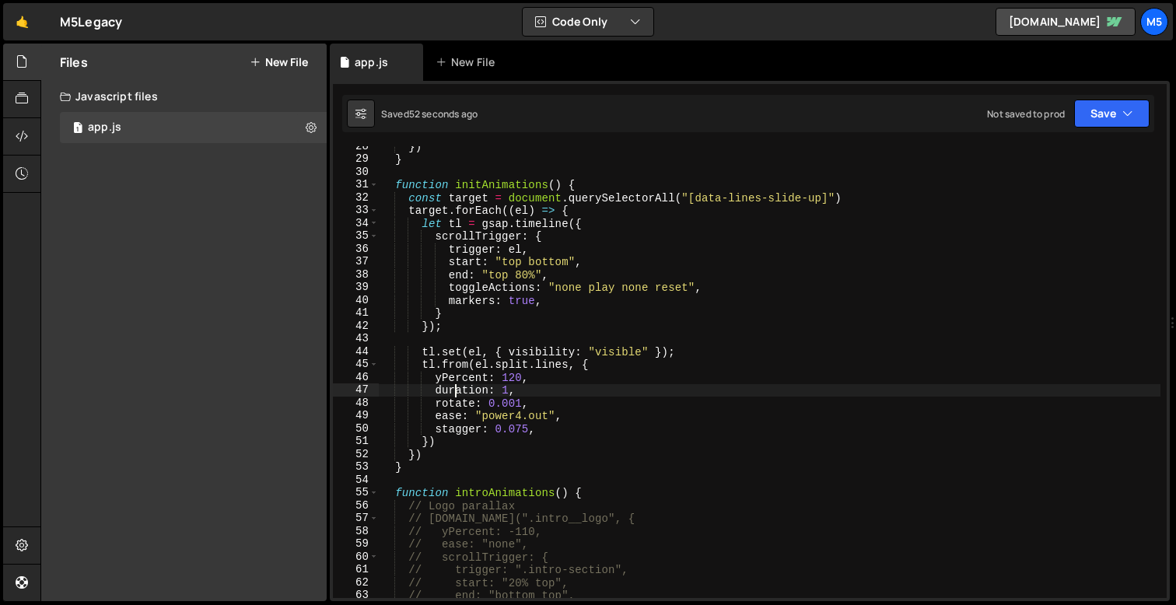
click at [397, 476] on div "}) } function initAnimations ( ) { const target = document . querySelectorAll (…" at bounding box center [770, 379] width 782 height 478
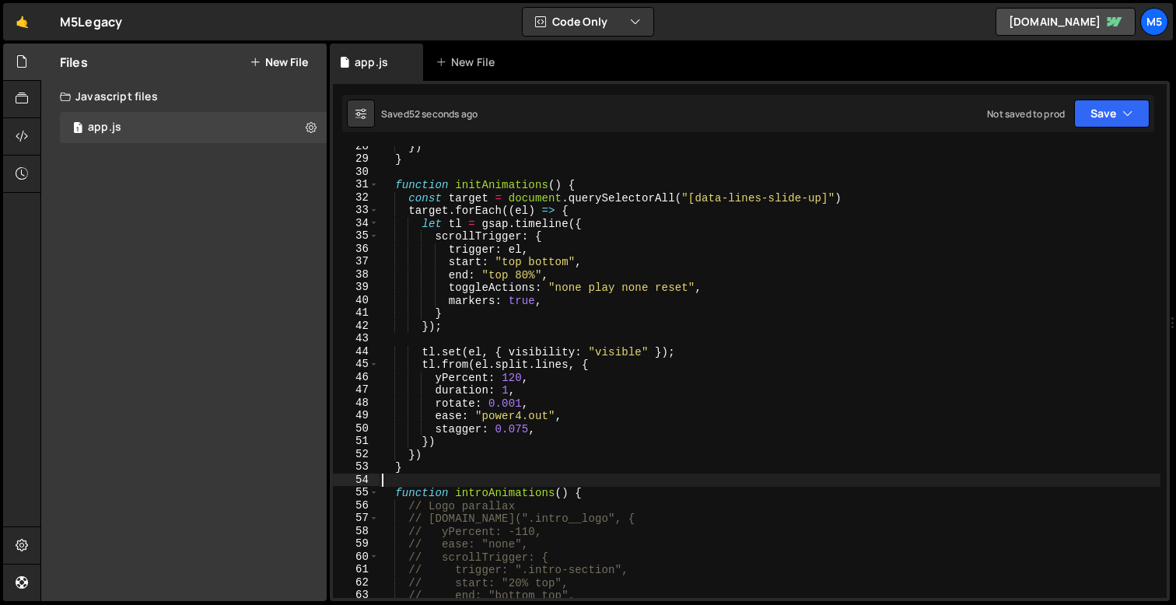
scroll to position [0, 0]
click at [404, 472] on div "}) } function initAnimations ( ) { const target = document . querySelectorAll (…" at bounding box center [770, 379] width 782 height 478
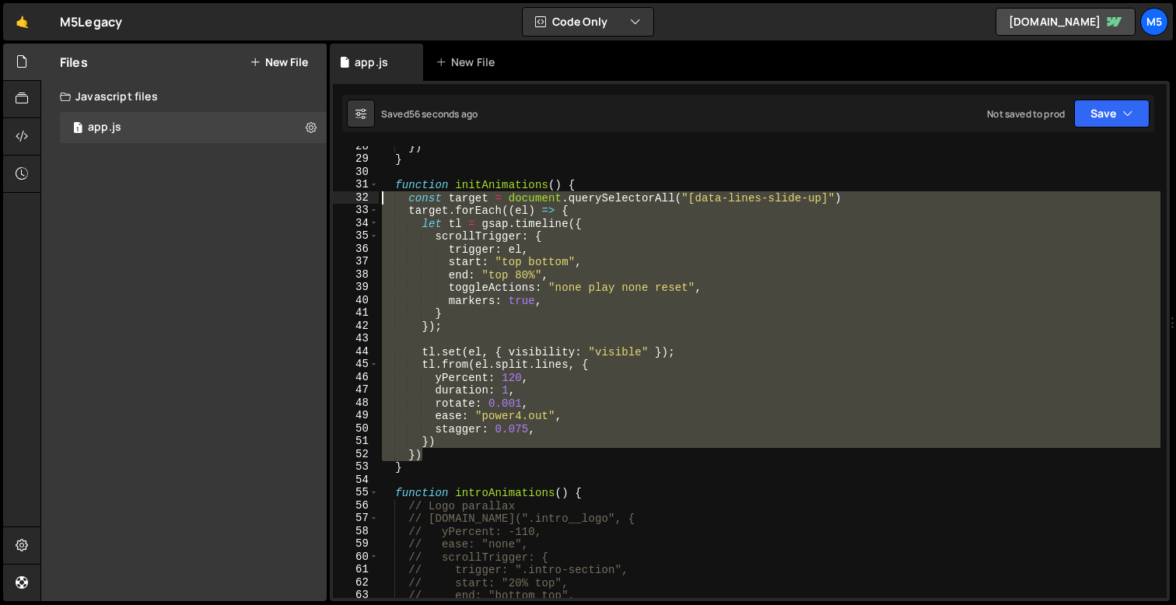
drag, startPoint x: 433, startPoint y: 455, endPoint x: 358, endPoint y: 198, distance: 268.1
click at [358, 198] on div "} 28 29 30 31 32 33 34 35 36 37 38 39 40 41 42 43 44 45 46 47 48 49 50 51 52 53…" at bounding box center [750, 372] width 834 height 452
click at [452, 460] on div "}) } function initAnimations ( ) { const target = document . querySelectorAll (…" at bounding box center [770, 379] width 782 height 478
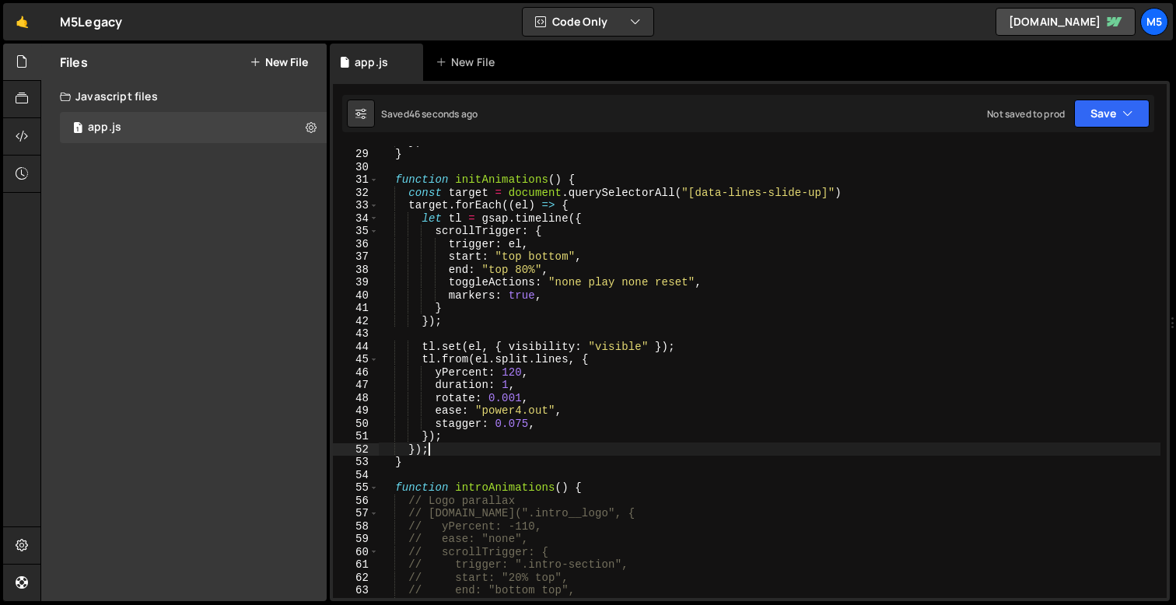
scroll to position [376, 0]
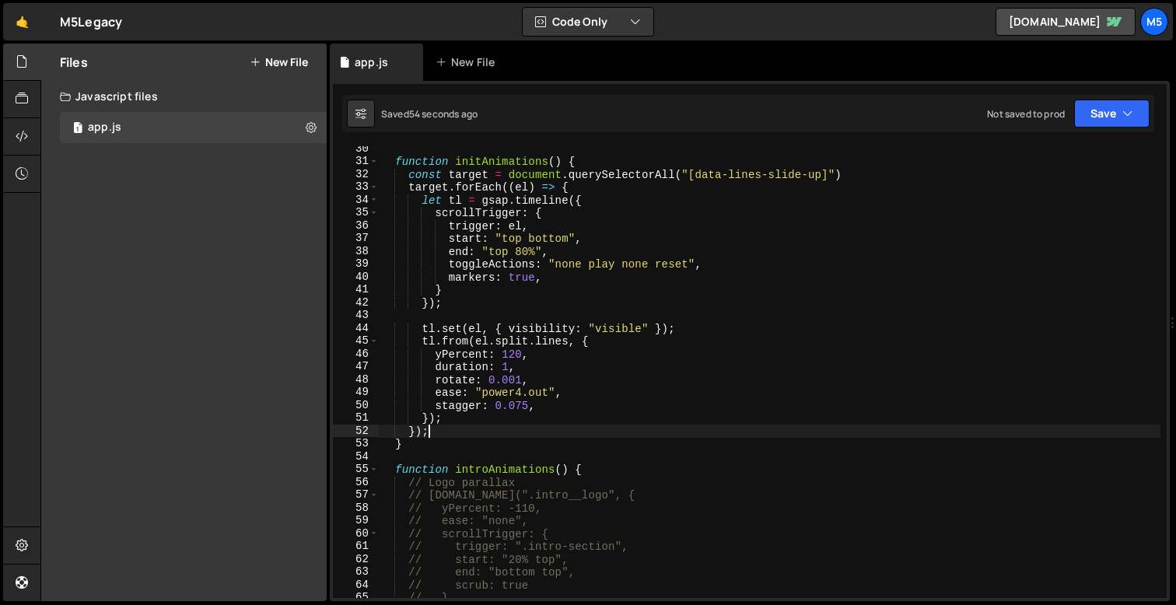
click at [484, 177] on div "function initAnimations ( ) { const target = document . querySelectorAll ( "[da…" at bounding box center [770, 381] width 782 height 478
click at [486, 177] on div "function initAnimations ( ) { const target = document . querySelectorAll ( "[da…" at bounding box center [770, 381] width 782 height 478
click at [451, 173] on div "function initAnimations ( ) { const target = document . querySelectorAll ( "[da…" at bounding box center [770, 381] width 782 height 478
click at [453, 170] on div "function initAnimations ( ) { const target = document . querySelectorAll ( "[da…" at bounding box center [770, 381] width 782 height 478
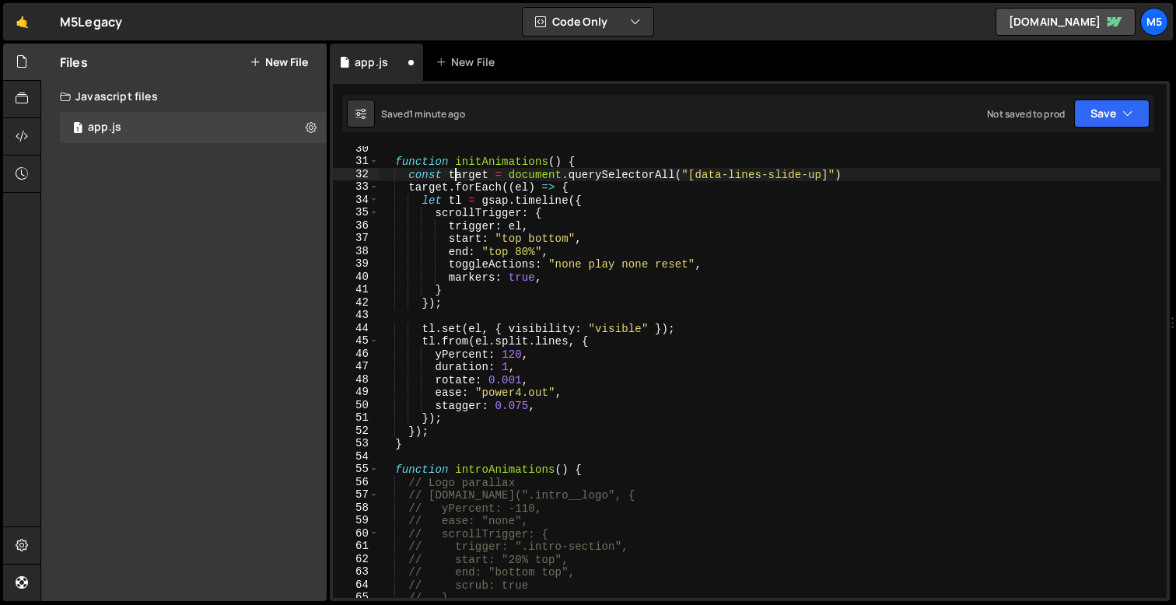
click at [452, 173] on div "function initAnimations ( ) { const target = document . querySelectorAll ( "[da…" at bounding box center [770, 381] width 782 height 478
drag, startPoint x: 508, startPoint y: 174, endPoint x: 347, endPoint y: 177, distance: 161.1
click at [347, 177] on div "const target = document.querySelectorAll("[data-lines-slide-up]") 30 31 32 33 3…" at bounding box center [750, 372] width 834 height 452
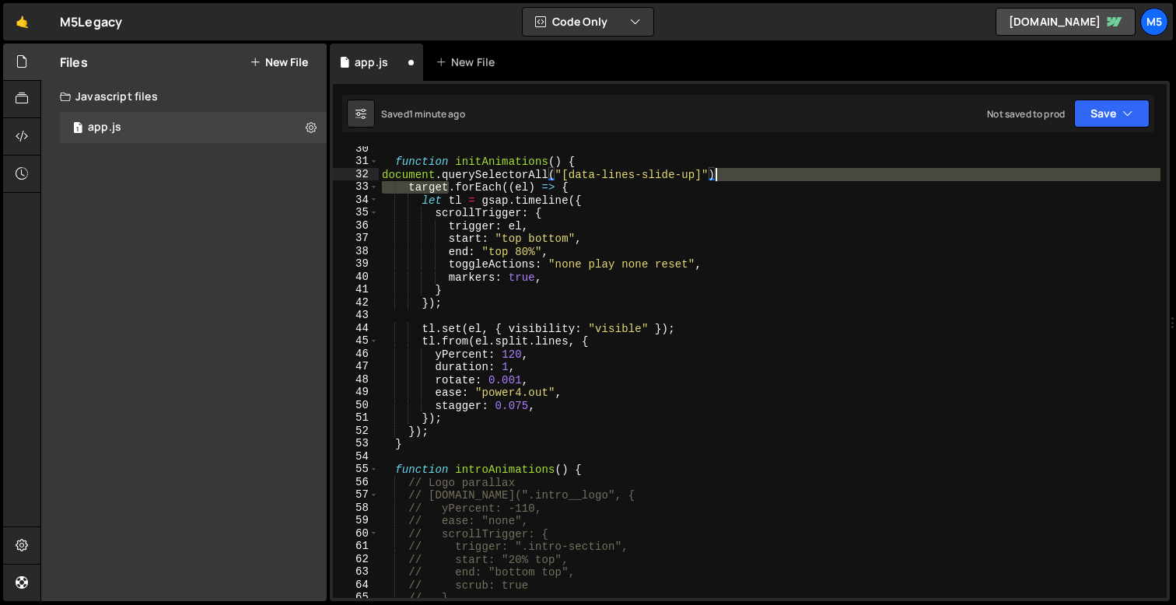
drag, startPoint x: 450, startPoint y: 188, endPoint x: 722, endPoint y: 175, distance: 272.6
click at [722, 175] on div "function initAnimations ( ) { document . querySelectorAll ( "[data-lines-slide-…" at bounding box center [770, 381] width 782 height 478
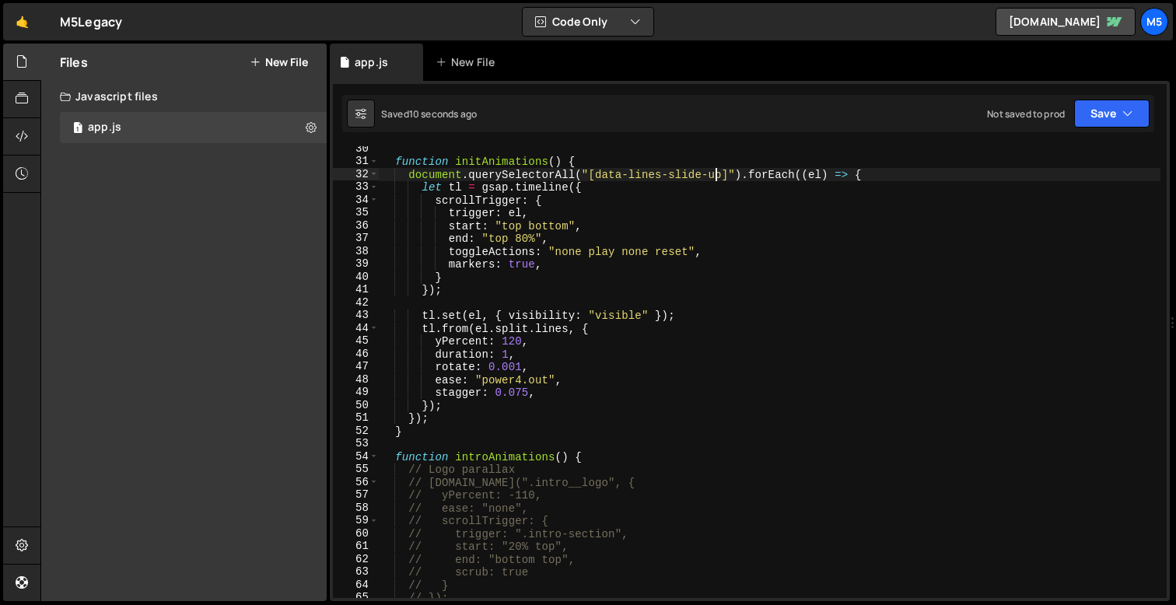
click at [513, 344] on div "function initAnimations ( ) { document . querySelectorAll ( "[data-lines-slide-…" at bounding box center [770, 381] width 782 height 478
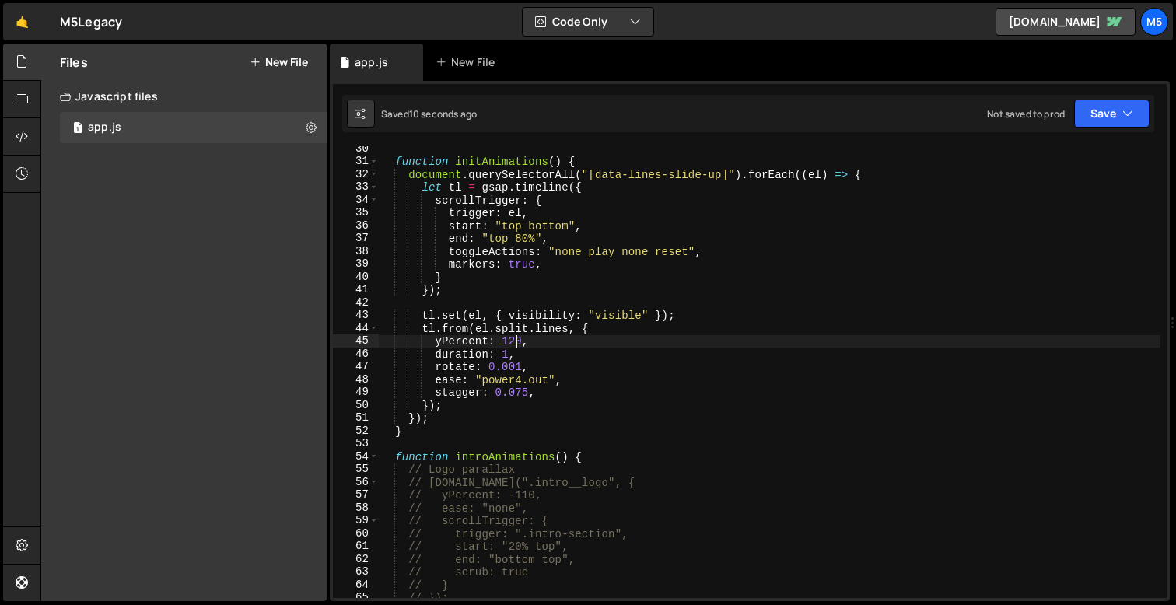
click at [462, 427] on div "function initAnimations ( ) { document . querySelectorAll ( "[data-lines-slide-…" at bounding box center [770, 381] width 782 height 478
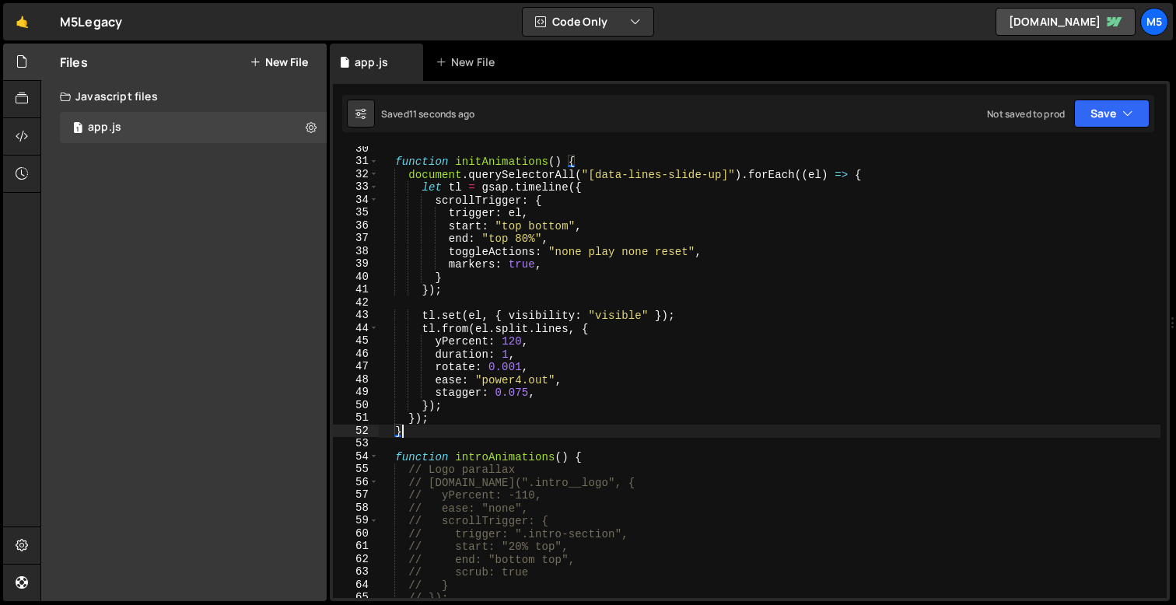
click at [440, 422] on div "function initAnimations ( ) { document . querySelectorAll ( "[data-lines-slide-…" at bounding box center [770, 381] width 782 height 478
type textarea "});"
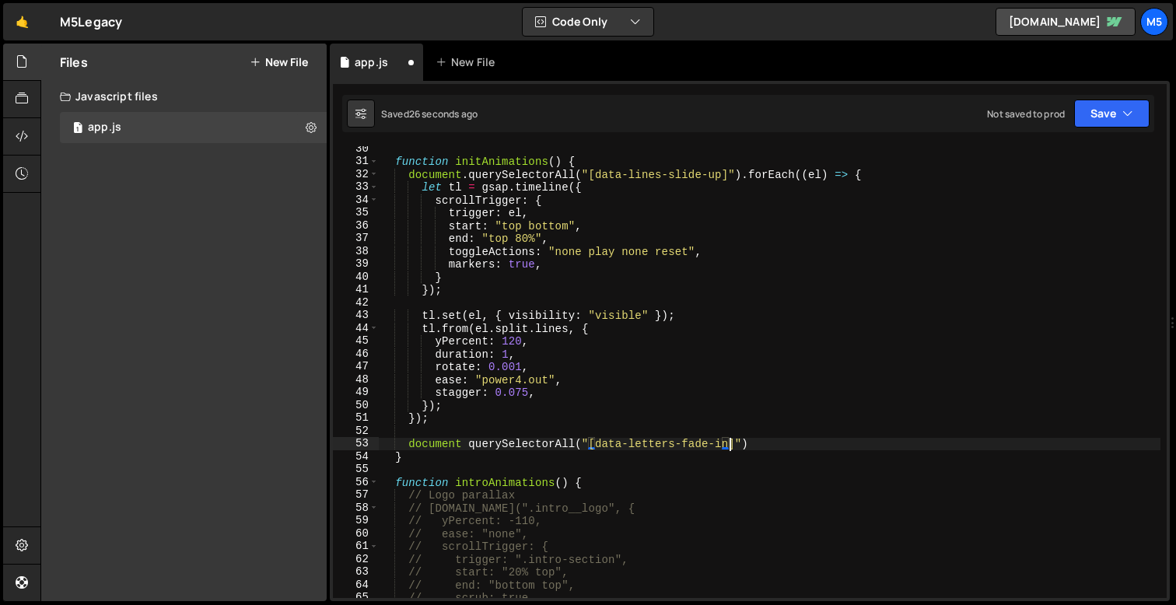
scroll to position [0, 24]
type textarea "document querySelectorAll("[data-letters-fade-in]").forEach"
type textarea "document querySelectorAll("[data-letters-fade-in]").forEach((el)=>{)"
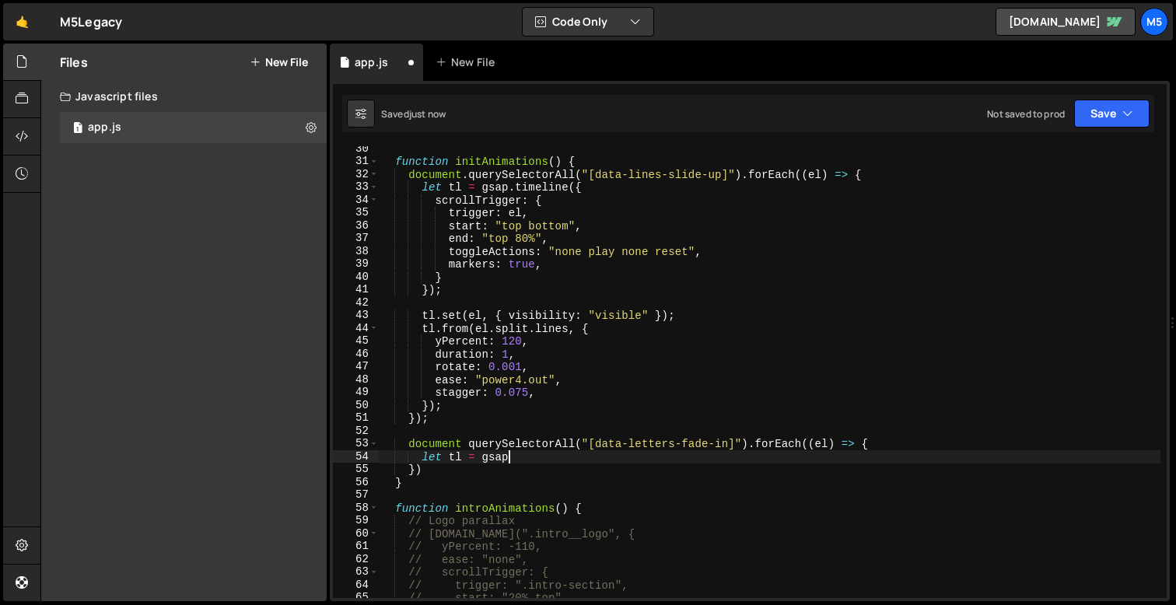
scroll to position [0, 9]
click at [730, 177] on div "function initAnimations ( ) { document . querySelectorAll ( "[data-lines-slide-…" at bounding box center [770, 381] width 782 height 478
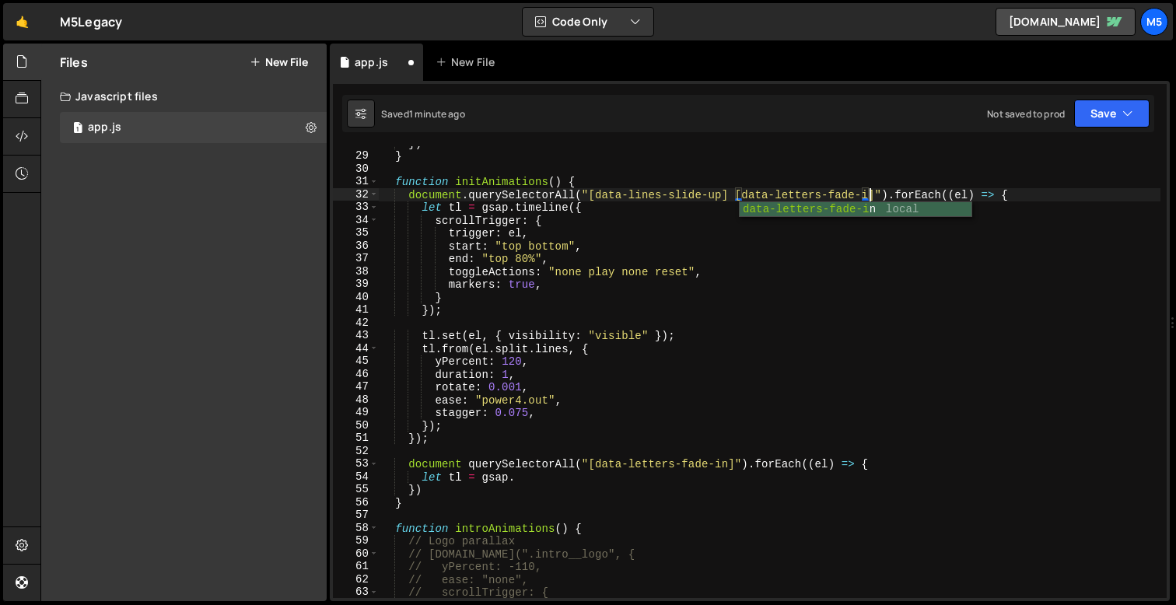
scroll to position [0, 34]
click at [760, 338] on div "}) } function initAnimations ( ) { document . querySelectorAll ( "[data-lines-s…" at bounding box center [770, 376] width 782 height 478
type textarea "tl.set(el, { visibility: "visible" });"
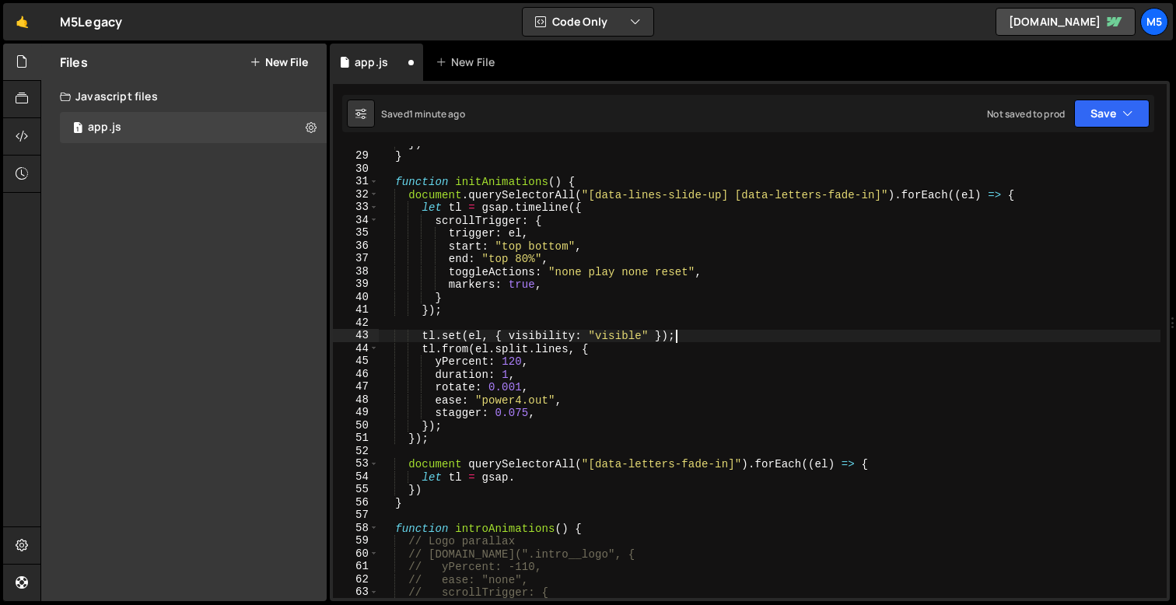
click at [492, 317] on div "}) } function initAnimations ( ) { document . querySelectorAll ( "[data-lines-s…" at bounding box center [770, 376] width 782 height 478
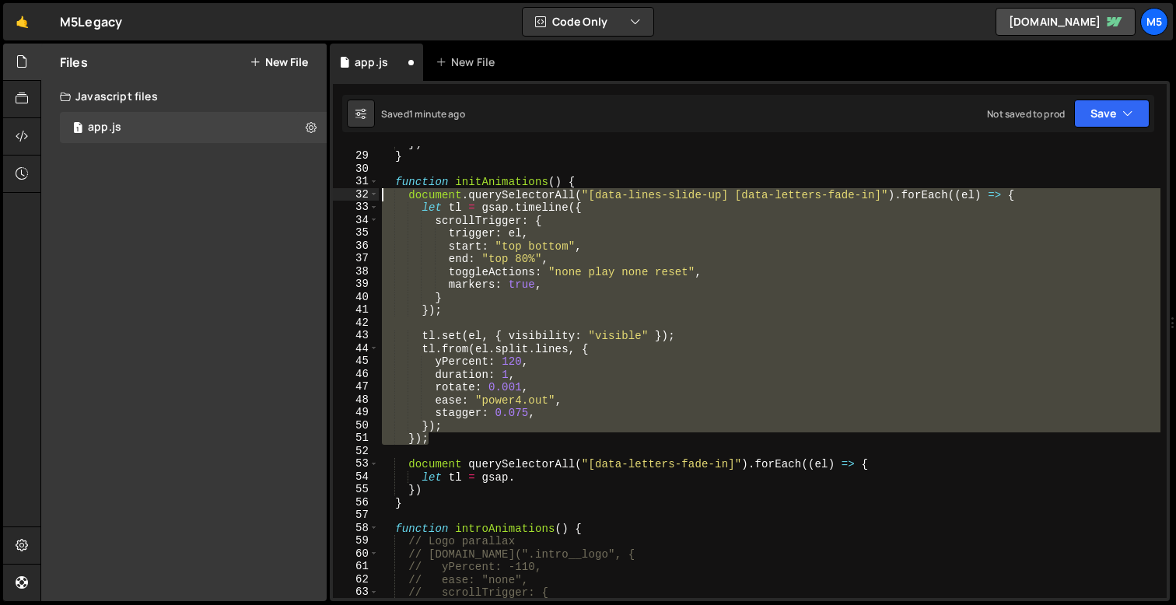
drag, startPoint x: 430, startPoint y: 435, endPoint x: 357, endPoint y: 198, distance: 248.3
click at [357, 198] on div "28 29 30 31 32 33 34 35 36 37 38 39 40 41 42 43 44 45 46 47 48 49 50 51 52 53 5…" at bounding box center [750, 372] width 834 height 452
click at [737, 194] on div "}) } function initAnimations ( ) { document . querySelectorAll ( "[data-lines-s…" at bounding box center [770, 376] width 782 height 478
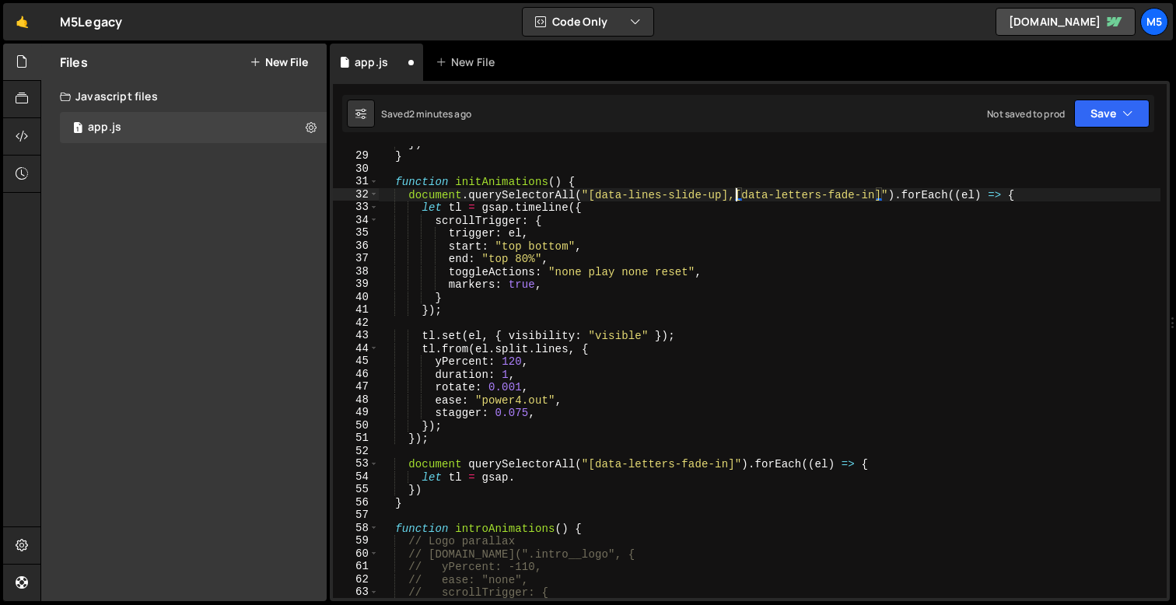
click at [832, 266] on div "}) } function initAnimations ( ) { document . querySelectorAll ( "[data-lines-s…" at bounding box center [770, 376] width 782 height 478
type textarea "toggleActions: "none play none reset","
click at [464, 318] on div "}) } function initAnimations ( ) { document . querySelectorAll ( "[data-lines-s…" at bounding box center [770, 376] width 782 height 478
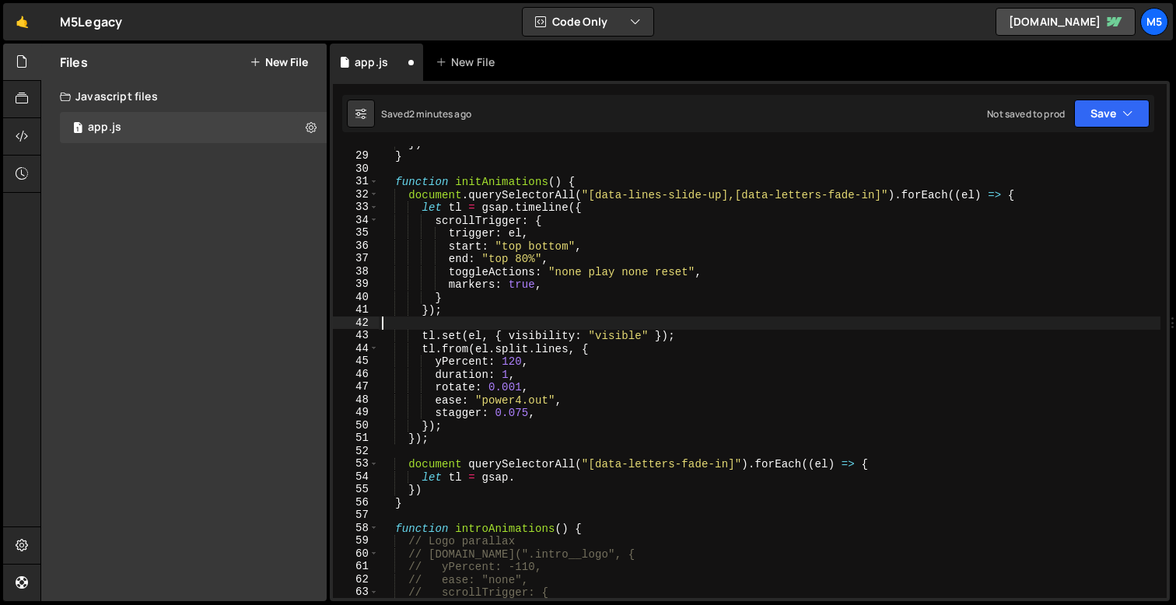
click at [650, 338] on div "}) } function initAnimations ( ) { document . querySelectorAll ( "[data-lines-s…" at bounding box center [770, 376] width 782 height 478
type textarea "tl.set(el, { visibility: "visible" });"
click at [690, 338] on div "}) } function initAnimations ( ) { document . querySelectorAll ( "[data-lines-s…" at bounding box center [770, 376] width 782 height 478
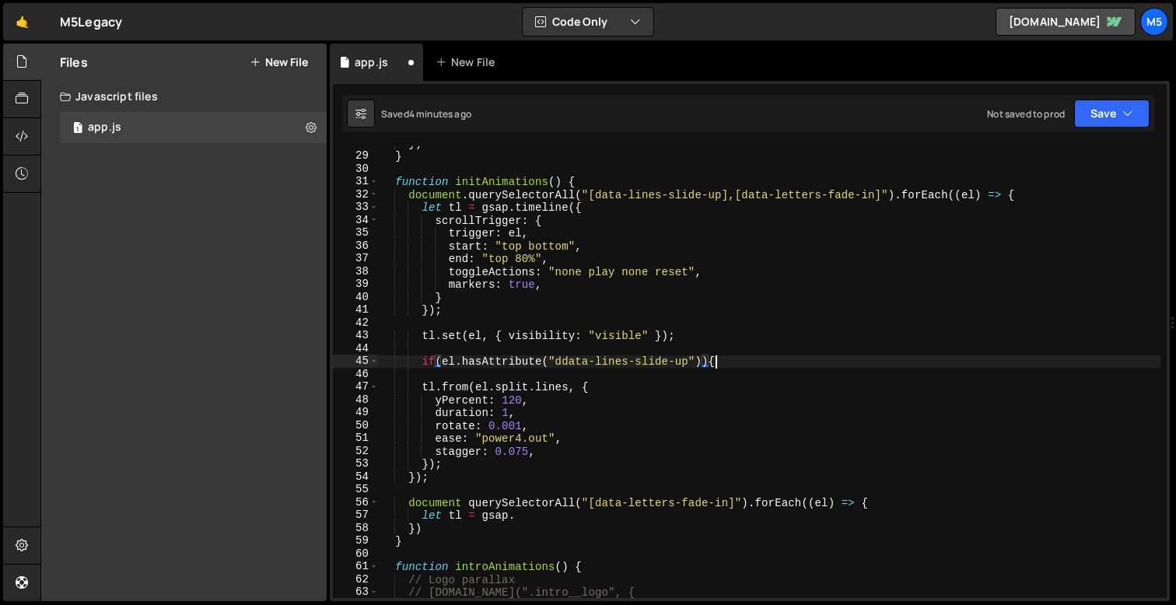
scroll to position [0, 23]
click at [562, 365] on div "}) } function initAnimations ( ) { document . querySelectorAll ( "[data-lines-s…" at bounding box center [770, 376] width 782 height 478
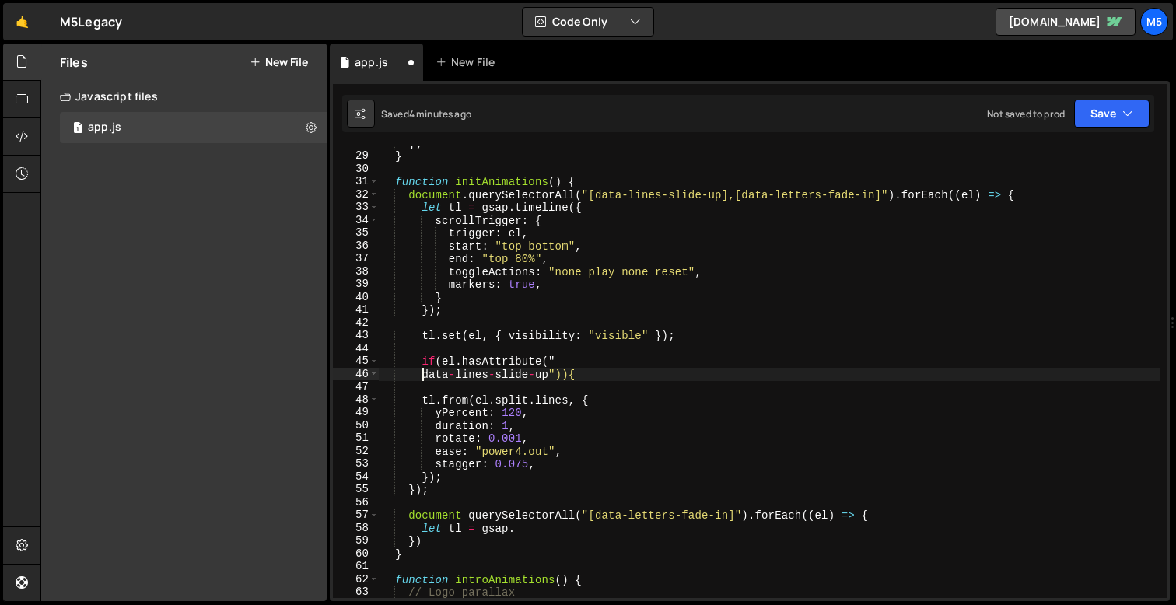
scroll to position [0, 3]
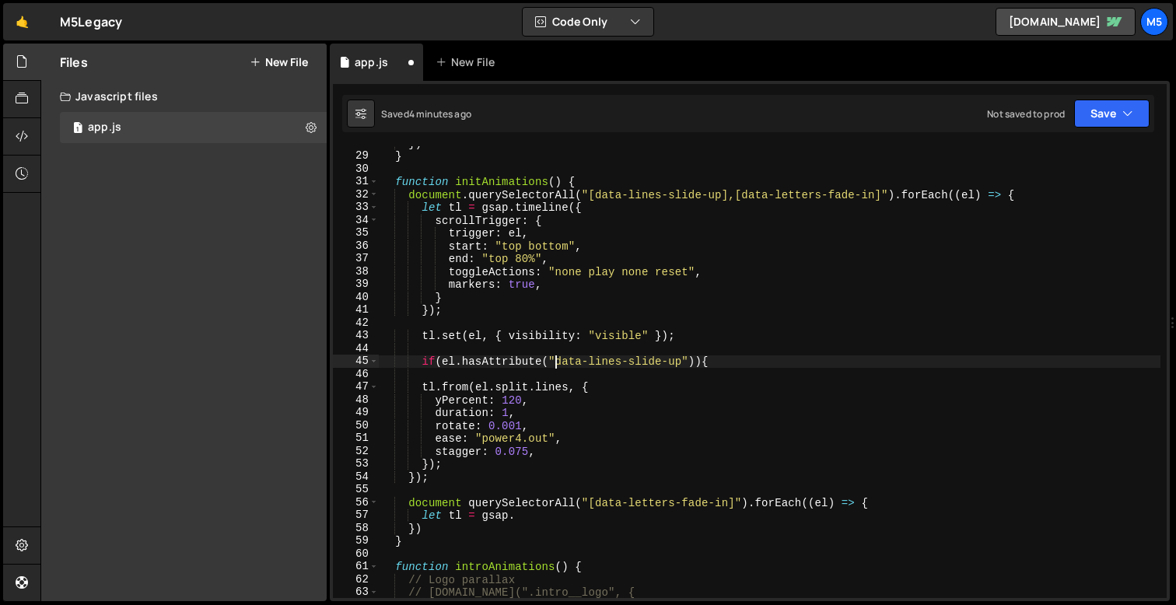
click at [727, 359] on div "}) } function initAnimations ( ) { document . querySelectorAll ( "[data-lines-s…" at bounding box center [770, 376] width 782 height 478
type textarea "if(el.hasAttribute("data-lines-slide-up")){}"
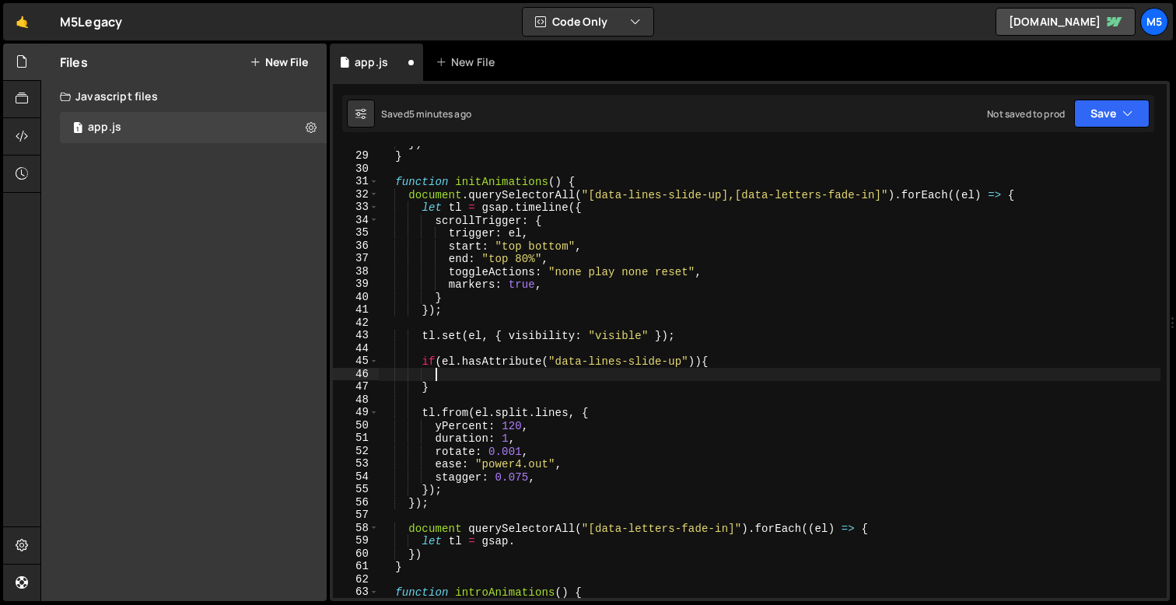
click at [585, 415] on div "}) } function initAnimations ( ) { document . querySelectorAll ( "[data-lines-s…" at bounding box center [770, 376] width 782 height 478
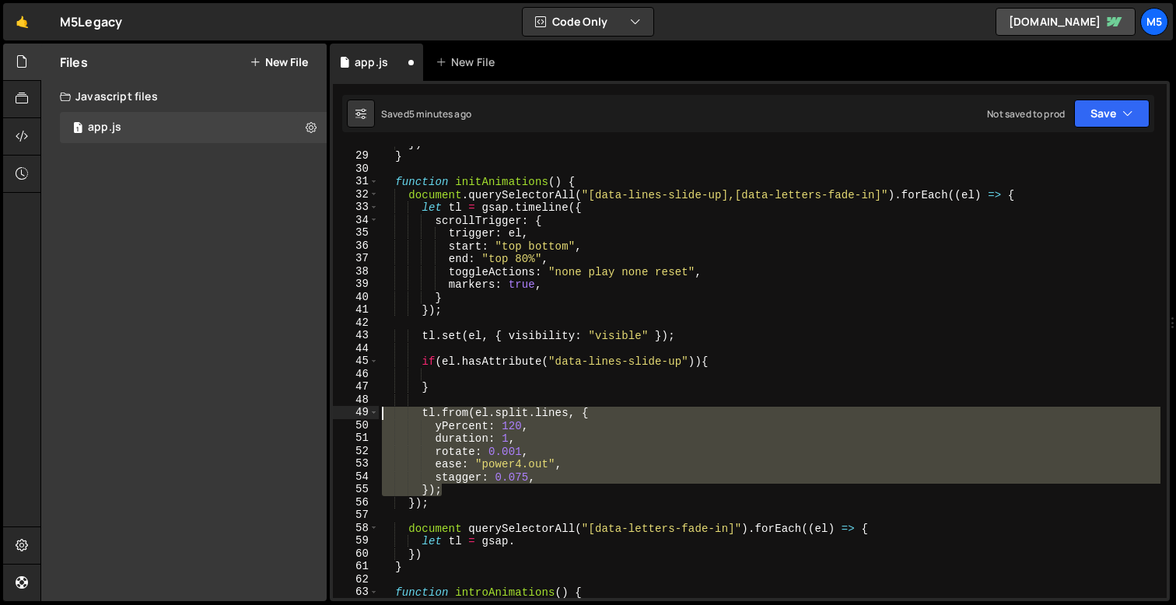
drag, startPoint x: 450, startPoint y: 489, endPoint x: 344, endPoint y: 409, distance: 133.3
click at [344, 409] on div "tl.from(el.split.lines, { 28 29 30 31 32 33 34 35 36 37 38 39 40 41 42 43 44 45…" at bounding box center [750, 372] width 834 height 452
type textarea "tl.from(el.split.lines, { yPercent: 120,"
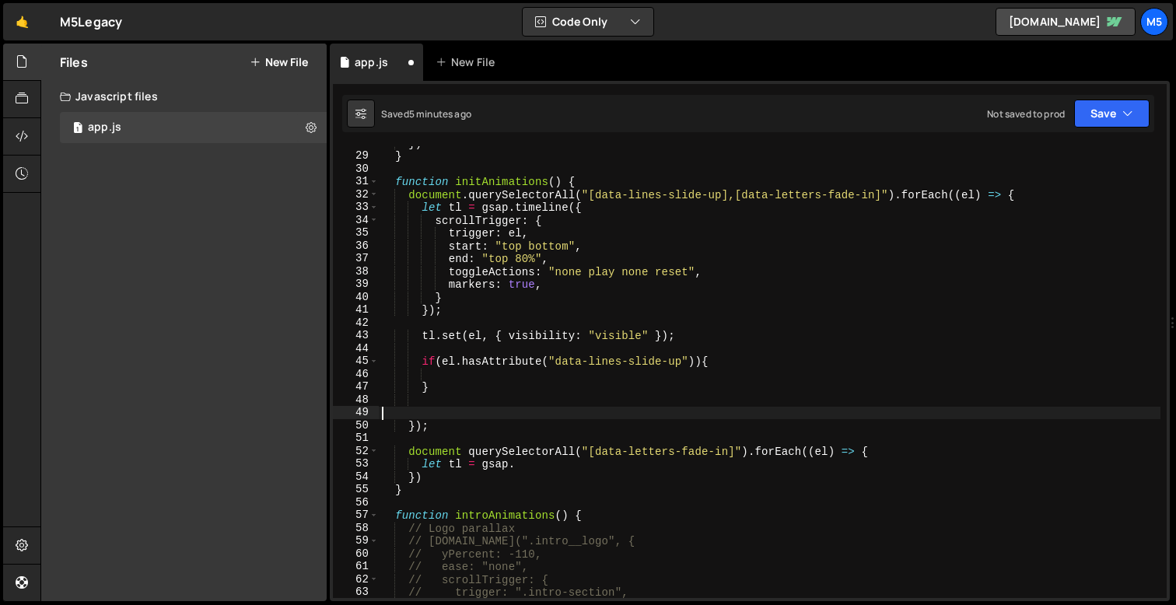
scroll to position [0, 0]
click at [444, 373] on div "}) } function initAnimations ( ) { document . querySelectorAll ( "[data-lines-s…" at bounding box center [770, 376] width 782 height 478
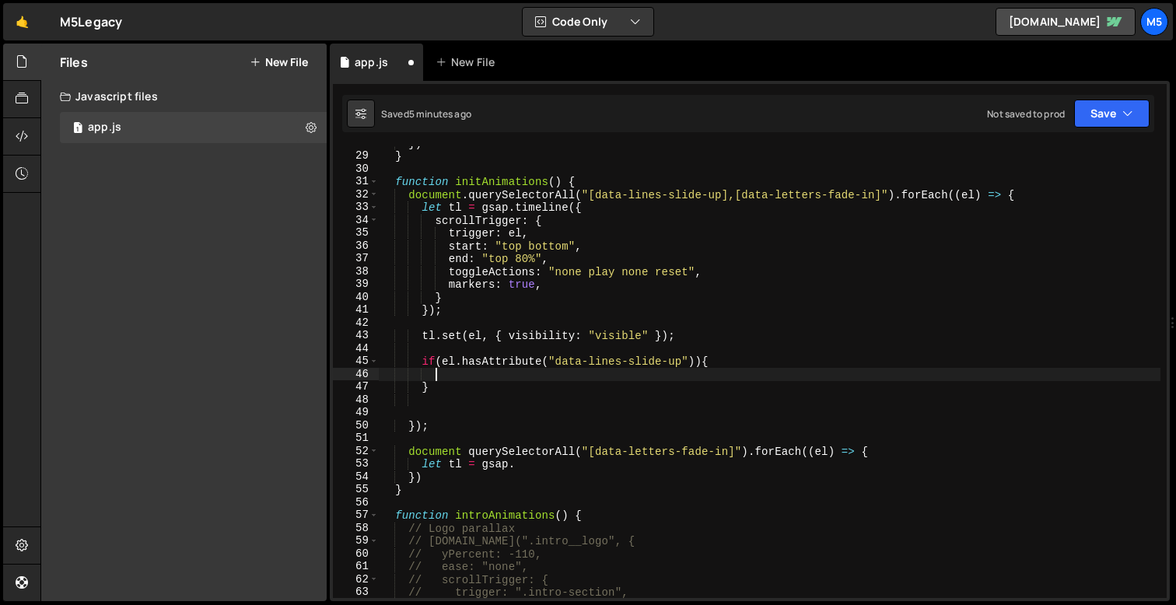
paste textarea "});"
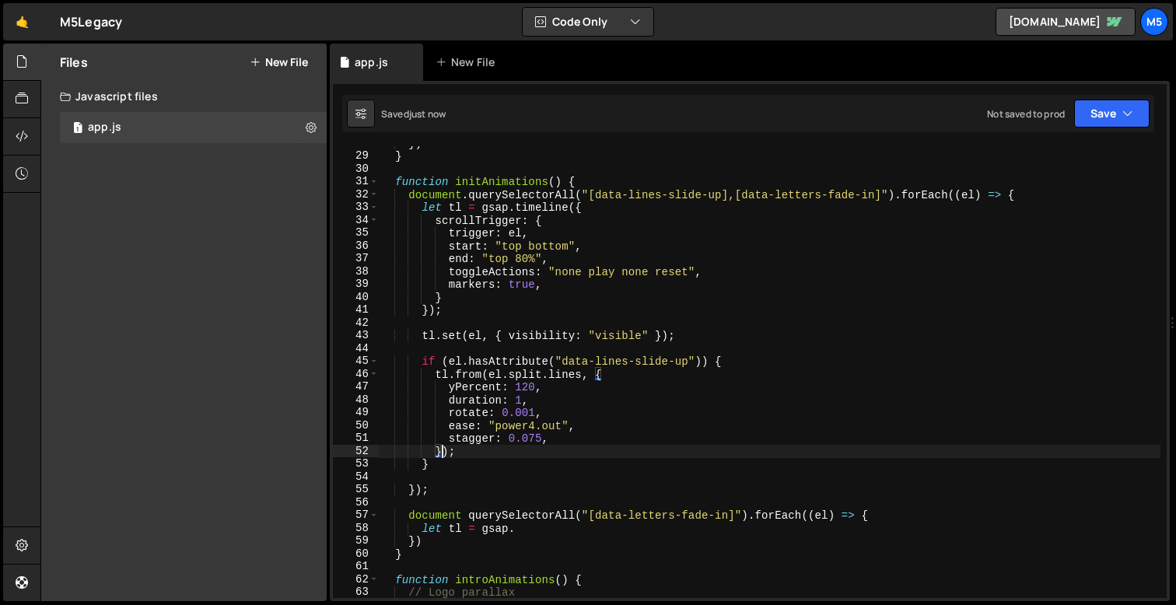
click at [424, 464] on div "}) } function initAnimations ( ) { document . querySelectorAll ( "[data-lines-s…" at bounding box center [770, 376] width 782 height 478
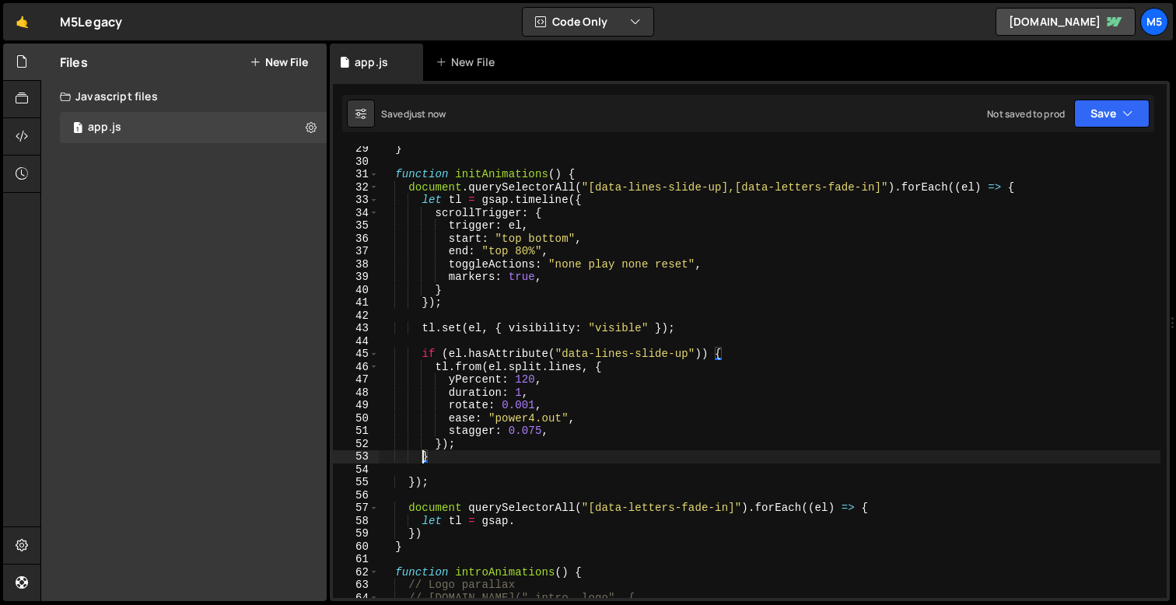
scroll to position [372, 0]
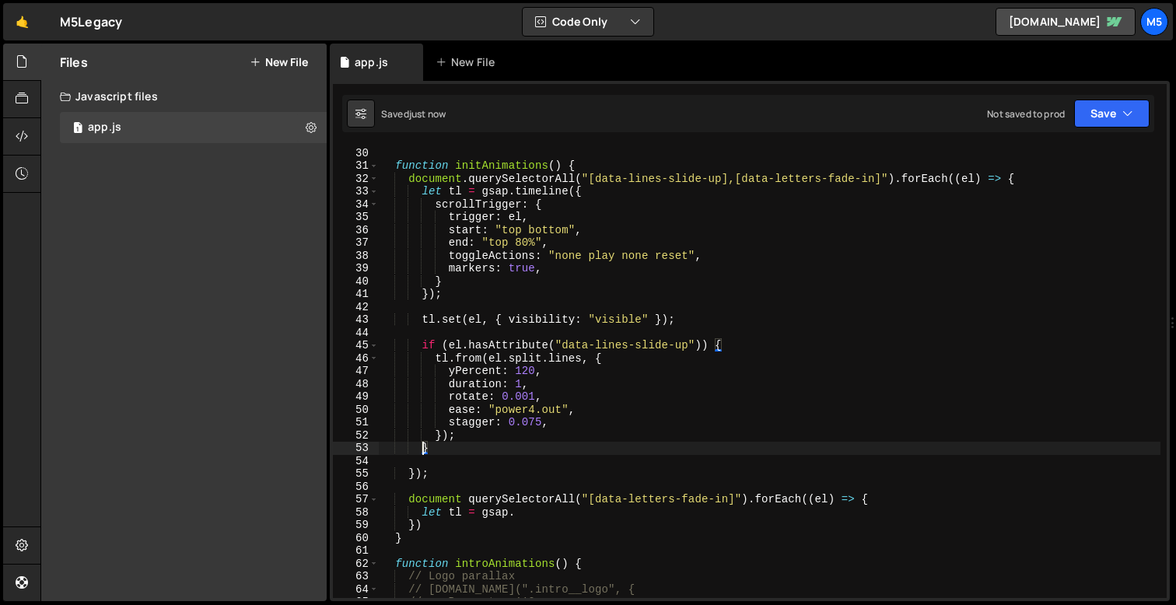
click at [452, 449] on div "} function initAnimations ( ) { document . querySelectorAll ( "[data-lines-slid…" at bounding box center [770, 373] width 782 height 478
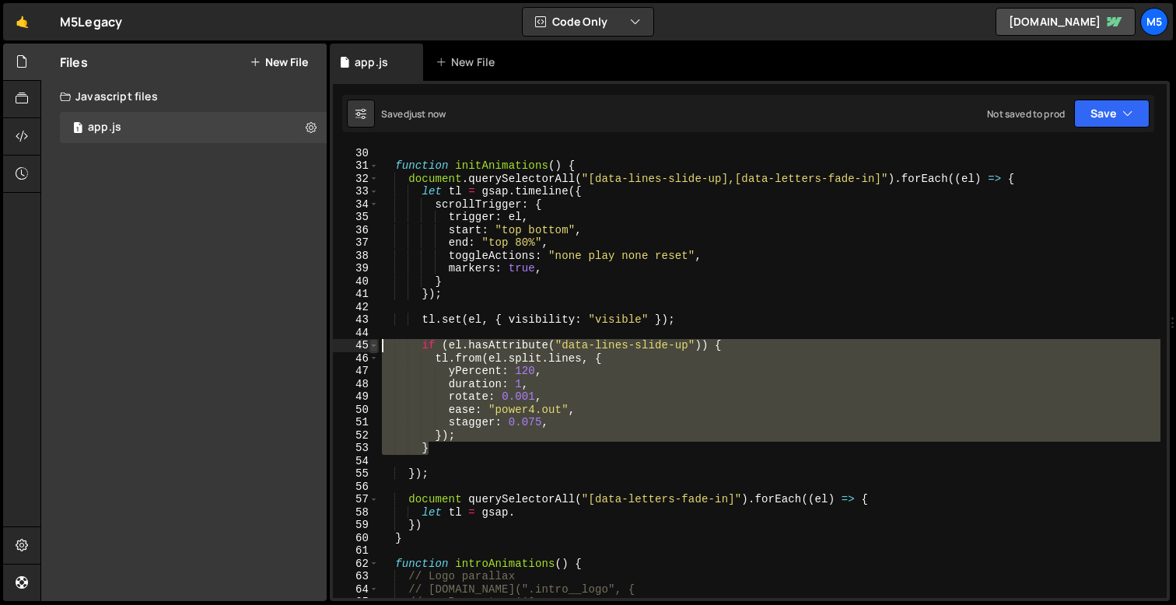
drag, startPoint x: 455, startPoint y: 447, endPoint x: 377, endPoint y: 347, distance: 127.5
click at [377, 347] on div "} 29 30 31 32 33 34 35 36 37 38 39 40 41 42 43 44 45 46 47 48 49 50 51 52 53 54…" at bounding box center [750, 372] width 834 height 452
click at [454, 452] on div "} function initAnimations ( ) { document . querySelectorAll ( "[data-lines-slid…" at bounding box center [770, 373] width 782 height 478
type textarea "}"
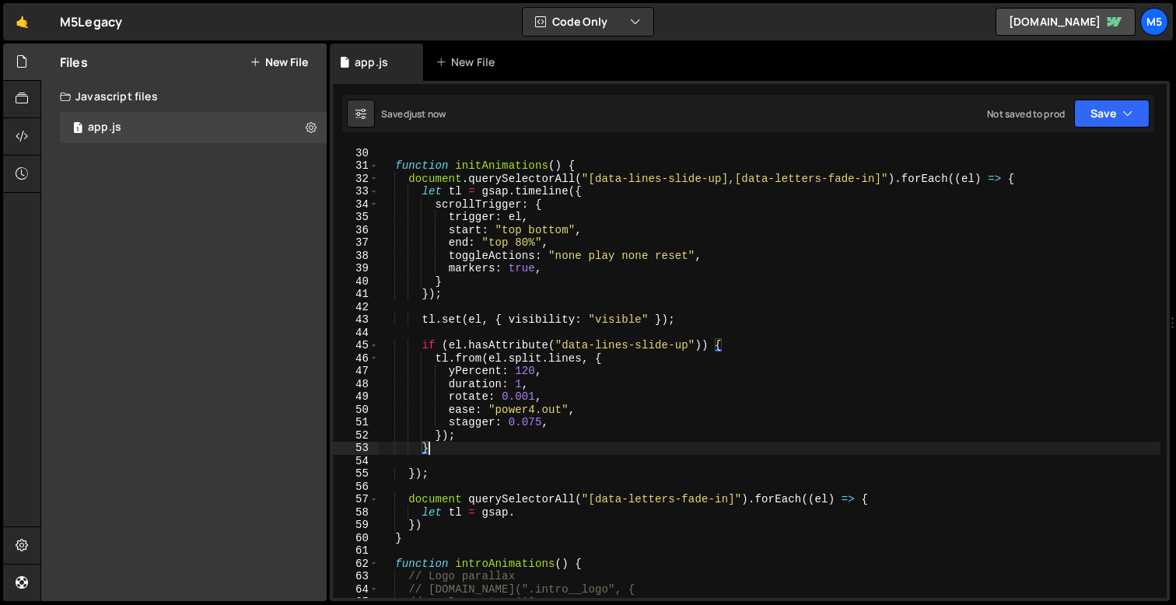
scroll to position [0, 2]
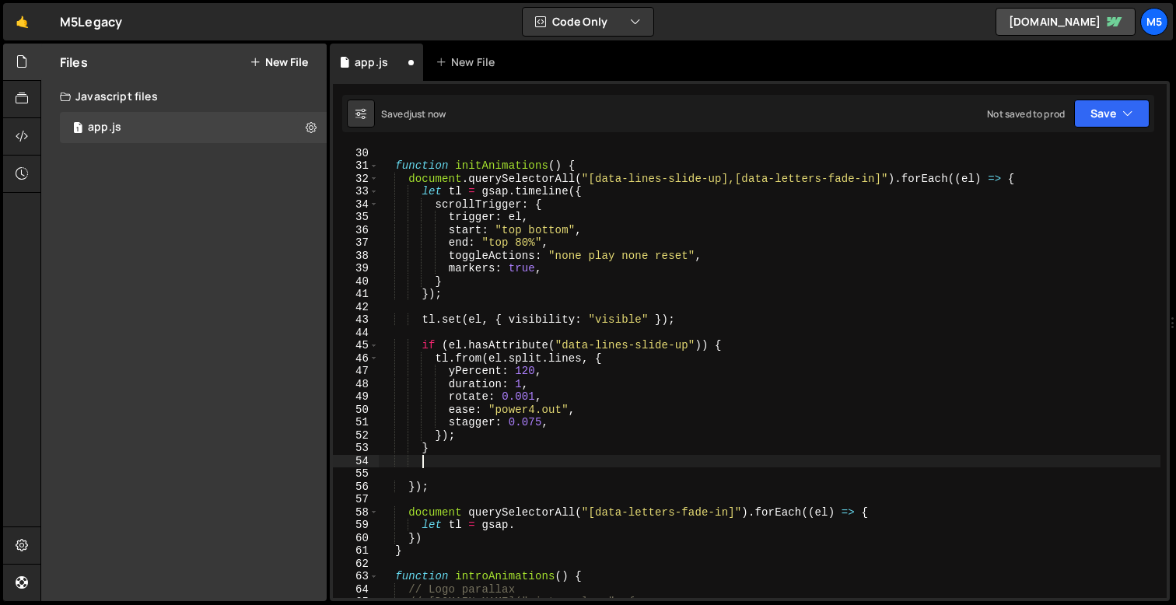
paste textarea "}"
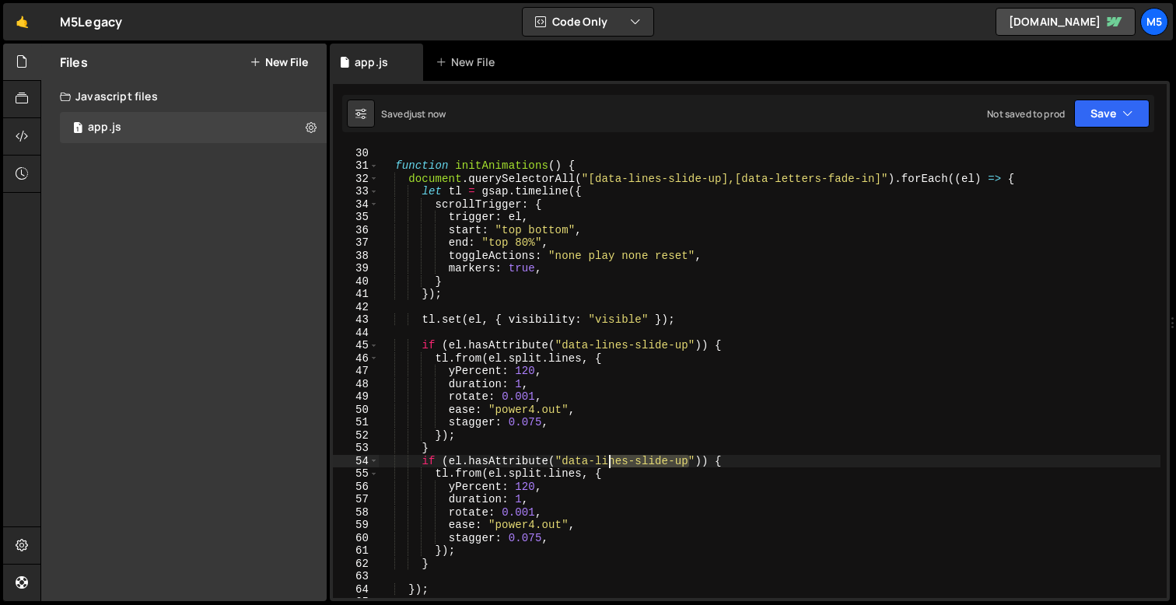
drag, startPoint x: 690, startPoint y: 458, endPoint x: 606, endPoint y: 458, distance: 84.0
click at [606, 458] on div "} function initAnimations ( ) { document . querySelectorAll ( "[data-lines-slid…" at bounding box center [770, 373] width 782 height 478
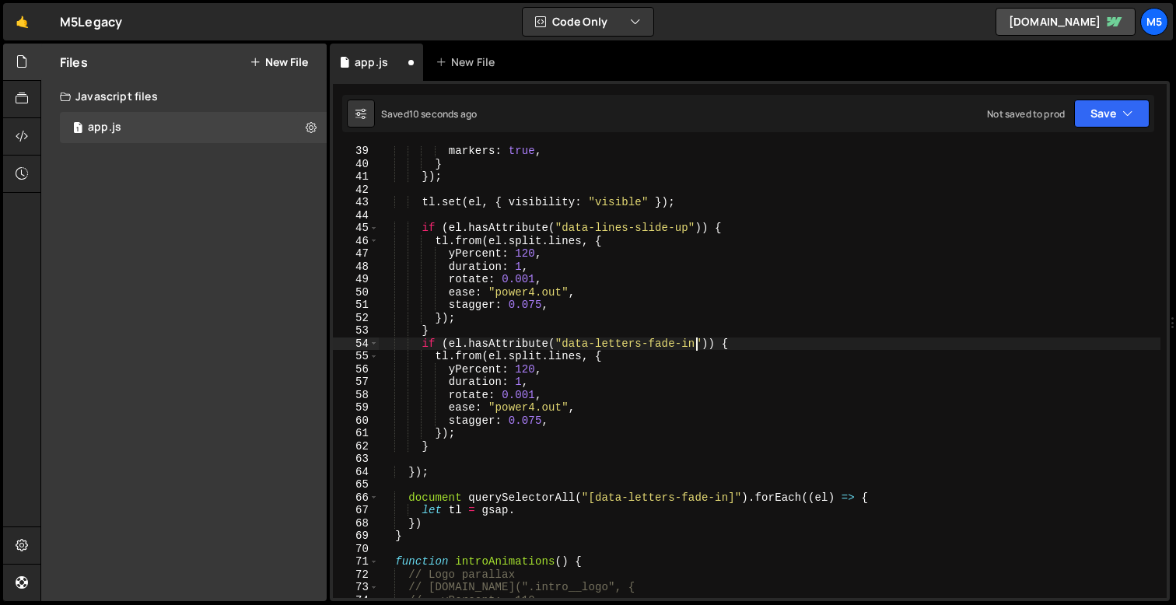
scroll to position [511, 0]
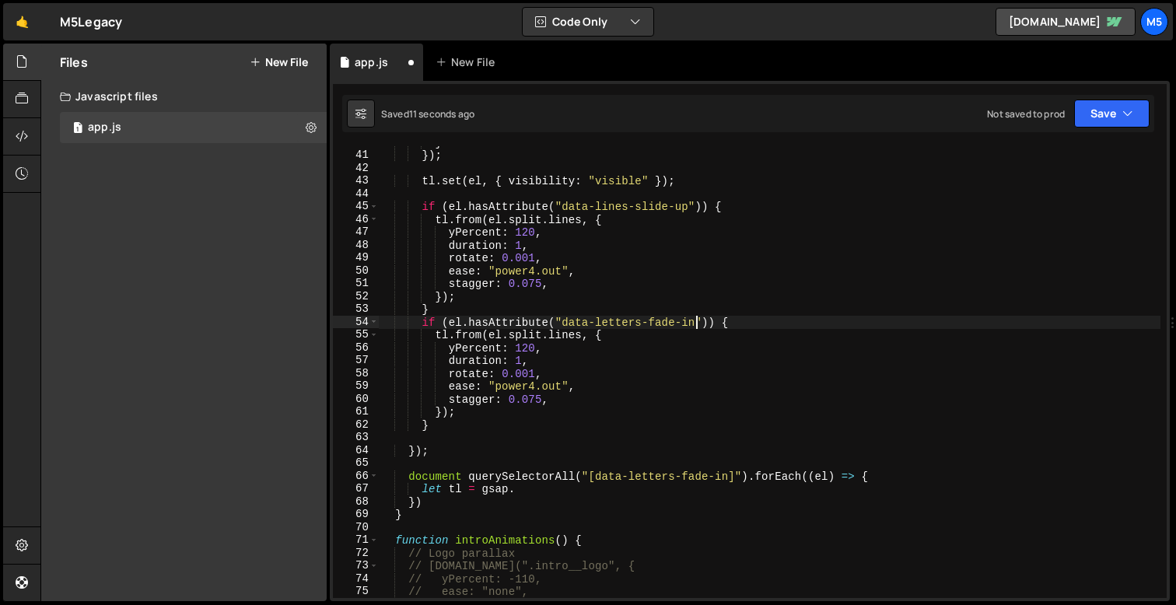
click at [423, 502] on div "} }) ; tl . set ( el , { visibility : "visible" }) ; if ( el . hasAttribute ( "…" at bounding box center [770, 375] width 782 height 478
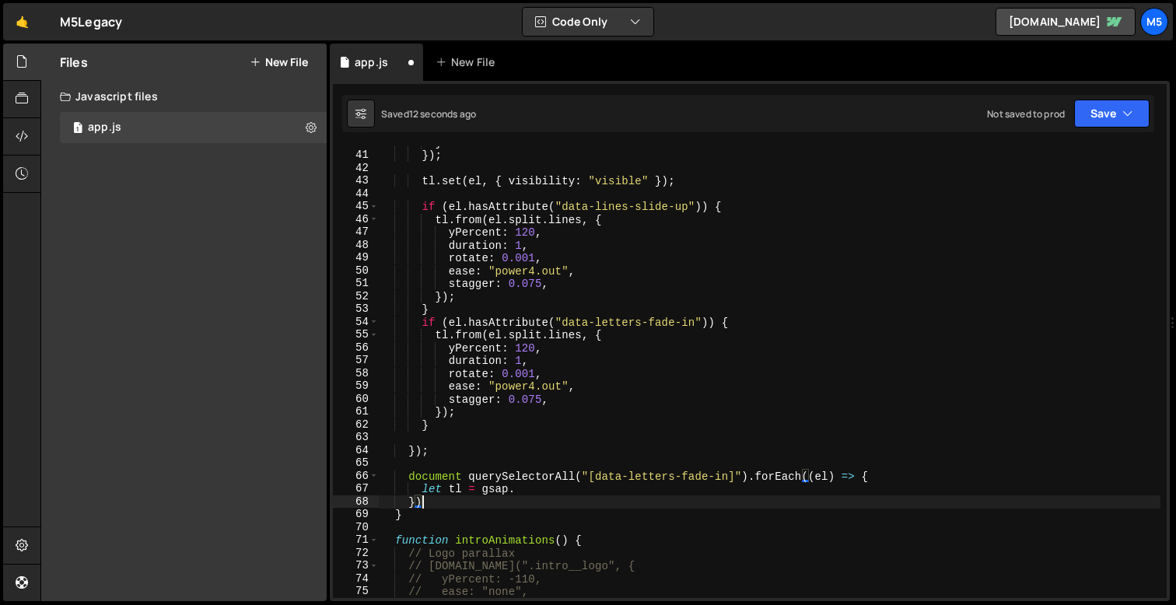
scroll to position [0, 2]
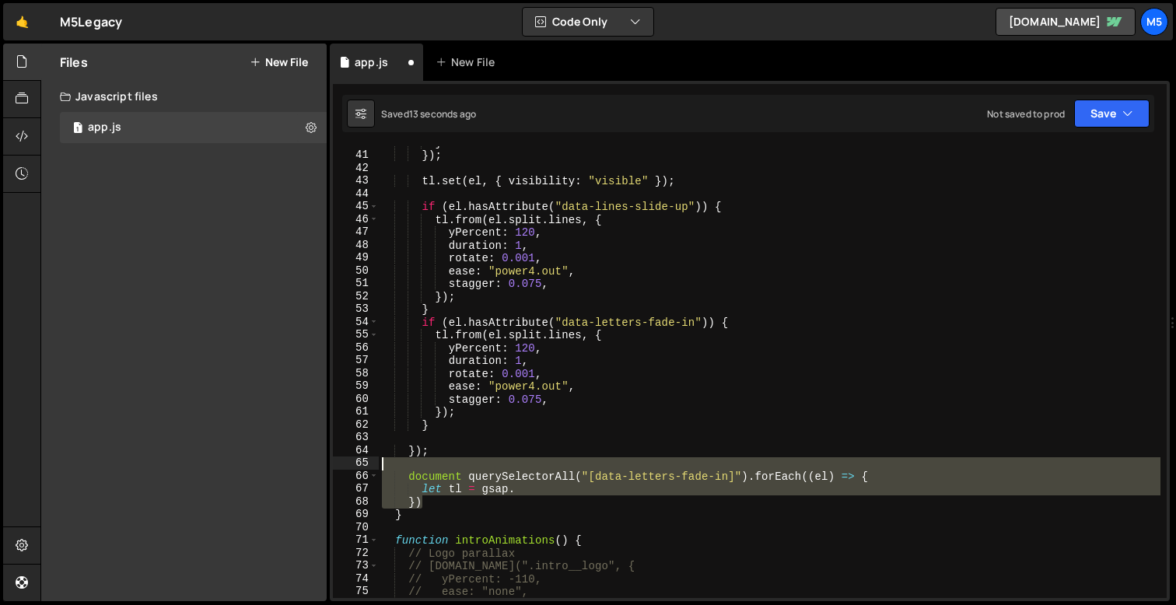
drag, startPoint x: 436, startPoint y: 502, endPoint x: 359, endPoint y: 471, distance: 82.8
click at [359, 471] on div "}) 40 41 42 43 44 45 46 47 48 49 50 51 52 53 54 55 56 57 58 59 60 61 62 63 64 6…" at bounding box center [750, 372] width 834 height 452
type textarea "document querySelectorAll("[data-letters-fade-in]").forEach((el) => { let tl = …"
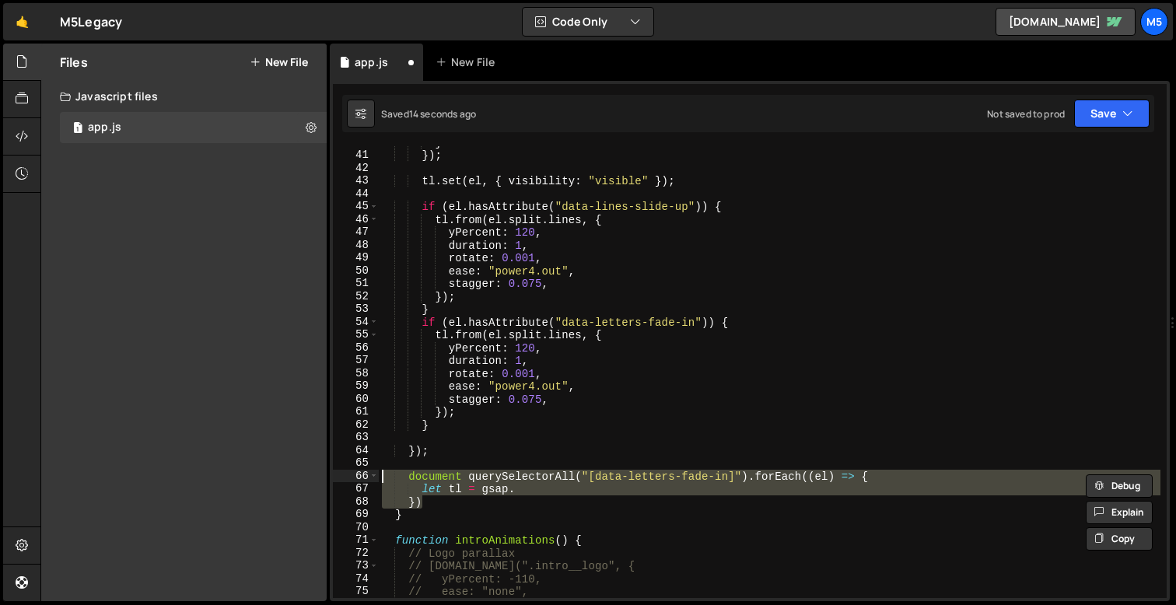
scroll to position [0, 0]
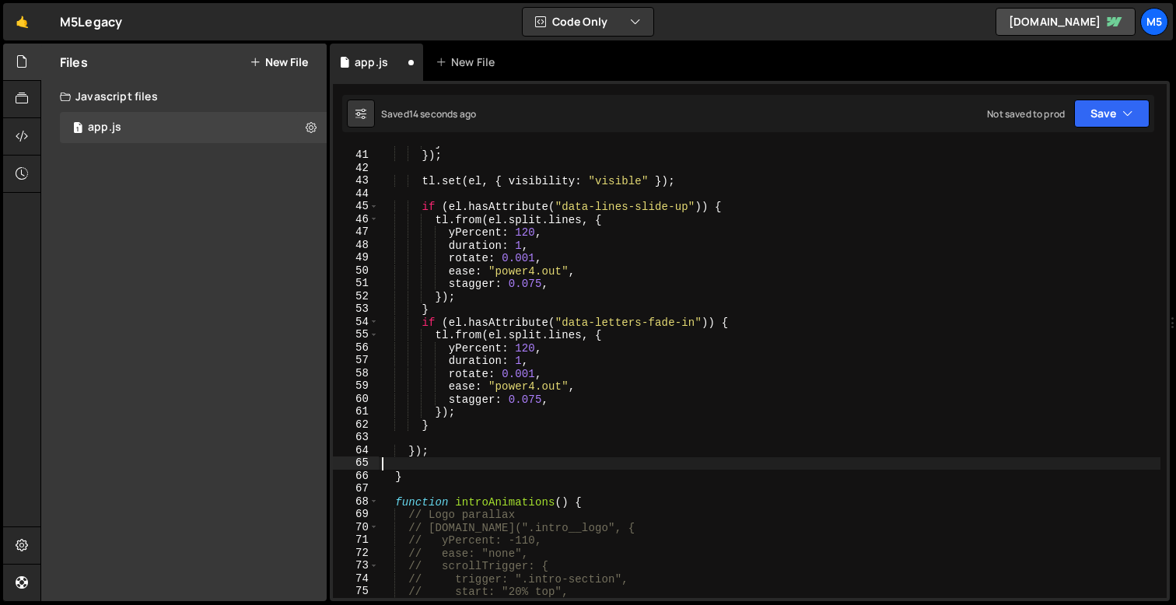
type textarea "});"
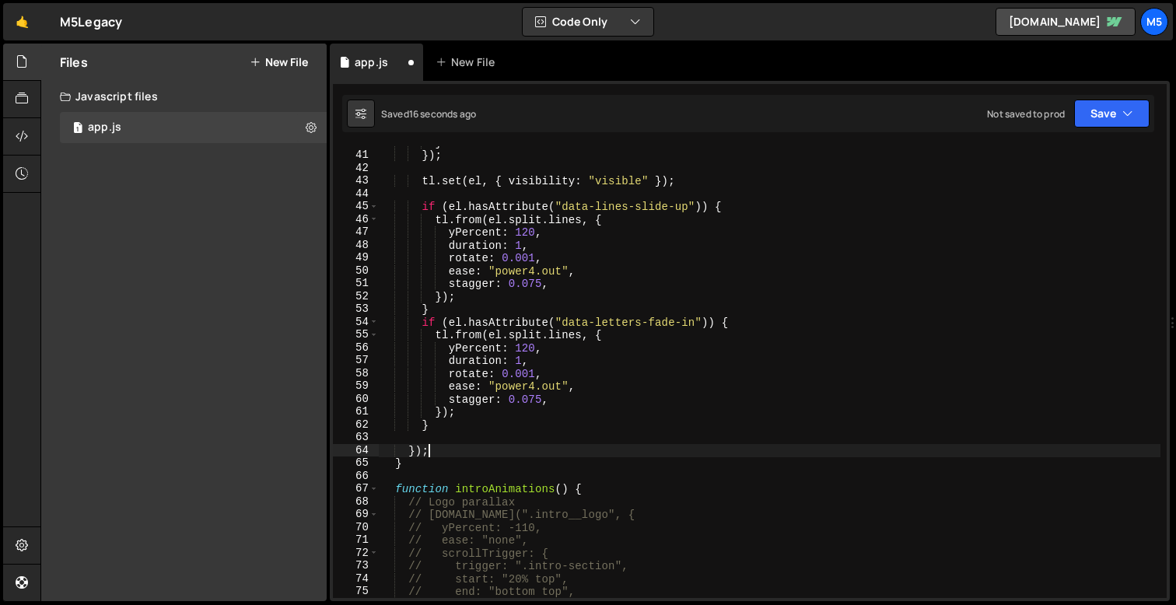
click at [418, 436] on div "} }) ; tl . set ( el , { visibility : "visible" }) ; if ( el . hasAttribute ( "…" at bounding box center [770, 375] width 782 height 478
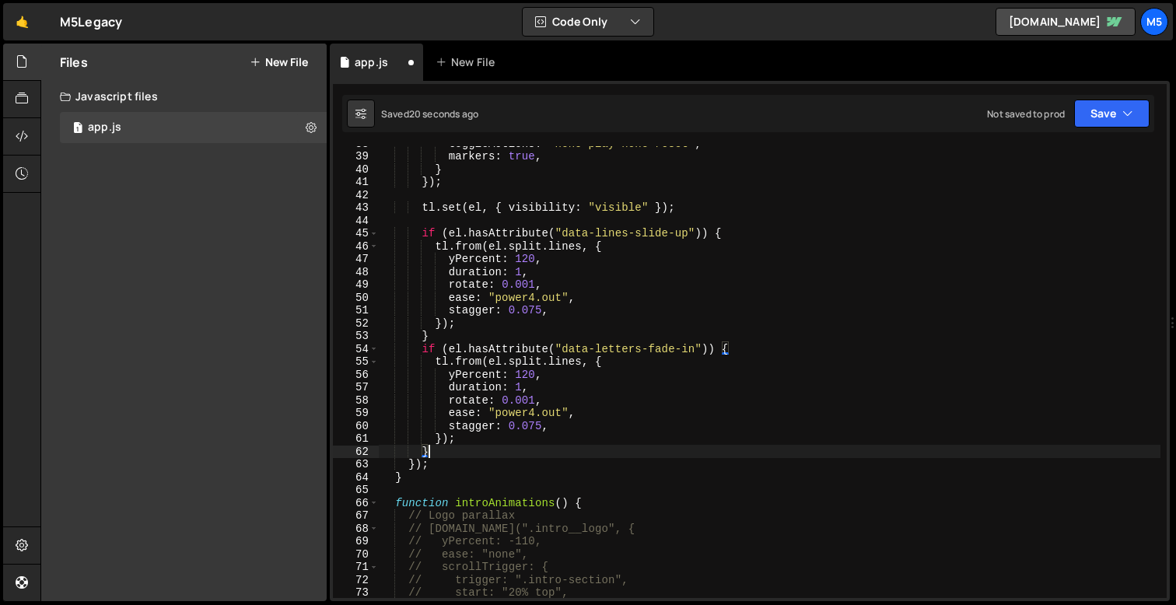
scroll to position [477, 0]
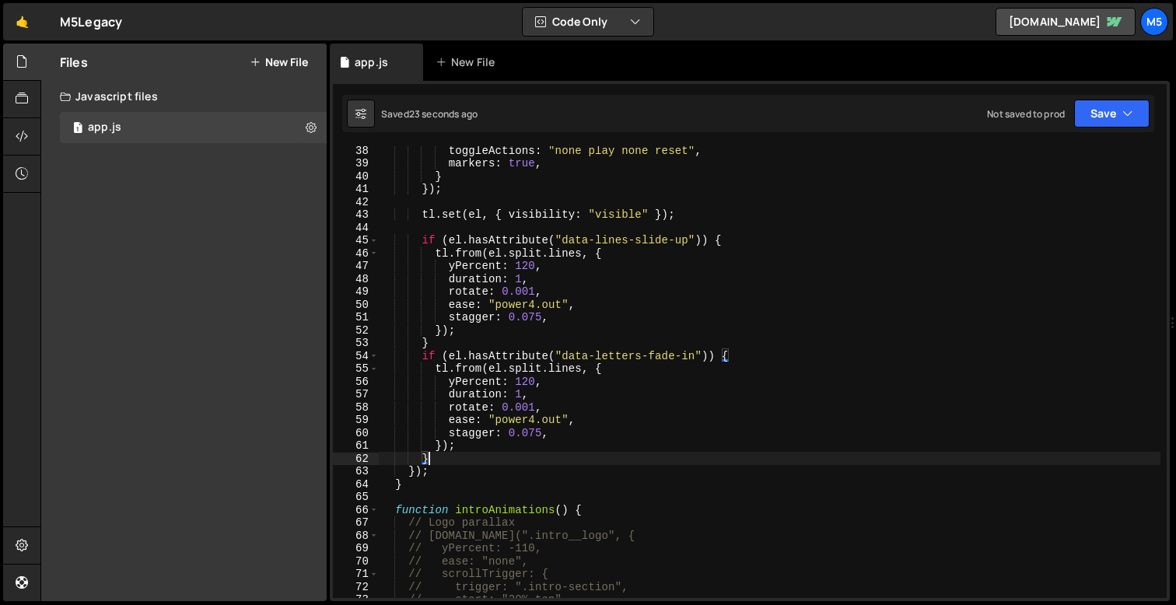
click at [629, 427] on div "toggleActions : "none play none reset" , markers : true , } }) ; tl . set ( el …" at bounding box center [770, 383] width 782 height 478
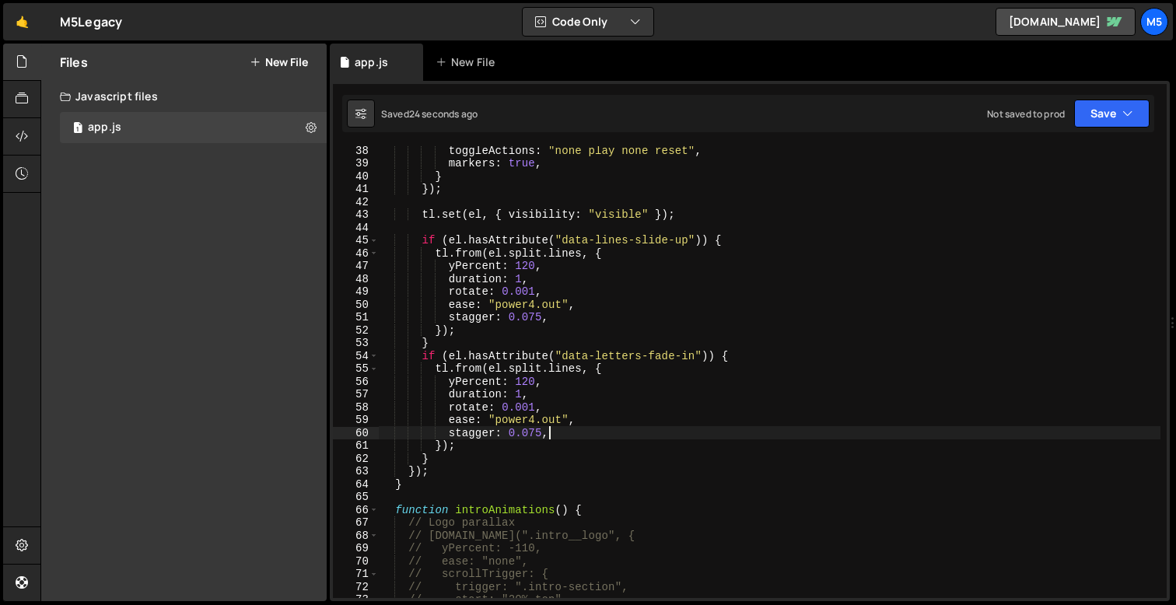
click at [684, 439] on div "toggleActions : "none play none reset" , markers : true , } }) ; tl . set ( el …" at bounding box center [770, 383] width 782 height 478
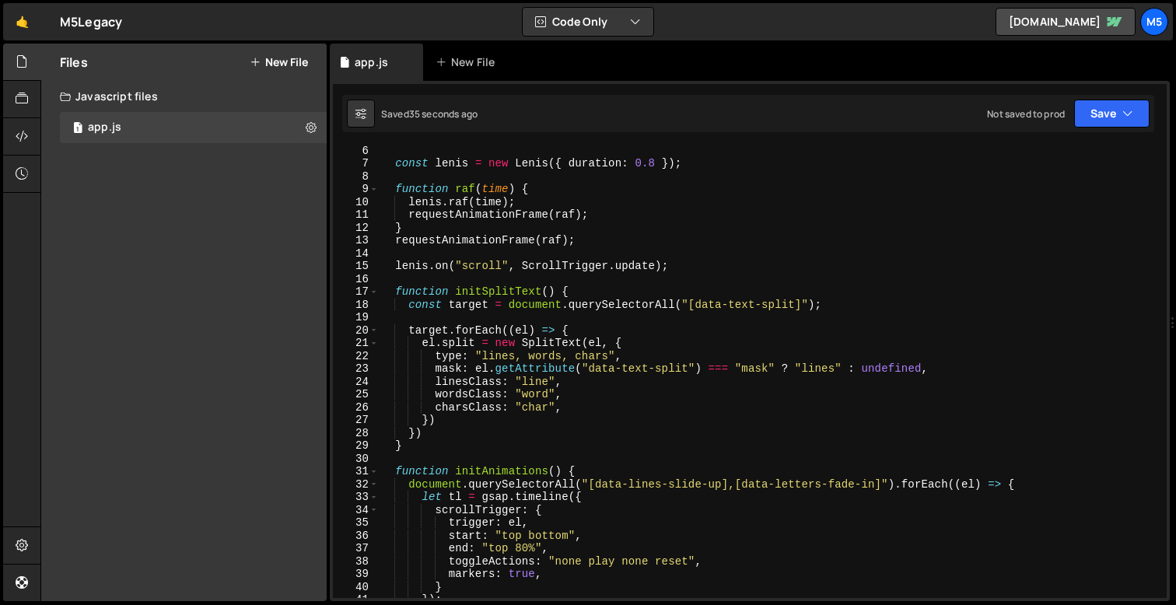
scroll to position [56, 0]
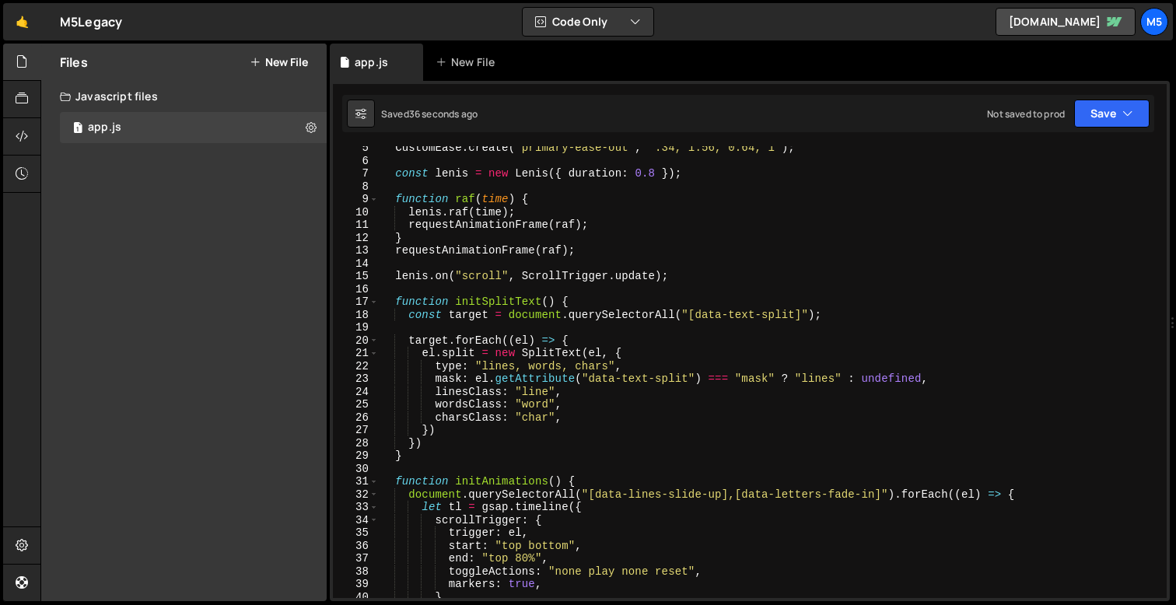
click at [617, 427] on div "CustomEase . create ( "primary-ease-out" , ".34, 1.56, 0.64, 1" ) ; const lenis…" at bounding box center [770, 381] width 782 height 478
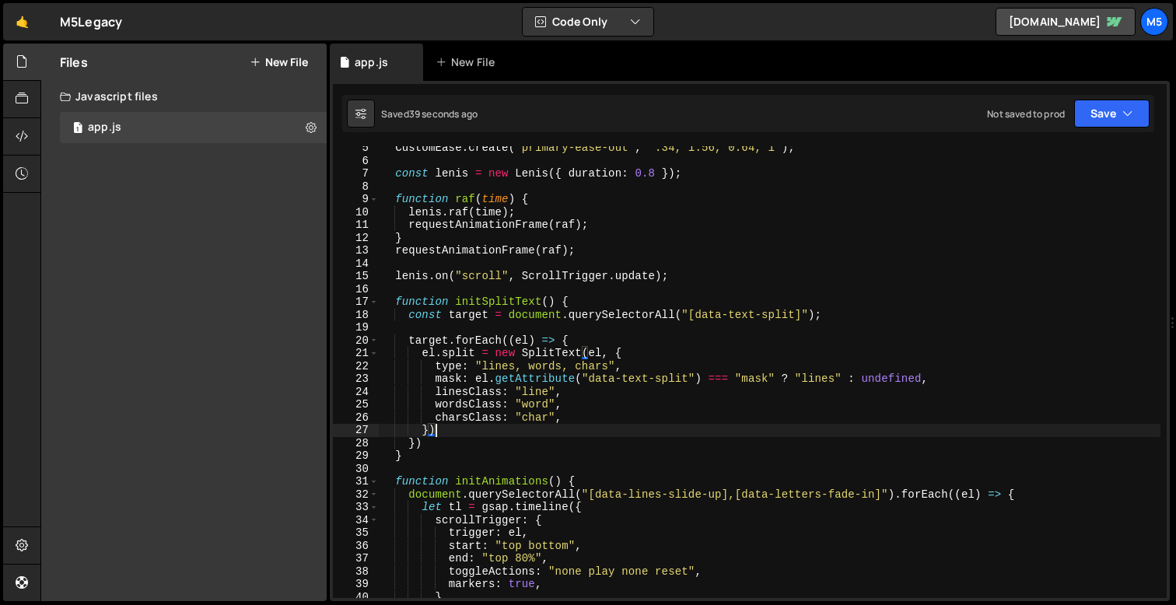
click at [409, 442] on div "CustomEase . create ( "primary-ease-out" , ".34, 1.56, 0.64, 1" ) ; const lenis…" at bounding box center [770, 381] width 782 height 478
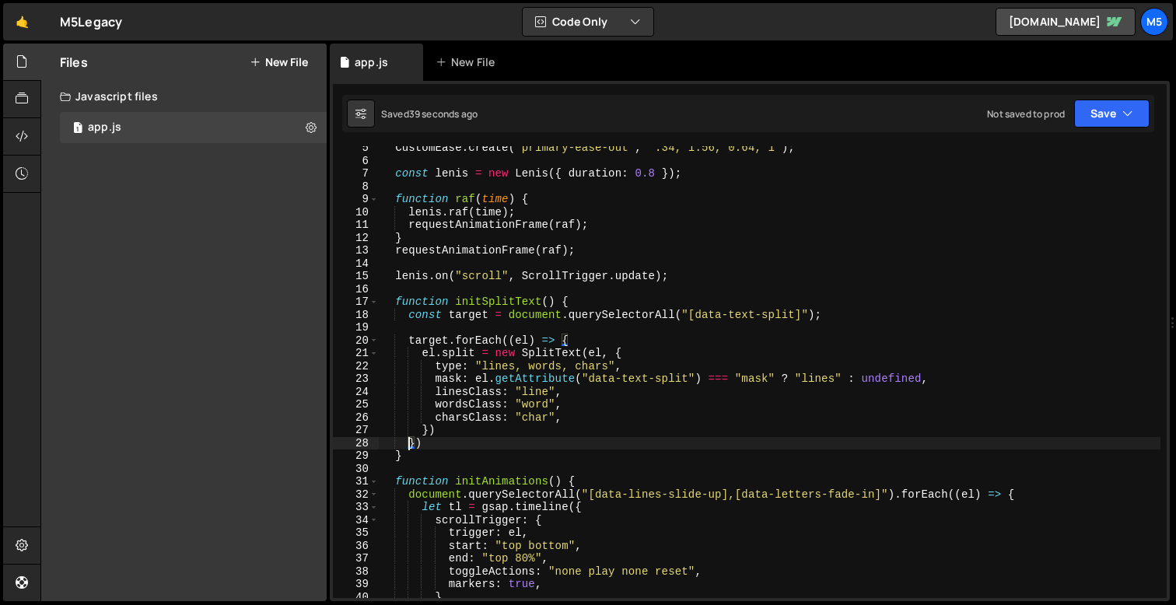
click at [431, 443] on div "CustomEase . create ( "primary-ease-out" , ".34, 1.56, 0.64, 1" ) ; const lenis…" at bounding box center [770, 381] width 782 height 478
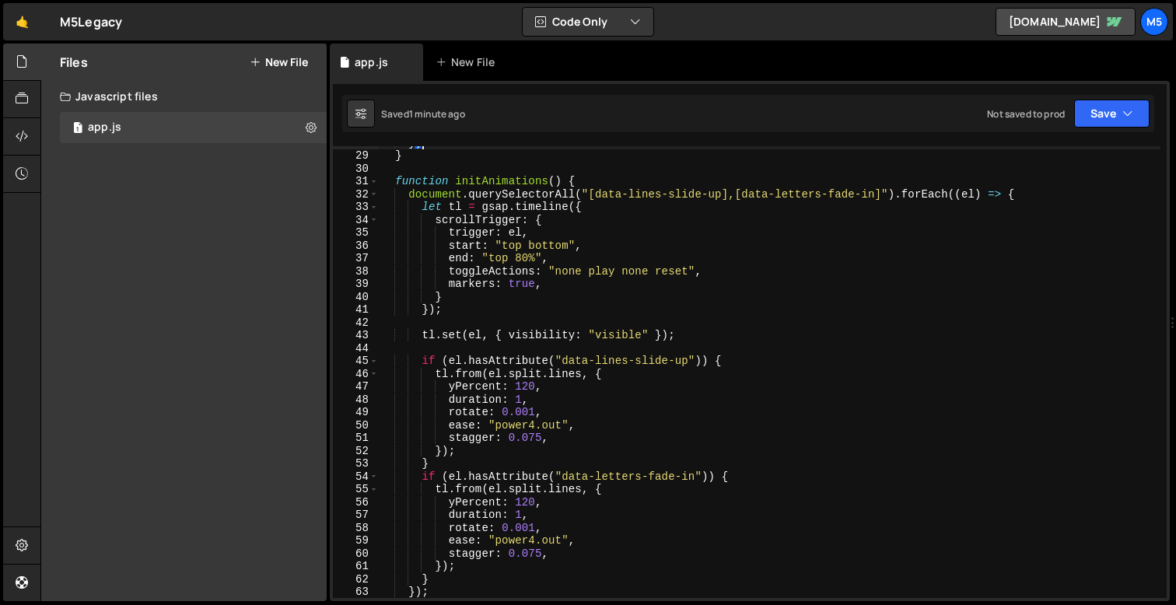
scroll to position [356, 0]
click at [504, 410] on div "}) } function initAnimations ( ) { document . querySelectorAll ( "[data-lines-s…" at bounding box center [770, 375] width 782 height 478
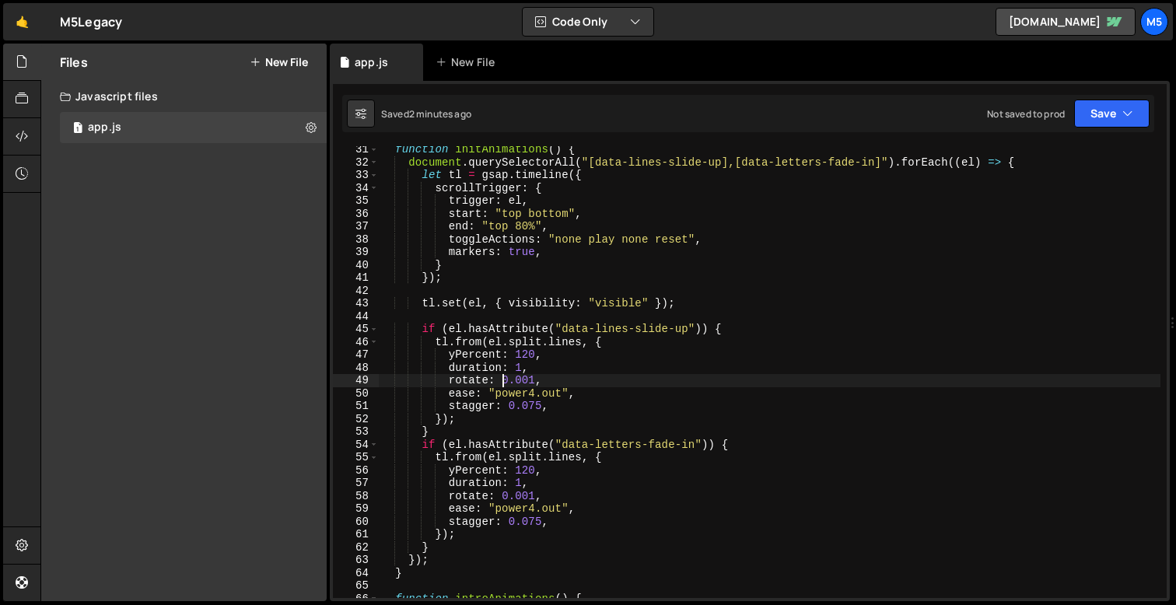
click at [457, 523] on div "function initAnimations ( ) { document . querySelectorAll ( "[data-lines-slide-…" at bounding box center [770, 382] width 782 height 478
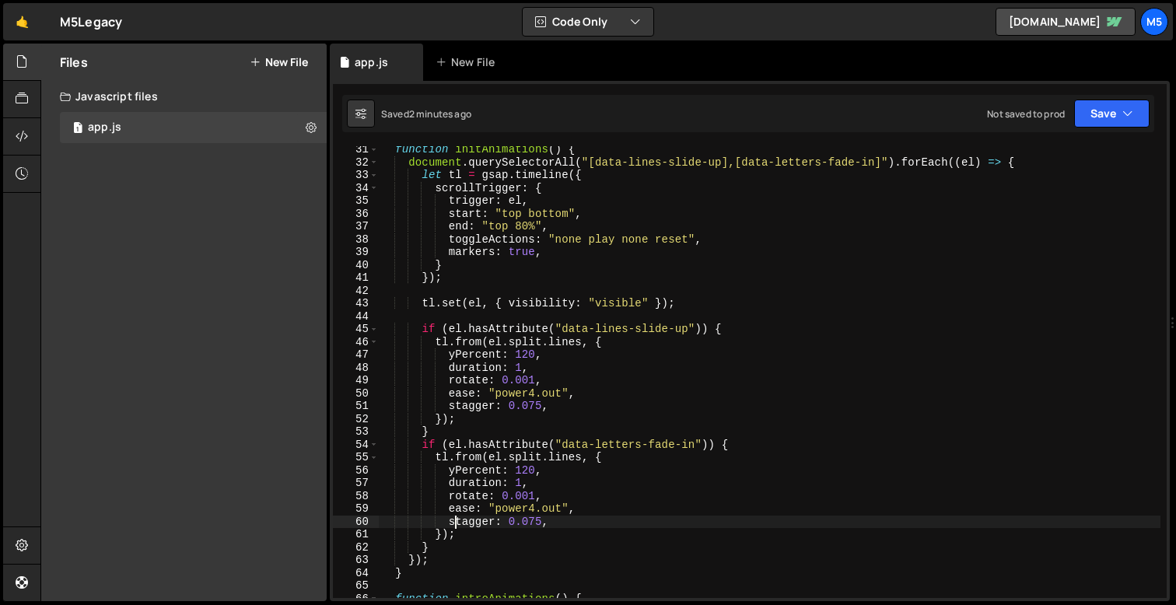
click at [426, 445] on div "function initAnimations ( ) { document . querySelectorAll ( "[data-lines-slide-…" at bounding box center [770, 382] width 782 height 478
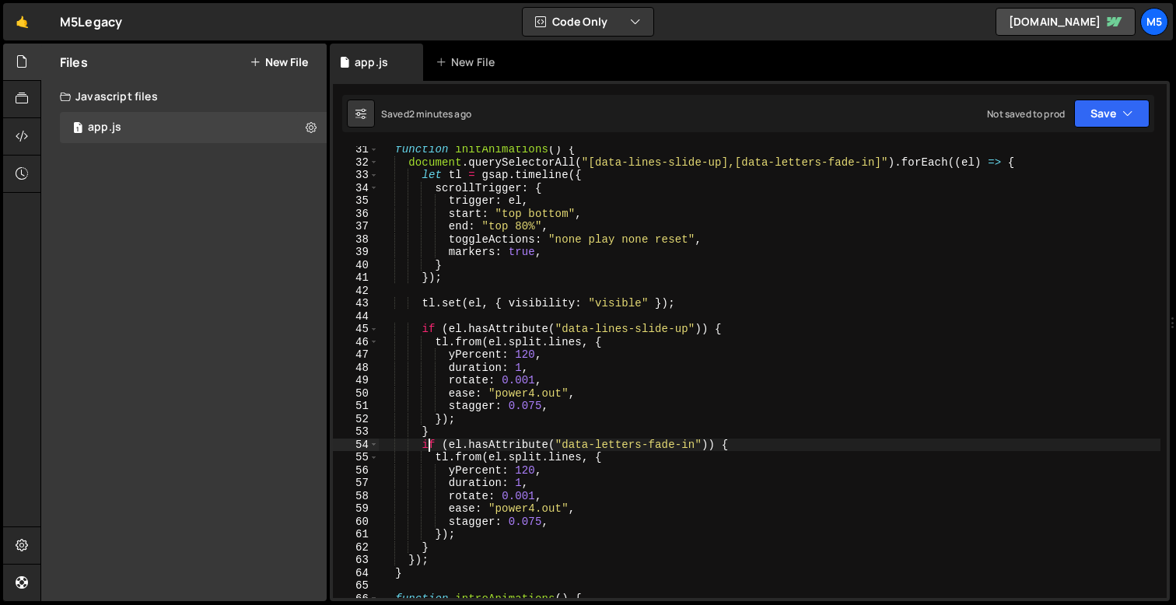
click at [458, 533] on div "function initAnimations ( ) { document . querySelectorAll ( "[data-lines-slide-…" at bounding box center [770, 382] width 782 height 478
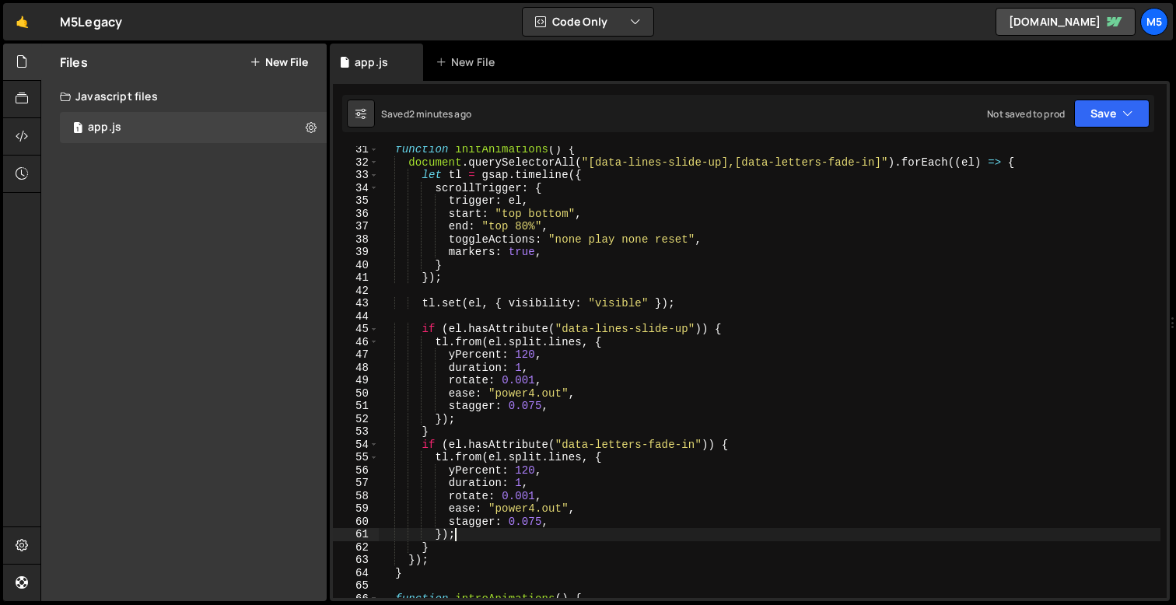
click at [419, 545] on div "function initAnimations ( ) { document . querySelectorAll ( "[data-lines-slide-…" at bounding box center [770, 382] width 782 height 478
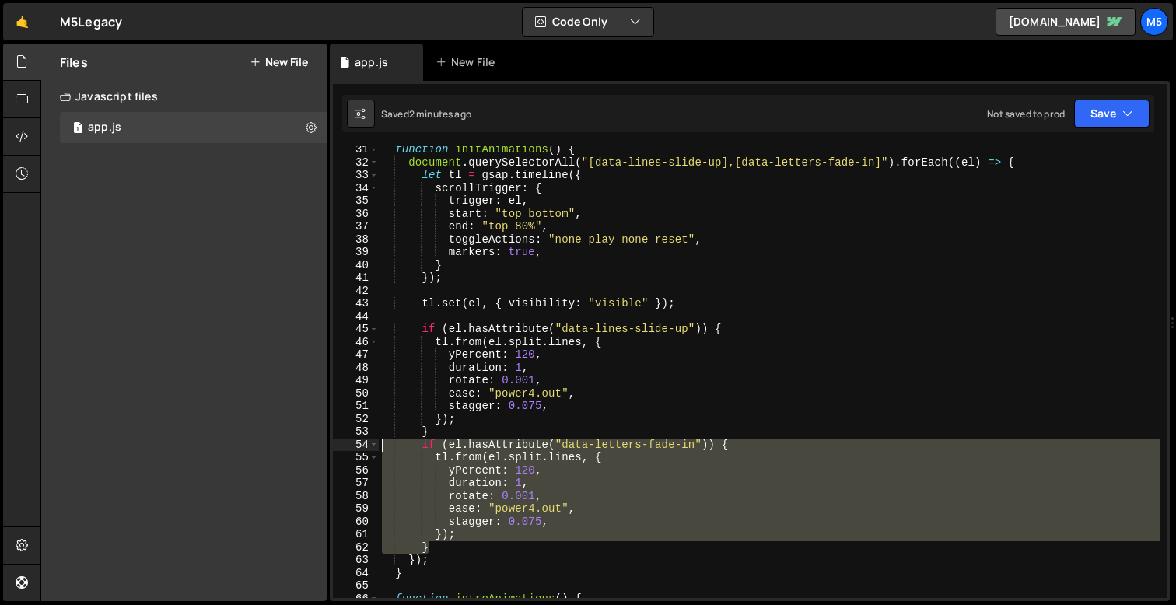
drag, startPoint x: 441, startPoint y: 546, endPoint x: 345, endPoint y: 443, distance: 140.9
click at [345, 443] on div "} 31 32 33 34 35 36 37 38 39 40 41 42 43 44 45 46 47 48 49 50 51 52 53 54 55 56…" at bounding box center [750, 372] width 834 height 452
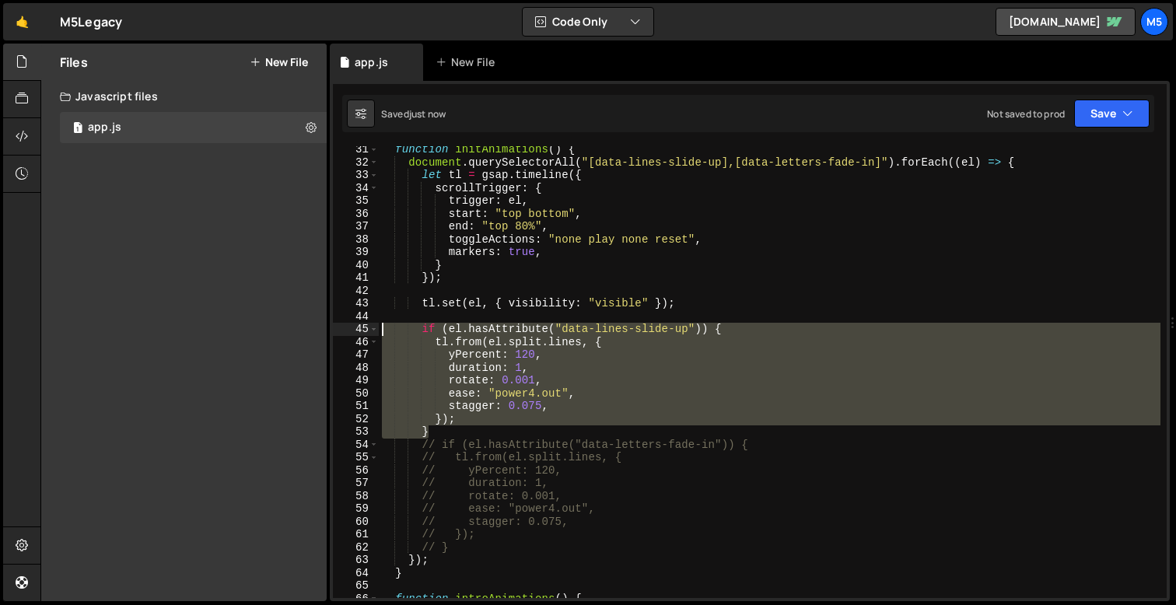
drag, startPoint x: 440, startPoint y: 429, endPoint x: 364, endPoint y: 329, distance: 125.6
click at [364, 329] on div "// if (el.hasAttribute("data-letters-fade-in")) { 31 32 33 34 35 36 37 38 39 40…" at bounding box center [750, 372] width 834 height 452
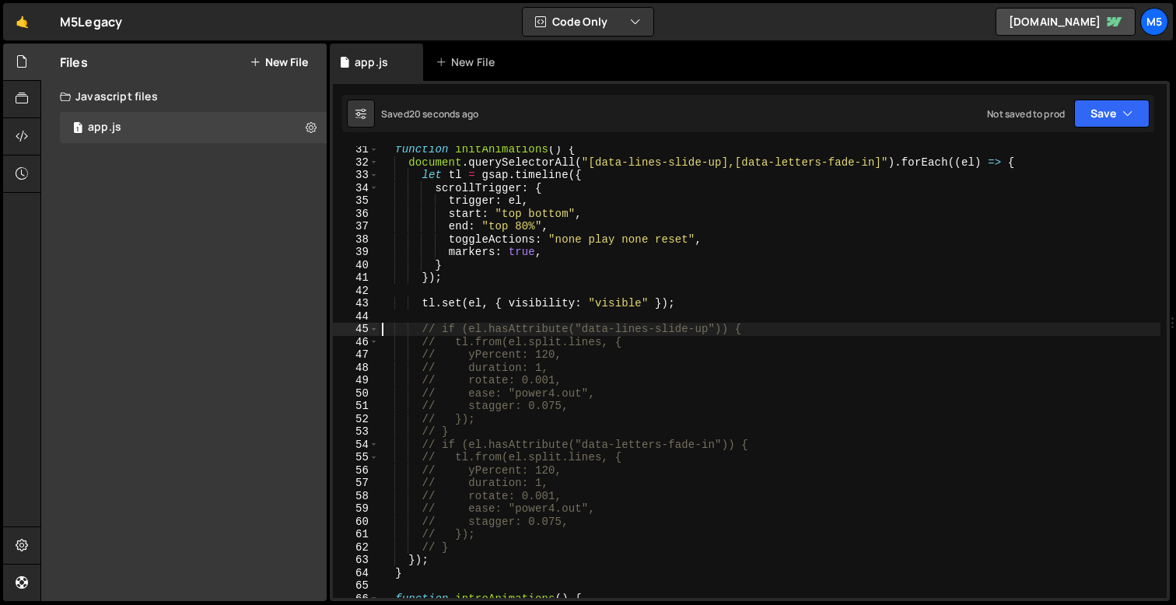
click at [541, 352] on div "function initAnimations ( ) { document . querySelectorAll ( "[data-lines-slide-…" at bounding box center [770, 382] width 782 height 478
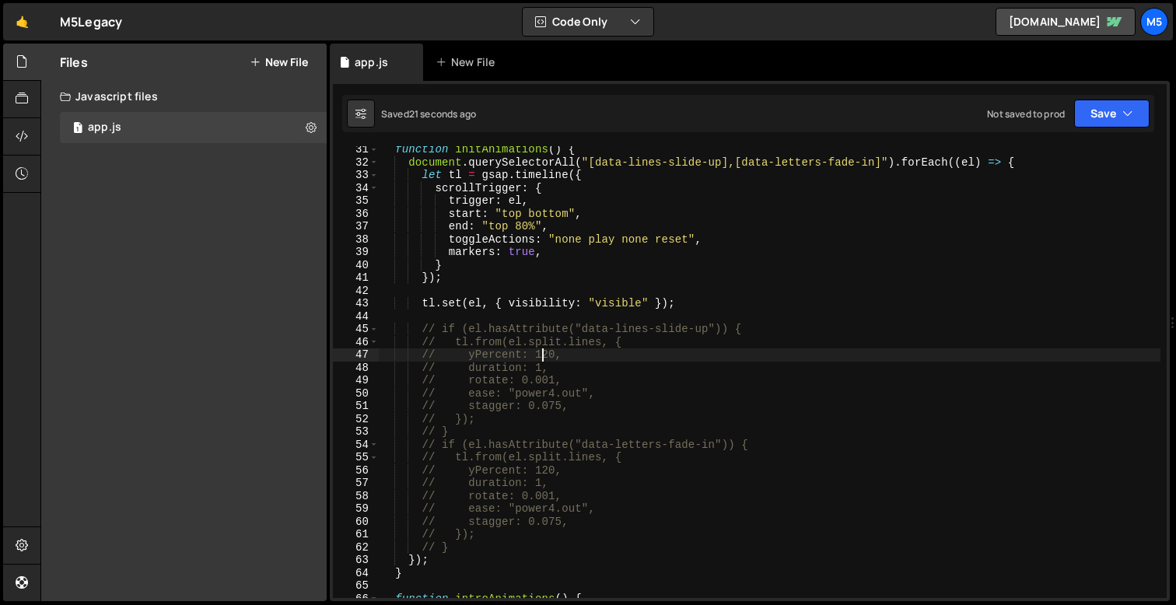
click at [595, 385] on div "function initAnimations ( ) { document . querySelectorAll ( "[data-lines-slide-…" at bounding box center [770, 382] width 782 height 478
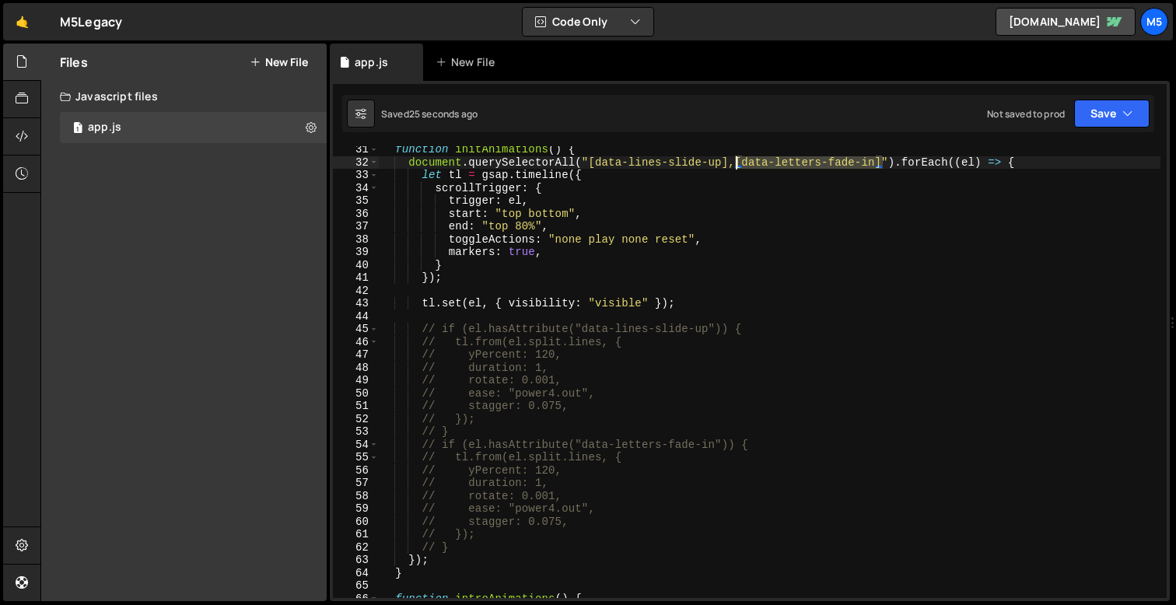
drag, startPoint x: 883, startPoint y: 163, endPoint x: 731, endPoint y: 163, distance: 151.7
click at [731, 163] on div "function initAnimations ( ) { document . querySelectorAll ( "[data-lines-slide-…" at bounding box center [770, 382] width 782 height 478
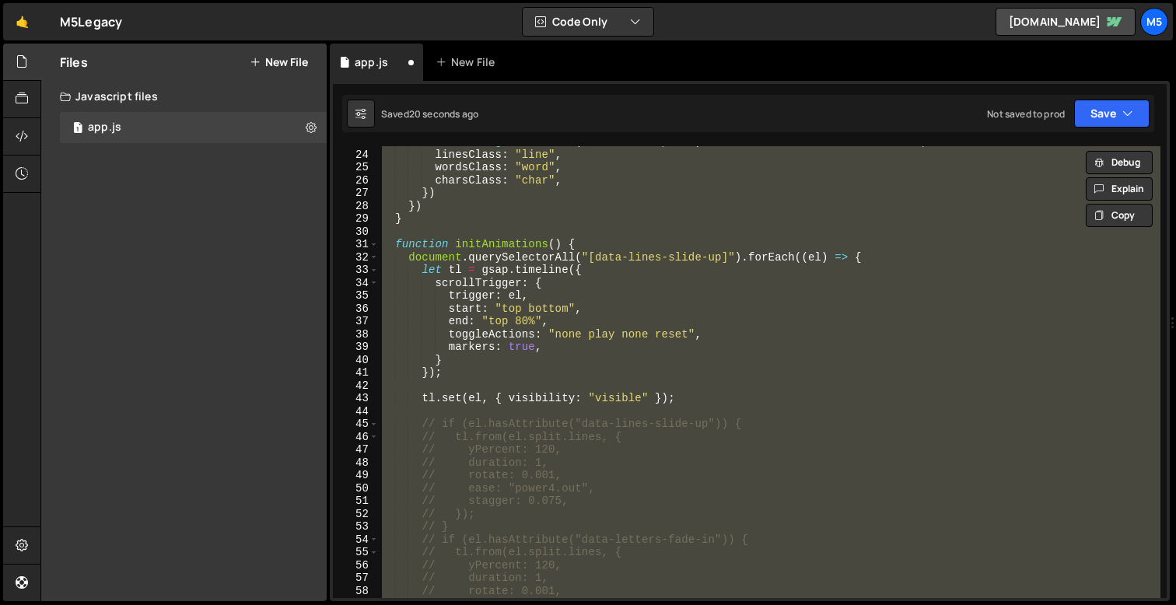
scroll to position [300, 0]
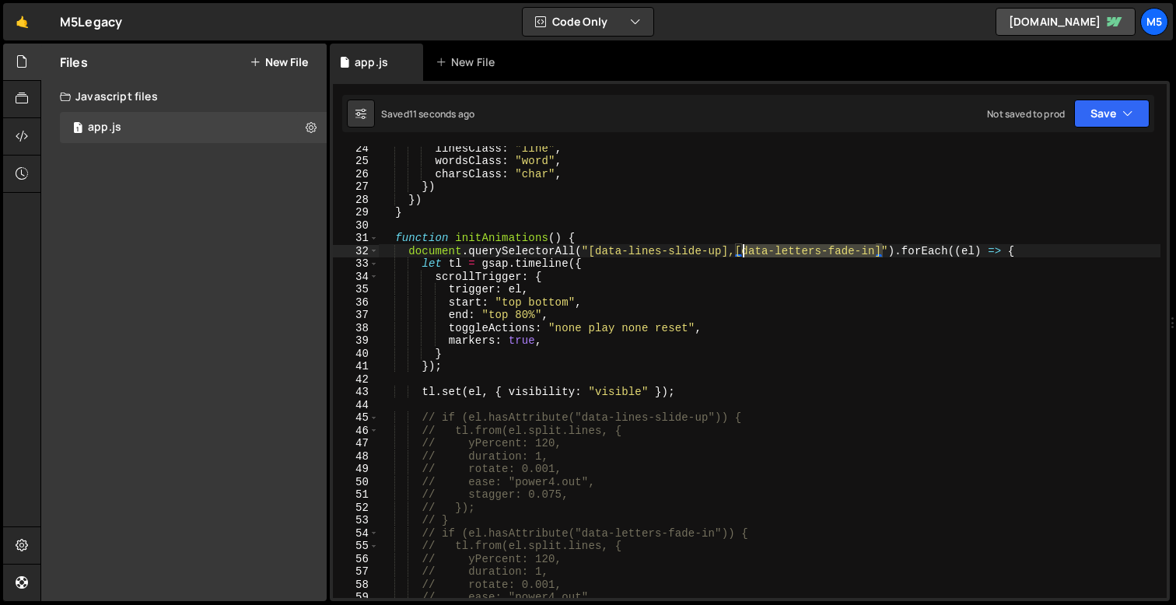
drag, startPoint x: 884, startPoint y: 252, endPoint x: 733, endPoint y: 252, distance: 150.9
click at [733, 252] on div "linesClass : "line" , wordsClass : "word" , charsClass : "char" , }) }) } funct…" at bounding box center [770, 381] width 782 height 478
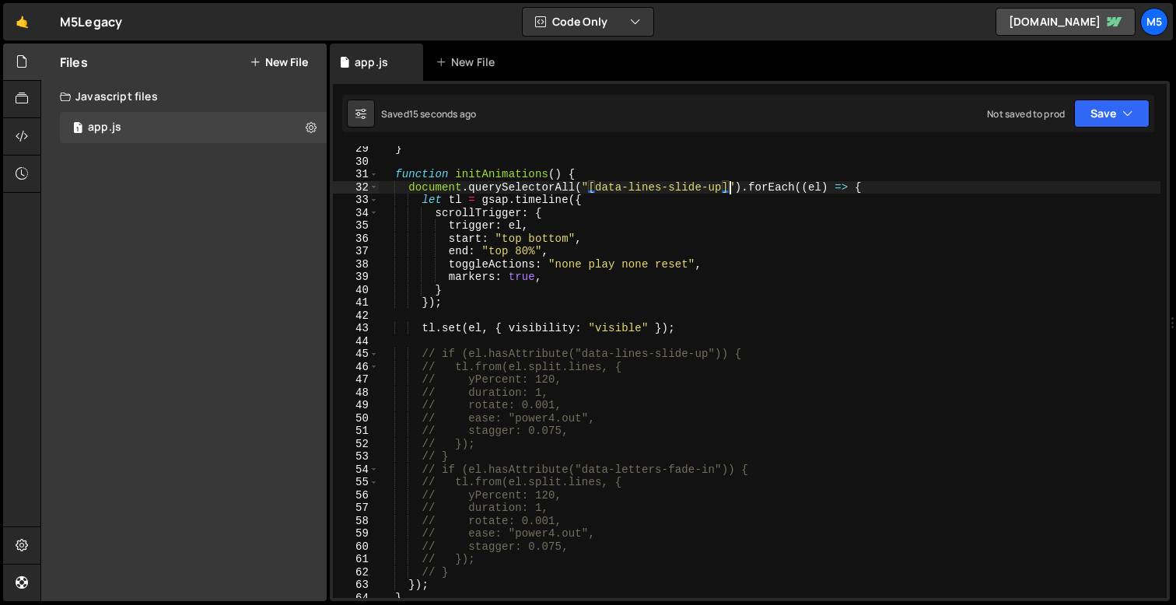
scroll to position [364, 0]
click at [559, 383] on div "} function initAnimations ( ) { document . querySelectorAll ( "[data-lines-slid…" at bounding box center [770, 381] width 782 height 478
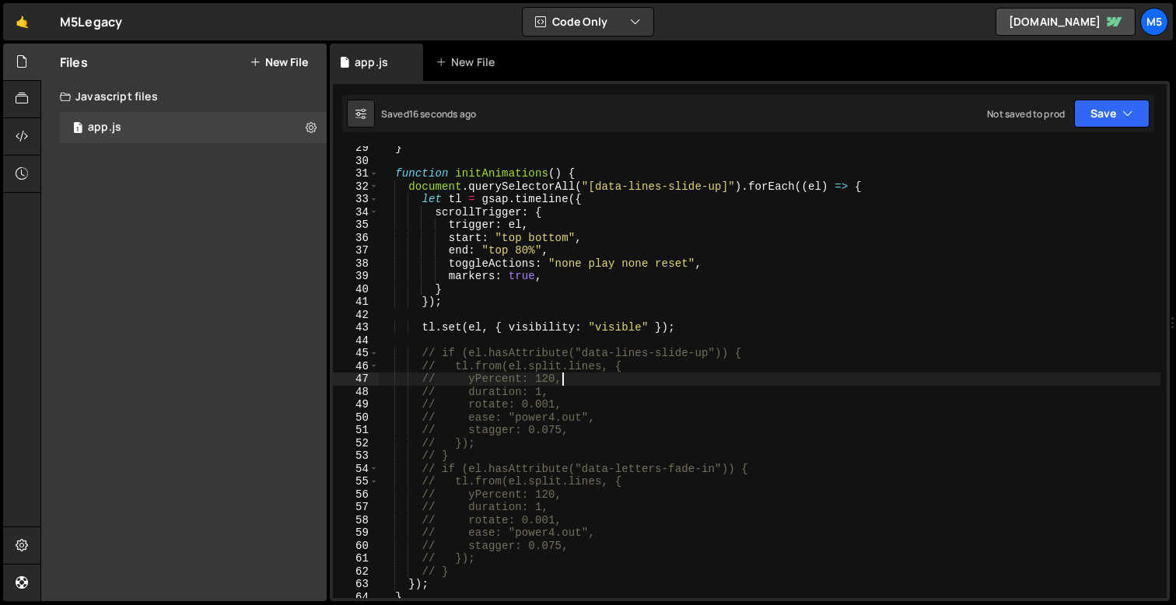
click at [525, 419] on div "} function initAnimations ( ) { document . querySelectorAll ( "[data-lines-slid…" at bounding box center [770, 381] width 782 height 478
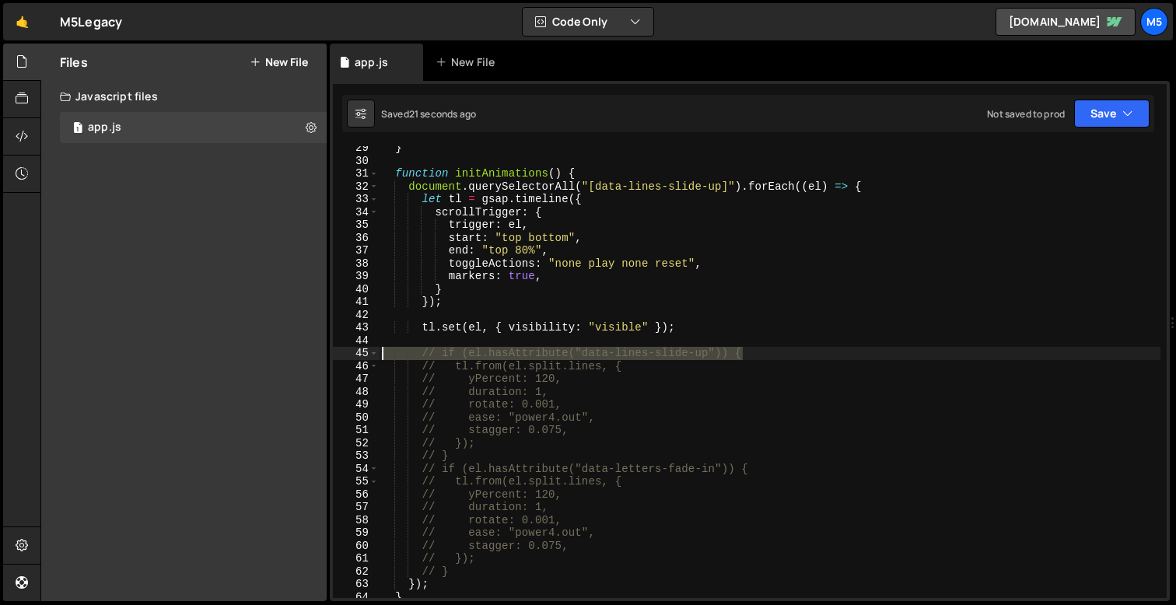
drag, startPoint x: 762, startPoint y: 349, endPoint x: 363, endPoint y: 350, distance: 399.9
click at [362, 352] on div "// ease: "power4.out", 29 30 31 32 33 34 35 36 37 38 39 40 41 42 43 44 45 46 47…" at bounding box center [750, 372] width 834 height 452
type textarea "// if (el.hasAttribute("data-lines-slide-up")) {"
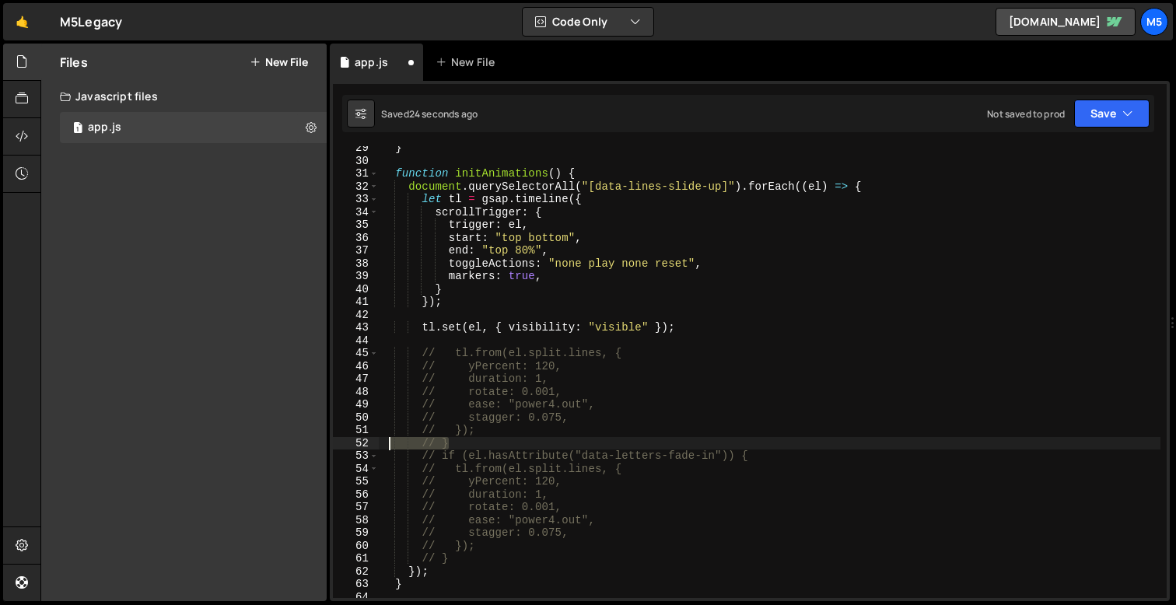
drag, startPoint x: 457, startPoint y: 446, endPoint x: 345, endPoint y: 444, distance: 112.0
click at [345, 444] on div "29 30 31 32 33 34 35 36 37 38 39 40 41 42 43 44 45 46 47 48 49 50 51 52 53 54 5…" at bounding box center [750, 372] width 834 height 452
type textarea "// }"
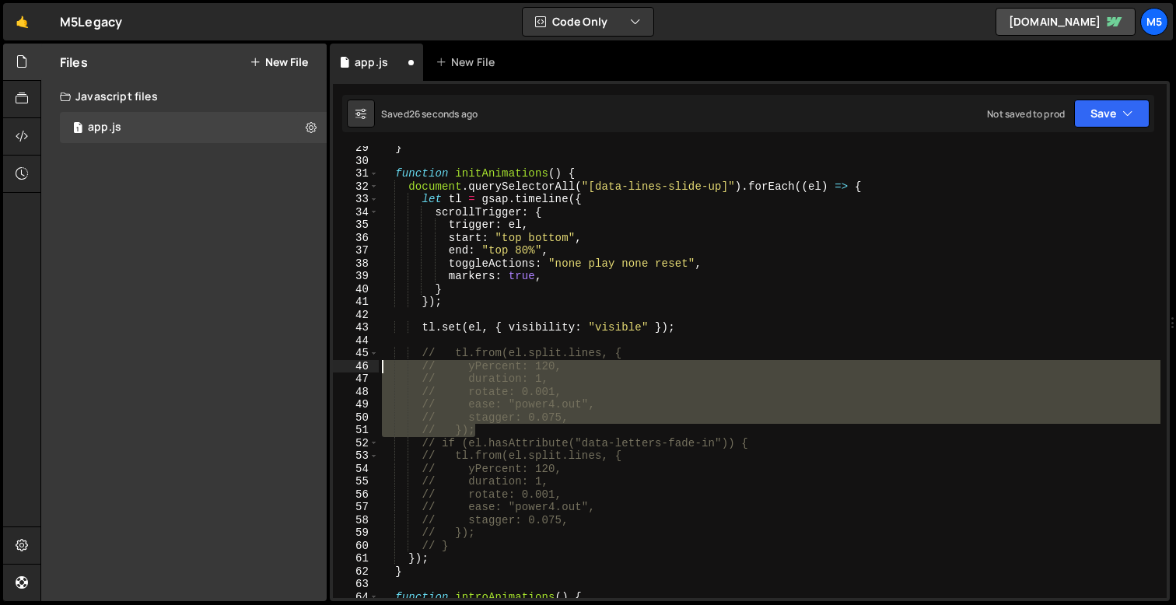
drag, startPoint x: 481, startPoint y: 435, endPoint x: 341, endPoint y: 353, distance: 162.1
click at [341, 353] on div "// }); 29 30 31 32 33 34 35 36 37 38 39 40 41 42 43 44 45 46 47 48 49 50 51 52 …" at bounding box center [750, 372] width 834 height 452
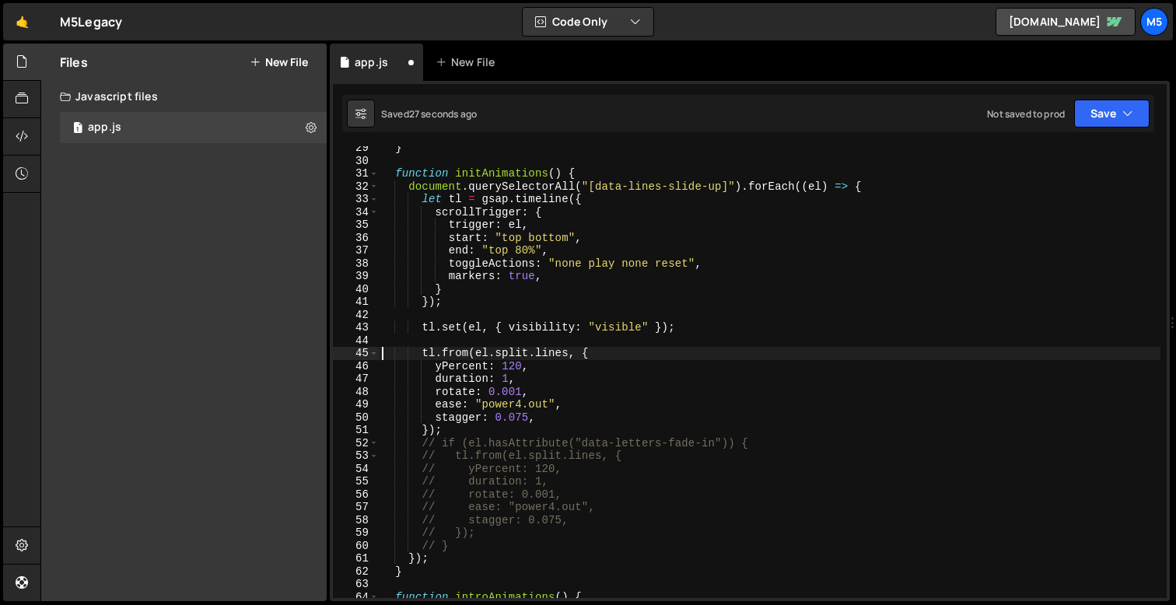
type textarea "tl.from(el.split.lines, {"
click at [447, 342] on div "} function initAnimations ( ) { document . querySelectorAll ( "[data-lines-slid…" at bounding box center [770, 381] width 782 height 478
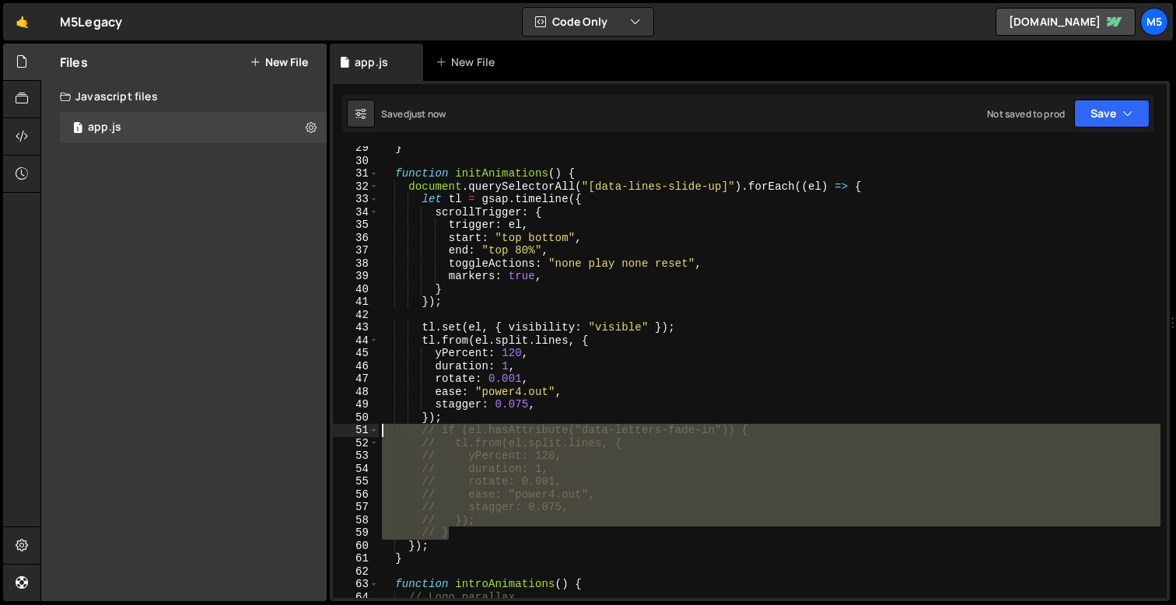
drag, startPoint x: 456, startPoint y: 533, endPoint x: 368, endPoint y: 433, distance: 132.8
click at [368, 433] on div "tl.set(el, { visibility: "visible" }); 29 30 31 32 33 34 35 36 37 38 39 40 41 4…" at bounding box center [750, 372] width 834 height 452
type textarea "// if (el.hasAttribute("data-letters-fade-in")) { // tl.from(el.split.lines, {"
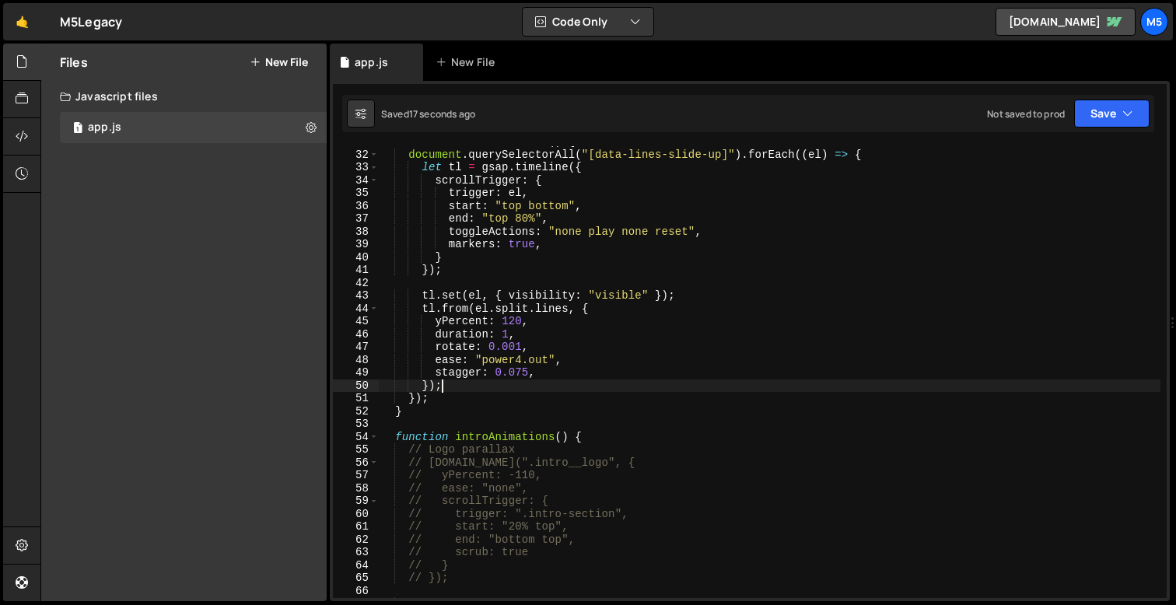
scroll to position [380, 0]
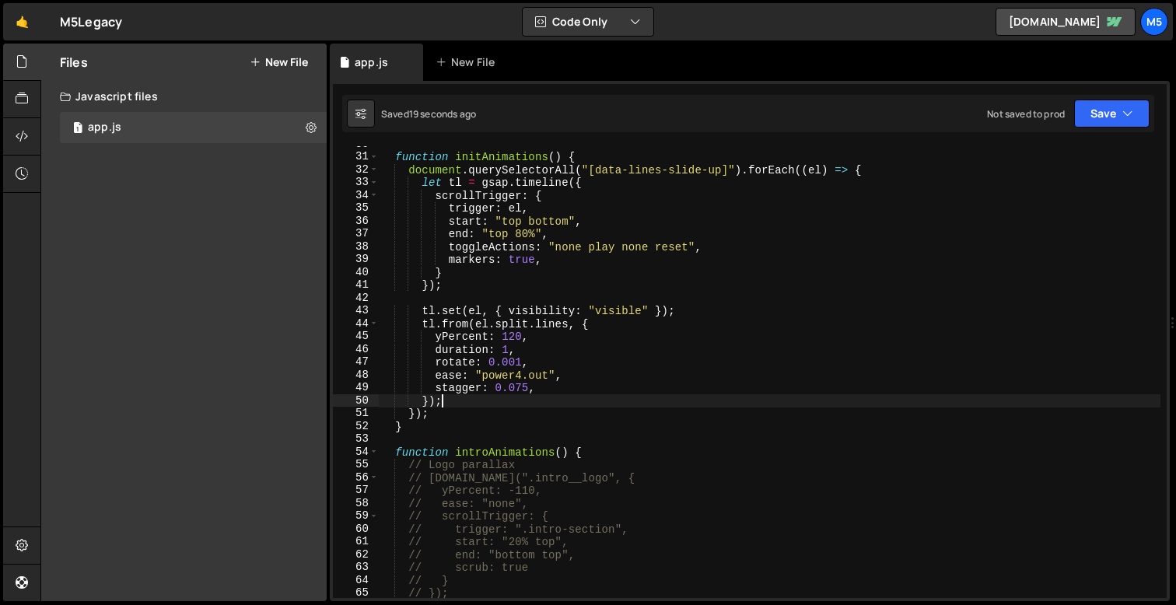
click at [860, 169] on div "function initAnimations ( ) { document . querySelectorAll ( "[data-lines-slide-…" at bounding box center [770, 377] width 782 height 478
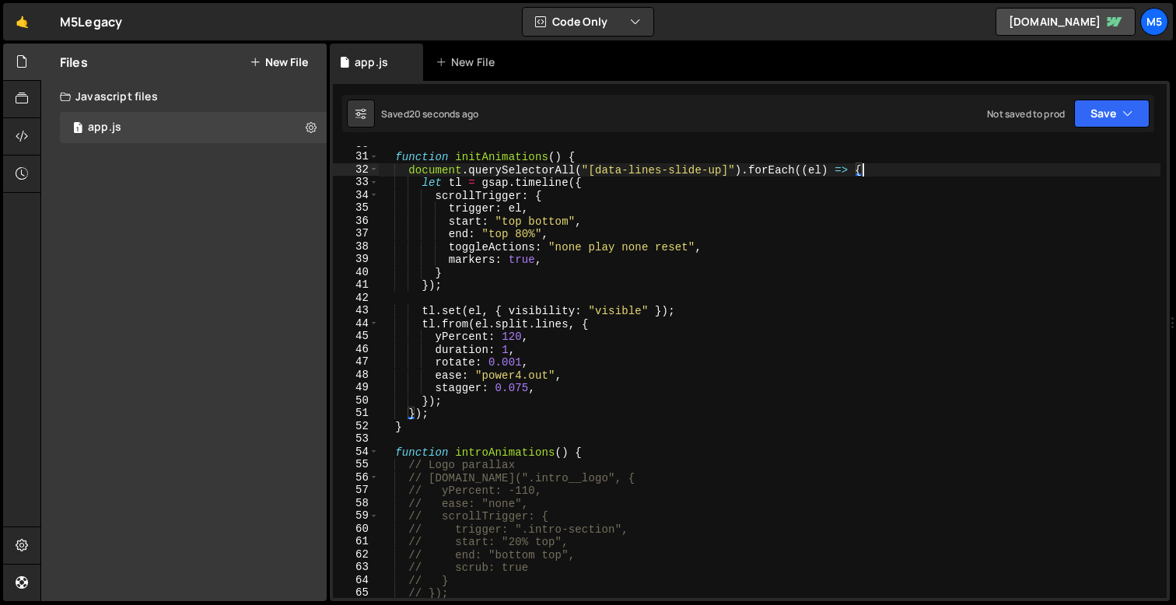
click at [435, 415] on div "function initAnimations ( ) { document . querySelectorAll ( "[data-lines-slide-…" at bounding box center [770, 377] width 782 height 478
type textarea "});"
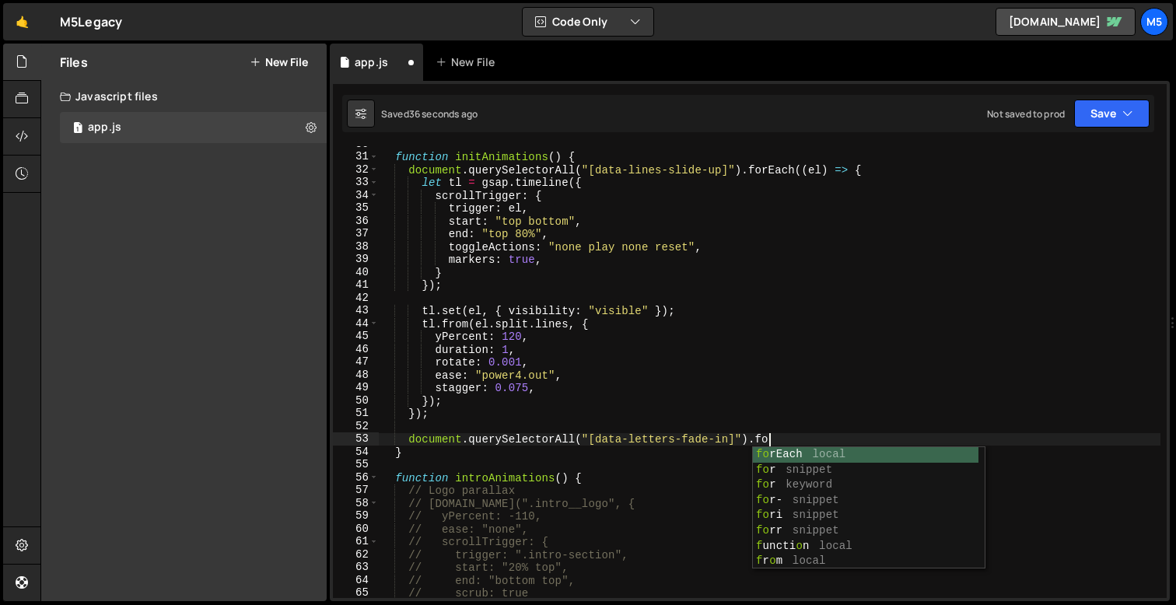
scroll to position [0, 26]
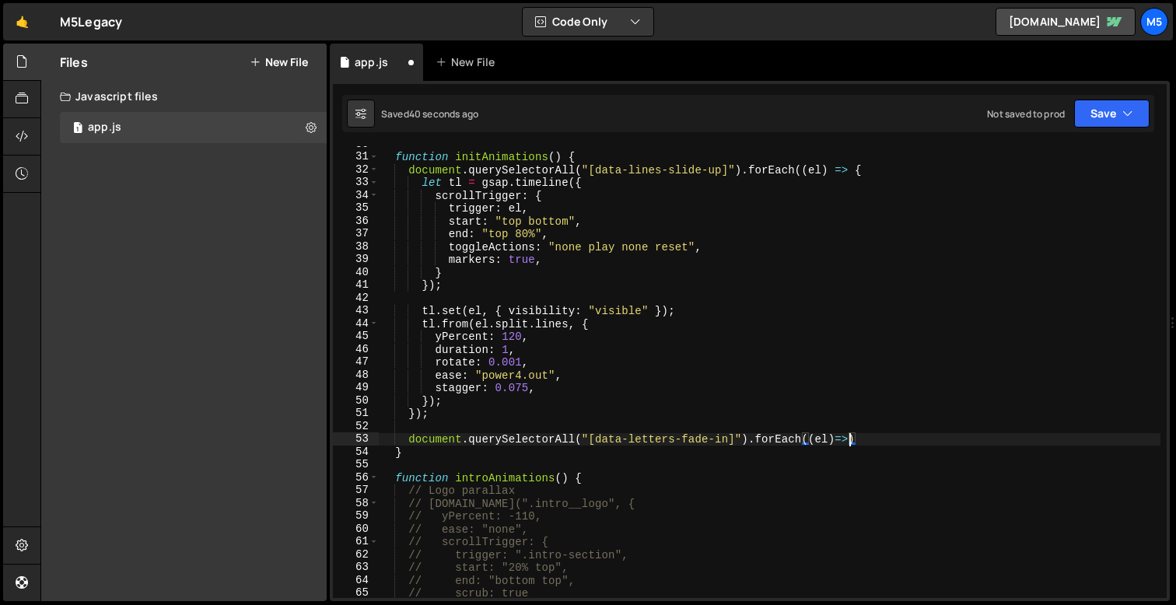
type textarea "document.querySelectorAll("[data-letters-fade-in]").forEach((el)=>{)"
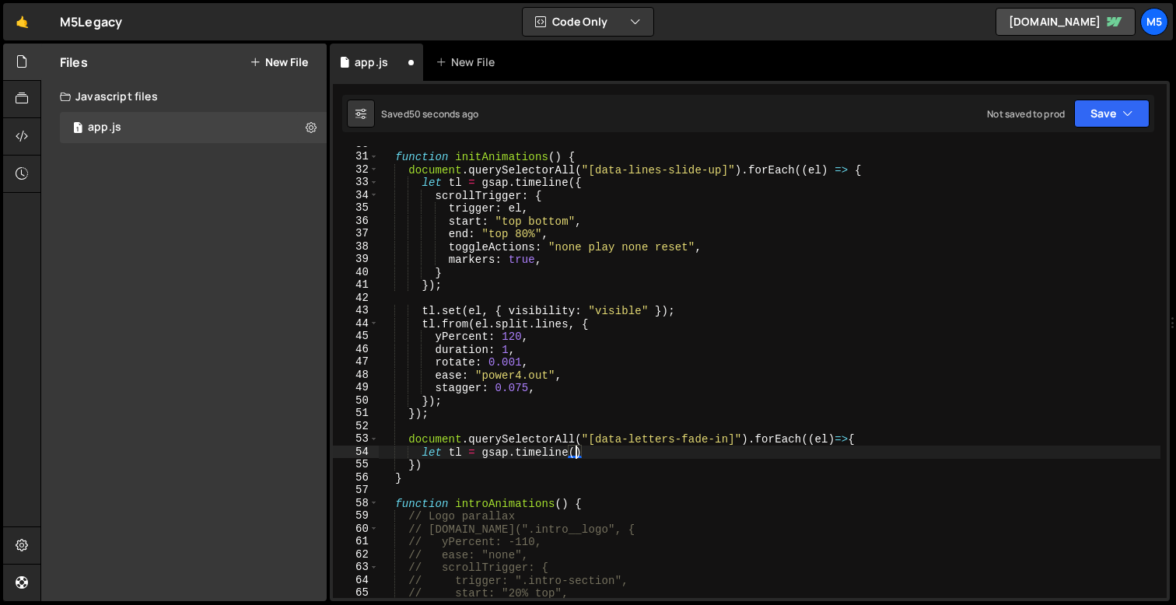
type textarea "let tl = gsap.timeline({"
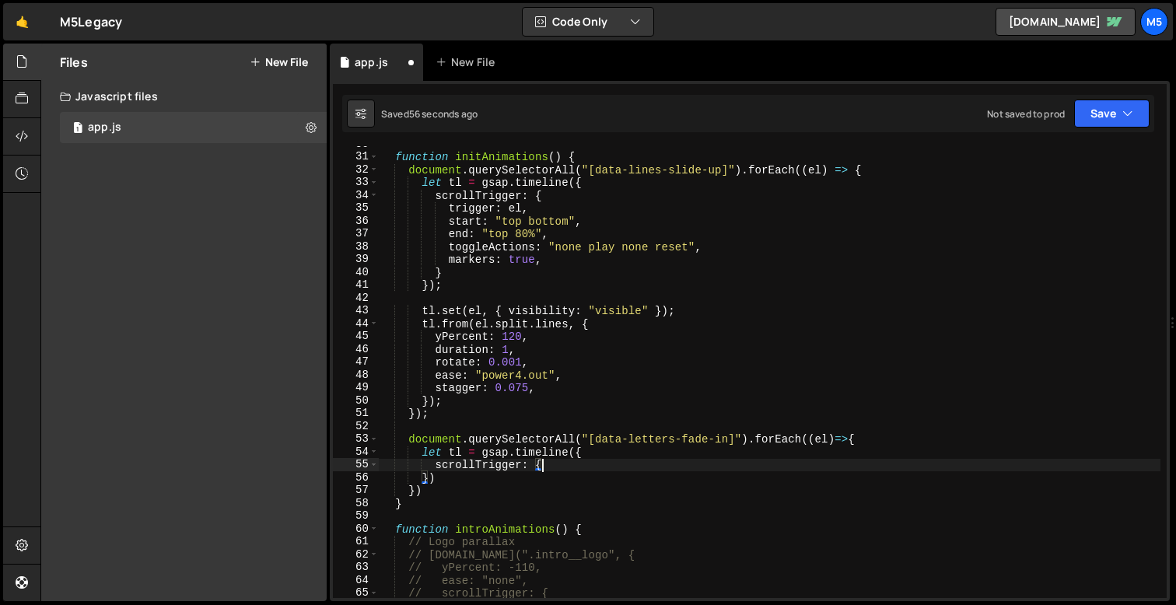
type textarea "scrollTrigger: {}"
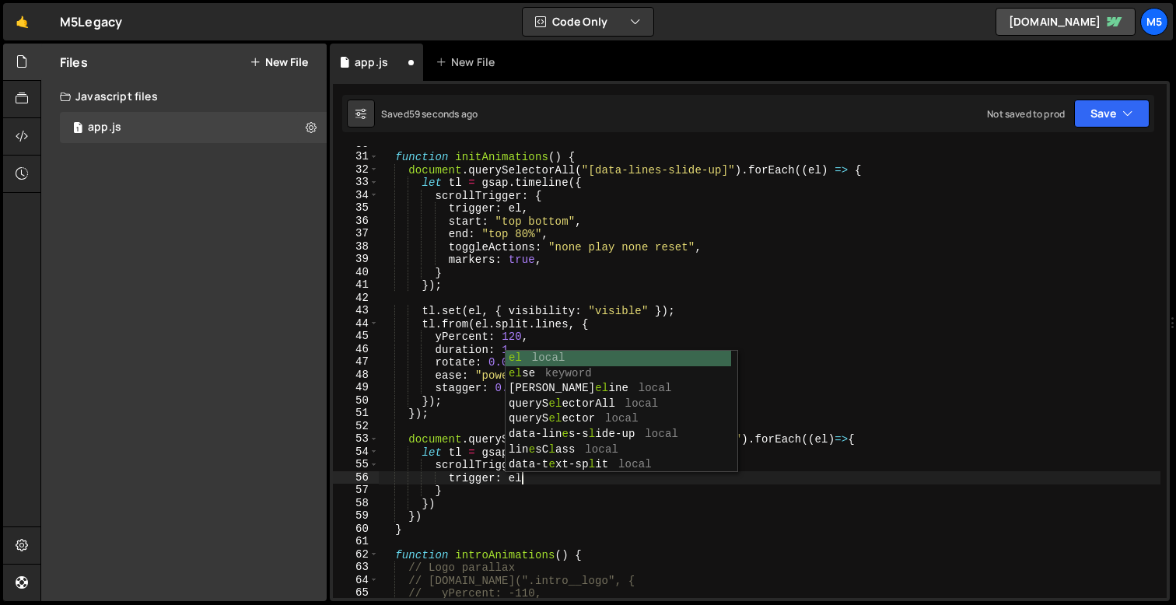
type textarea "trigger: el,"
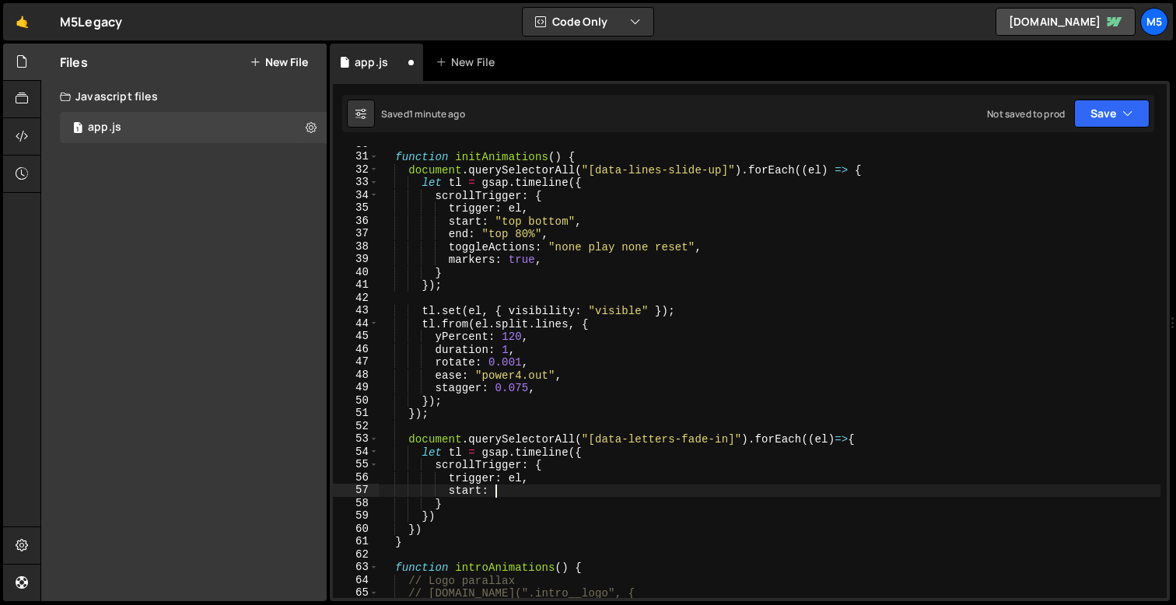
scroll to position [0, 7]
type textarea "start: "top bottom","
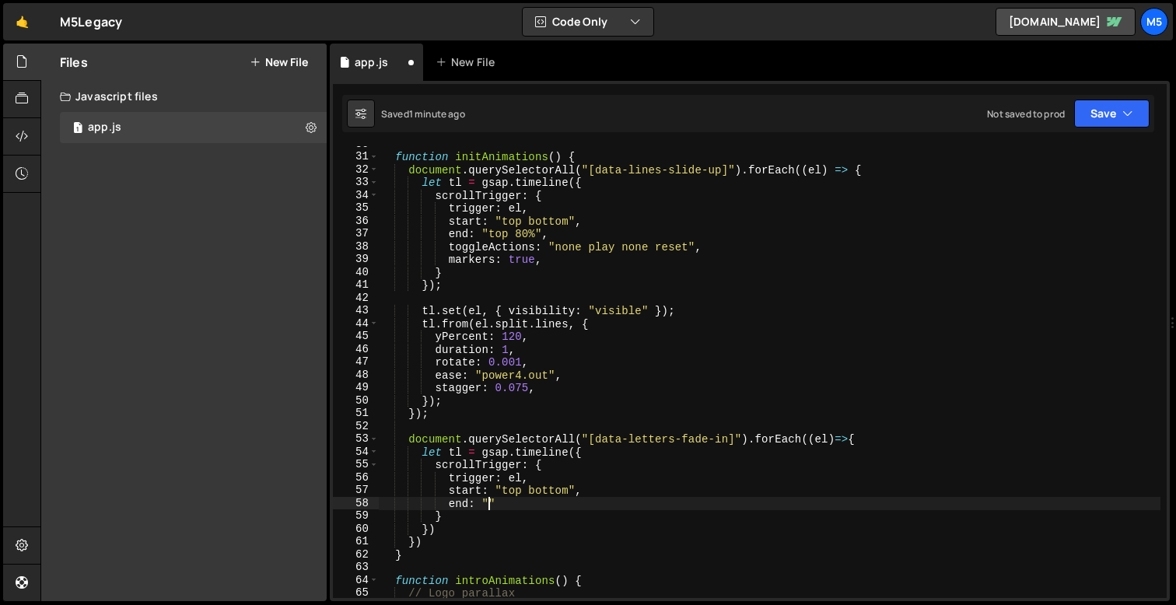
scroll to position [0, 6]
type textarea "end: "top 85%","
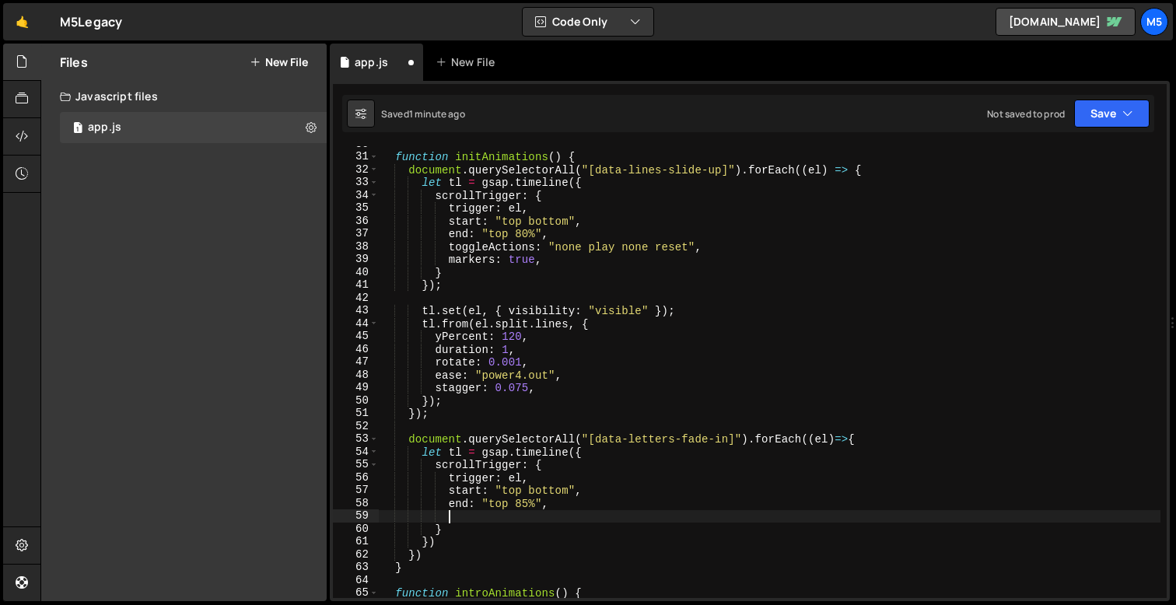
scroll to position [0, 4]
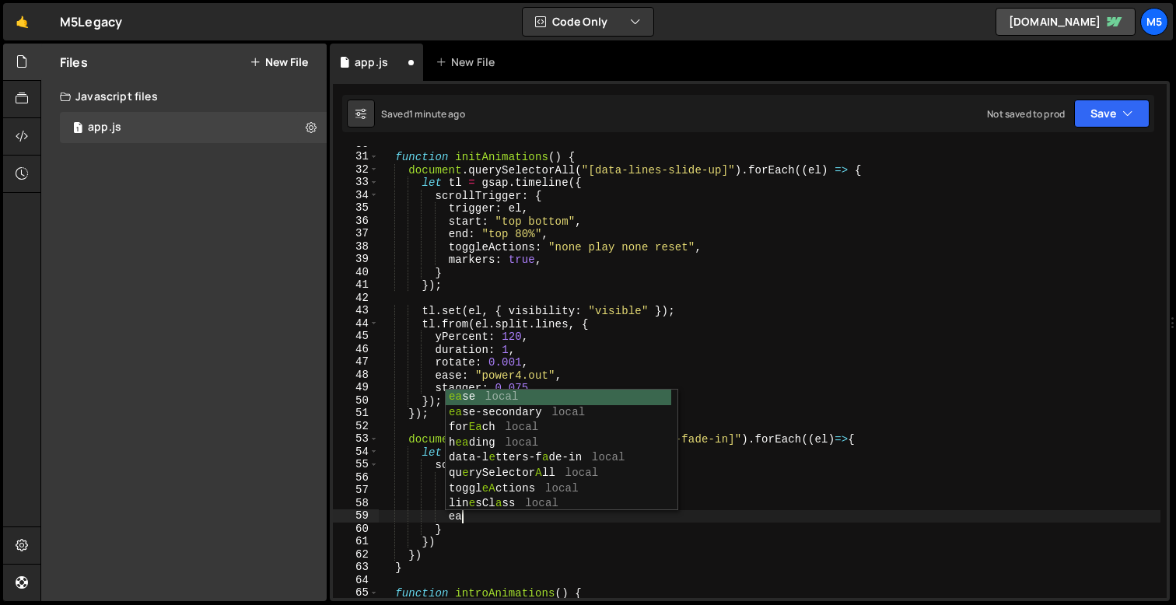
type textarea "e"
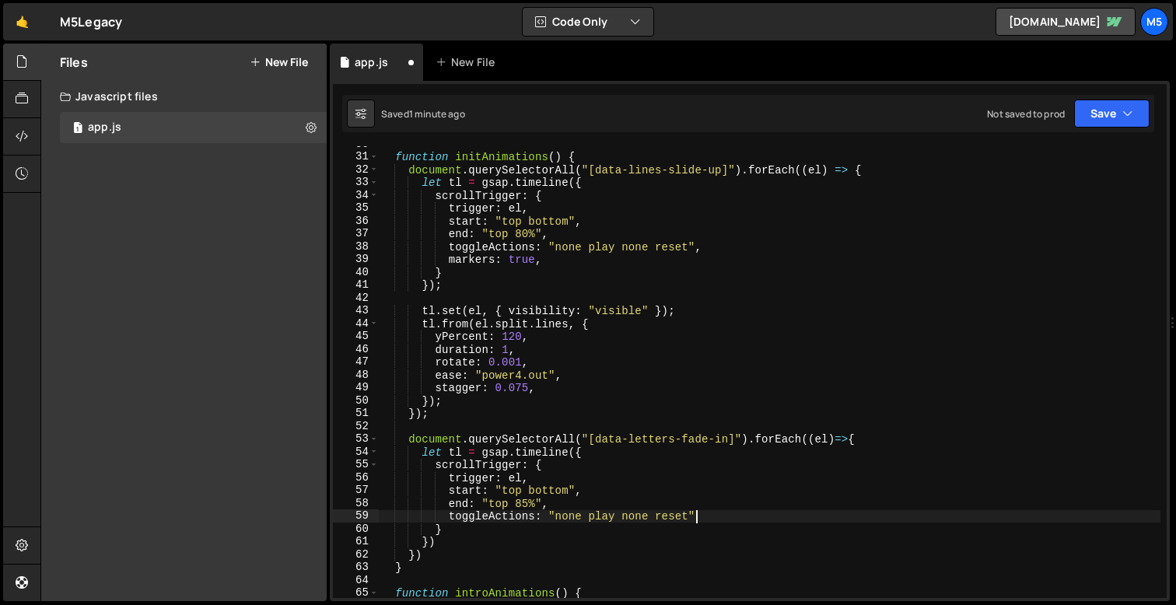
scroll to position [0, 21]
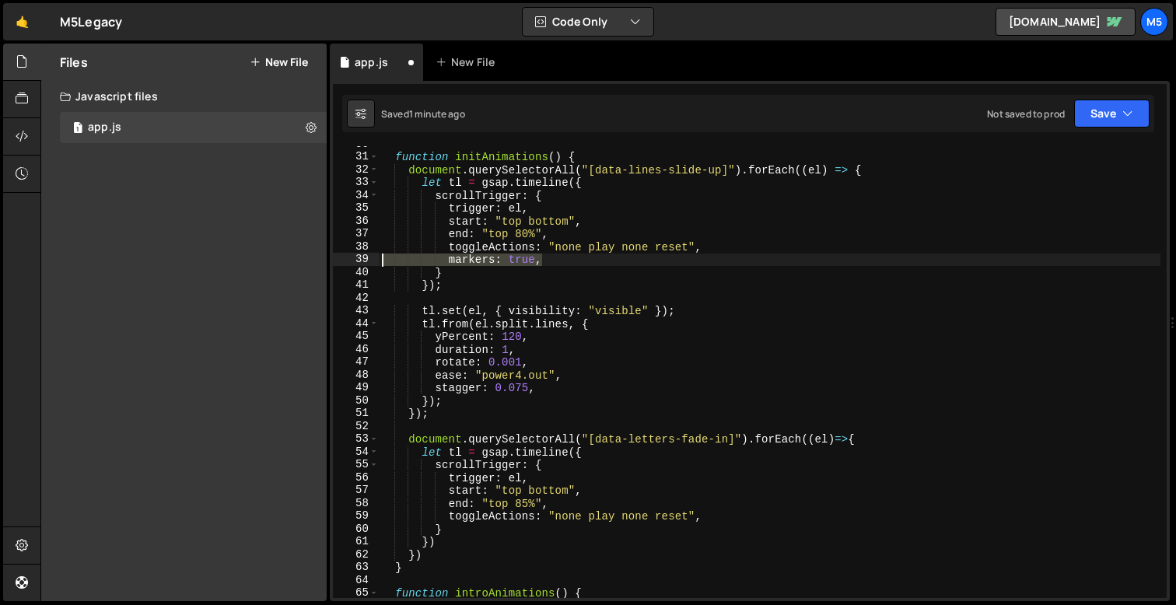
drag, startPoint x: 541, startPoint y: 259, endPoint x: 343, endPoint y: 257, distance: 198.4
click at [343, 257] on div "toggleActions: "none play none reset", 30 31 32 33 34 35 36 37 38 39 40 41 42 4…" at bounding box center [750, 372] width 834 height 452
type textarea "markers: true,"
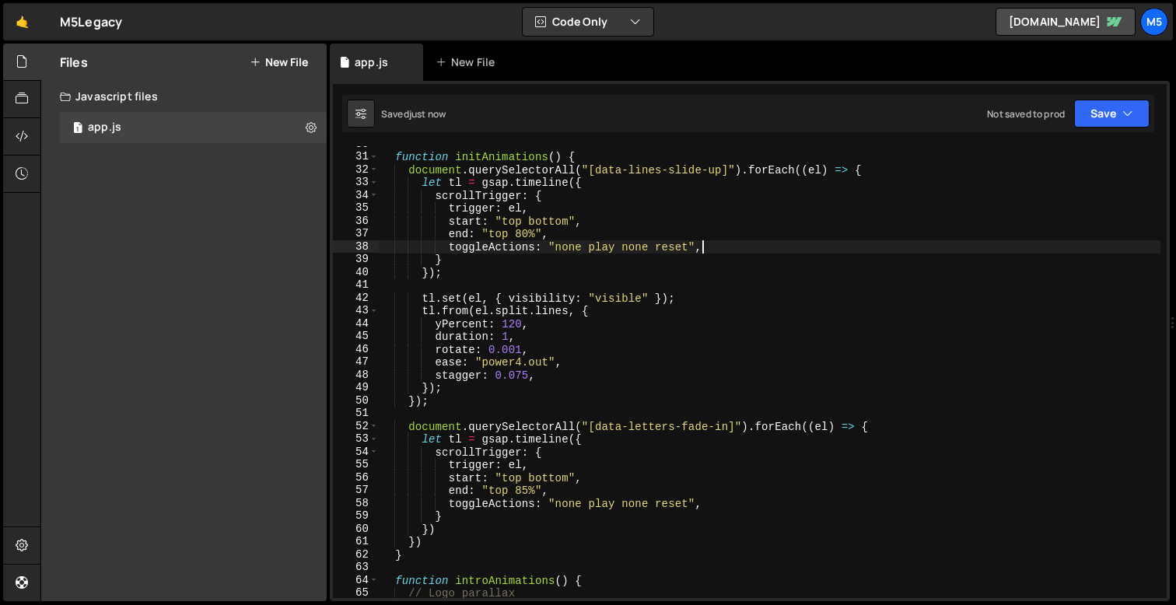
click at [434, 528] on div "function initAnimations ( ) { document . querySelectorAll ( "[data-lines-slide-…" at bounding box center [770, 377] width 782 height 478
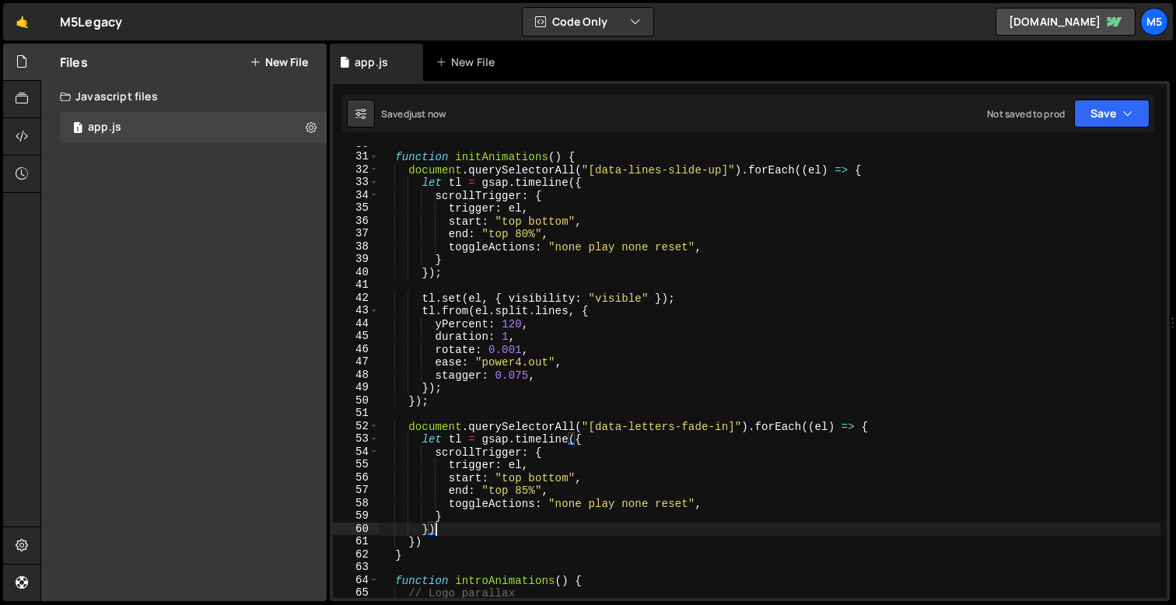
type textarea "});"
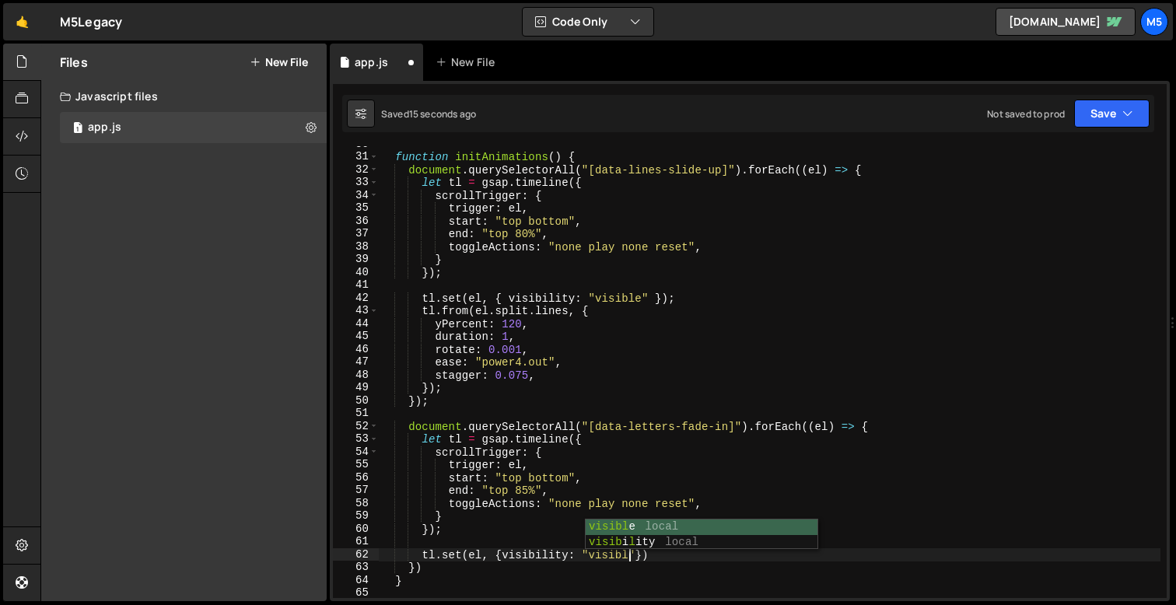
scroll to position [0, 17]
type textarea "tl.set(el, {visibility: "visible"});"
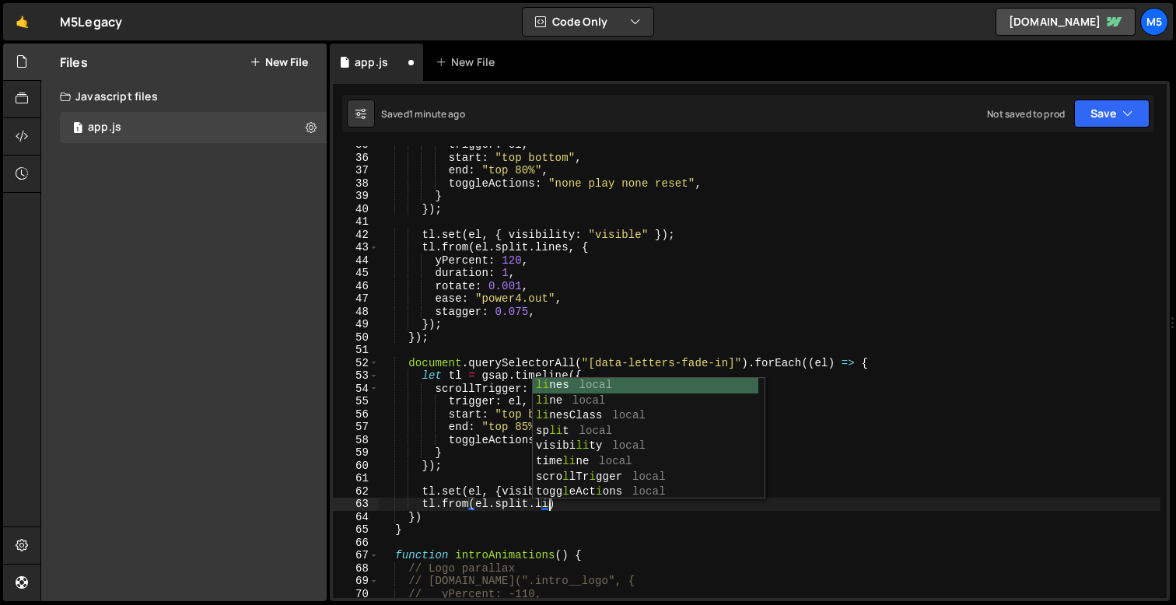
scroll to position [0, 12]
type textarea "tl.from(el.split.line)"
click at [584, 544] on div "trigger : el , start : "top bottom" , end : "top 80%" , toggleActions : "none p…" at bounding box center [770, 377] width 782 height 478
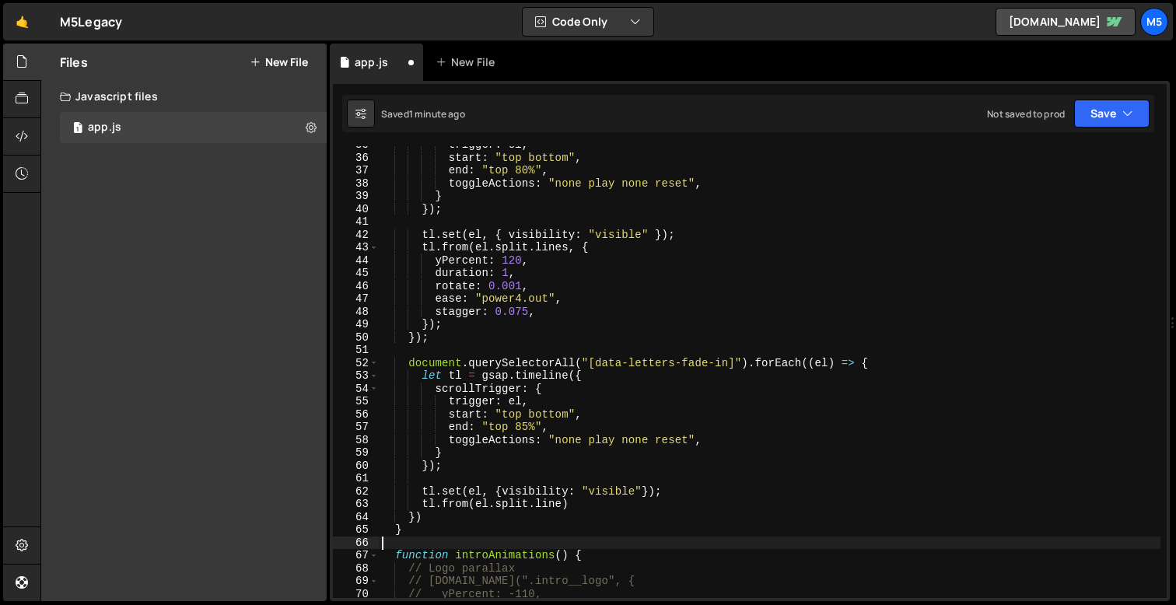
click at [564, 504] on div "trigger : el , start : "top bottom" , end : "top 80%" , toggleActions : "none p…" at bounding box center [770, 377] width 782 height 478
type textarea "tl.from(el.split.line, {)"
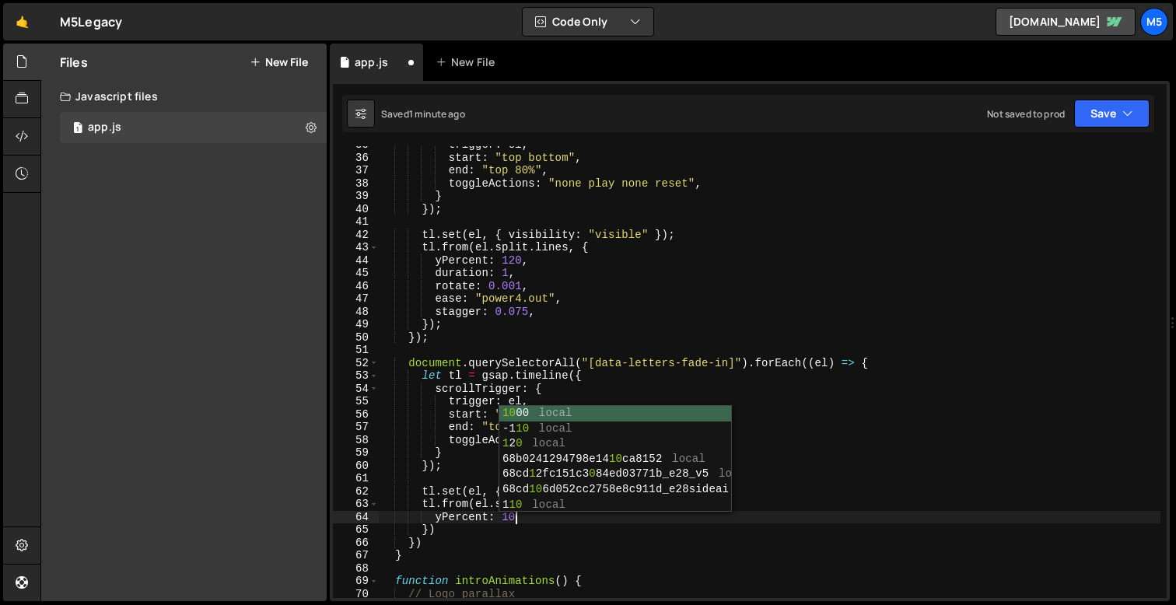
type textarea "yPercent: 100,"
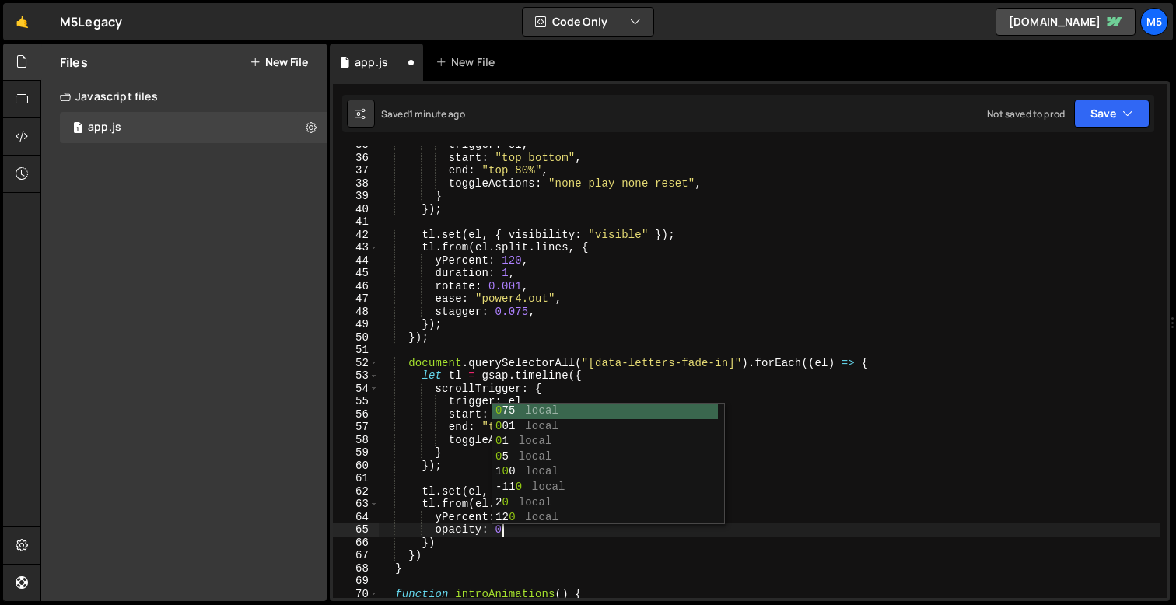
type textarea "opacity: 0,"
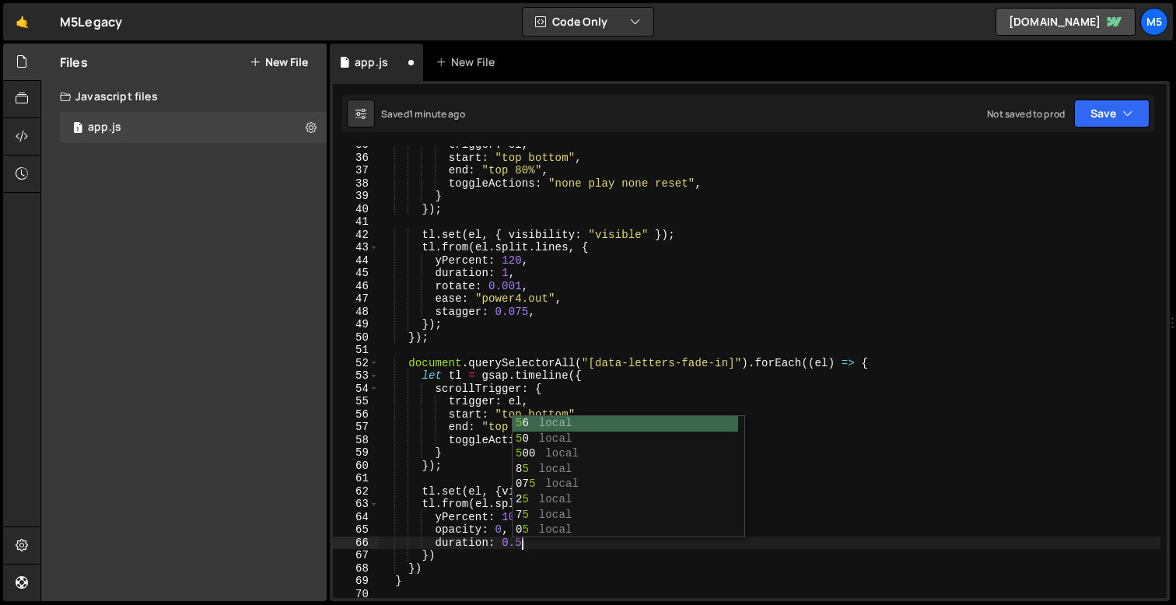
type textarea "duration: 0.5,"
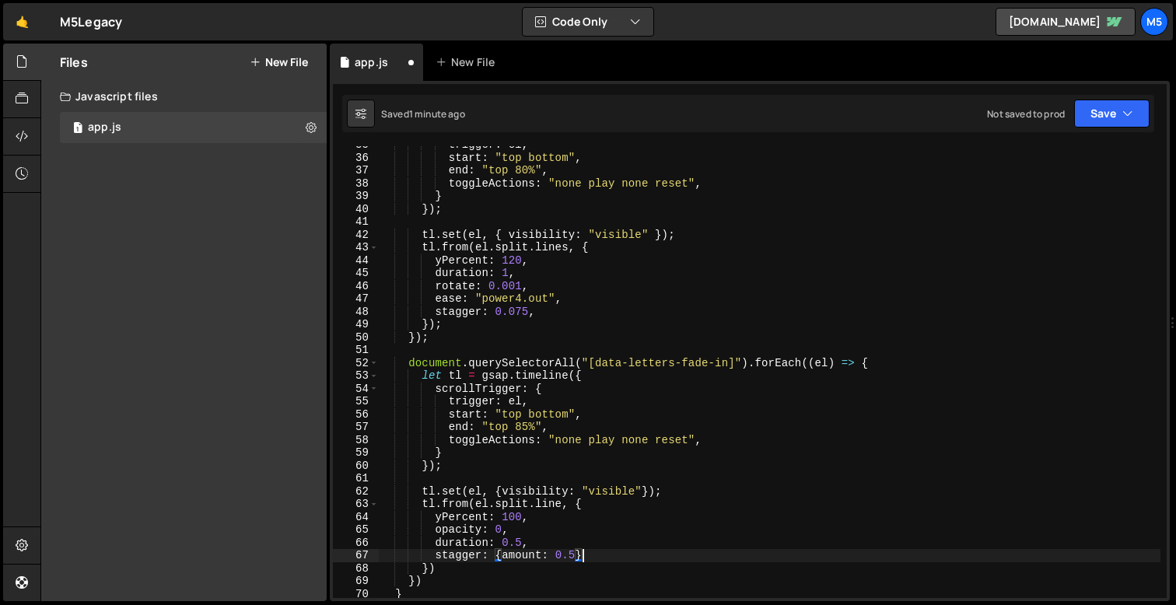
scroll to position [0, 13]
type textarea "stagger: { amount: 0.5 },"
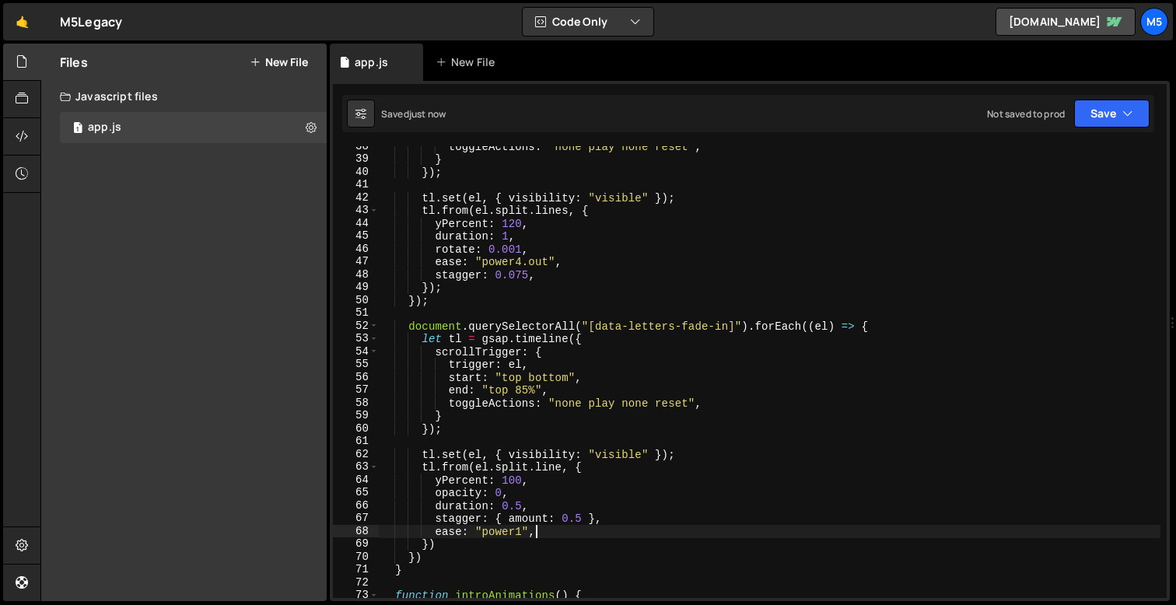
scroll to position [480, 0]
click at [619, 529] on div "toggleActions : "none play none reset" , } }) ; tl . set ( el , { visibility : …" at bounding box center [770, 381] width 782 height 478
click at [561, 471] on div "toggleActions : "none play none reset" , } }) ; tl . set ( el , { visibility : …" at bounding box center [770, 381] width 782 height 478
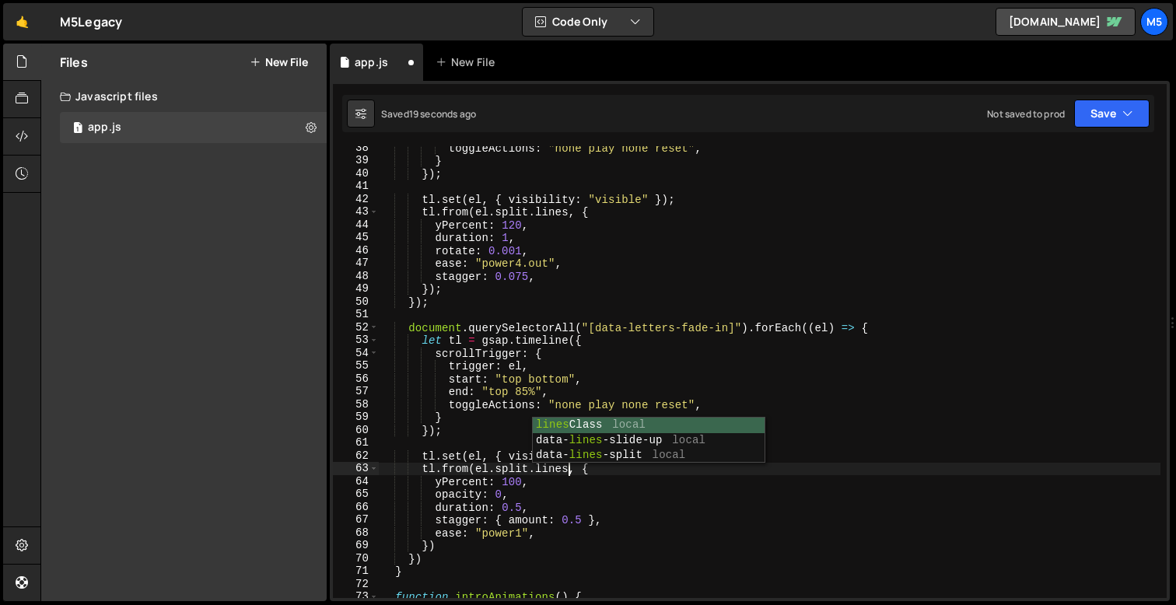
scroll to position [0, 12]
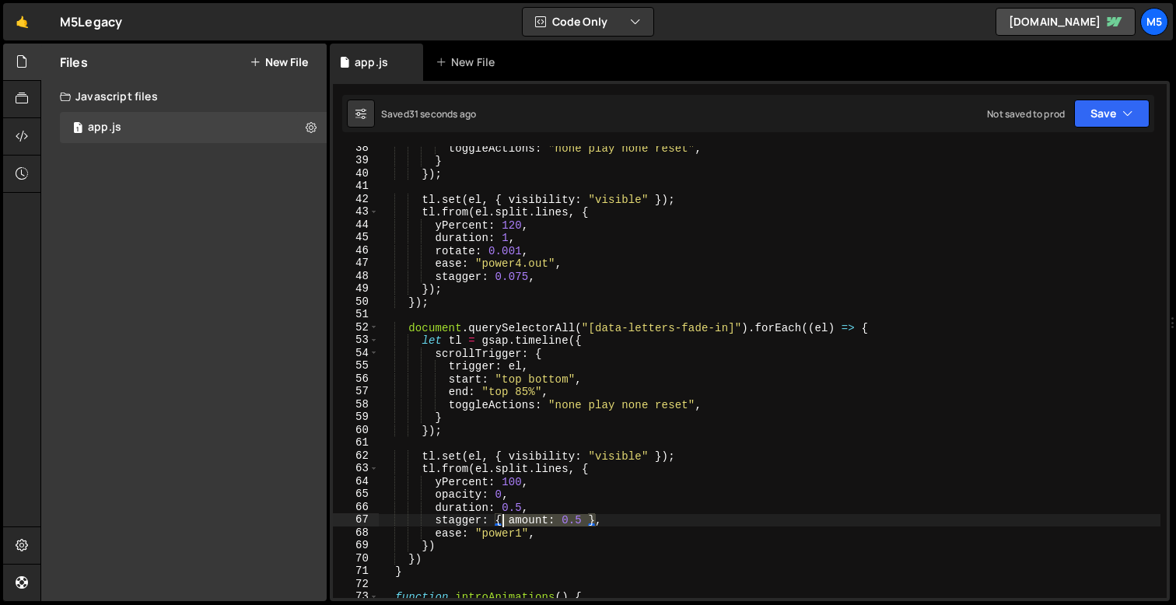
drag, startPoint x: 597, startPoint y: 520, endPoint x: 497, endPoint y: 521, distance: 99.6
click at [497, 521] on div "toggleActions : "none play none reset" , } }) ; tl . set ( el , { visibility : …" at bounding box center [770, 381] width 782 height 478
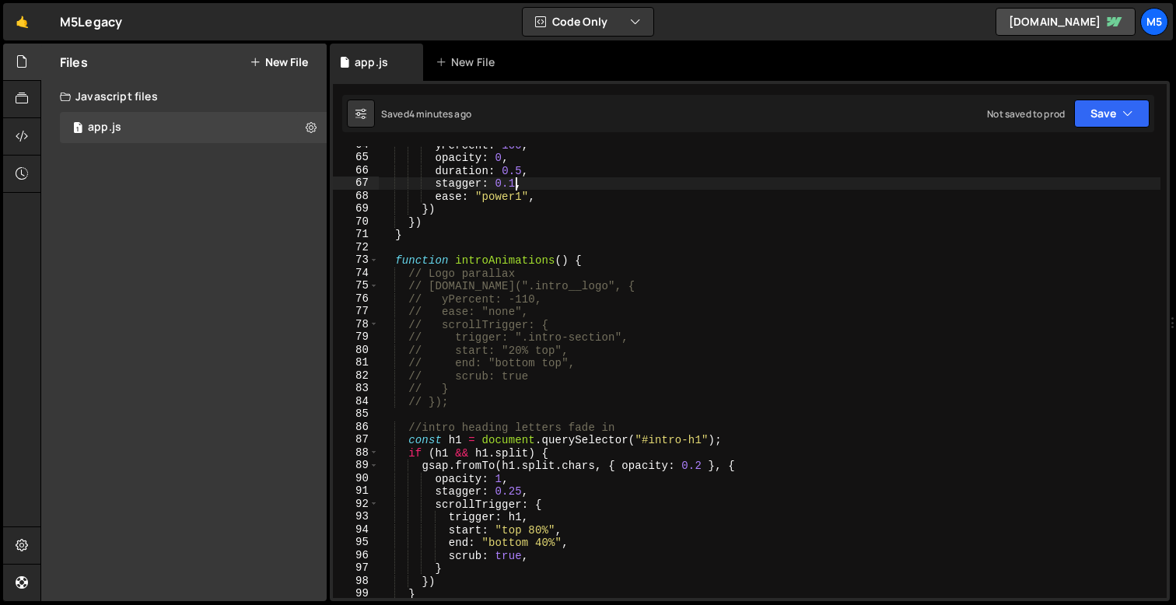
scroll to position [867, 0]
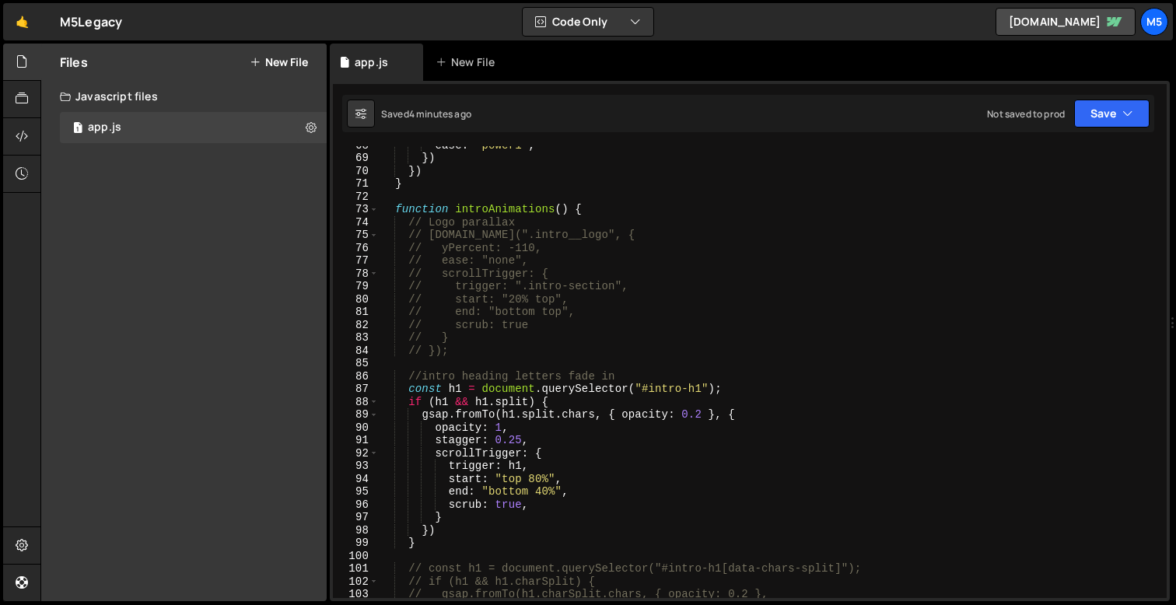
click at [513, 447] on div "ease : "power1" , }) }) } function introAnimations ( ) { // Logo parallax // gs…" at bounding box center [770, 377] width 782 height 478
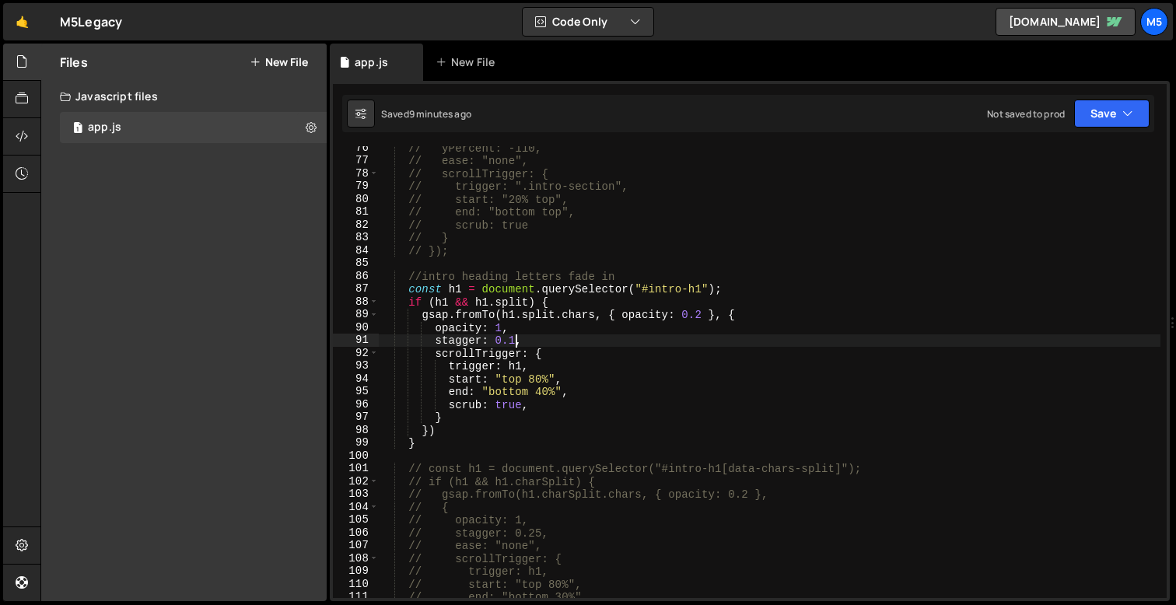
scroll to position [979, 0]
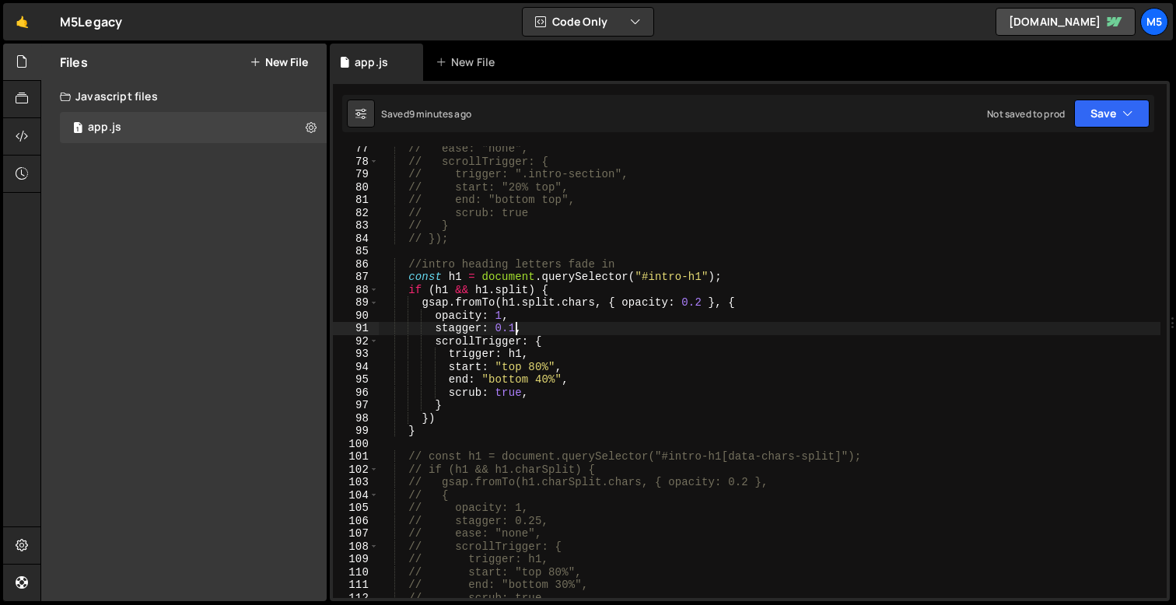
click at [436, 427] on div "// ease: "none", // scrollTrigger: { // trigger: ".intro-section", // start: "2…" at bounding box center [770, 381] width 782 height 478
type textarea "}"
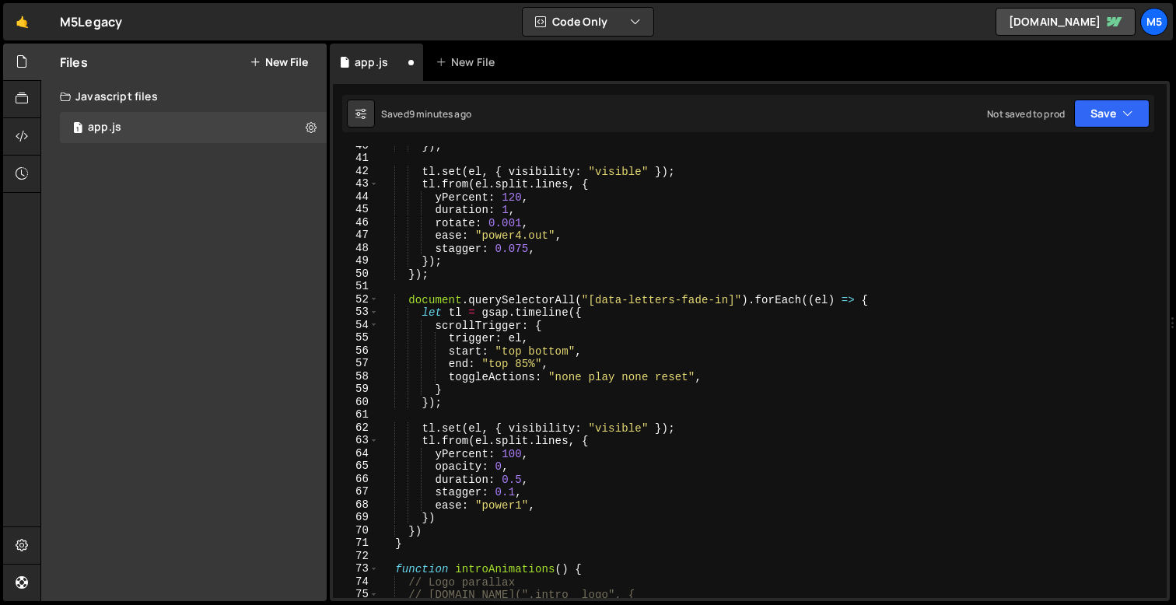
scroll to position [506, 0]
click at [423, 538] on div "}) ; tl . set ( el , { visibility : "visible" }) ; tl . from ( el . split . lin…" at bounding box center [770, 379] width 782 height 478
click at [426, 534] on div "}) ; tl . set ( el , { visibility : "visible" }) ; tl . from ( el . split . lin…" at bounding box center [770, 379] width 782 height 478
type textarea "})"
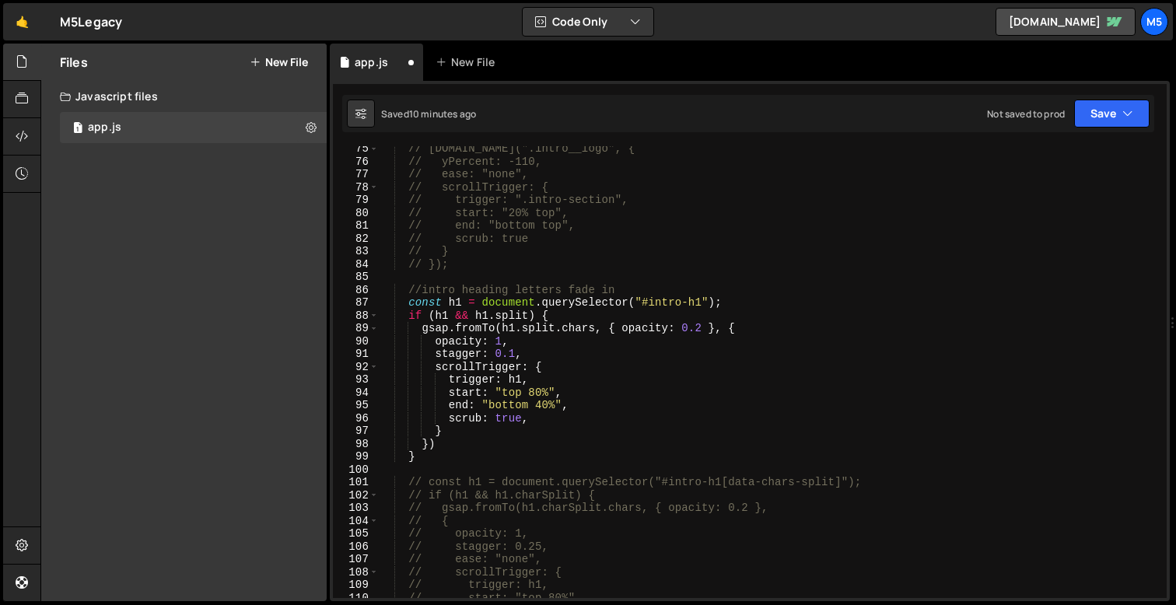
scroll to position [972, 0]
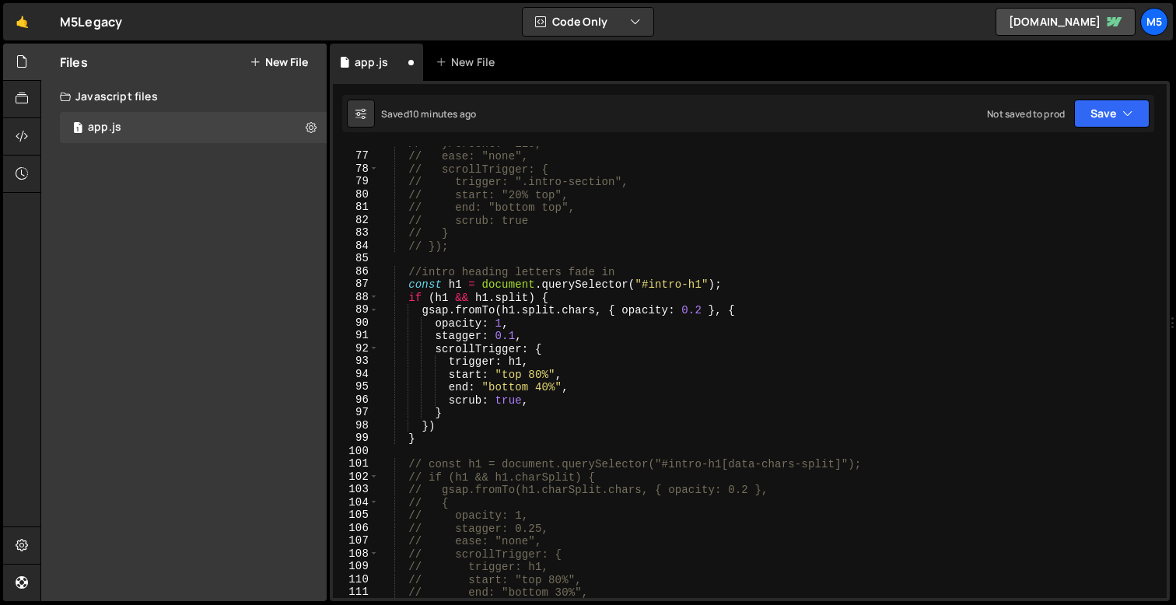
click at [483, 439] on div "// yPercent: -110, // ease: "none", // scrollTrigger: { // trigger: ".intro-sec…" at bounding box center [770, 376] width 782 height 478
type textarea "}"
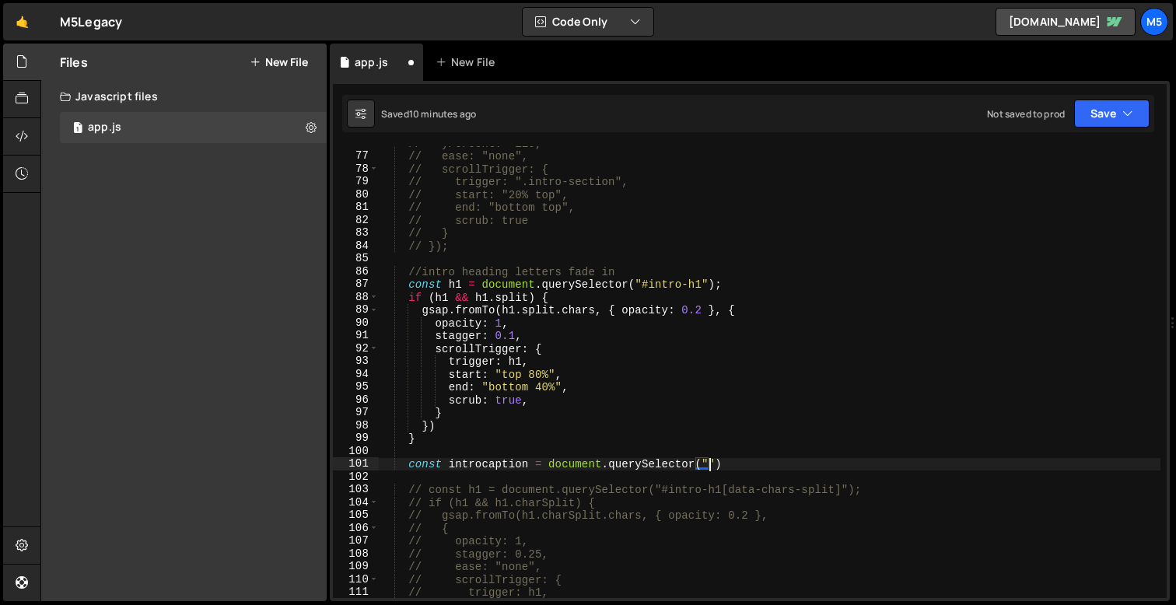
scroll to position [0, 22]
paste textarea "});")"
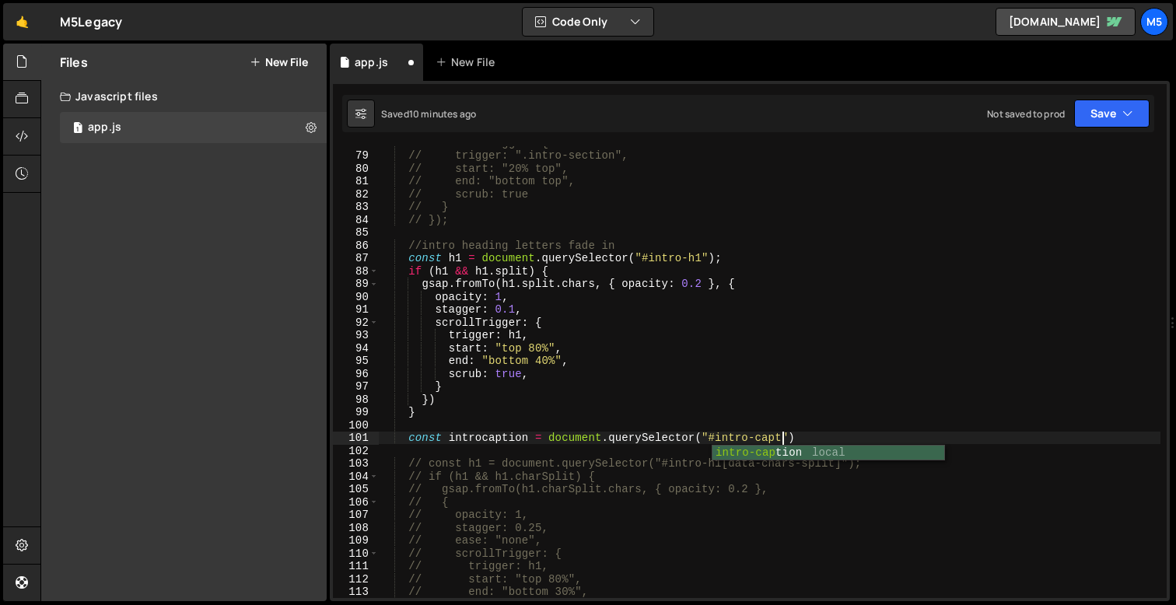
scroll to position [0, 29]
type textarea "const introcaption = document.querySelector("#intro-caption");"
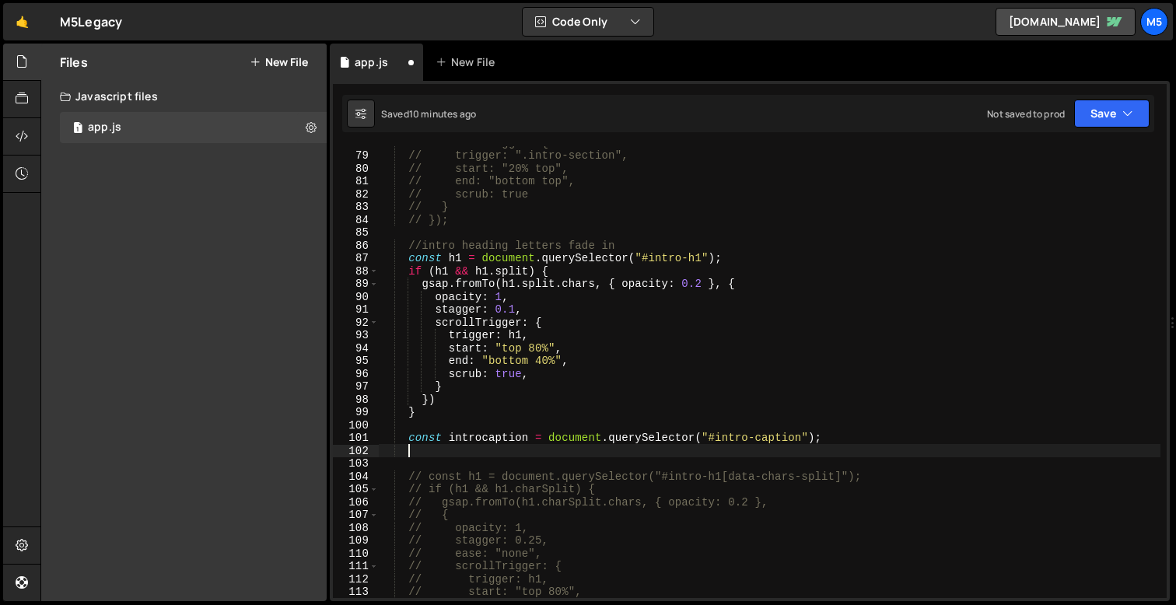
paste textarea "});"
type textarea "});"
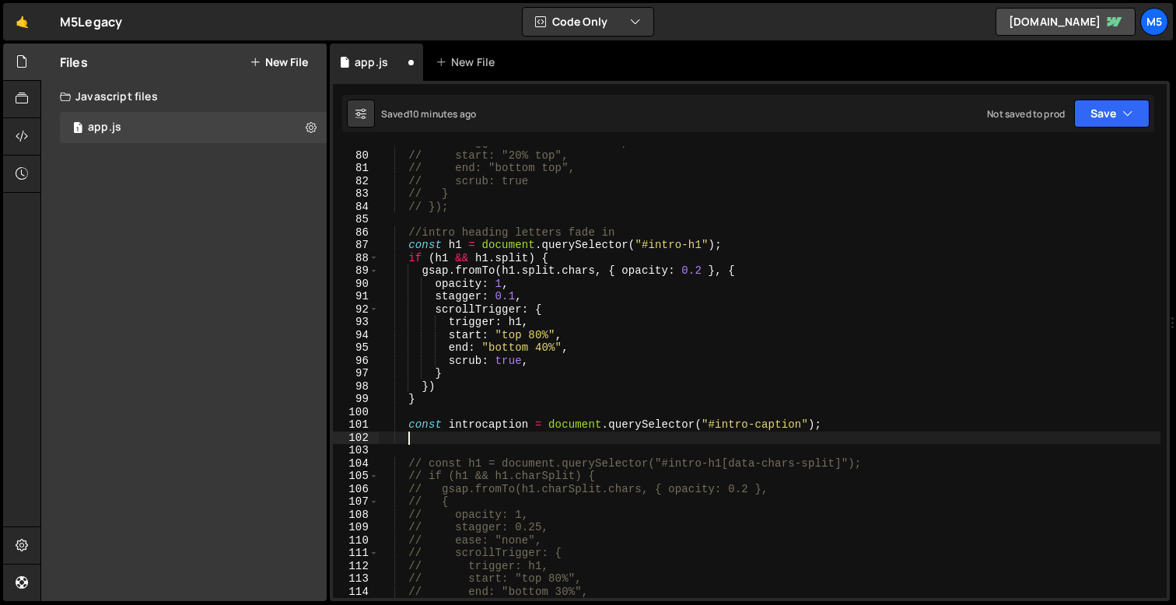
paste textarea "});"
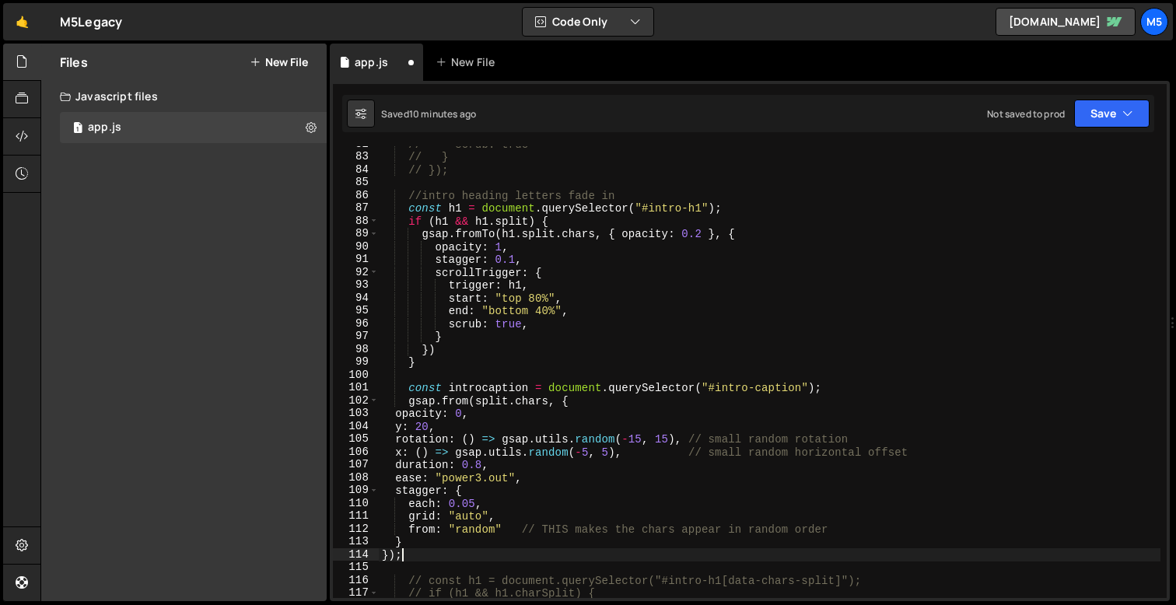
scroll to position [1050, 0]
click at [519, 406] on div "// scrub: true // } // }); //intro heading letters fade in const h1 = document …" at bounding box center [770, 375] width 782 height 478
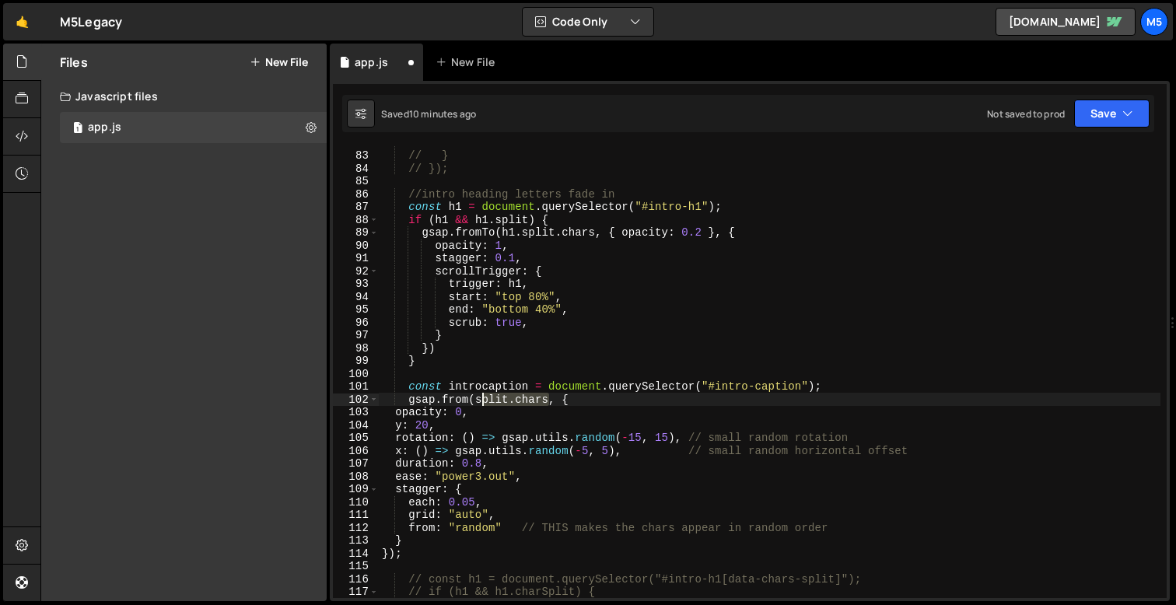
drag, startPoint x: 547, startPoint y: 400, endPoint x: 478, endPoint y: 398, distance: 68.5
click at [478, 398] on div "// scrub: true // } // }); //intro heading letters fade in const h1 = document …" at bounding box center [770, 375] width 782 height 478
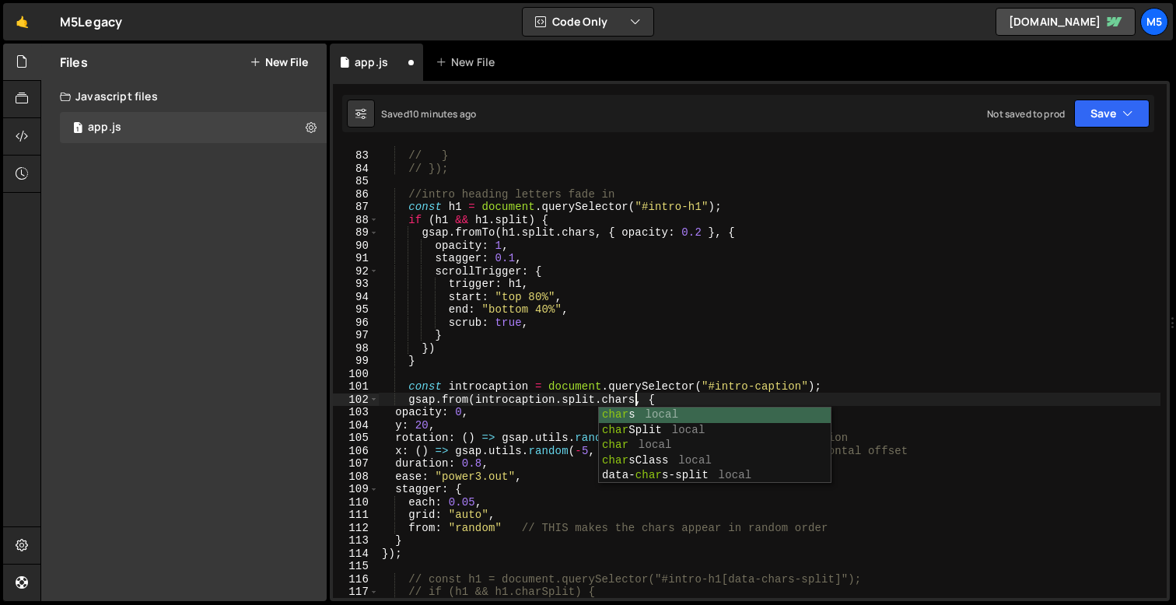
scroll to position [0, 17]
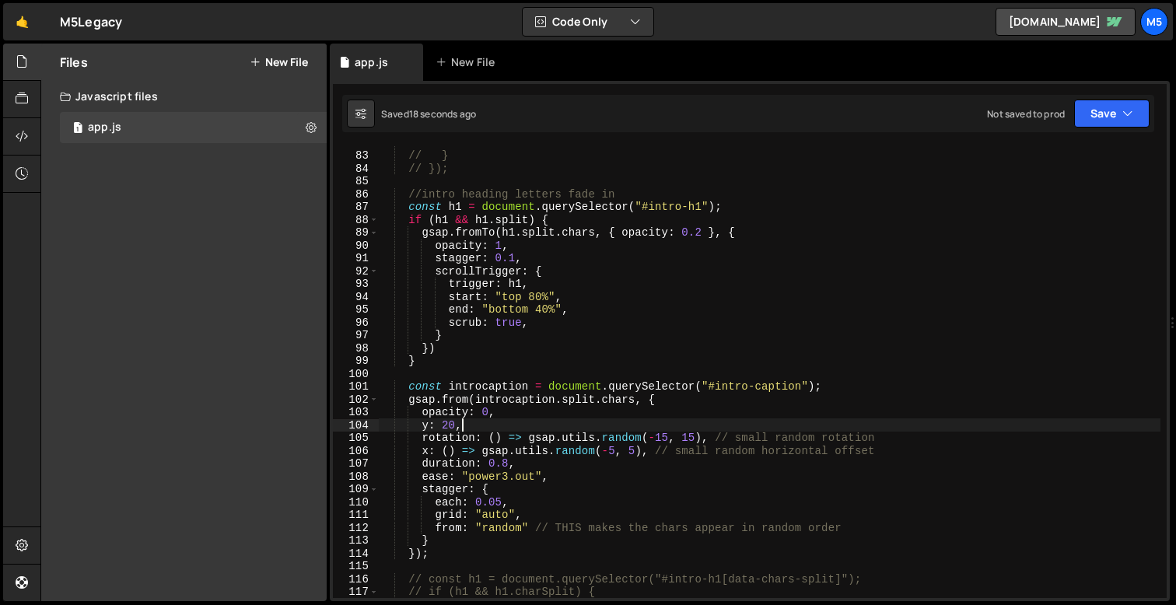
drag, startPoint x: 465, startPoint y: 425, endPoint x: 392, endPoint y: 425, distance: 73.1
click at [393, 425] on div "// scrub: true // } // }); //intro heading letters fade in const h1 = document …" at bounding box center [770, 375] width 782 height 478
type textarea "y: 20,"
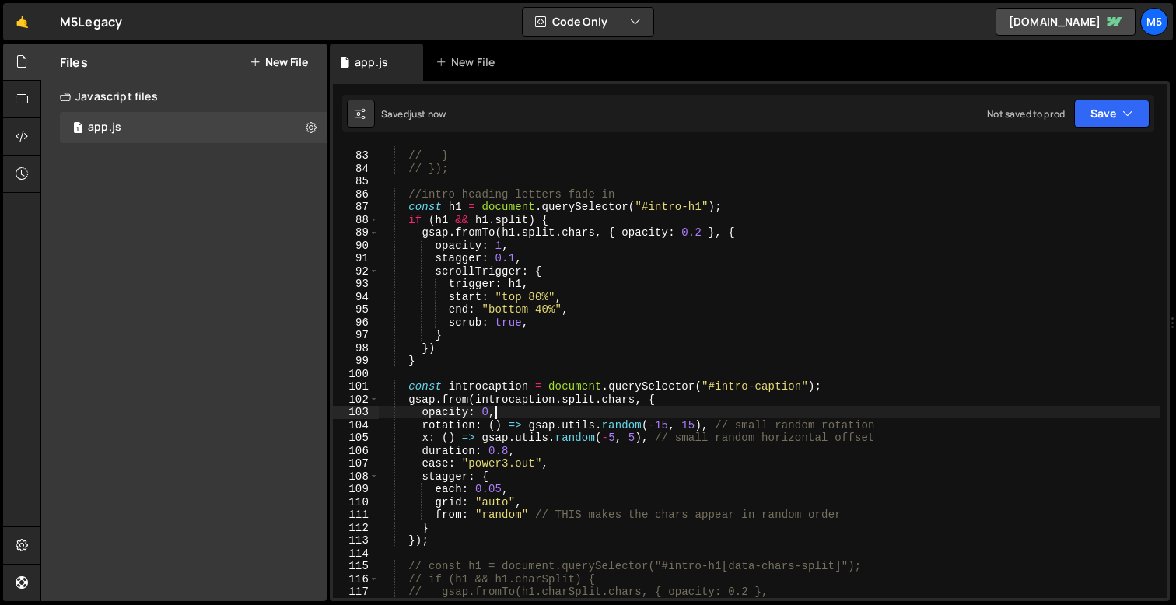
click at [686, 471] on div "// scrub: true // } // }); //intro heading letters fade in const h1 = document …" at bounding box center [770, 375] width 782 height 478
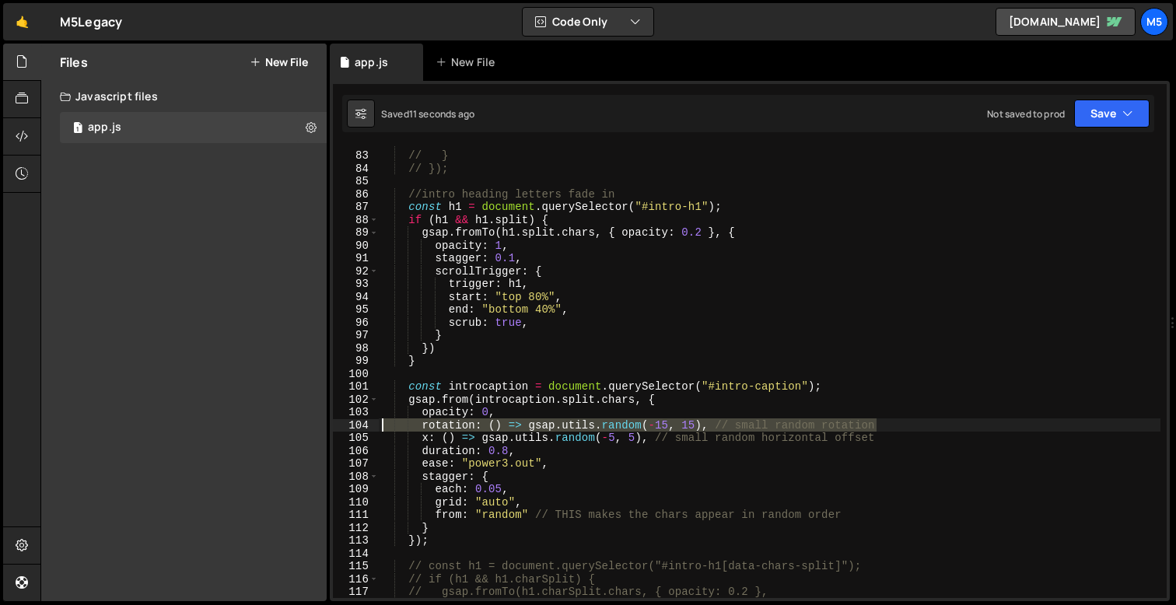
drag, startPoint x: 889, startPoint y: 426, endPoint x: 351, endPoint y: 422, distance: 538.4
click at [351, 422] on div "stagger: { 82 83 84 85 86 87 88 89 90 91 92 93 94 95 96 97 98 99 100 101 102 10…" at bounding box center [750, 372] width 834 height 452
type textarea "rotation: () => gsap.utils.random(-15, 15), // small random rotation"
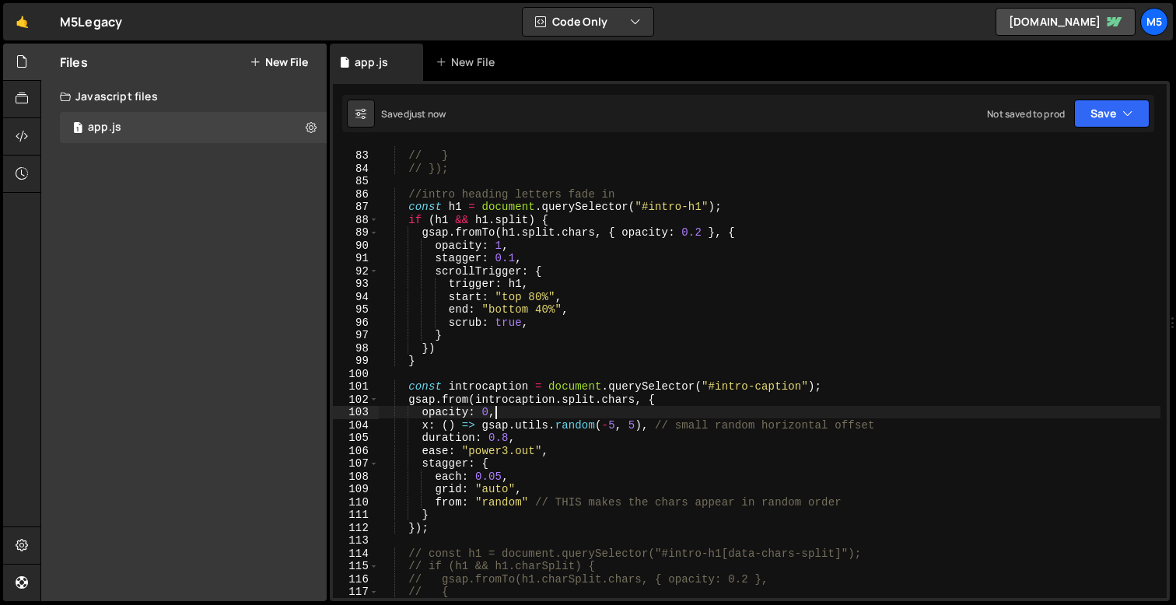
click at [507, 438] on div "// scrub: true // } // }); //intro heading letters fade in const h1 = document …" at bounding box center [770, 375] width 782 height 478
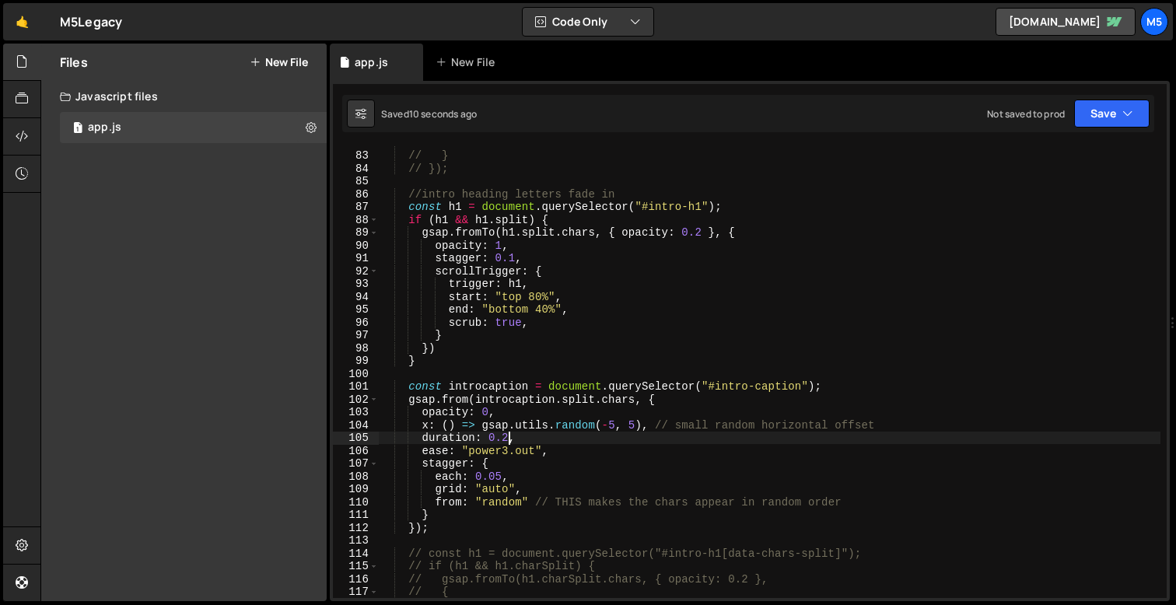
scroll to position [0, 9]
click at [499, 476] on div "// scrub: true // } // }); //intro heading letters fade in const h1 = document …" at bounding box center [770, 375] width 782 height 478
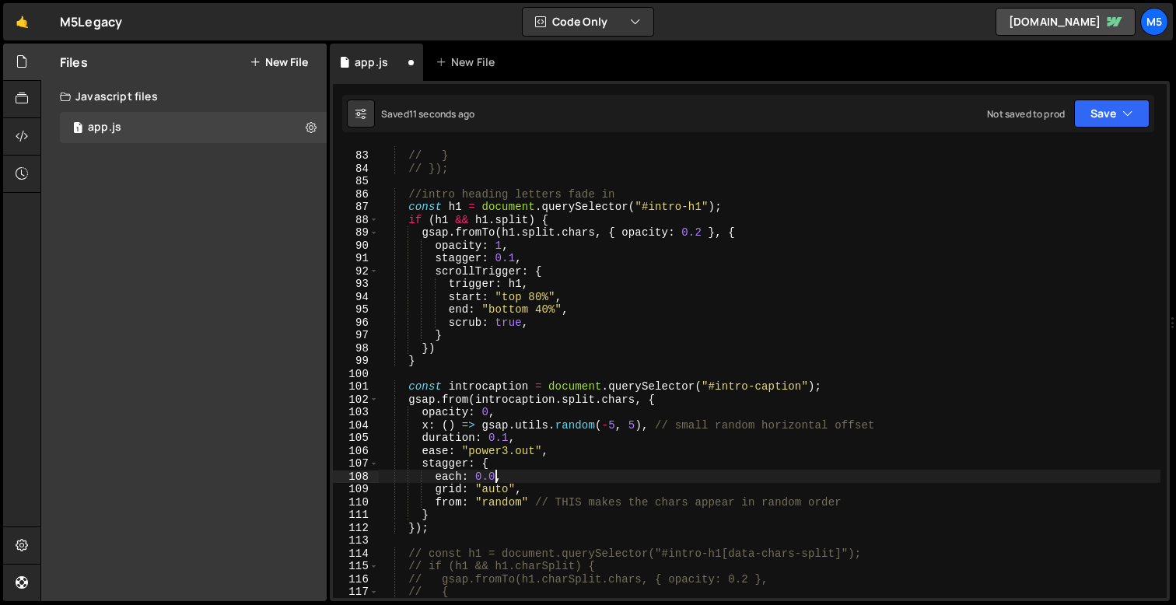
scroll to position [0, 8]
drag, startPoint x: 533, startPoint y: 491, endPoint x: 372, endPoint y: 491, distance: 161.0
click at [375, 491] on div "each: 0.05, 82 83 84 85 86 87 88 89 90 91 92 93 94 95 96 97 98 99 100 101 102 1…" at bounding box center [750, 372] width 834 height 452
type textarea "grid: "auto","
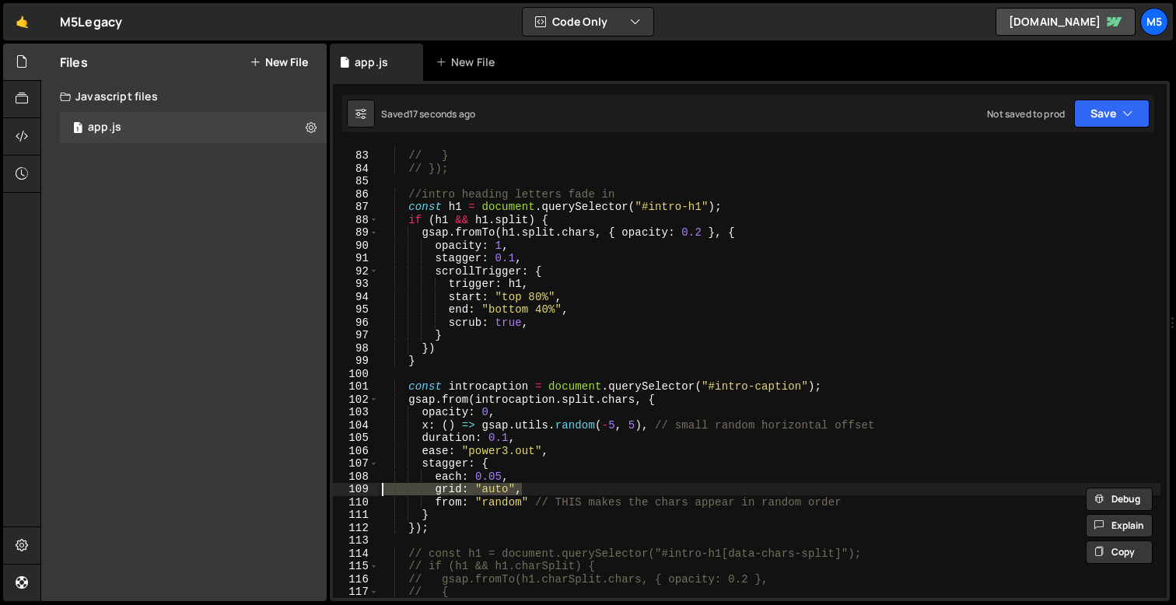
scroll to position [0, 0]
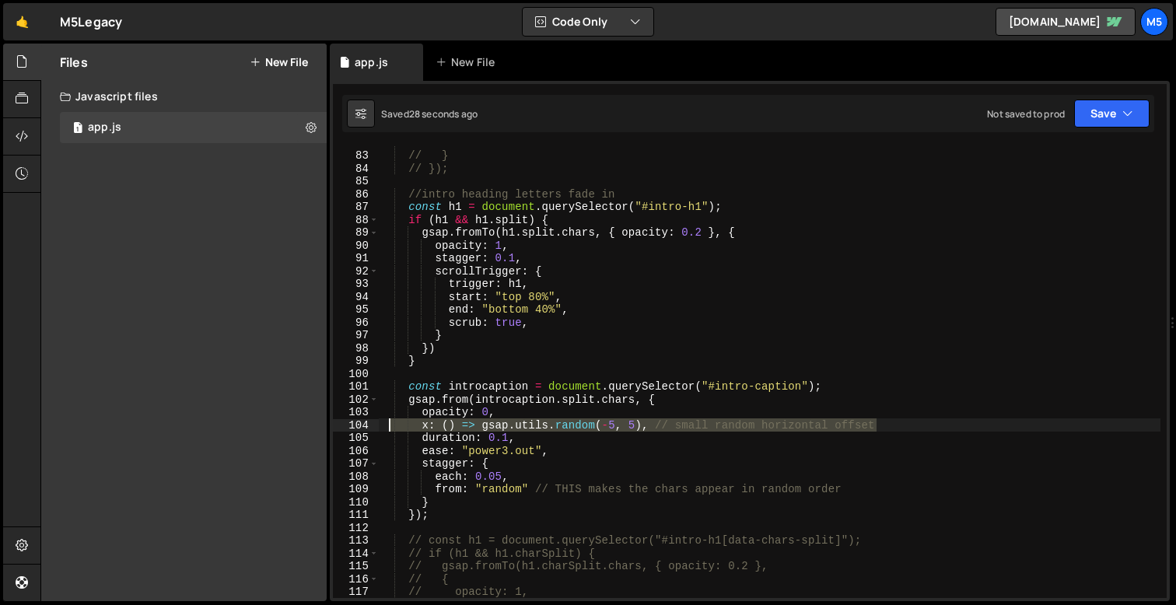
drag, startPoint x: 891, startPoint y: 428, endPoint x: 358, endPoint y: 428, distance: 532.9
click at [358, 428] on div "each: 0.05, 82 83 84 85 86 87 88 89 90 91 92 93 94 95 96 97 98 99 100 101 102 1…" at bounding box center [750, 372] width 834 height 452
type textarea "x: () => gsap.utils.random(-5, 5), // small random horizontal offset"
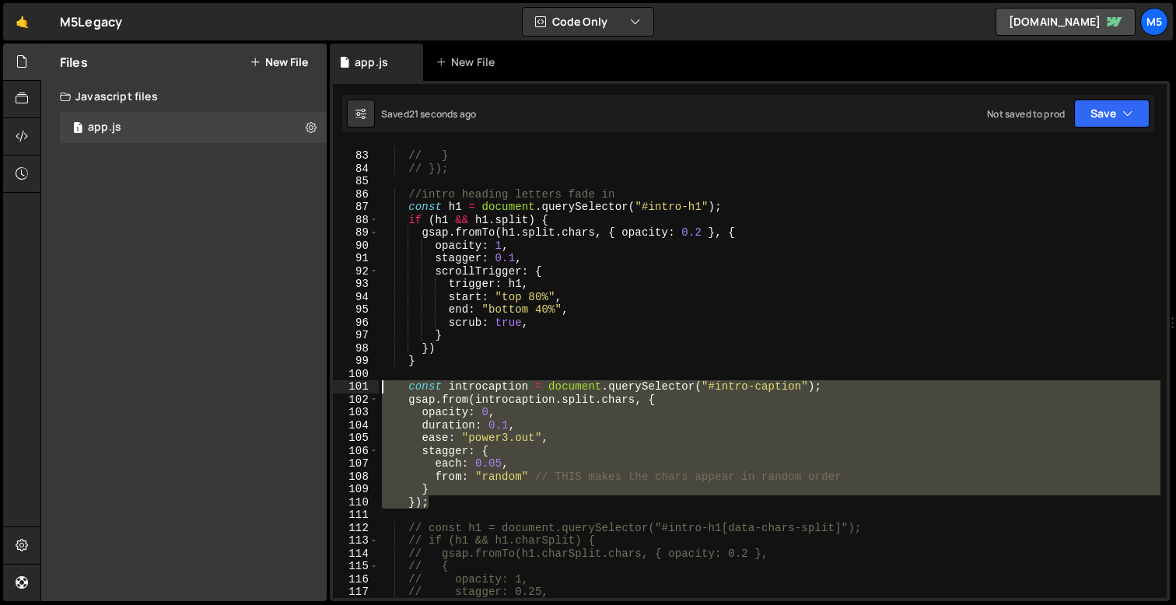
drag, startPoint x: 439, startPoint y: 502, endPoint x: 372, endPoint y: 388, distance: 131.8
click at [372, 388] on div "opacity: 0, 82 83 84 85 86 87 88 89 90 91 92 93 94 95 96 97 98 99 100 101 102 1…" at bounding box center [750, 372] width 834 height 452
click at [461, 443] on div "// scrub: true // } // }); //intro heading letters fade in const h1 = document …" at bounding box center [770, 375] width 782 height 478
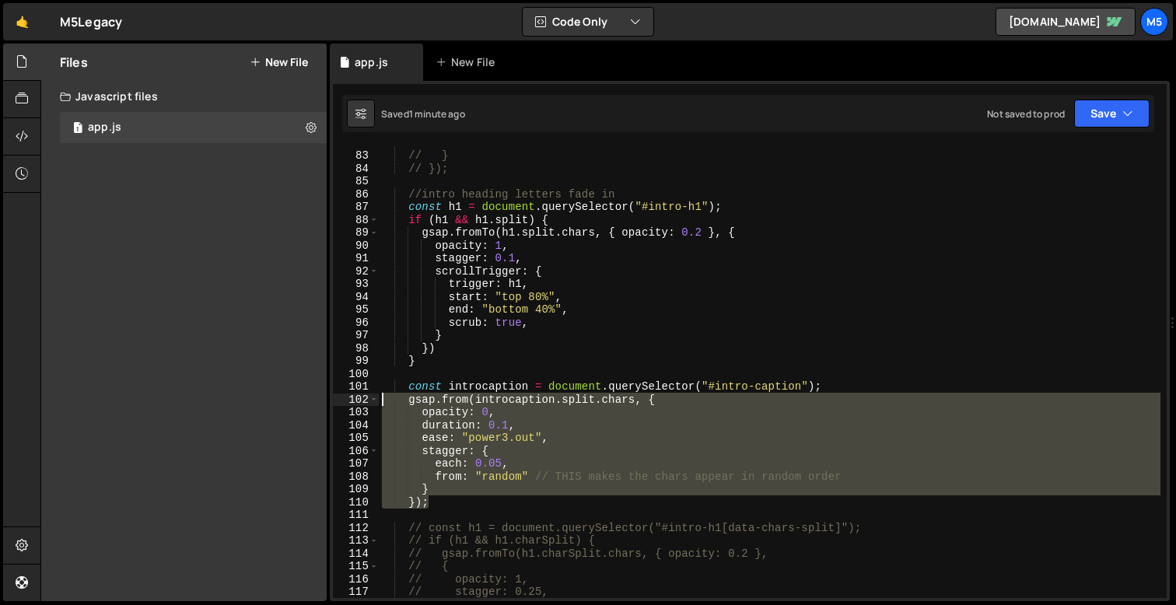
drag, startPoint x: 434, startPoint y: 502, endPoint x: 378, endPoint y: 399, distance: 117.0
click at [378, 399] on div "ease: "power3.out", 82 83 84 85 86 87 88 89 90 91 92 93 94 95 96 97 98 99 100 1…" at bounding box center [750, 372] width 834 height 452
paste textarea "});"
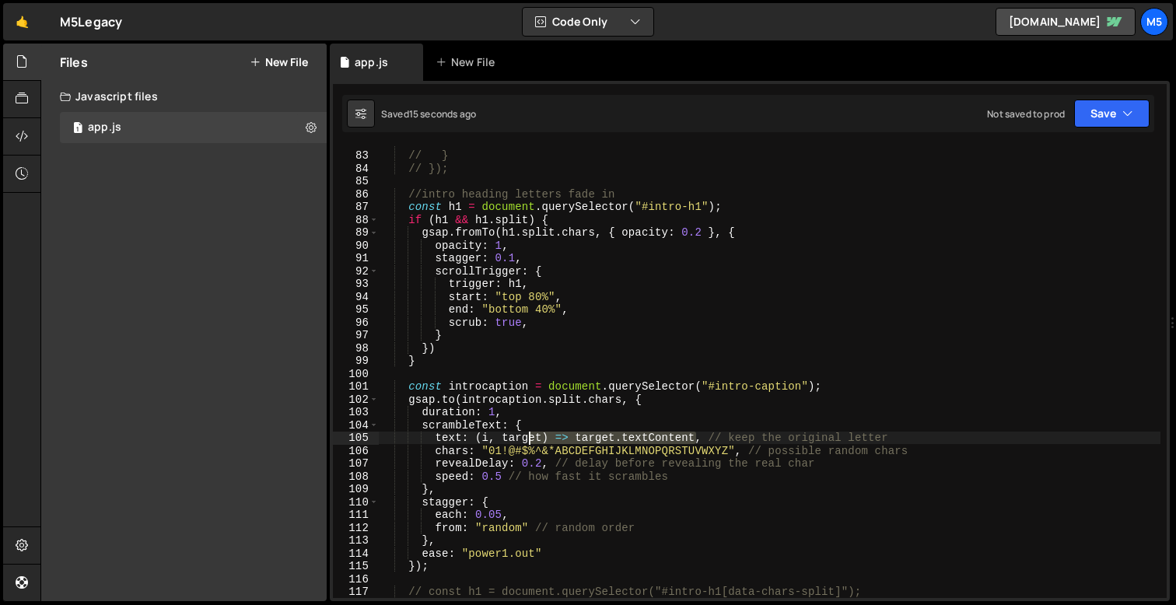
drag, startPoint x: 696, startPoint y: 437, endPoint x: 529, endPoint y: 437, distance: 166.5
click at [529, 437] on div "// scrub: true // } // }); //intro heading letters fade in const h1 = document …" at bounding box center [770, 375] width 782 height 478
click at [604, 441] on div "// scrub: true // } // }); //intro heading letters fade in const h1 = document …" at bounding box center [770, 375] width 782 height 478
click at [605, 440] on div "// scrub: true // } // }); //intro heading letters fade in const h1 = document …" at bounding box center [770, 375] width 782 height 478
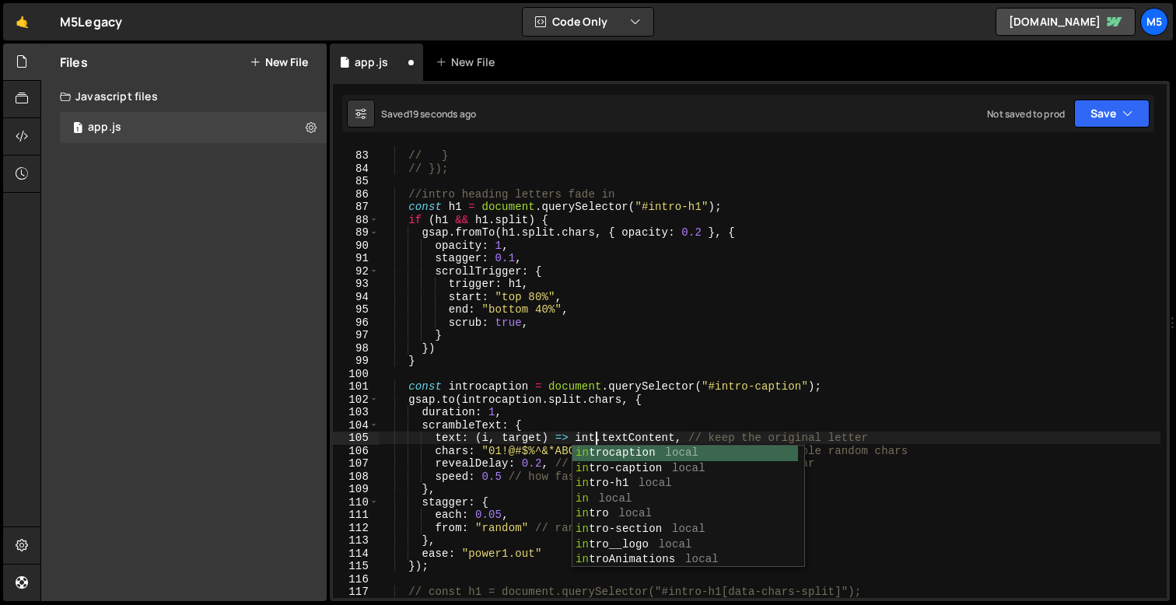
scroll to position [0, 16]
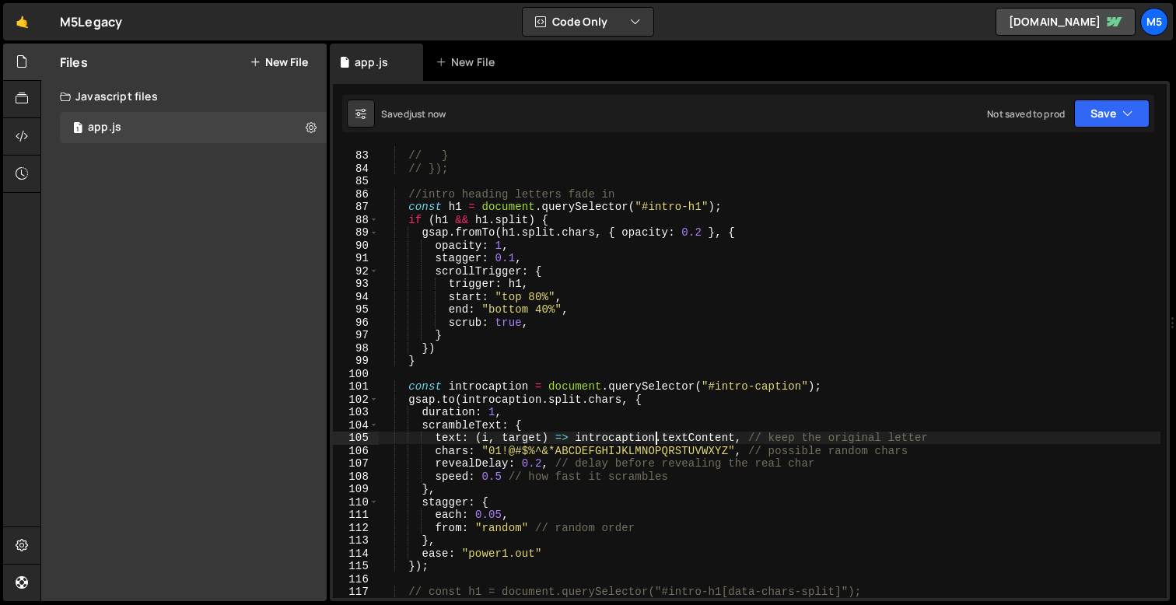
click at [529, 430] on div "// scrub: true // } // }); //intro heading letters fade in const h1 = document …" at bounding box center [770, 375] width 782 height 478
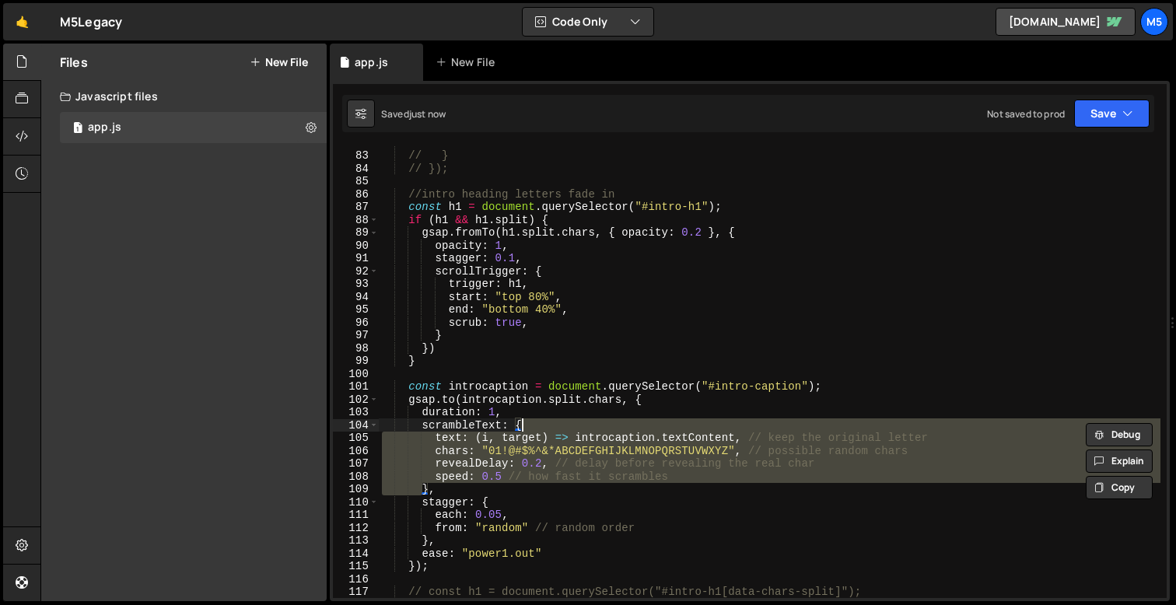
click at [524, 434] on div "// scrub: true // } // }); //intro heading letters fade in const h1 = document …" at bounding box center [770, 375] width 782 height 478
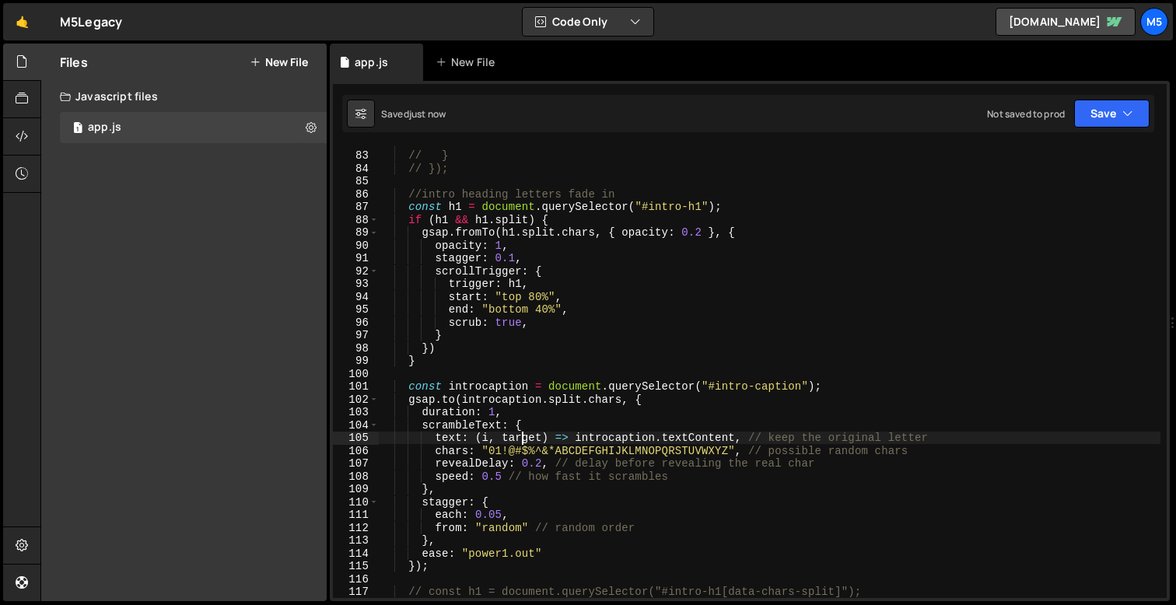
click at [524, 434] on div "// scrub: true // } // }); //intro heading letters fade in const h1 = document …" at bounding box center [770, 375] width 782 height 478
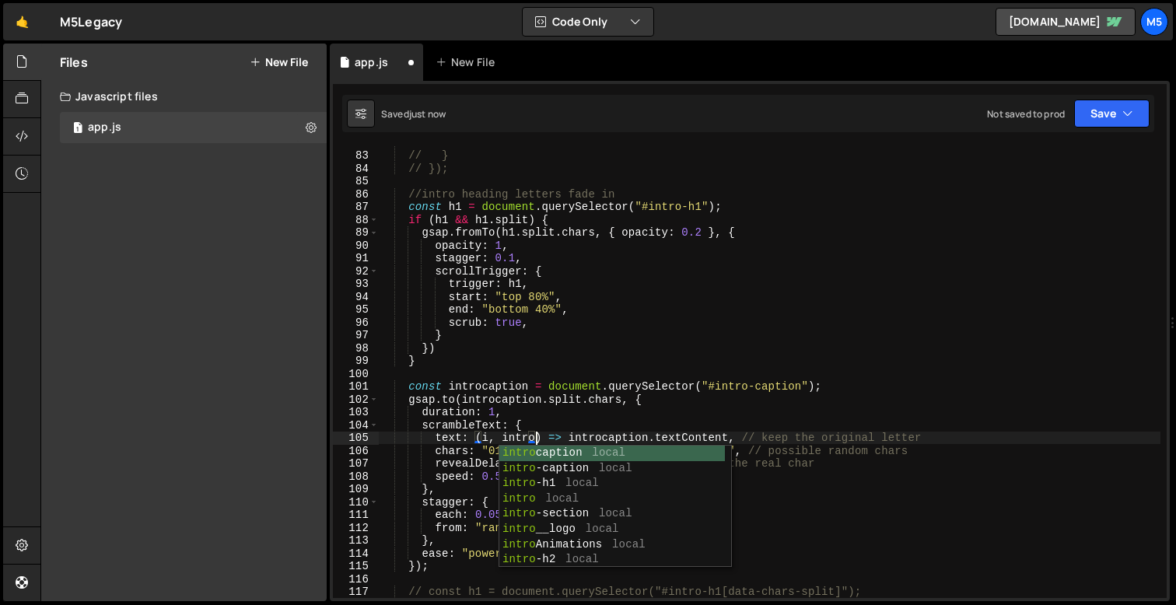
scroll to position [0, 11]
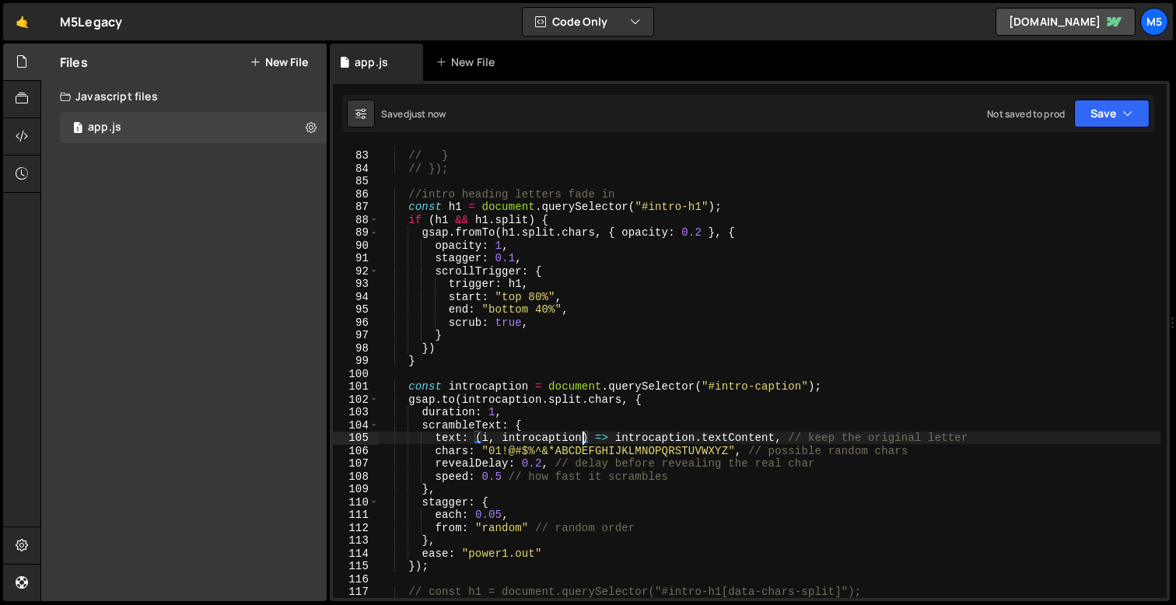
click at [488, 260] on div "// scrub: true // } // }); //intro heading letters fade in const h1 = document …" at bounding box center [770, 375] width 782 height 478
drag, startPoint x: 617, startPoint y: 438, endPoint x: 481, endPoint y: 437, distance: 136.2
click at [481, 437] on div "// scrub: true // } // }); //intro heading letters fade in const h1 = document …" at bounding box center [770, 375] width 782 height 478
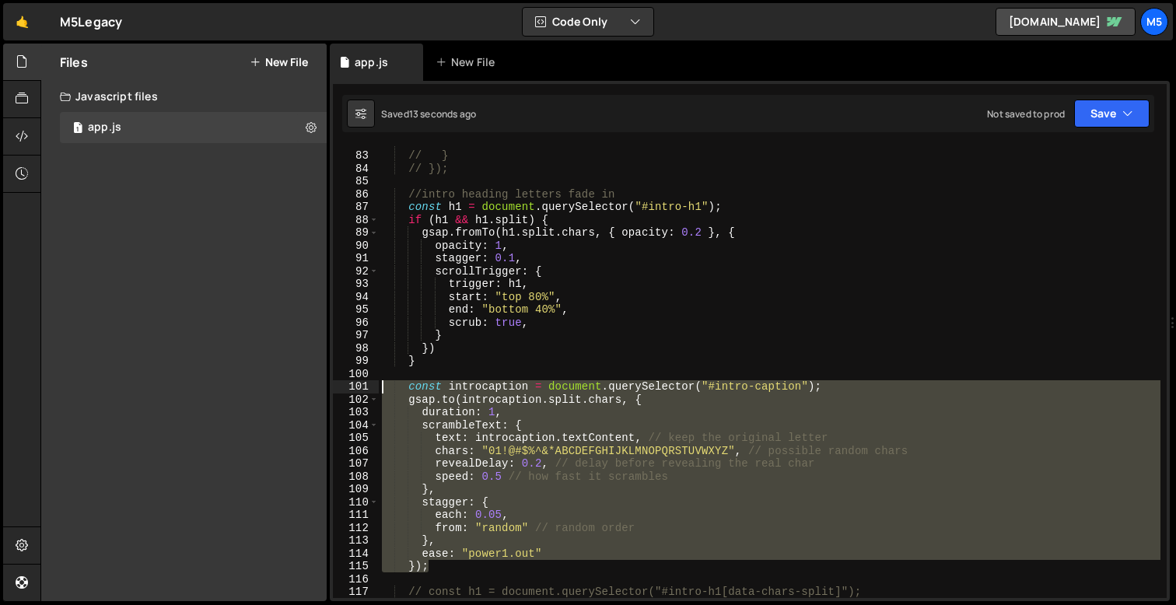
drag, startPoint x: 436, startPoint y: 572, endPoint x: 358, endPoint y: 391, distance: 196.9
click at [358, 391] on div "text: introcaption.textContent, // keep the original letter 82 83 84 85 86 87 8…" at bounding box center [750, 372] width 834 height 452
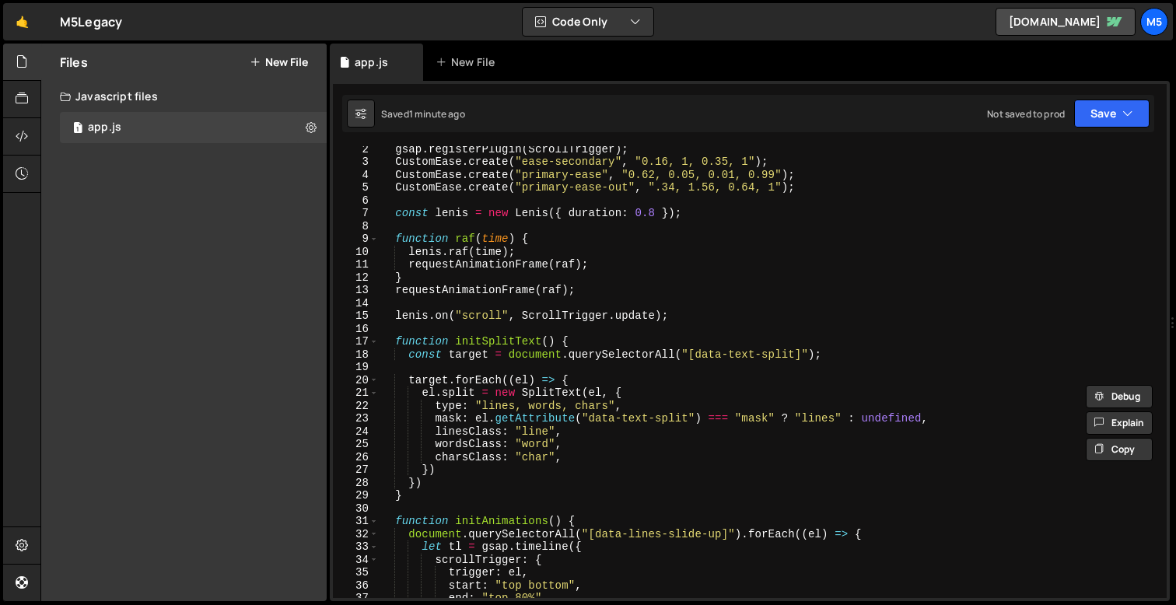
scroll to position [0, 0]
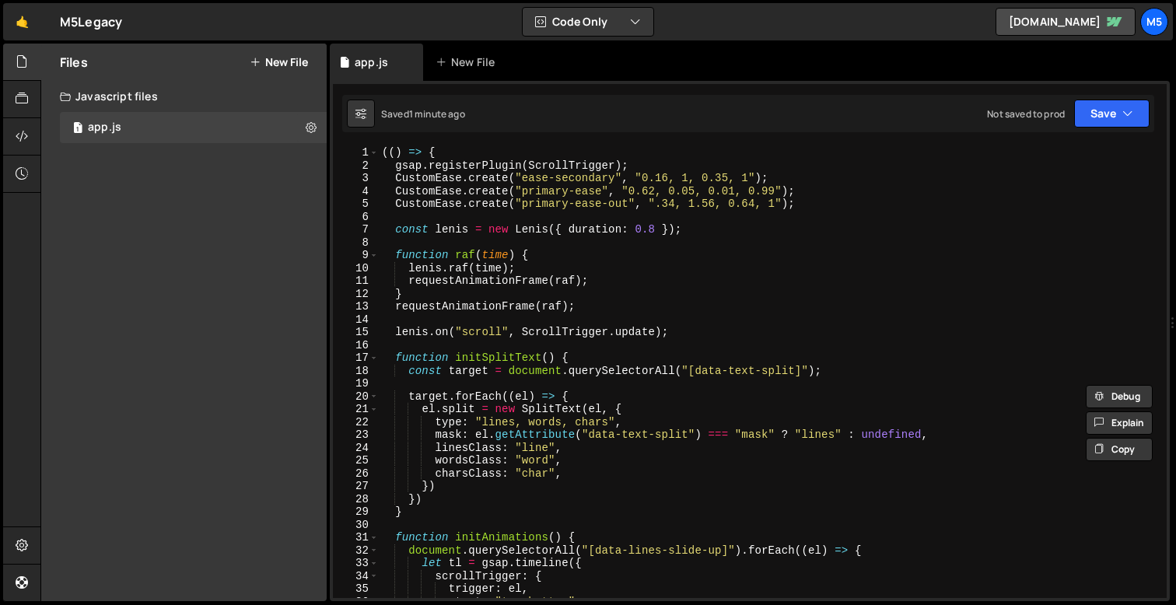
click at [615, 165] on div "(( ) => { gsap . registerPlugin ( ScrollTrigger ) ; CustomEase . create ( "ease…" at bounding box center [770, 385] width 782 height 478
type textarea "gsap.registerPlugin(ScrollTrigger);"
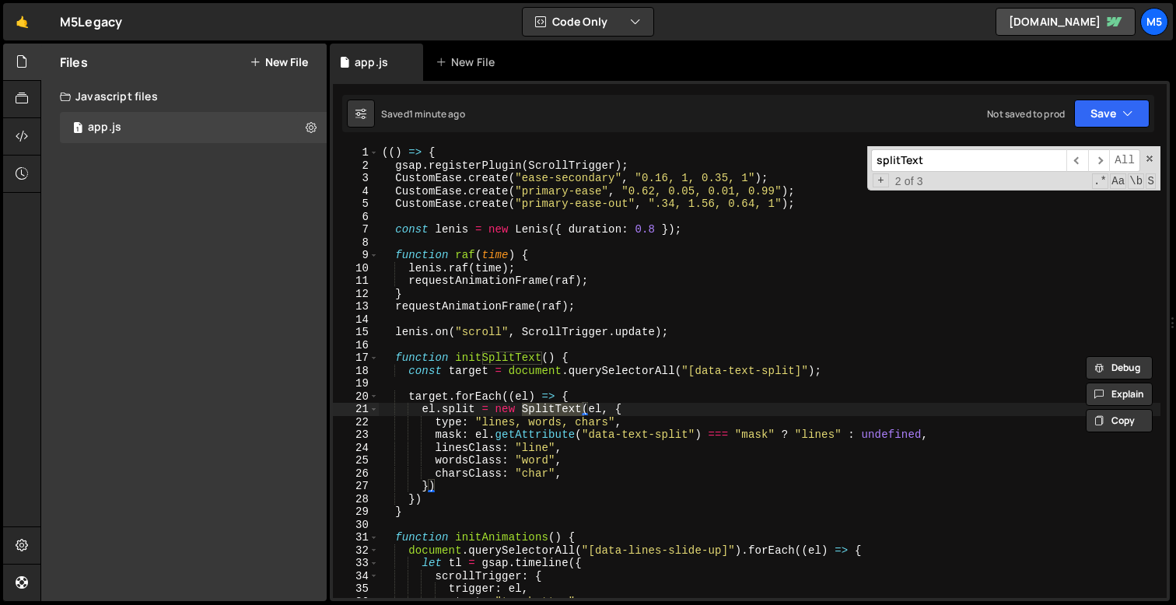
type input "splitText"
click at [613, 163] on div "(( ) => { gsap . registerPlugin ( ScrollTrigger ) ; CustomEase . create ( "ease…" at bounding box center [770, 385] width 782 height 478
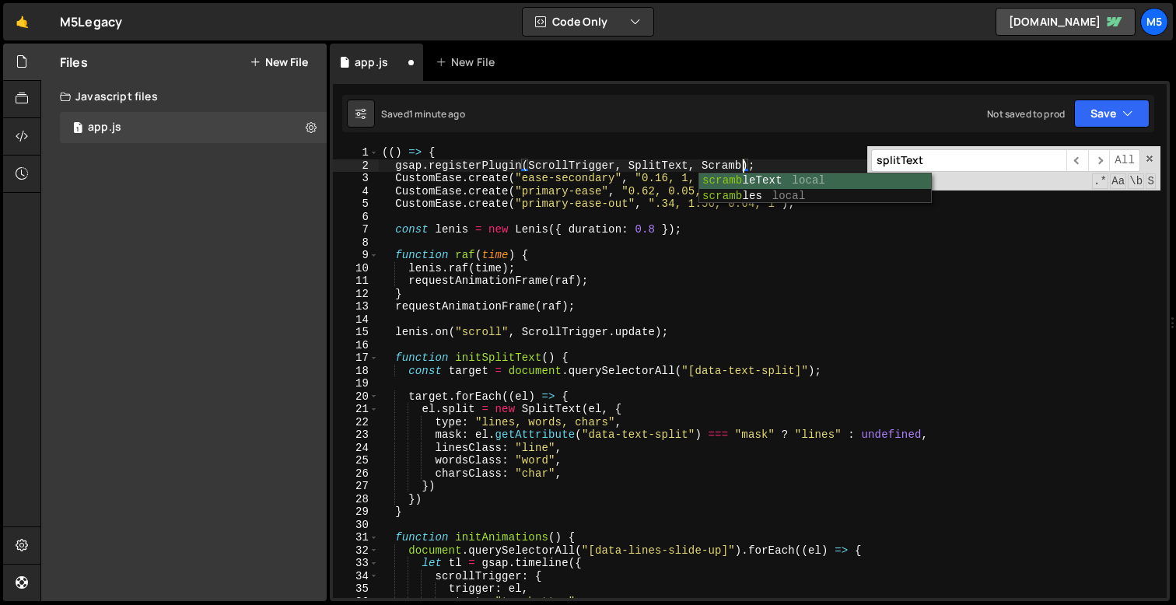
scroll to position [0, 26]
click at [707, 170] on div "(( ) => { gsap . registerPlugin ( ScrollTrigger , SplitText , scrambleText ) ; …" at bounding box center [770, 385] width 782 height 478
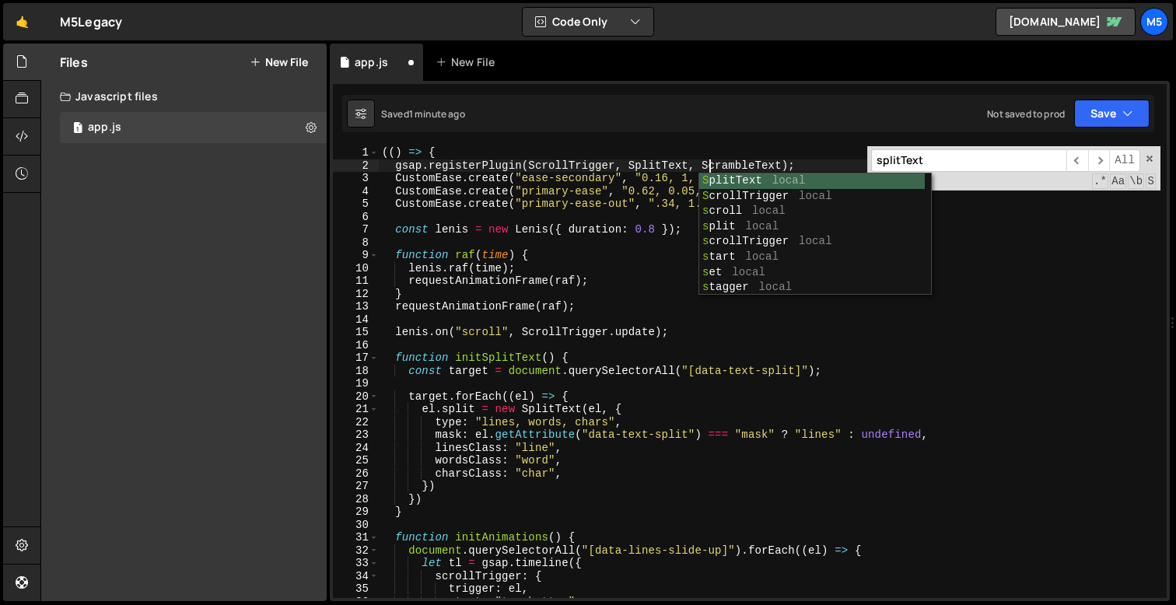
scroll to position [0, 23]
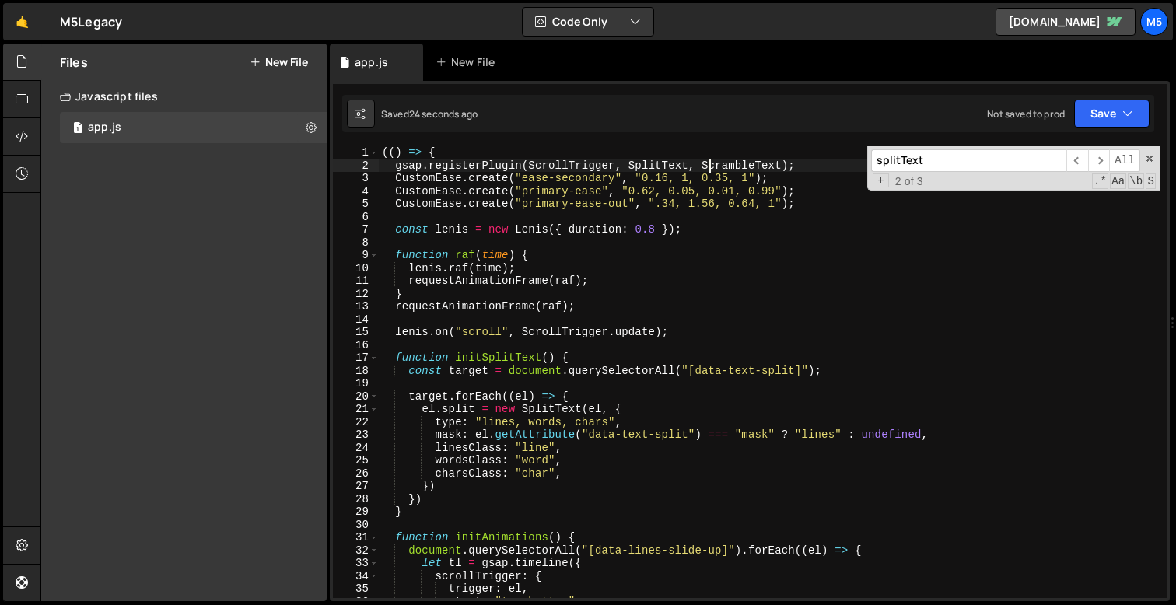
click at [777, 164] on div "(( ) => { gsap . registerPlugin ( ScrollTrigger , SplitText , ScrambleText ) ; …" at bounding box center [770, 385] width 782 height 478
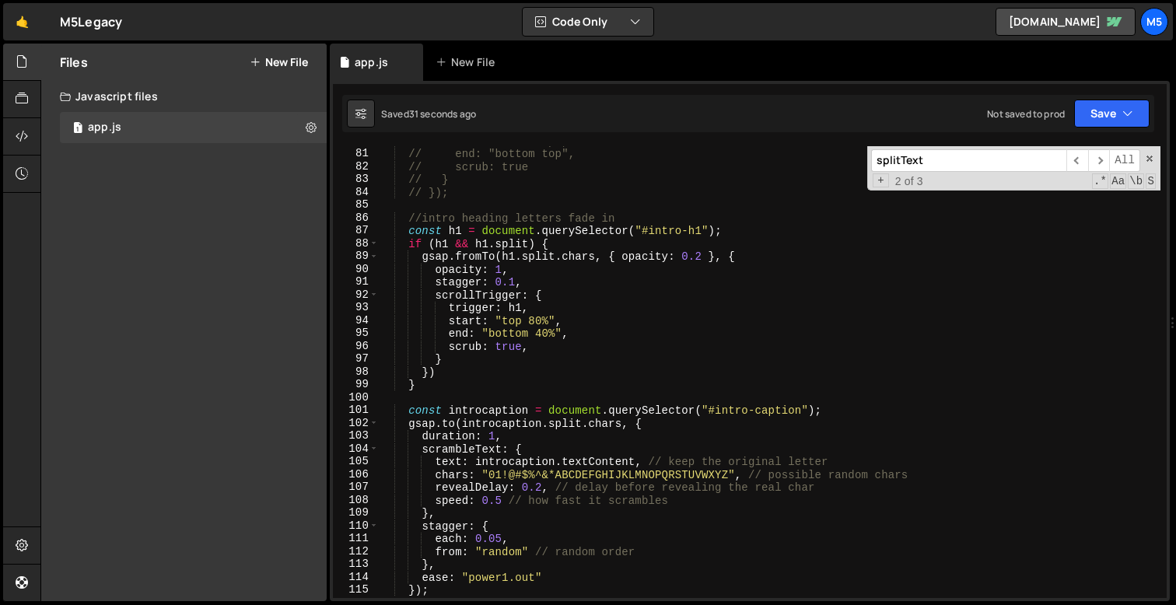
scroll to position [1031, 0]
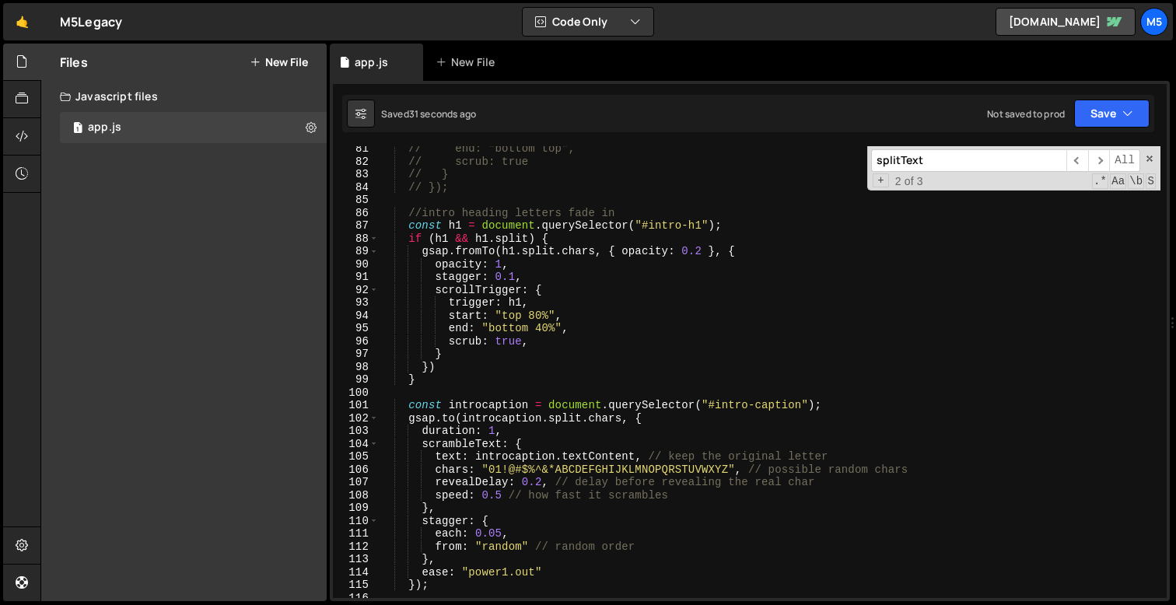
click at [630, 454] on div "// end: "bottom top", // scrub: true // } // }); //intro heading letters fade i…" at bounding box center [770, 381] width 782 height 478
type textarea "text: introcaption.textContent, // keep the original letter"
click at [731, 391] on div "// end: "bottom top", // scrub: true // } // }); //intro heading letters fade i…" at bounding box center [770, 381] width 782 height 478
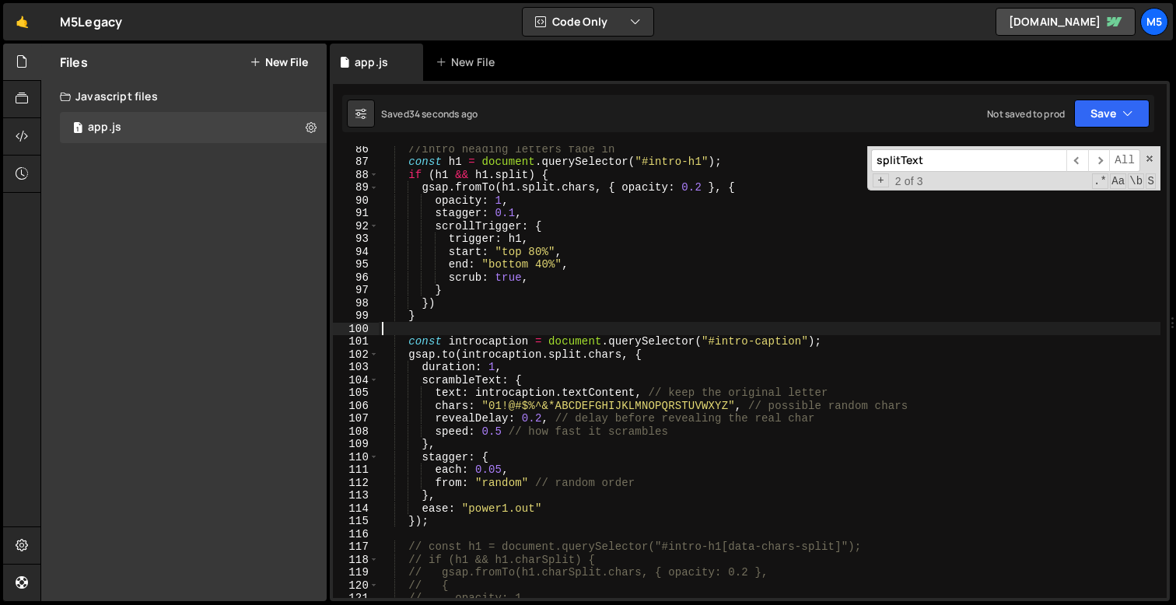
scroll to position [1095, 0]
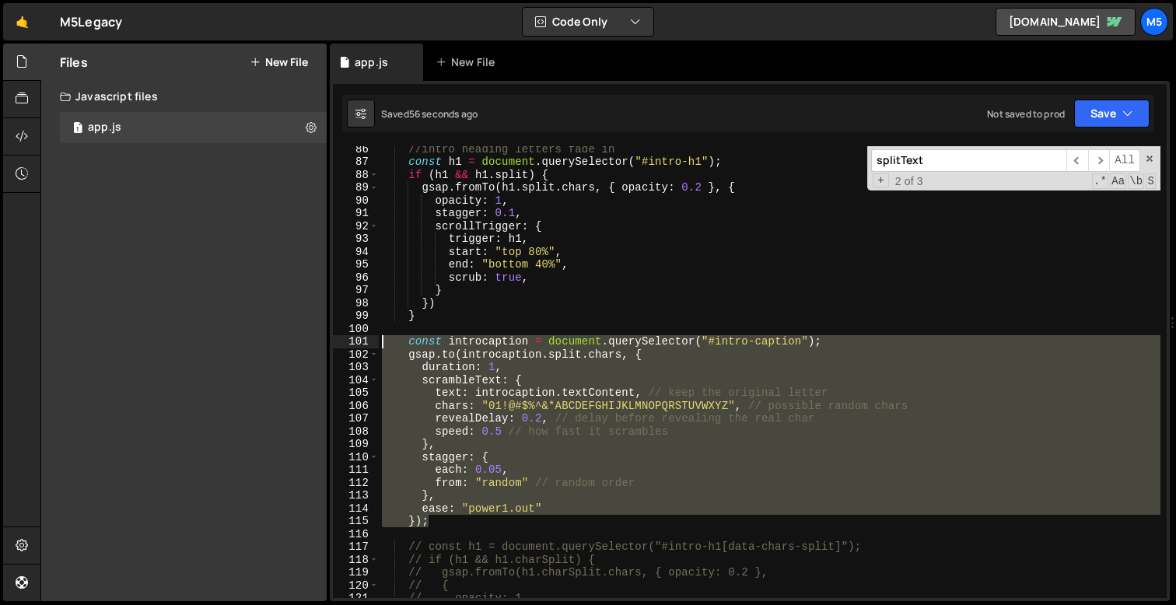
drag, startPoint x: 434, startPoint y: 522, endPoint x: 348, endPoint y: 343, distance: 198.7
click at [348, 343] on div "86 87 88 89 90 91 92 93 94 95 96 97 98 99 100 101 102 103 104 105 106 107 108 1…" at bounding box center [750, 372] width 834 height 452
click at [590, 402] on div "//intro heading letters fade in const h1 = document . querySelector ( "#intro-h…" at bounding box center [770, 381] width 782 height 478
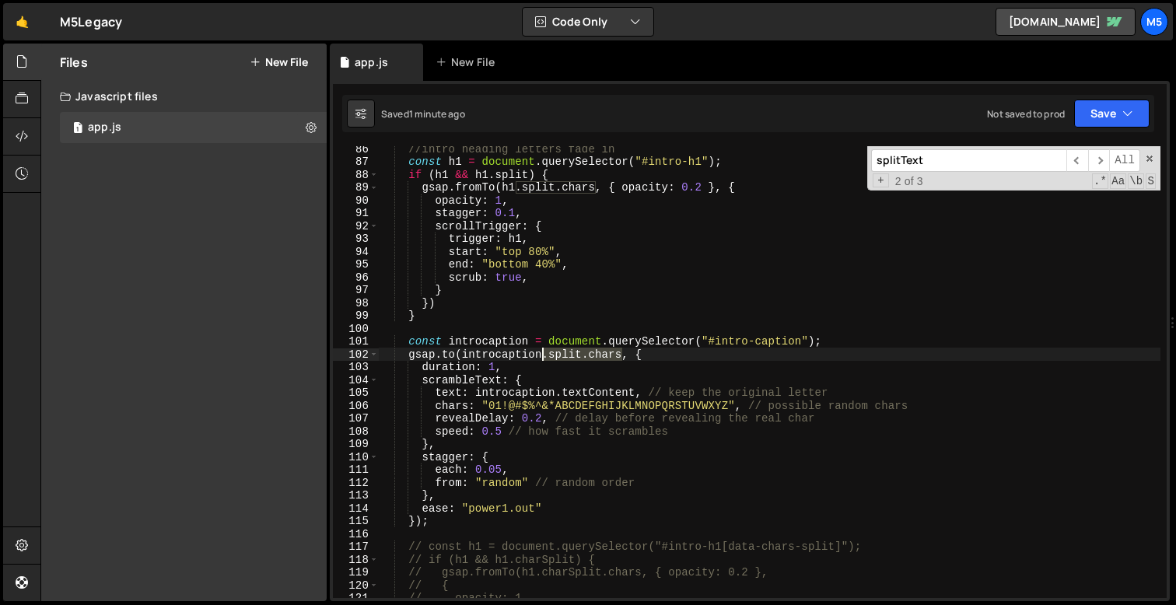
drag, startPoint x: 622, startPoint y: 353, endPoint x: 544, endPoint y: 352, distance: 77.8
click at [544, 352] on div "//intro heading letters fade in const h1 = document . querySelector ( "#intro-h…" at bounding box center [770, 381] width 782 height 478
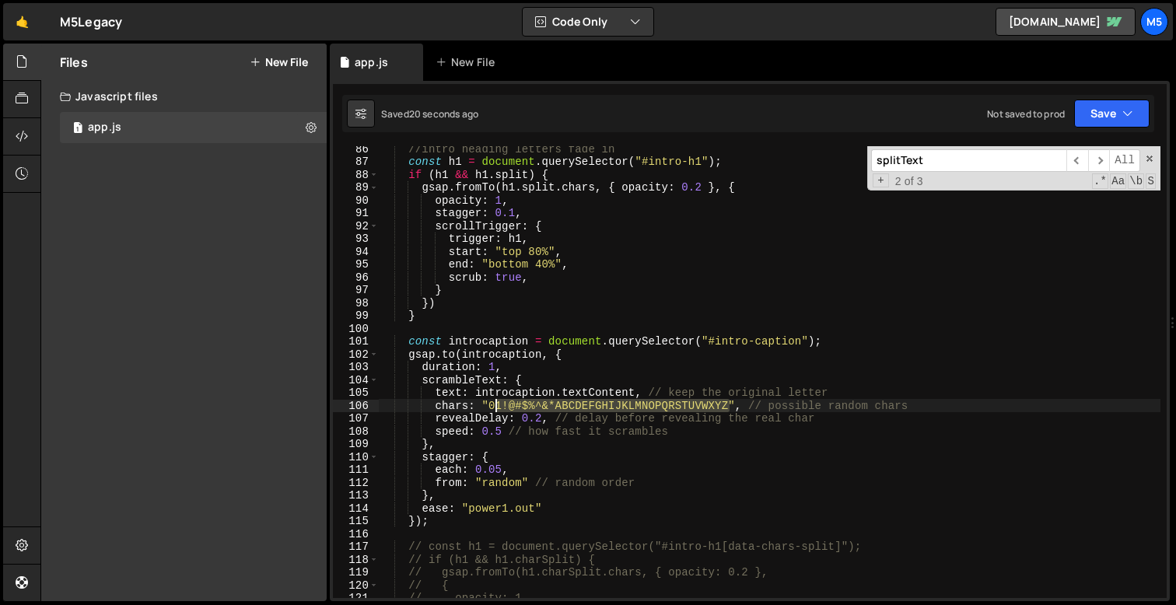
drag, startPoint x: 729, startPoint y: 407, endPoint x: 491, endPoint y: 406, distance: 238.1
click at [491, 406] on div "//intro heading letters fade in const h1 = document . querySelector ( "#intro-h…" at bounding box center [770, 381] width 782 height 478
click at [517, 407] on div "//intro heading letters fade in const h1 = document . querySelector ( "#intro-h…" at bounding box center [770, 381] width 782 height 478
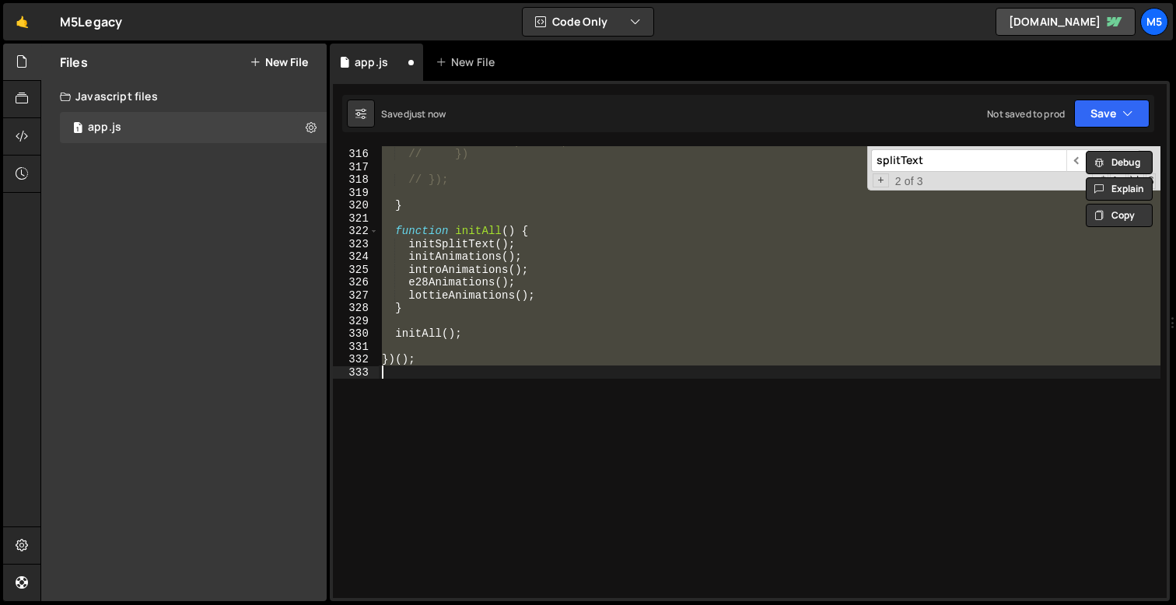
scroll to position [1122, 0]
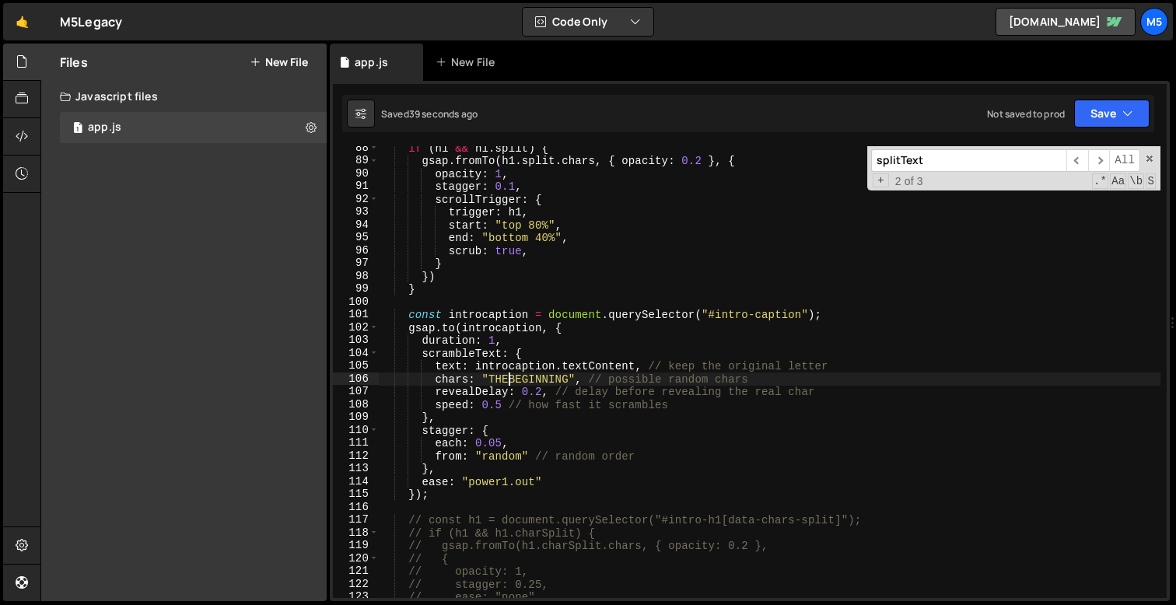
click at [494, 473] on div "if ( h1 && h1 . split ) { gsap . fromTo ( h1 . split . chars , { opacity : 0.2 …" at bounding box center [770, 381] width 782 height 478
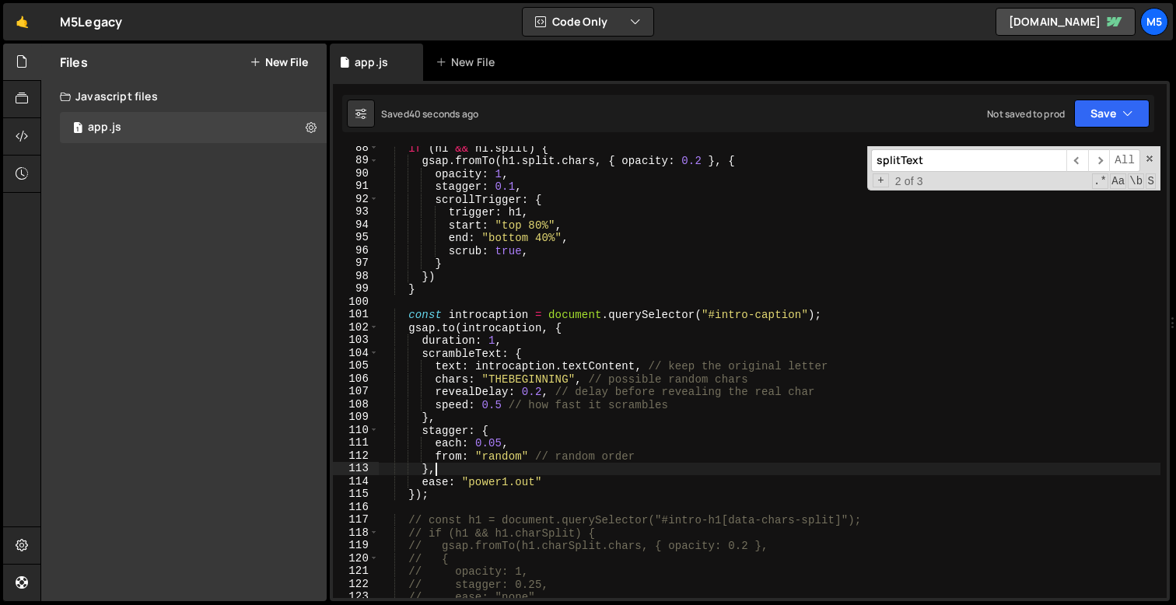
click at [552, 485] on div "if ( h1 && h1 . split ) { gsap . fromTo ( h1 . split . chars , { opacity : 0.2 …" at bounding box center [770, 381] width 782 height 478
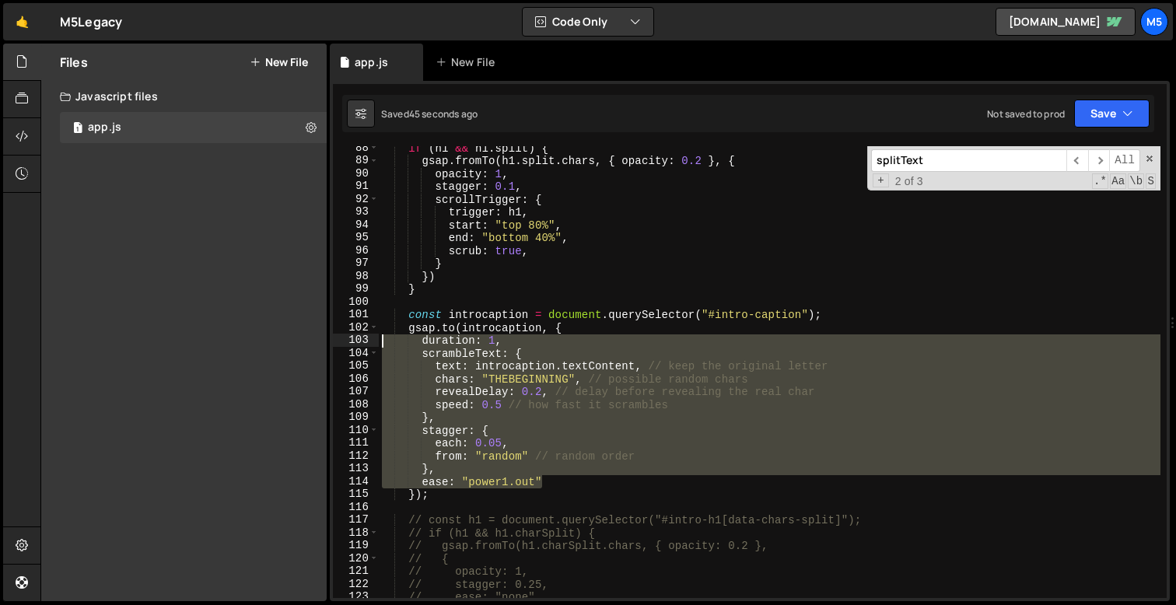
drag, startPoint x: 549, startPoint y: 483, endPoint x: 384, endPoint y: 338, distance: 219.4
click at [384, 338] on div "if ( h1 && h1 . split ) { gsap . fromTo ( h1 . split . chars , { opacity : 0.2 …" at bounding box center [770, 381] width 782 height 478
type textarea "duration: 1, scrambleText: {"
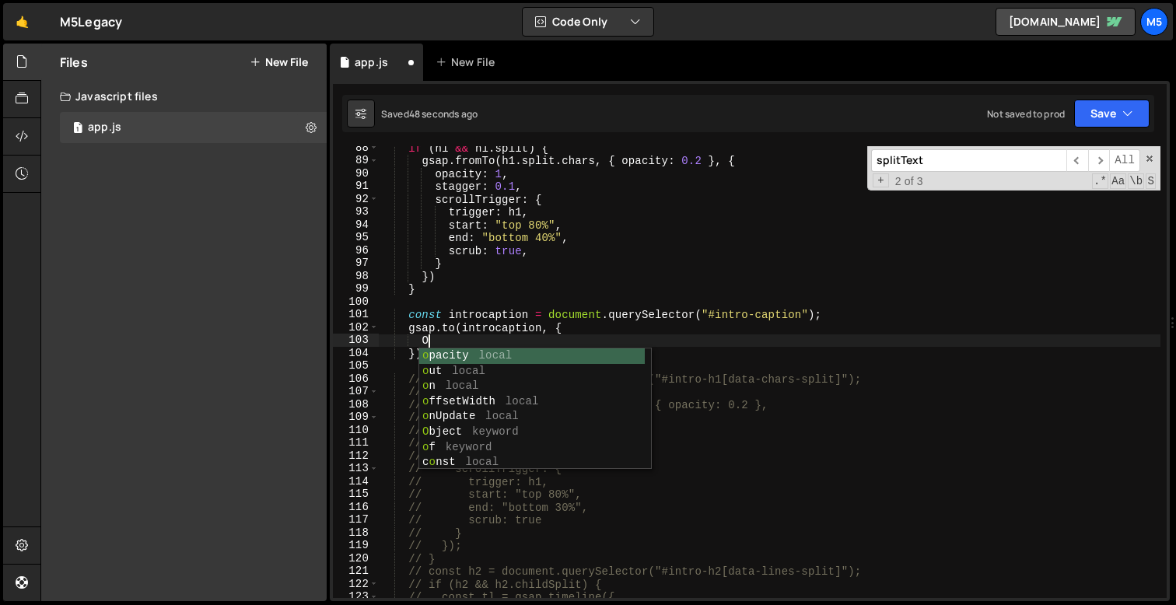
scroll to position [0, 2]
type textarea "O"
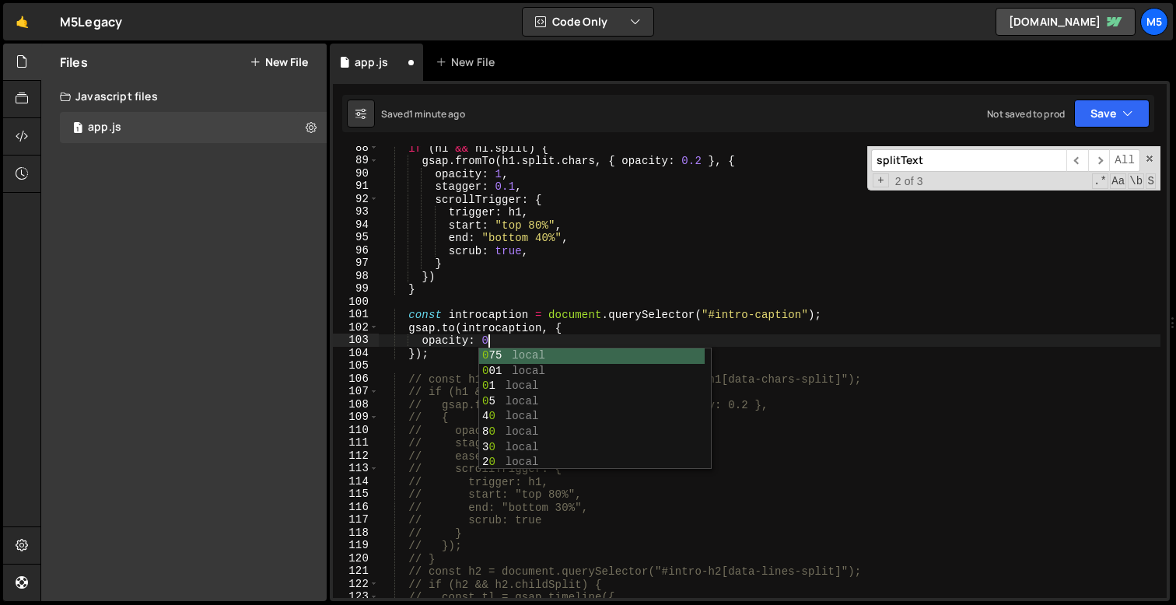
type textarea "opacity: 0,"
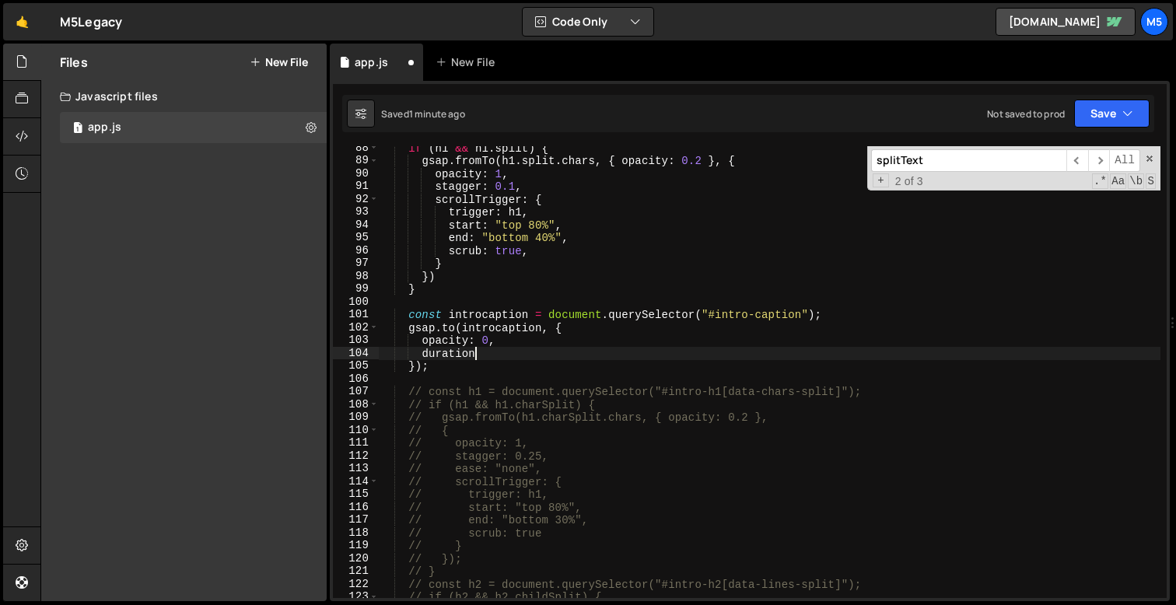
scroll to position [0, 5]
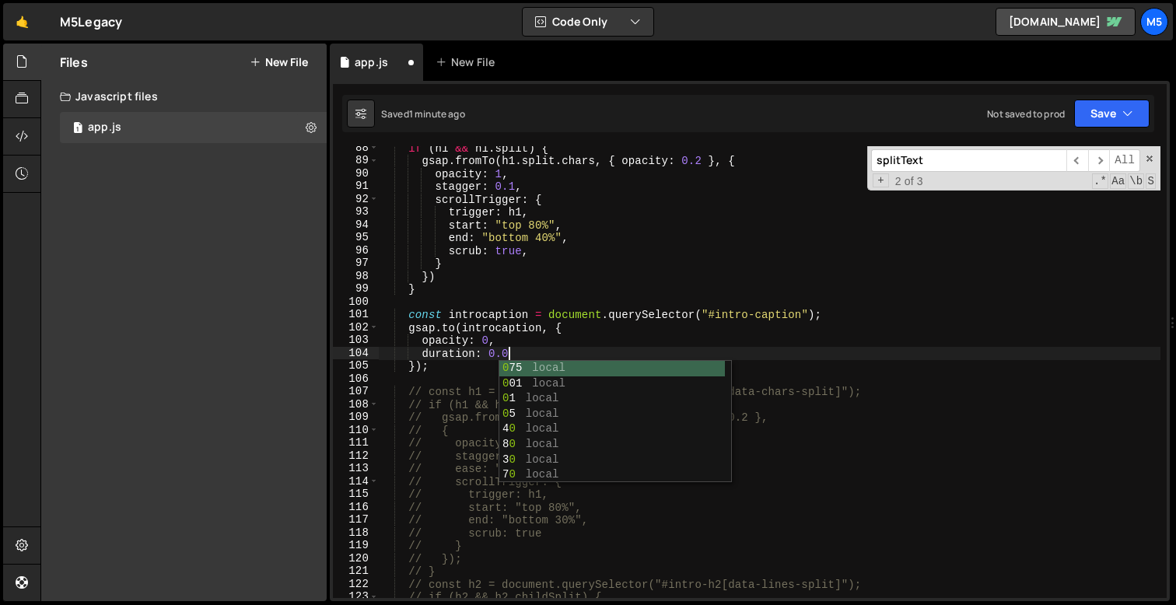
type textarea "duration: 0.05,"
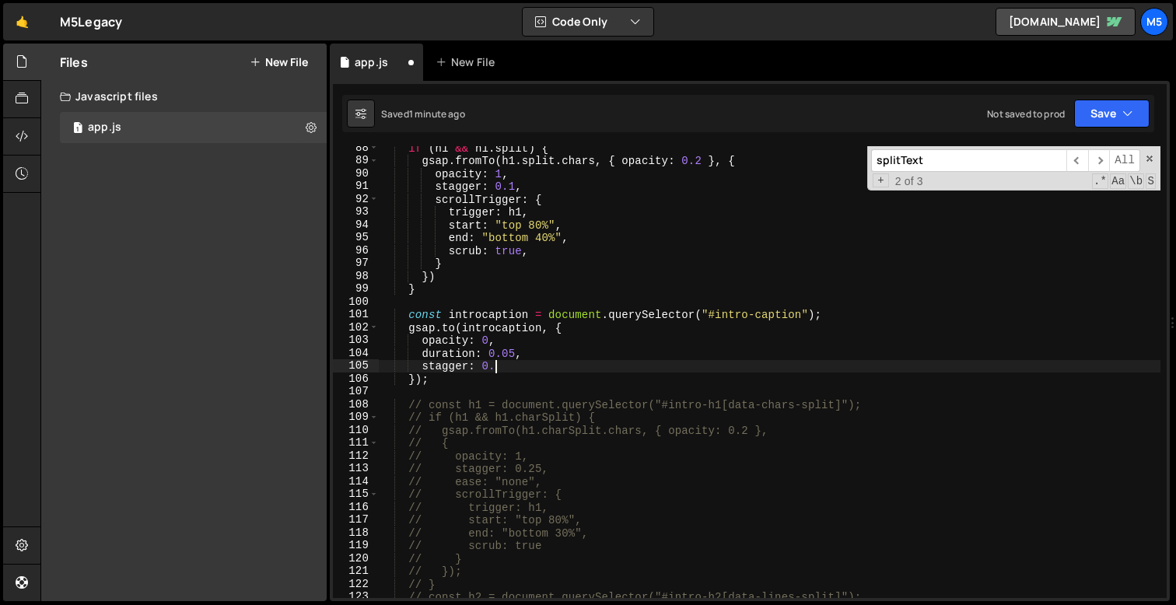
scroll to position [0, 7]
click at [541, 401] on div "if ( h1 && h1 . split ) { gsap . fromTo ( h1 . split . chars , { opacity : 0.2 …" at bounding box center [770, 381] width 782 height 478
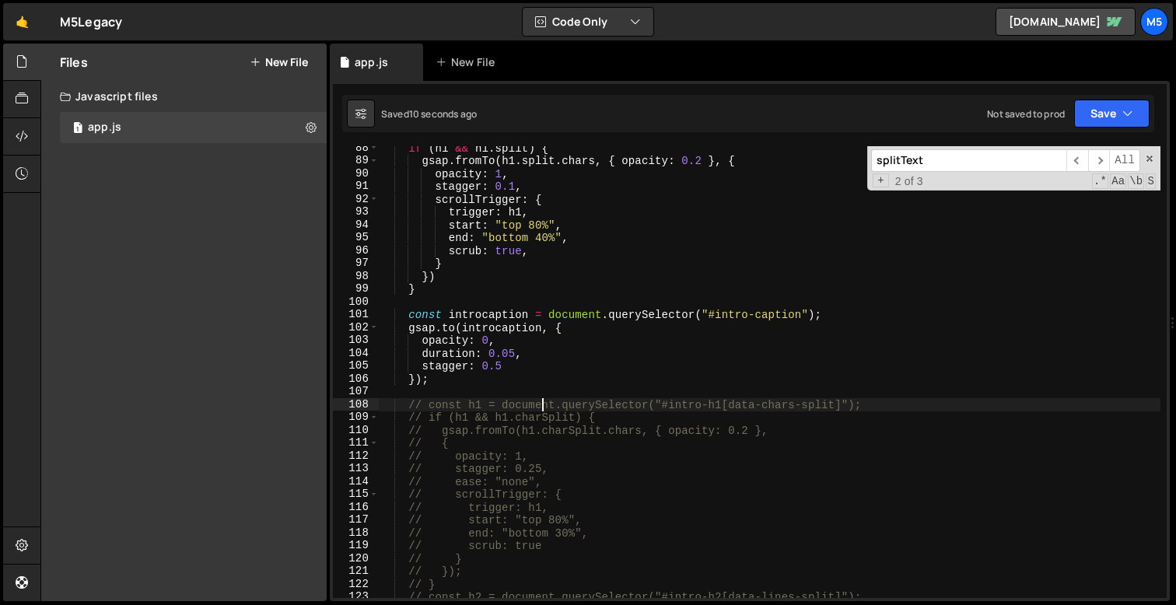
click at [453, 329] on div "if ( h1 && h1 . split ) { gsap . fromTo ( h1 . split . chars , { opacity : 0.2 …" at bounding box center [770, 381] width 782 height 478
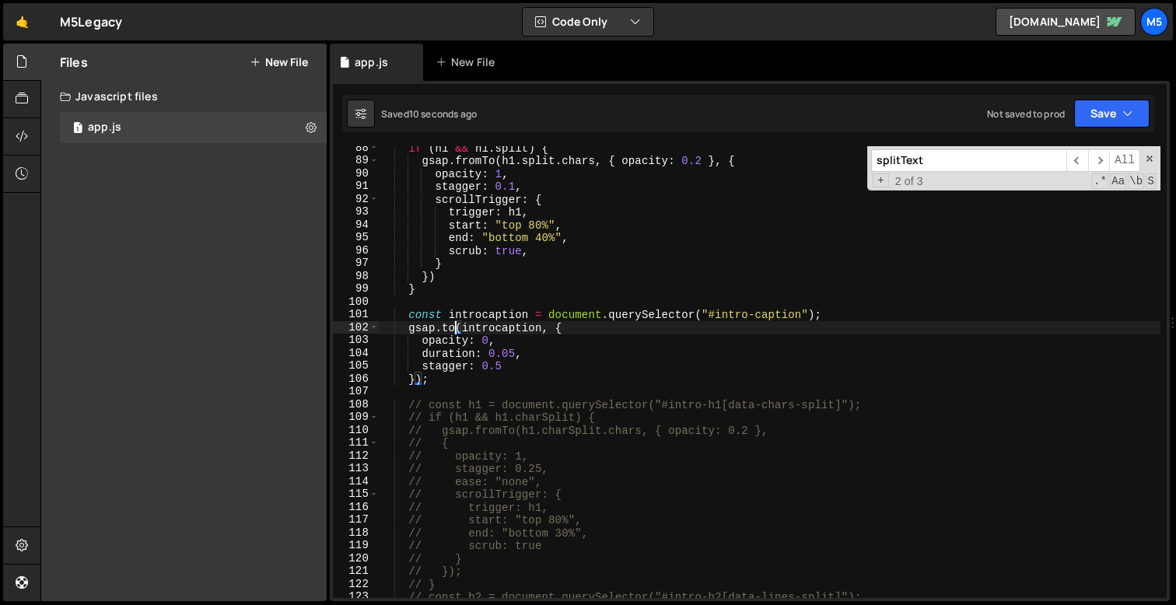
click at [453, 329] on div "if ( h1 && h1 . split ) { gsap . fromTo ( h1 . split . chars , { opacity : 0.2 …" at bounding box center [770, 381] width 782 height 478
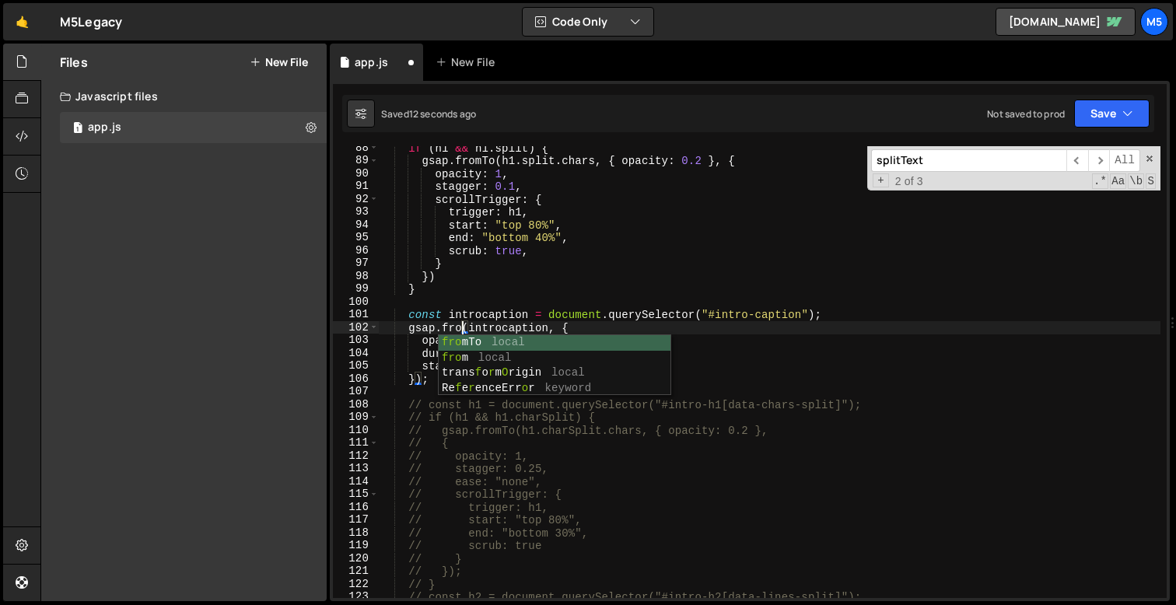
scroll to position [0, 5]
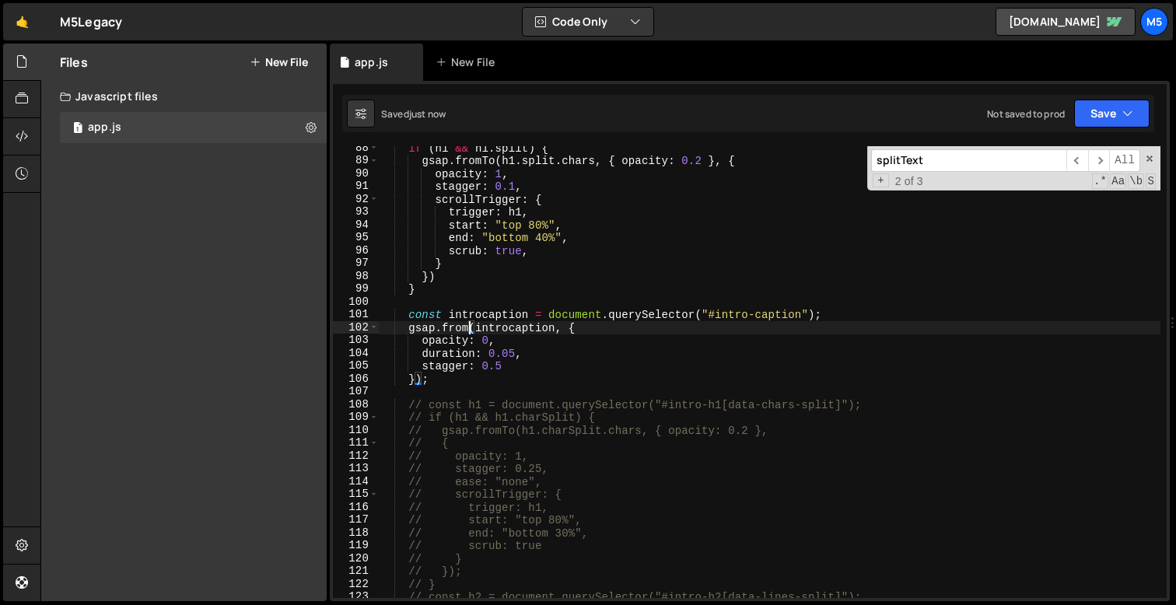
type textarea "gsap.from(introcaption, {"
click at [505, 385] on div "if ( h1 && h1 . split ) { gsap . fromTo ( h1 . split . chars , { opacity : 0.2 …" at bounding box center [770, 381] width 782 height 478
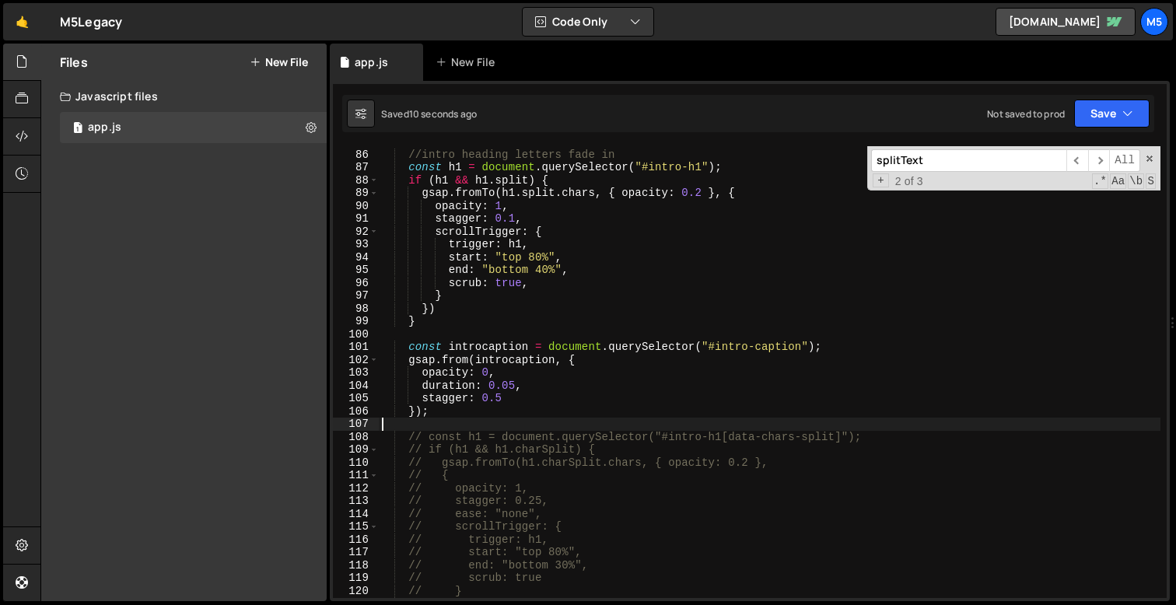
scroll to position [1089, 0]
click at [507, 401] on div "//intro heading letters fade in const h1 = document . querySelector ( "#intro-h…" at bounding box center [770, 374] width 782 height 478
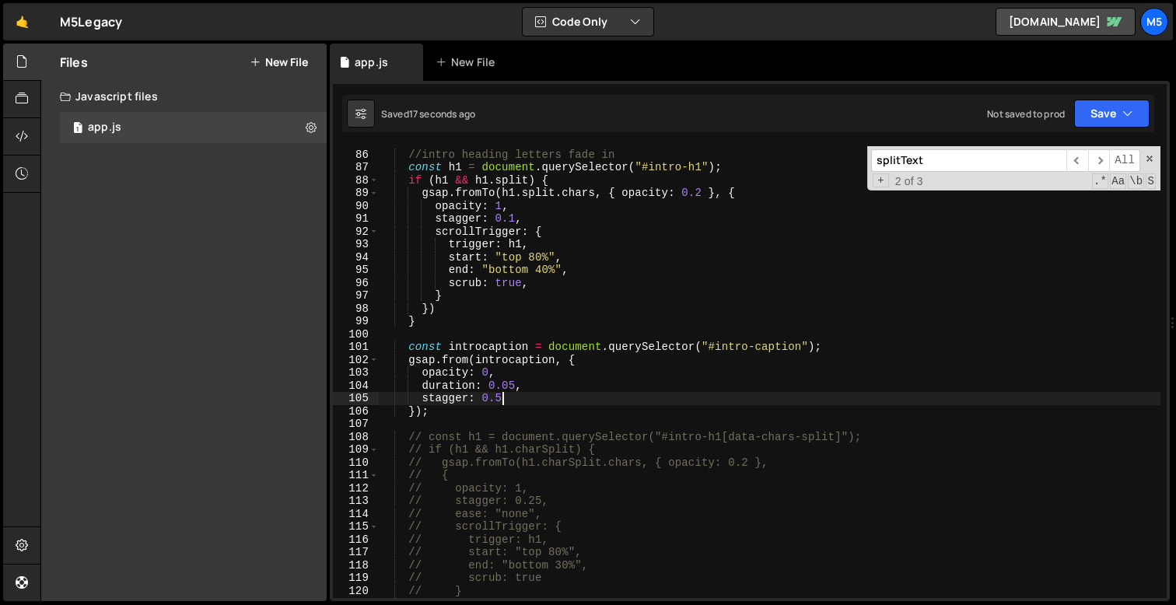
scroll to position [0, 8]
click at [517, 387] on div "//intro heading letters fade in const h1 = document . querySelector ( "#intro-h…" at bounding box center [770, 374] width 782 height 478
click at [555, 367] on div "//intro heading letters fade in const h1 = document . querySelector ( "#intro-h…" at bounding box center [770, 374] width 782 height 478
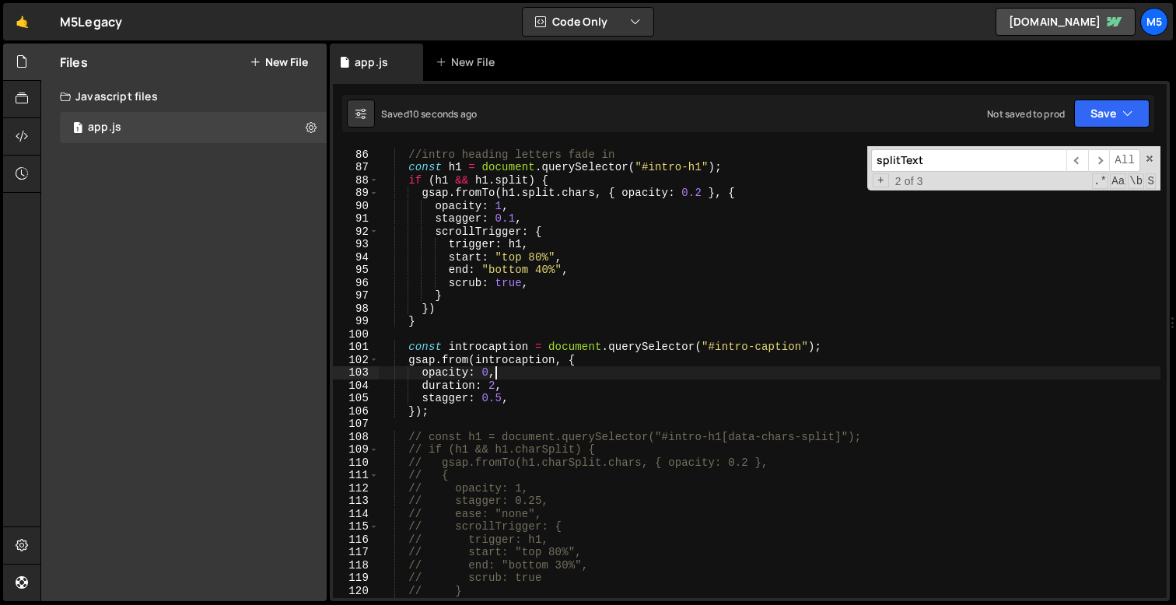
click at [557, 359] on div "//intro heading letters fade in const h1 = document . querySelector ( "#intro-h…" at bounding box center [770, 374] width 782 height 478
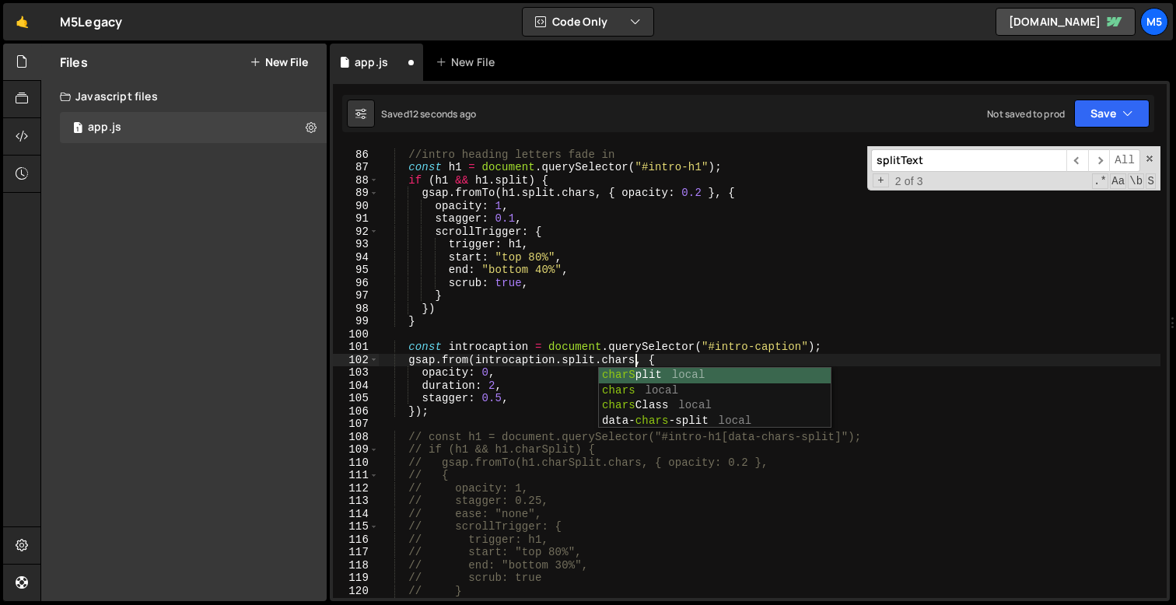
scroll to position [0, 17]
click at [496, 385] on div "//intro heading letters fade in const h1 = document . querySelector ( "#intro-h…" at bounding box center [770, 374] width 782 height 478
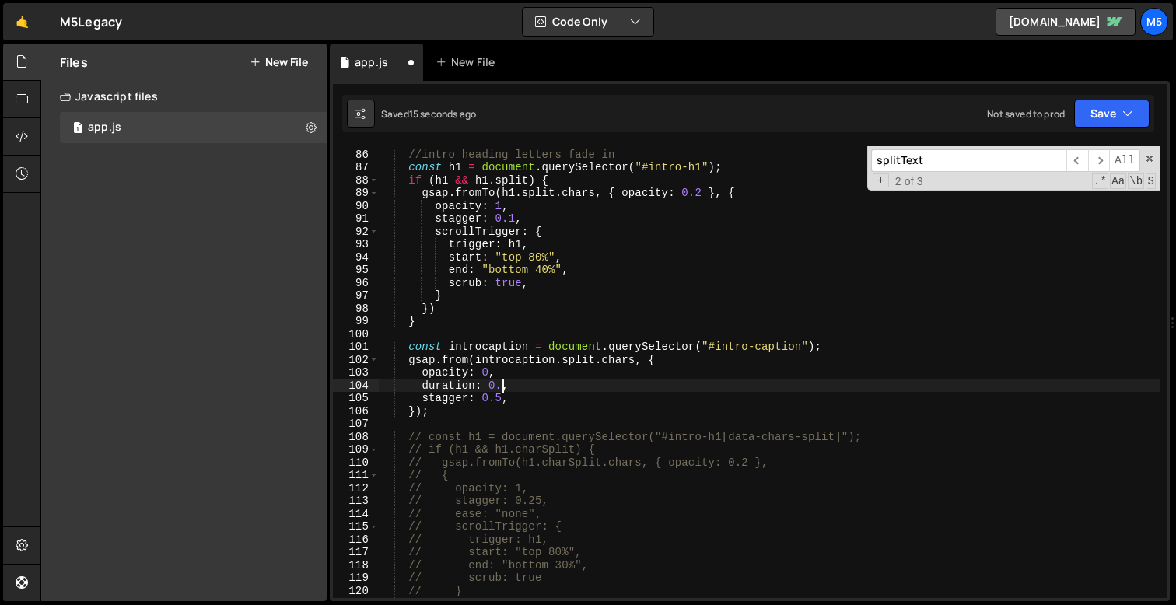
scroll to position [0, 9]
click at [497, 402] on div "//intro heading letters fade in const h1 = document . querySelector ( "#intro-h…" at bounding box center [770, 374] width 782 height 478
click at [504, 401] on div "//intro heading letters fade in const h1 = document . querySelector ( "#intro-h…" at bounding box center [770, 374] width 782 height 478
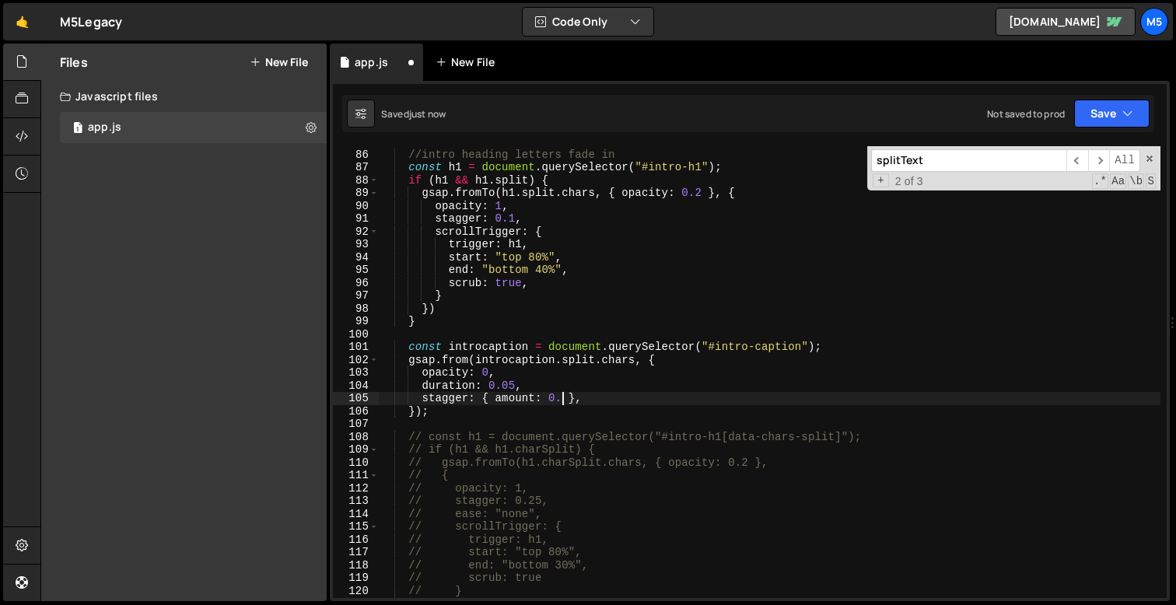
scroll to position [0, 12]
click at [519, 412] on div "//intro heading letters fade in const h1 = document . querySelector ( "#intro-h…" at bounding box center [770, 374] width 782 height 478
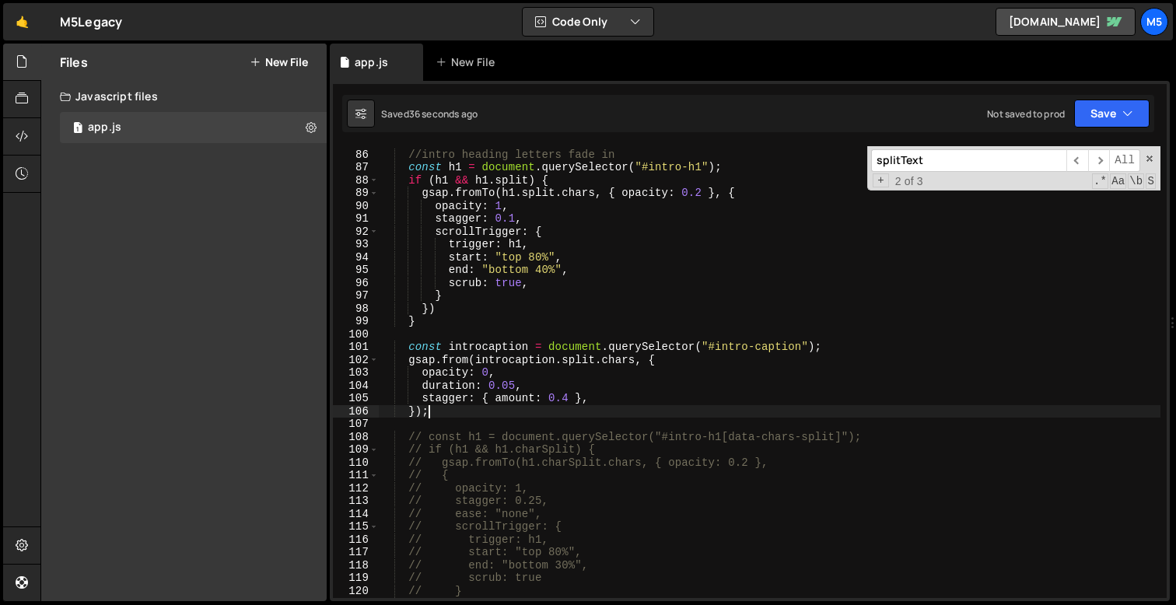
scroll to position [0, 2]
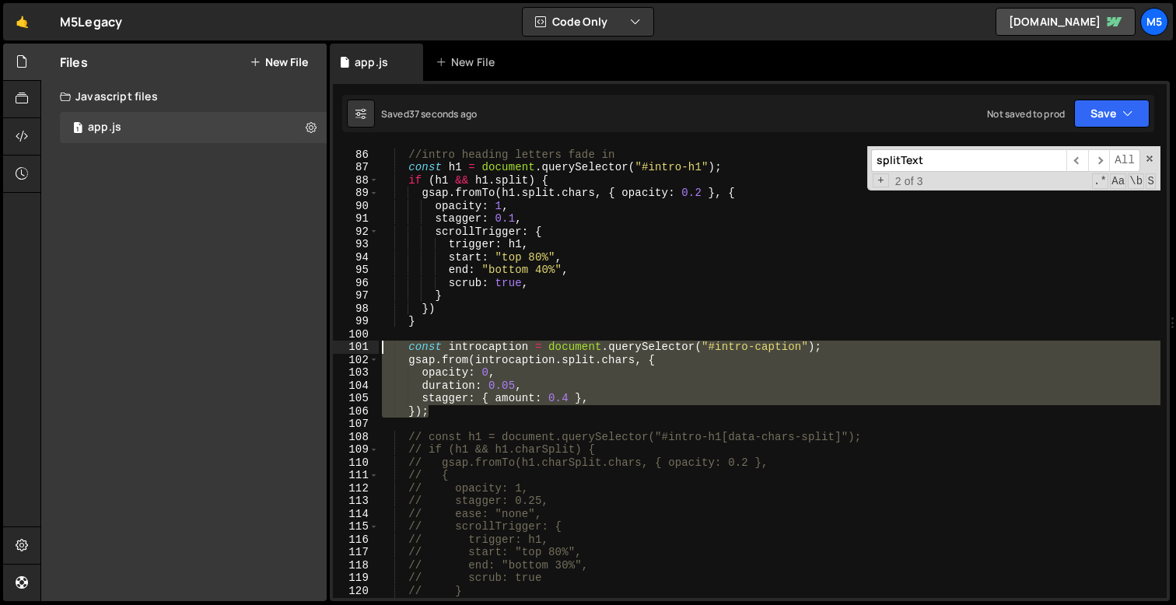
drag, startPoint x: 447, startPoint y: 412, endPoint x: 368, endPoint y: 345, distance: 102.7
click at [368, 345] on div "}); 85 86 87 88 89 90 91 92 93 94 95 96 97 98 99 100 101 102 103 104 105 106 10…" at bounding box center [750, 372] width 834 height 452
type textarea "const introcaption = document.querySelector("#intro-caption"); gsap.from(introc…"
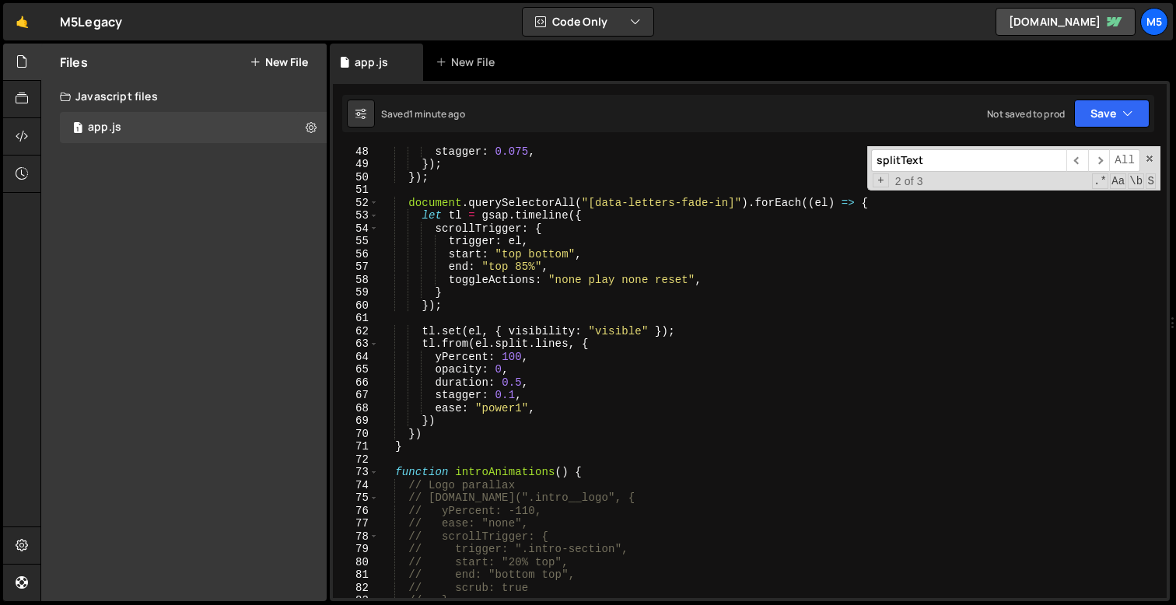
click at [597, 396] on div "stagger : 0.075 , }) ; }) ; document . querySelectorAll ( "[data-letters-fade-i…" at bounding box center [770, 384] width 782 height 478
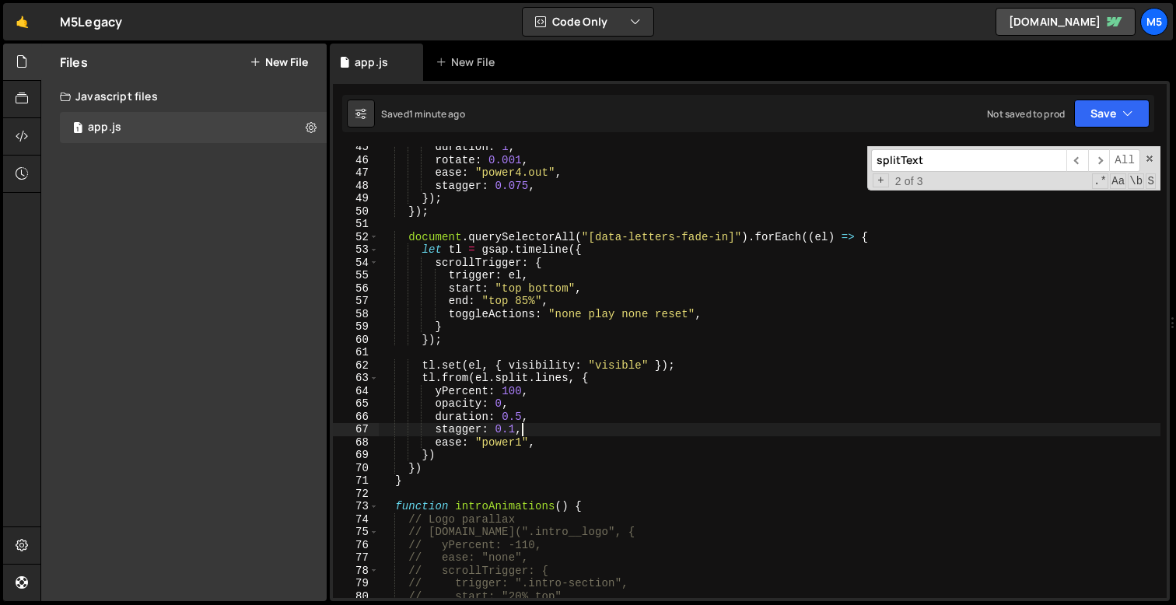
scroll to position [570, 0]
click at [650, 237] on div "duration : 1 , rotate : 0.001 , ease : "power4.out" , stagger : 0.075 , }) ; })…" at bounding box center [770, 380] width 782 height 478
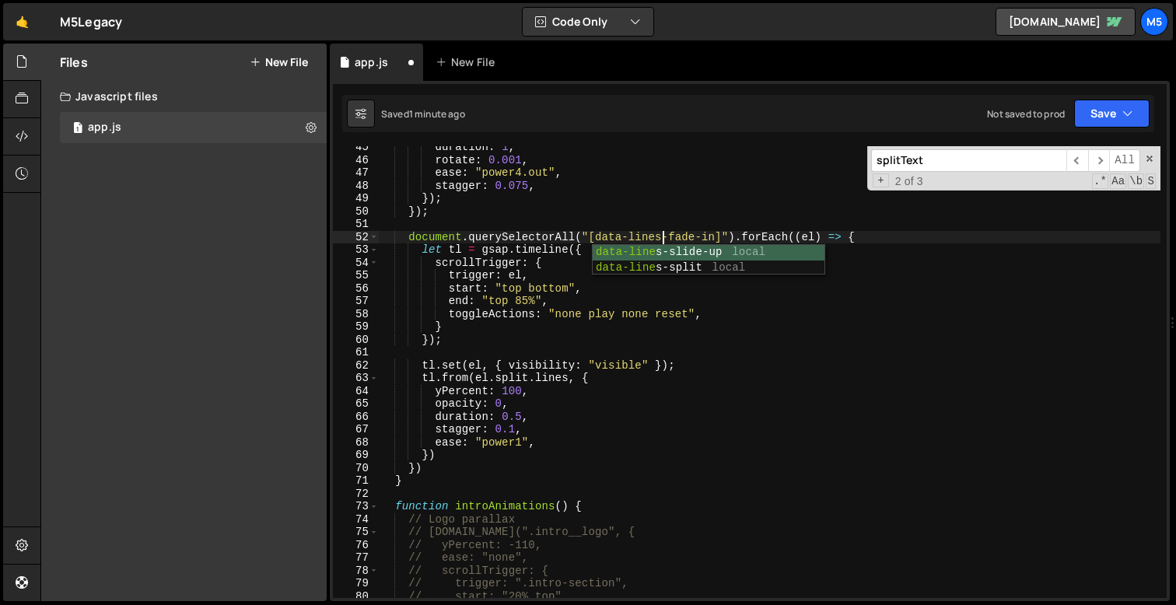
scroll to position [0, 19]
click at [691, 240] on div "duration : 1 , rotate : 0.001 , ease : "power4.out" , stagger : 0.075 , }) ; })…" at bounding box center [770, 380] width 782 height 478
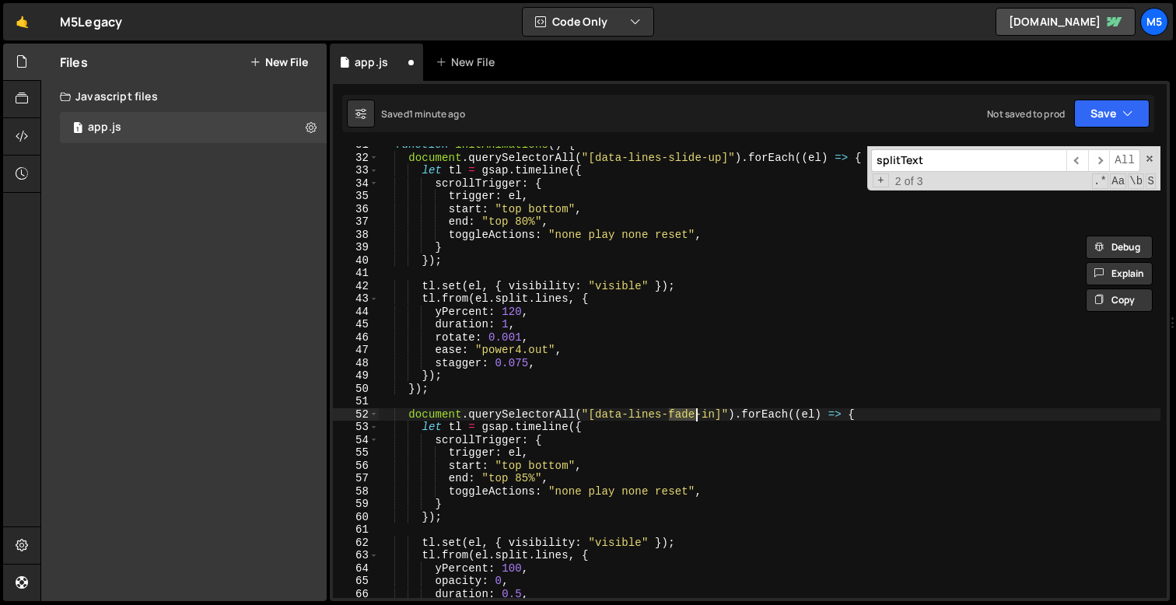
scroll to position [393, 0]
click at [714, 415] on div "function initAnimations ( ) { document . querySelectorAll ( "[data-lines-slide-…" at bounding box center [770, 377] width 782 height 478
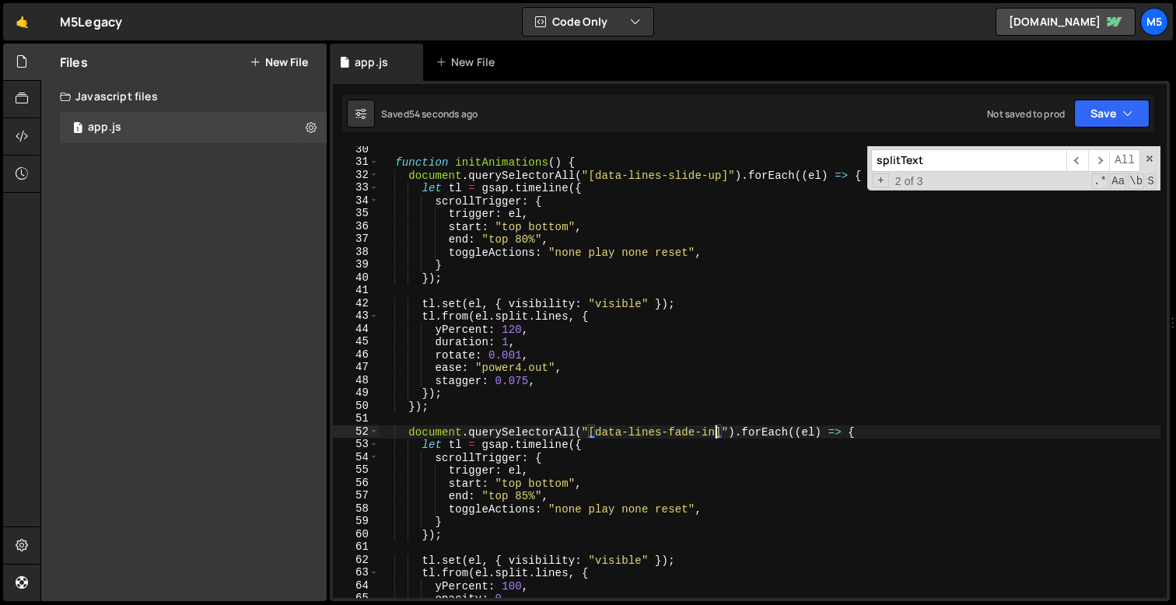
click at [579, 399] on div "function initAnimations ( ) { document . querySelectorAll ( "[data-lines-slide-…" at bounding box center [770, 382] width 782 height 478
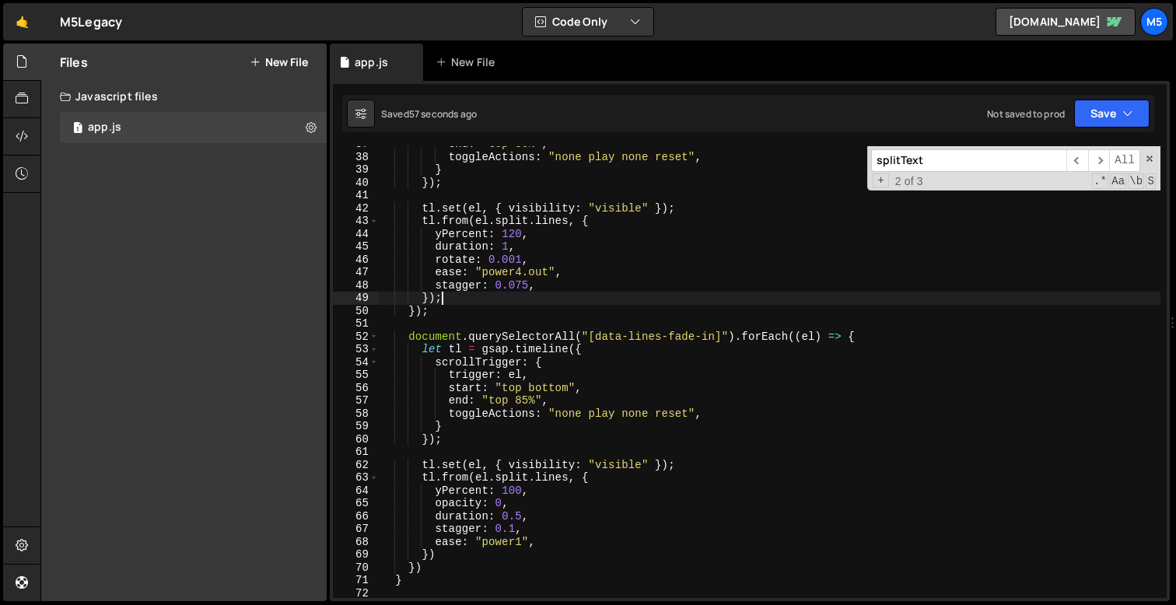
scroll to position [471, 0]
click at [517, 531] on div "end : "top 80%" , toggleActions : "none play none reset" , } }) ; tl . set ( el…" at bounding box center [770, 377] width 782 height 478
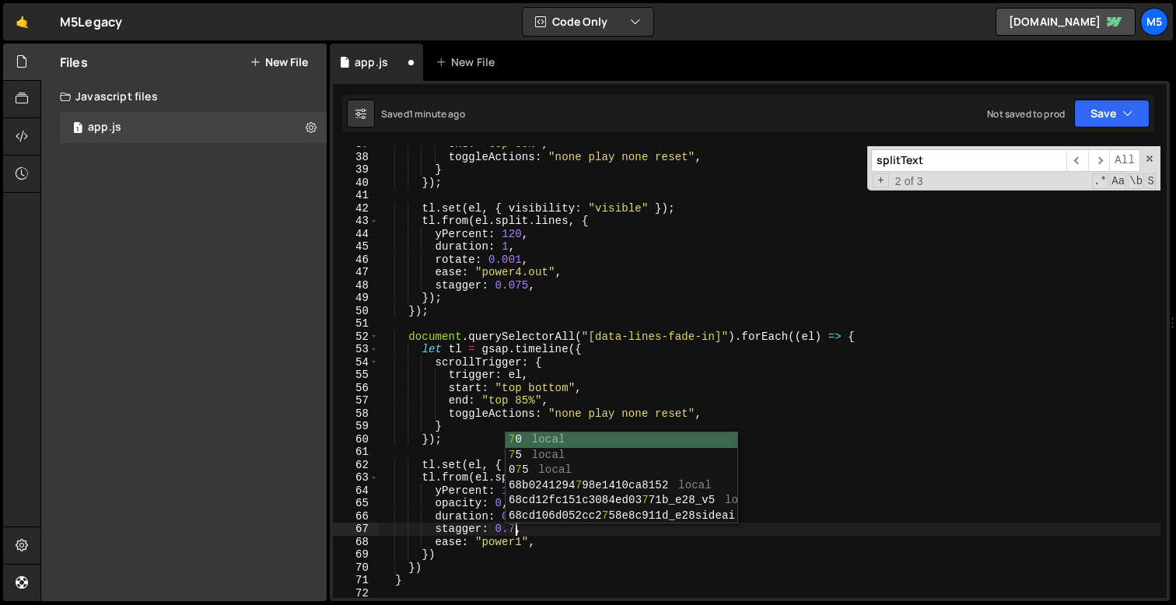
scroll to position [0, 9]
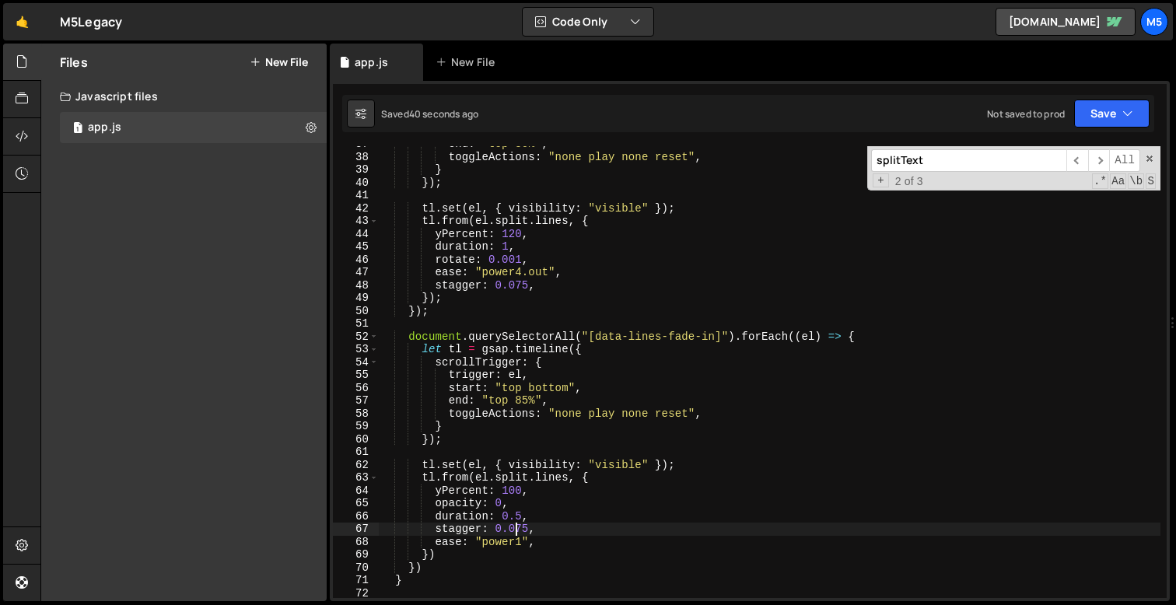
click at [526, 531] on div "end : "top 80%" , toggleActions : "none play none reset" , } }) ; tl . set ( el…" at bounding box center [770, 377] width 782 height 478
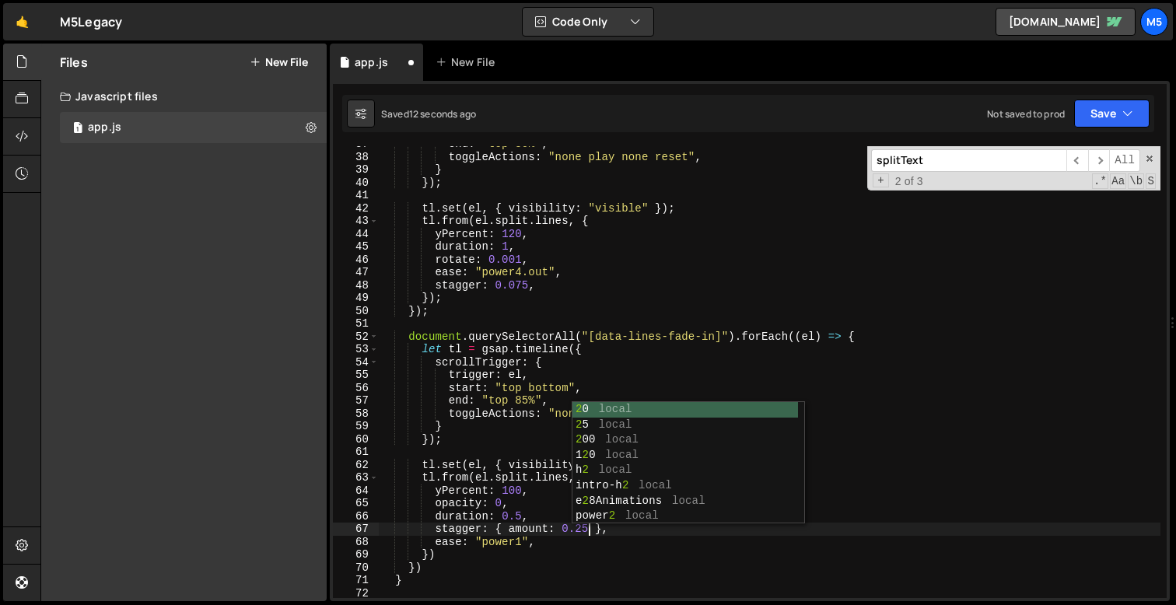
scroll to position [0, 14]
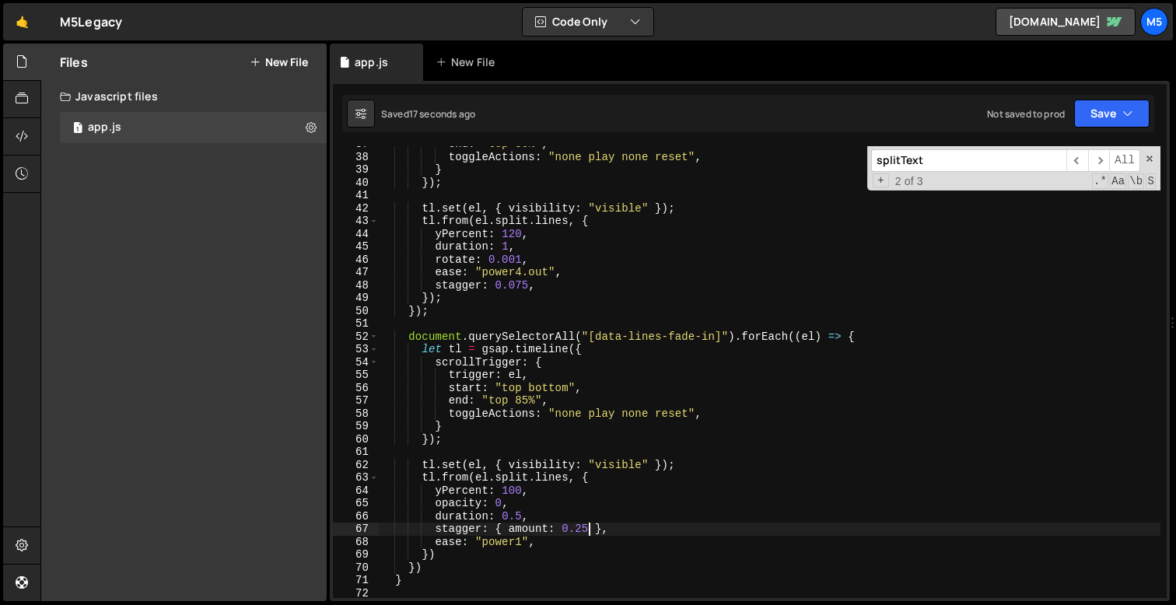
click at [595, 393] on div "end : "top 80%" , toggleActions : "none play none reset" , } }) ; tl . set ( el…" at bounding box center [770, 377] width 782 height 478
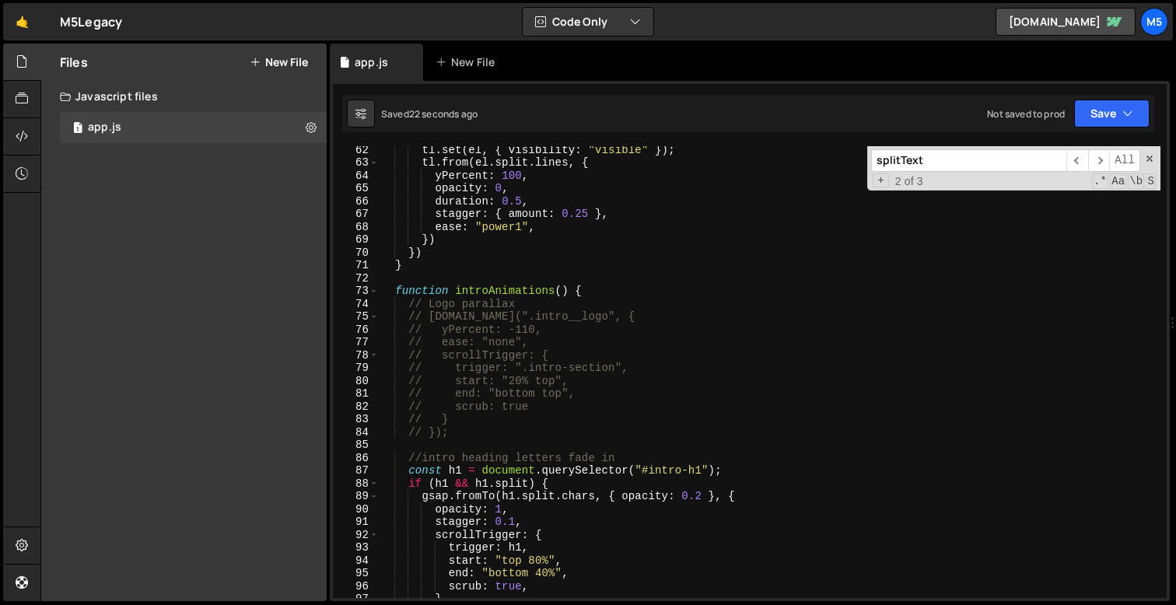
scroll to position [786, 0]
click at [447, 426] on div "tl . set ( el , { visibility : "visible" }) ; tl . from ( el . split . lines , …" at bounding box center [770, 382] width 782 height 478
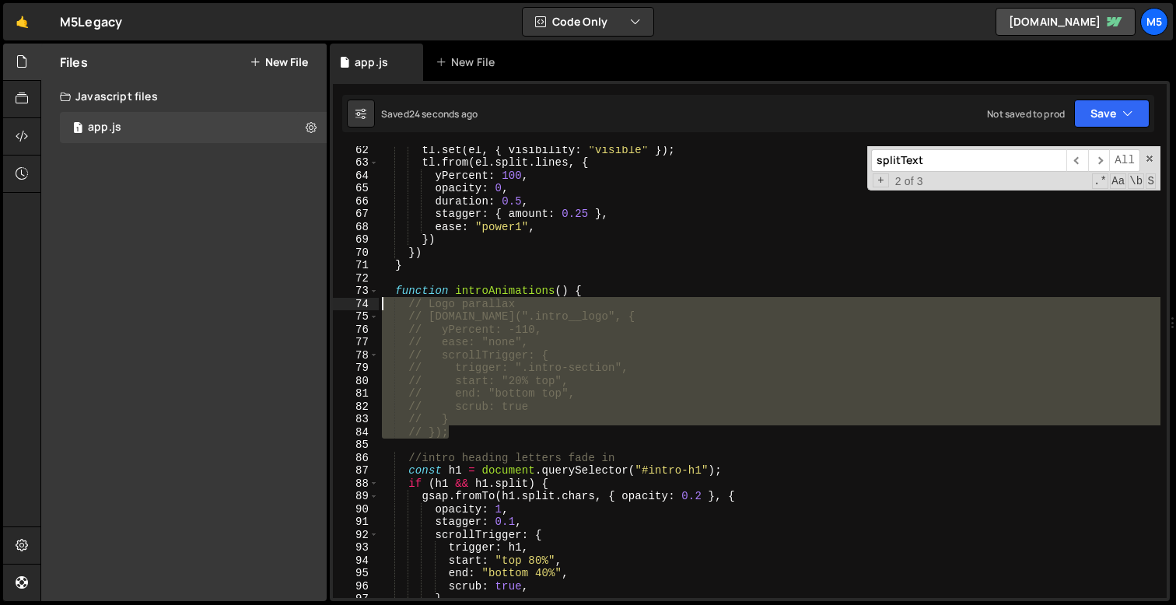
drag, startPoint x: 460, startPoint y: 431, endPoint x: 351, endPoint y: 303, distance: 167.8
click at [351, 303] on div "// }); 62 63 64 65 66 67 68 69 70 71 72 73 74 75 76 77 78 79 80 81 82 83 84 85 …" at bounding box center [750, 372] width 834 height 452
type textarea "// Logo parallax // gsap.to(".intro__logo", {"
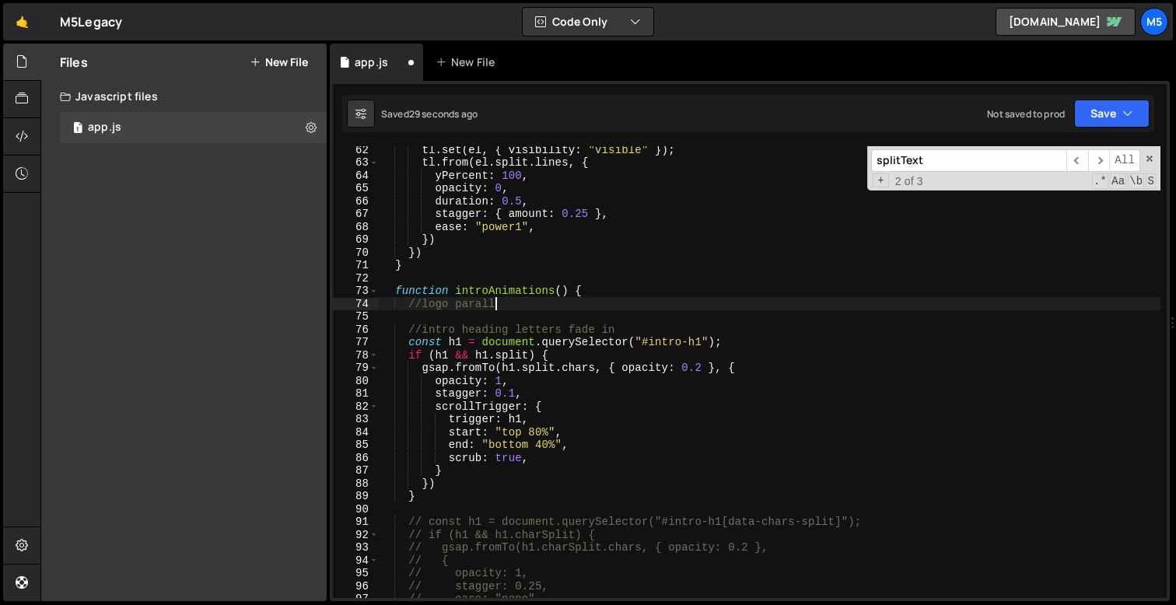
type textarea "//logo parallax"
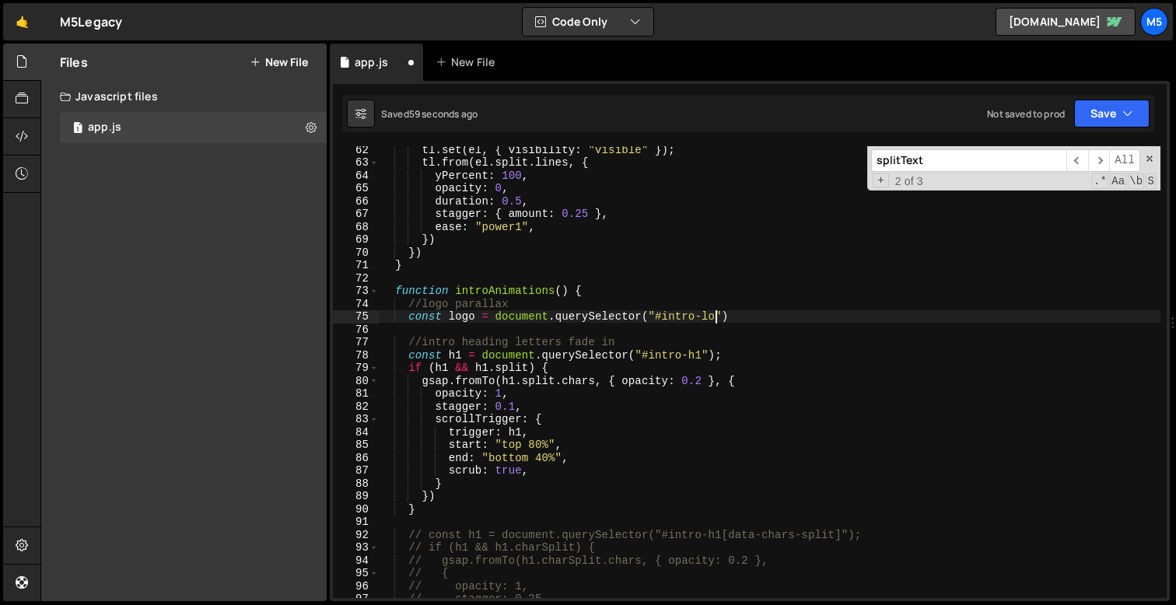
scroll to position [0, 23]
type textarea "const logo = document.querySelector("#intro-logo")"
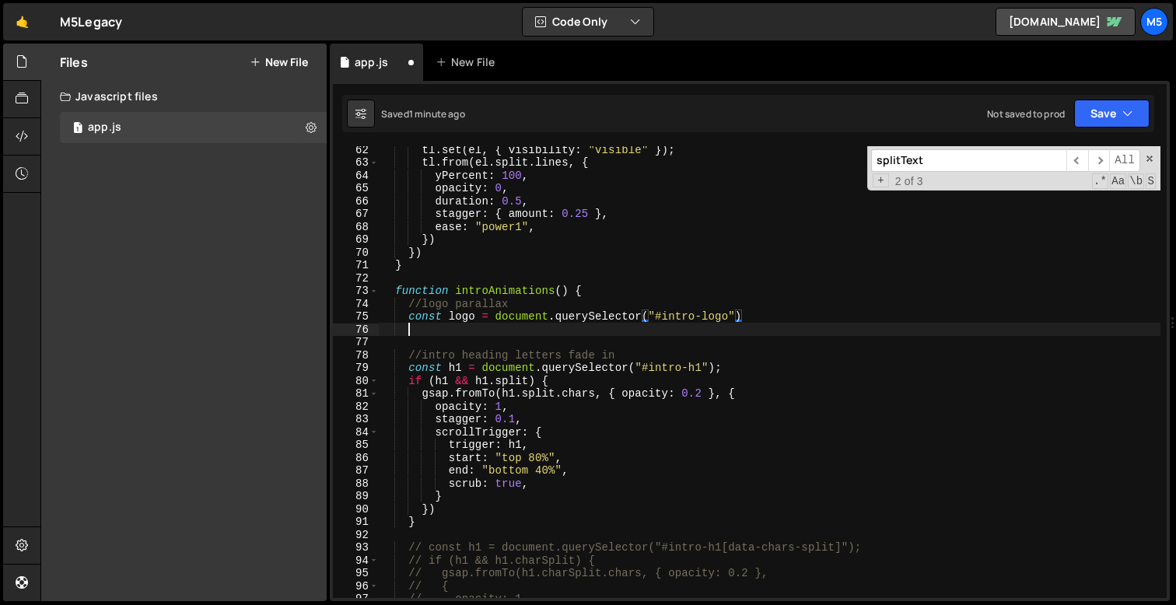
scroll to position [0, 1]
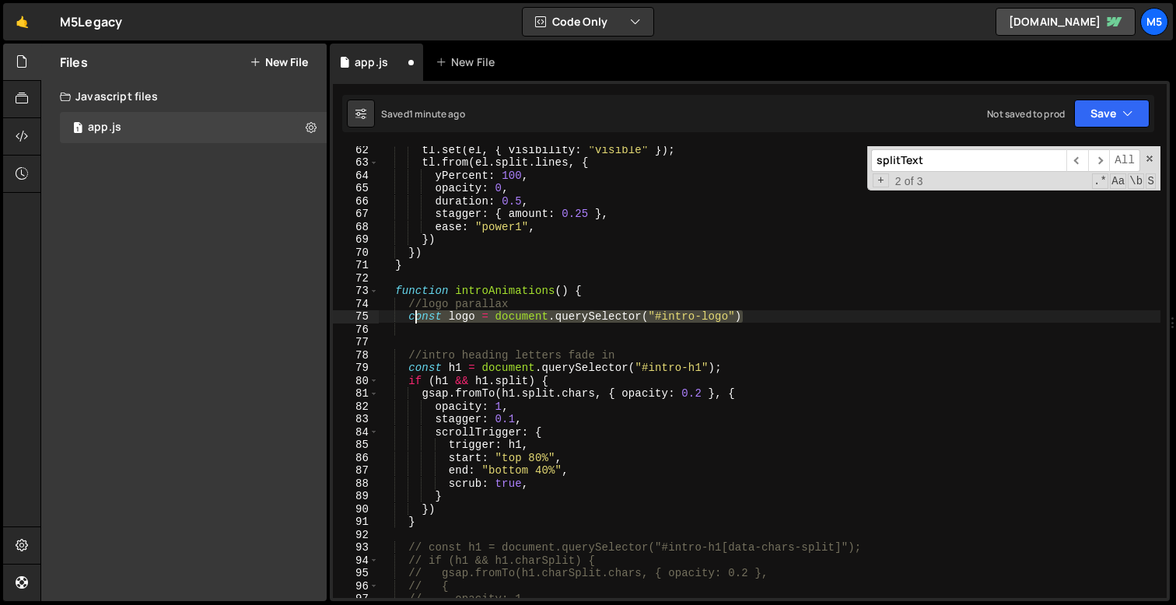
drag, startPoint x: 751, startPoint y: 314, endPoint x: 411, endPoint y: 321, distance: 340.1
click at [411, 321] on div "tl . set ( el , { visibility : "visible" }) ; tl . from ( el . split . lines , …" at bounding box center [770, 382] width 782 height 478
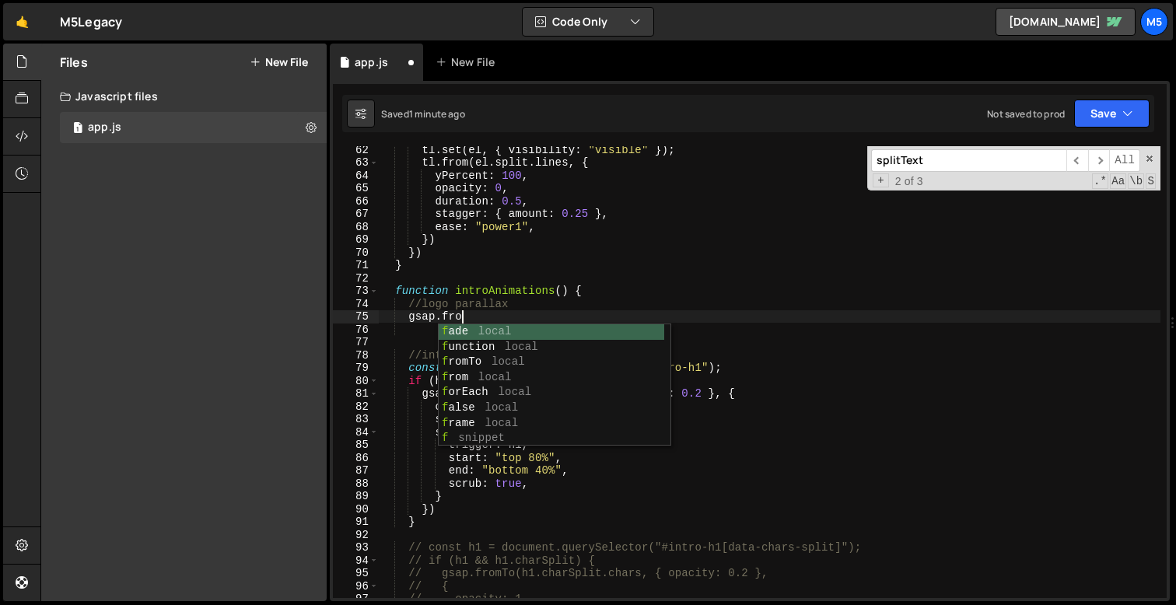
scroll to position [0, 5]
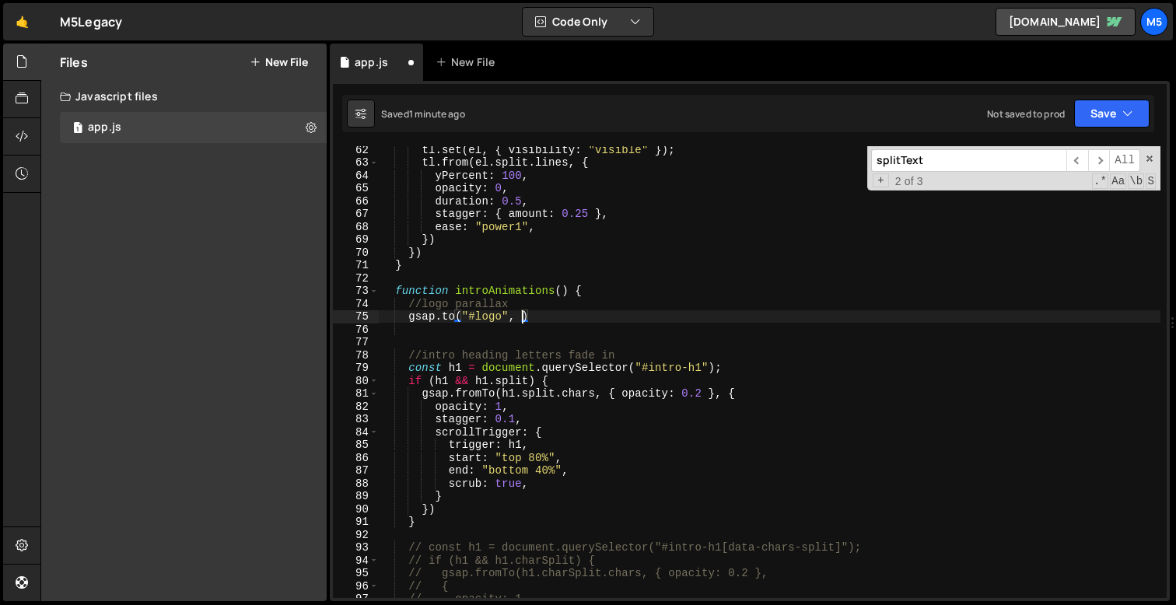
type textarea "gsap.to("#logo", {)"
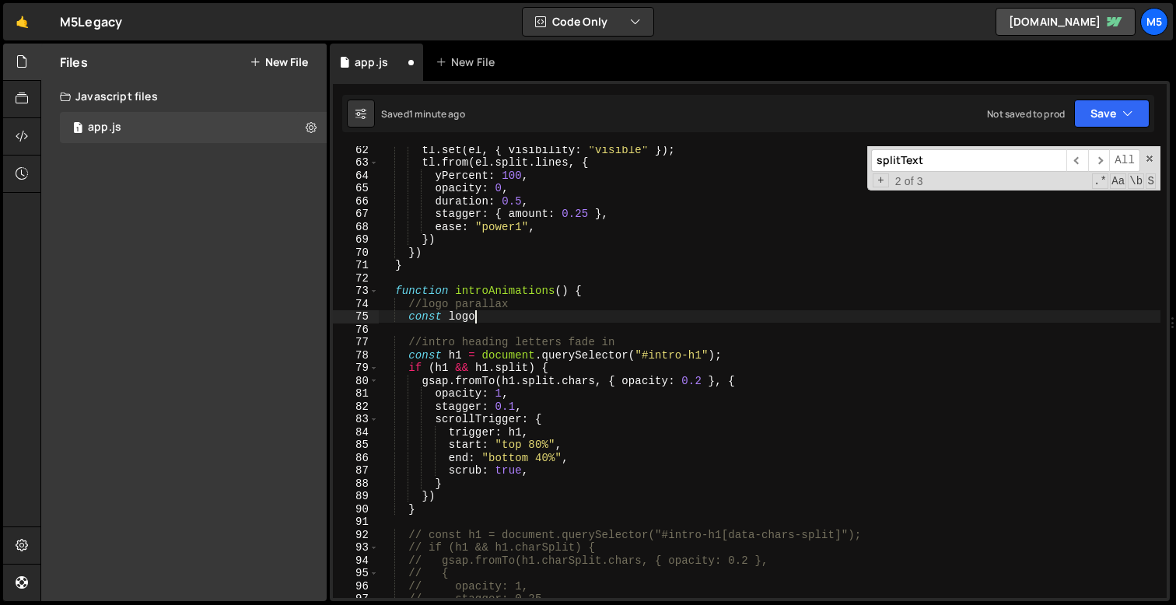
type textarea "const"
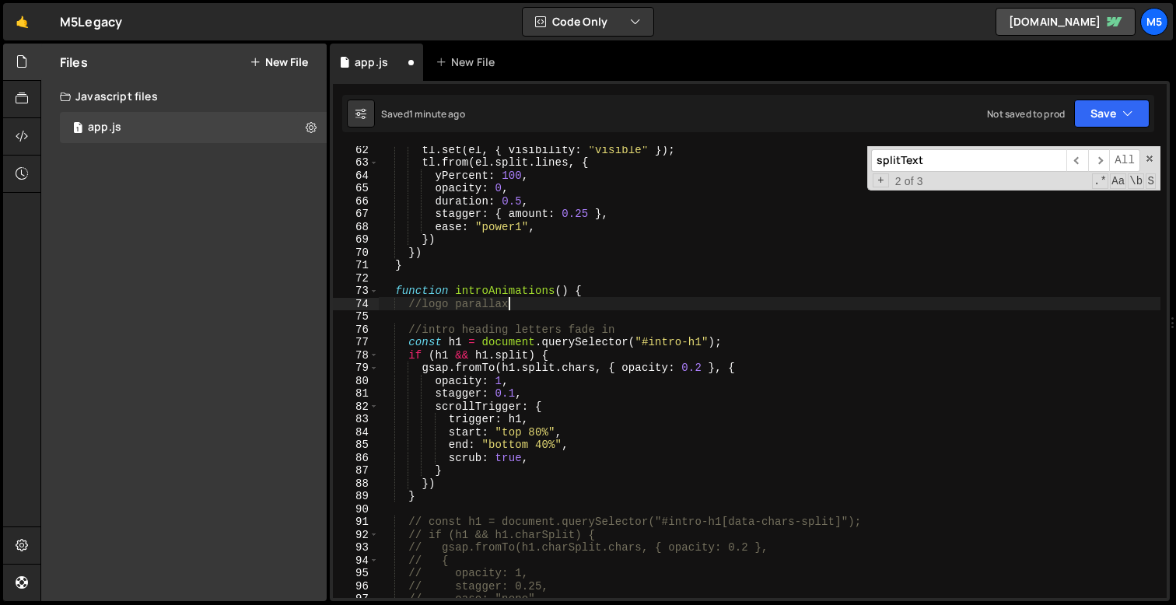
type textarea "//logo"
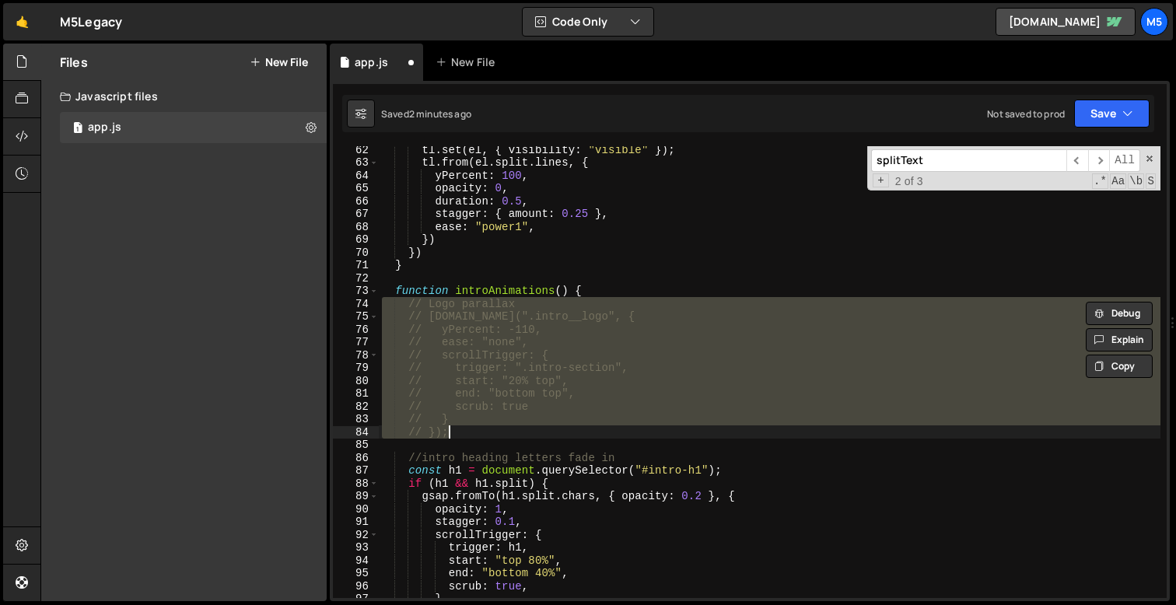
click at [511, 316] on div "tl . set ( el , { visibility : "visible" }) ; tl . from ( el . split . lines , …" at bounding box center [770, 382] width 782 height 478
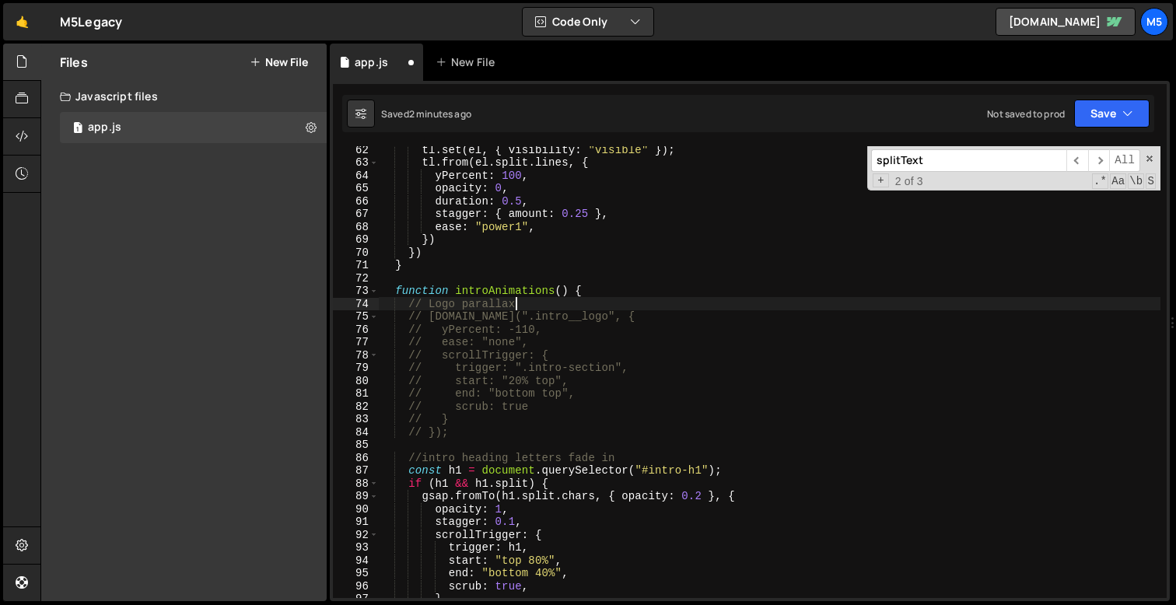
drag, startPoint x: 540, startPoint y: 303, endPoint x: 317, endPoint y: 303, distance: 223.3
click at [317, 303] on div "Files New File Javascript files 1 app.js 0 CSS files Copy share link Edit File …" at bounding box center [608, 323] width 1136 height 559
click at [317, 303] on div "Files New File Javascript files 1 app.js 0 CSS files Copy share link Edit File …" at bounding box center [184, 323] width 286 height 558
click at [509, 314] on div "tl . set ( el , { visibility : "visible" }) ; tl . from ( el . split . lines , …" at bounding box center [770, 382] width 782 height 478
click at [499, 318] on div "tl . set ( el , { visibility : "visible" }) ; tl . from ( el . split . lines , …" at bounding box center [770, 382] width 782 height 478
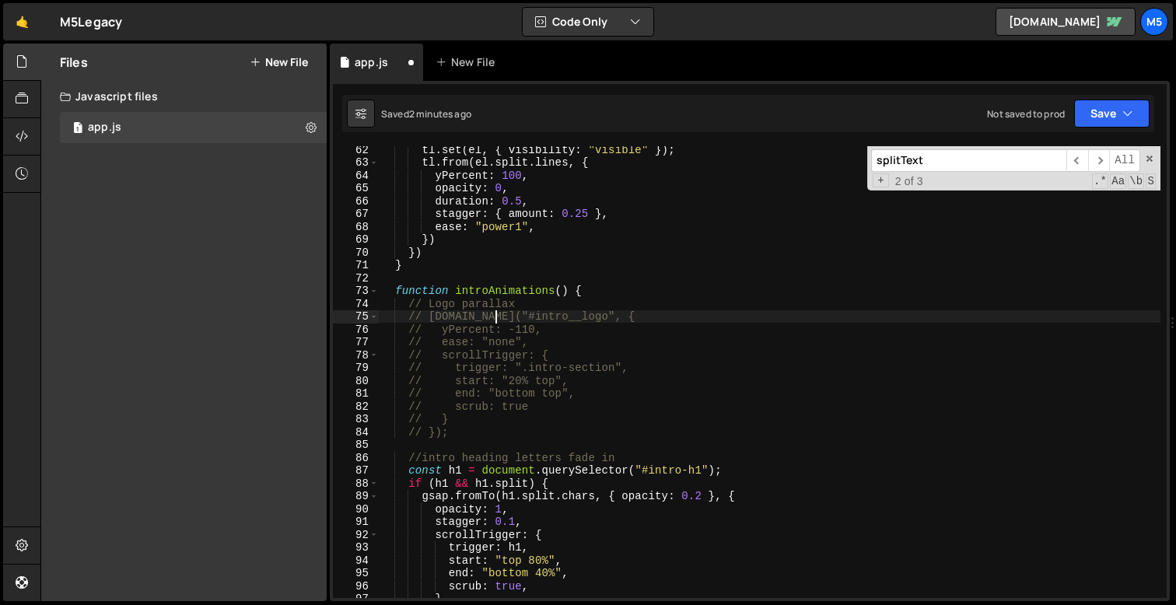
scroll to position [0, 7]
drag, startPoint x: 569, startPoint y: 319, endPoint x: 530, endPoint y: 319, distance: 38.9
click at [530, 319] on div "tl . set ( el , { visibility : "visible" }) ; tl . from ( el . split . lines , …" at bounding box center [770, 382] width 782 height 478
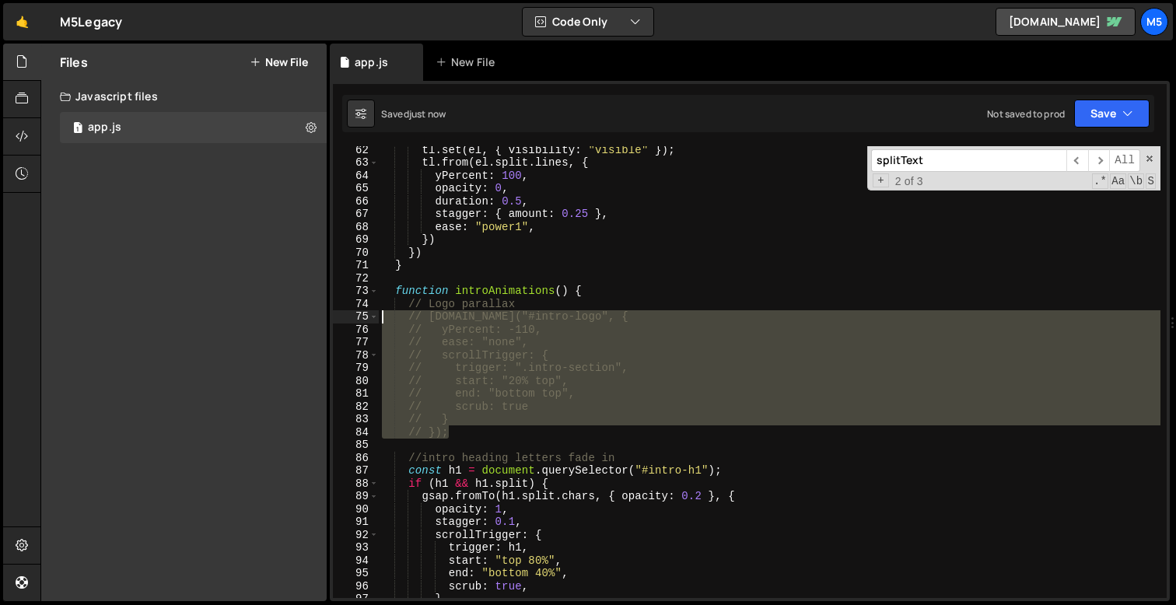
drag, startPoint x: 457, startPoint y: 430, endPoint x: 337, endPoint y: 311, distance: 168.9
click at [337, 311] on div "// gsap.to("#intro-logo", { 62 63 64 65 66 67 68 69 70 71 72 73 74 75 76 77 78 …" at bounding box center [750, 372] width 834 height 452
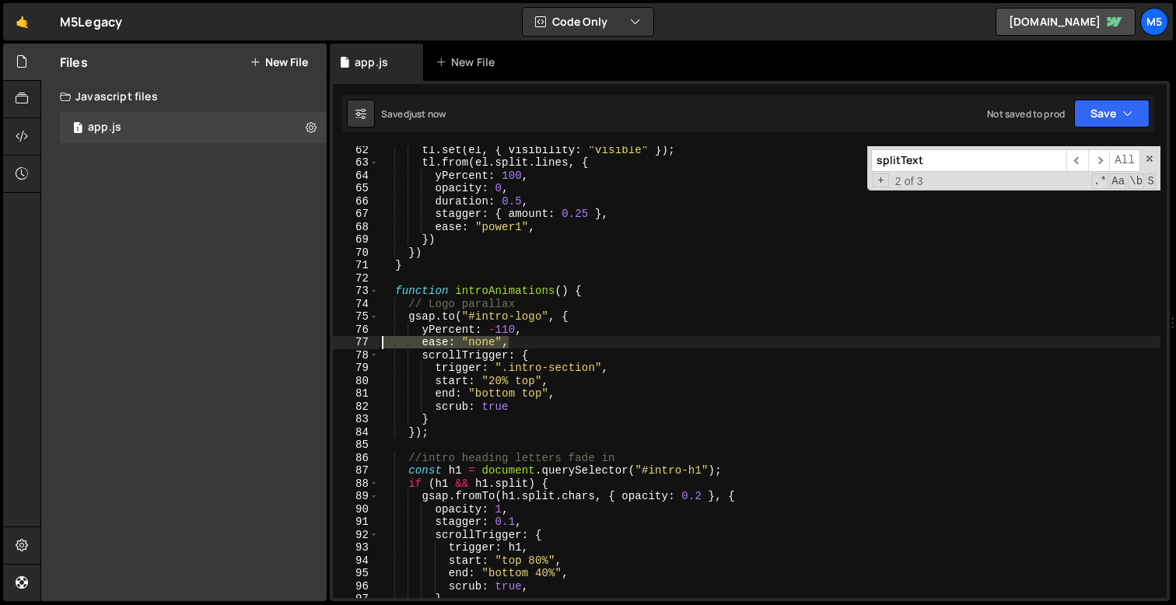
drag, startPoint x: 510, startPoint y: 340, endPoint x: 342, endPoint y: 342, distance: 167.3
click at [342, 342] on div "gsap.to("#intro-logo", { 62 63 64 65 66 67 68 69 70 71 72 73 74 75 76 77 78 79 …" at bounding box center [750, 372] width 834 height 452
type textarea "ease: "none","
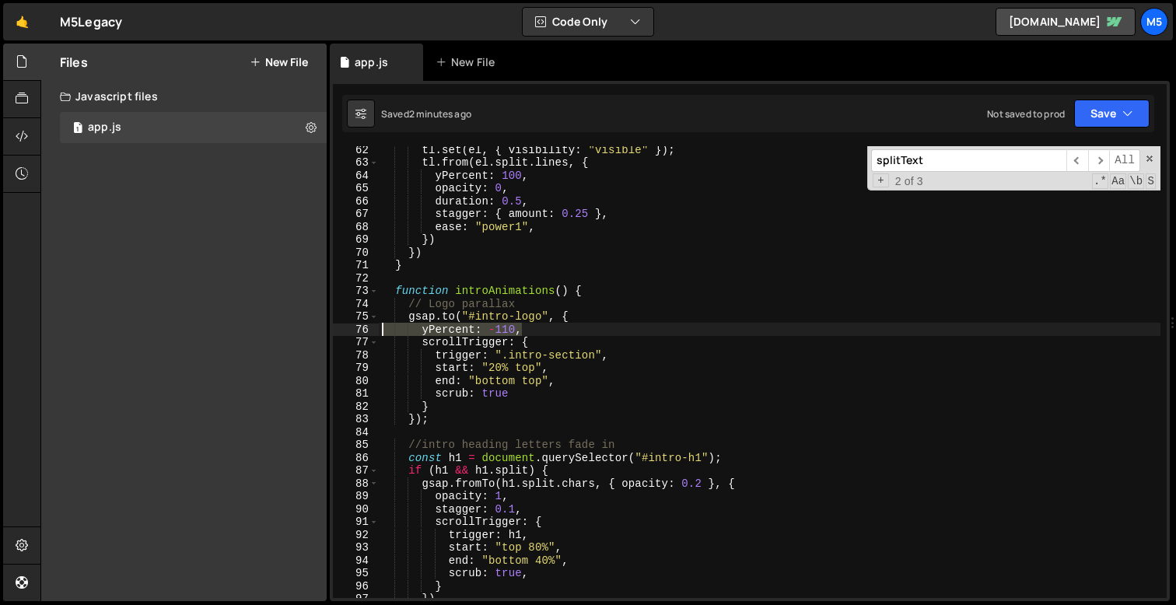
drag, startPoint x: 528, startPoint y: 335, endPoint x: 366, endPoint y: 331, distance: 162.6
click at [366, 331] on div "yPercent: -110, 62 63 64 65 66 67 68 69 70 71 72 73 74 75 76 77 78 79 80 81 82 …" at bounding box center [750, 372] width 834 height 452
click at [522, 395] on div "tl . set ( el , { visibility : "visible" }) ; tl . from ( el . split . lines , …" at bounding box center [770, 382] width 782 height 478
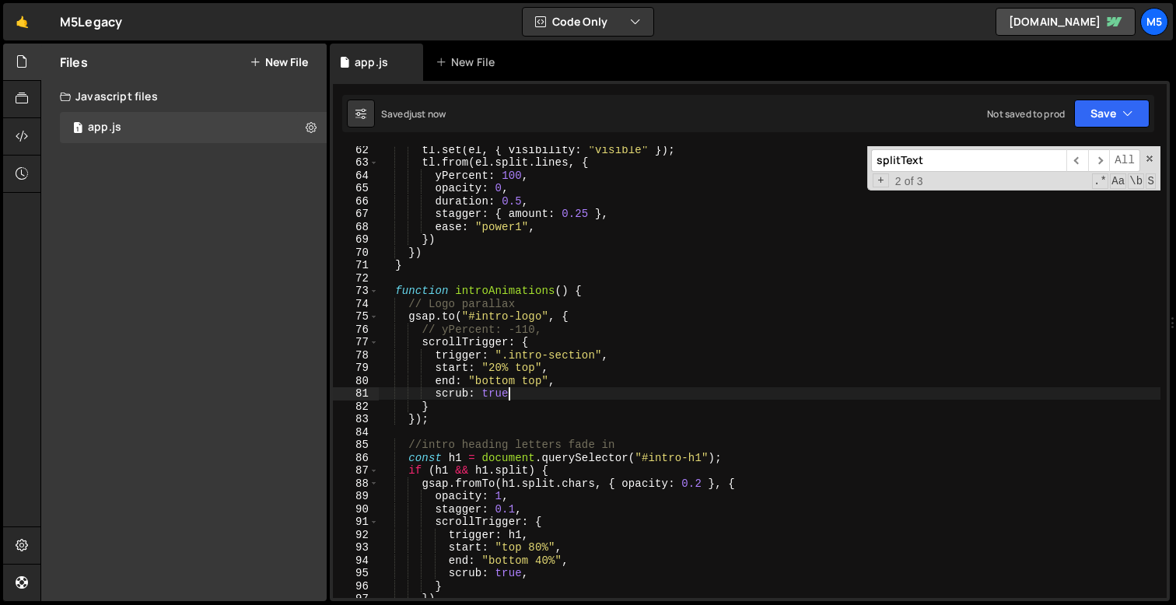
type textarea "scrub: true,"
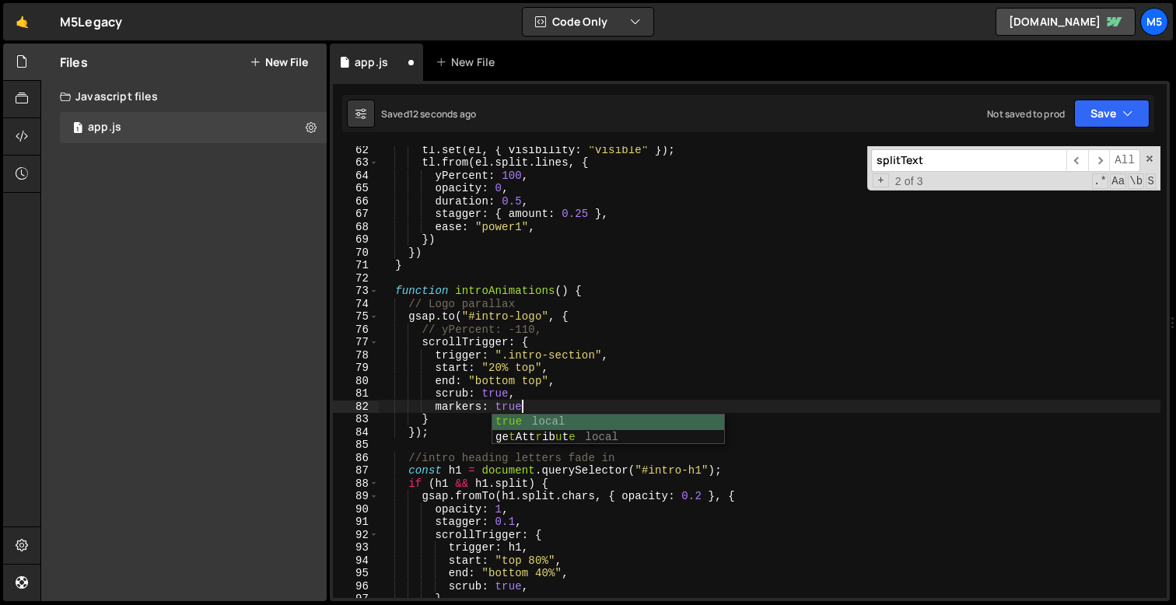
scroll to position [0, 9]
click at [523, 332] on div "tl . set ( el , { visibility : "visible" }) ; tl . from ( el . split . lines , …" at bounding box center [770, 382] width 782 height 478
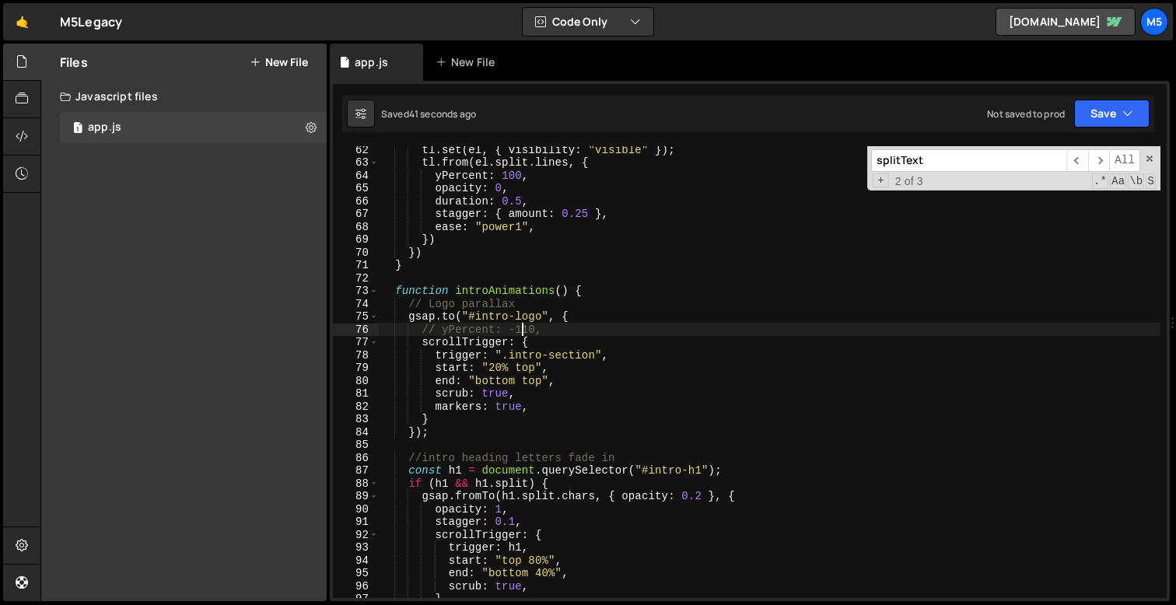
scroll to position [0, 9]
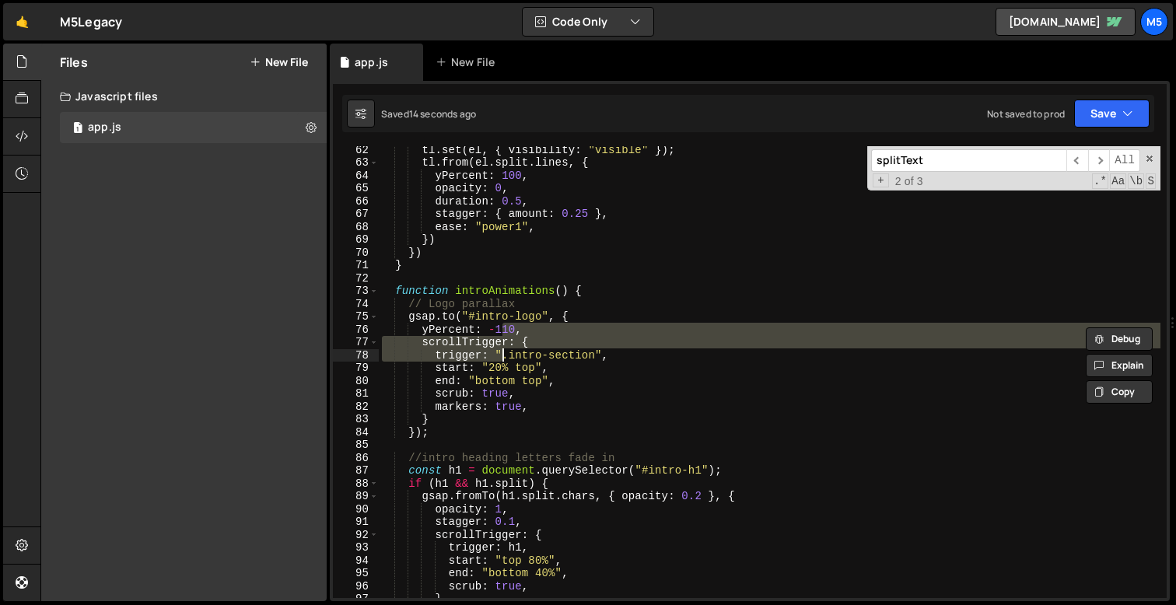
click at [510, 331] on div "tl . set ( el , { visibility : "visible" }) ; tl . from ( el . split . lines , …" at bounding box center [770, 382] width 782 height 478
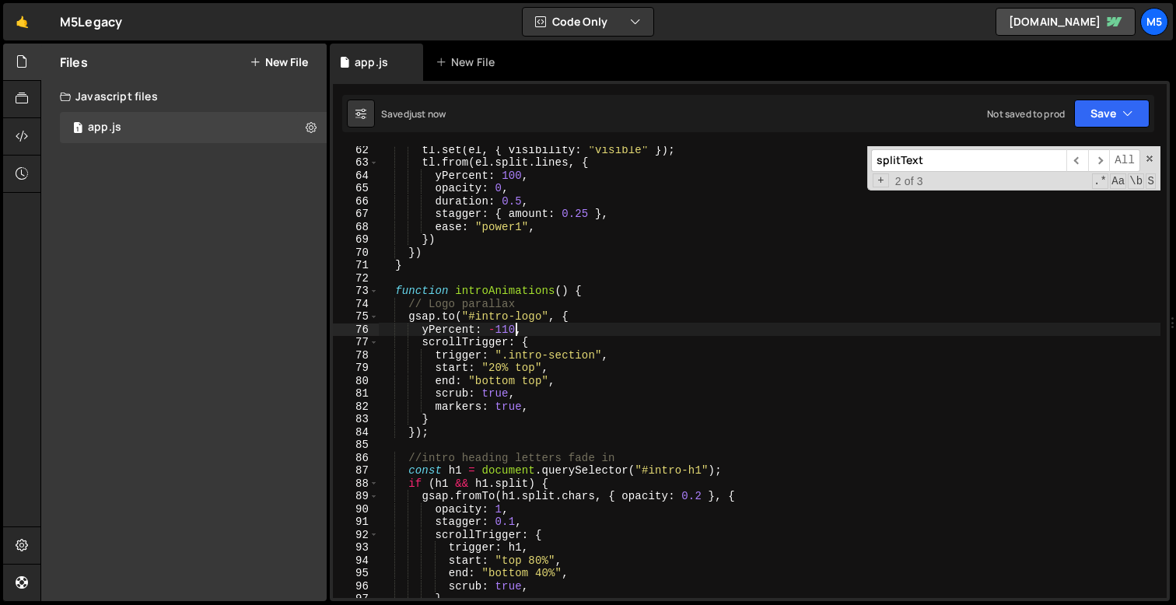
click at [443, 321] on div "tl . set ( el , { visibility : "visible" }) ; tl . from ( el . split . lines , …" at bounding box center [770, 382] width 782 height 478
click at [447, 320] on div "tl . set ( el , { visibility : "visible" }) ; tl . from ( el . split . lines , …" at bounding box center [770, 382] width 782 height 478
click at [495, 370] on div "tl . set ( el , { visibility : "visible" }) ; tl . from ( el . split . lines , …" at bounding box center [770, 382] width 782 height 478
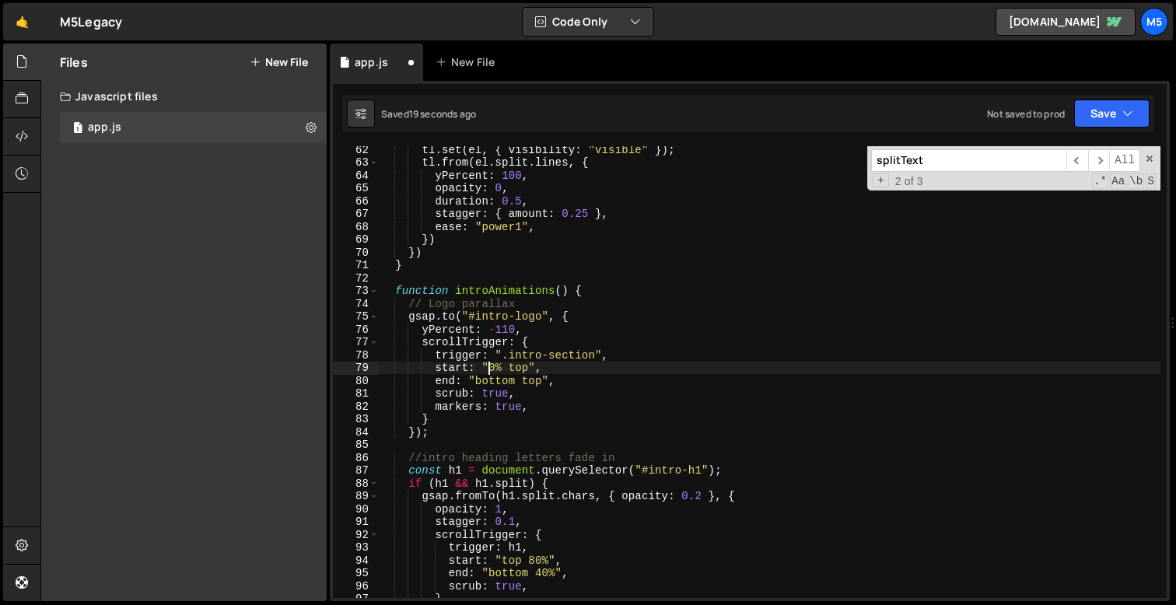
scroll to position [0, 7]
click at [506, 328] on div "tl . set ( el , { visibility : "visible" }) ; tl . from ( el . split . lines , …" at bounding box center [770, 382] width 782 height 478
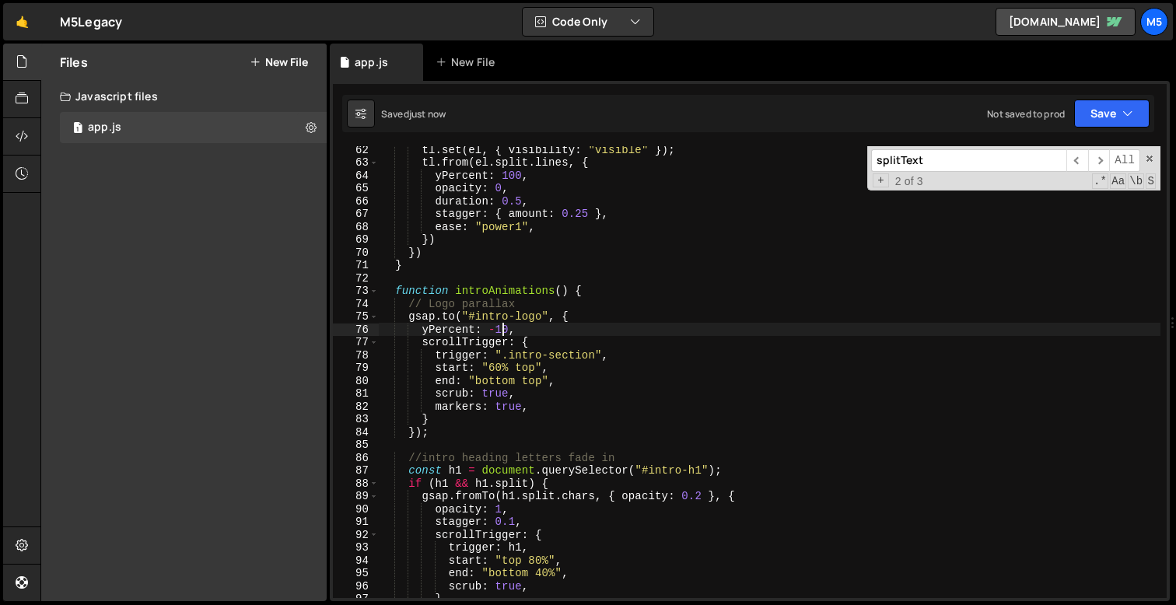
click at [495, 365] on div "tl . set ( el , { visibility : "visible" }) ; tl . from ( el . split . lines , …" at bounding box center [770, 382] width 782 height 478
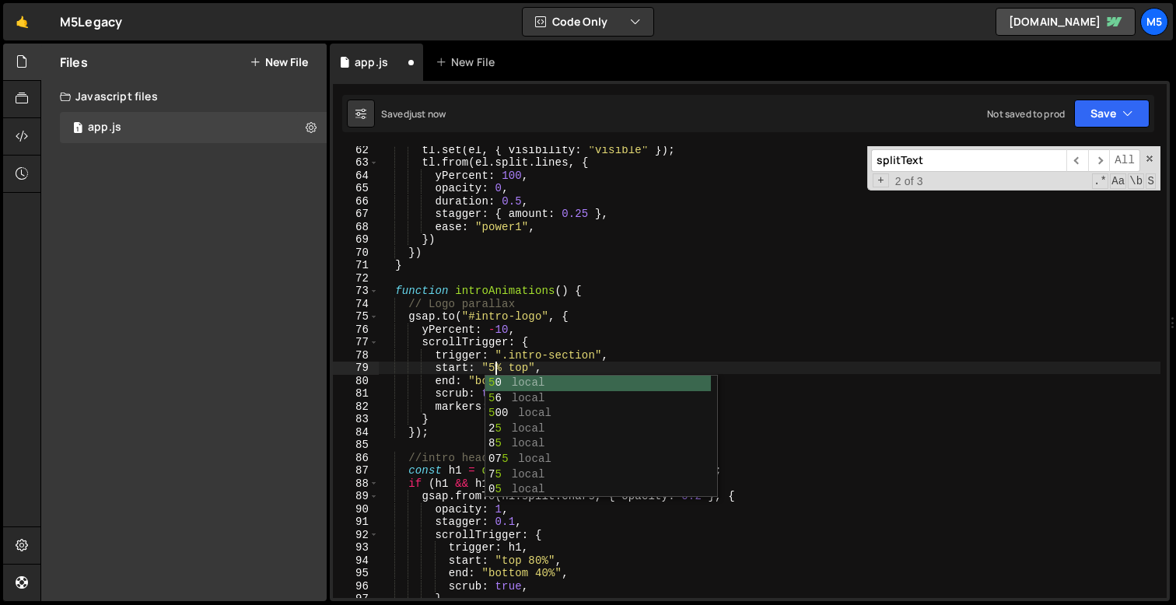
scroll to position [0, 8]
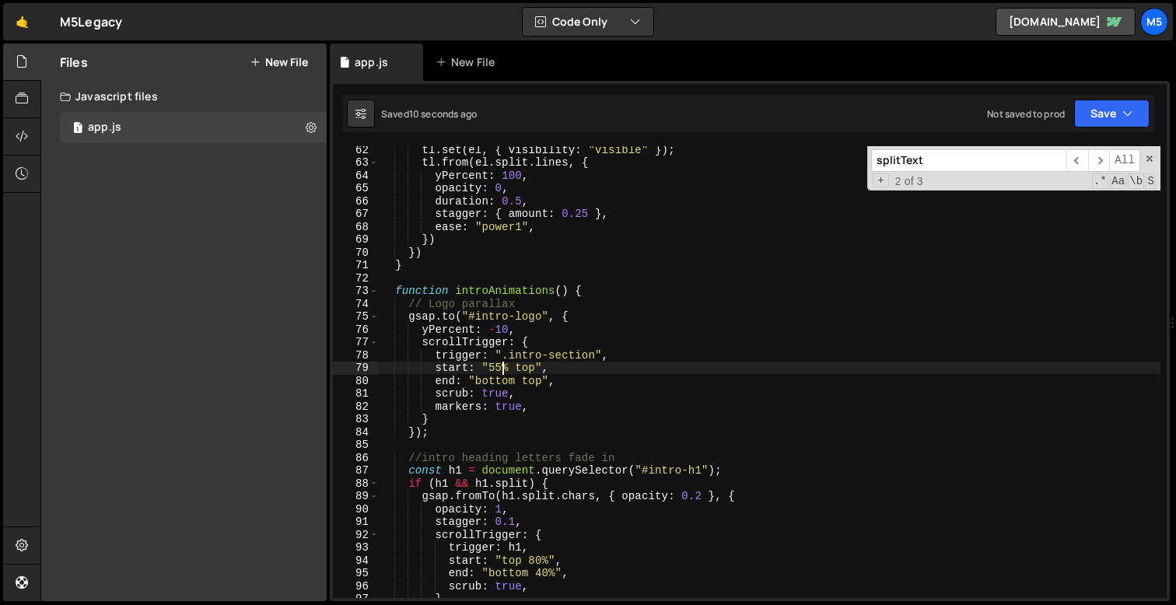
click at [506, 331] on div "tl . set ( el , { visibility : "visible" }) ; tl . from ( el . split . lines , …" at bounding box center [770, 382] width 782 height 478
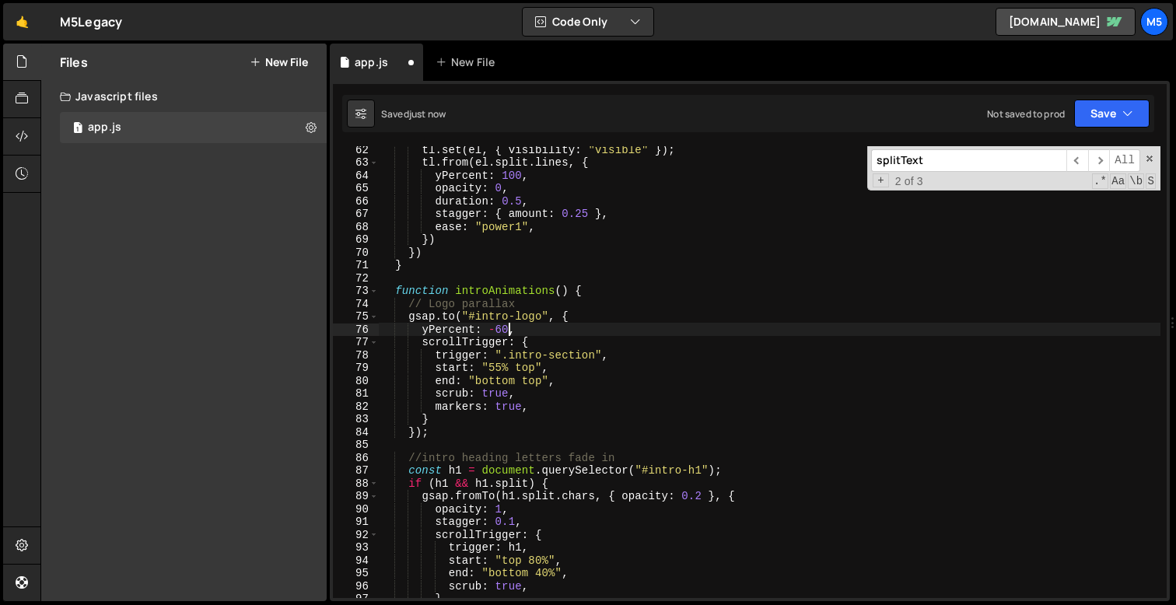
scroll to position [0, 9]
type textarea "yPercent: -60,"
